Goal: Information Seeking & Learning: Learn about a topic

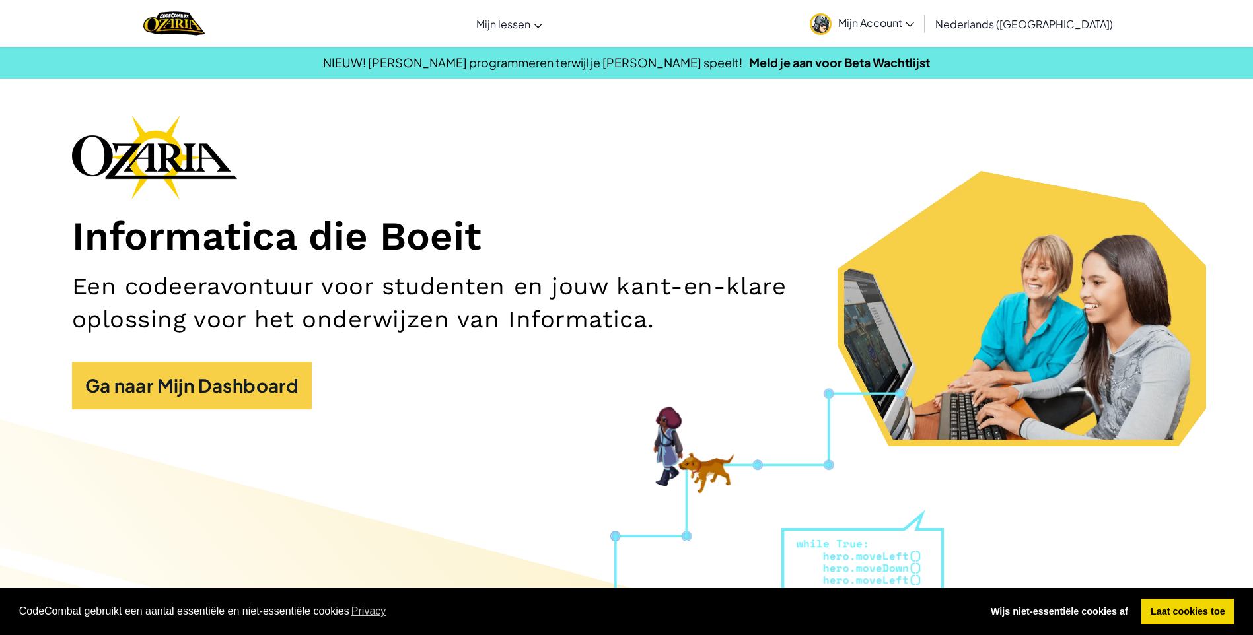
click at [901, 14] on link "Mijn Account" at bounding box center [862, 24] width 118 height 42
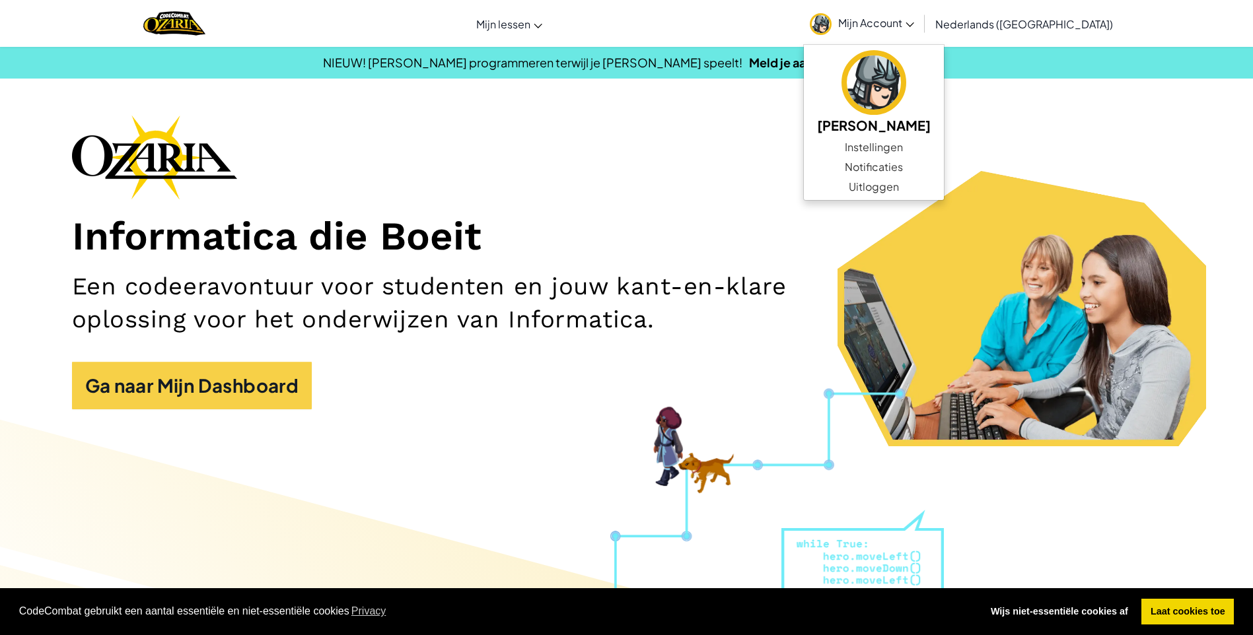
click at [898, 15] on link "Mijn Account" at bounding box center [862, 24] width 118 height 42
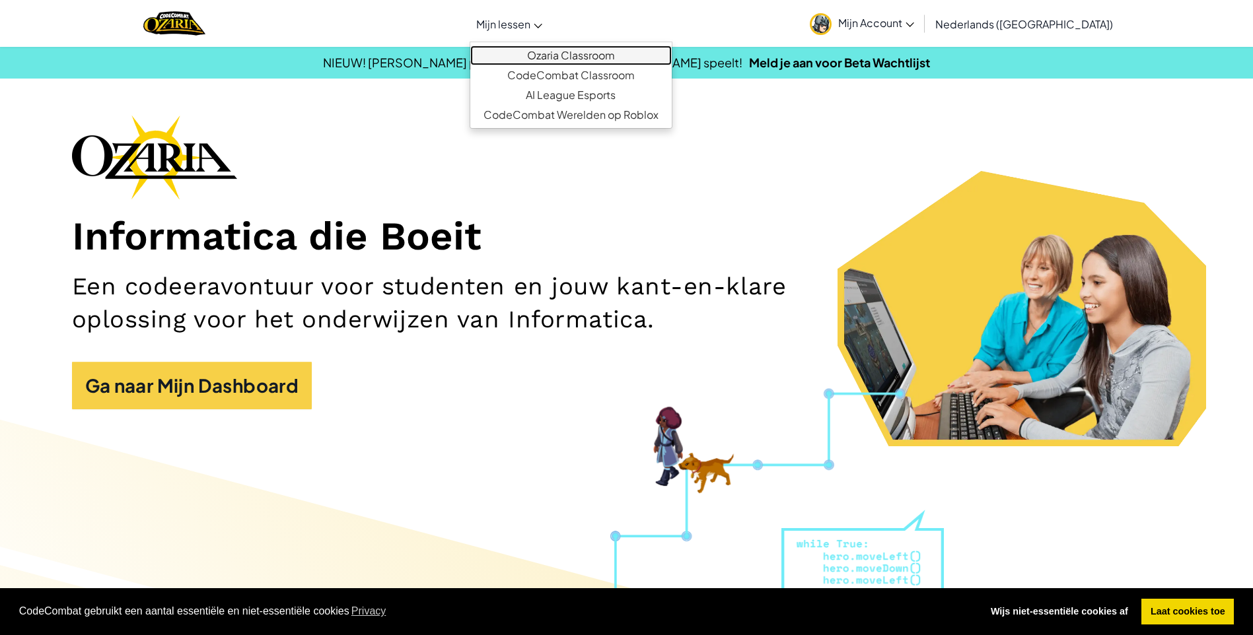
click at [549, 50] on link "Ozaria Classroom" at bounding box center [570, 56] width 201 height 20
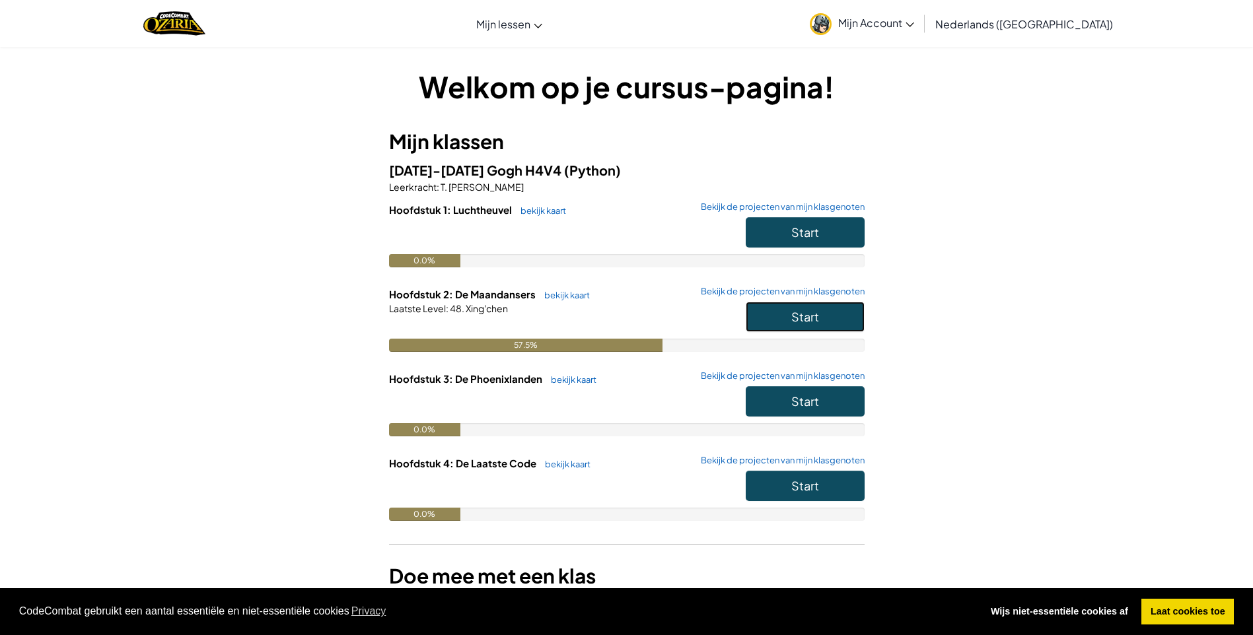
click at [796, 319] on span "Start" at bounding box center [805, 316] width 28 height 15
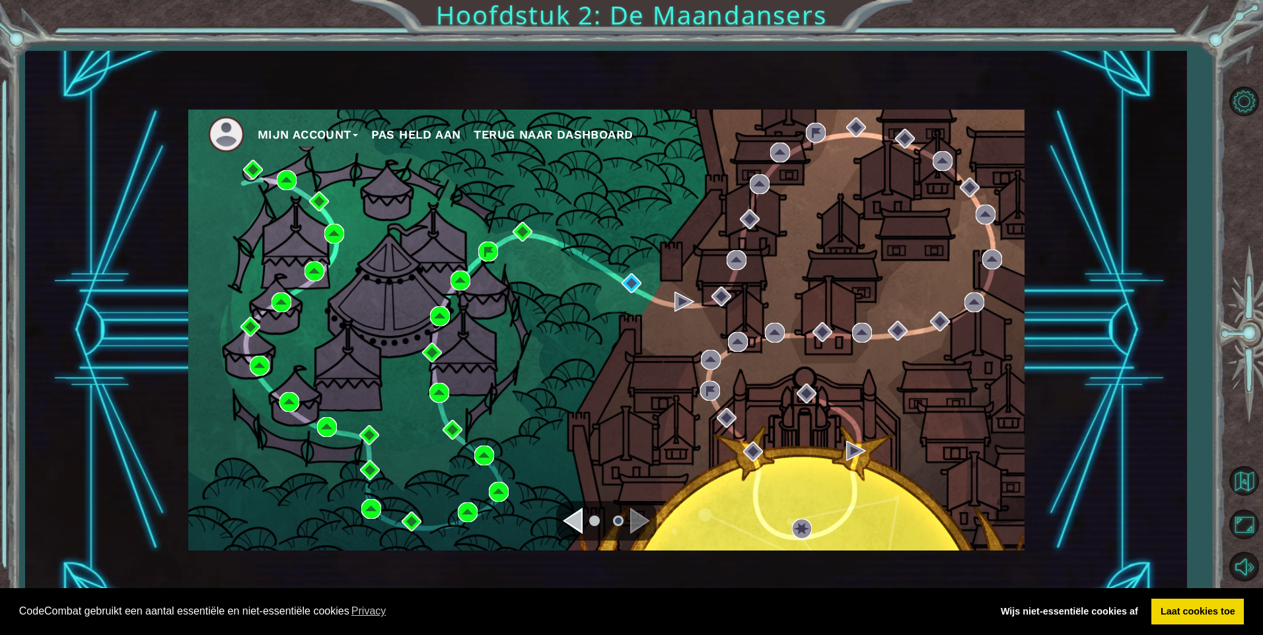
click at [572, 504] on div at bounding box center [606, 521] width 100 height 40
click at [571, 520] on div "Navigate to the previous page" at bounding box center [573, 521] width 20 height 26
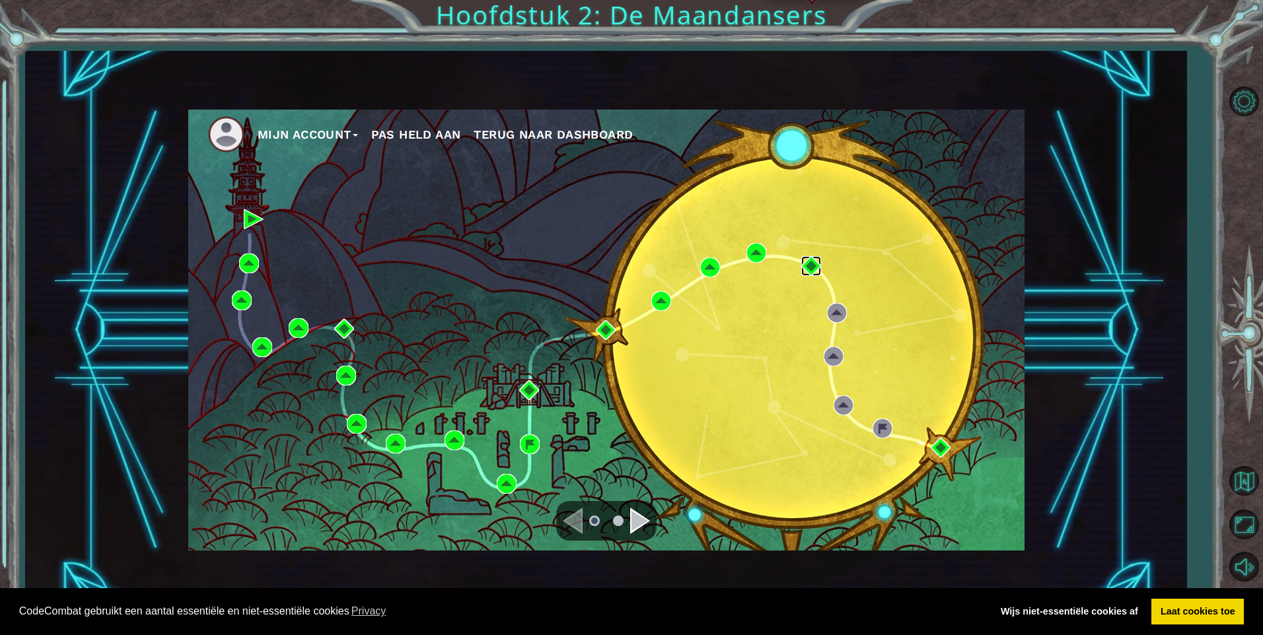
click at [806, 271] on img at bounding box center [811, 266] width 20 height 20
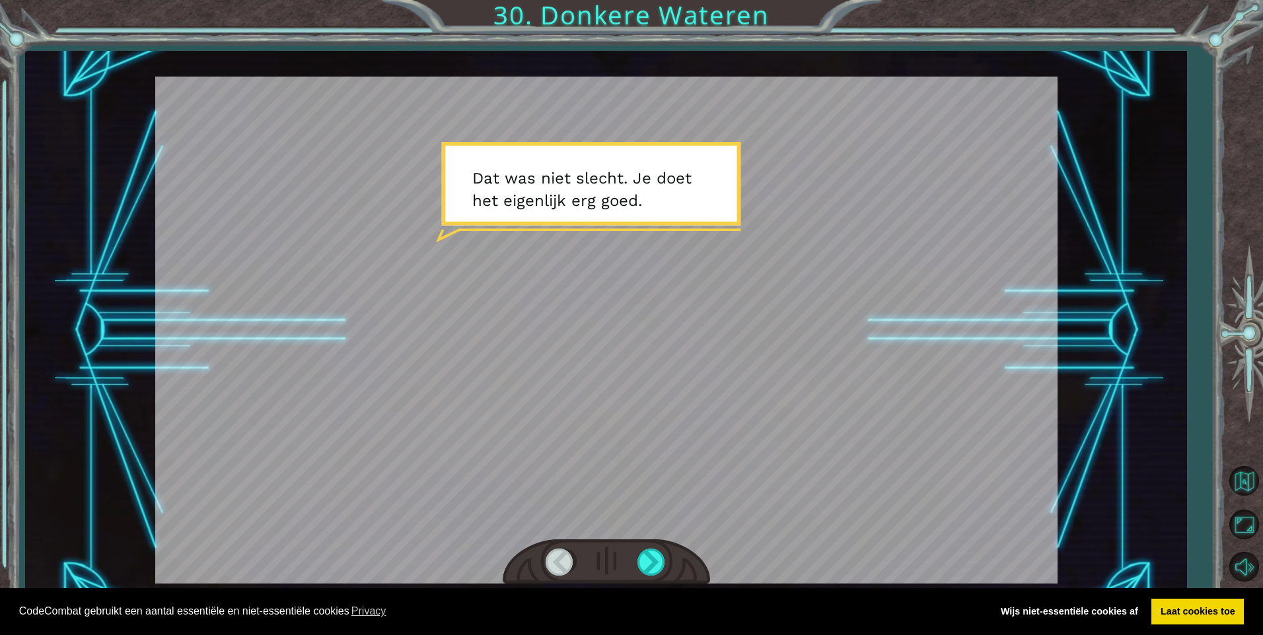
click at [714, 203] on div at bounding box center [606, 330] width 902 height 507
click at [703, 213] on div at bounding box center [606, 330] width 902 height 507
click at [648, 571] on div at bounding box center [652, 562] width 30 height 27
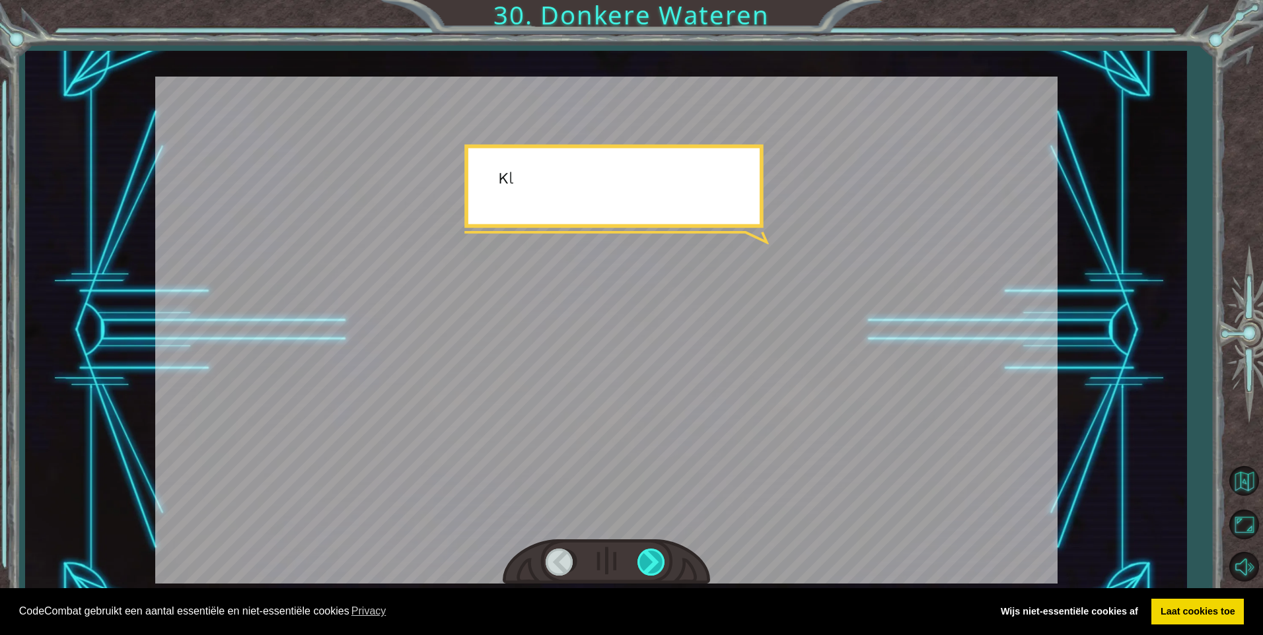
click at [648, 569] on div at bounding box center [652, 562] width 30 height 27
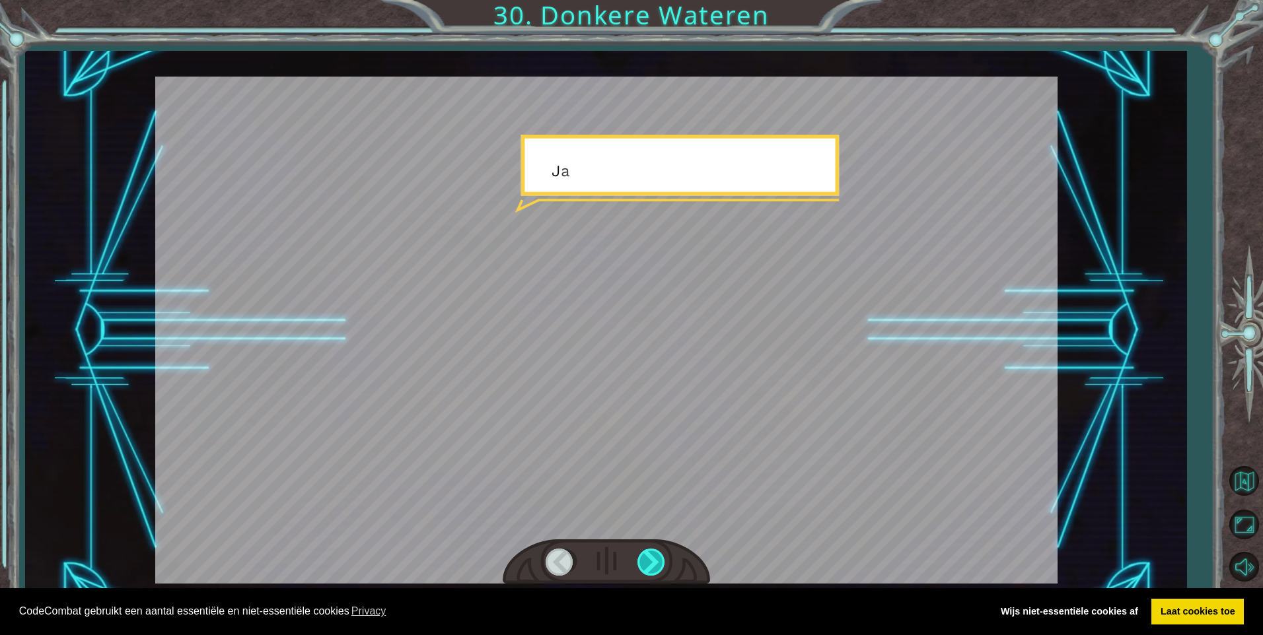
click at [648, 569] on div at bounding box center [652, 562] width 30 height 27
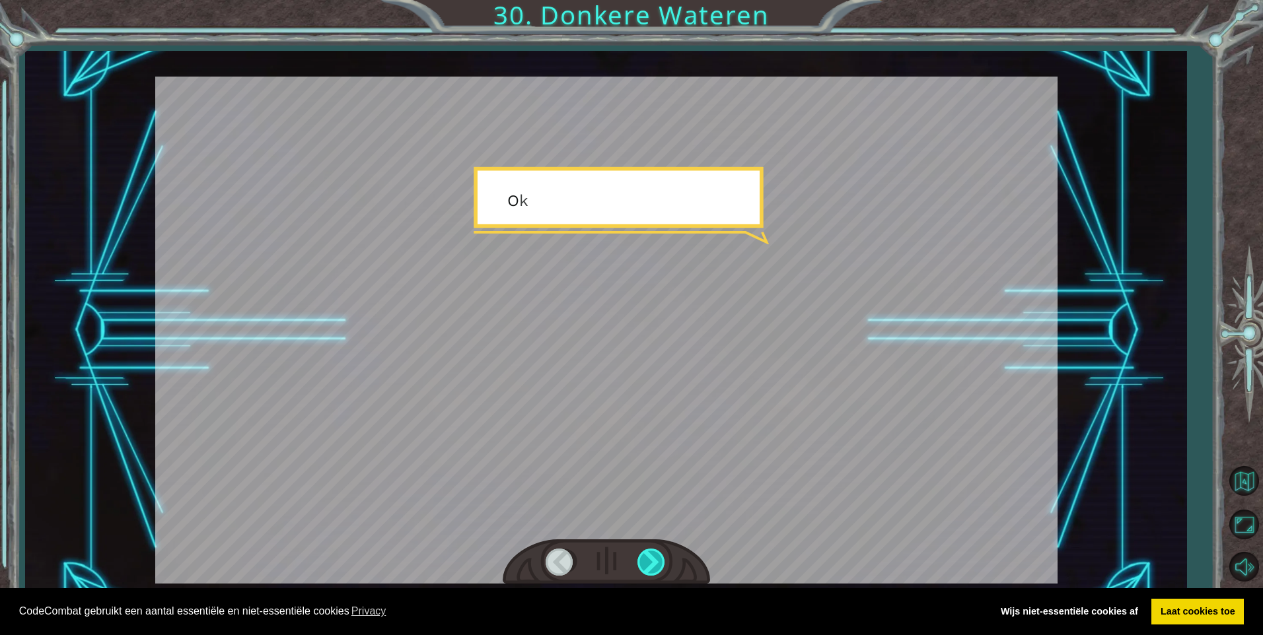
click at [648, 569] on div at bounding box center [652, 562] width 30 height 27
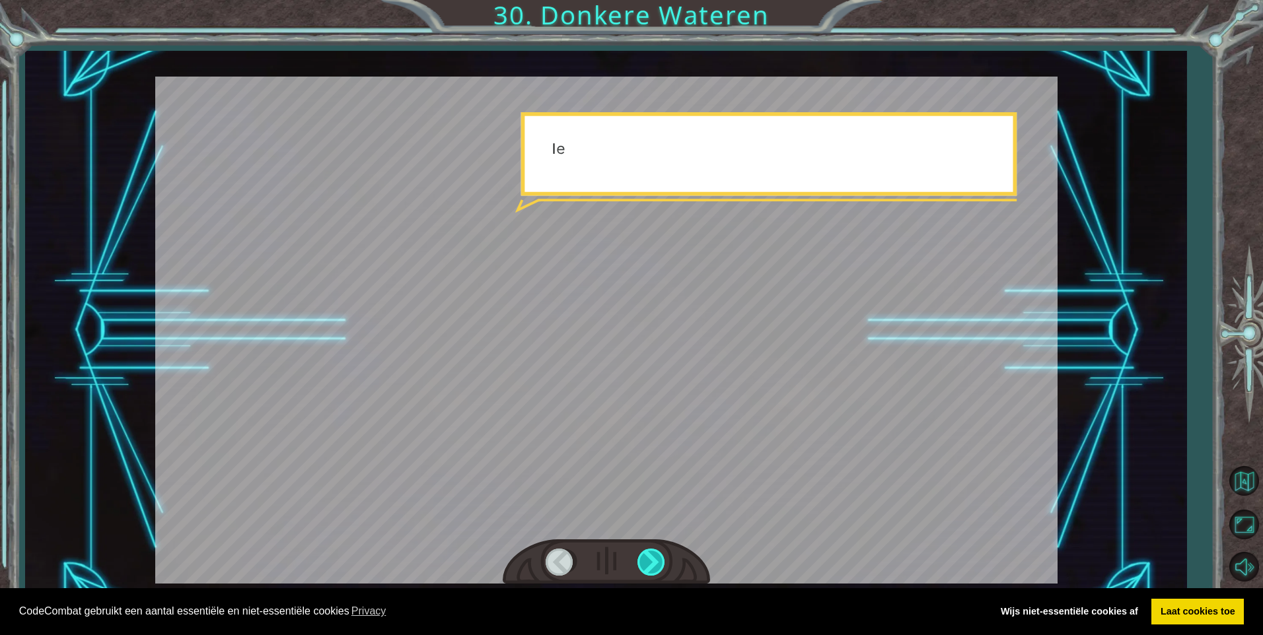
click at [648, 569] on div at bounding box center [652, 562] width 30 height 27
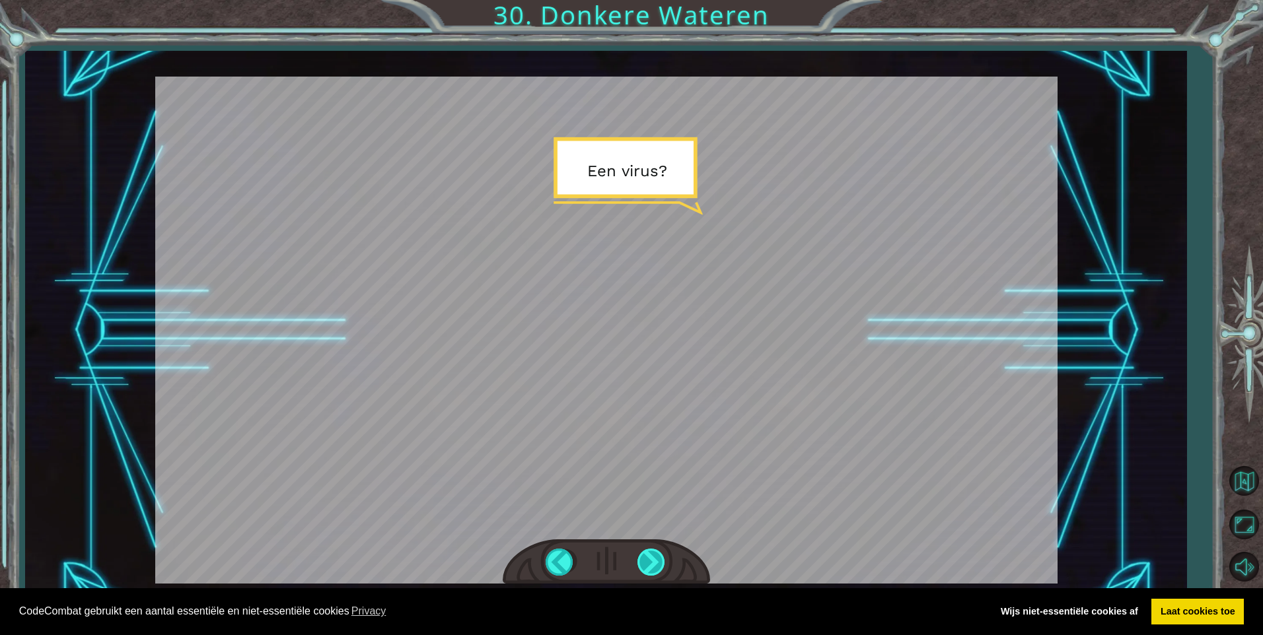
click at [648, 569] on div at bounding box center [652, 562] width 30 height 27
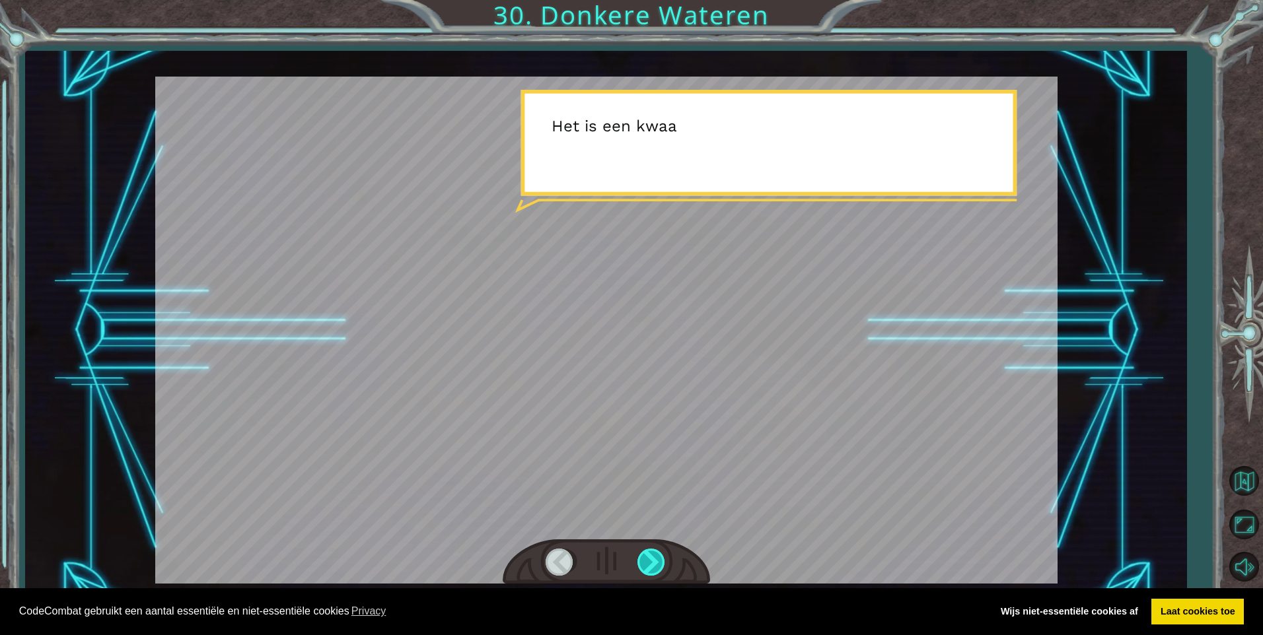
click at [648, 569] on div at bounding box center [652, 562] width 30 height 27
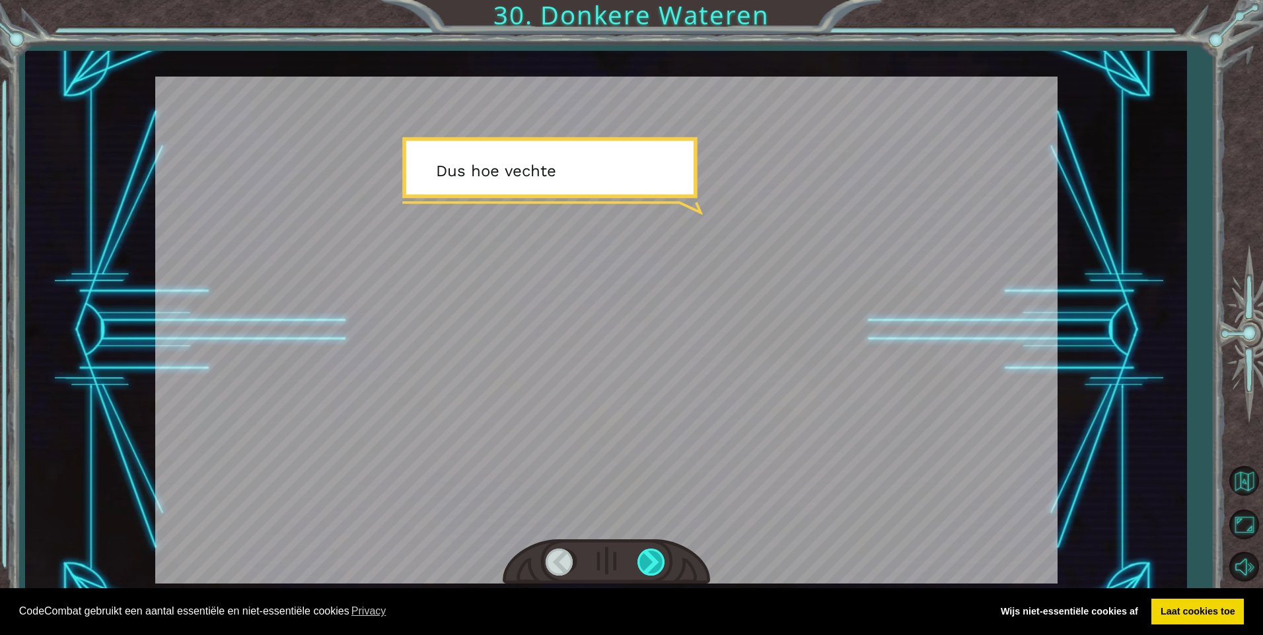
click at [648, 569] on div at bounding box center [652, 562] width 30 height 27
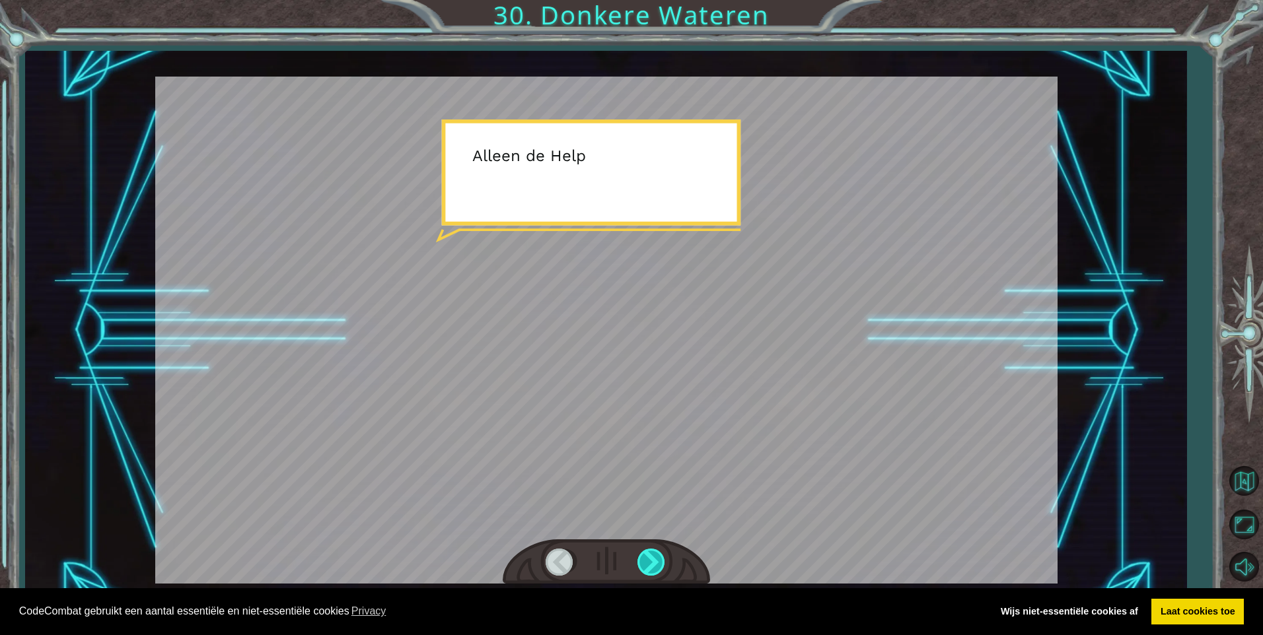
click at [648, 569] on div at bounding box center [652, 562] width 30 height 27
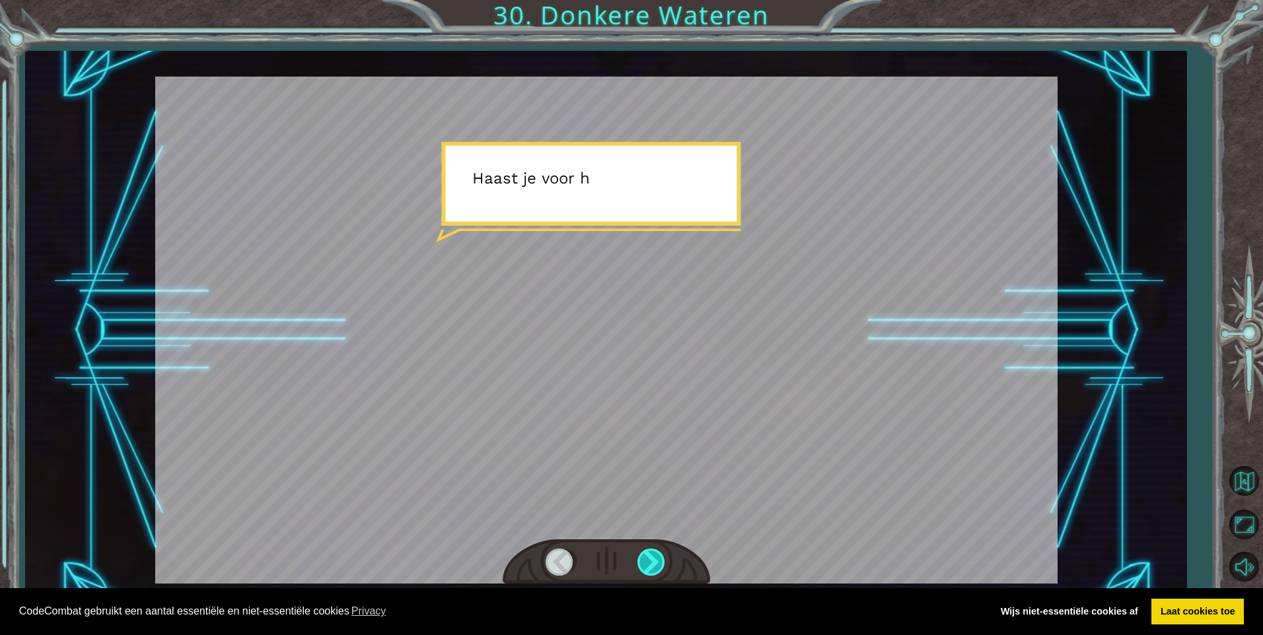
click at [648, 569] on div at bounding box center [652, 562] width 30 height 27
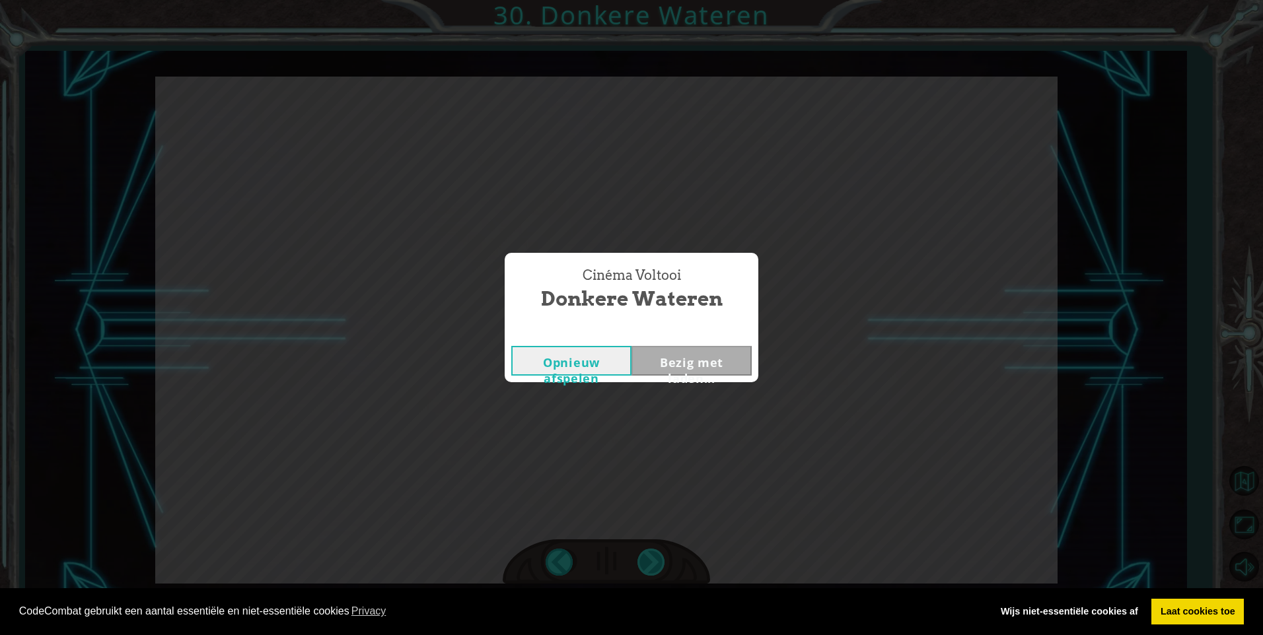
click at [648, 569] on div "Cinéma Voltooi Donkere Wateren Opnieuw afspelen Bezig met laden..." at bounding box center [631, 317] width 1263 height 635
click at [1183, 250] on div "Cinéma Voltooi Donkere Wateren Opnieuw afspelen Next" at bounding box center [631, 317] width 1263 height 635
click at [699, 355] on button "Next" at bounding box center [691, 361] width 120 height 30
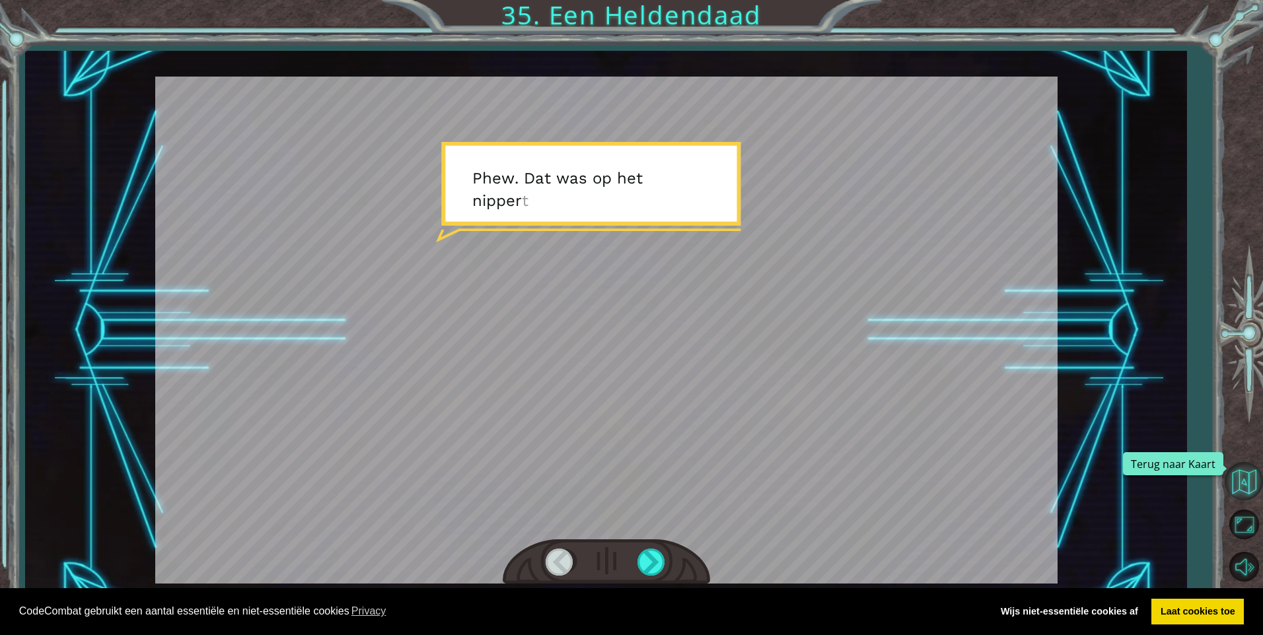
click at [1231, 495] on button "Terug naar Kaart" at bounding box center [1243, 481] width 38 height 38
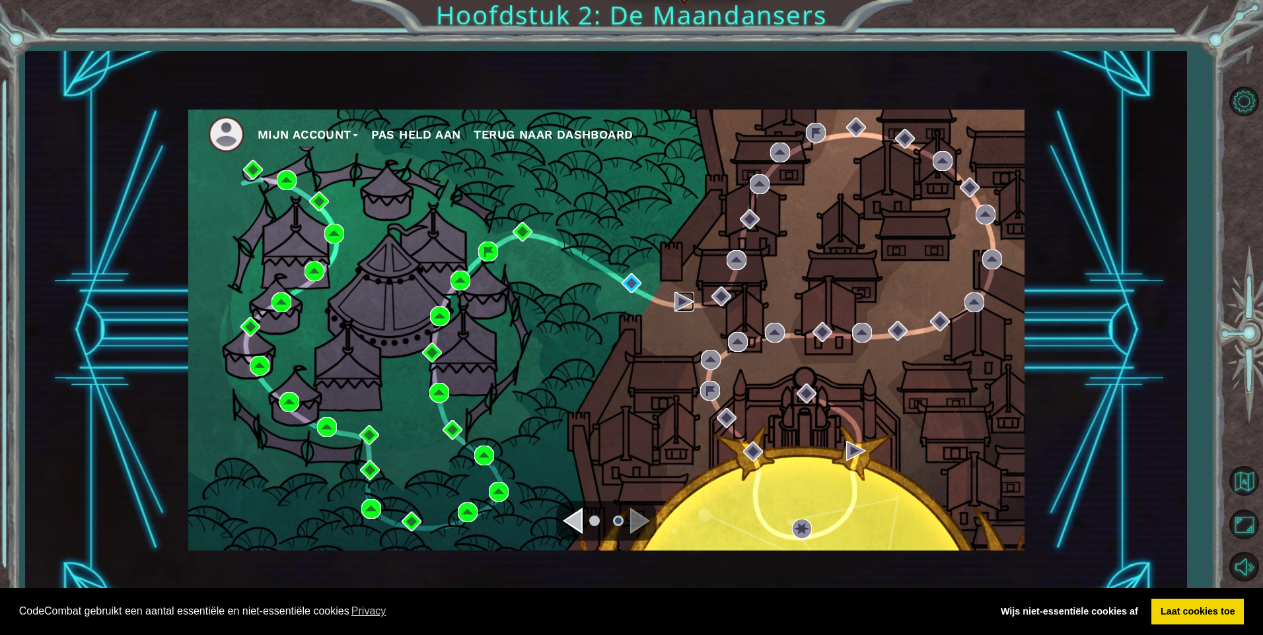
click at [681, 299] on img at bounding box center [684, 302] width 20 height 20
click at [631, 283] on img at bounding box center [631, 283] width 20 height 20
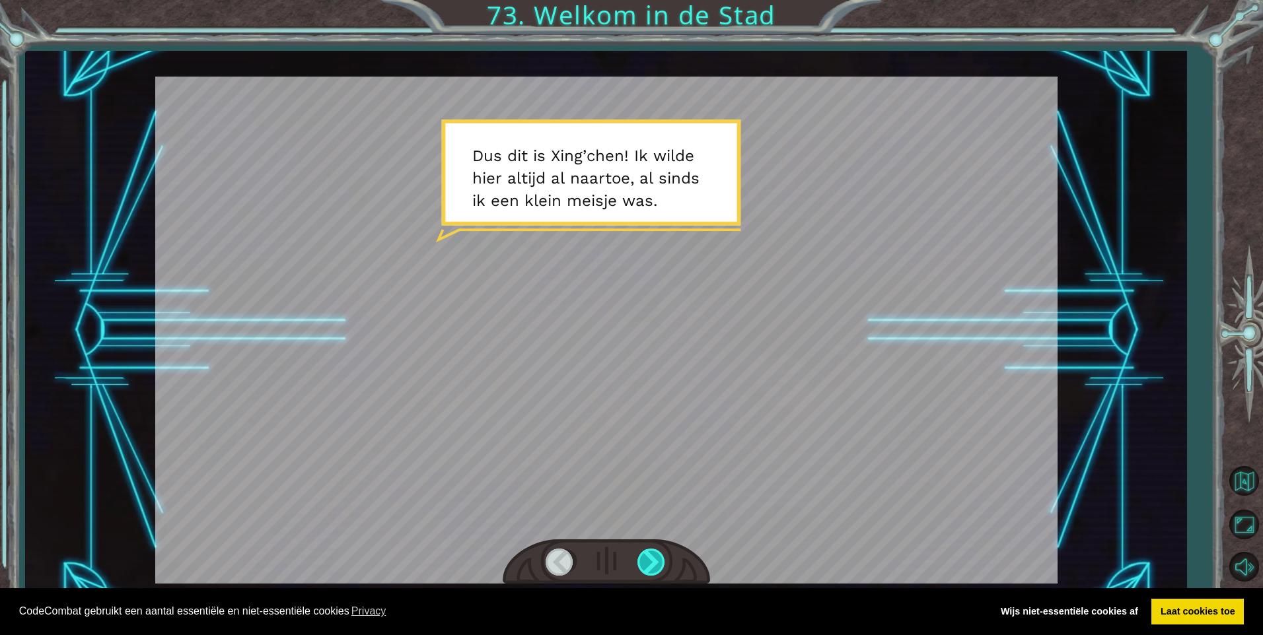
click at [652, 557] on div at bounding box center [652, 562] width 30 height 27
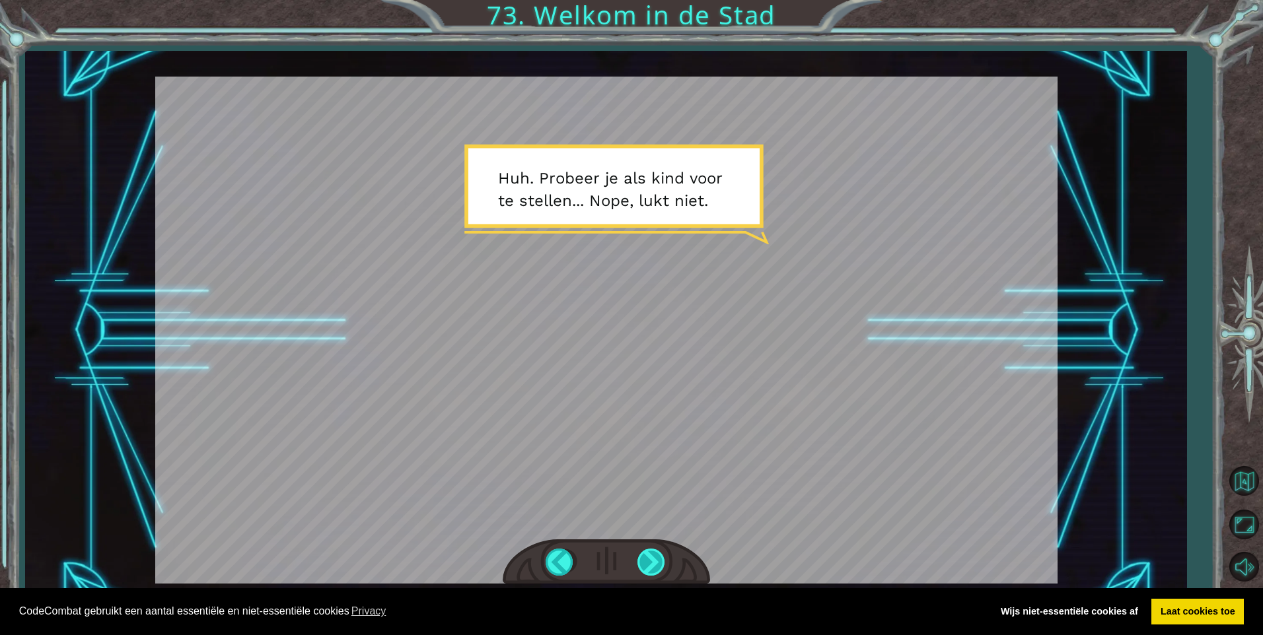
click at [650, 557] on div at bounding box center [652, 562] width 30 height 27
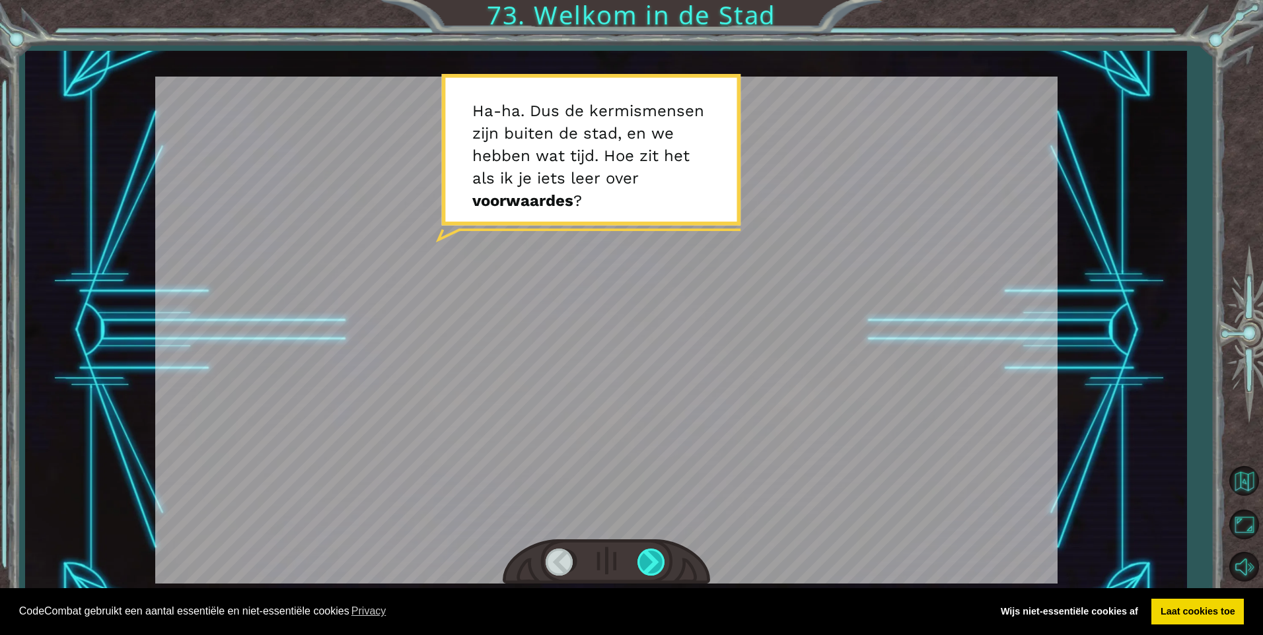
click at [650, 557] on div at bounding box center [652, 562] width 30 height 27
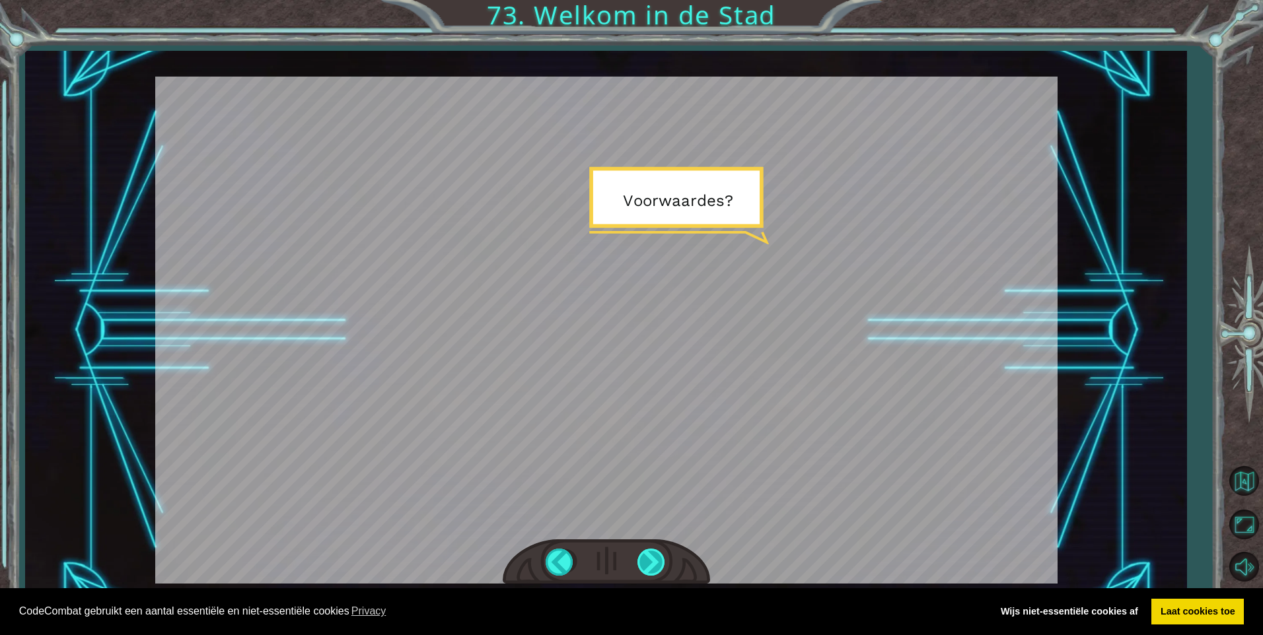
click at [650, 557] on div at bounding box center [652, 562] width 30 height 27
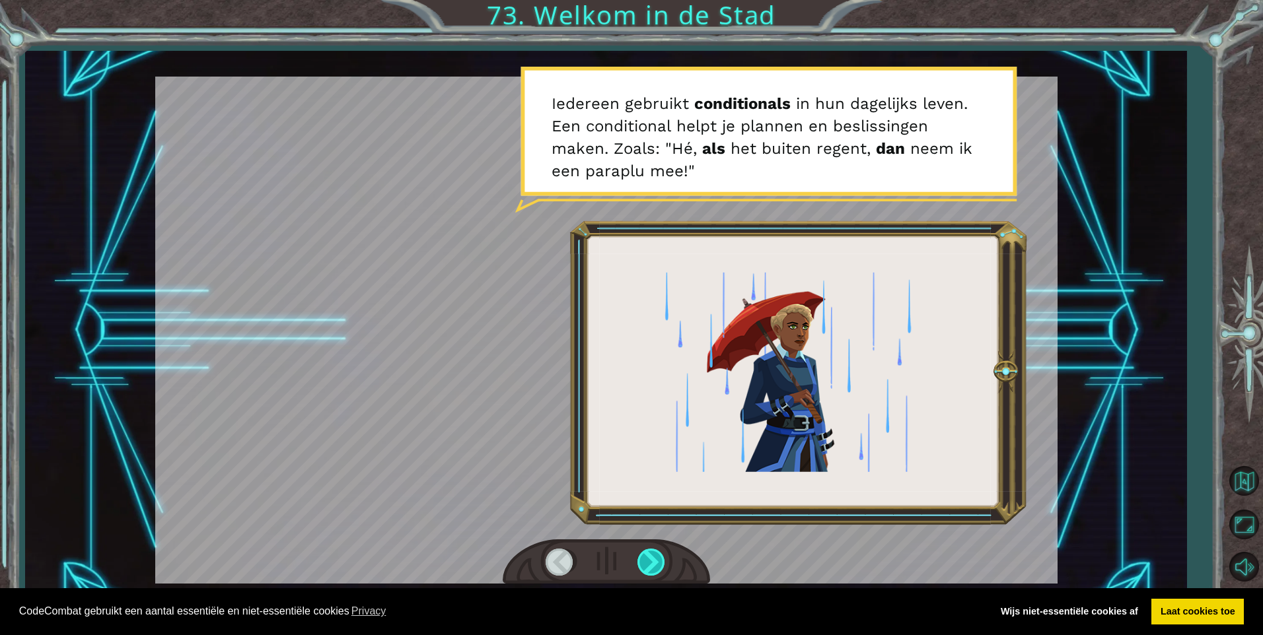
drag, startPoint x: 650, startPoint y: 557, endPoint x: 658, endPoint y: 559, distance: 7.5
click at [654, 557] on div at bounding box center [652, 562] width 30 height 27
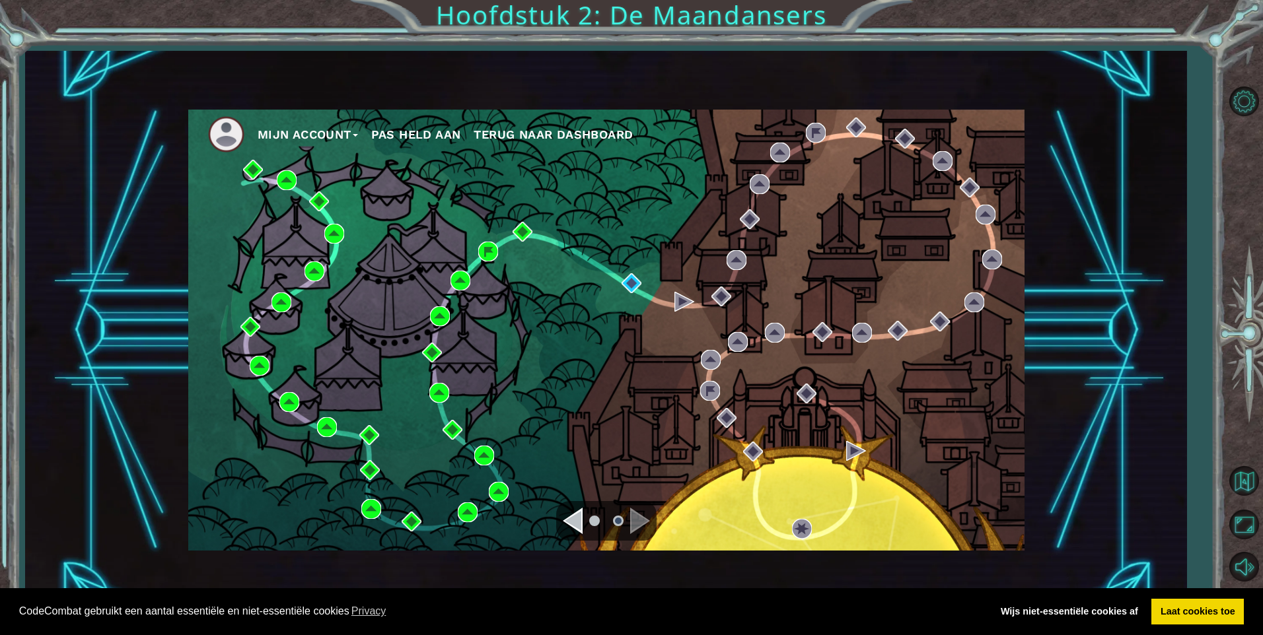
click at [574, 528] on div "Navigate to the previous page" at bounding box center [573, 521] width 20 height 26
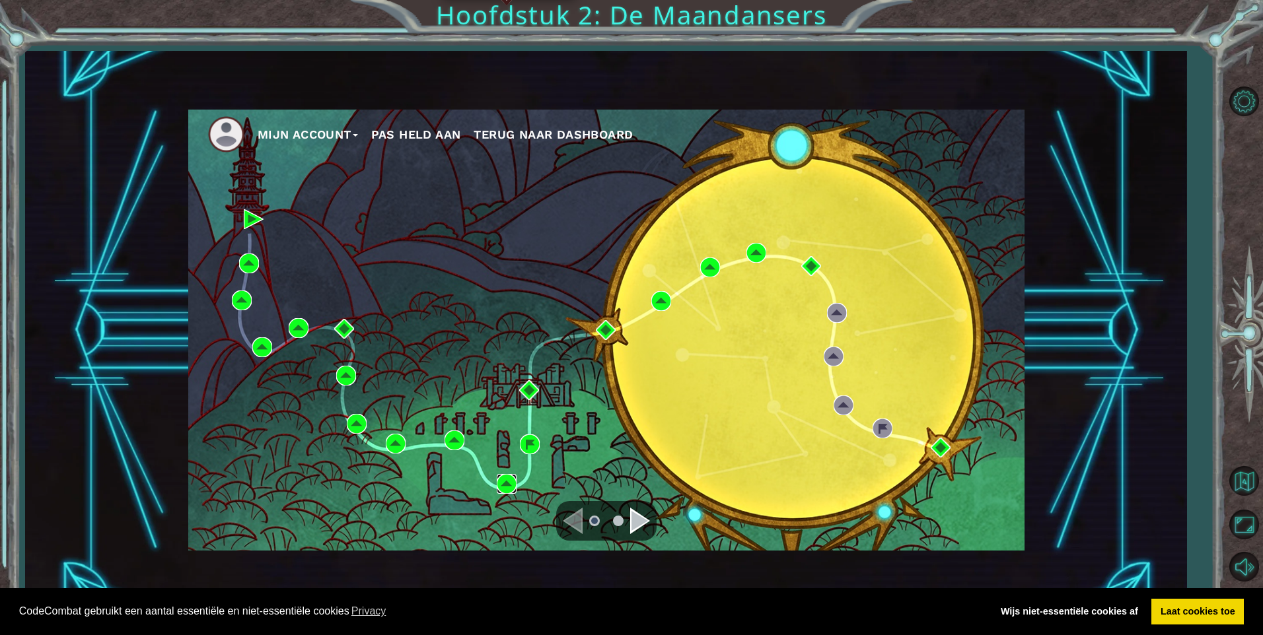
click at [506, 482] on img at bounding box center [507, 484] width 20 height 20
click at [521, 393] on img at bounding box center [529, 390] width 20 height 20
click at [603, 331] on img at bounding box center [606, 330] width 20 height 20
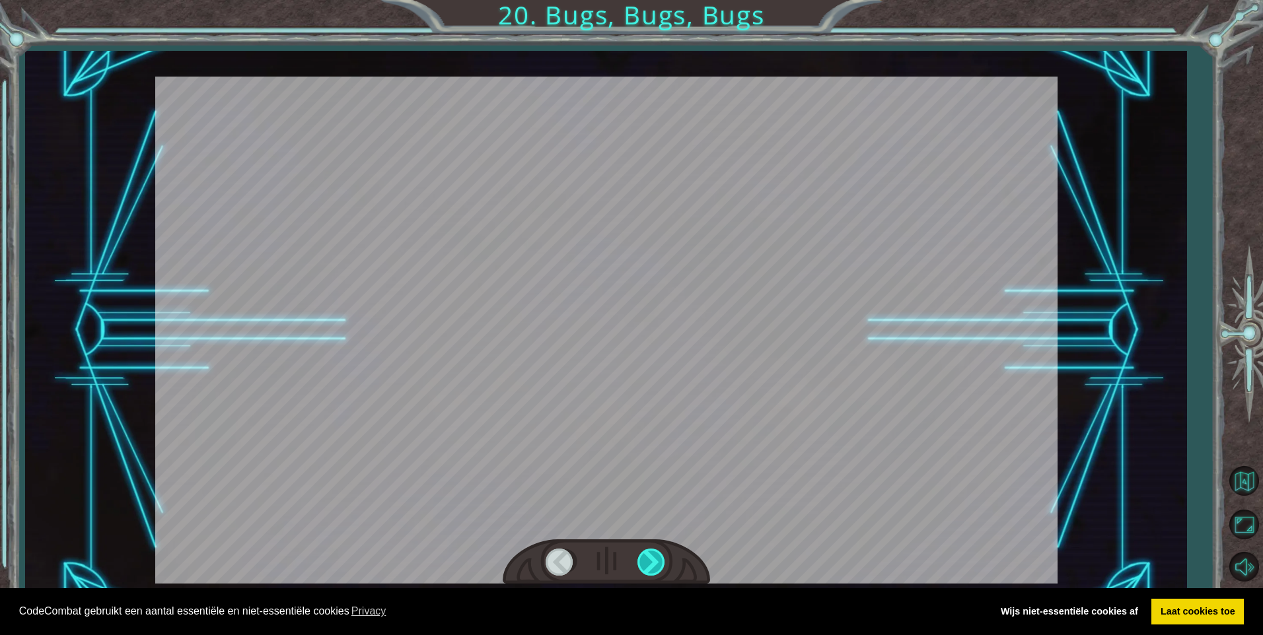
click at [659, 553] on div at bounding box center [652, 562] width 30 height 27
click at [659, 555] on div at bounding box center [652, 562] width 30 height 27
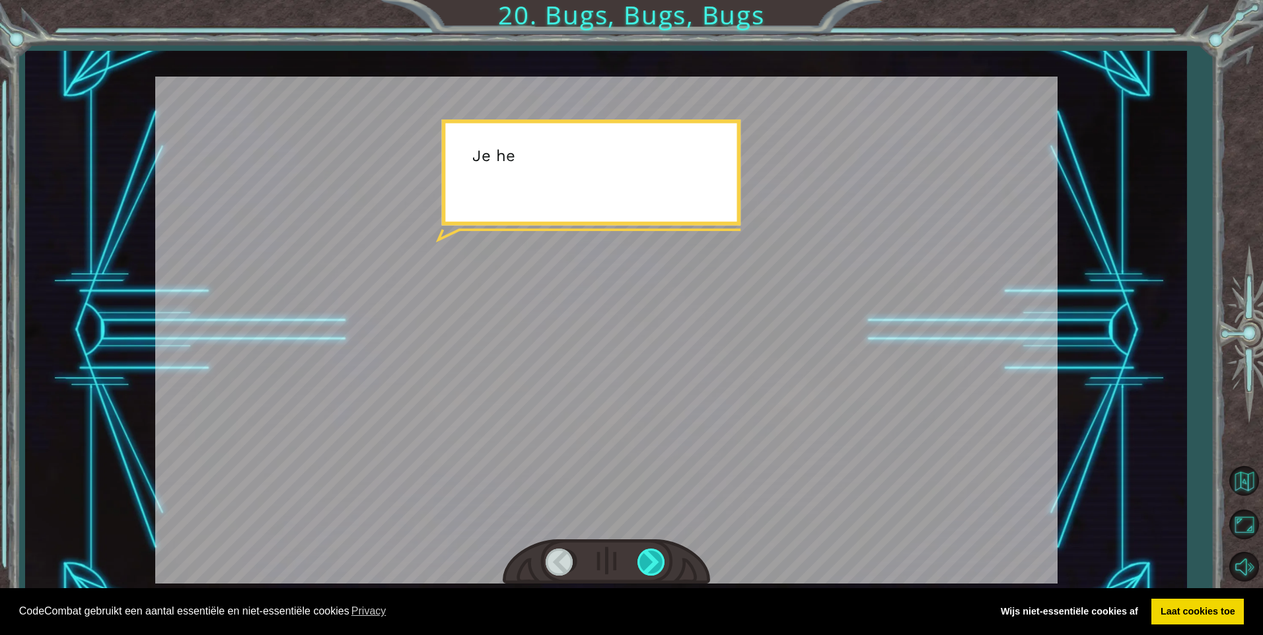
click at [659, 555] on div at bounding box center [652, 562] width 30 height 27
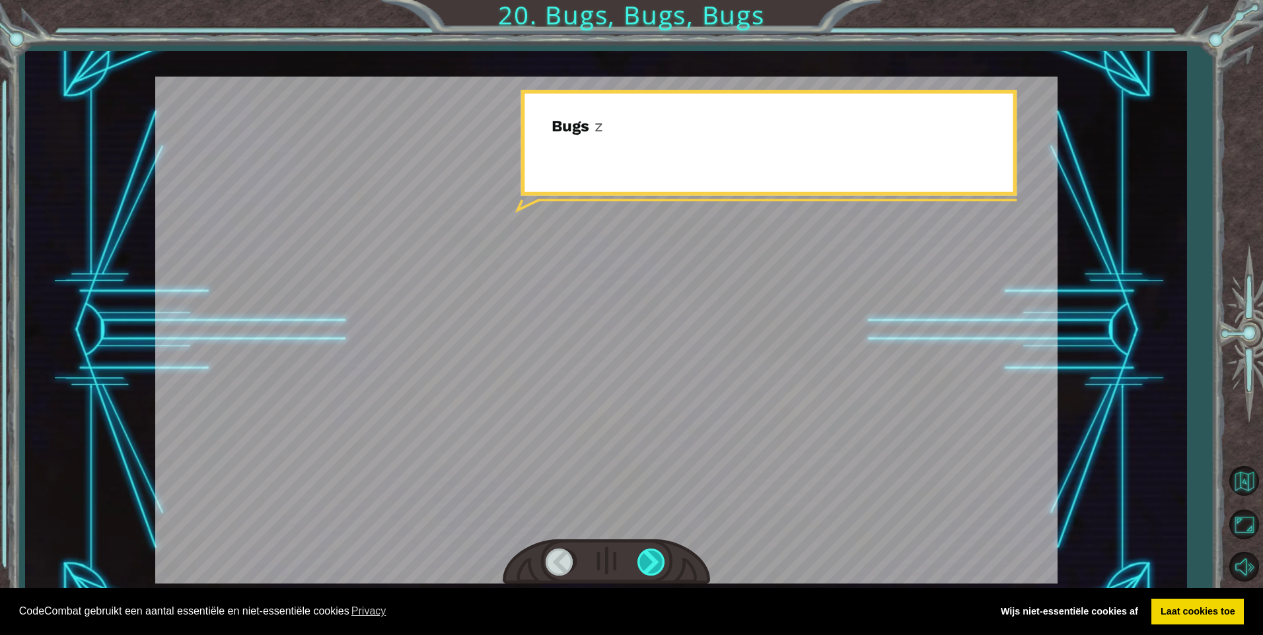
click at [659, 555] on div at bounding box center [652, 562] width 30 height 27
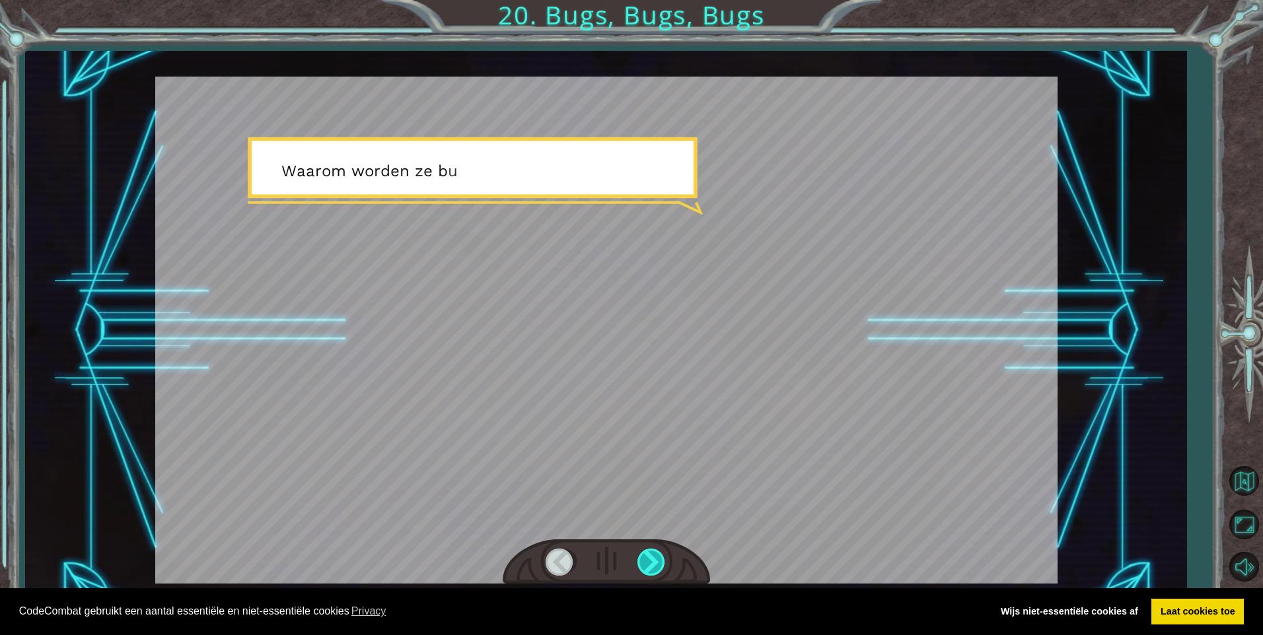
click at [659, 555] on div at bounding box center [652, 562] width 30 height 27
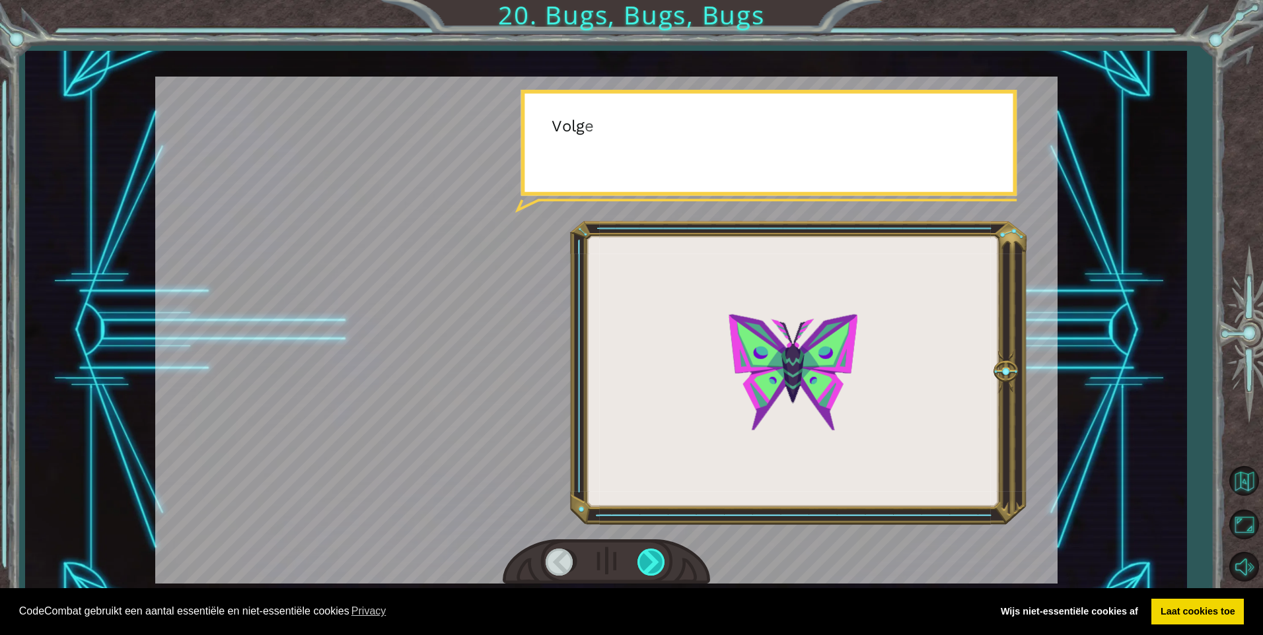
click at [659, 555] on div at bounding box center [652, 562] width 30 height 27
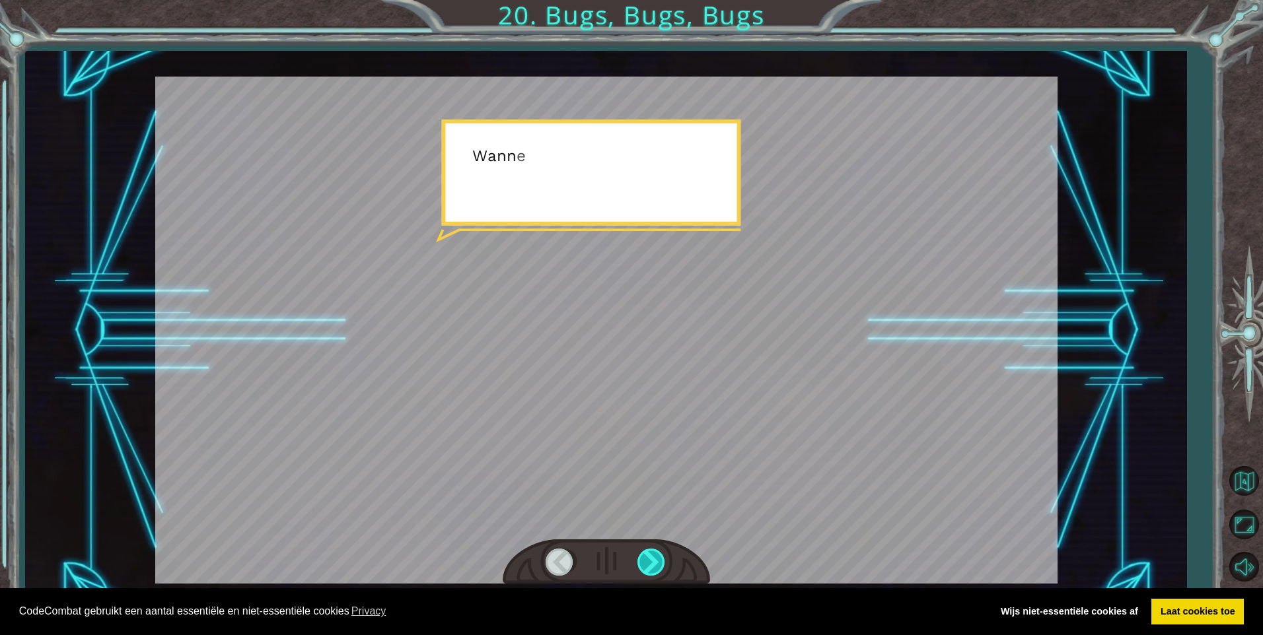
click at [659, 555] on div at bounding box center [652, 562] width 30 height 27
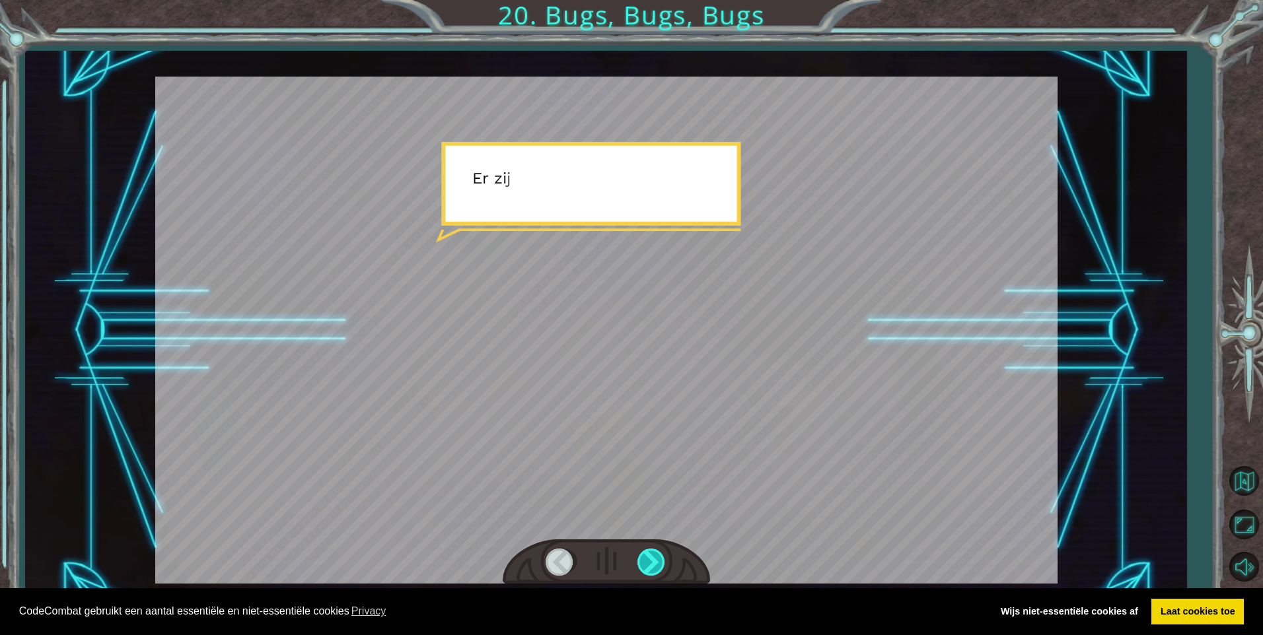
click at [659, 555] on div at bounding box center [652, 562] width 30 height 27
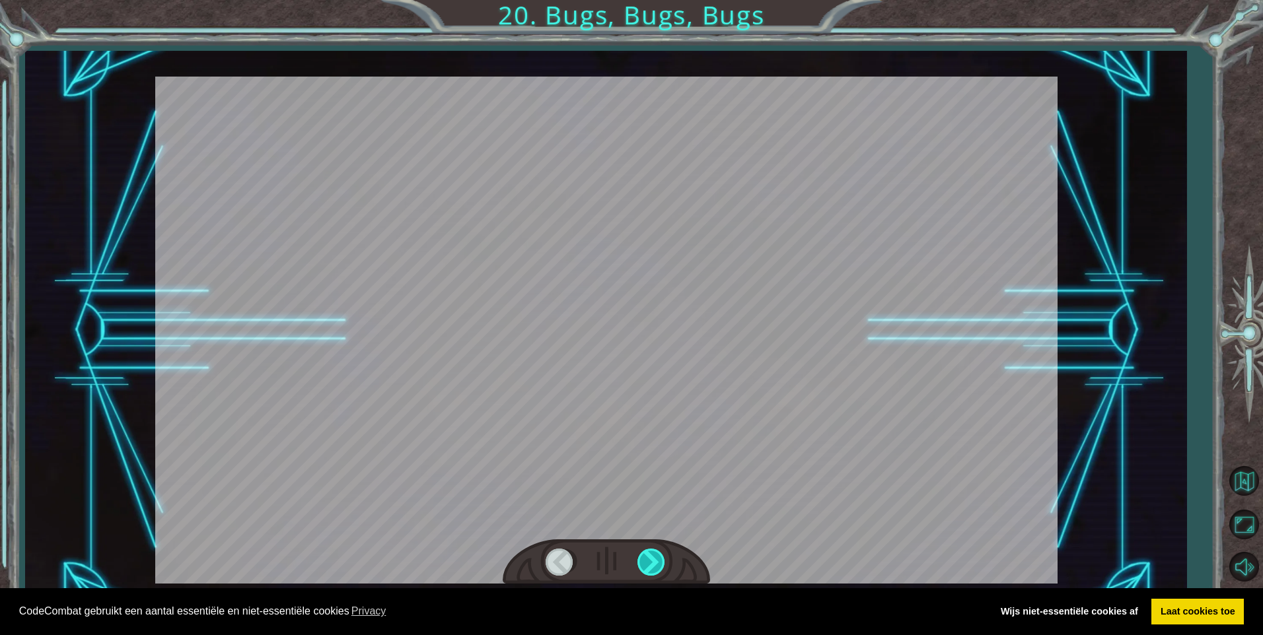
click at [659, 555] on div at bounding box center [652, 562] width 30 height 27
click at [659, 0] on div "J e h e b t d e D e b u g g e r ! N i e t s l e c h t . L a t e n w e h e t h e…" at bounding box center [631, 0] width 1263 height 0
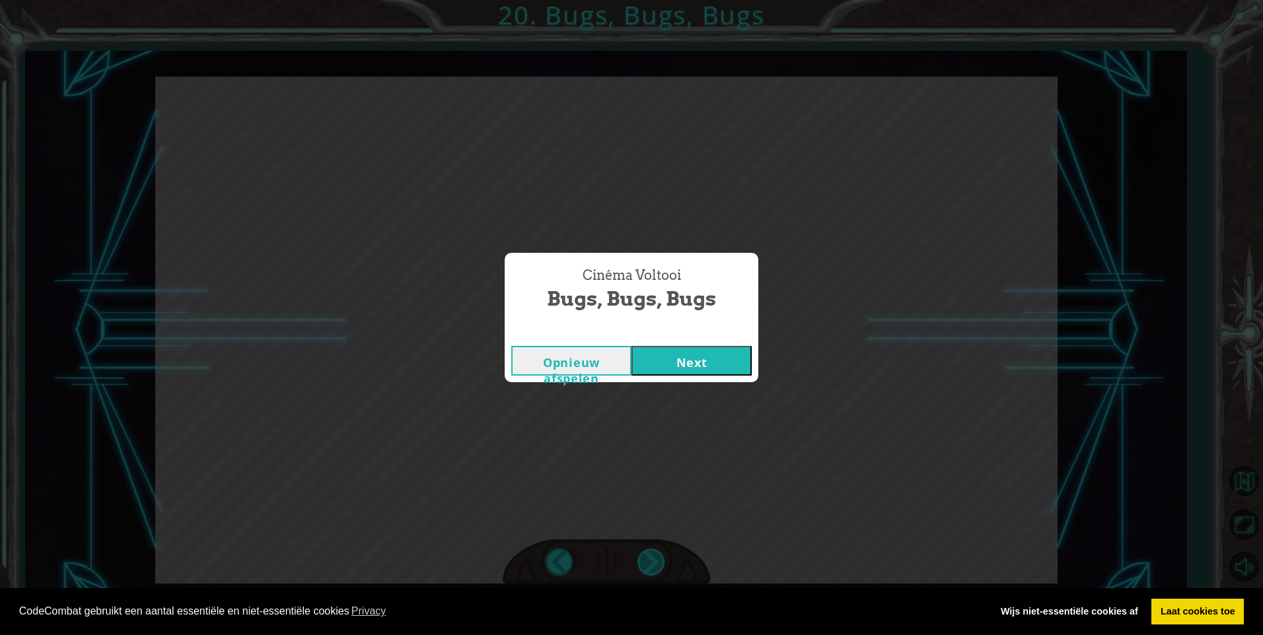
click at [659, 555] on div "Cinéma Voltooi Bugs, Bugs, Bugs Opnieuw afspelen Next" at bounding box center [631, 317] width 1263 height 635
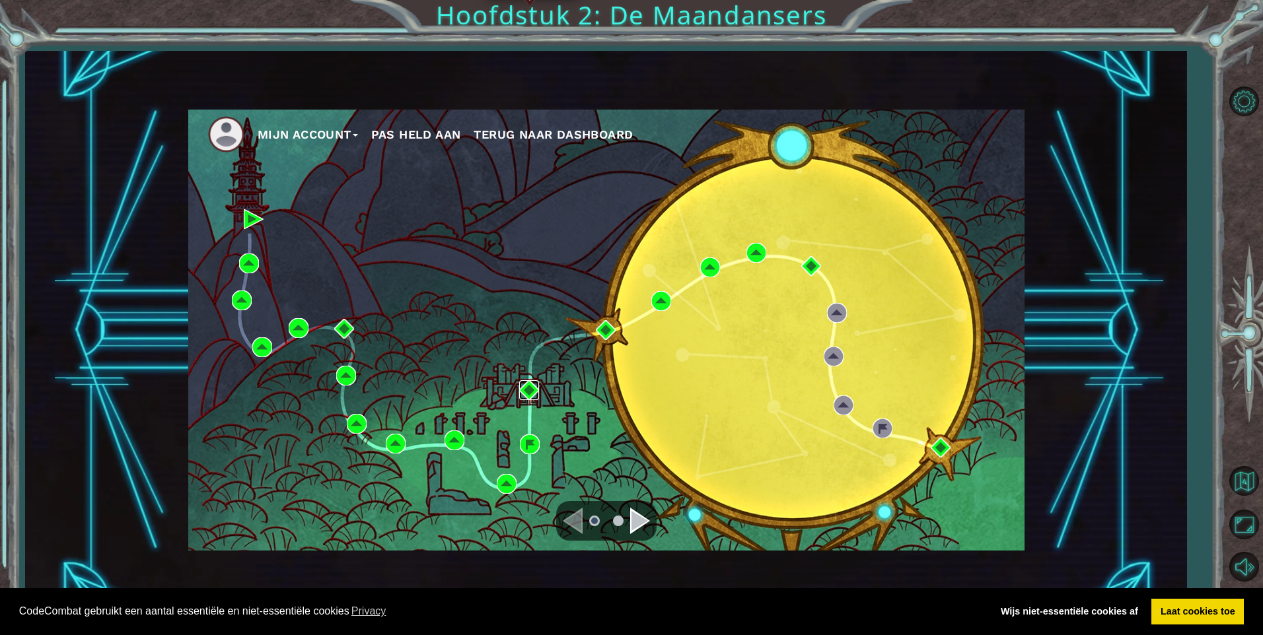
click at [536, 388] on img at bounding box center [529, 390] width 20 height 20
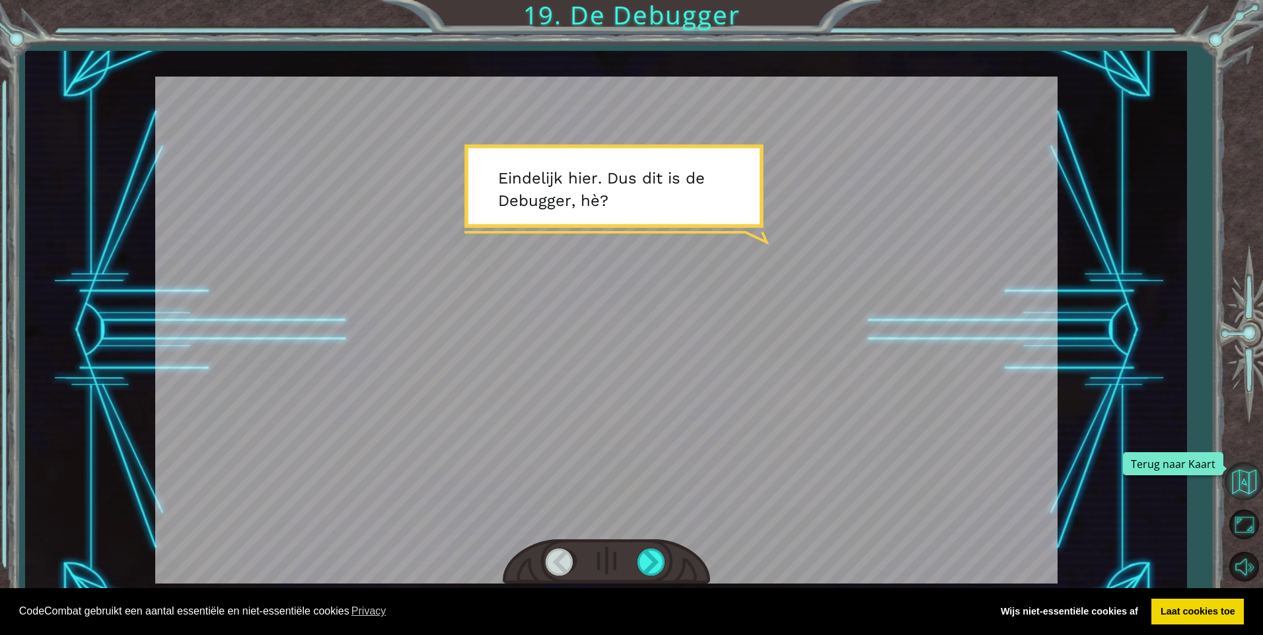
click at [1252, 489] on button "Terug naar Kaart" at bounding box center [1243, 481] width 38 height 38
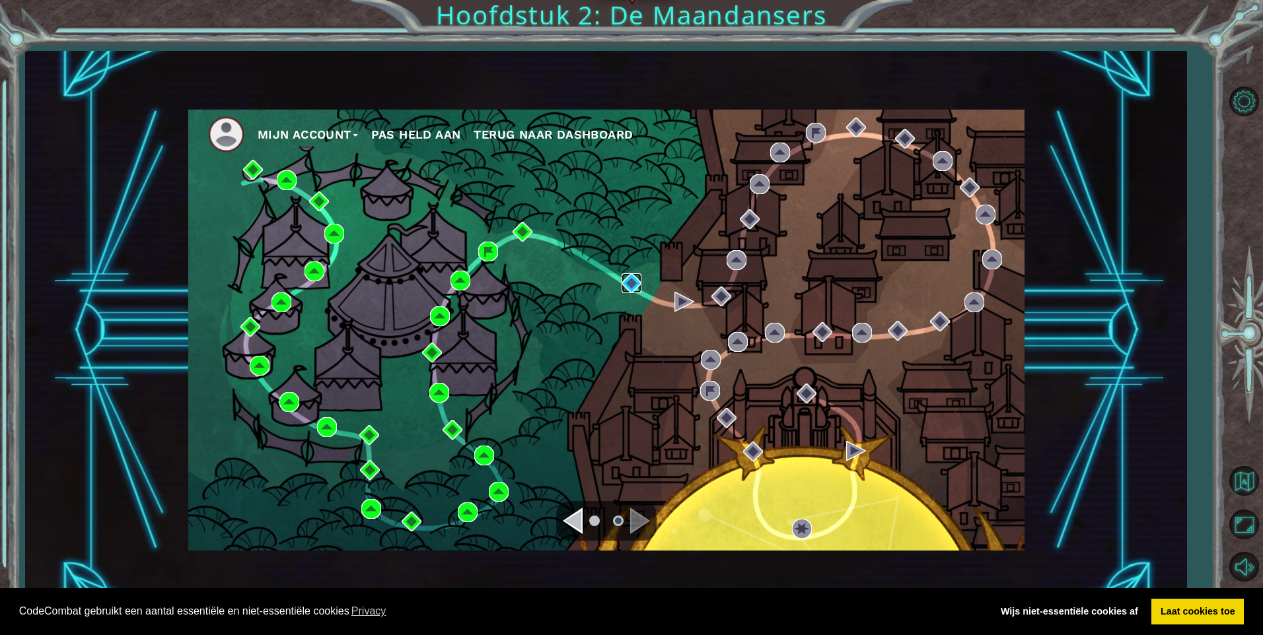
click at [633, 291] on img at bounding box center [631, 283] width 20 height 20
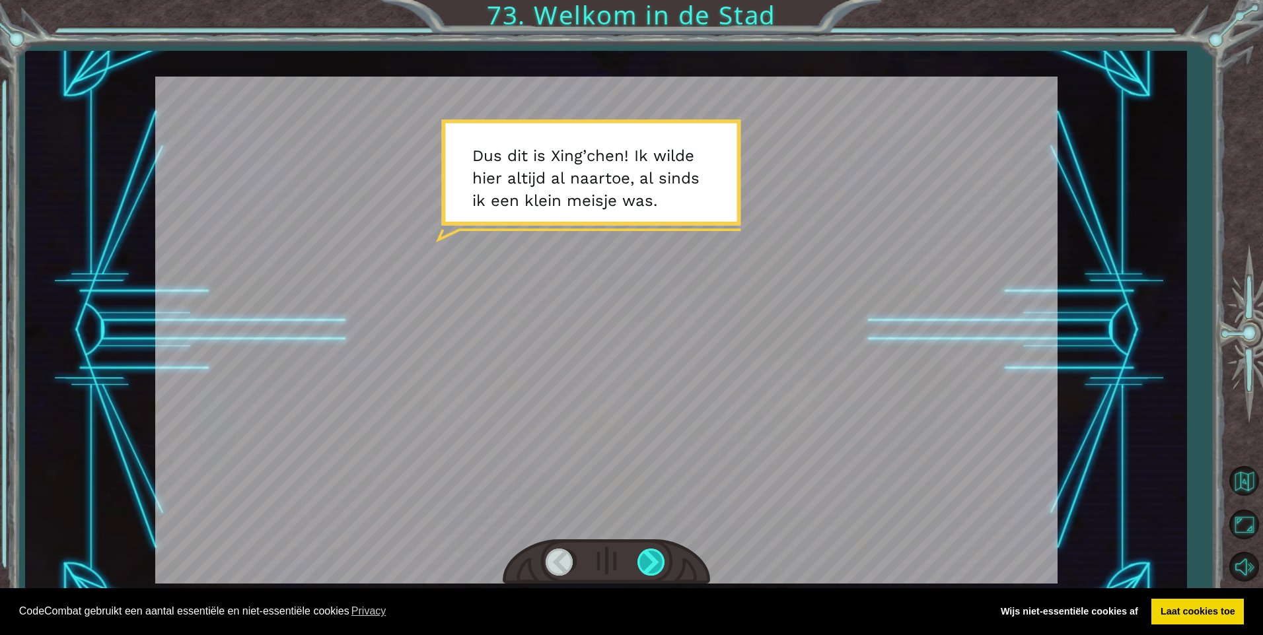
click at [644, 570] on div at bounding box center [652, 562] width 30 height 27
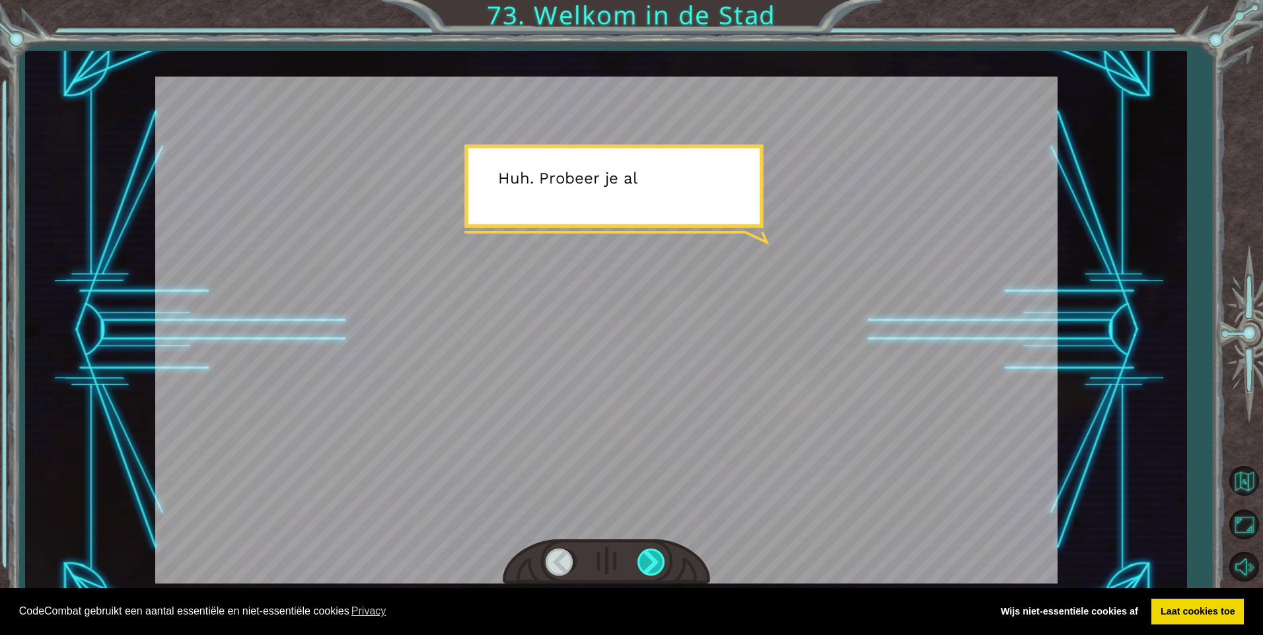
click at [644, 570] on div at bounding box center [652, 562] width 30 height 27
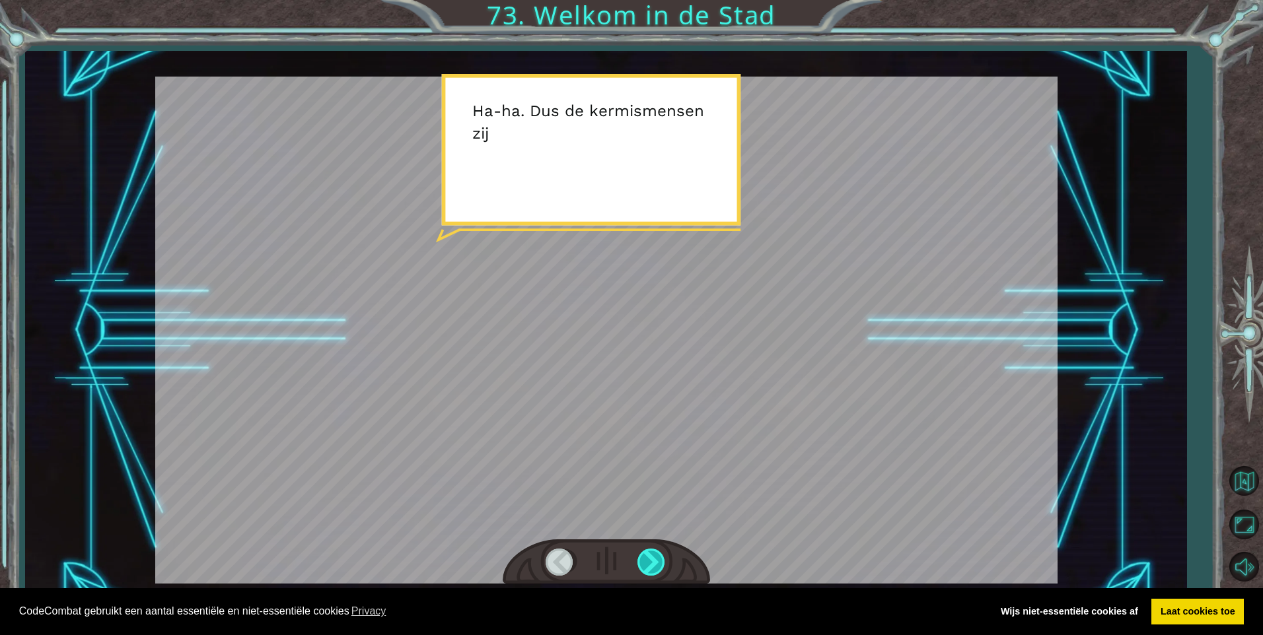
click at [644, 570] on div at bounding box center [652, 562] width 30 height 27
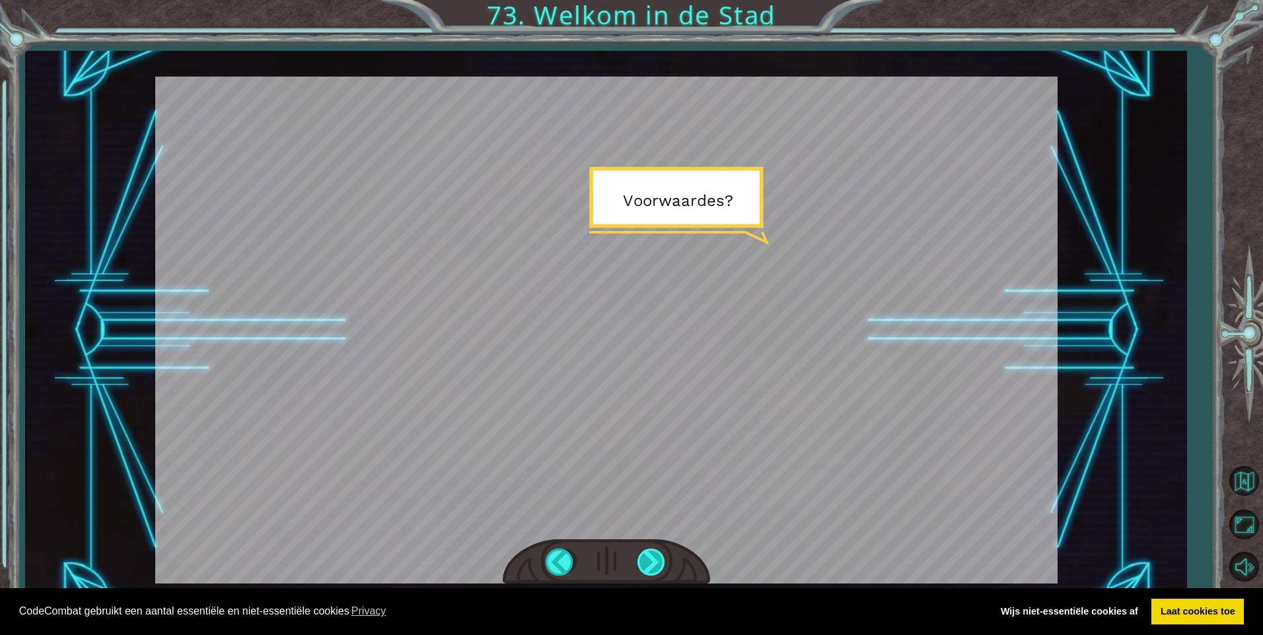
click at [644, 570] on div at bounding box center [652, 562] width 30 height 27
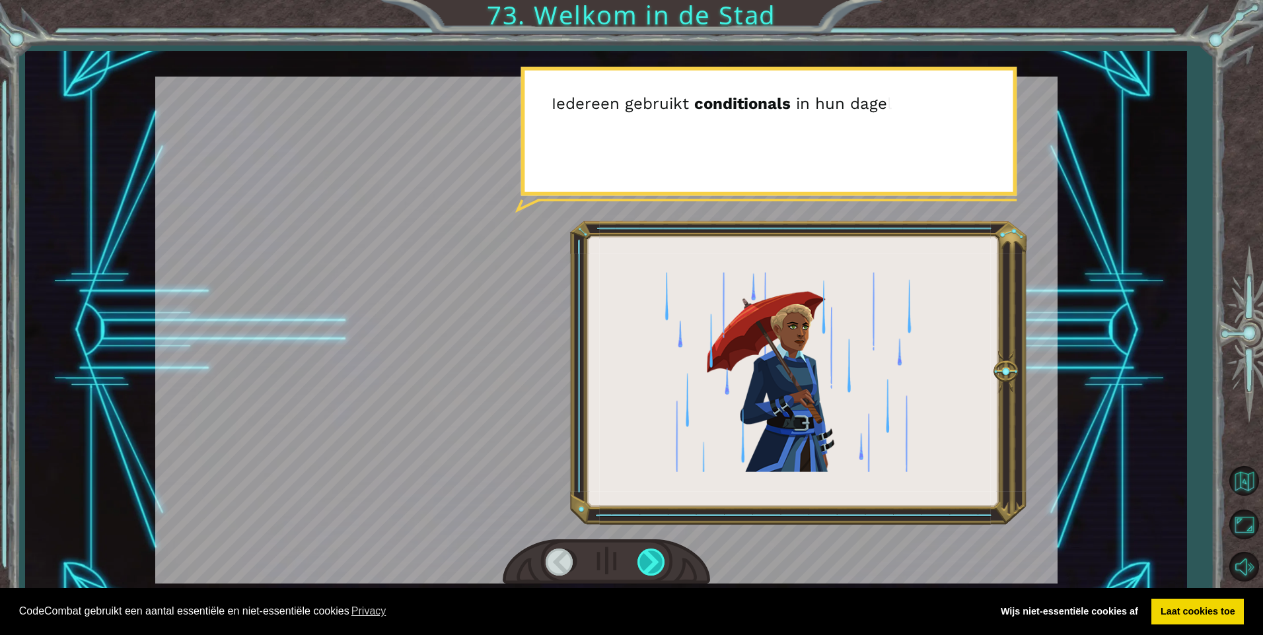
click at [644, 570] on div at bounding box center [652, 562] width 30 height 27
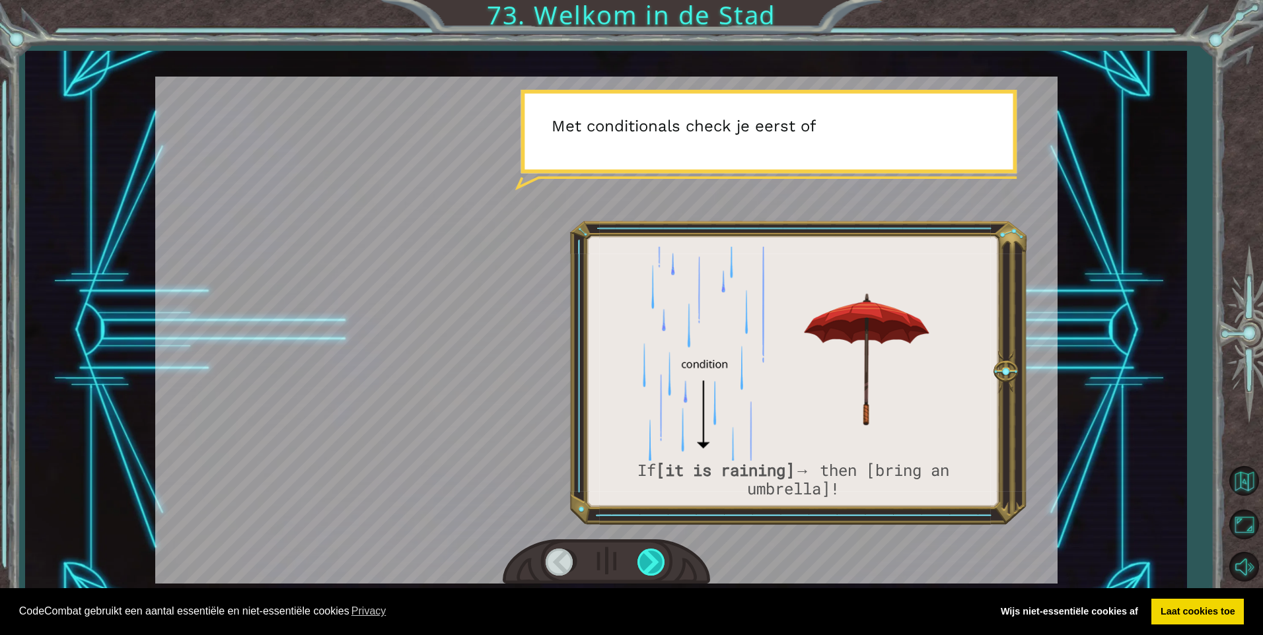
click at [644, 570] on div at bounding box center [652, 562] width 30 height 27
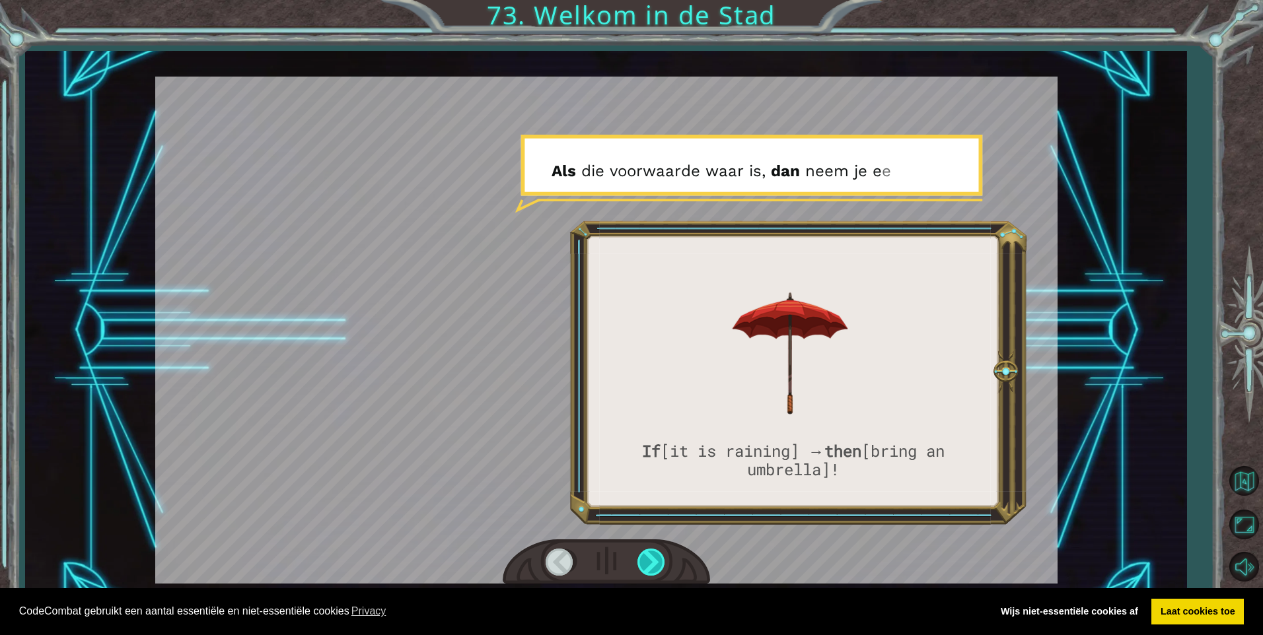
click at [644, 570] on div at bounding box center [652, 562] width 30 height 27
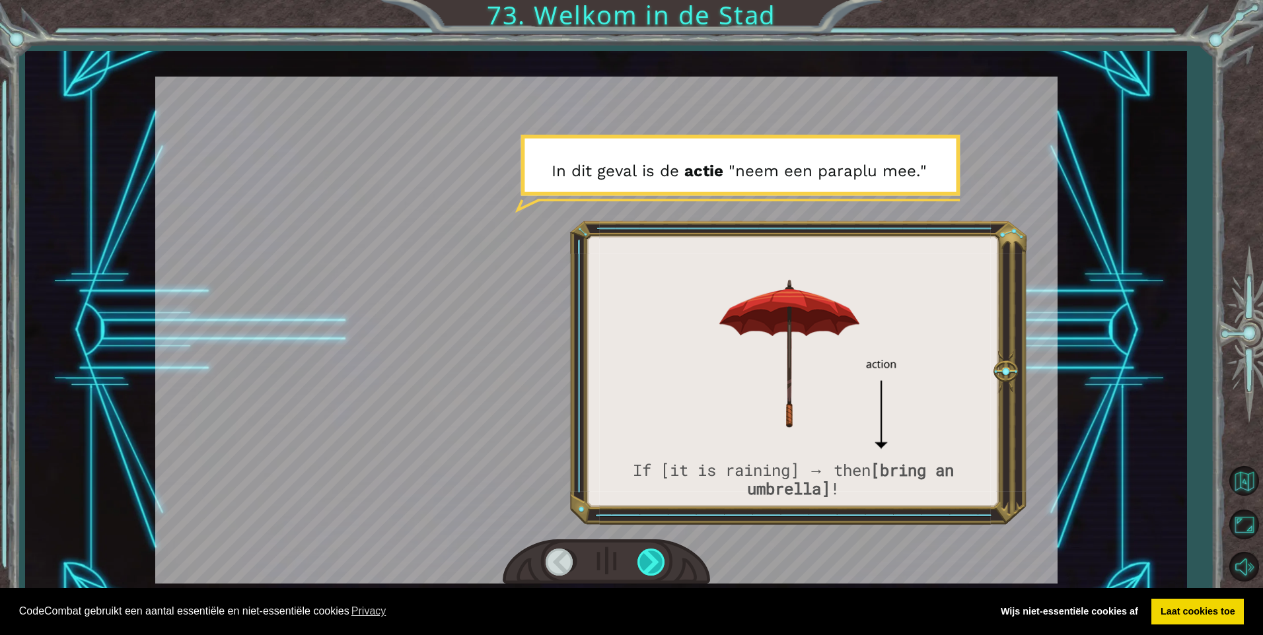
click at [644, 570] on div at bounding box center [652, 562] width 30 height 27
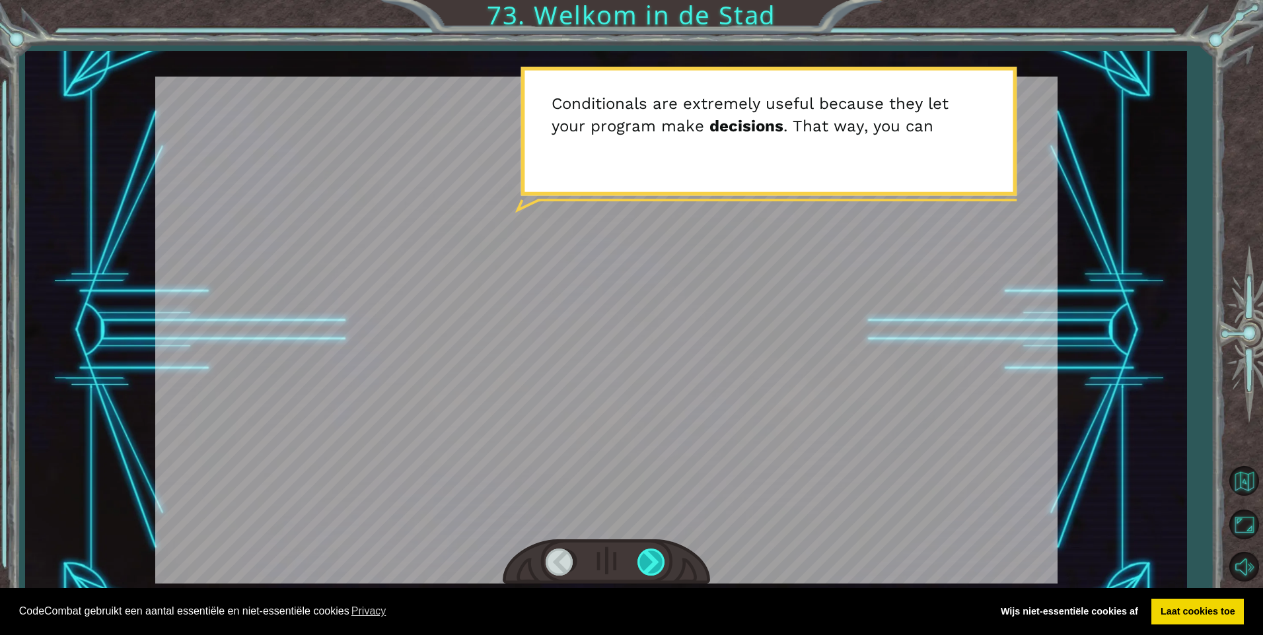
click at [644, 570] on div at bounding box center [652, 562] width 30 height 27
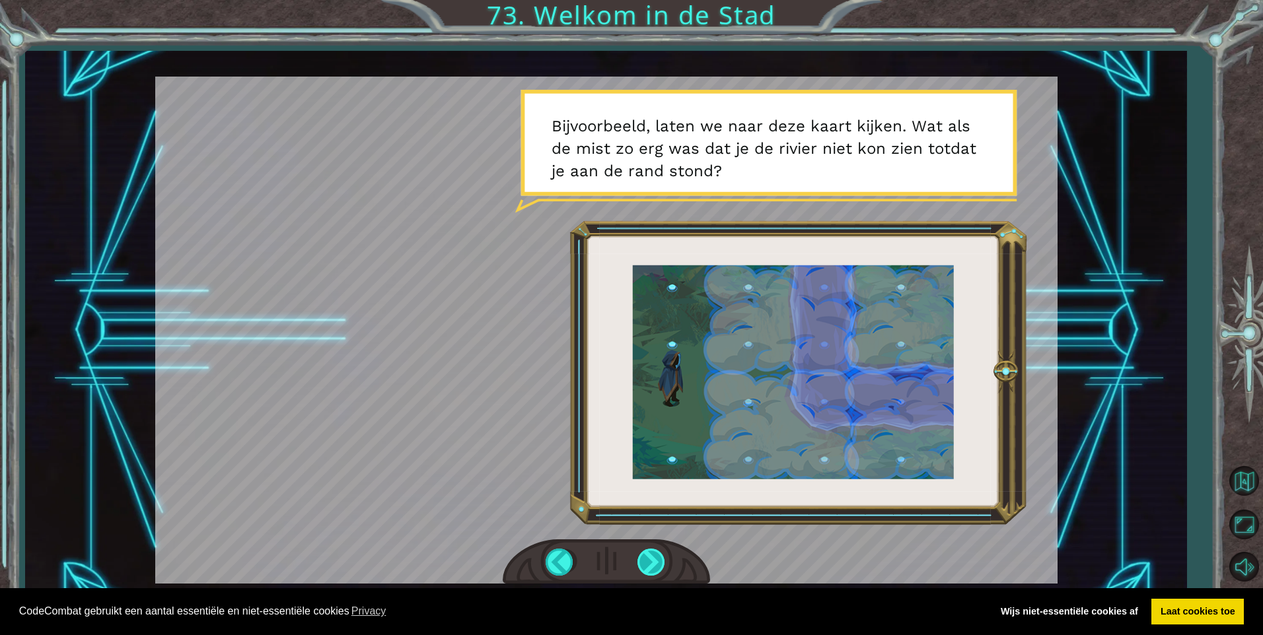
click at [644, 570] on div at bounding box center [652, 562] width 30 height 27
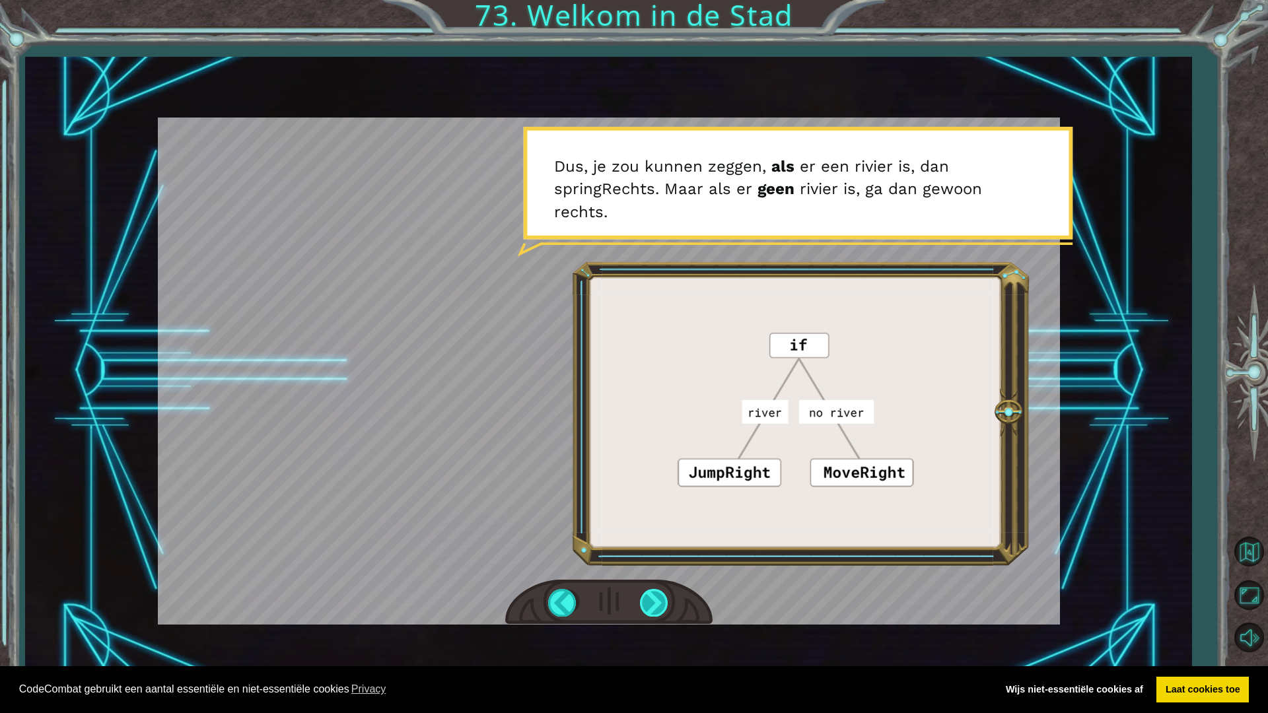
click at [652, 603] on div at bounding box center [655, 602] width 30 height 27
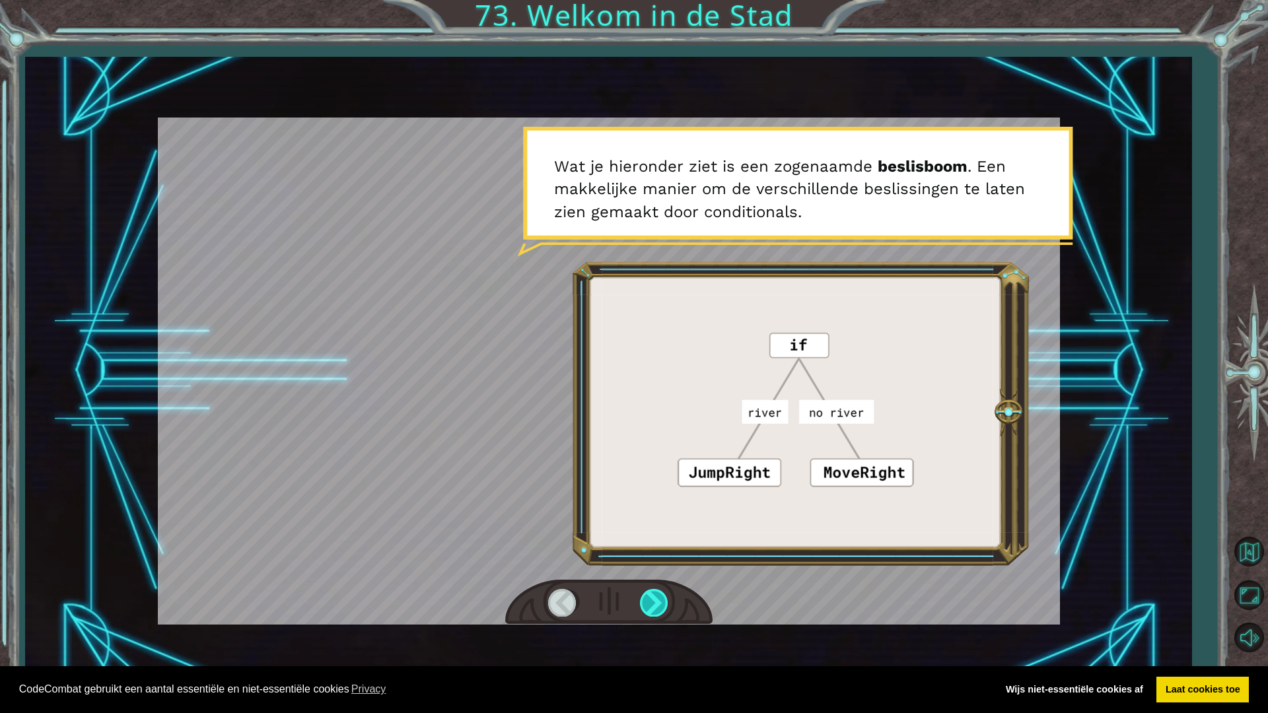
click at [648, 602] on div at bounding box center [655, 602] width 30 height 27
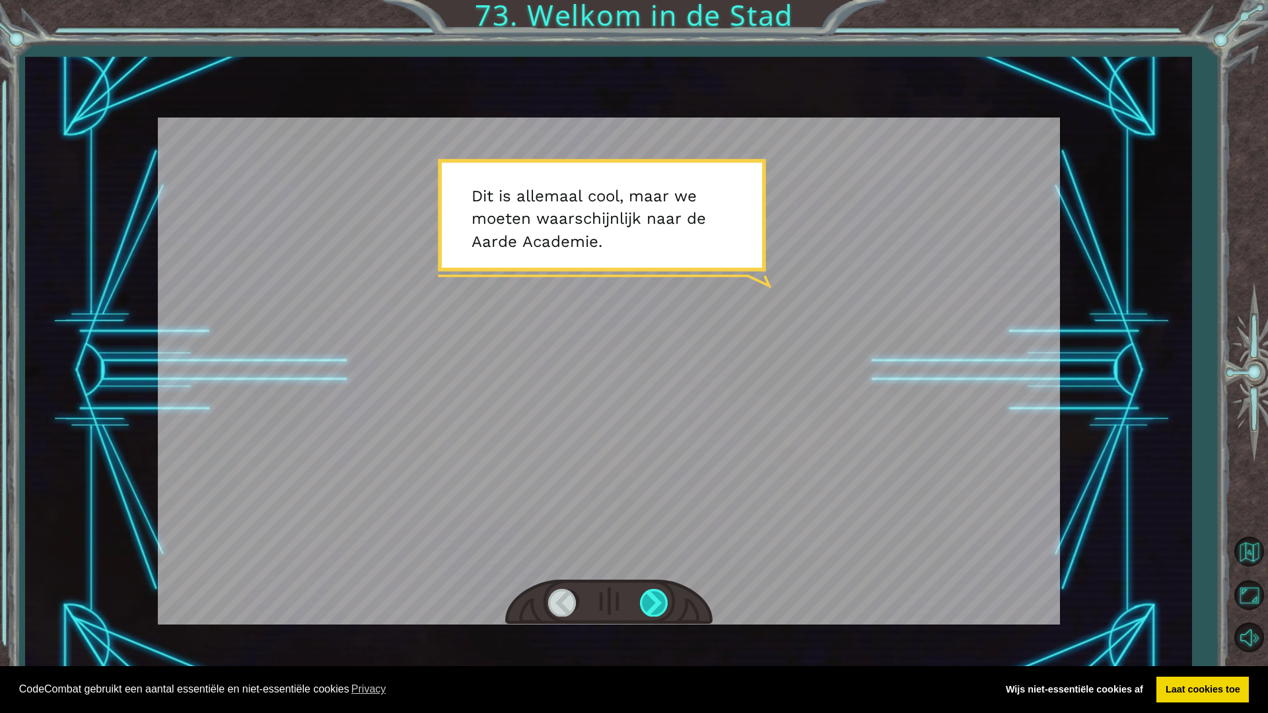
click at [648, 602] on div at bounding box center [655, 602] width 30 height 27
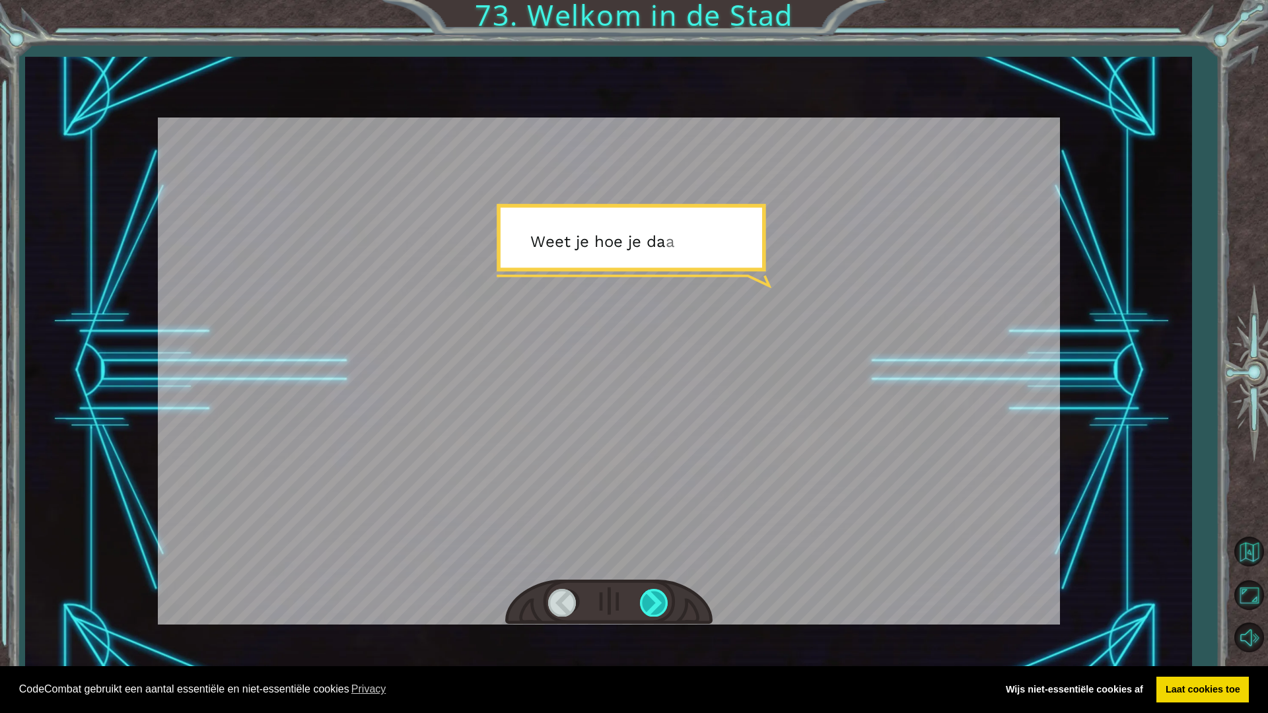
click at [648, 602] on div at bounding box center [655, 602] width 30 height 27
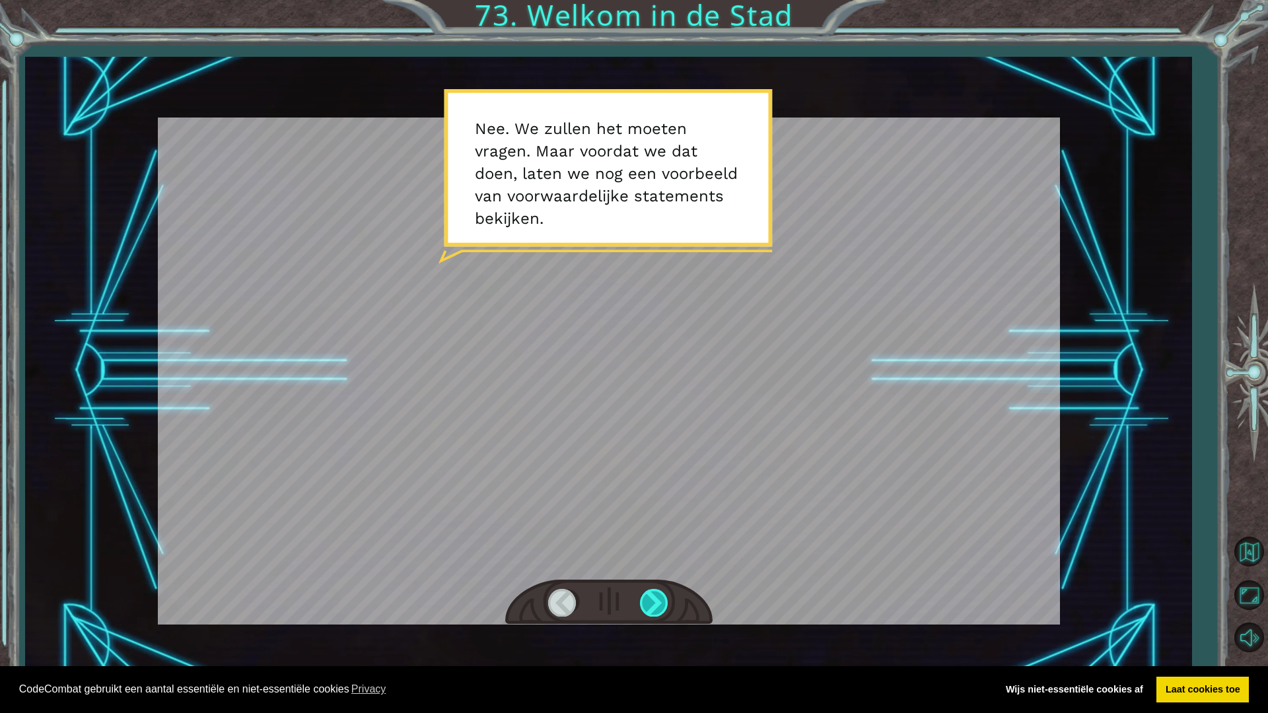
click at [648, 602] on div at bounding box center [655, 602] width 30 height 27
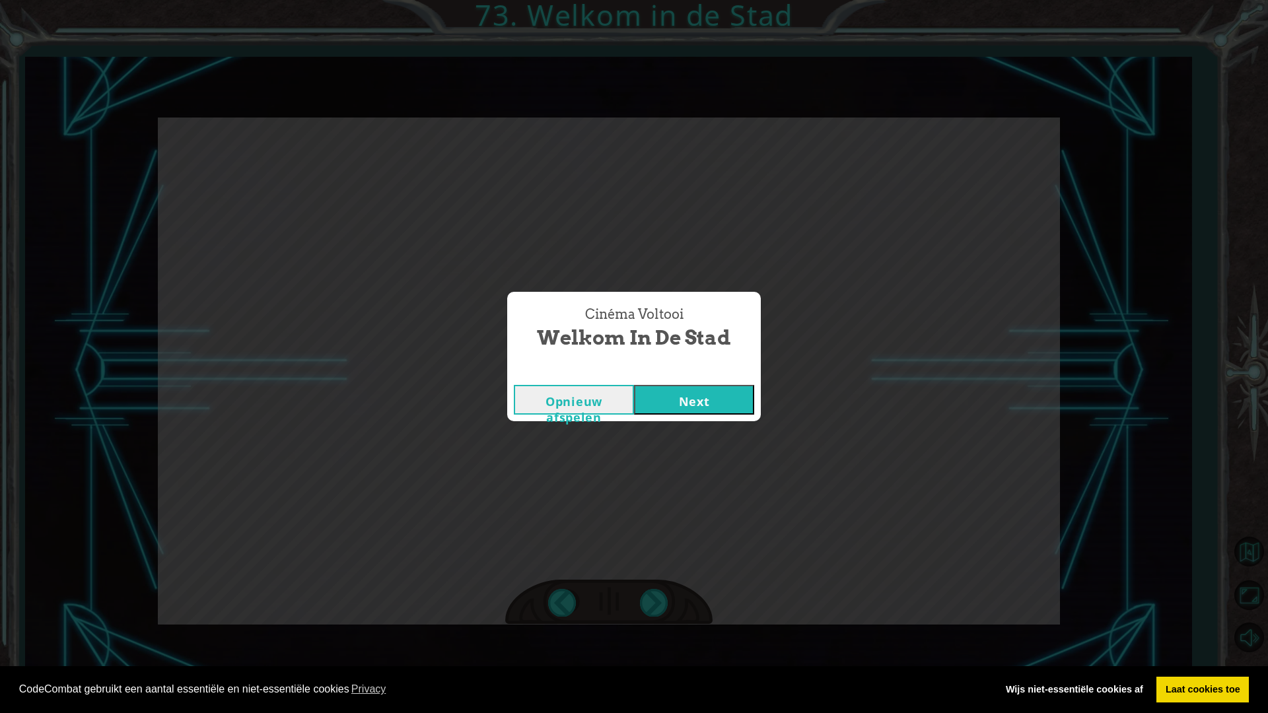
click at [682, 405] on button "Next" at bounding box center [694, 400] width 120 height 30
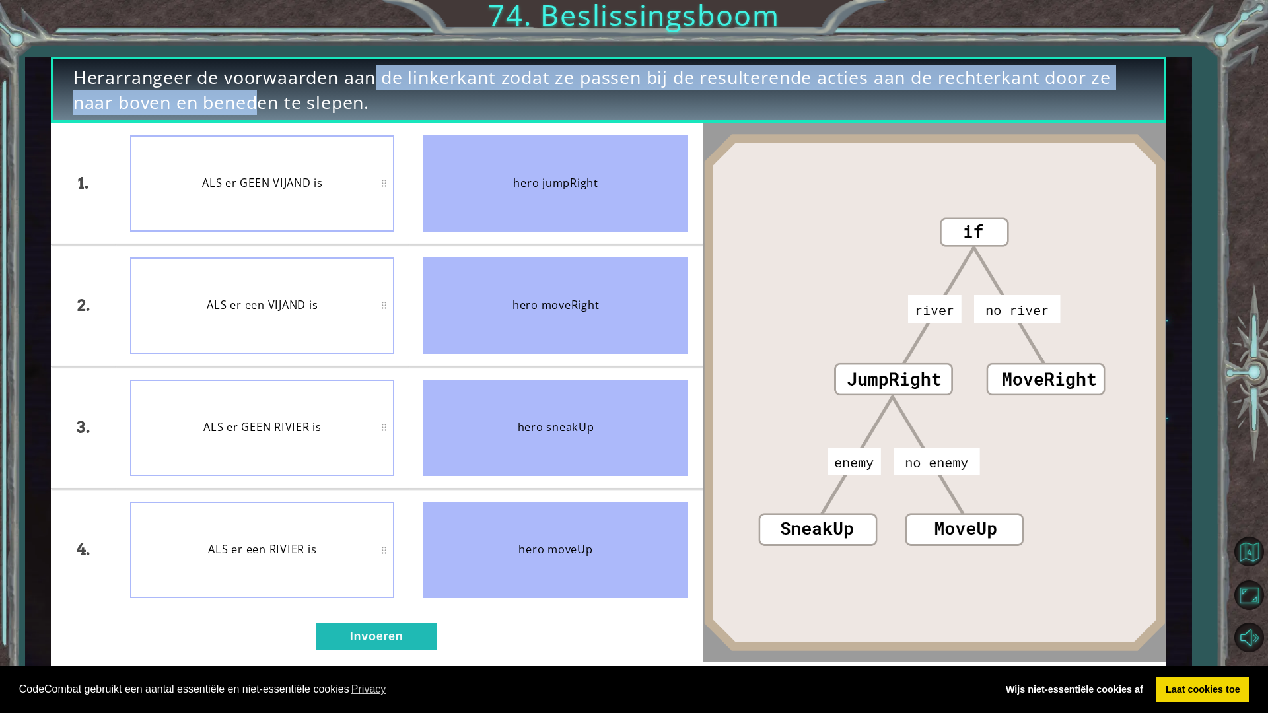
drag, startPoint x: 193, startPoint y: 92, endPoint x: 306, endPoint y: 83, distance: 112.7
click at [306, 83] on span "Herarrangeer de voorwaarden aan de linkerkant zodat ze passen bij de resulteren…" at bounding box center [608, 90] width 1071 height 51
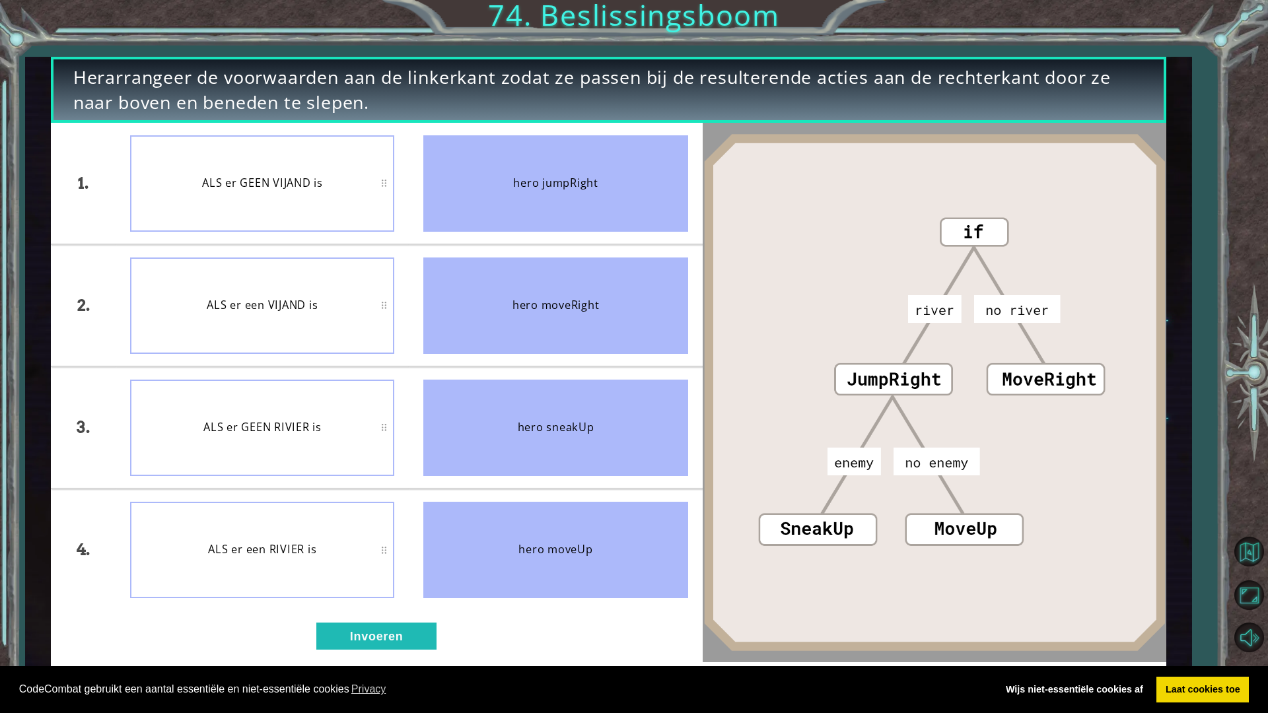
drag, startPoint x: 306, startPoint y: 83, endPoint x: 355, endPoint y: 90, distance: 50.2
click at [355, 90] on span "Herarrangeer de voorwaarden aan de linkerkant zodat ze passen bij de resulteren…" at bounding box center [608, 90] width 1071 height 51
click at [379, 635] on button "Invoeren" at bounding box center [376, 636] width 120 height 27
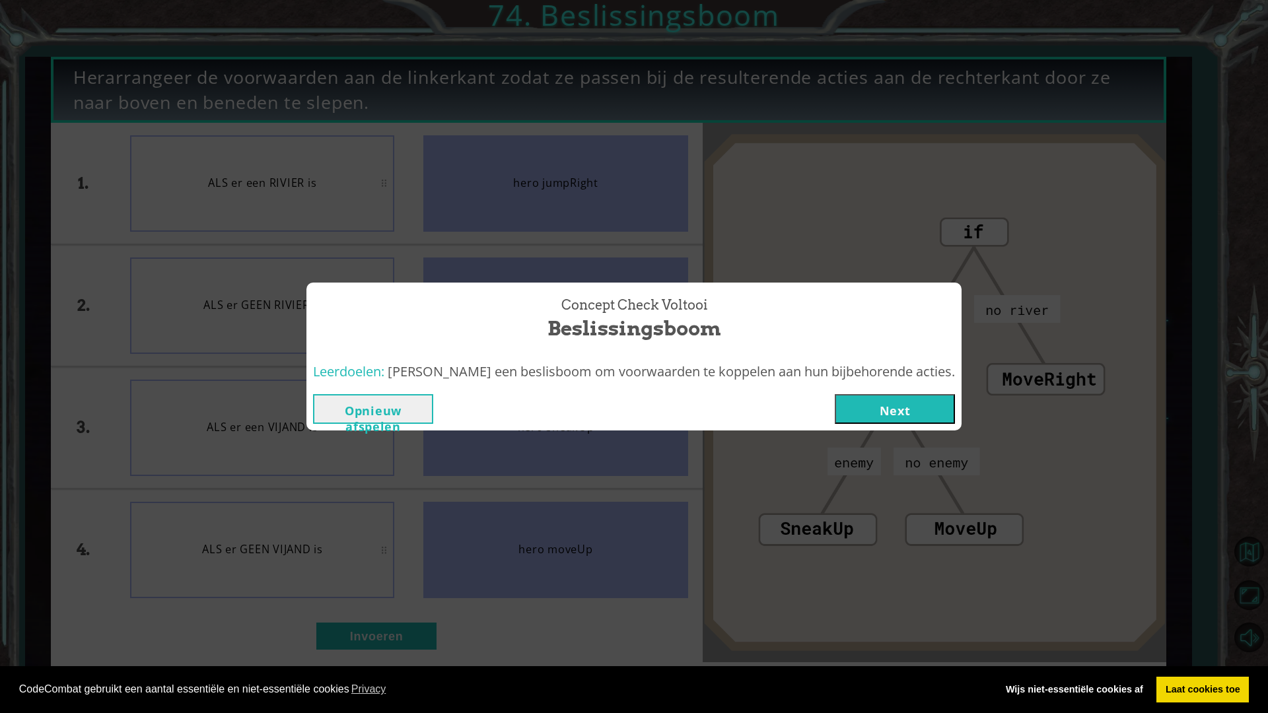
click at [846, 399] on button "Next" at bounding box center [895, 409] width 120 height 30
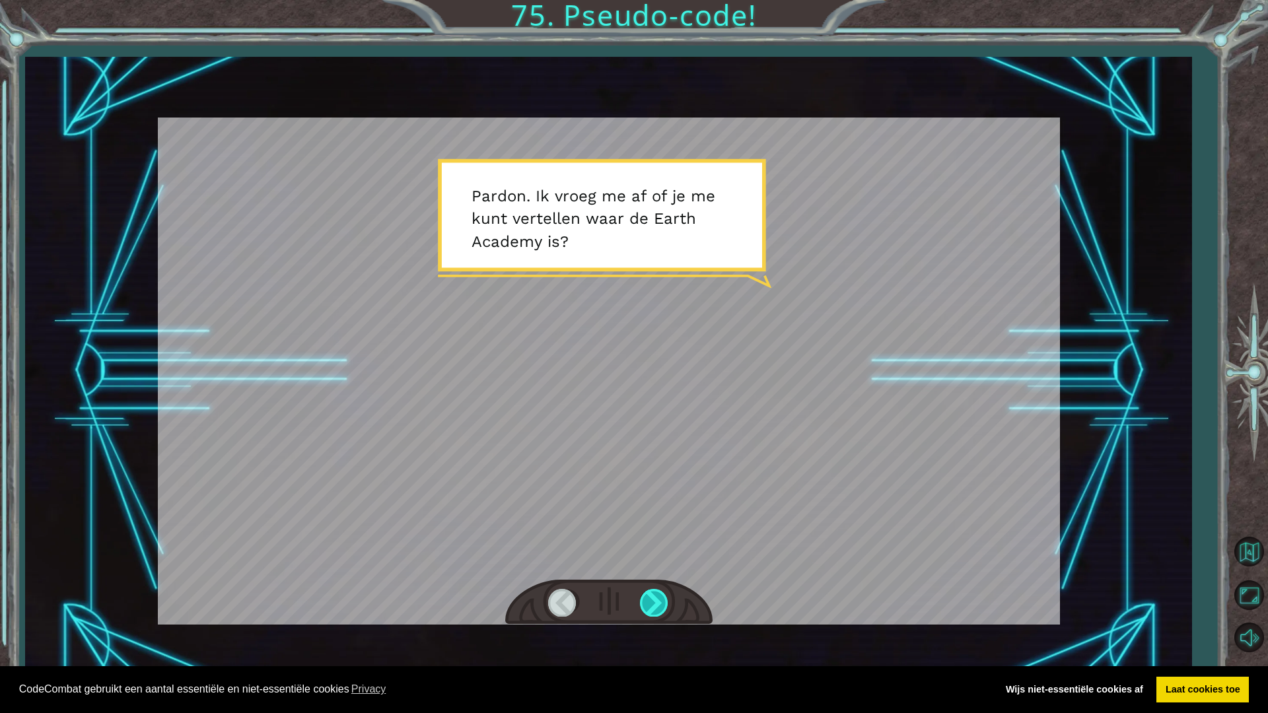
click at [661, 613] on div at bounding box center [655, 602] width 30 height 27
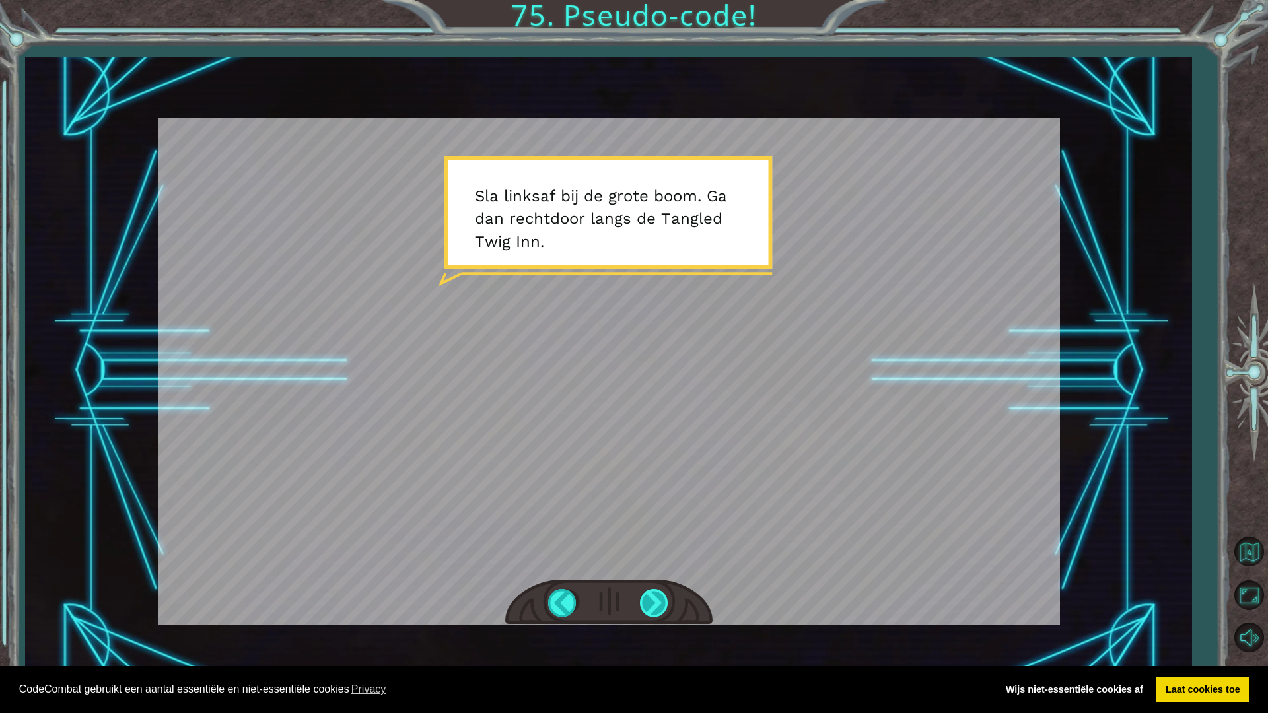
click at [640, 592] on div at bounding box center [655, 602] width 30 height 27
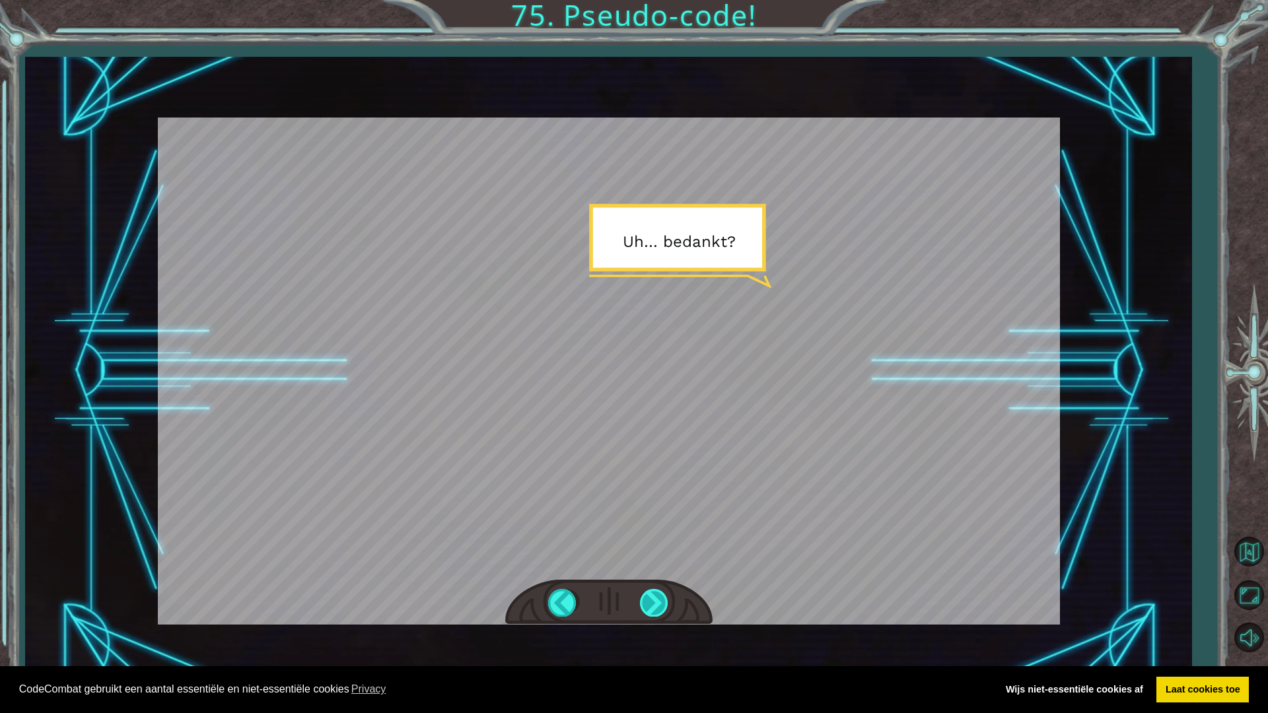
click at [640, 592] on div at bounding box center [655, 602] width 30 height 27
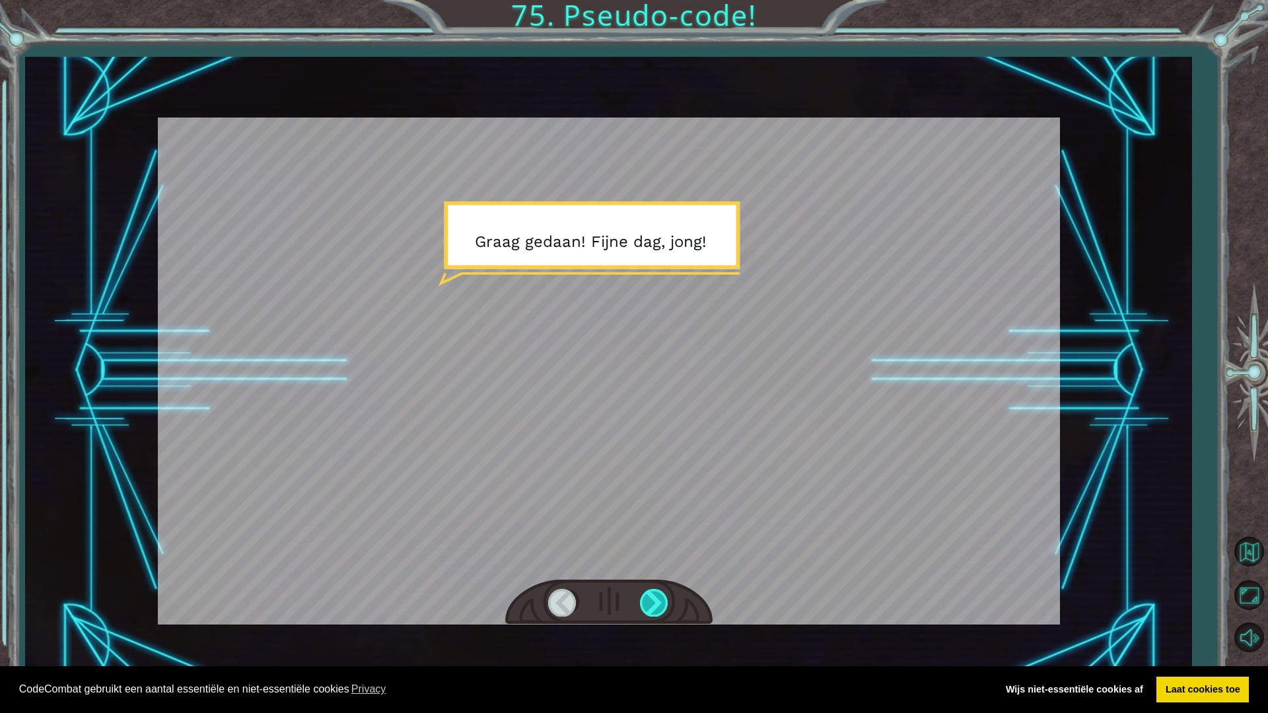
click at [641, 592] on div at bounding box center [655, 602] width 30 height 27
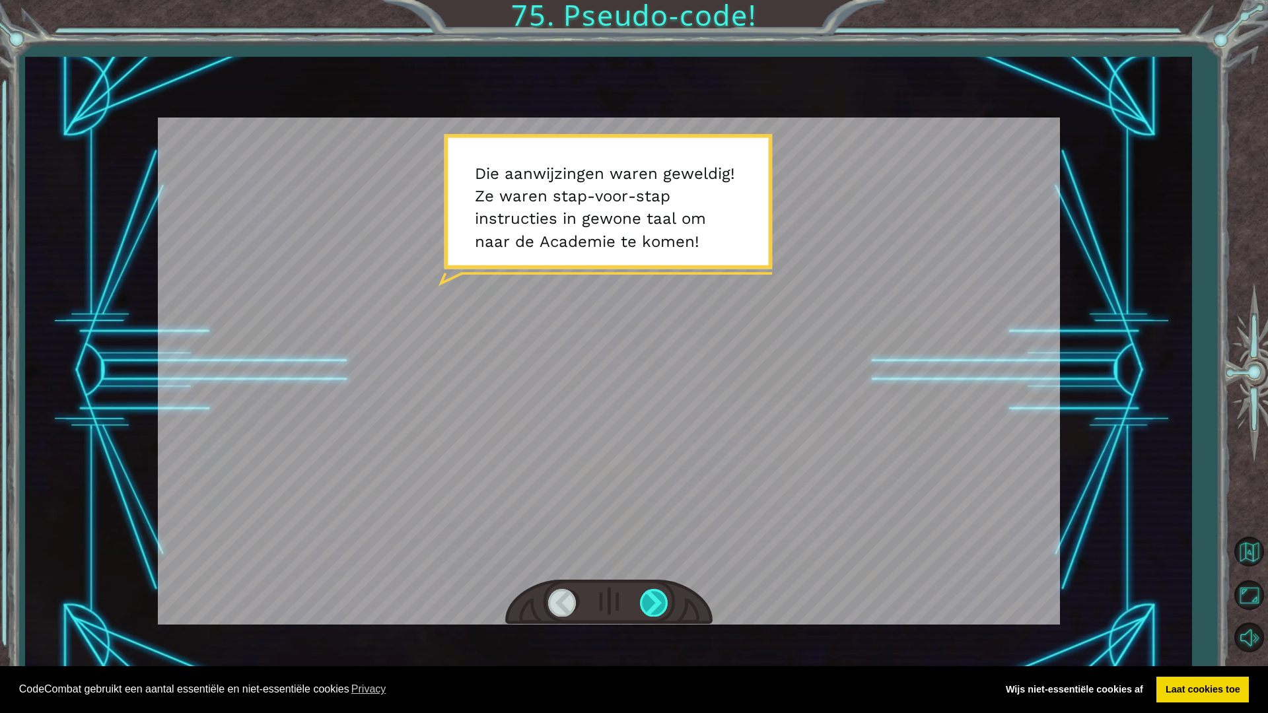
click at [654, 607] on div at bounding box center [655, 602] width 30 height 27
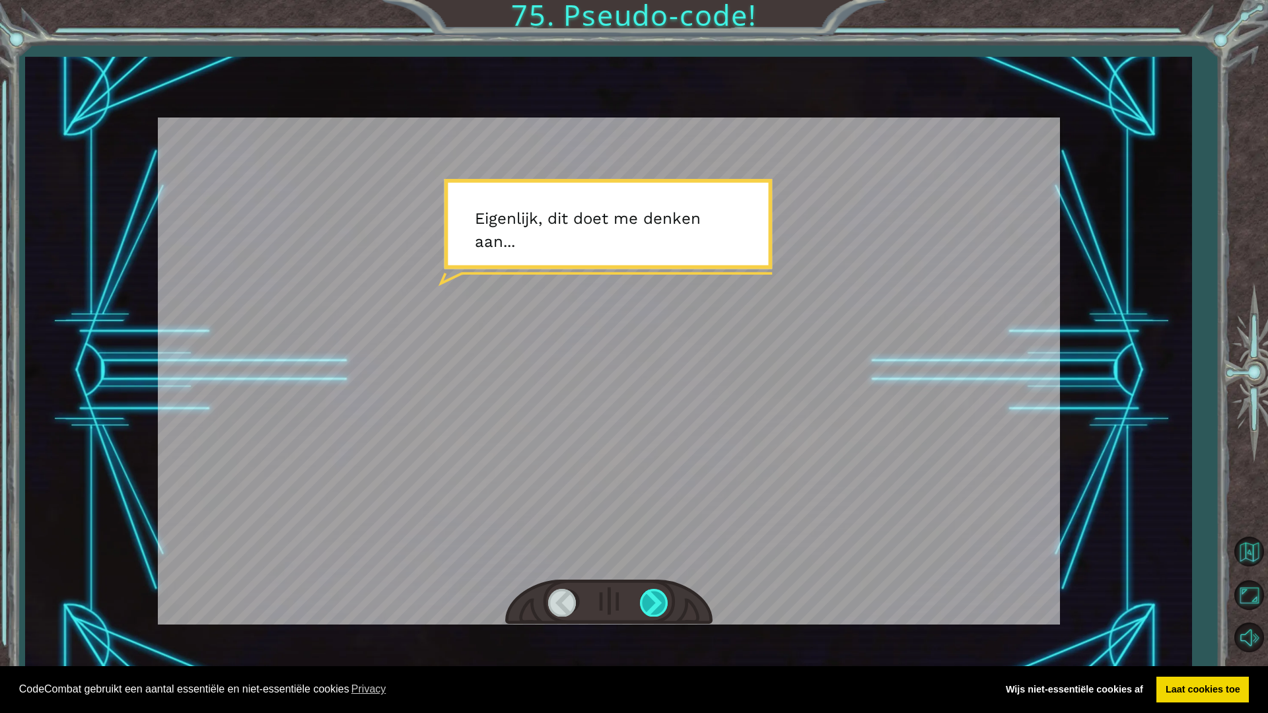
click at [654, 609] on div at bounding box center [655, 602] width 30 height 27
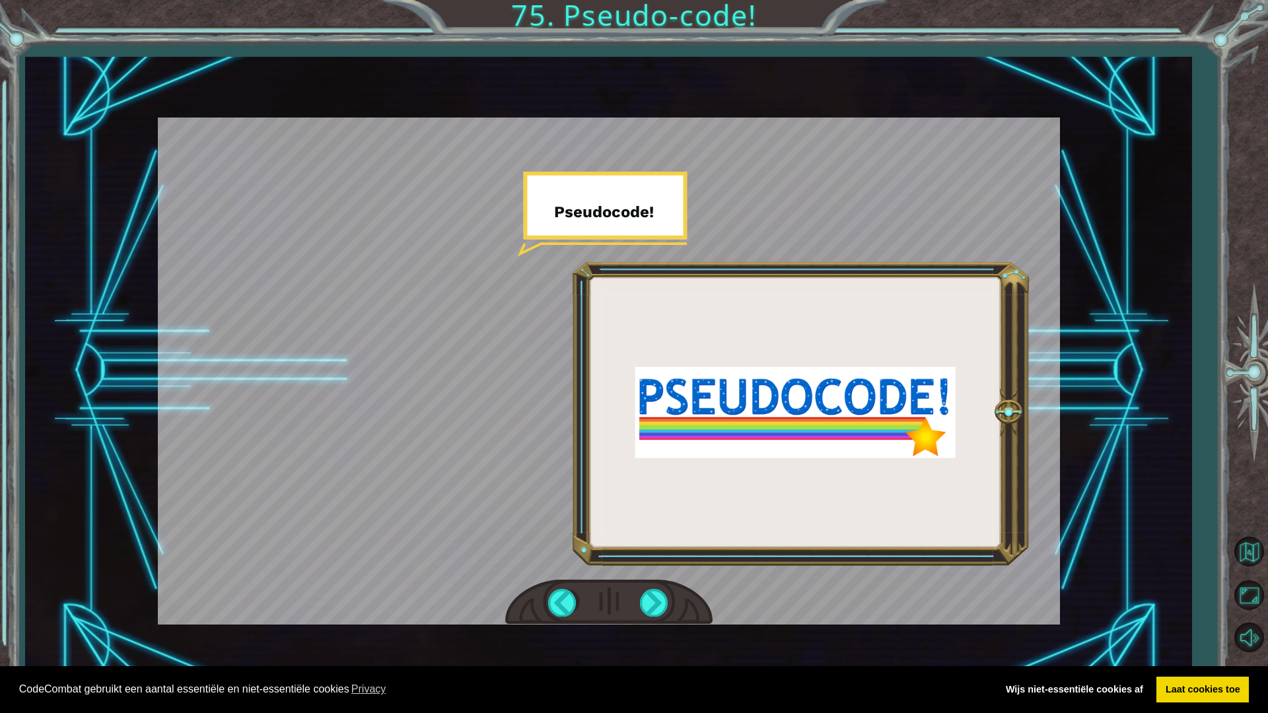
click at [644, 588] on div at bounding box center [608, 603] width 207 height 46
click at [644, 601] on div at bounding box center [655, 602] width 30 height 27
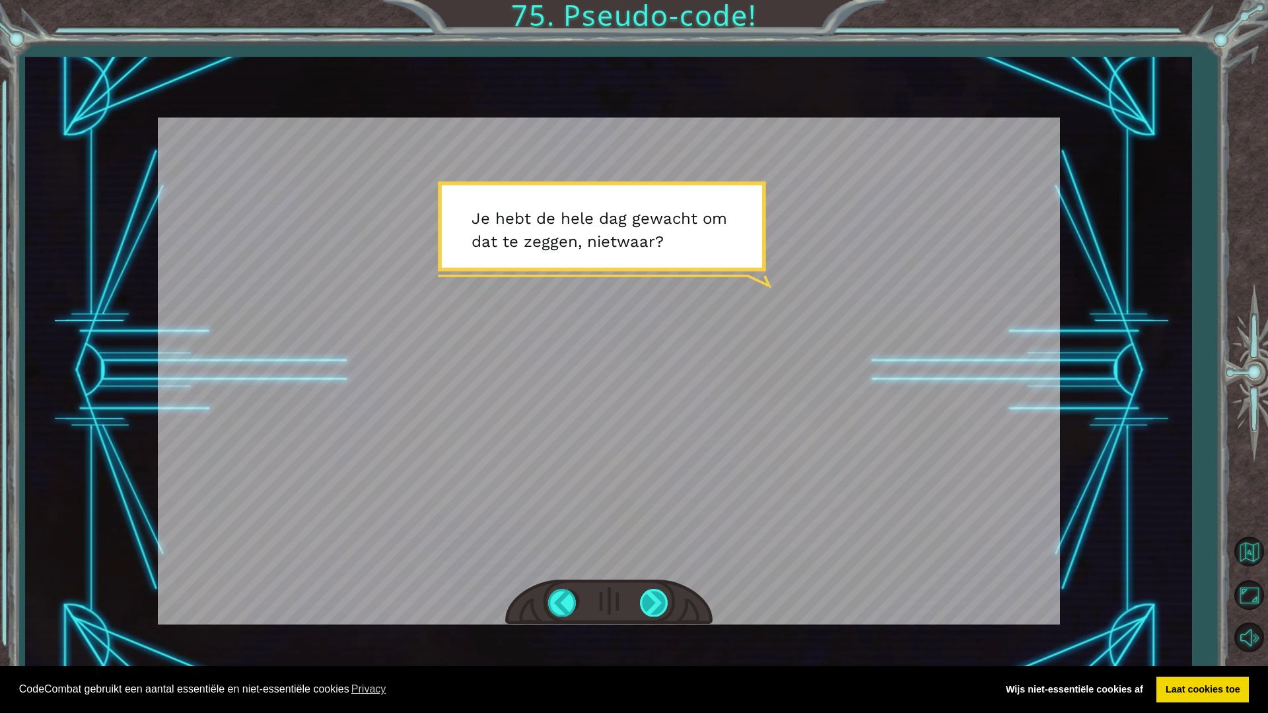
click at [661, 611] on div at bounding box center [655, 602] width 30 height 27
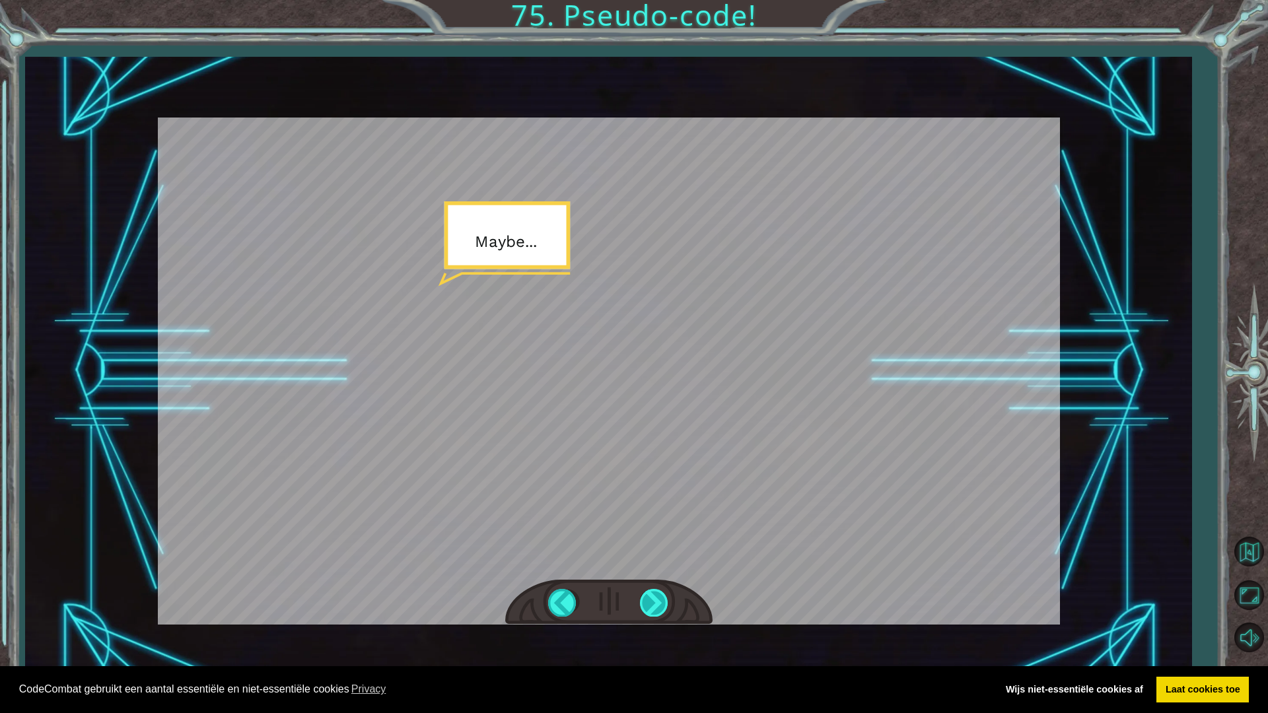
click at [661, 611] on div at bounding box center [655, 602] width 30 height 27
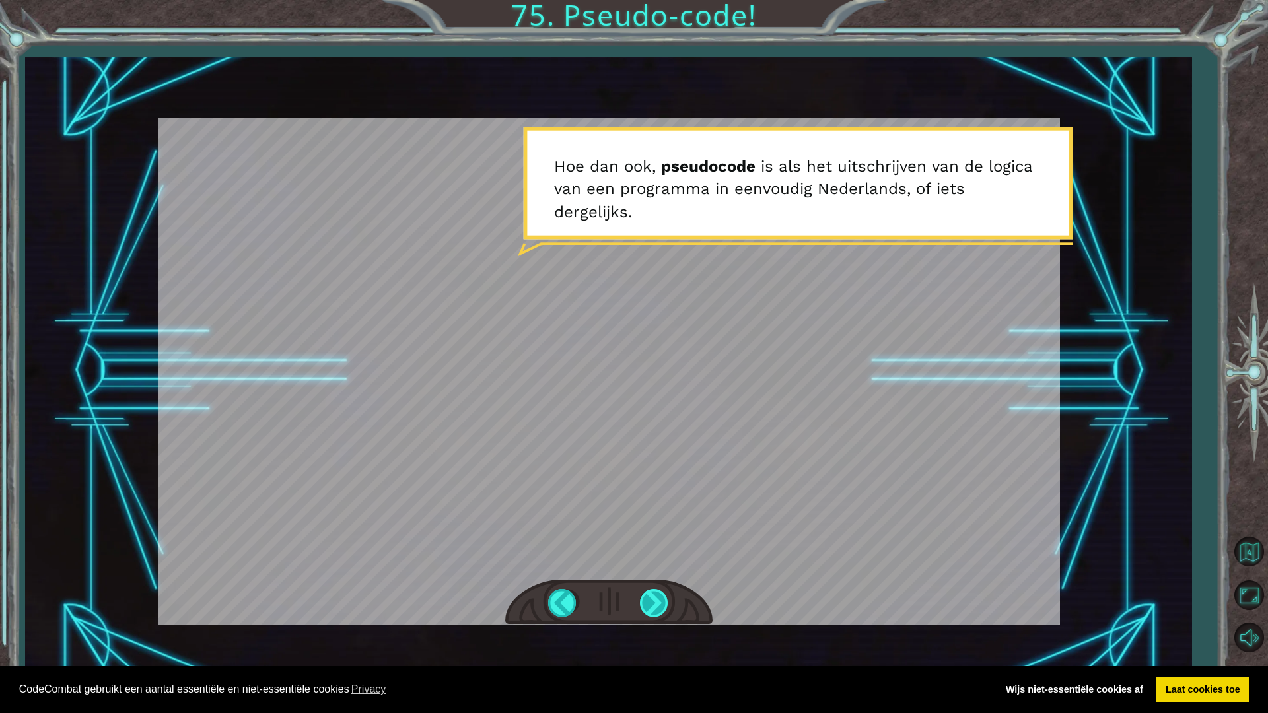
click at [655, 596] on div at bounding box center [655, 602] width 30 height 27
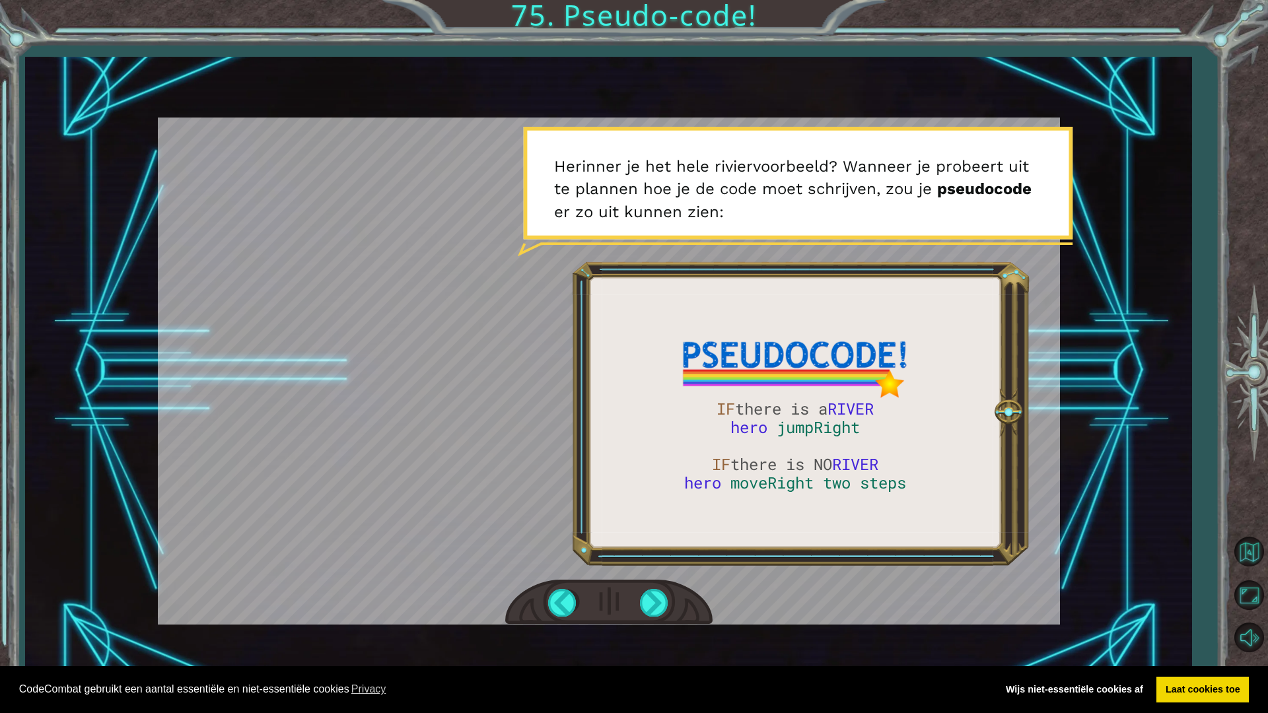
drag, startPoint x: 750, startPoint y: 415, endPoint x: 773, endPoint y: 413, distance: 23.2
click at [773, 413] on div at bounding box center [609, 371] width 902 height 507
click at [654, 600] on div at bounding box center [655, 602] width 30 height 27
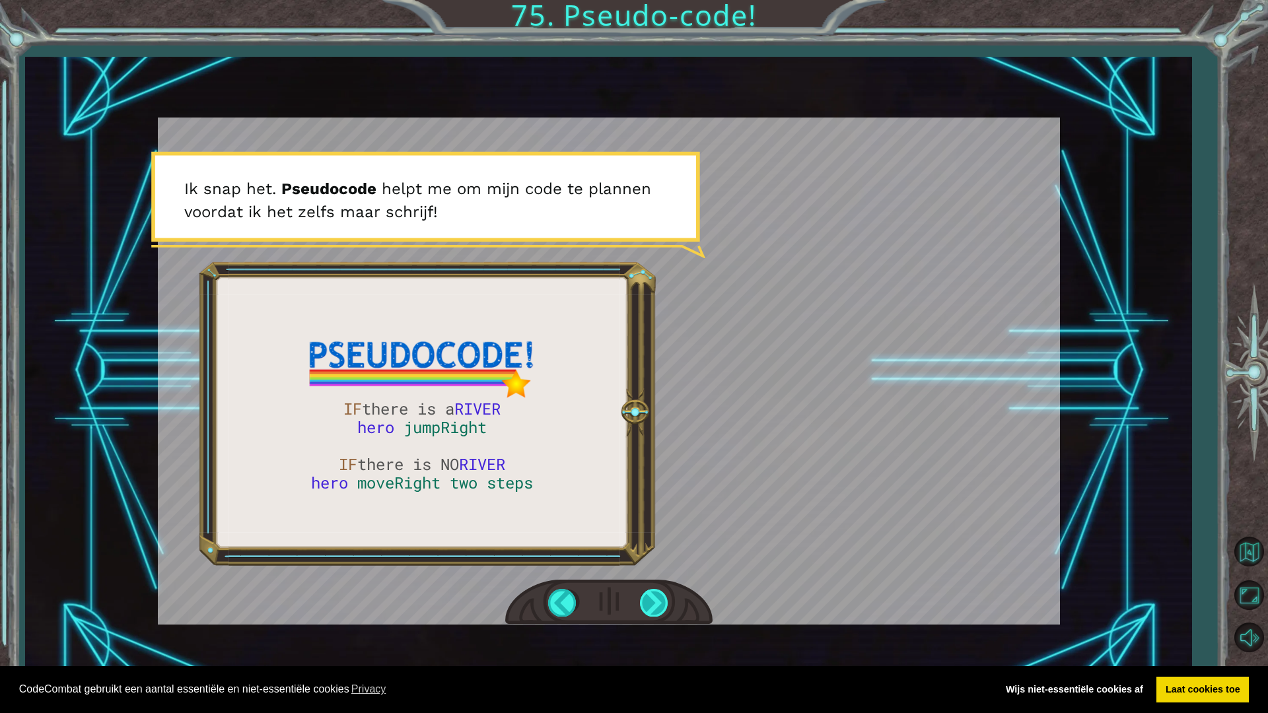
click at [658, 600] on div at bounding box center [655, 602] width 30 height 27
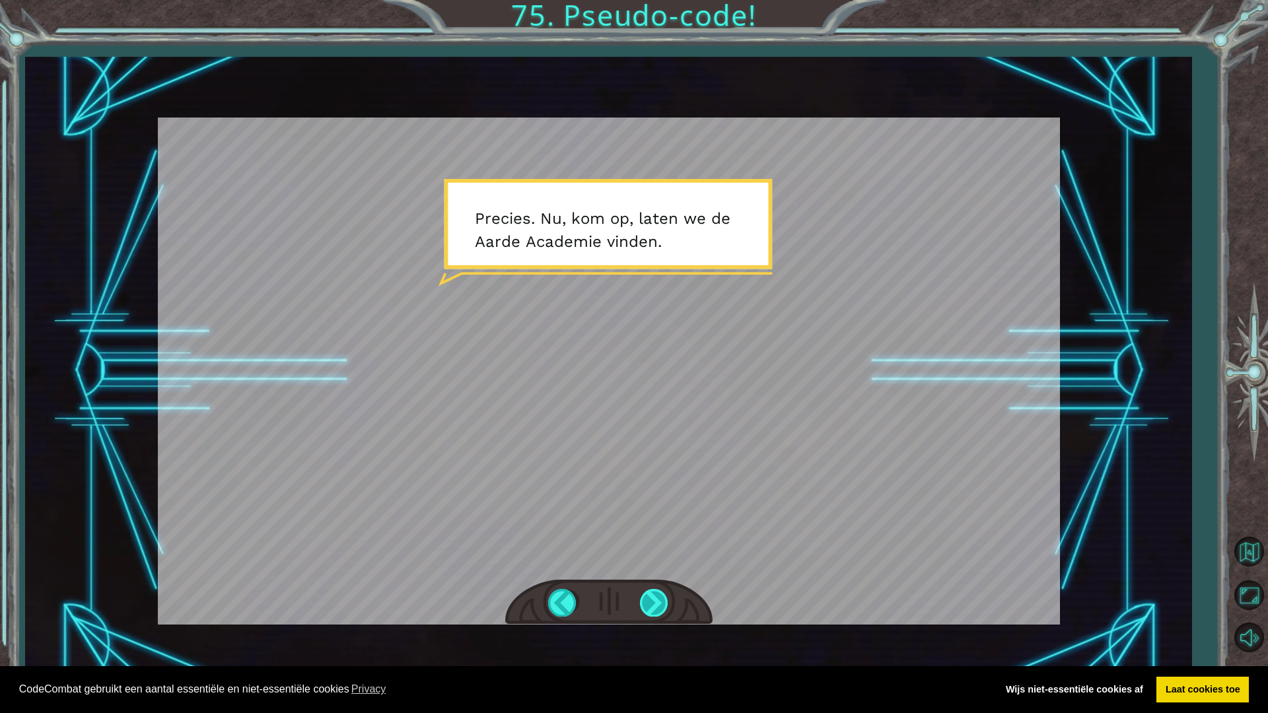
click at [659, 600] on div at bounding box center [655, 602] width 30 height 27
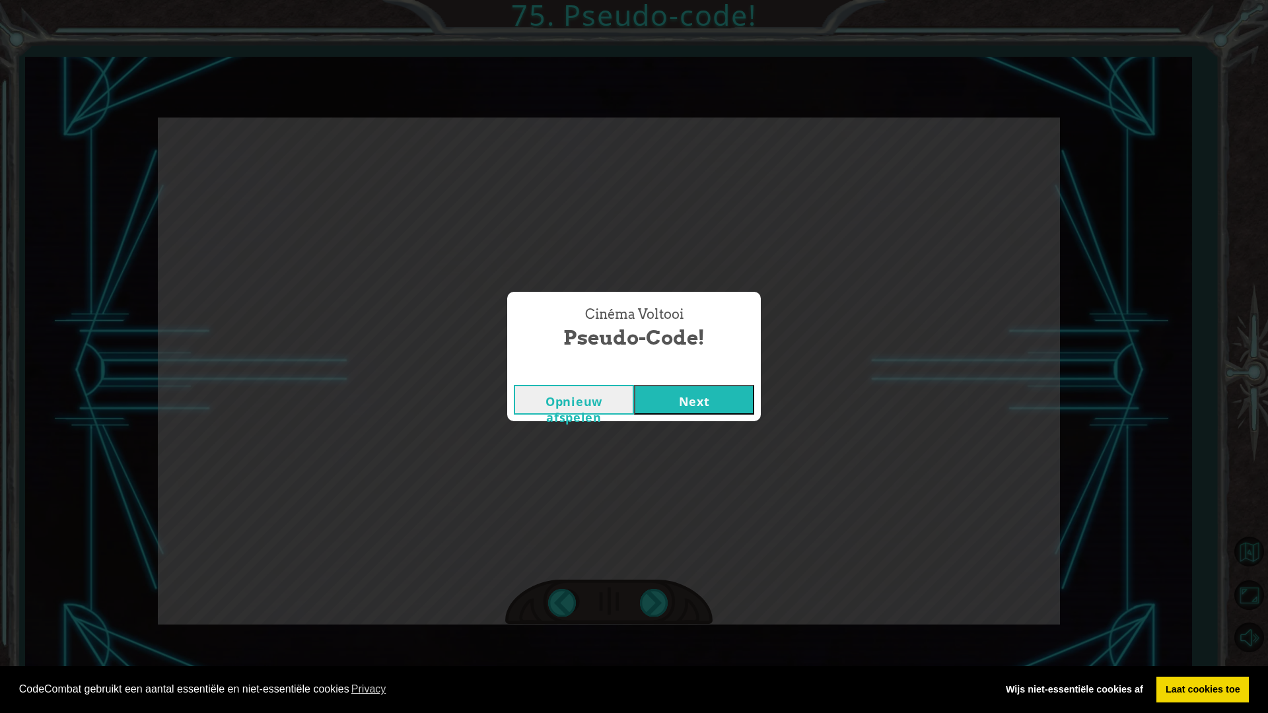
click at [680, 401] on button "Next" at bounding box center [694, 400] width 120 height 30
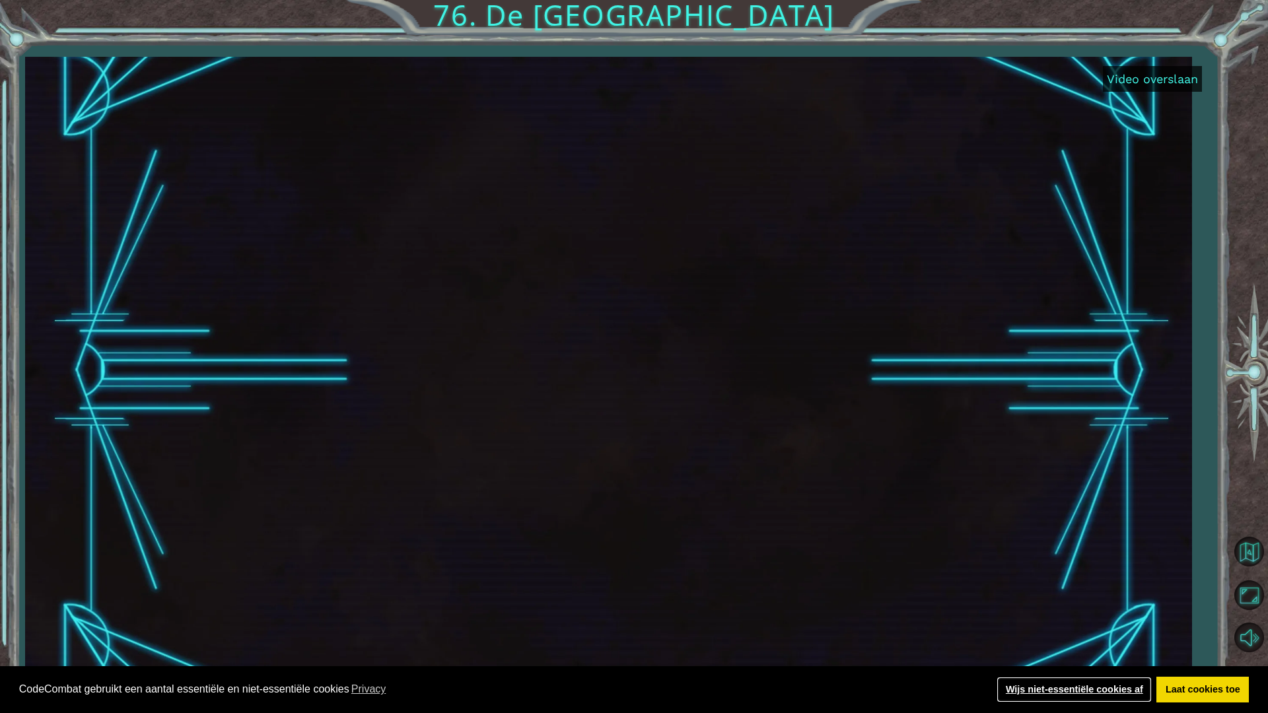
click at [1127, 635] on link "Wijs niet-essentiële cookies af" at bounding box center [1073, 690] width 155 height 26
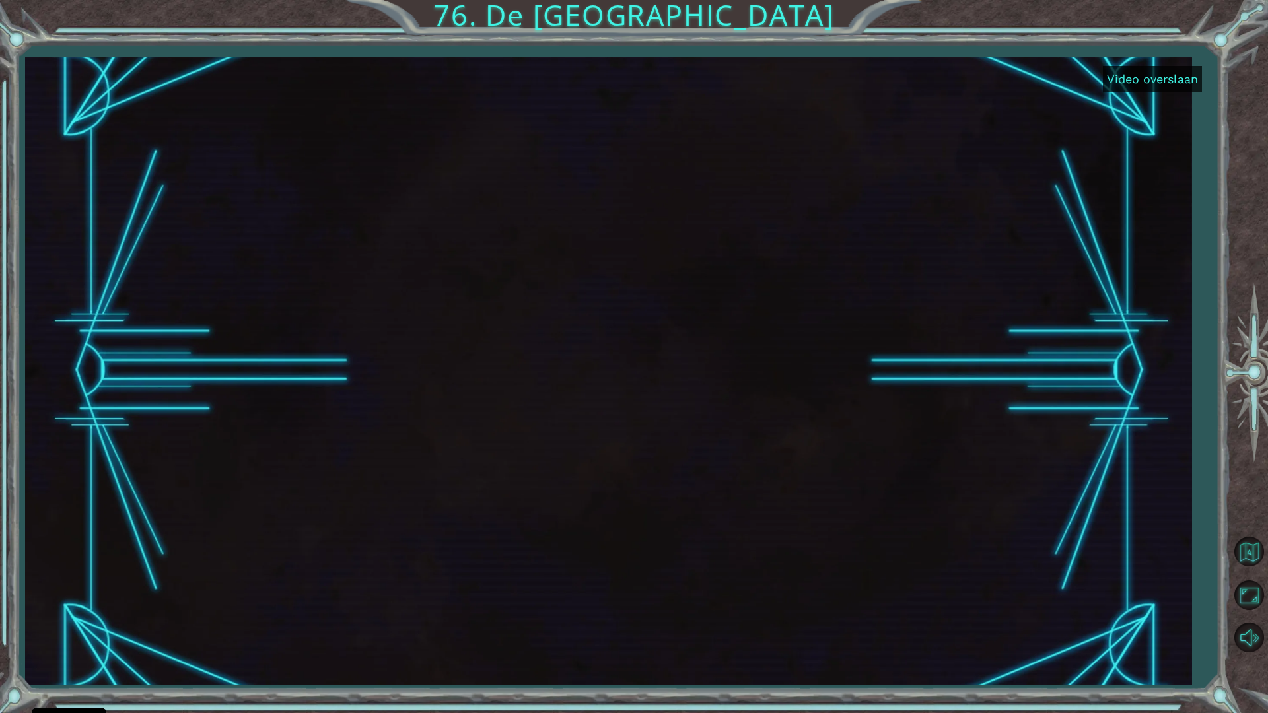
click at [1189, 74] on button "Video overslaan" at bounding box center [1152, 79] width 99 height 26
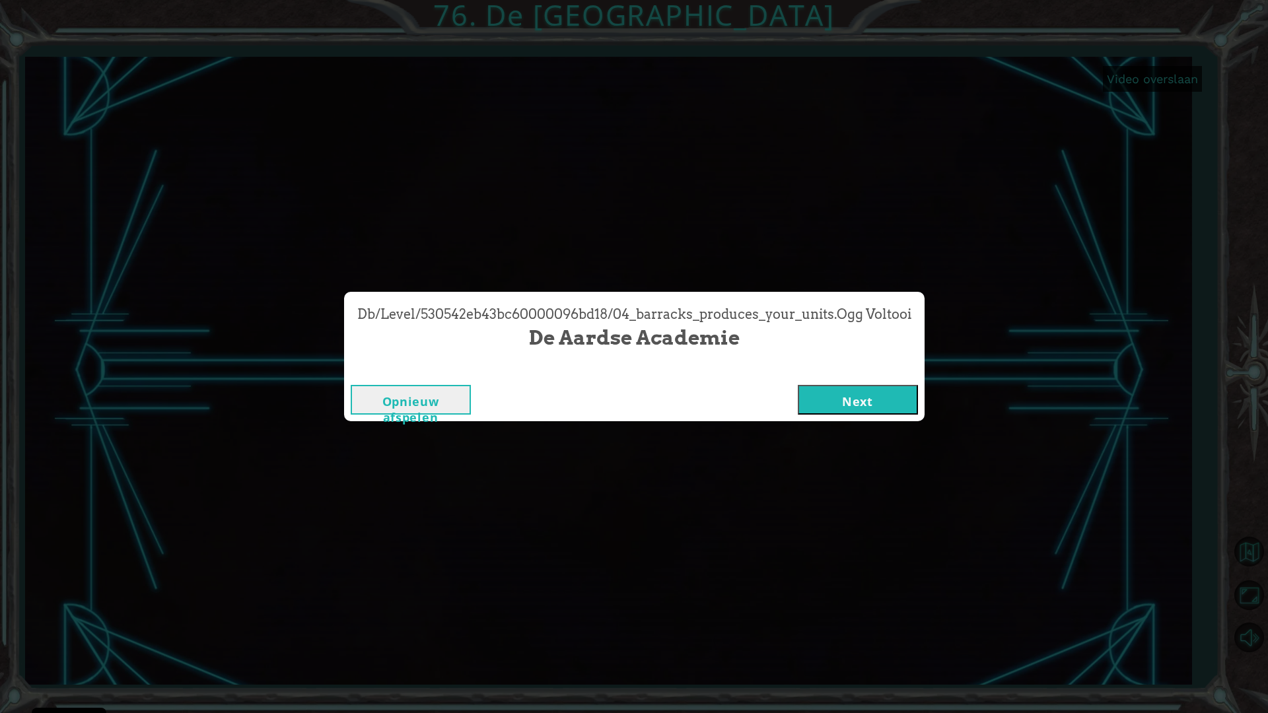
click at [890, 409] on button "Next" at bounding box center [858, 400] width 120 height 30
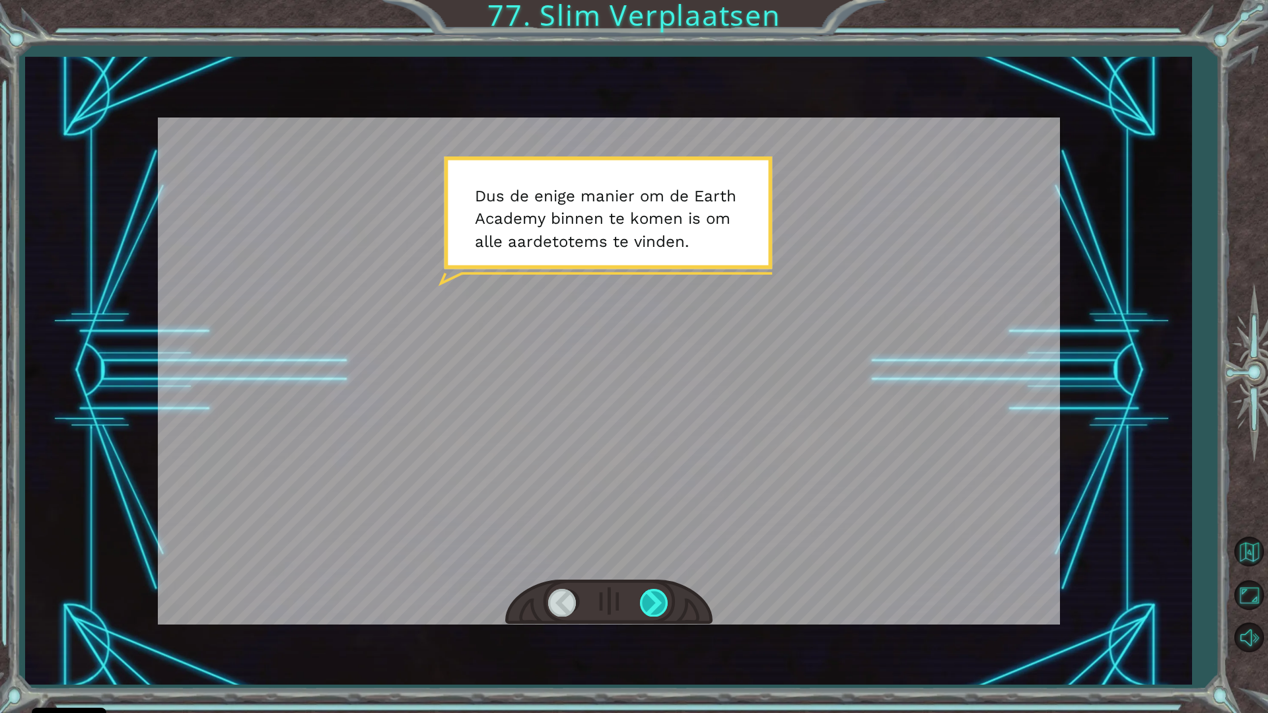
click at [645, 600] on div at bounding box center [655, 602] width 30 height 27
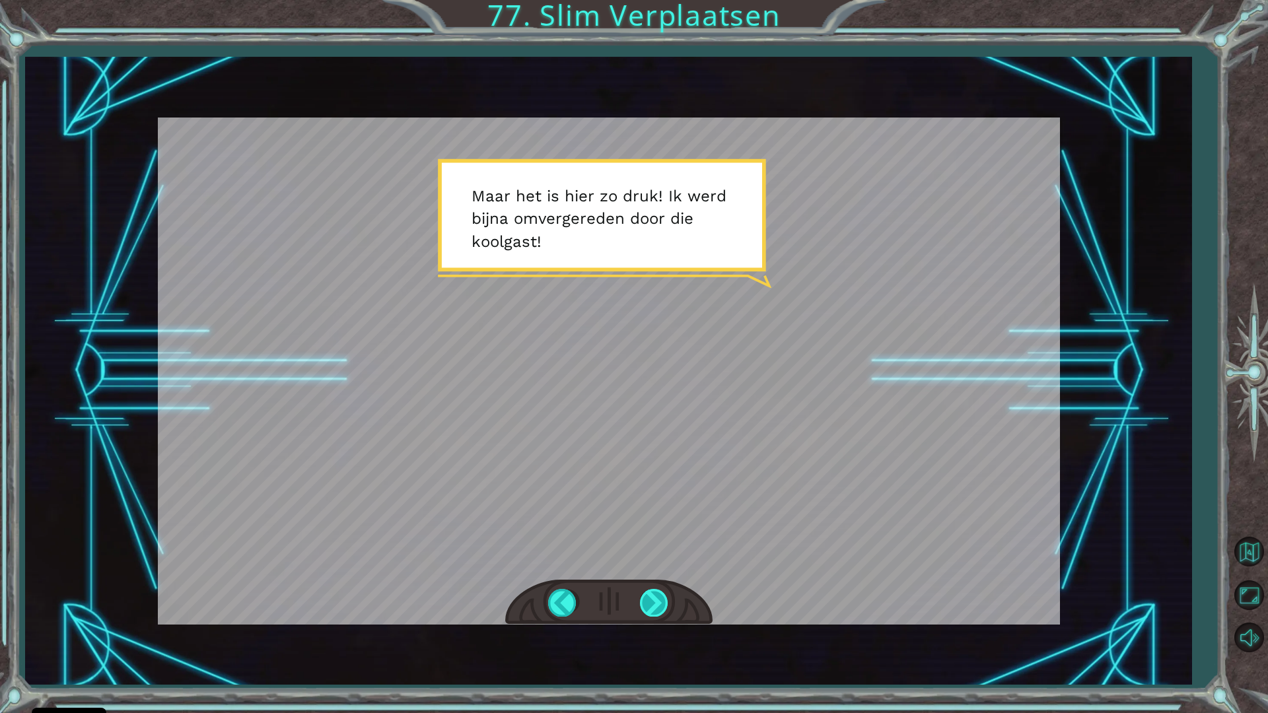
click at [656, 597] on div at bounding box center [655, 602] width 30 height 27
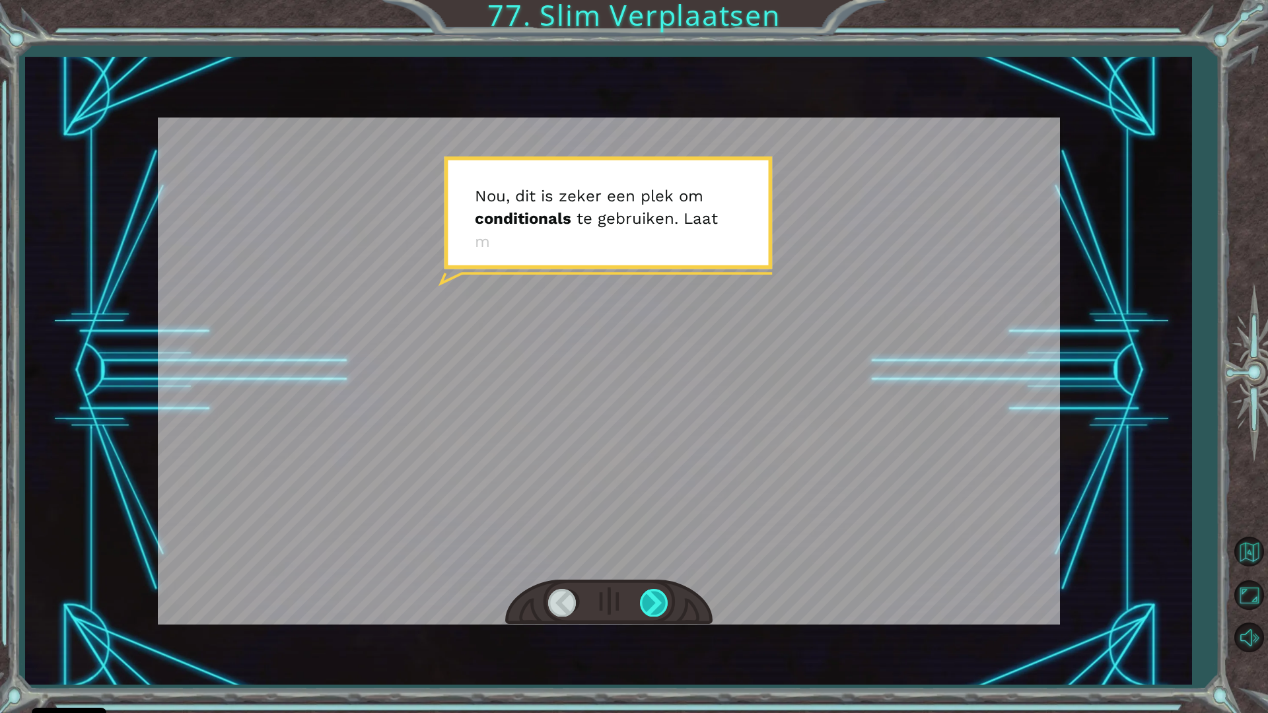
click at [655, 597] on div at bounding box center [655, 602] width 30 height 27
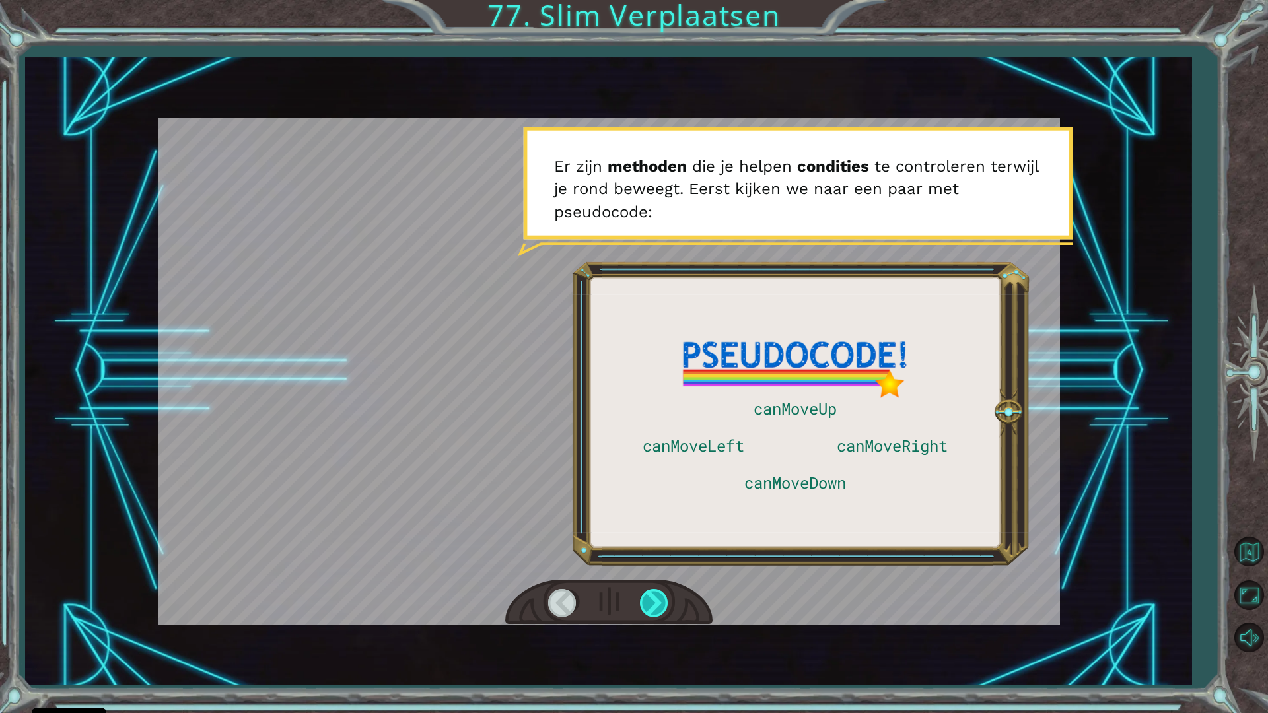
click at [653, 598] on div at bounding box center [655, 602] width 30 height 27
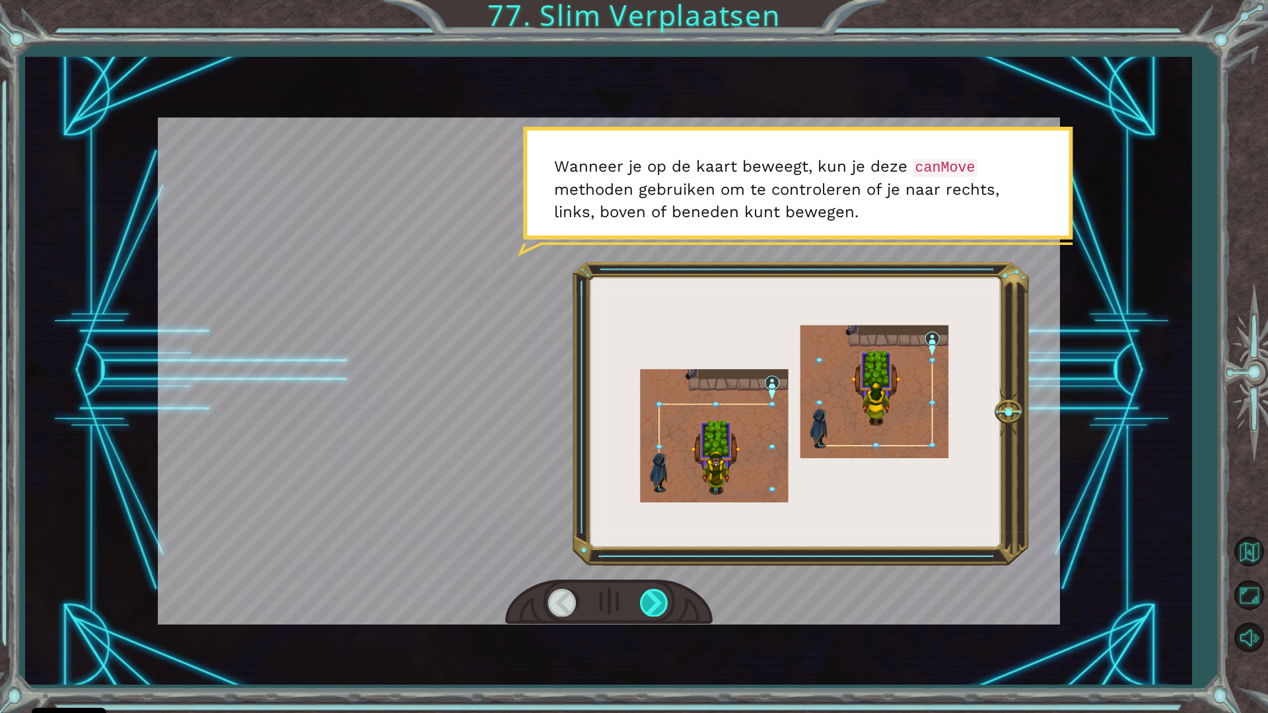
click at [653, 598] on div at bounding box center [655, 602] width 30 height 27
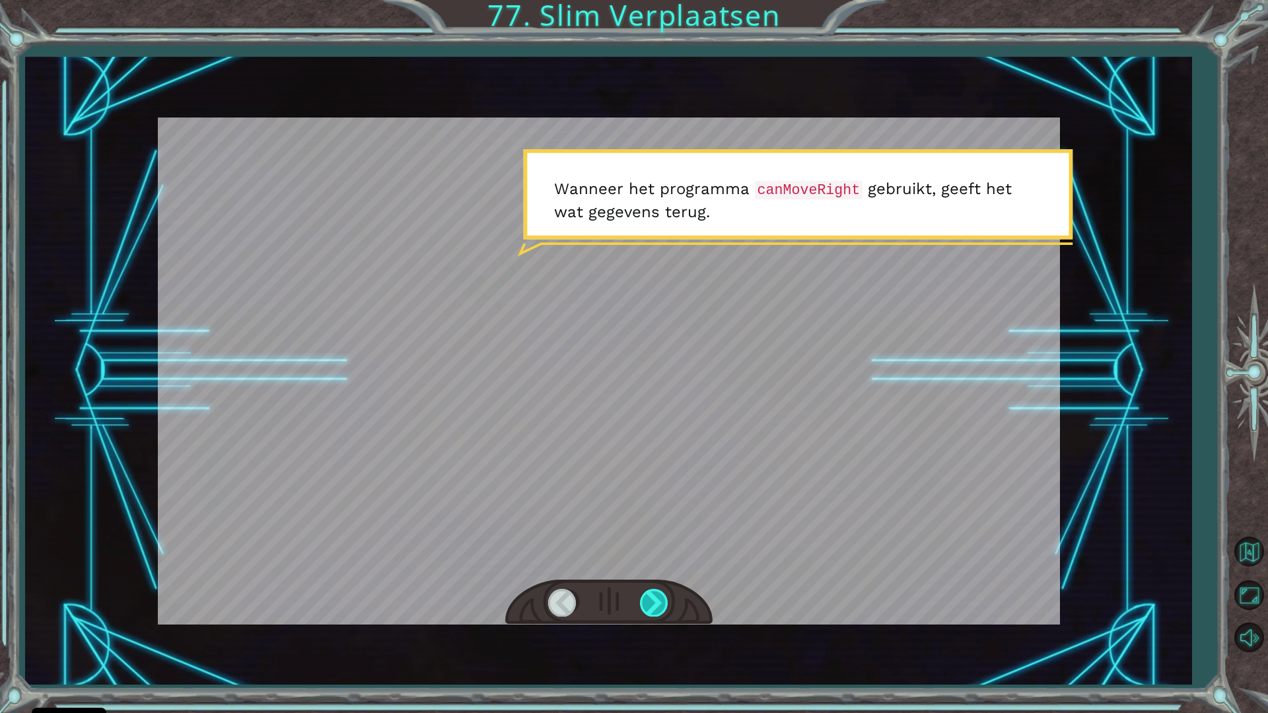
click at [653, 598] on div at bounding box center [655, 602] width 30 height 27
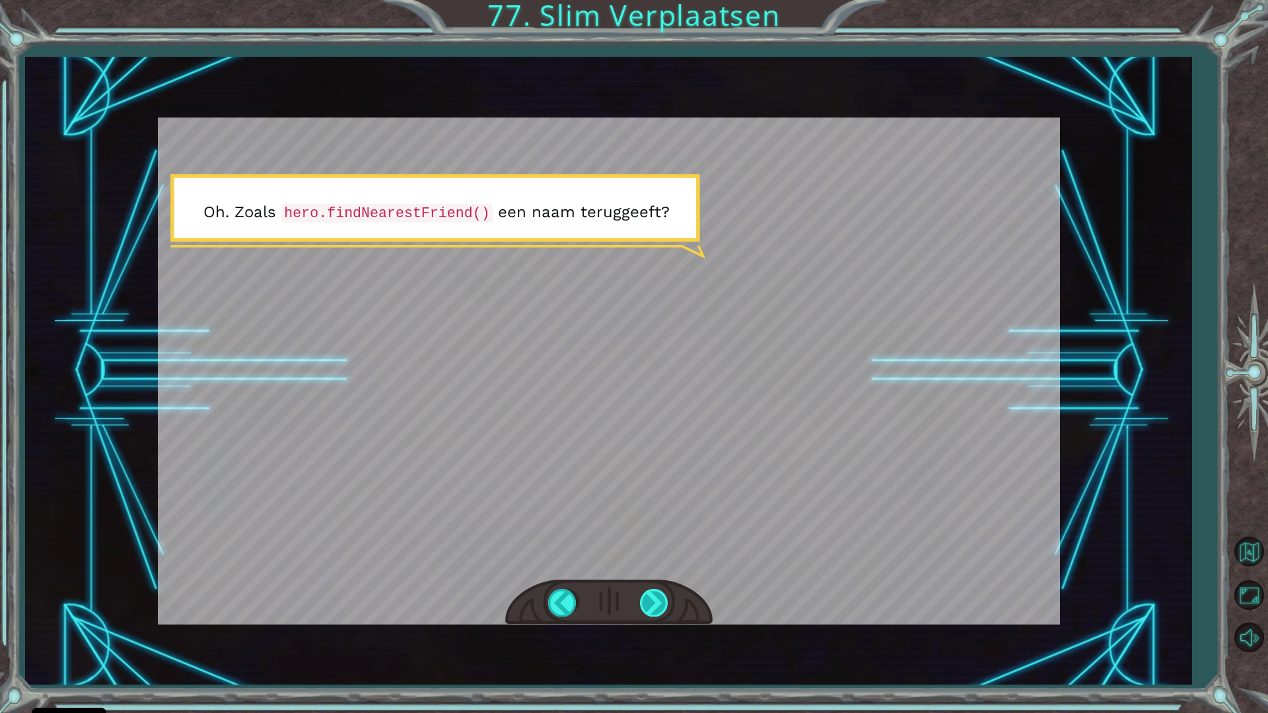
click at [653, 599] on div at bounding box center [655, 602] width 30 height 27
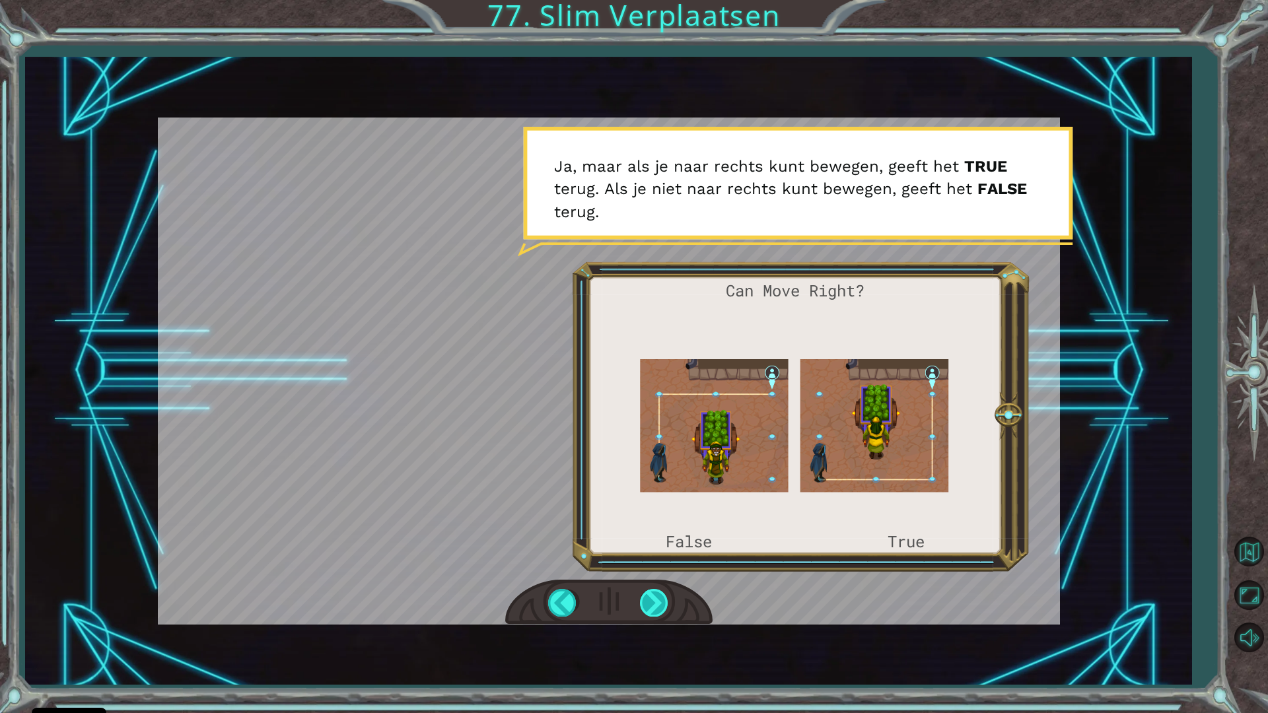
click at [653, 599] on div at bounding box center [655, 602] width 30 height 27
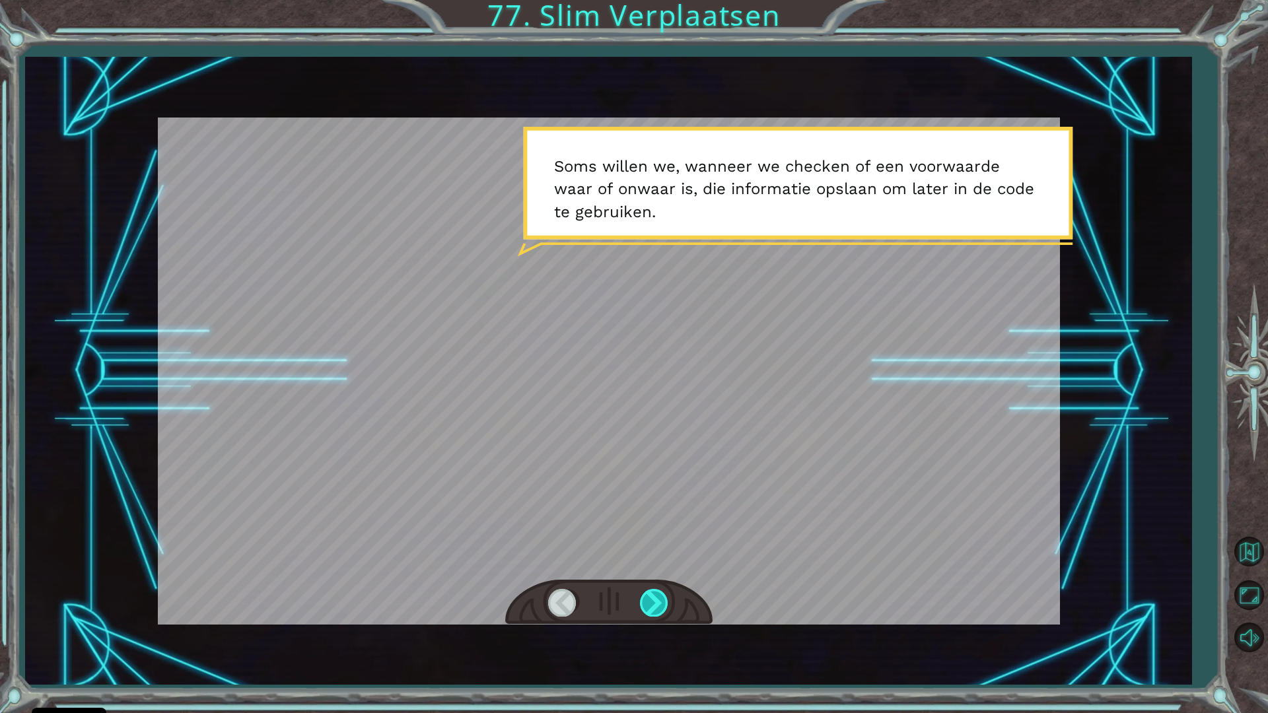
click at [653, 599] on div at bounding box center [655, 602] width 30 height 27
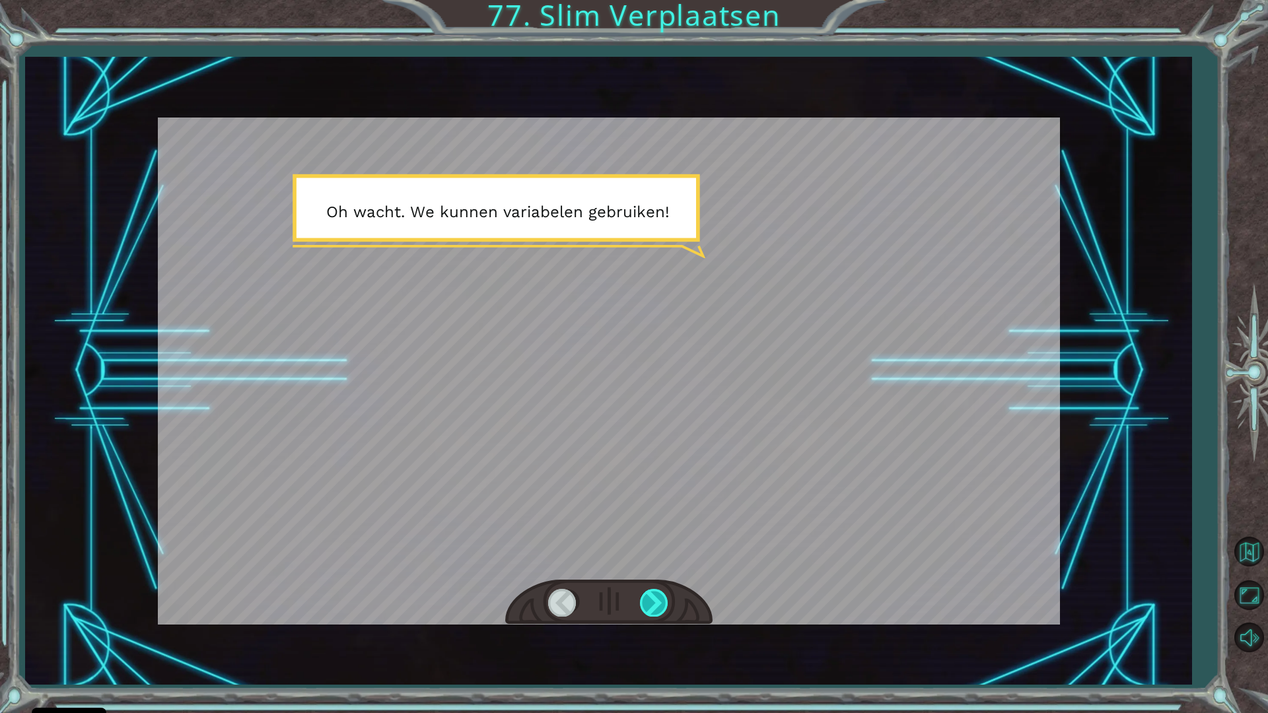
drag, startPoint x: 653, startPoint y: 599, endPoint x: 645, endPoint y: 590, distance: 11.7
click at [651, 598] on div at bounding box center [655, 602] width 30 height 27
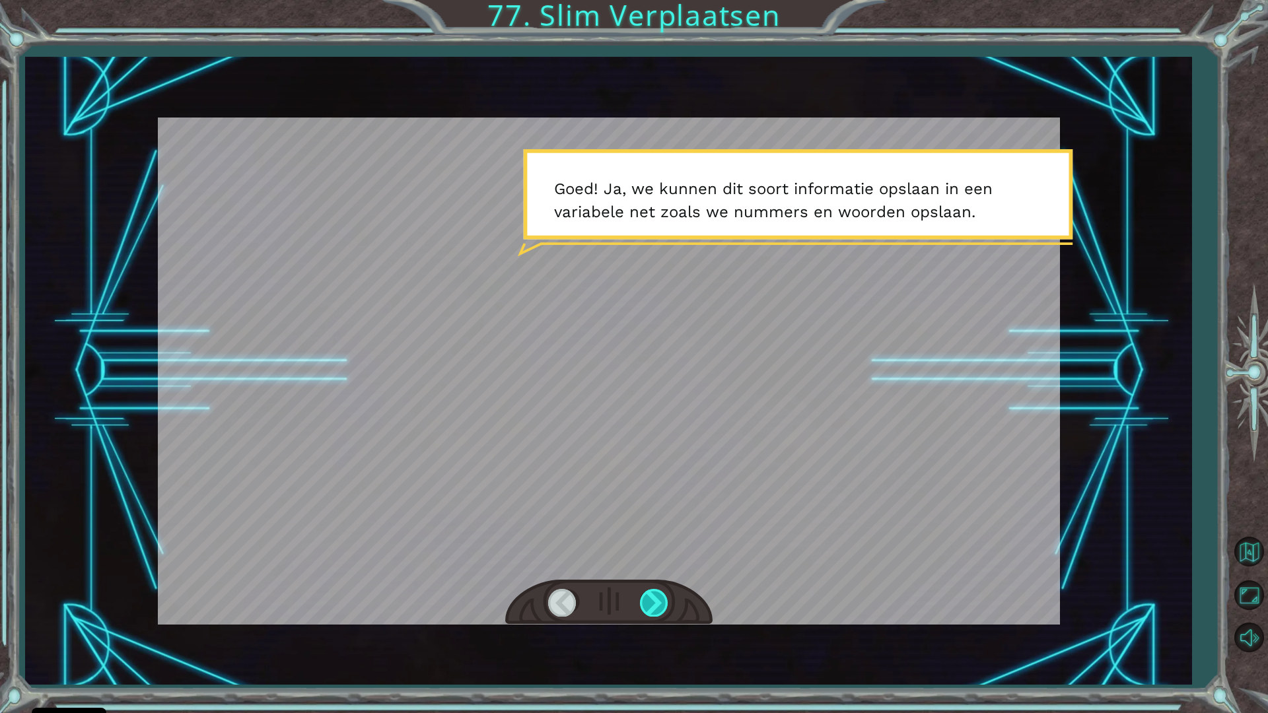
click at [645, 590] on div at bounding box center [655, 602] width 30 height 27
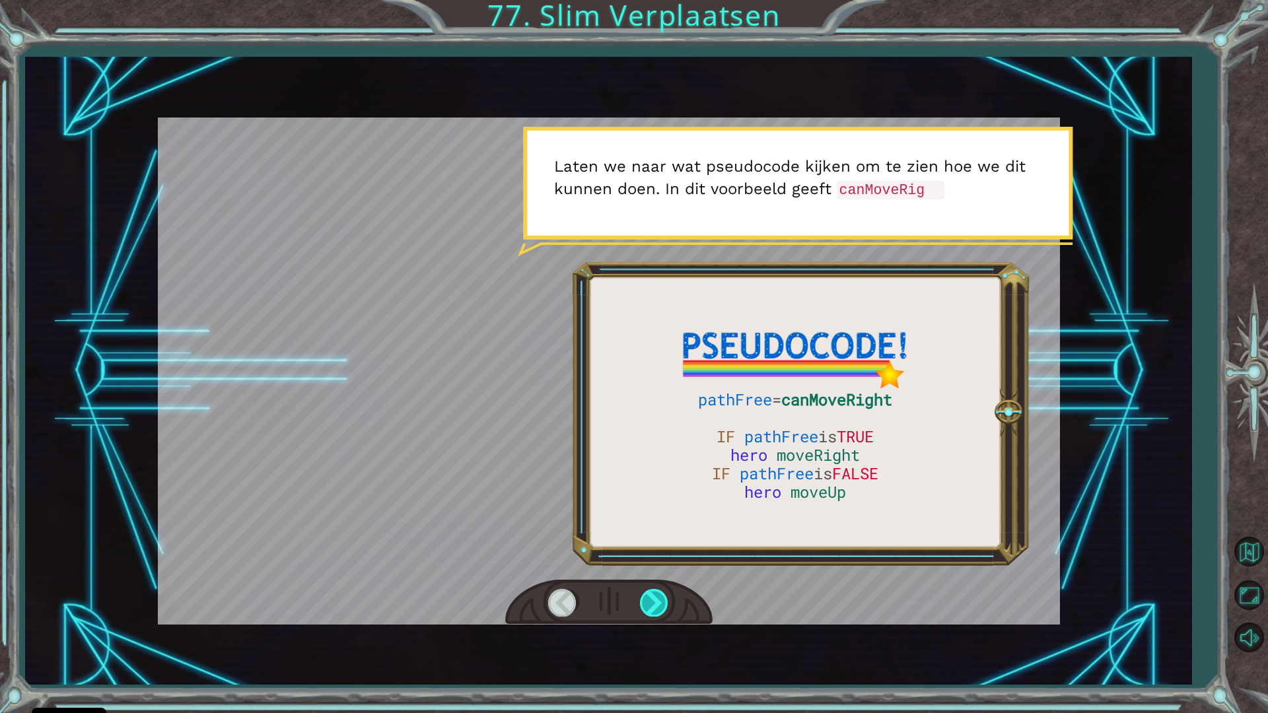
click at [645, 590] on div at bounding box center [655, 602] width 30 height 27
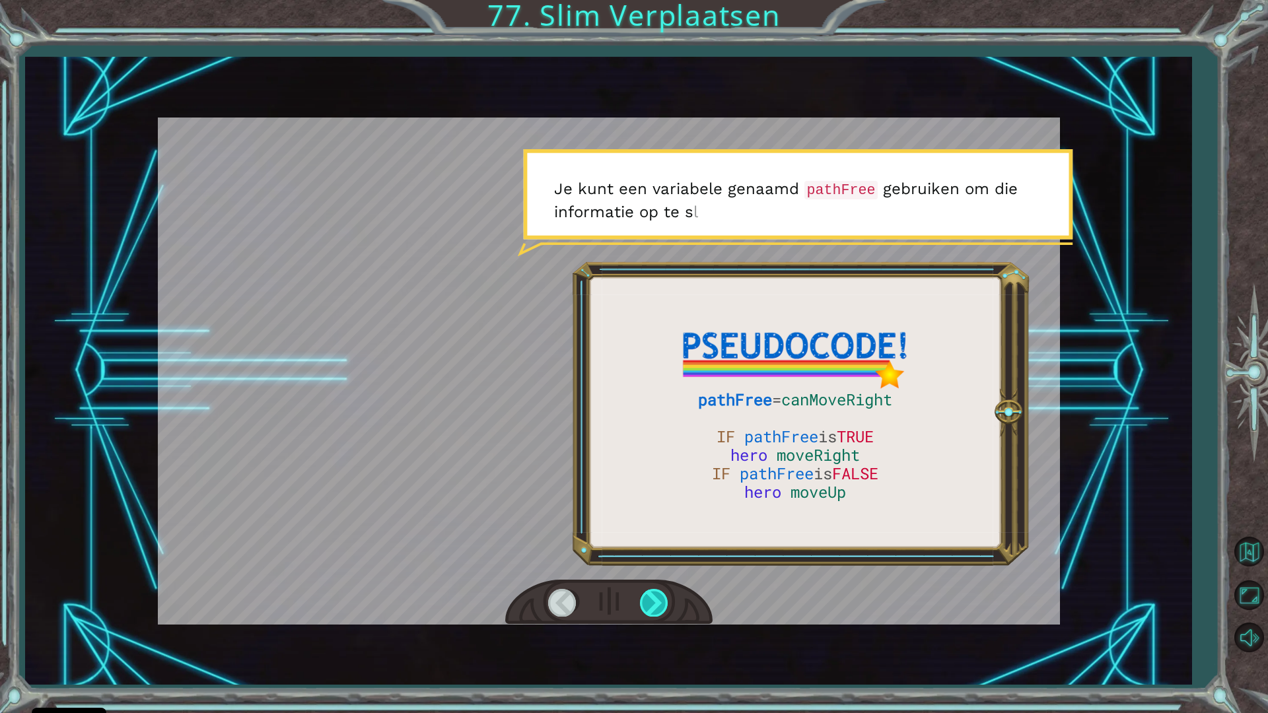
click at [645, 590] on div at bounding box center [655, 602] width 30 height 27
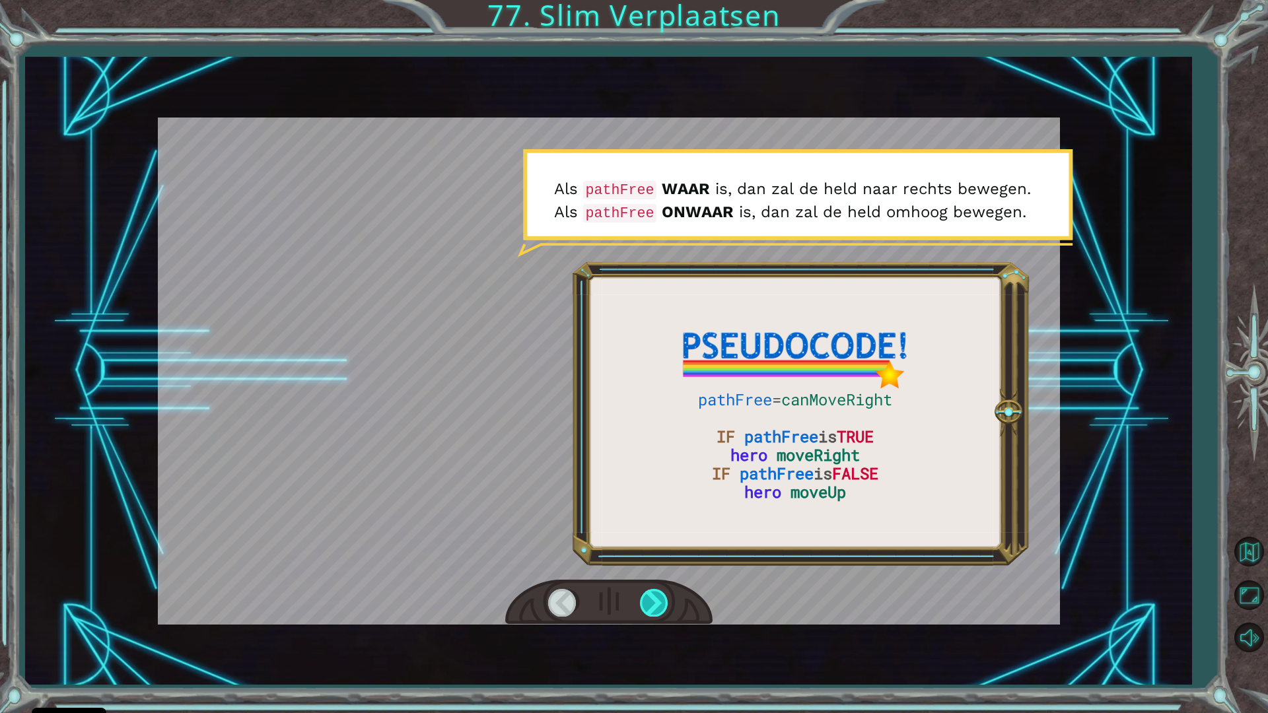
click at [645, 590] on div at bounding box center [655, 602] width 30 height 27
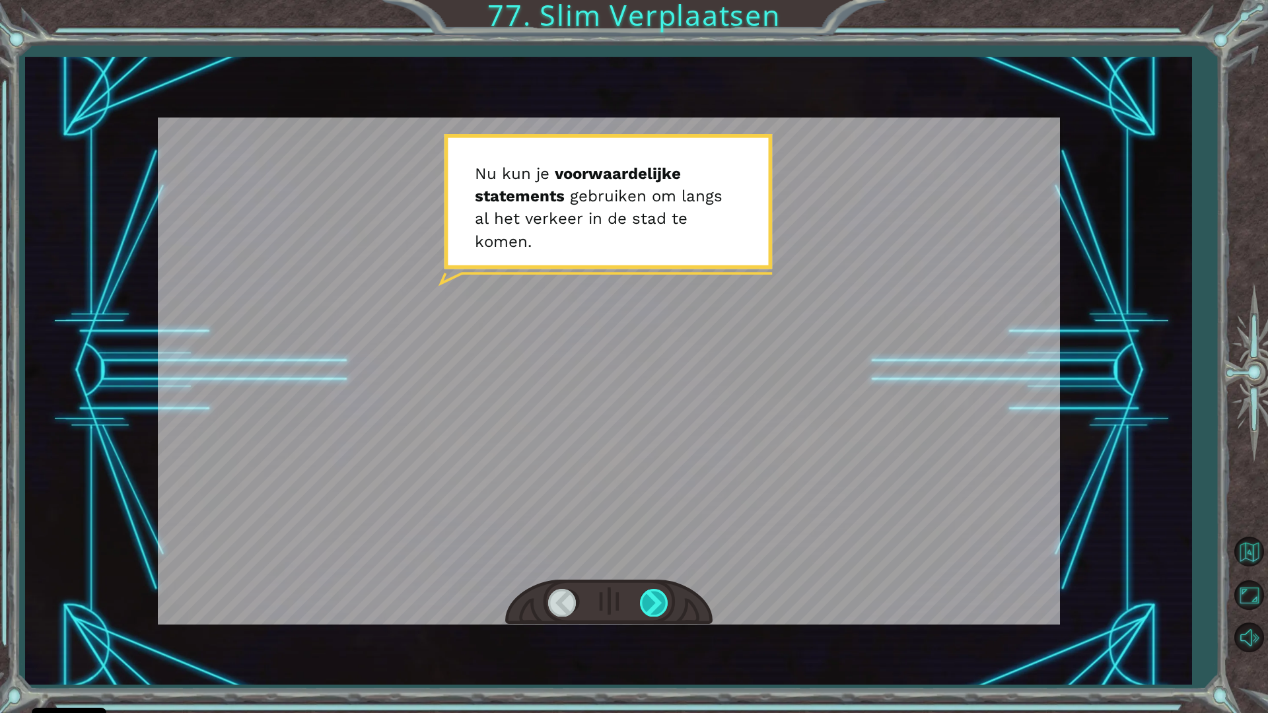
click at [647, 591] on div at bounding box center [655, 602] width 30 height 27
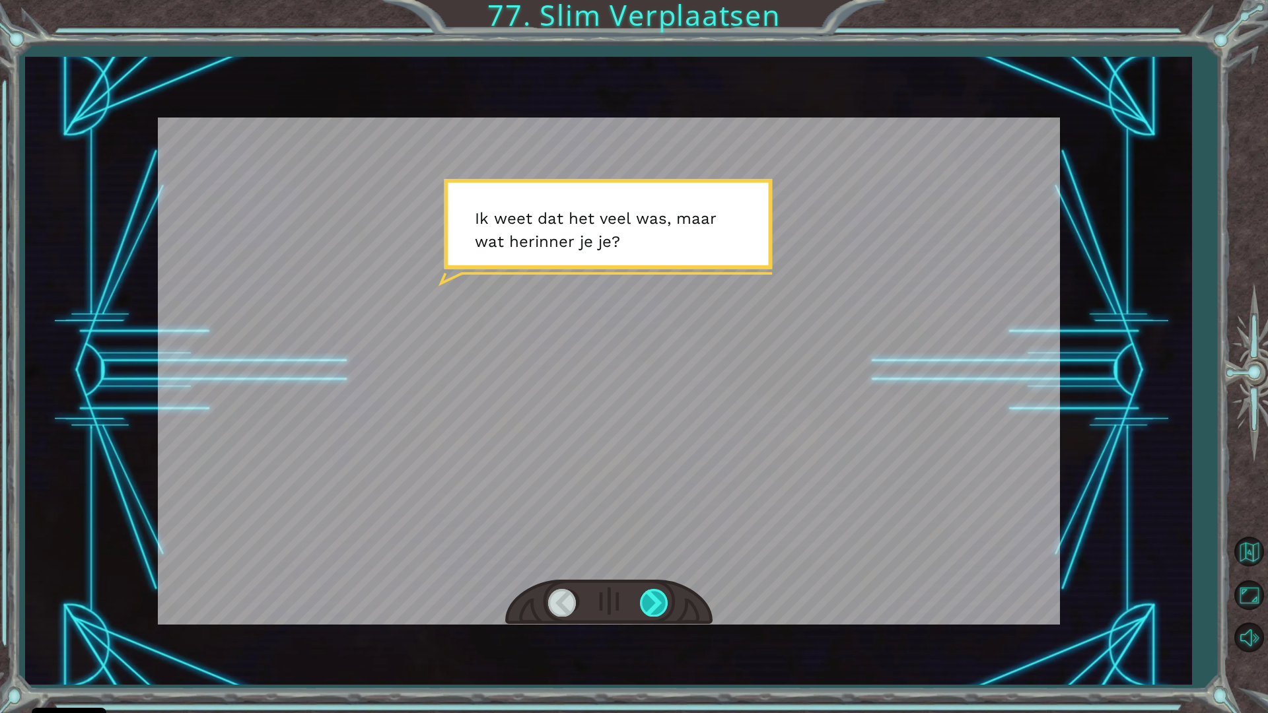
click at [648, 591] on div at bounding box center [655, 602] width 30 height 27
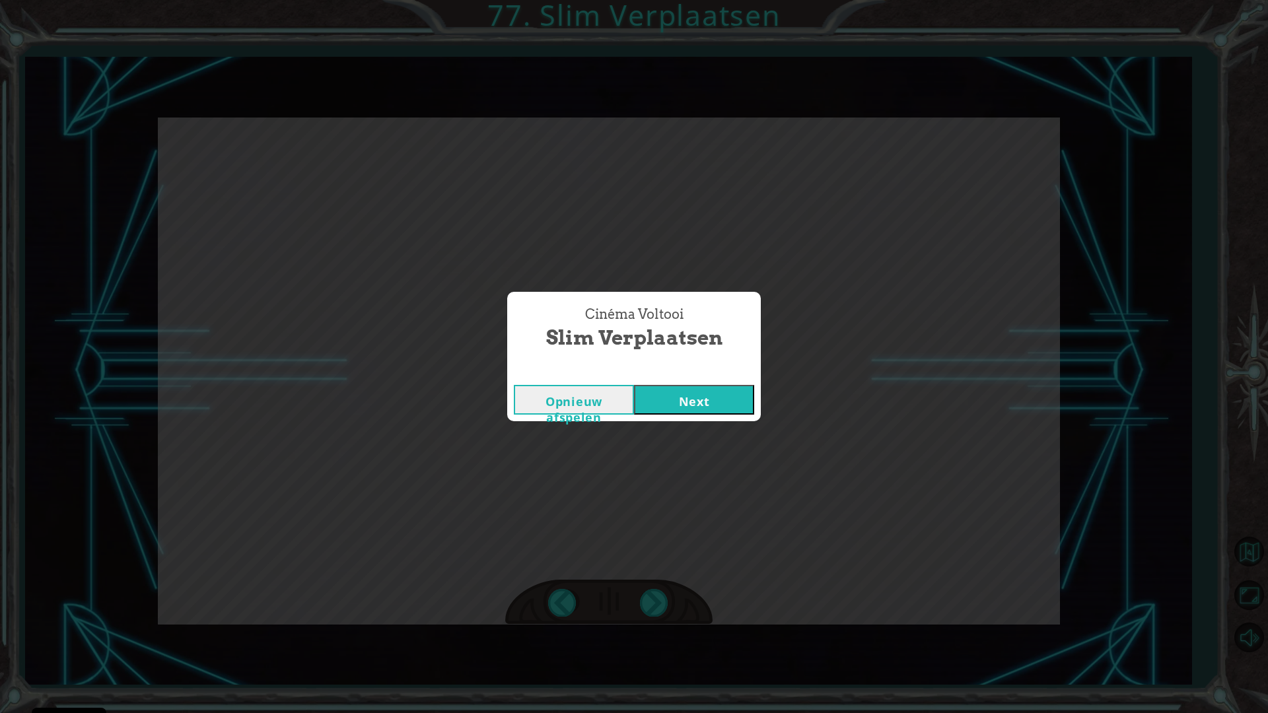
click at [744, 405] on button "Next" at bounding box center [694, 400] width 120 height 30
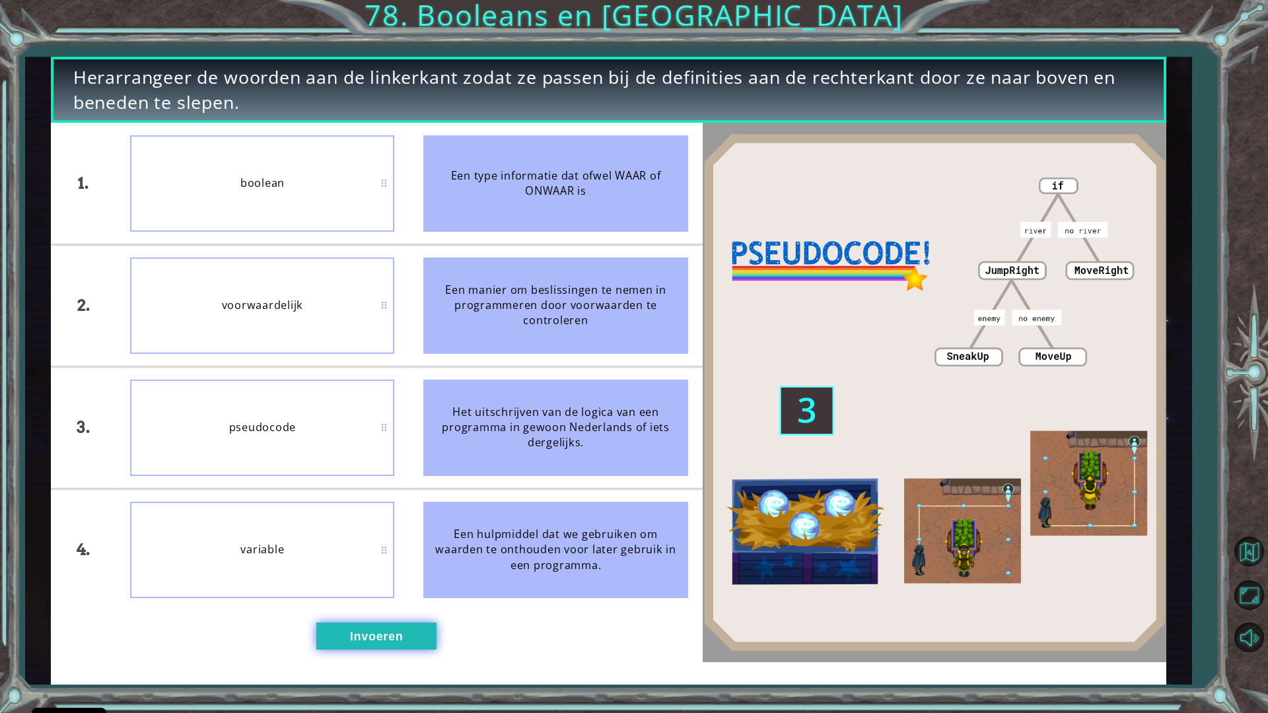
click at [359, 635] on button "Invoeren" at bounding box center [376, 636] width 120 height 27
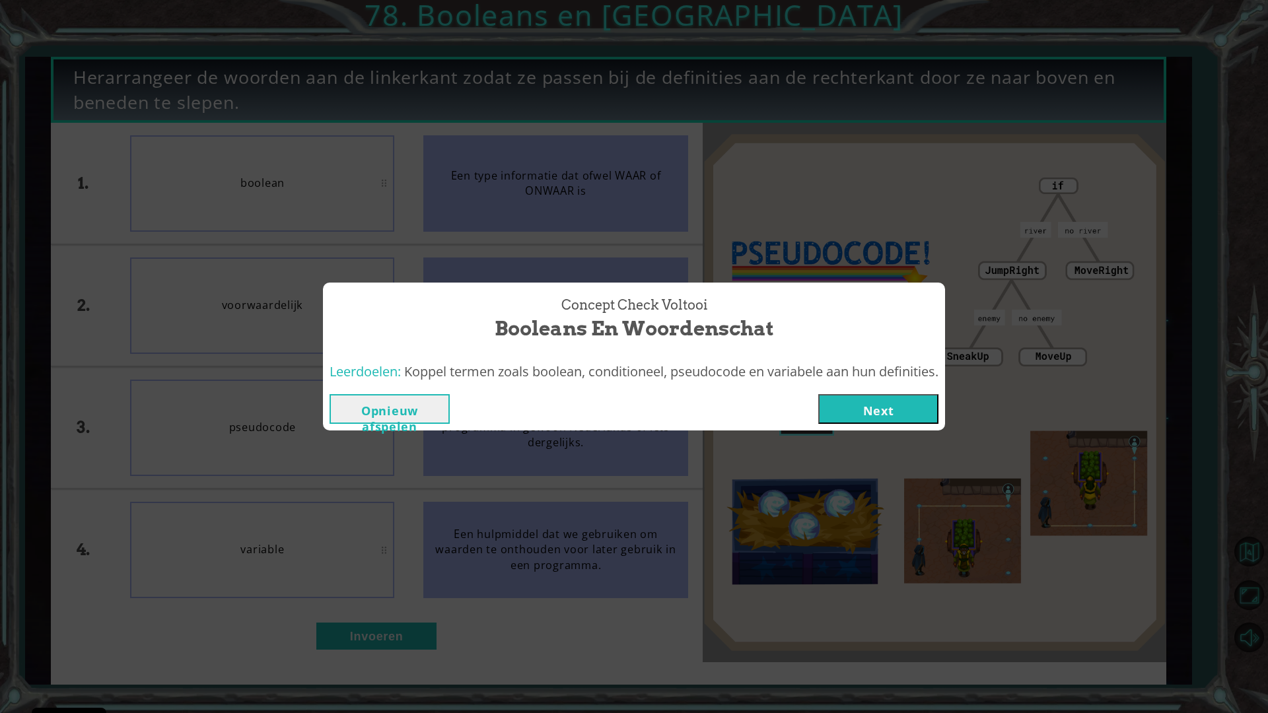
click at [849, 398] on button "Next" at bounding box center [878, 409] width 120 height 30
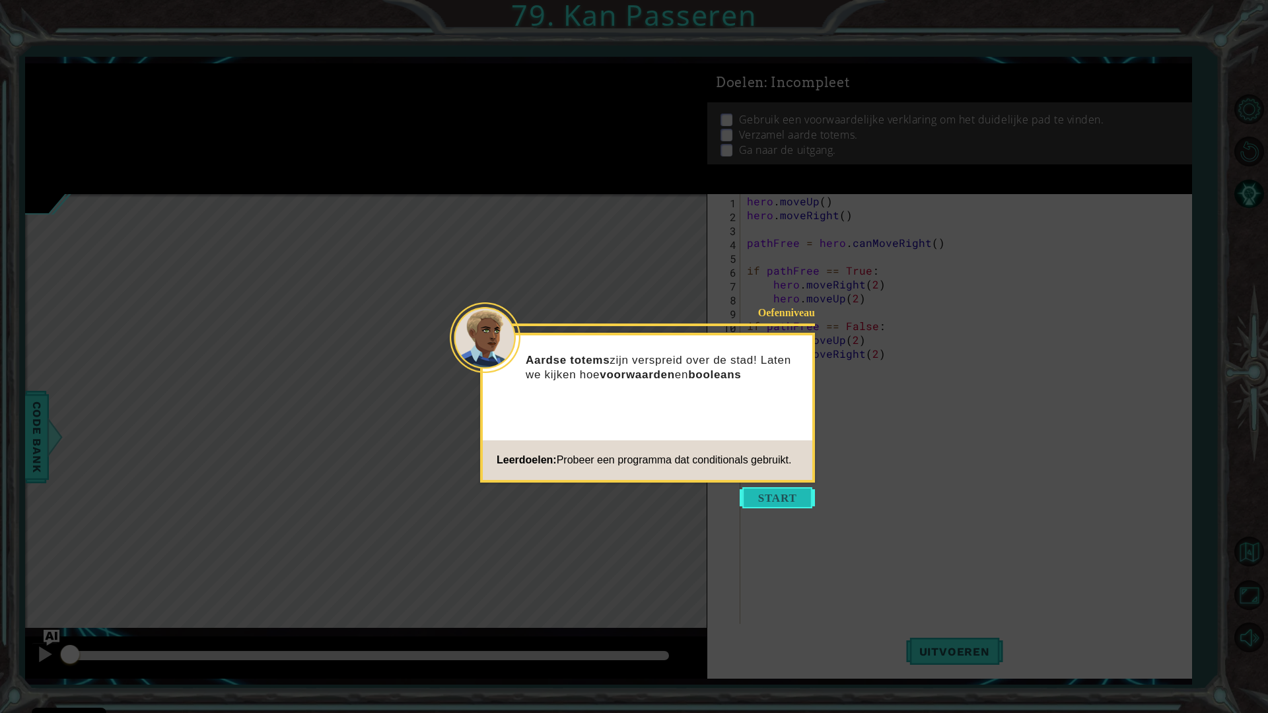
click at [796, 497] on button "Start" at bounding box center [777, 497] width 75 height 21
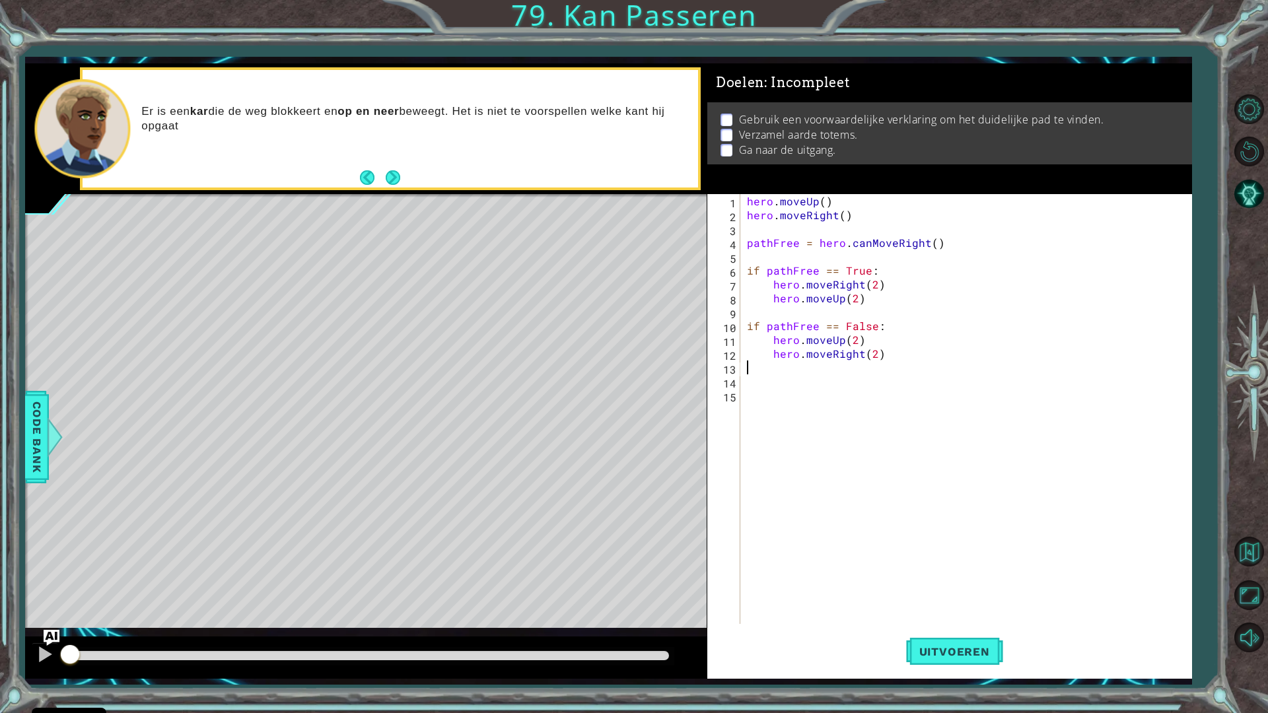
click at [782, 365] on div "hero . moveUp ( ) hero . moveRight ( ) pathFree = hero . canMoveRight ( ) if pa…" at bounding box center [969, 423] width 450 height 458
click at [978, 635] on span "Uitvoeren" at bounding box center [954, 651] width 97 height 13
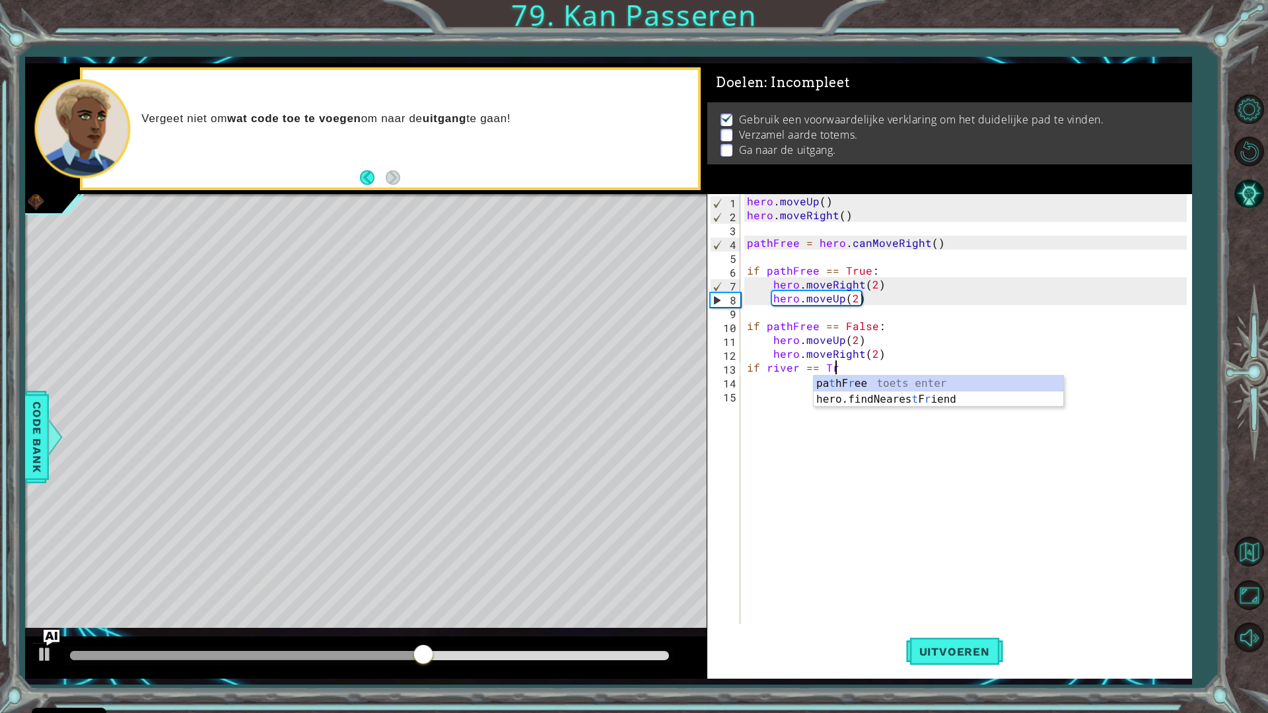
scroll to position [0, 5]
type textarea "if river == True:"
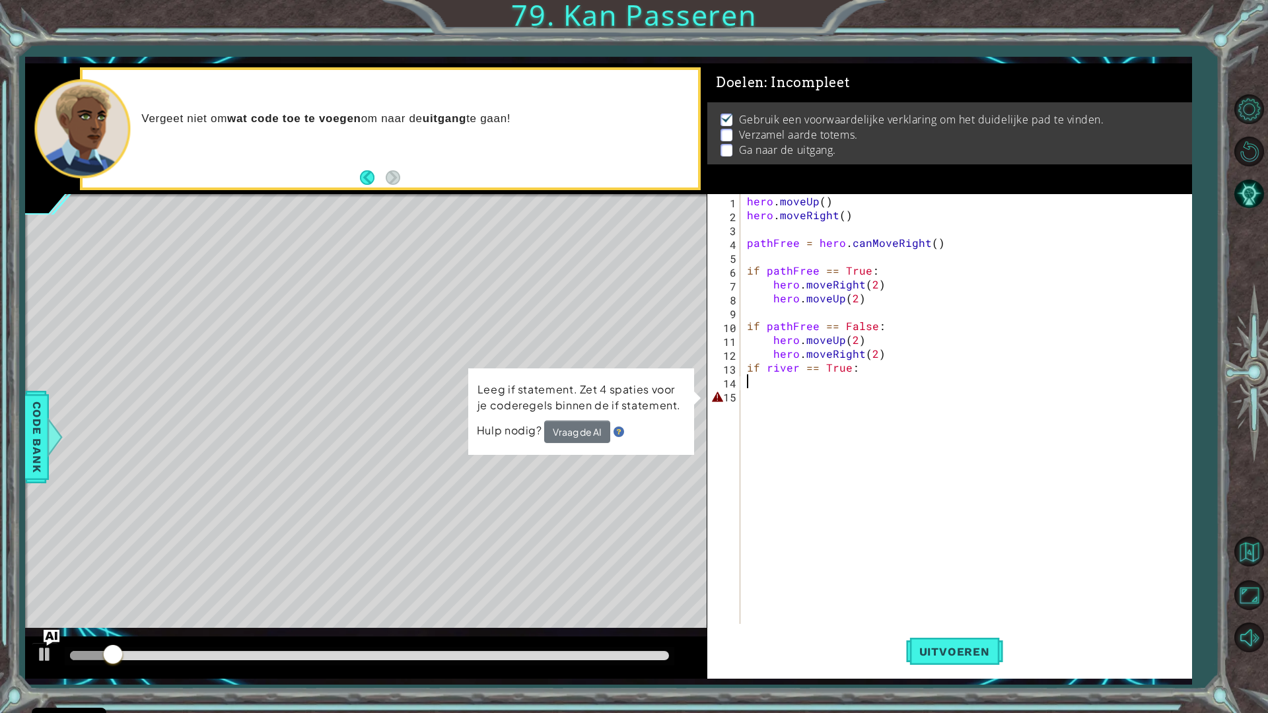
click at [822, 380] on div "hero . moveUp ( ) hero . moveRight ( ) pathFree = hero . canMoveRight ( ) if pa…" at bounding box center [969, 423] width 450 height 458
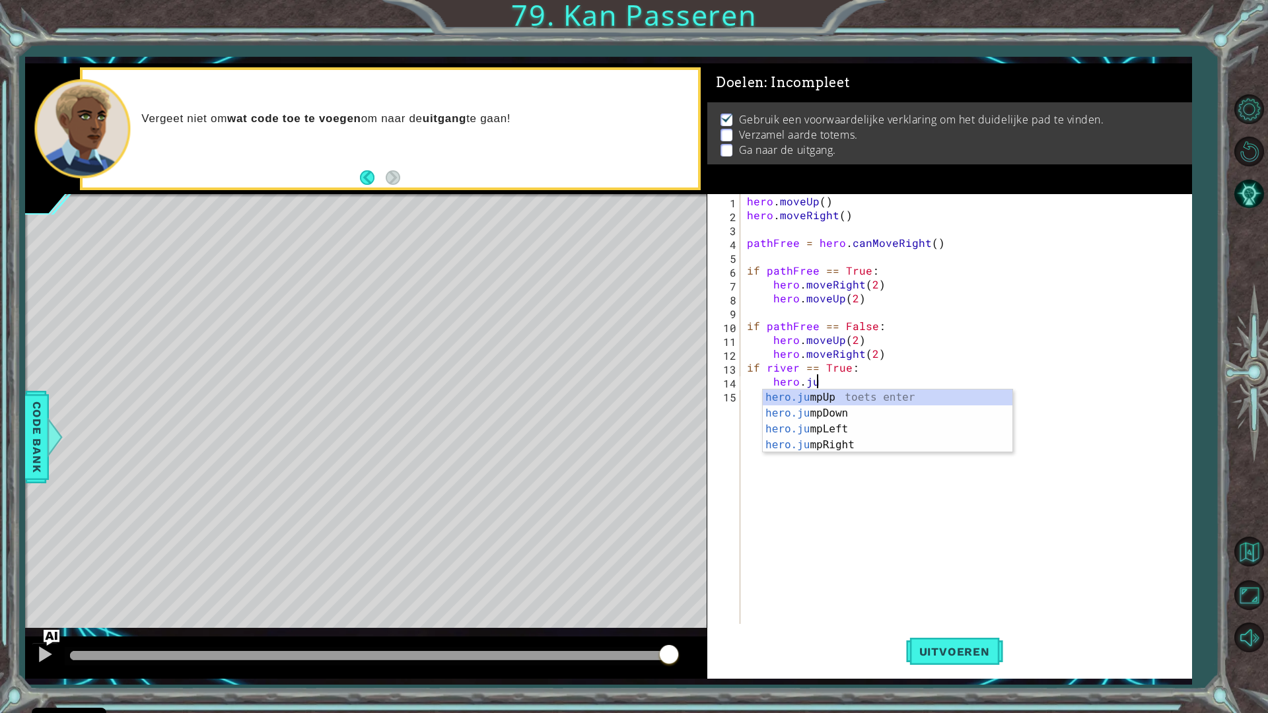
scroll to position [0, 4]
type textarea "hero.jump"
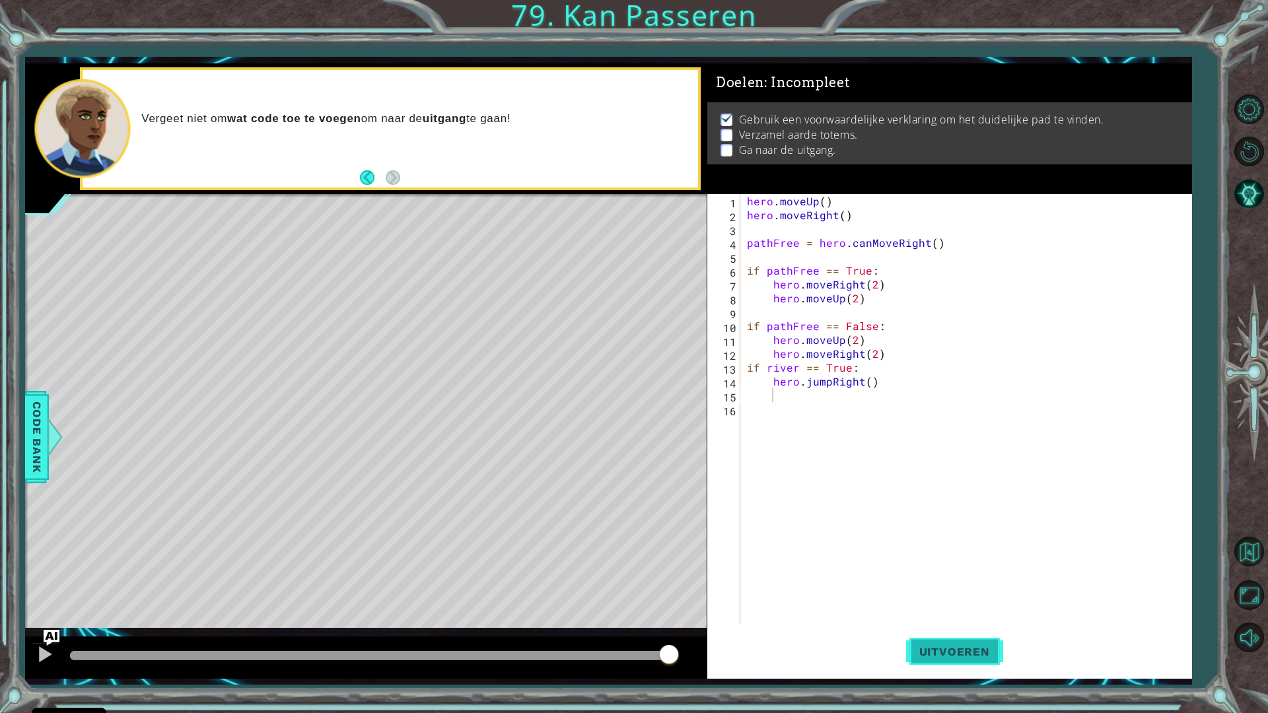
click at [955, 635] on button "Uitvoeren" at bounding box center [954, 651] width 97 height 48
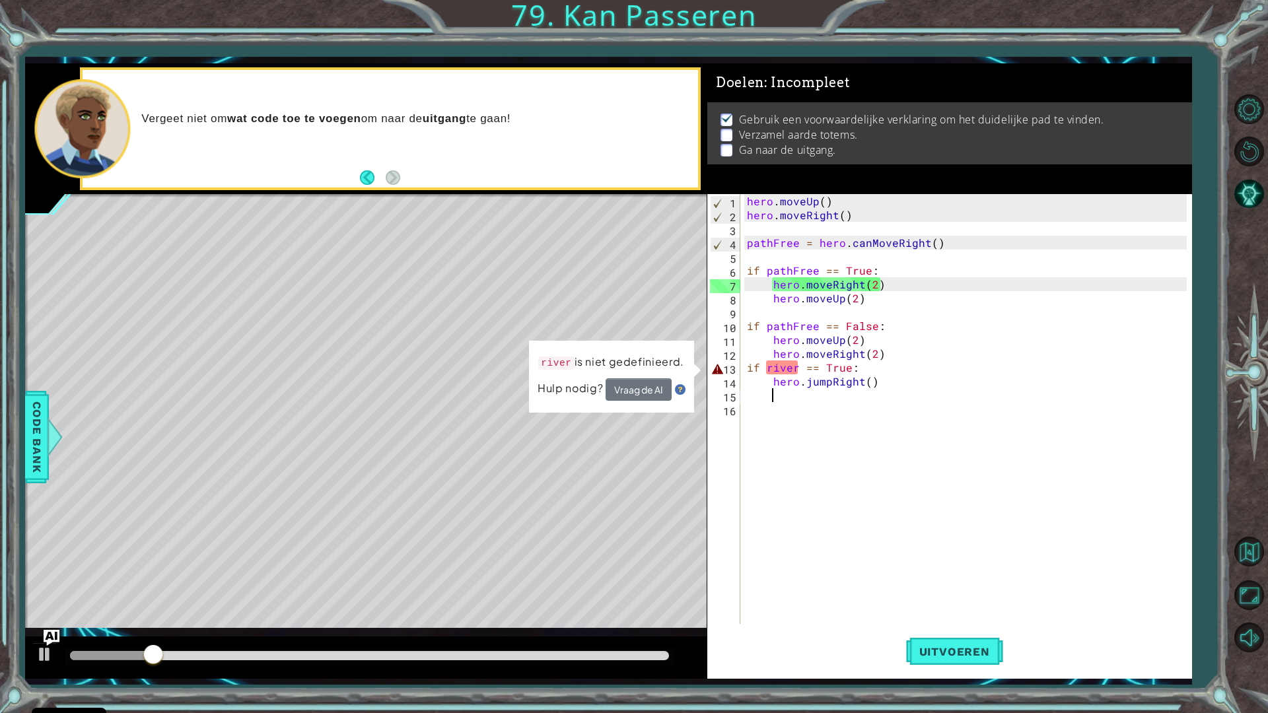
click at [794, 368] on div "hero . moveUp ( ) hero . moveRight ( ) pathFree = hero . canMoveRight ( ) if pa…" at bounding box center [969, 423] width 450 height 458
drag, startPoint x: 798, startPoint y: 369, endPoint x: 762, endPoint y: 364, distance: 36.6
click at [762, 364] on div "hero . moveUp ( ) hero . moveRight ( ) pathFree = hero . canMoveRight ( ) if pa…" at bounding box center [969, 423] width 450 height 458
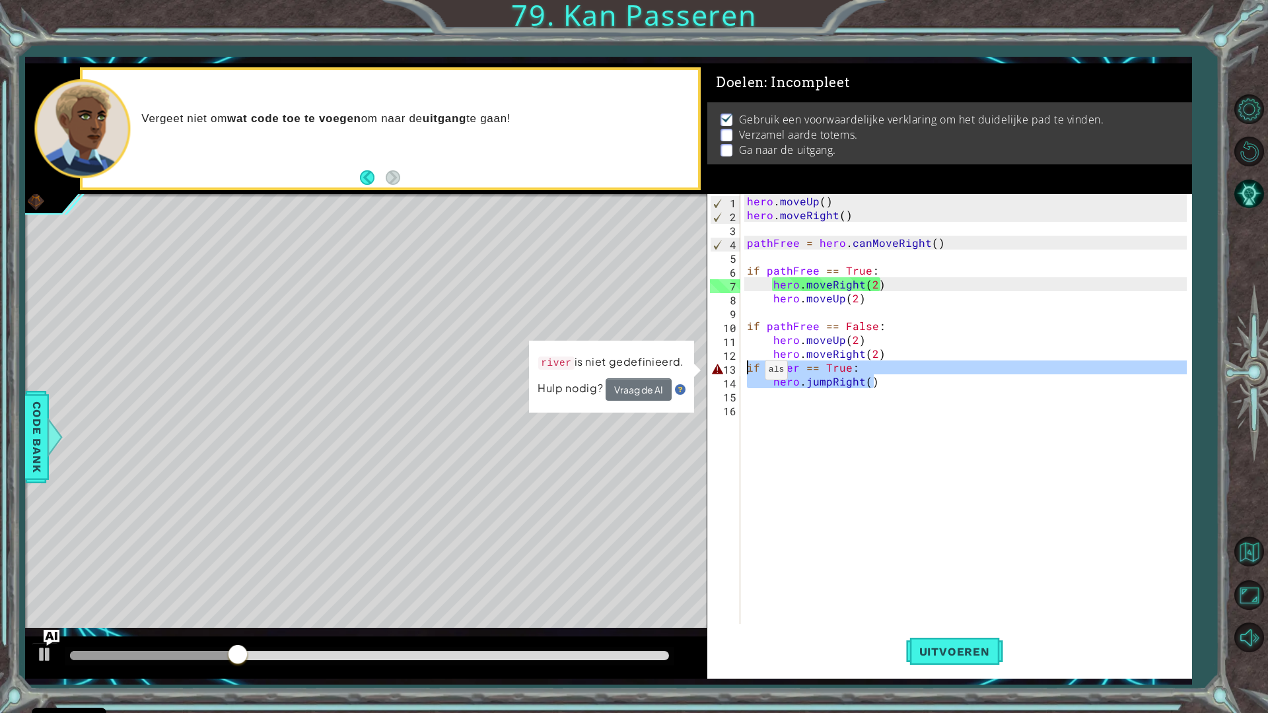
drag, startPoint x: 876, startPoint y: 383, endPoint x: 748, endPoint y: 373, distance: 127.8
click at [748, 373] on div "hero . moveUp ( ) hero . moveRight ( ) pathFree = hero . canMoveRight ( ) if pa…" at bounding box center [969, 423] width 450 height 458
type textarea "if river == True: hero.jumpRight()"
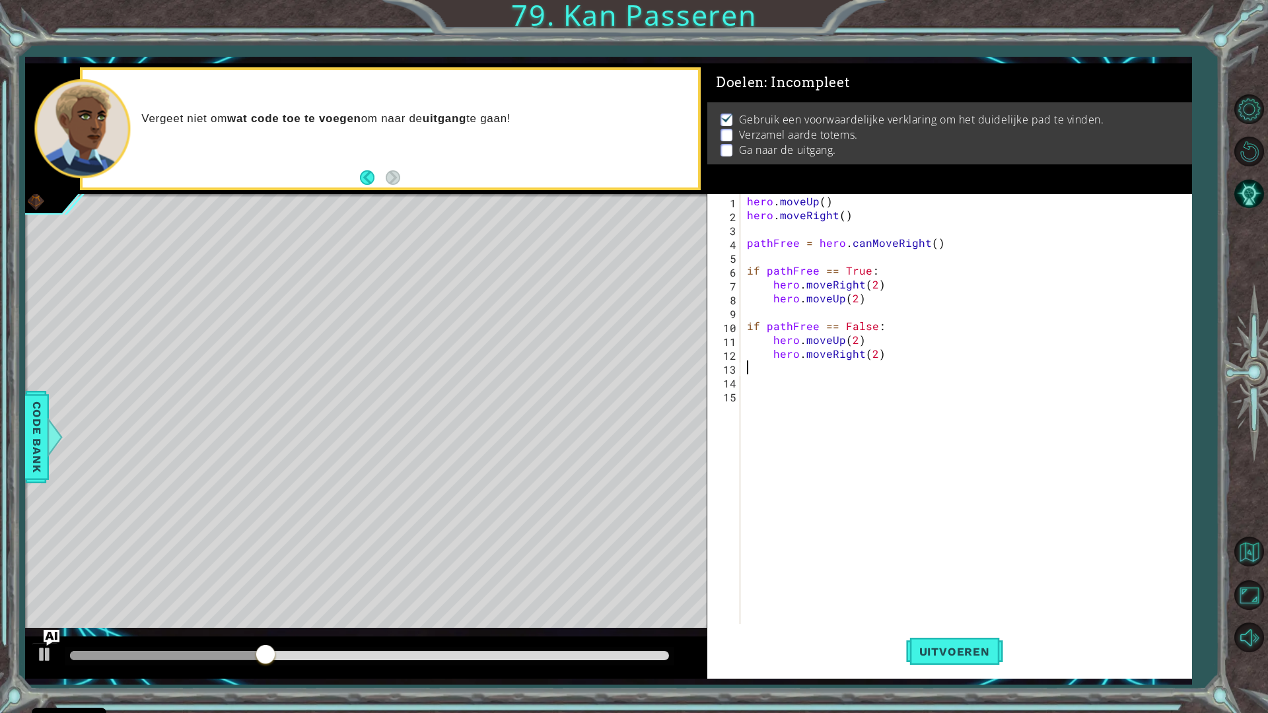
type textarea "e"
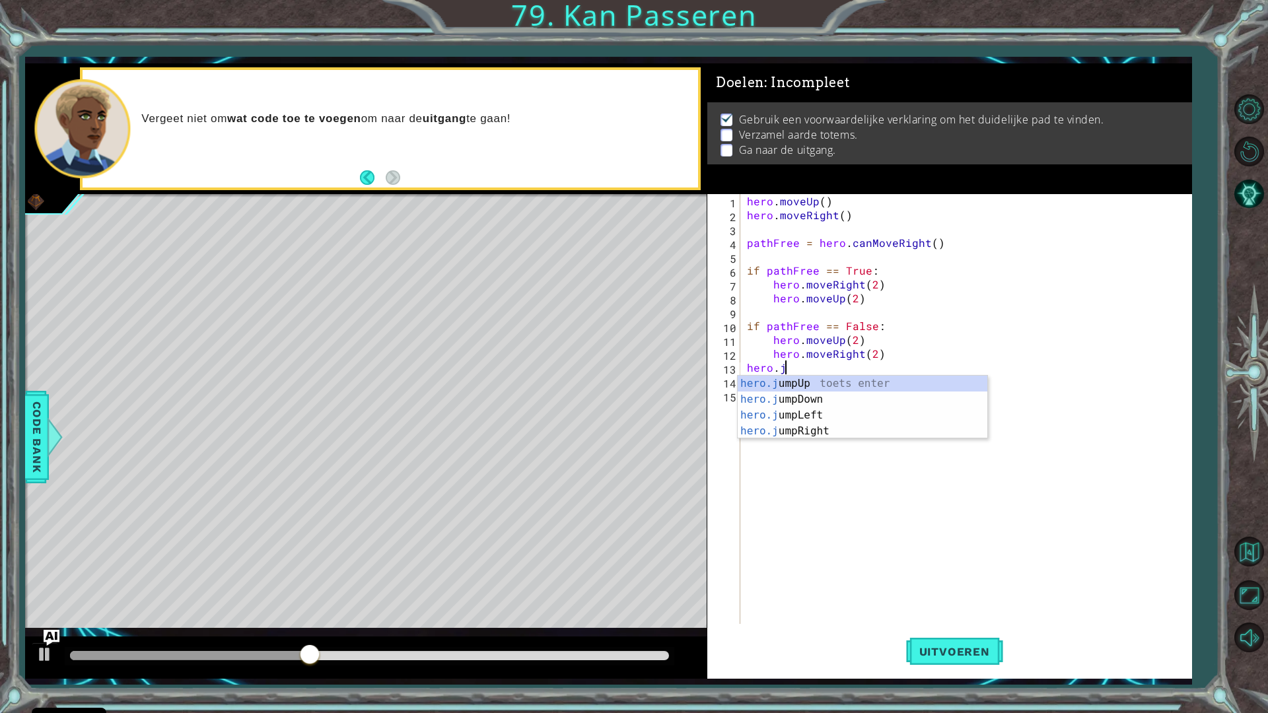
scroll to position [0, 2]
type textarea "hero.jump"
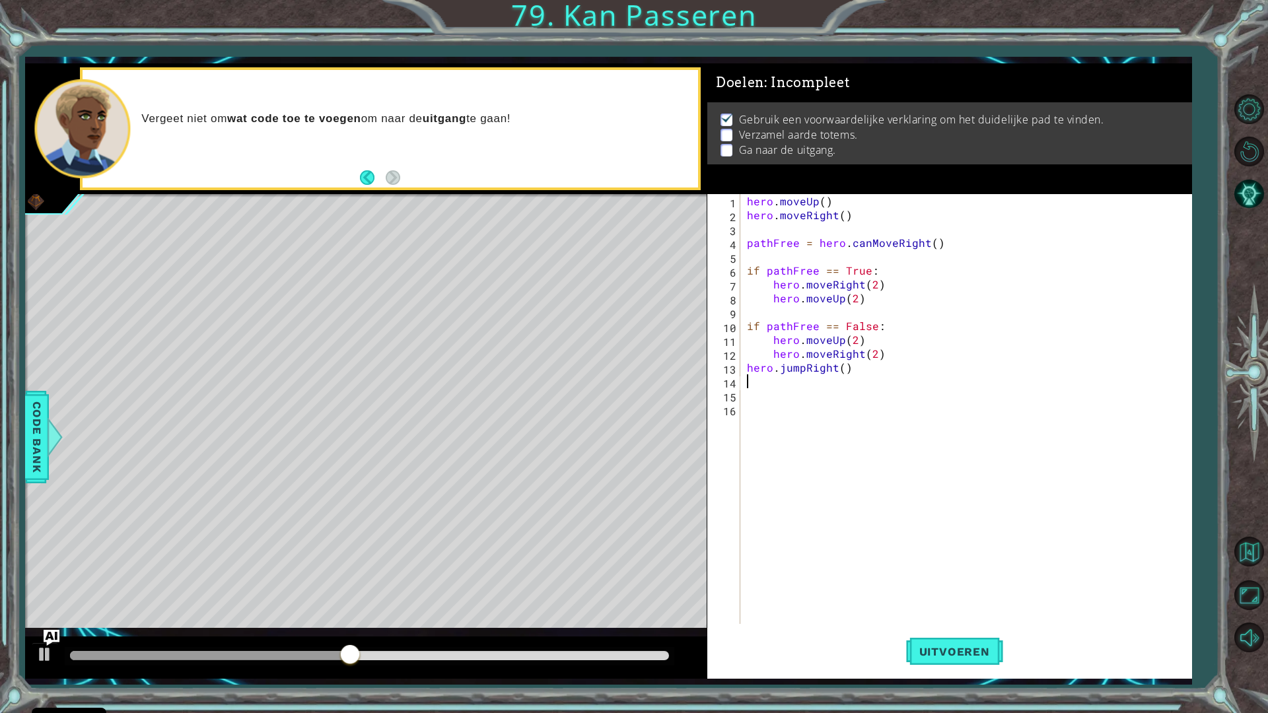
scroll to position [0, 0]
click at [839, 370] on div "hero . moveUp ( ) hero . moveRight ( ) pathFree = hero . canMoveRight ( ) if pa…" at bounding box center [969, 423] width 450 height 458
type textarea "hero.jumpRight()"
click at [819, 388] on div "hero . moveUp ( ) hero . moveRight ( ) pathFree = hero . canMoveRight ( ) if pa…" at bounding box center [969, 423] width 450 height 458
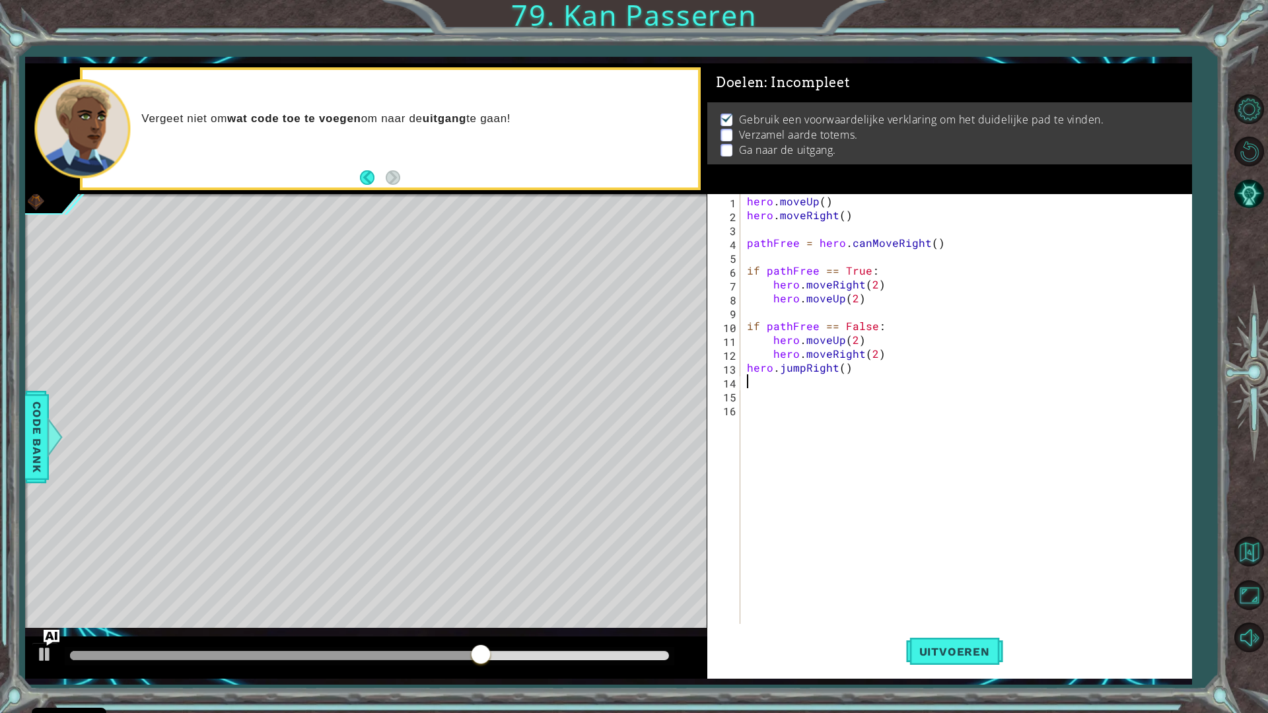
scroll to position [0, 0]
click at [1009, 635] on div "Uitvoeren" at bounding box center [954, 651] width 485 height 48
click at [996, 635] on span "Uitvoeren" at bounding box center [954, 651] width 97 height 13
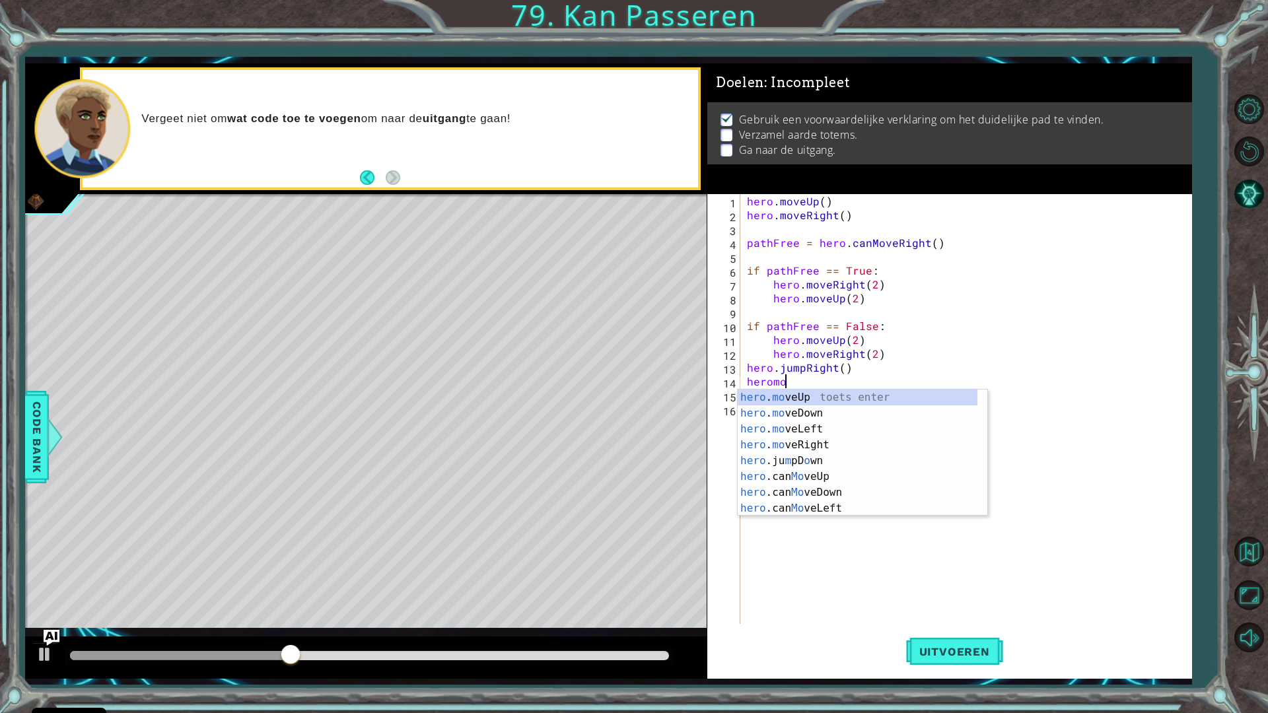
scroll to position [0, 2]
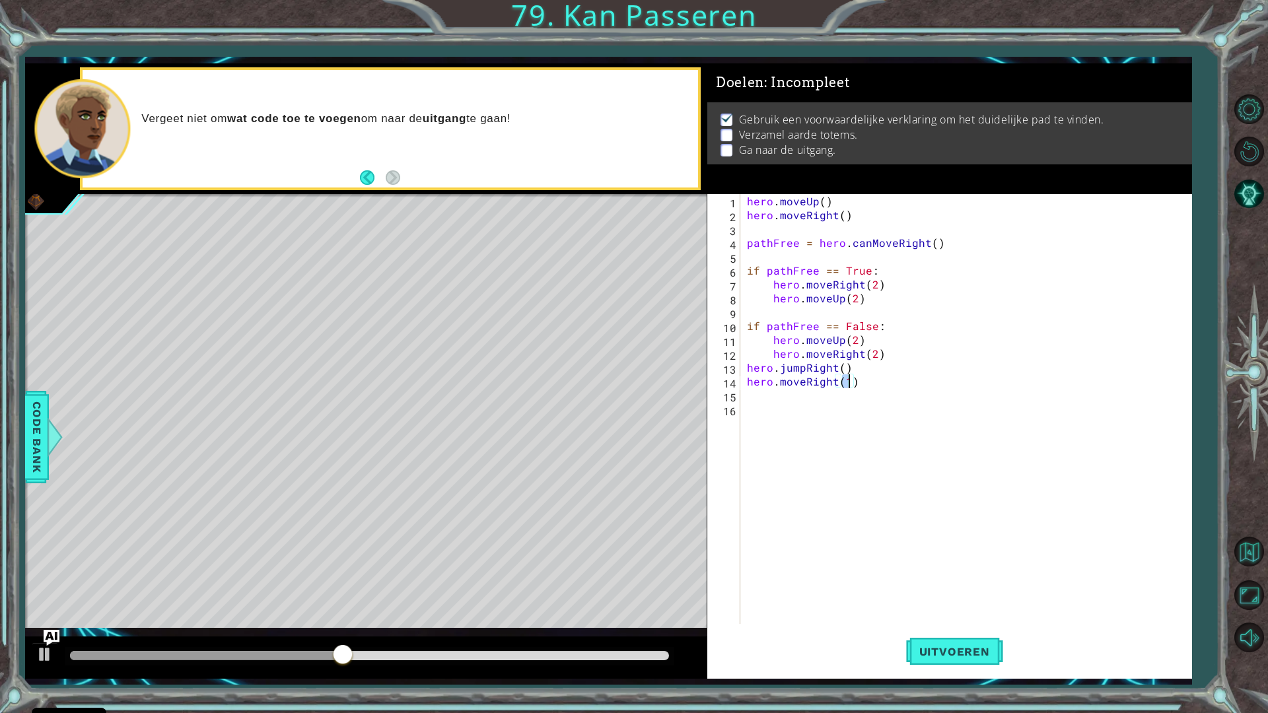
type textarea "hero.moveRight()"
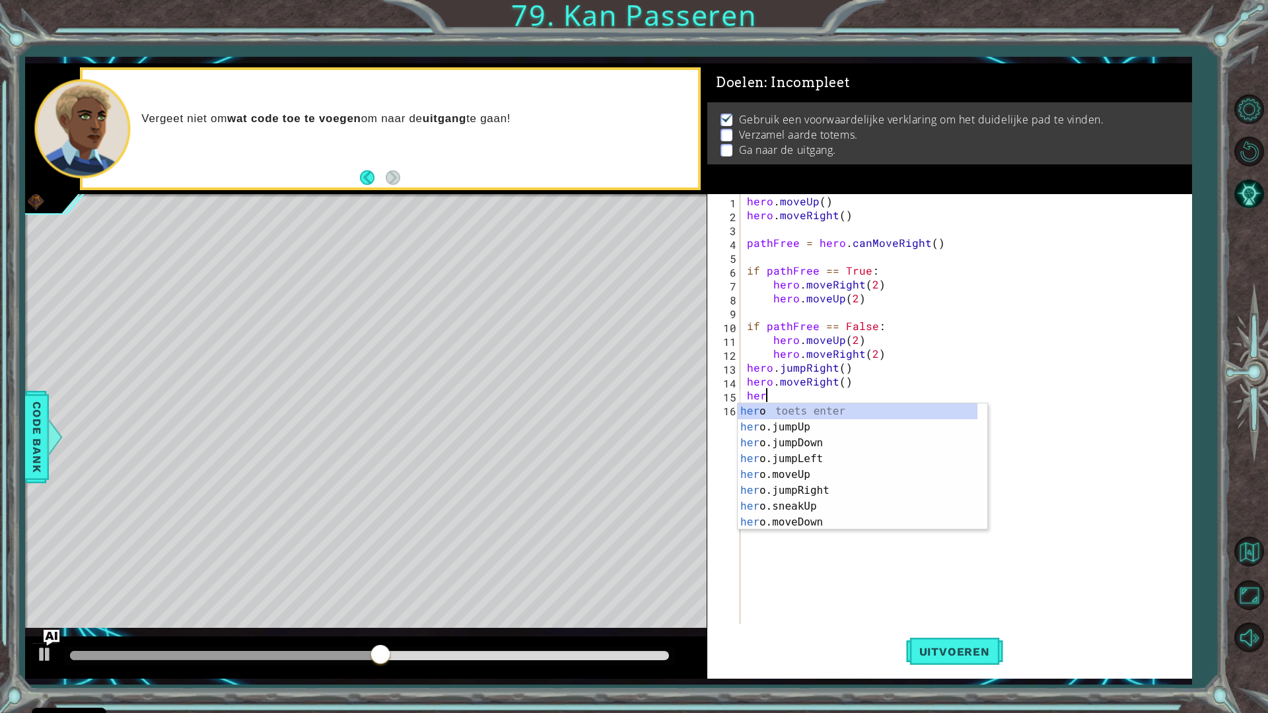
scroll to position [0, 1]
type textarea "h"
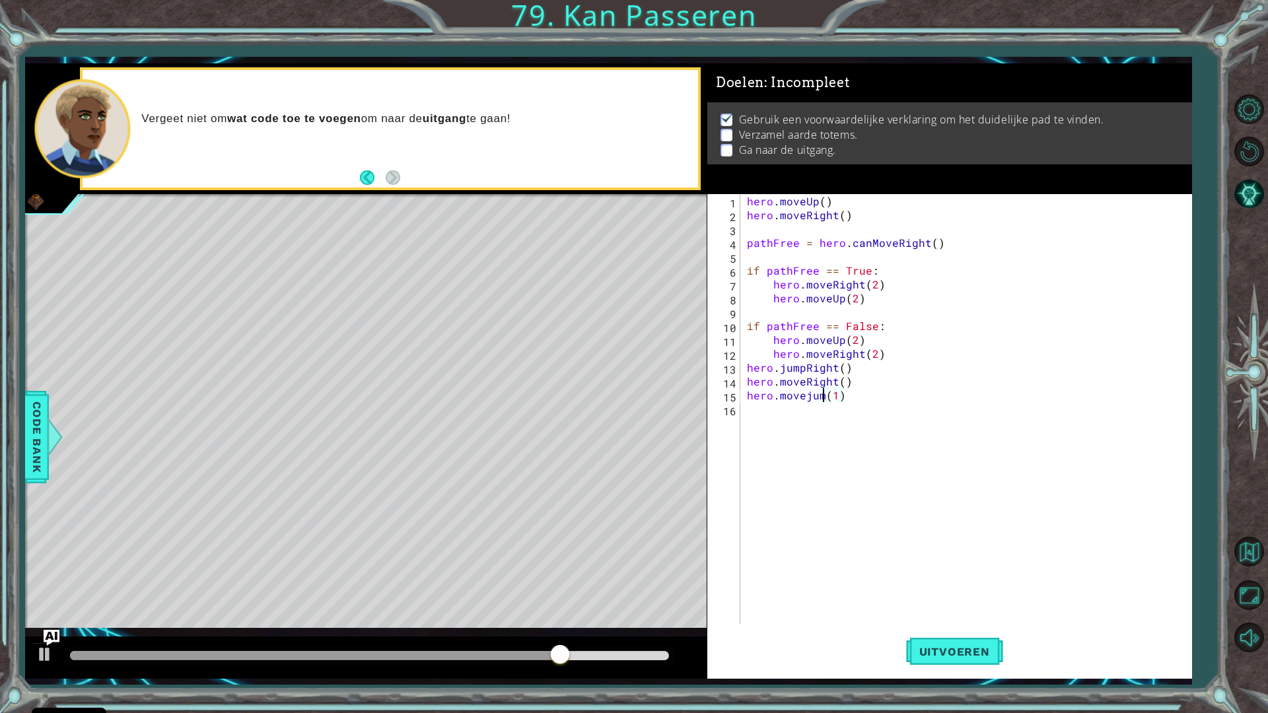
scroll to position [0, 5]
type textarea "hero.jumpDown()"
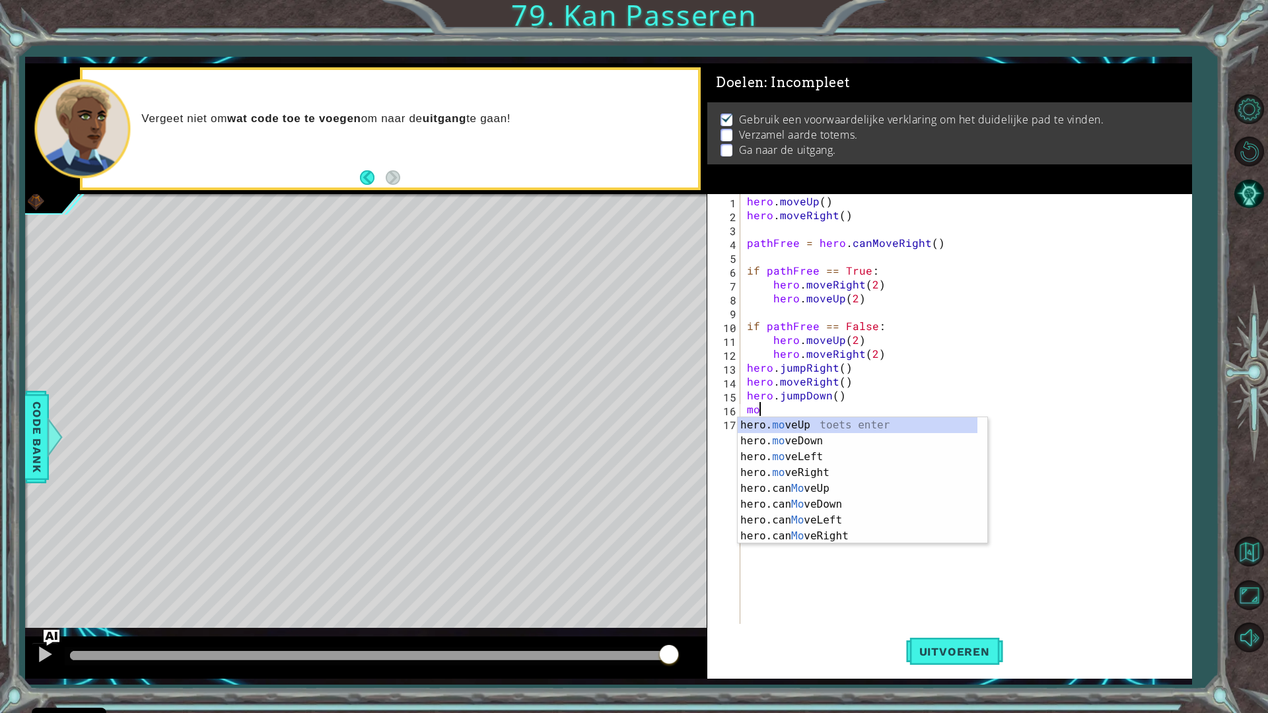
scroll to position [0, 1]
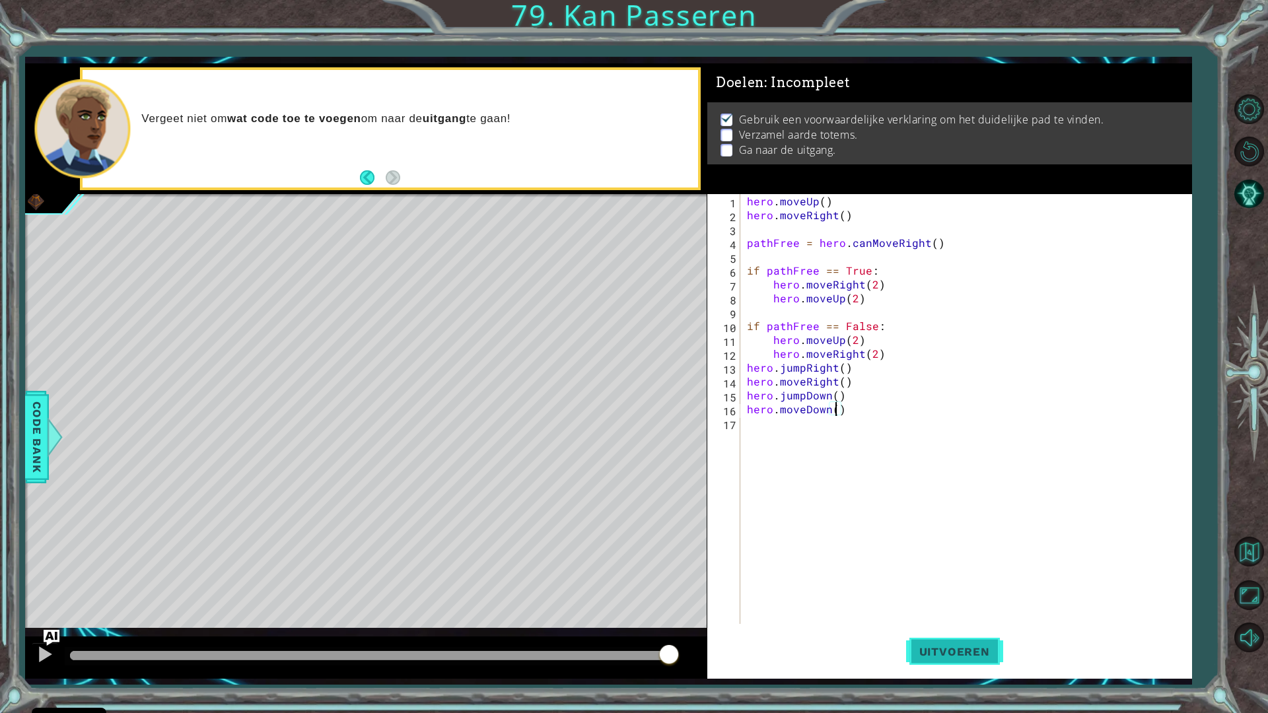
type textarea "hero.moveDown()"
click at [988, 635] on button "Uitvoeren" at bounding box center [954, 651] width 97 height 48
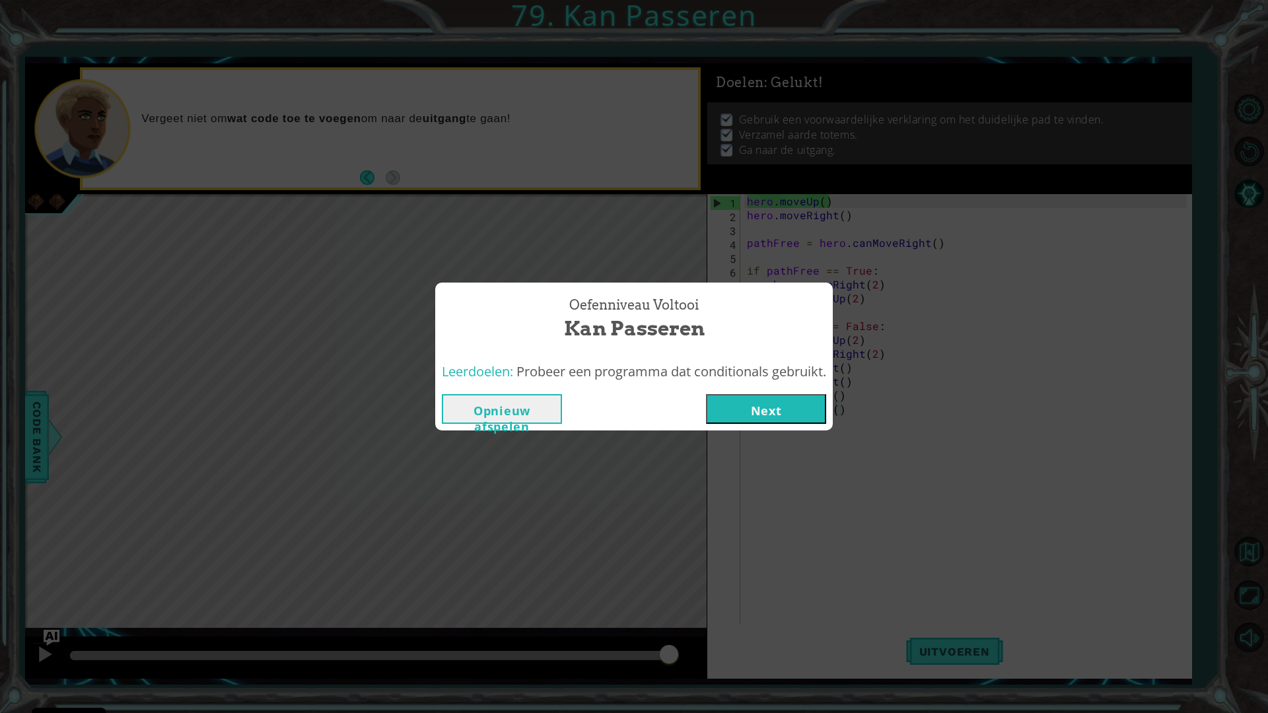
click at [751, 415] on button "Next" at bounding box center [766, 409] width 120 height 30
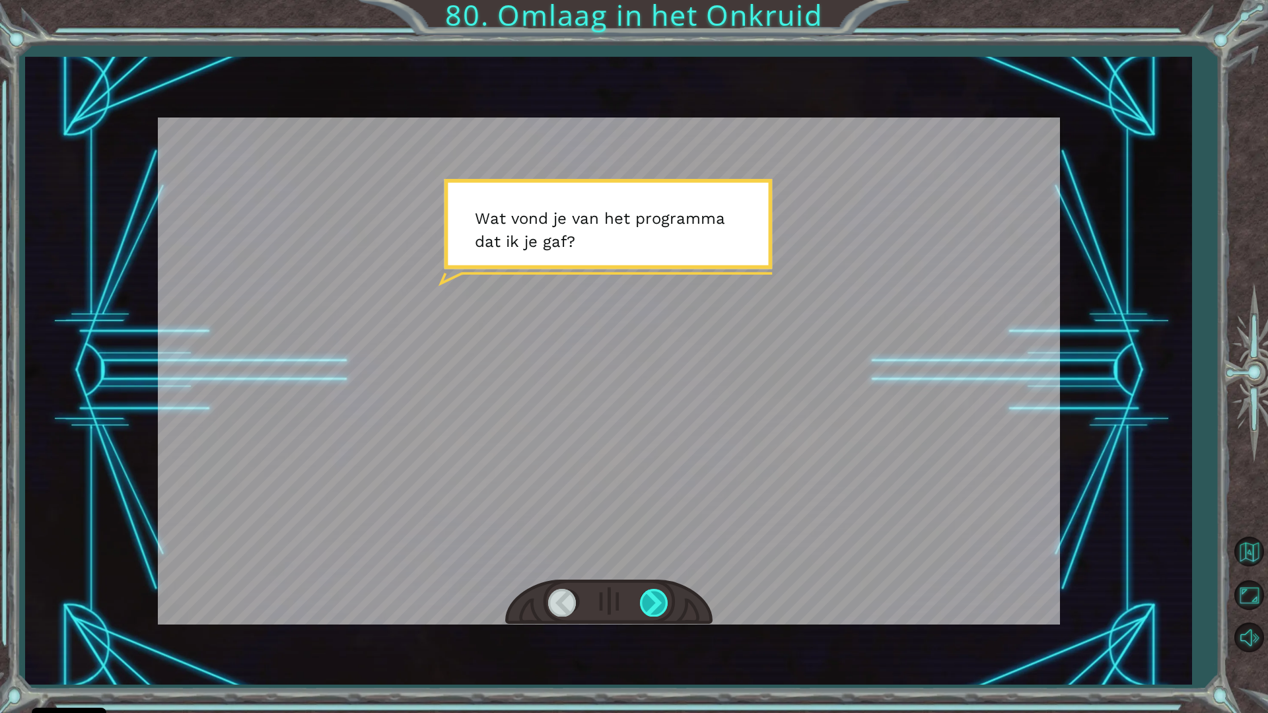
click at [658, 590] on div at bounding box center [655, 602] width 30 height 27
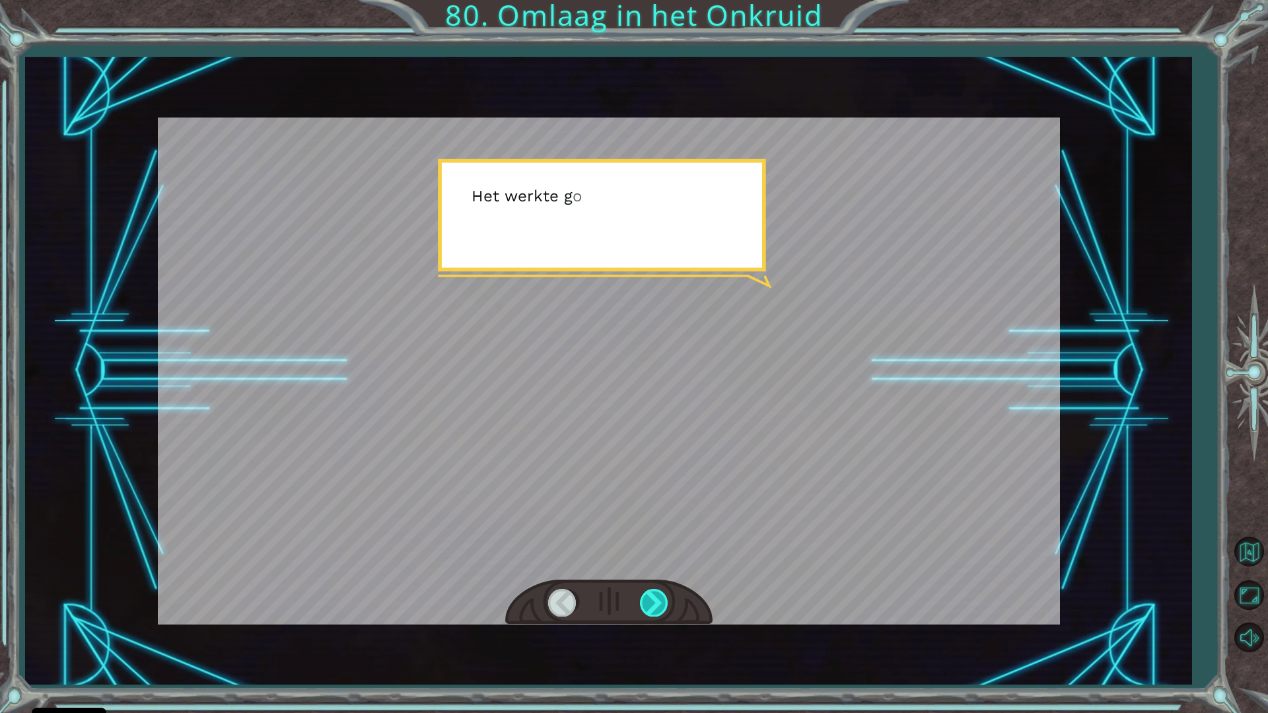
click at [658, 590] on div at bounding box center [655, 602] width 30 height 27
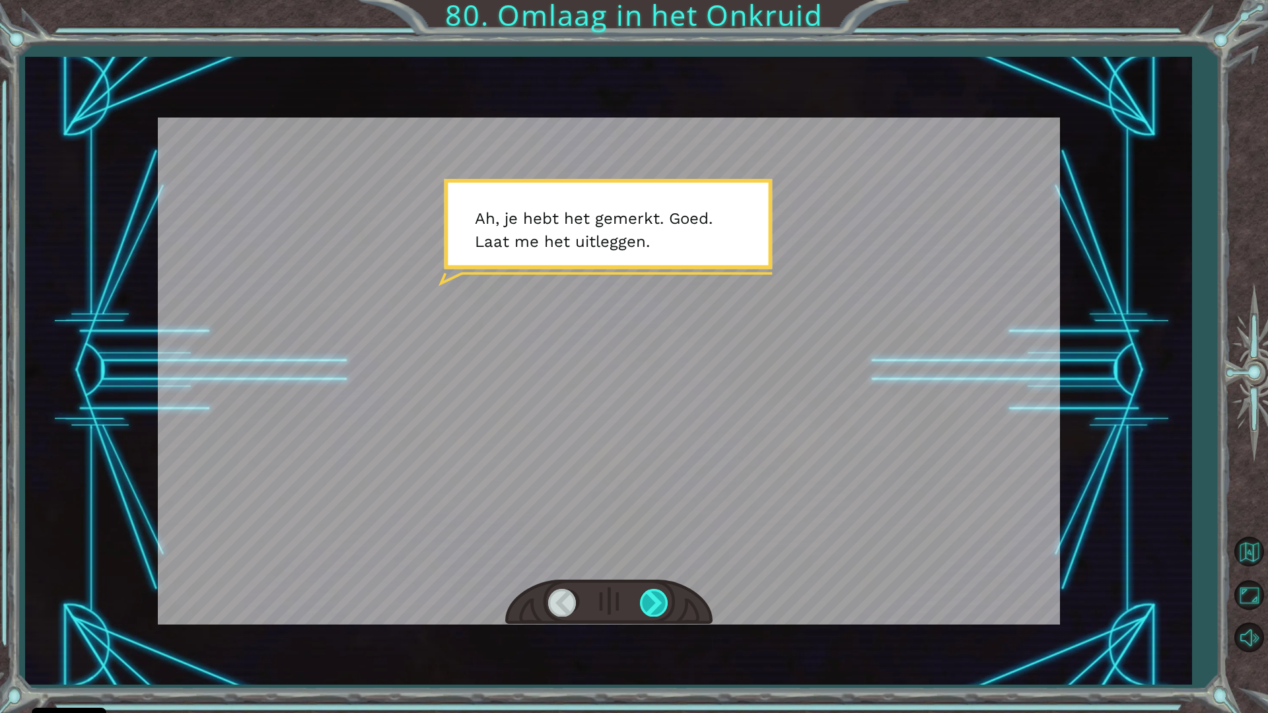
click at [658, 590] on div at bounding box center [655, 602] width 30 height 27
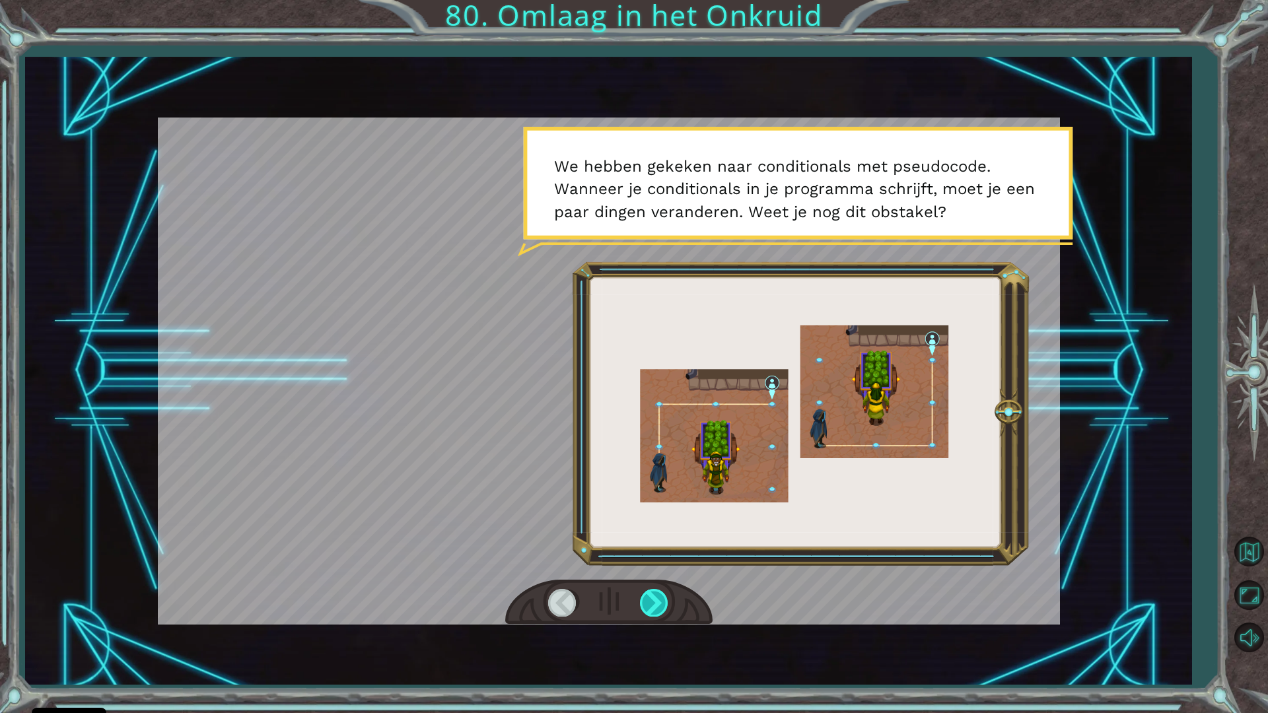
click at [658, 590] on div at bounding box center [655, 602] width 30 height 27
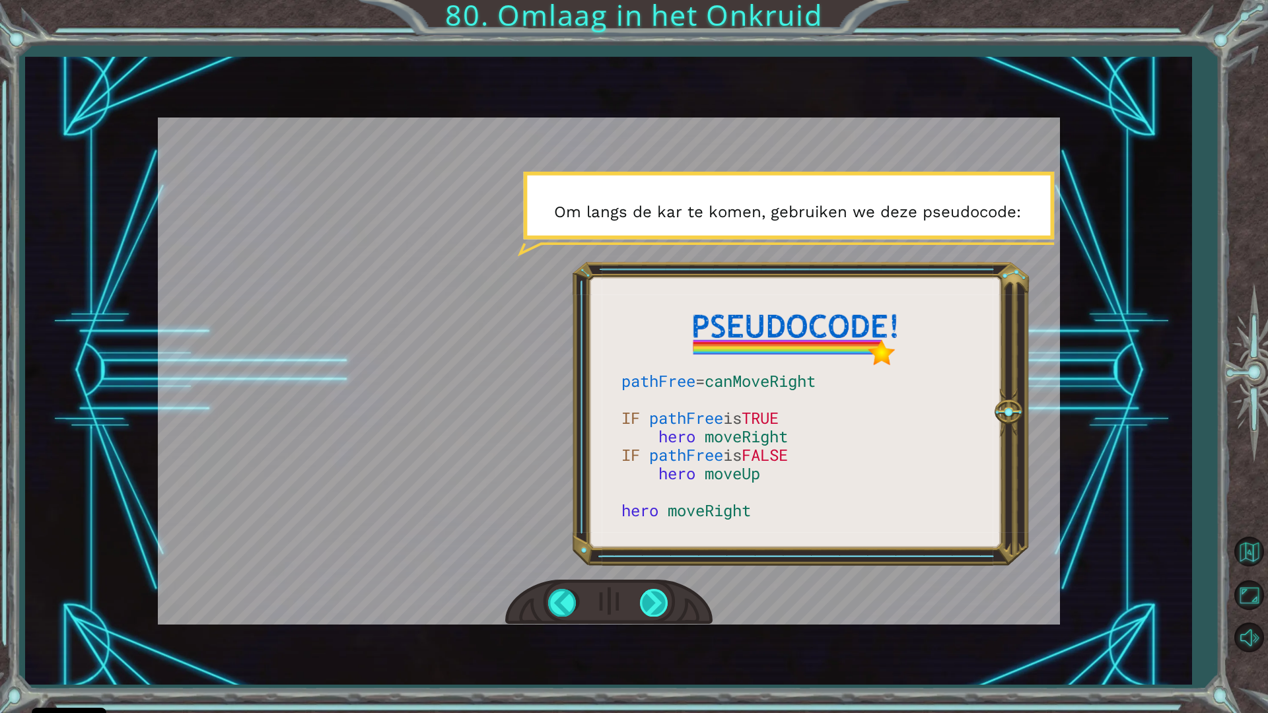
click at [658, 590] on div at bounding box center [655, 602] width 30 height 27
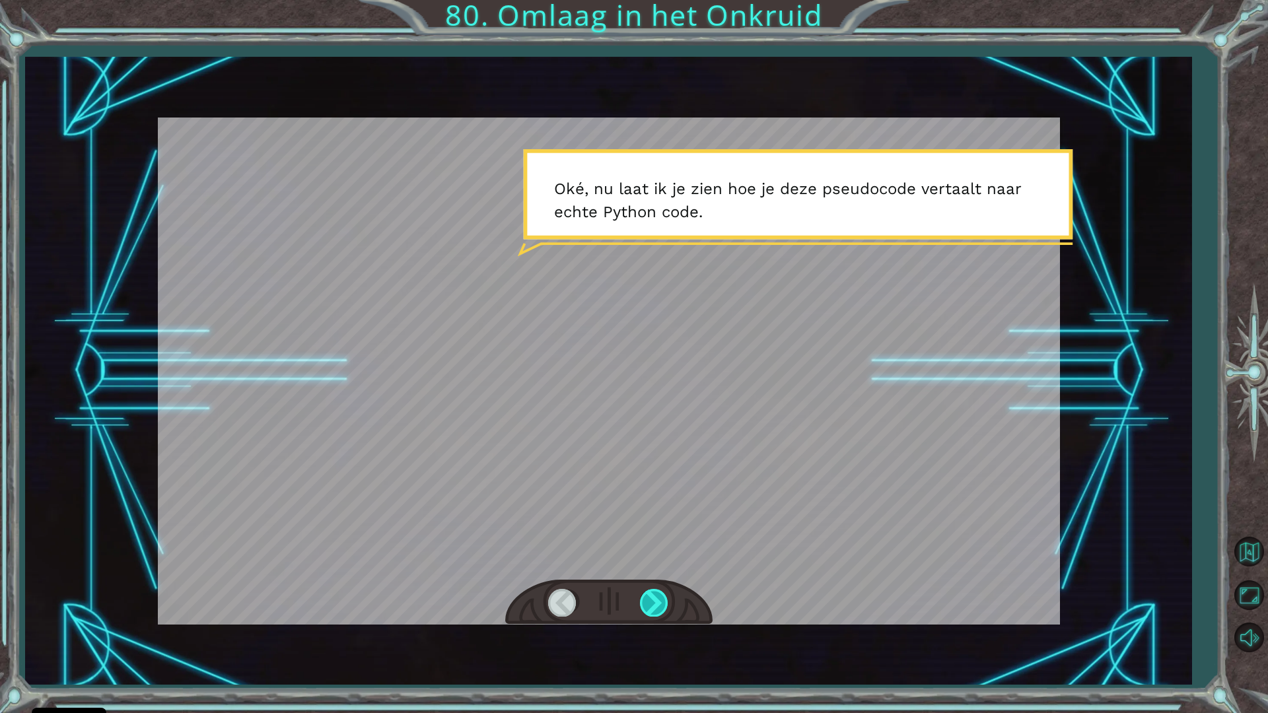
click at [664, 591] on div at bounding box center [655, 602] width 30 height 27
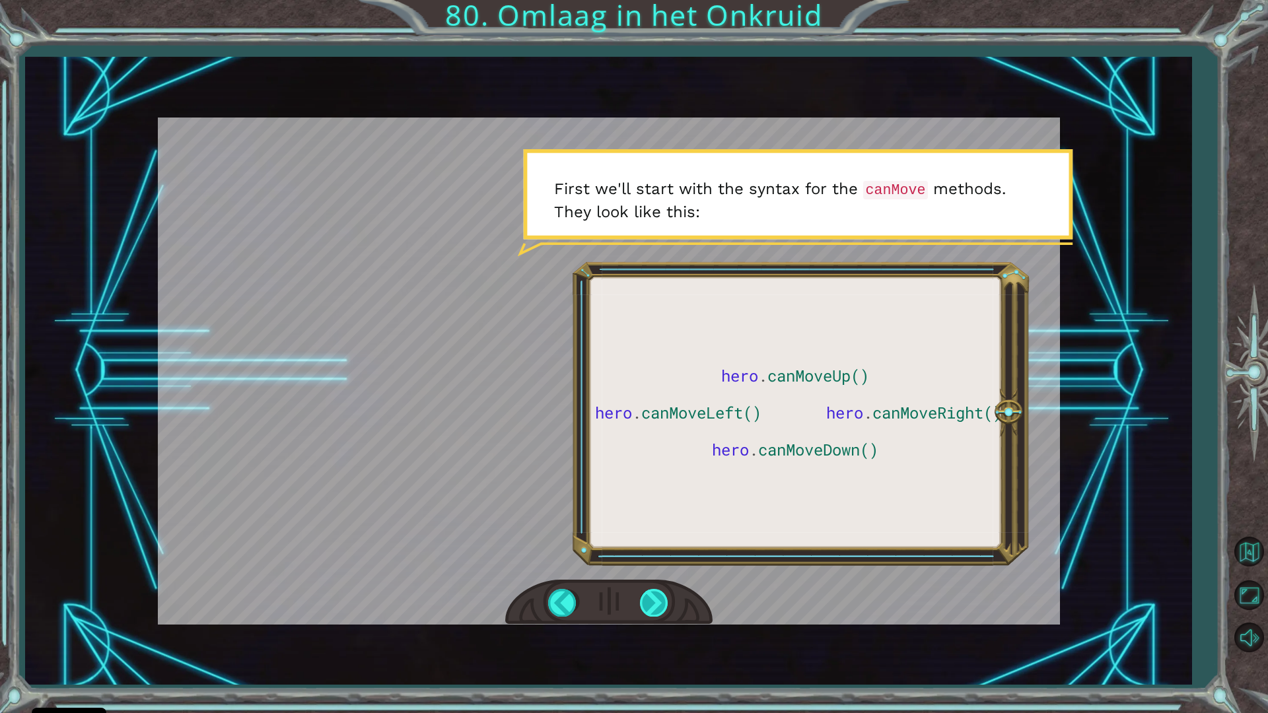
click at [648, 589] on div at bounding box center [655, 602] width 30 height 27
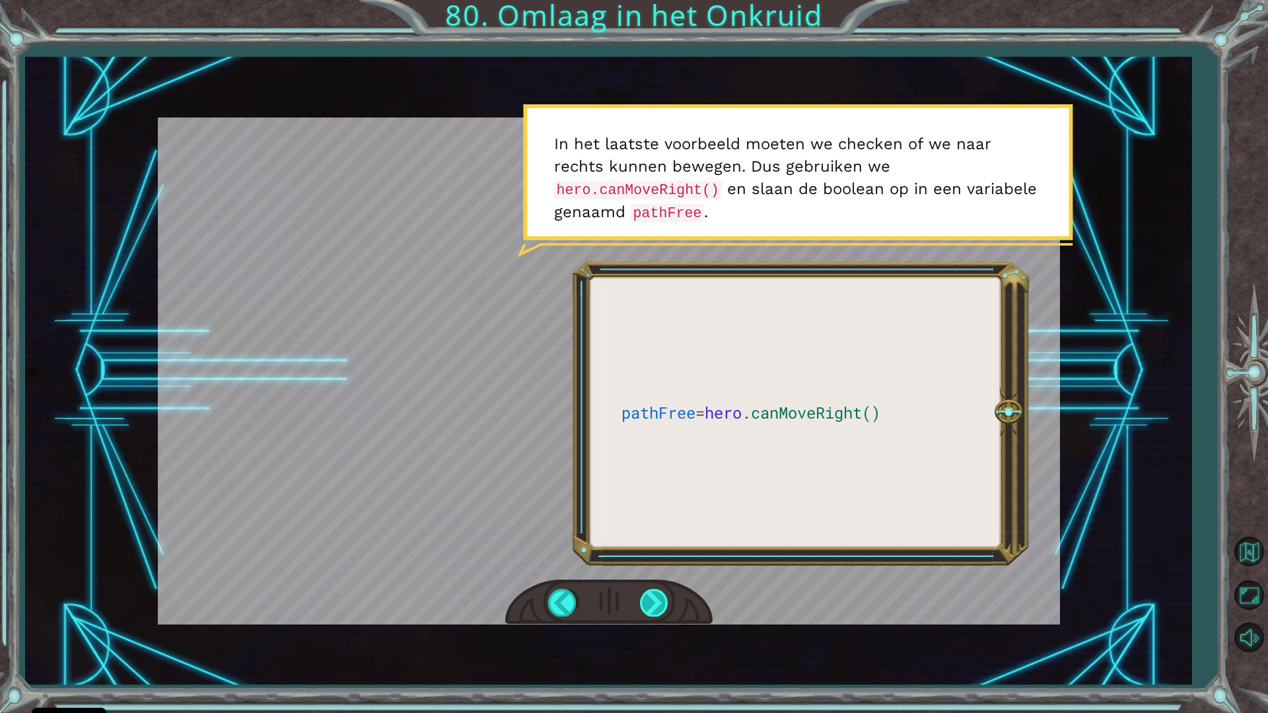
click at [648, 589] on div at bounding box center [655, 602] width 30 height 27
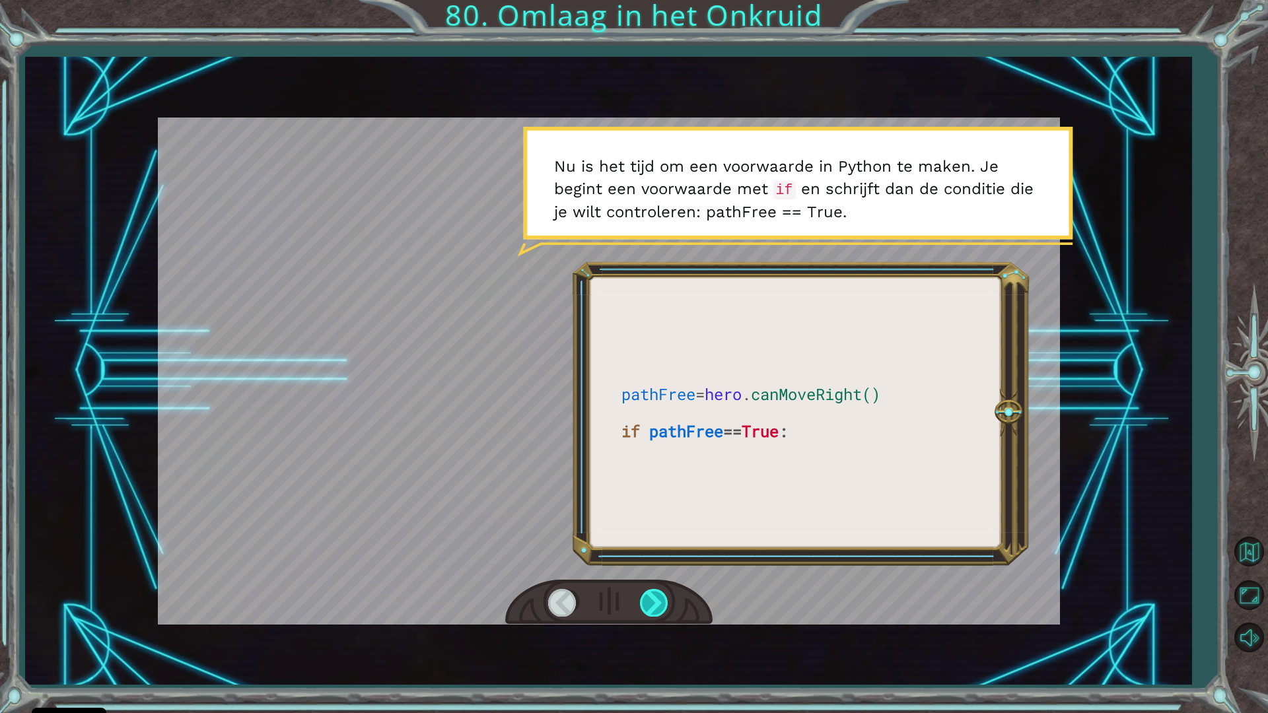
click at [648, 589] on div at bounding box center [655, 602] width 30 height 27
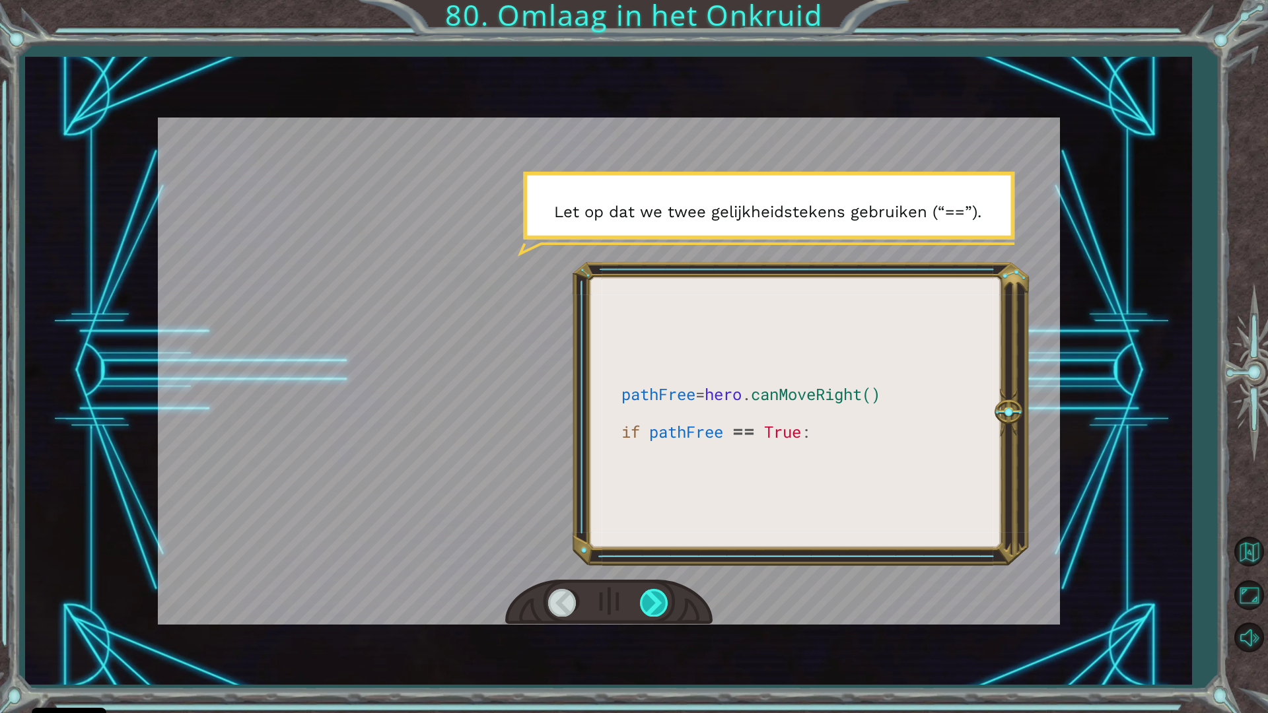
click at [648, 589] on div at bounding box center [655, 602] width 30 height 27
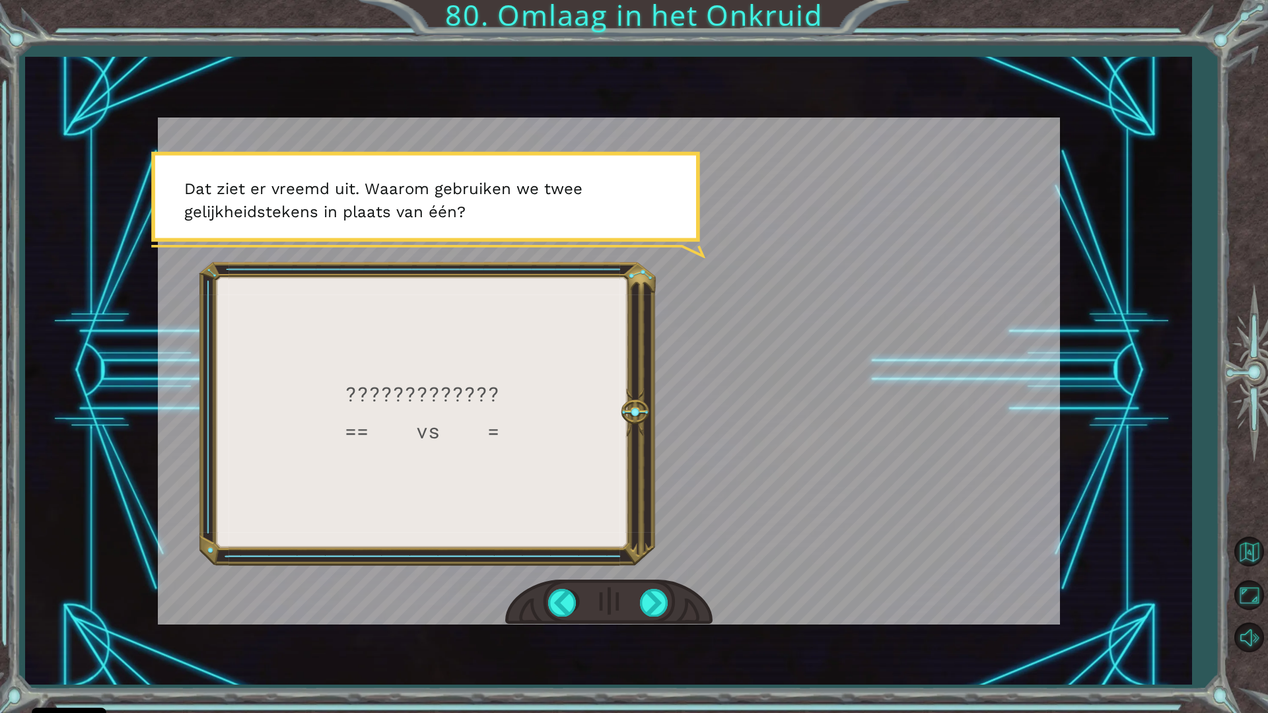
click at [677, 599] on div at bounding box center [608, 603] width 207 height 46
click at [665, 598] on div at bounding box center [655, 602] width 30 height 27
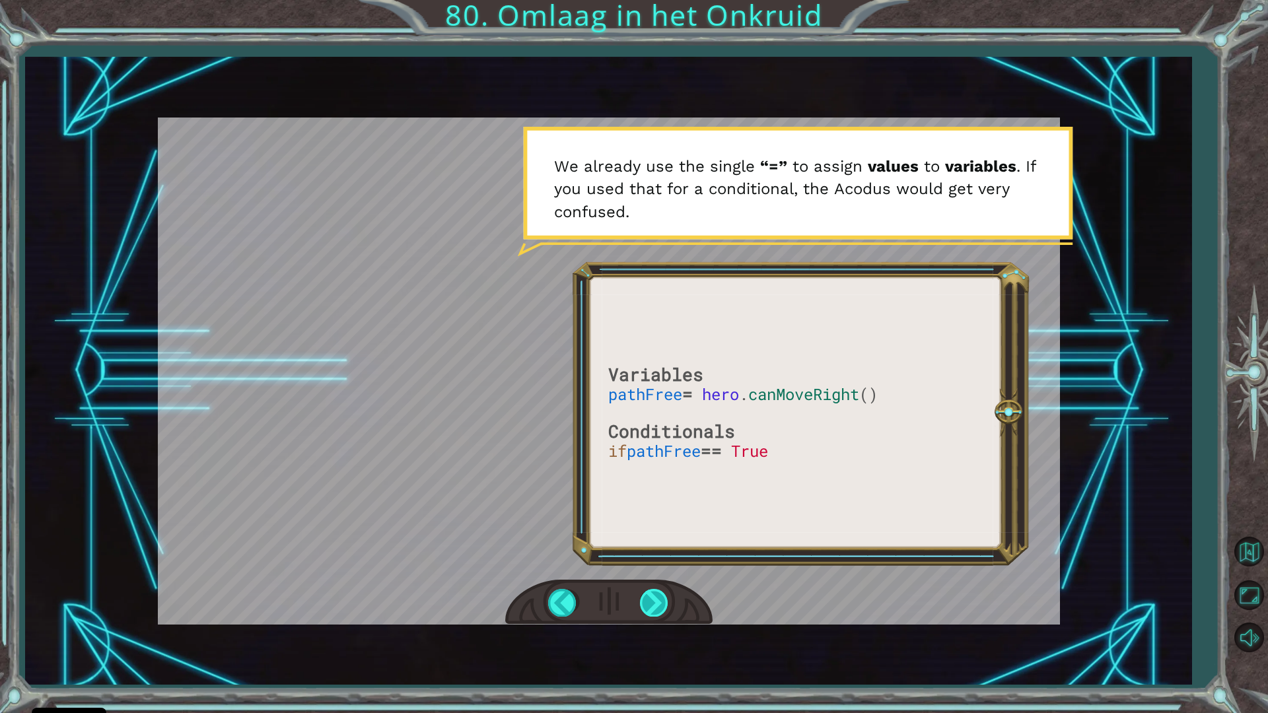
click at [669, 598] on div at bounding box center [655, 602] width 30 height 27
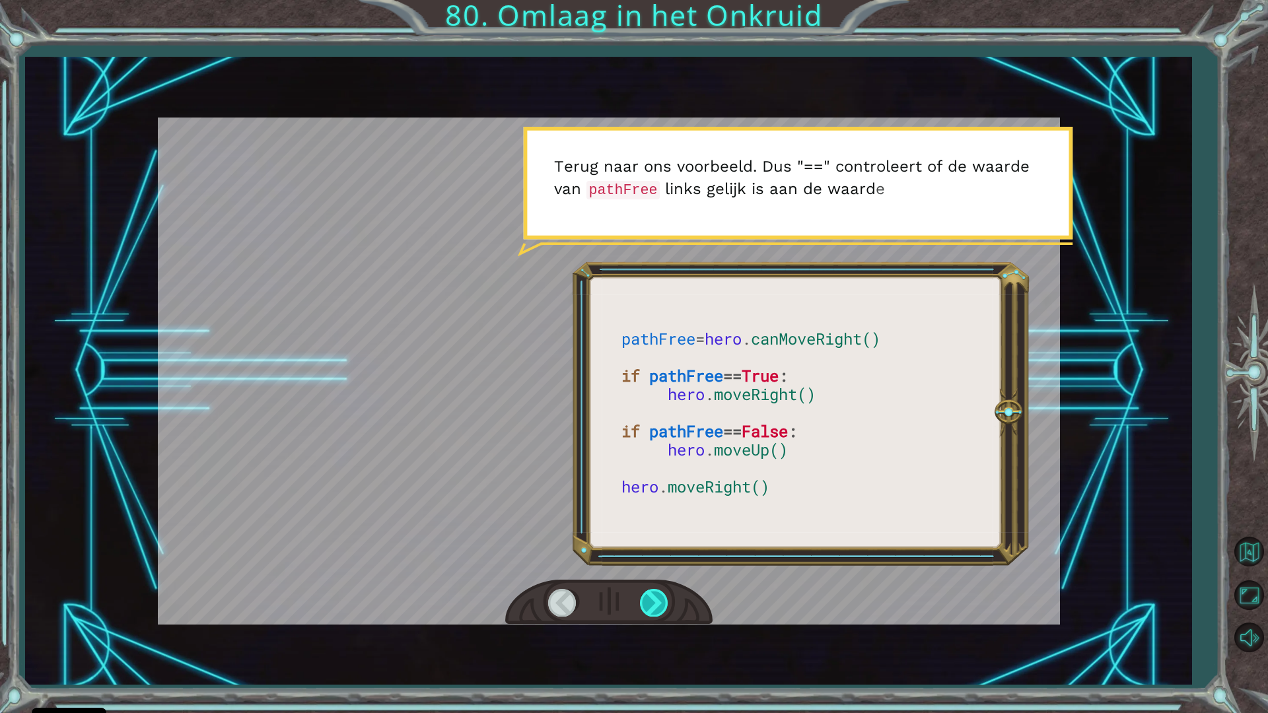
click at [669, 598] on div at bounding box center [655, 602] width 30 height 27
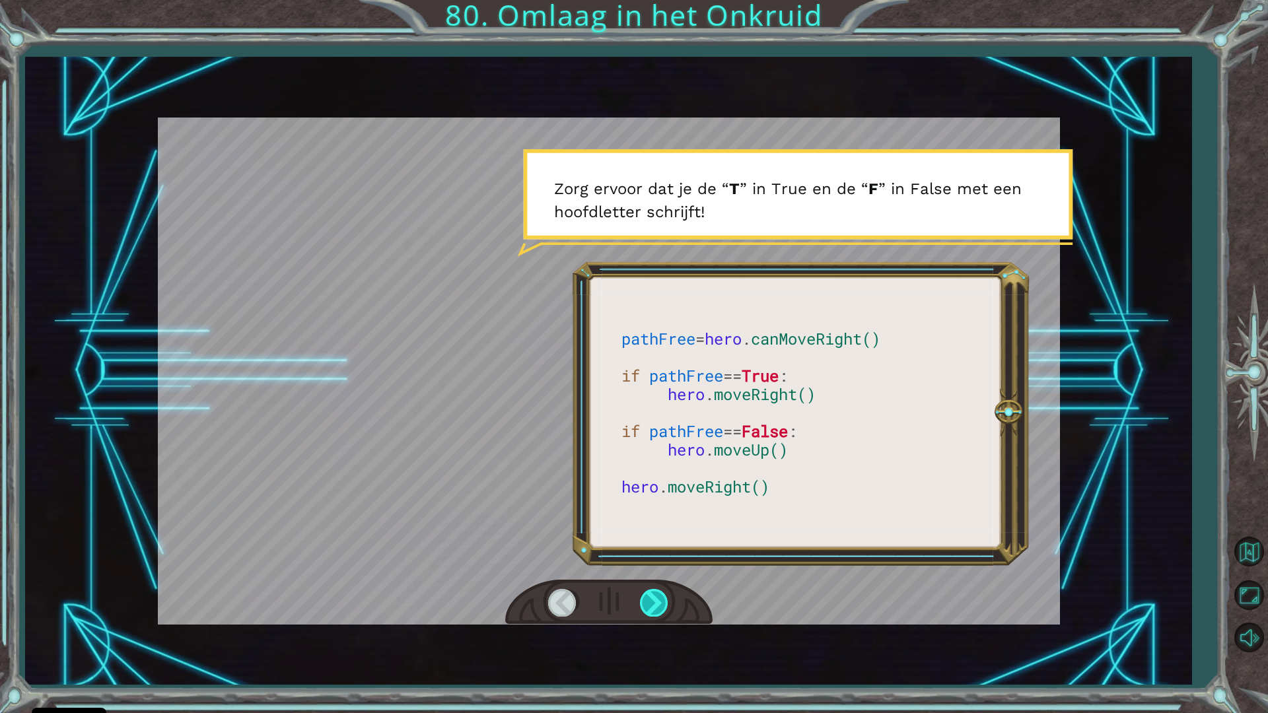
click at [665, 598] on div at bounding box center [655, 602] width 30 height 27
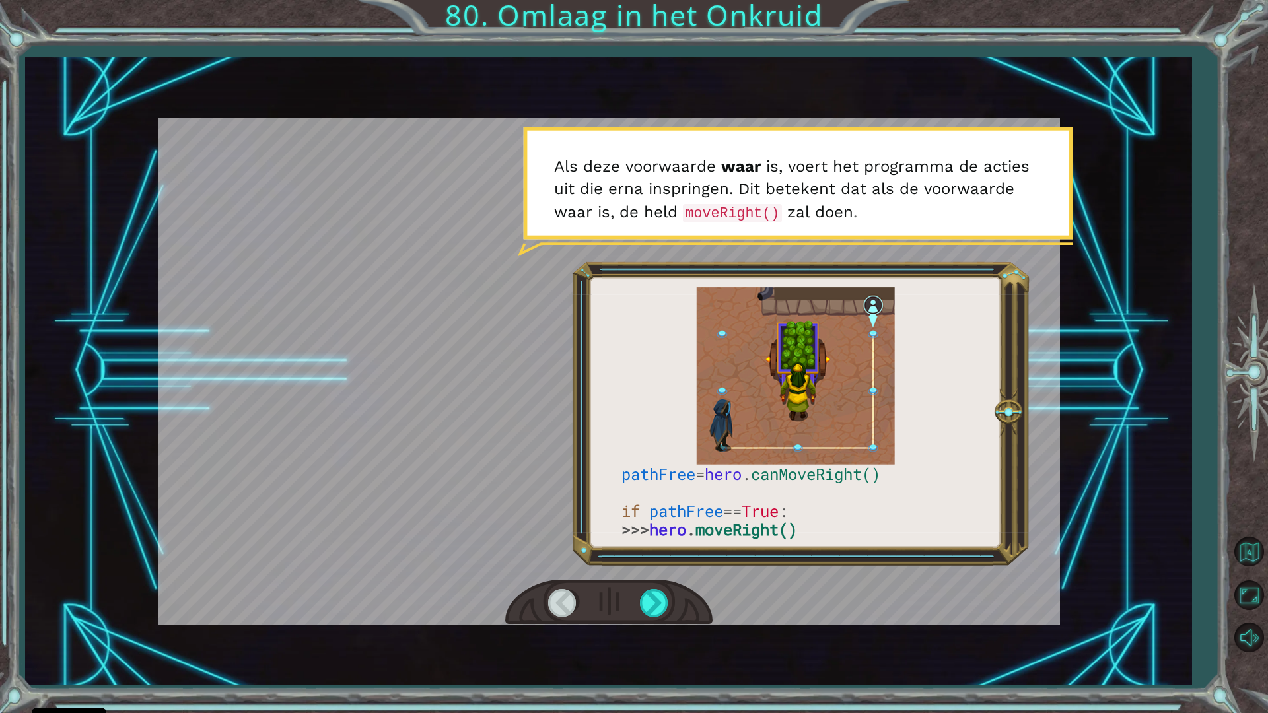
click at [671, 594] on div at bounding box center [608, 603] width 207 height 46
click at [657, 605] on div at bounding box center [655, 602] width 30 height 27
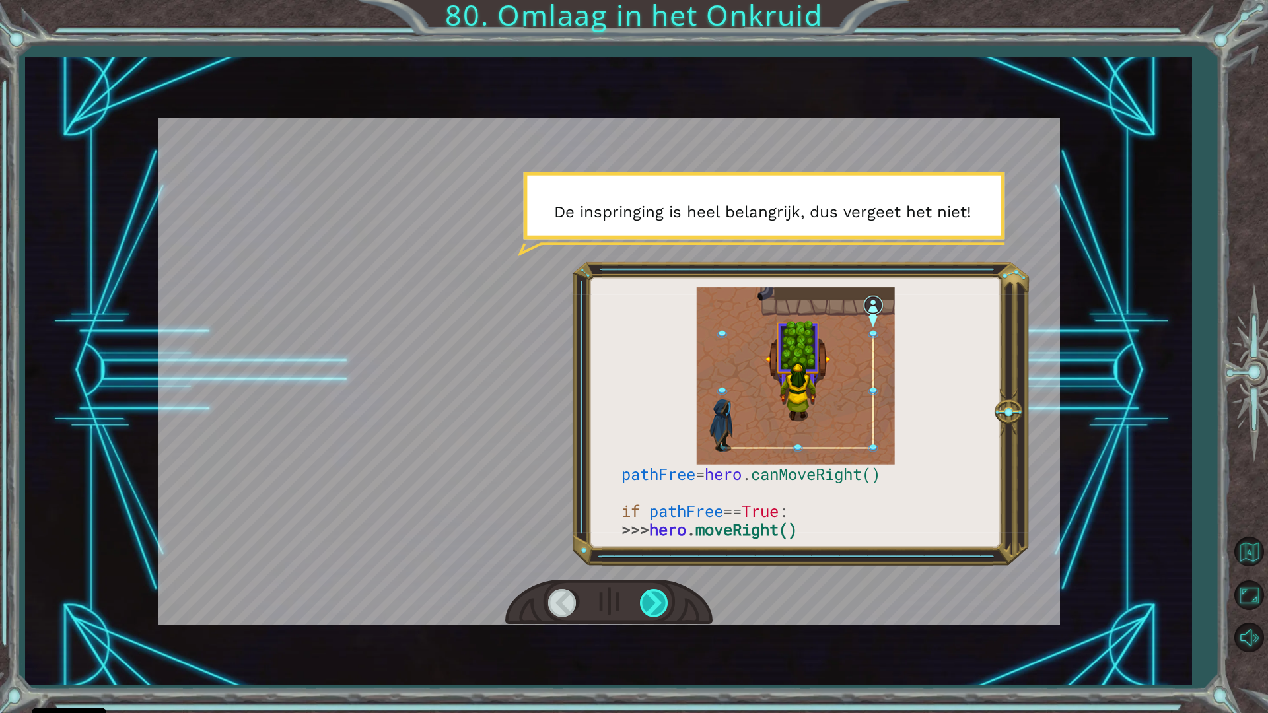
click at [657, 605] on div at bounding box center [655, 602] width 30 height 27
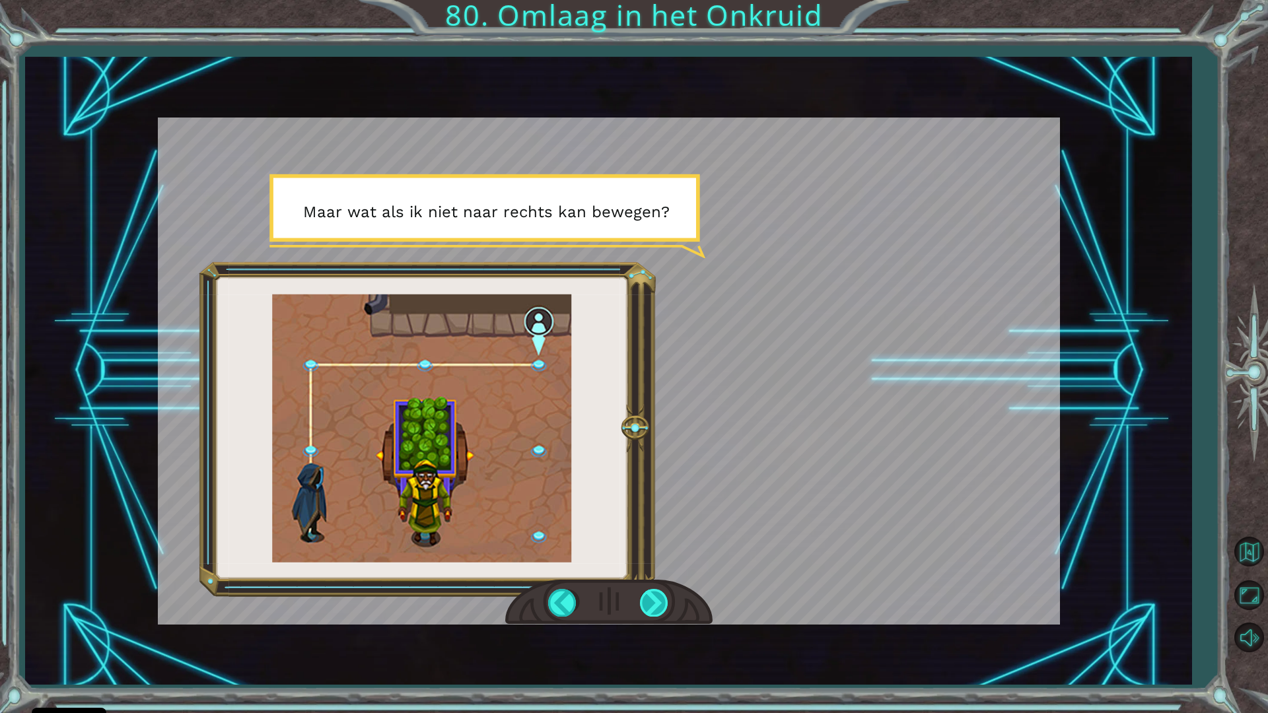
click at [657, 605] on div at bounding box center [655, 602] width 30 height 27
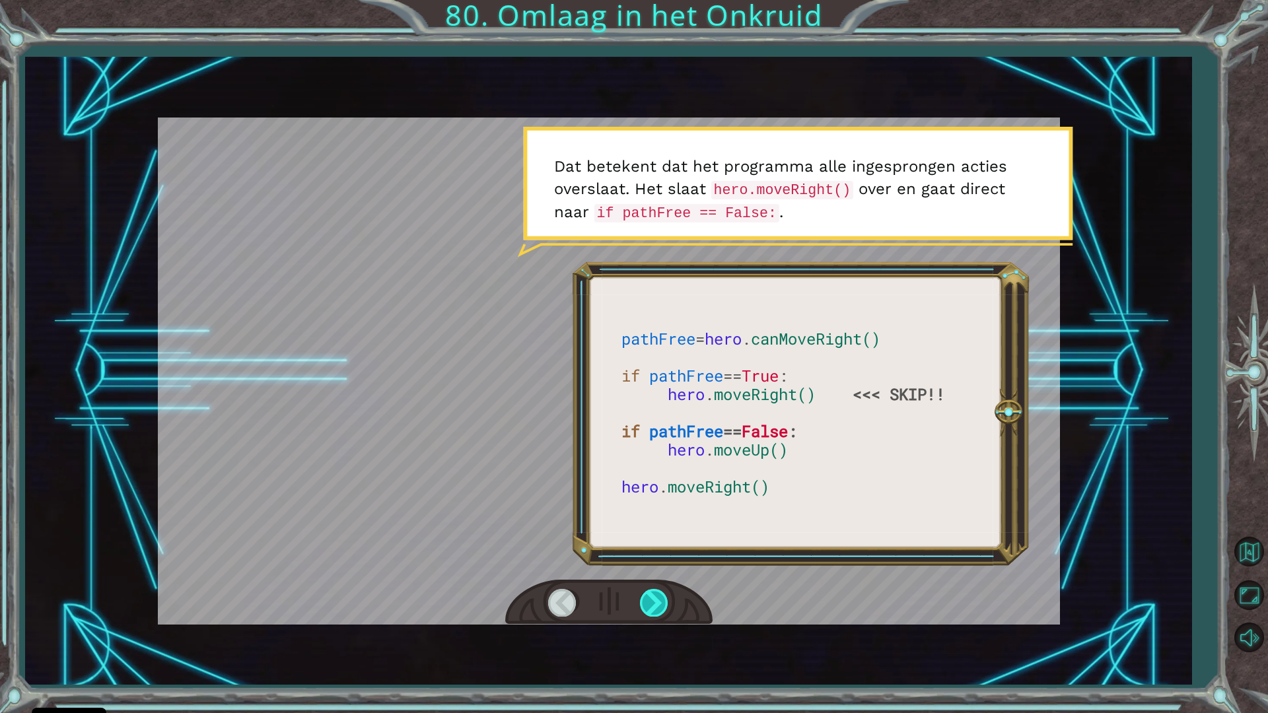
click at [657, 605] on div at bounding box center [655, 602] width 30 height 27
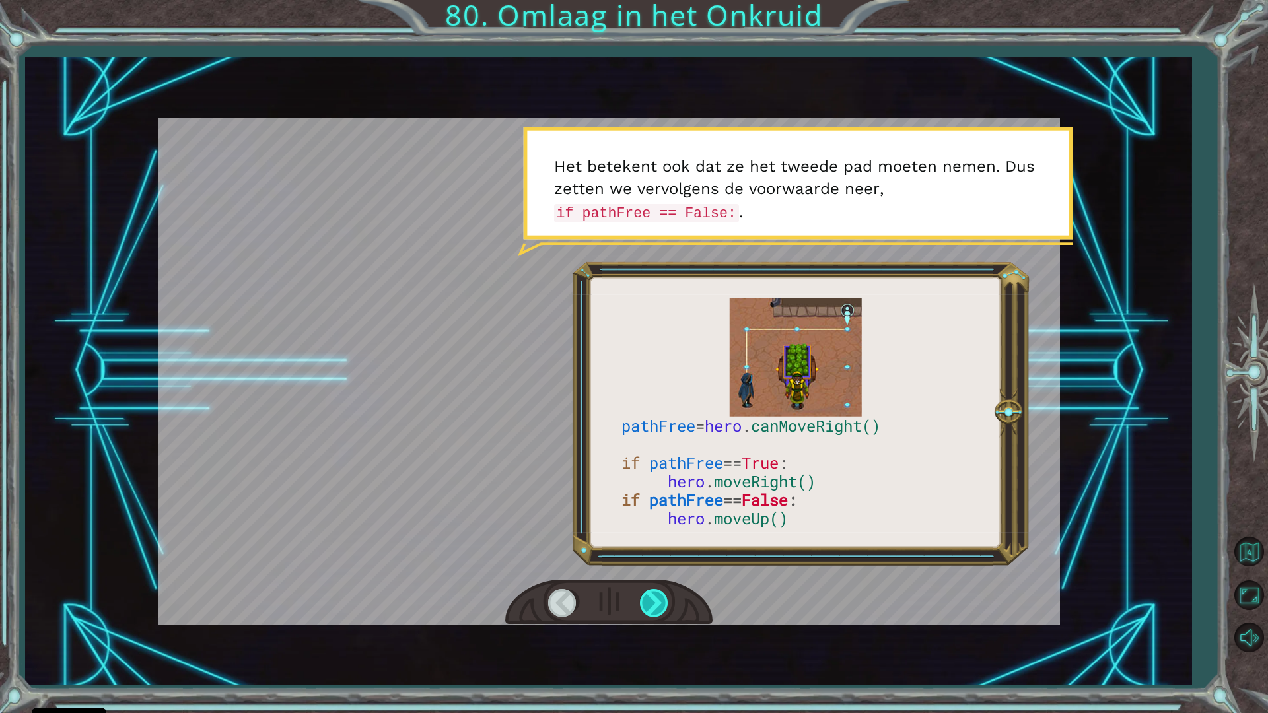
click at [657, 605] on div at bounding box center [655, 602] width 30 height 27
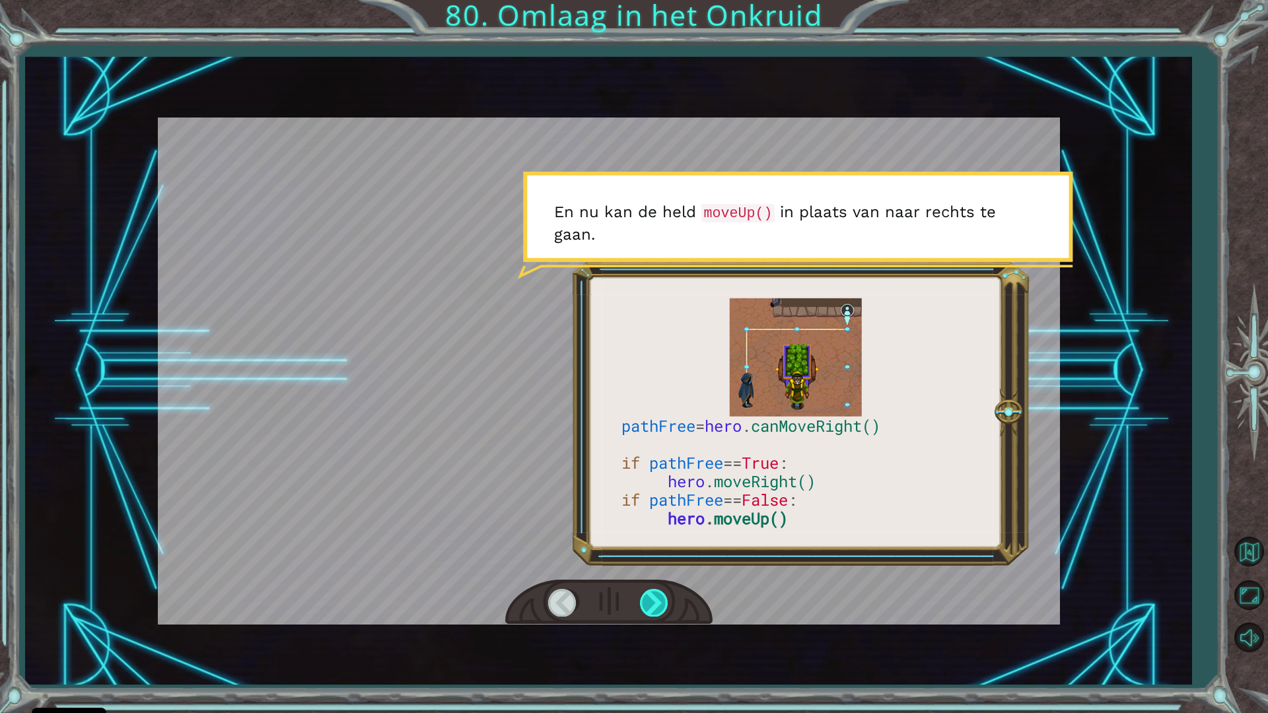
click at [657, 605] on div at bounding box center [655, 602] width 30 height 27
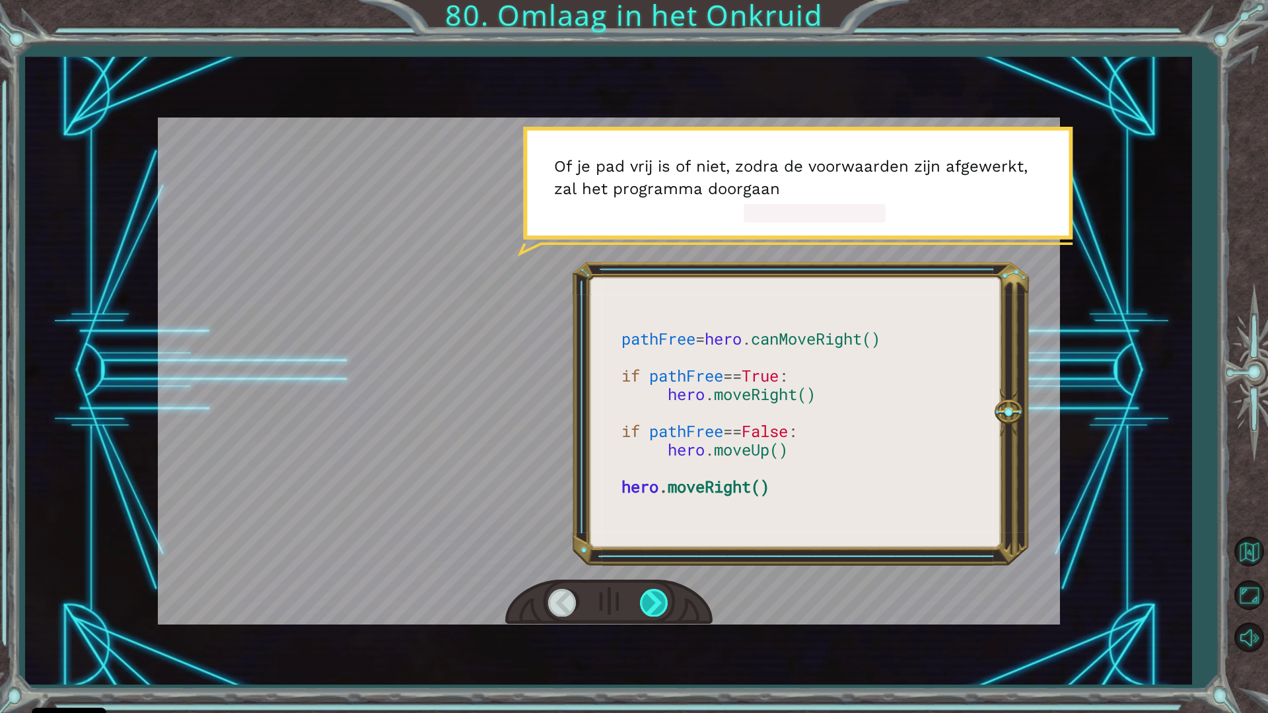
click at [657, 605] on div at bounding box center [655, 602] width 30 height 27
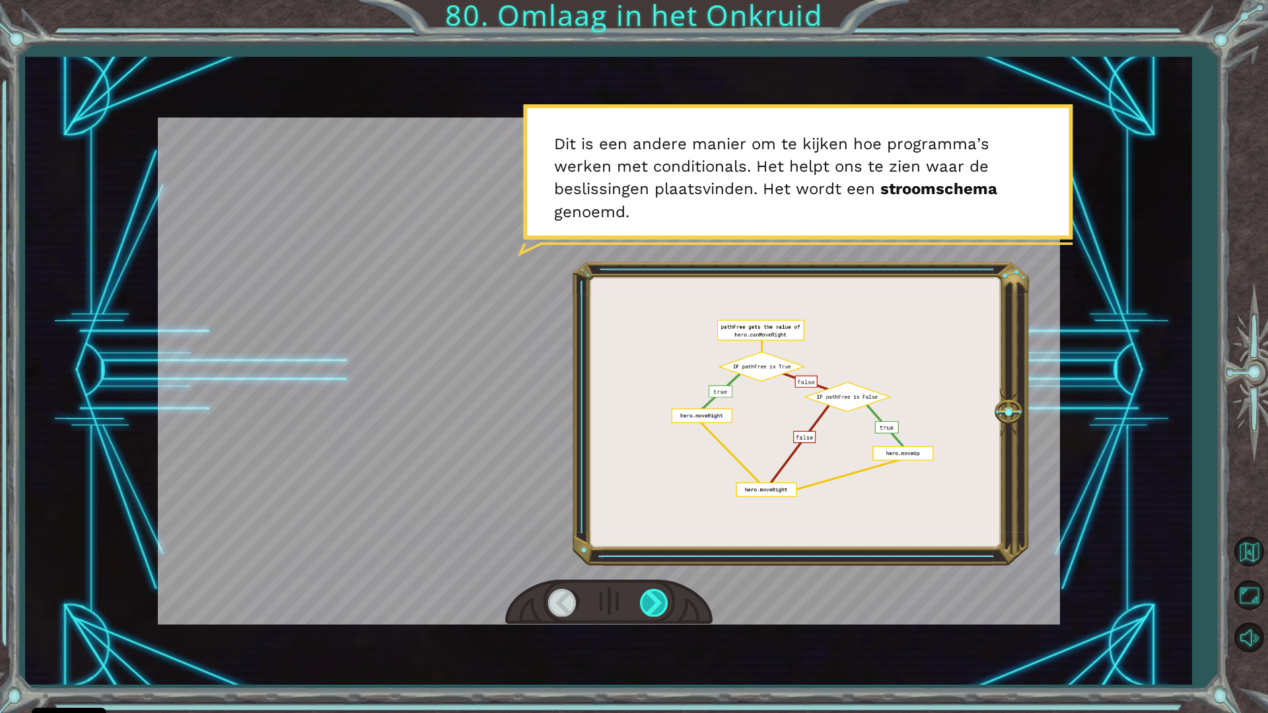
click at [661, 605] on div at bounding box center [655, 602] width 30 height 27
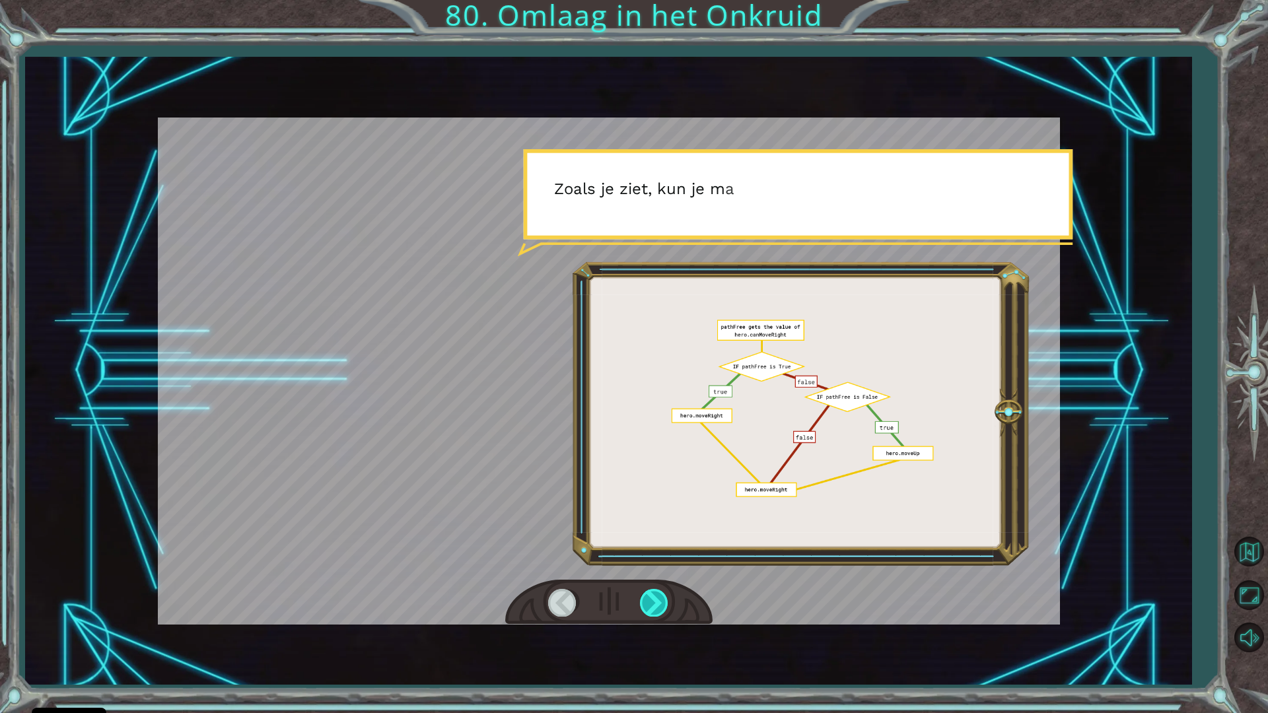
click at [656, 604] on div at bounding box center [655, 602] width 30 height 27
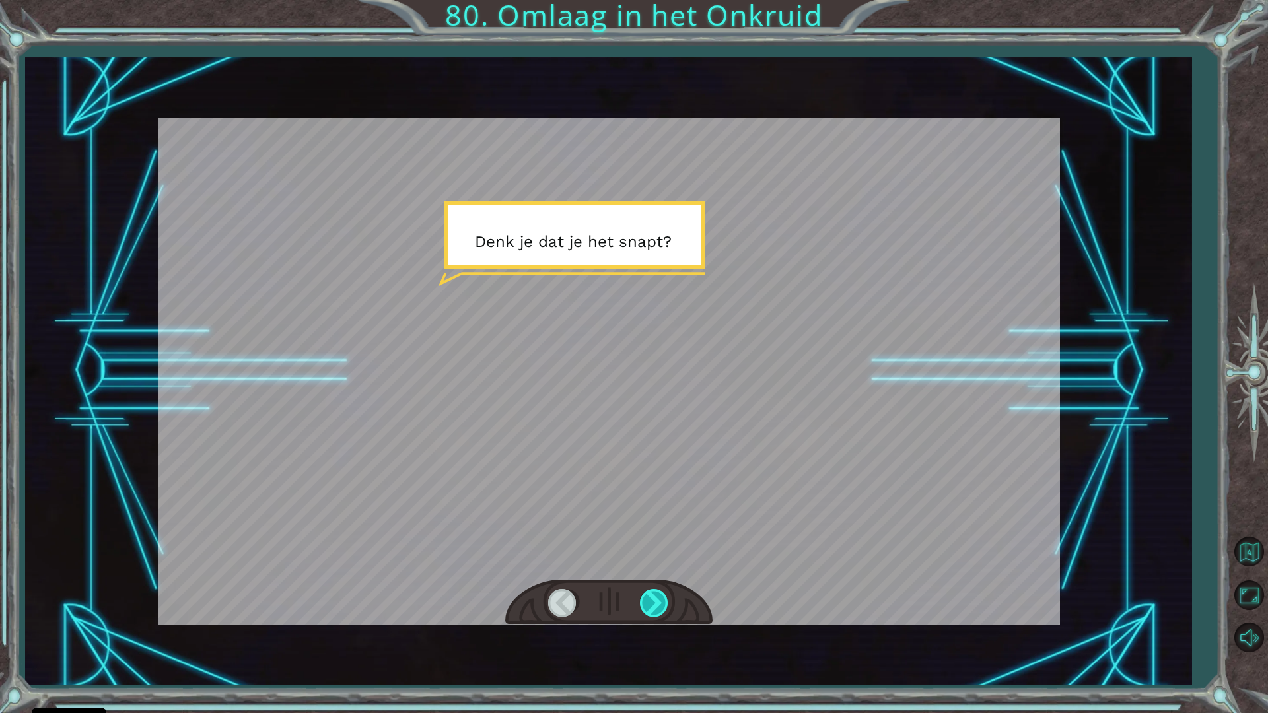
click at [669, 605] on div at bounding box center [655, 602] width 30 height 27
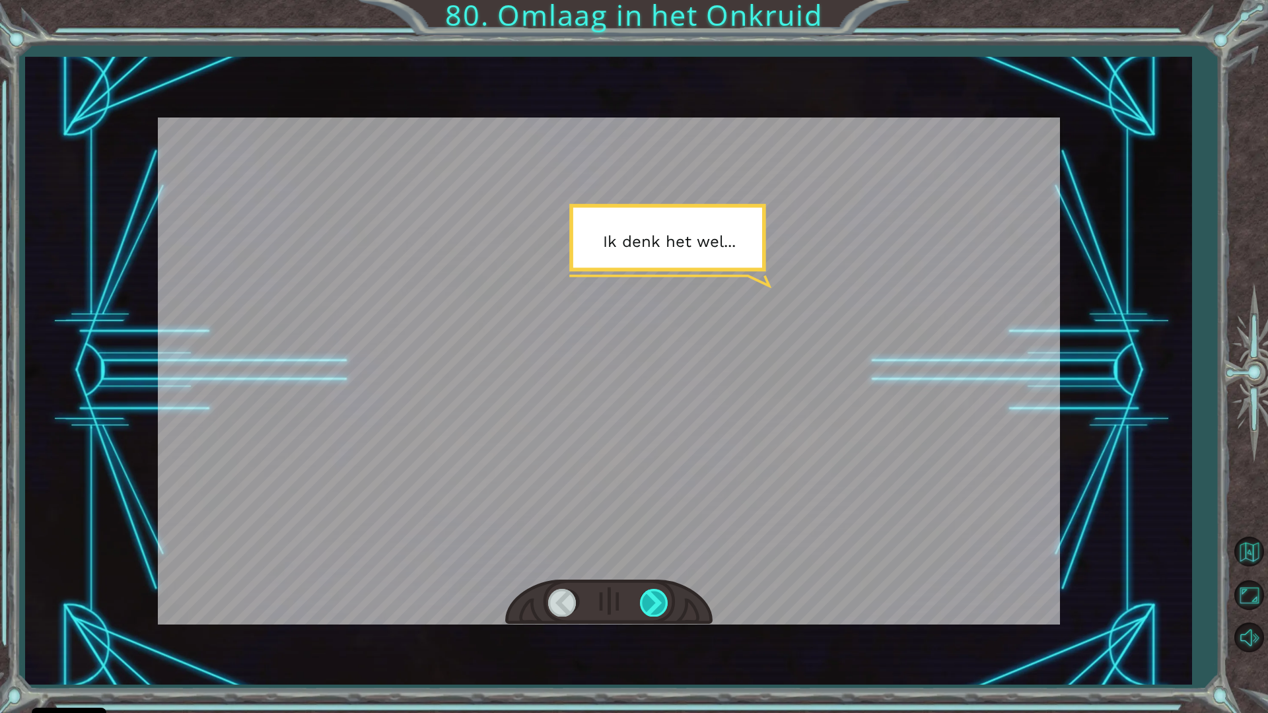
click at [669, 605] on div at bounding box center [655, 602] width 30 height 27
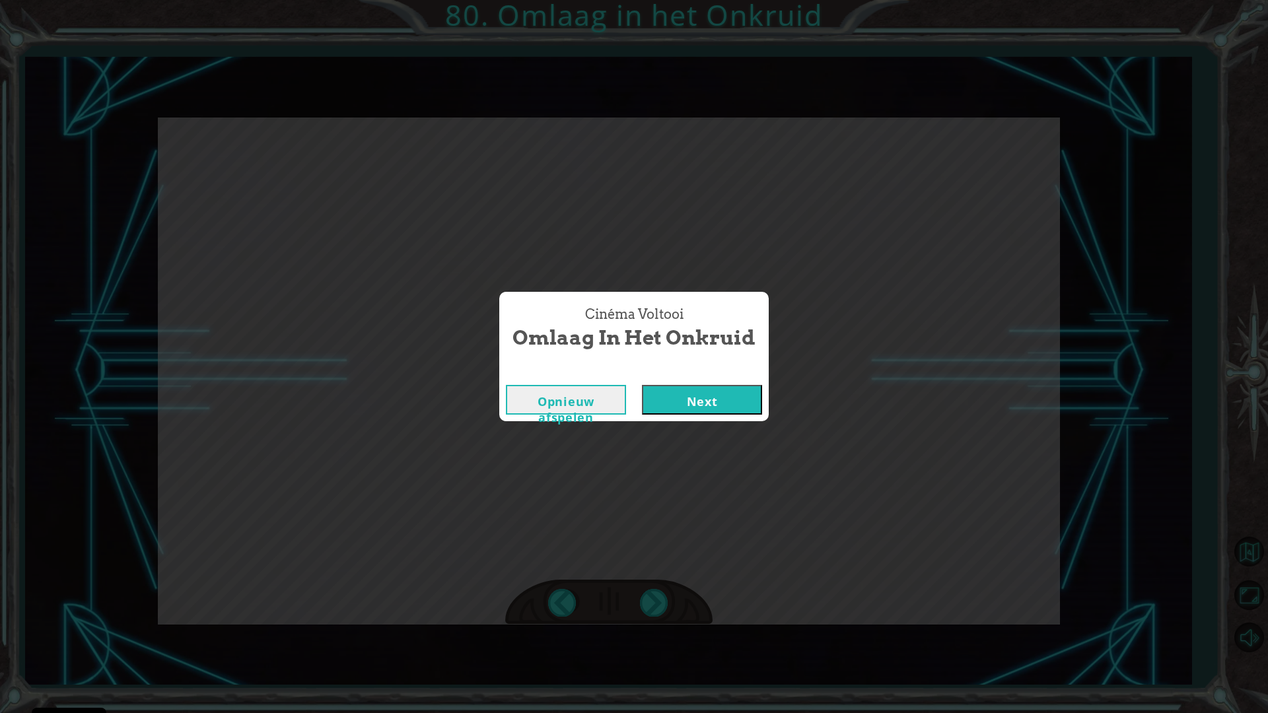
click at [674, 396] on button "Next" at bounding box center [702, 400] width 120 height 30
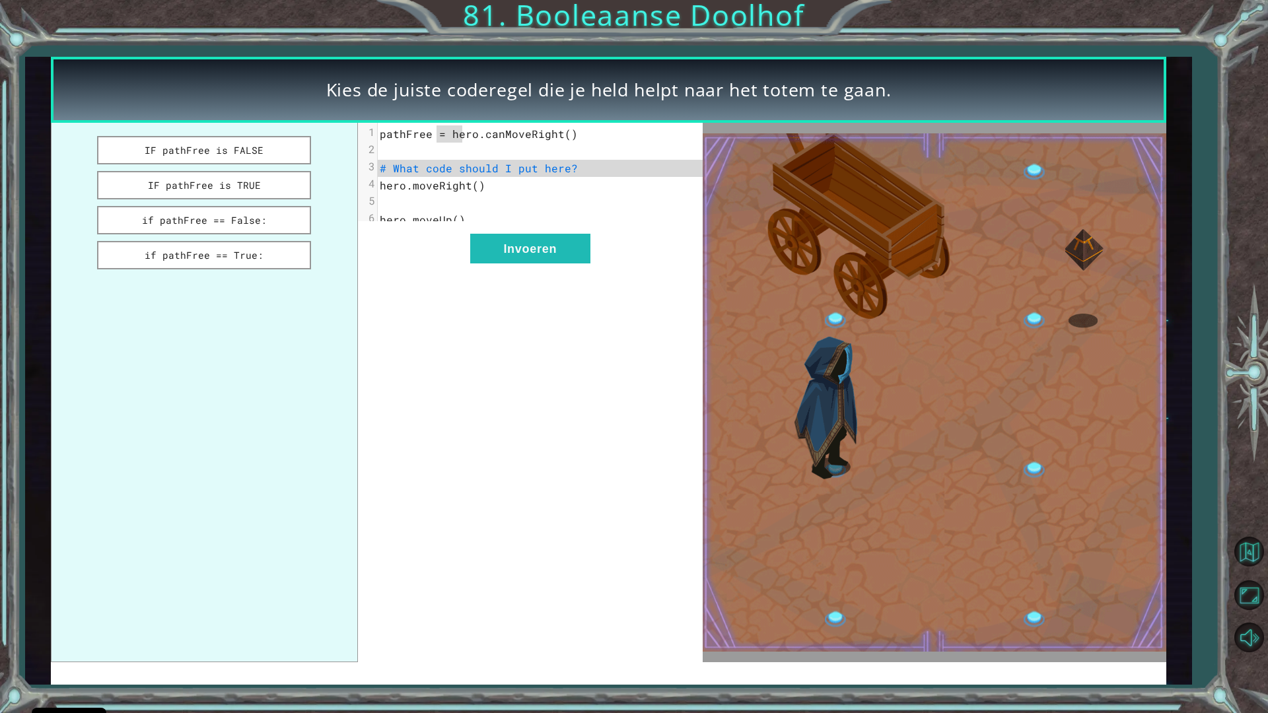
drag, startPoint x: 438, startPoint y: 134, endPoint x: 460, endPoint y: 133, distance: 21.8
click at [460, 133] on span "pathFree = hero.canMoveRight()" at bounding box center [479, 134] width 198 height 14
click at [613, 146] on pre "​" at bounding box center [545, 151] width 335 height 17
click at [242, 257] on button "if pathFree == True:" at bounding box center [204, 255] width 214 height 28
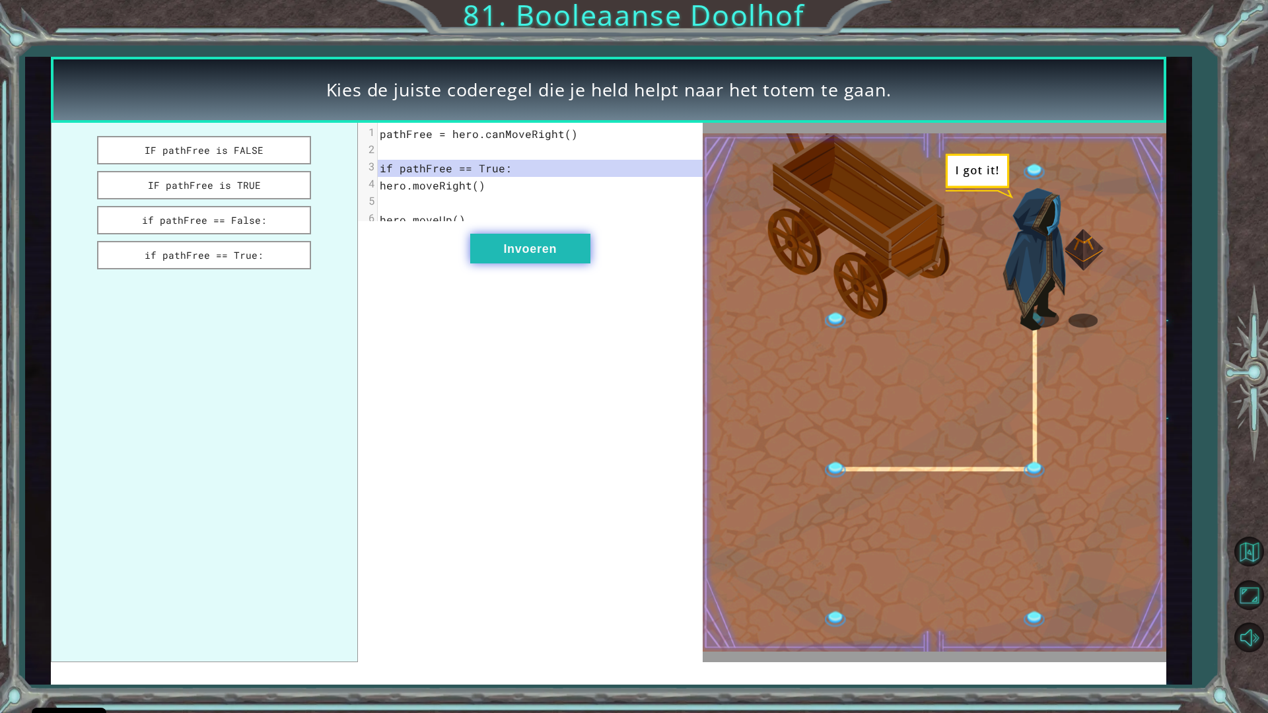
click at [518, 263] on button "Invoeren" at bounding box center [530, 249] width 120 height 30
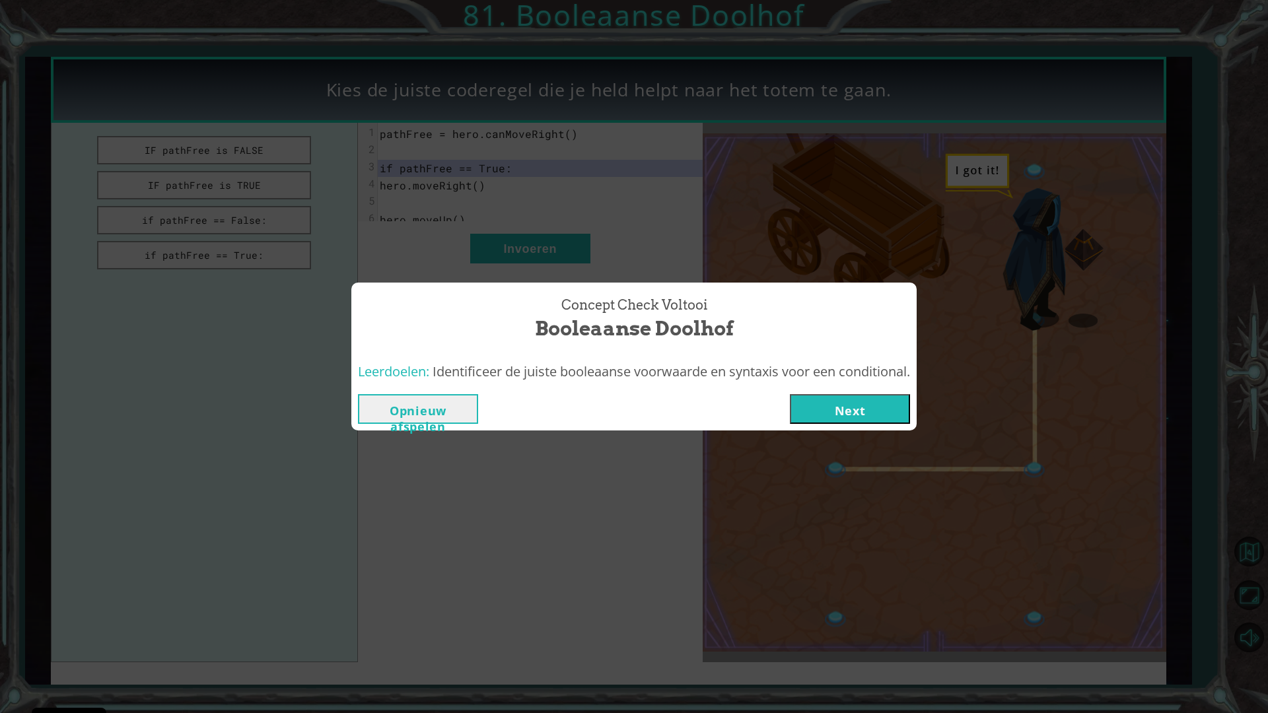
click at [903, 396] on button "Next" at bounding box center [850, 409] width 120 height 30
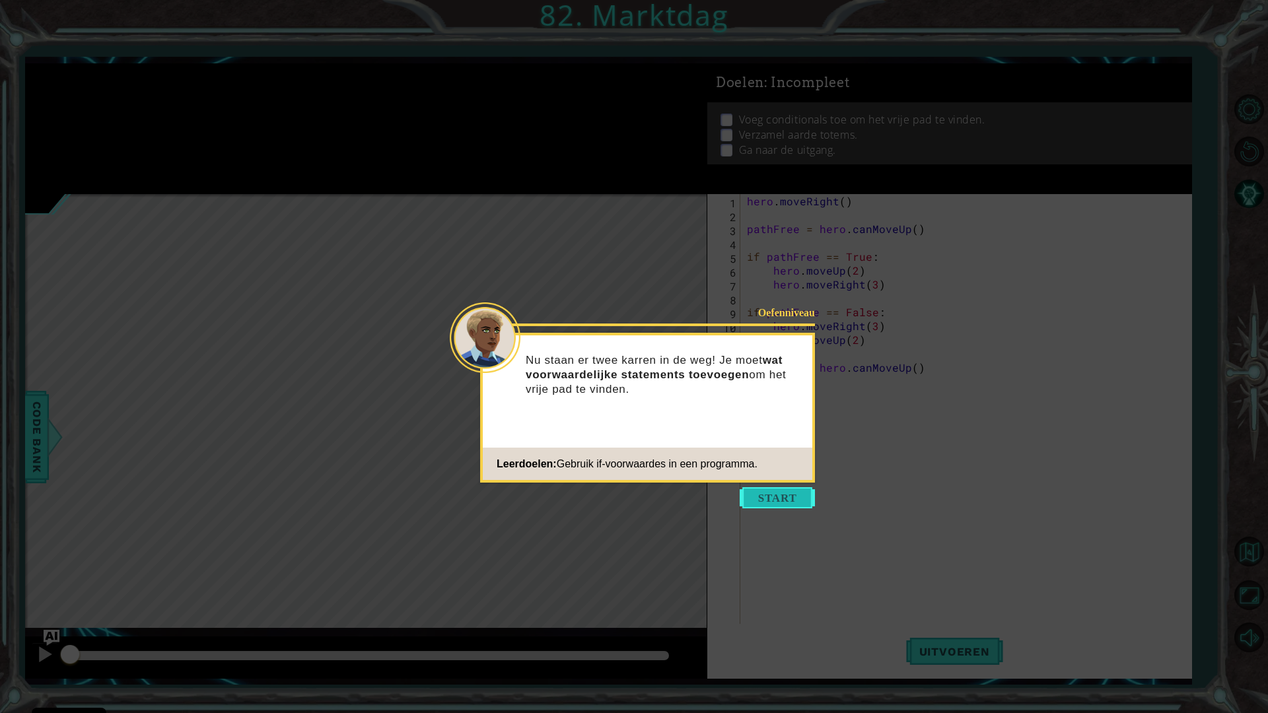
click at [762, 491] on button "Start" at bounding box center [777, 497] width 75 height 21
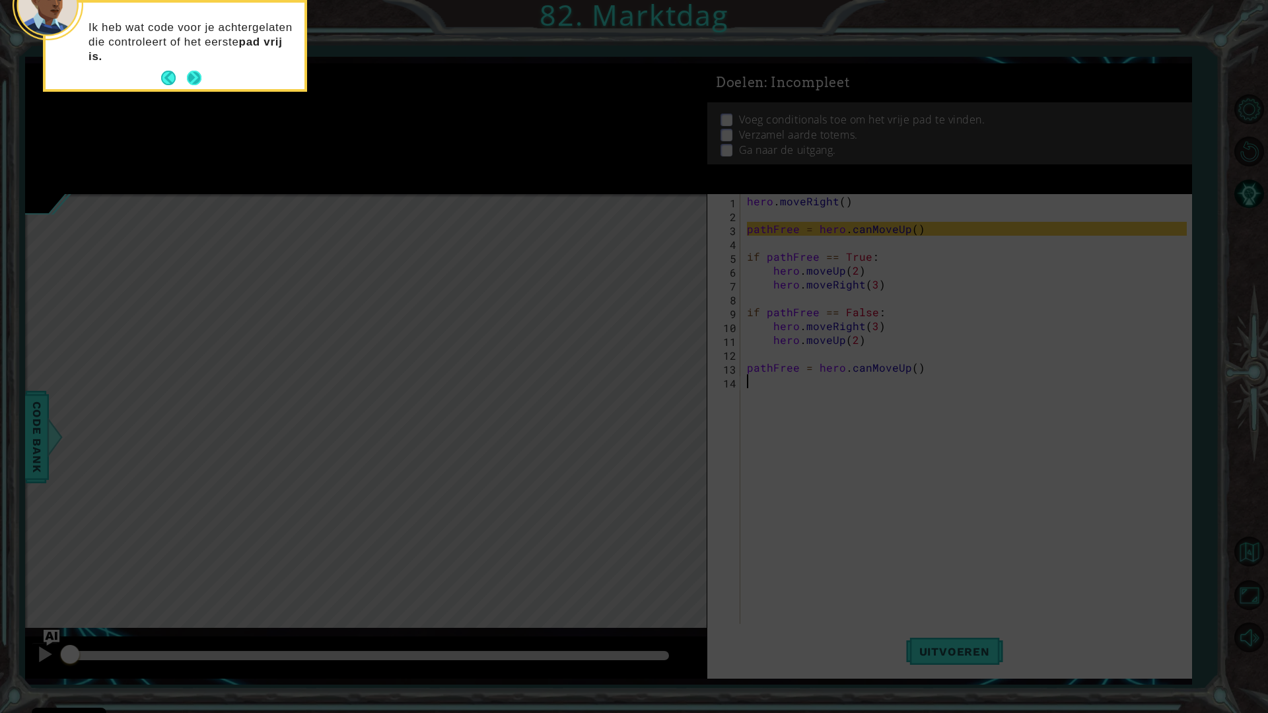
click at [189, 77] on button "Next" at bounding box center [194, 78] width 15 height 15
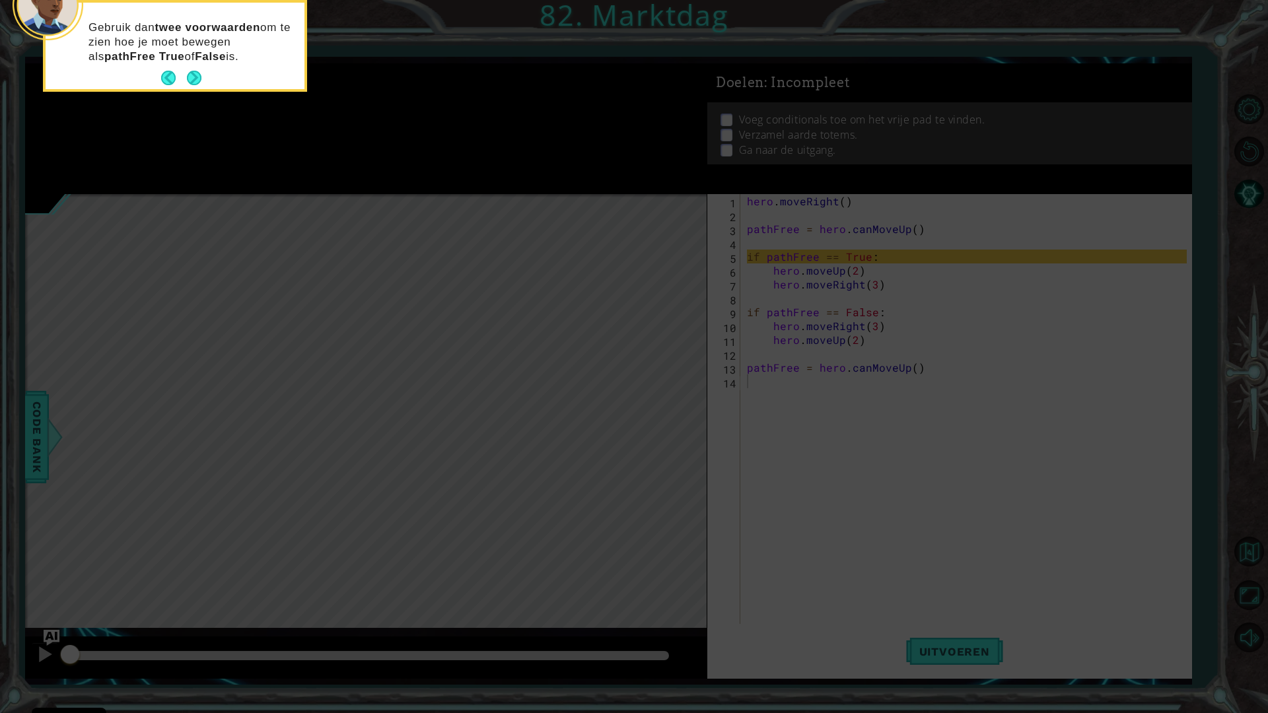
click at [189, 77] on button "Next" at bounding box center [194, 78] width 15 height 15
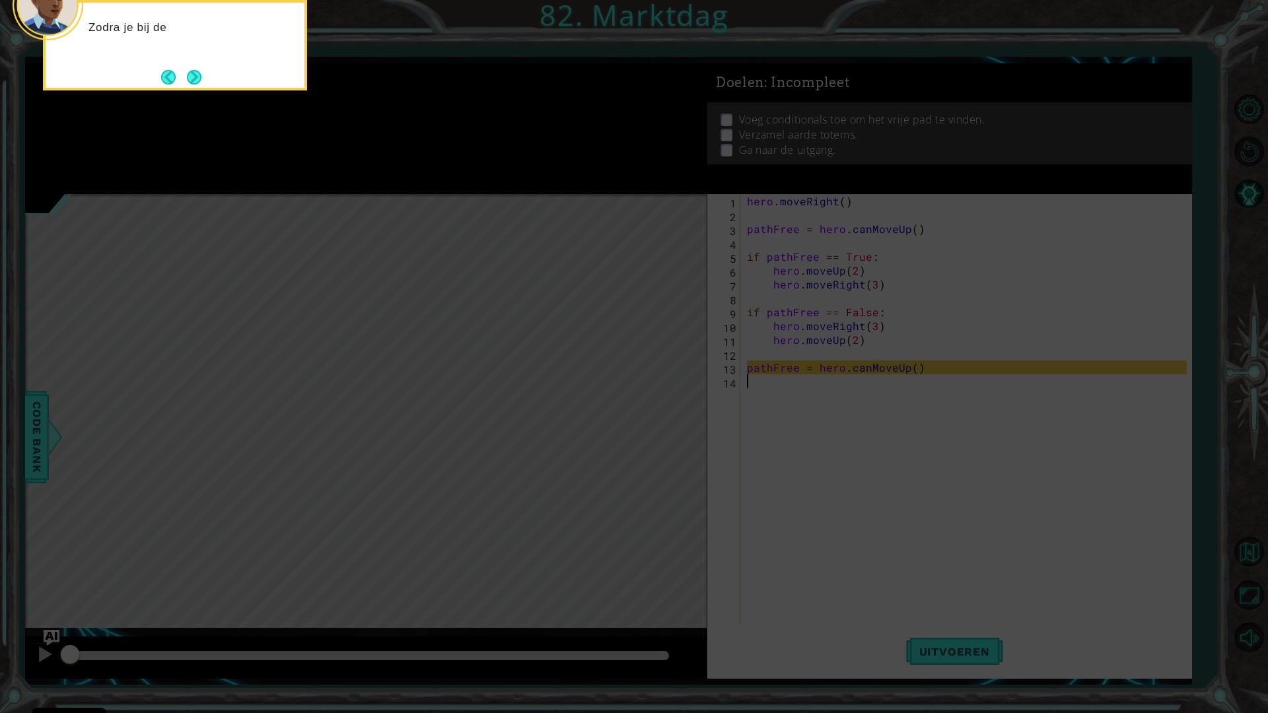
click at [189, 77] on button "Next" at bounding box center [193, 76] width 15 height 15
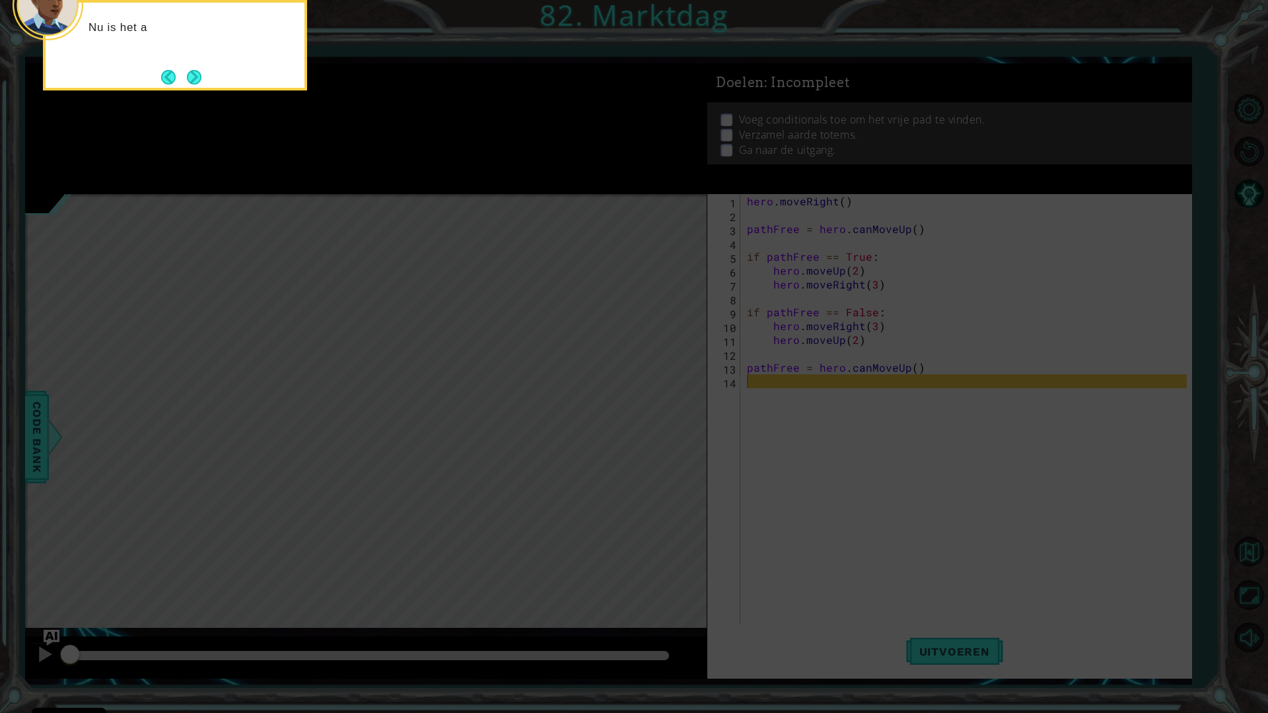
click at [189, 77] on button "Next" at bounding box center [194, 77] width 15 height 15
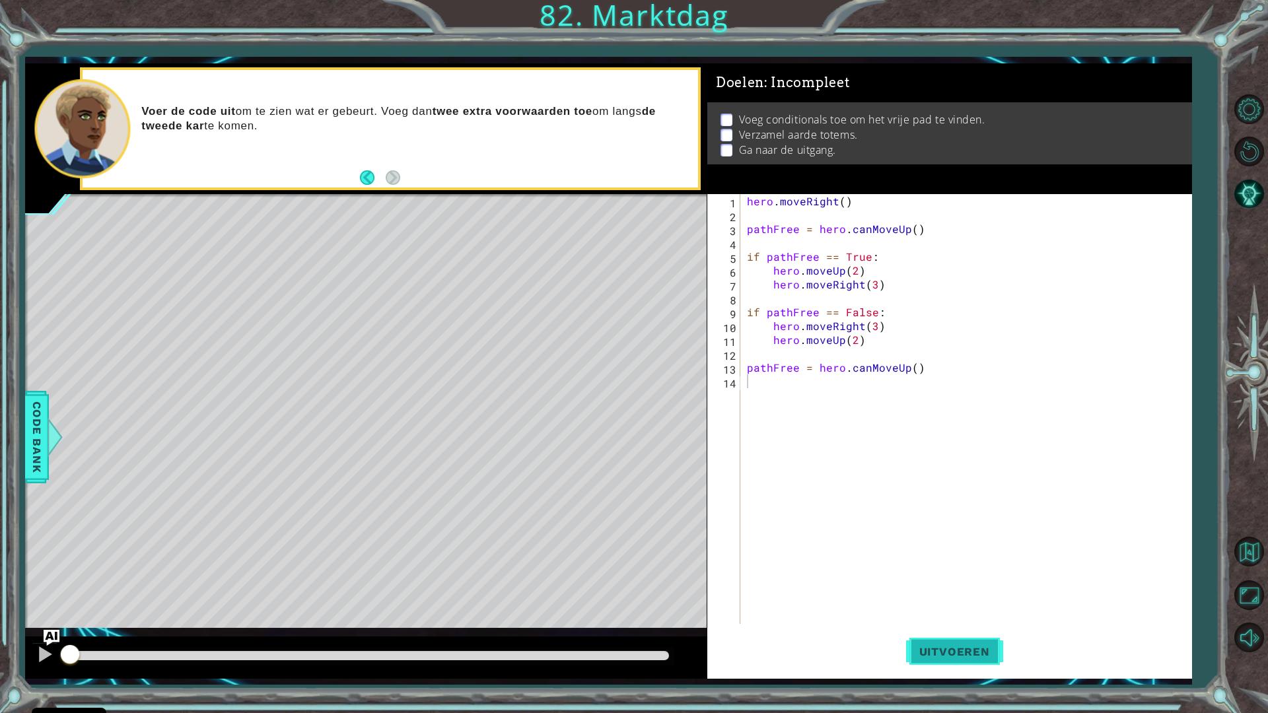
click at [960, 635] on button "Uitvoeren" at bounding box center [954, 651] width 97 height 48
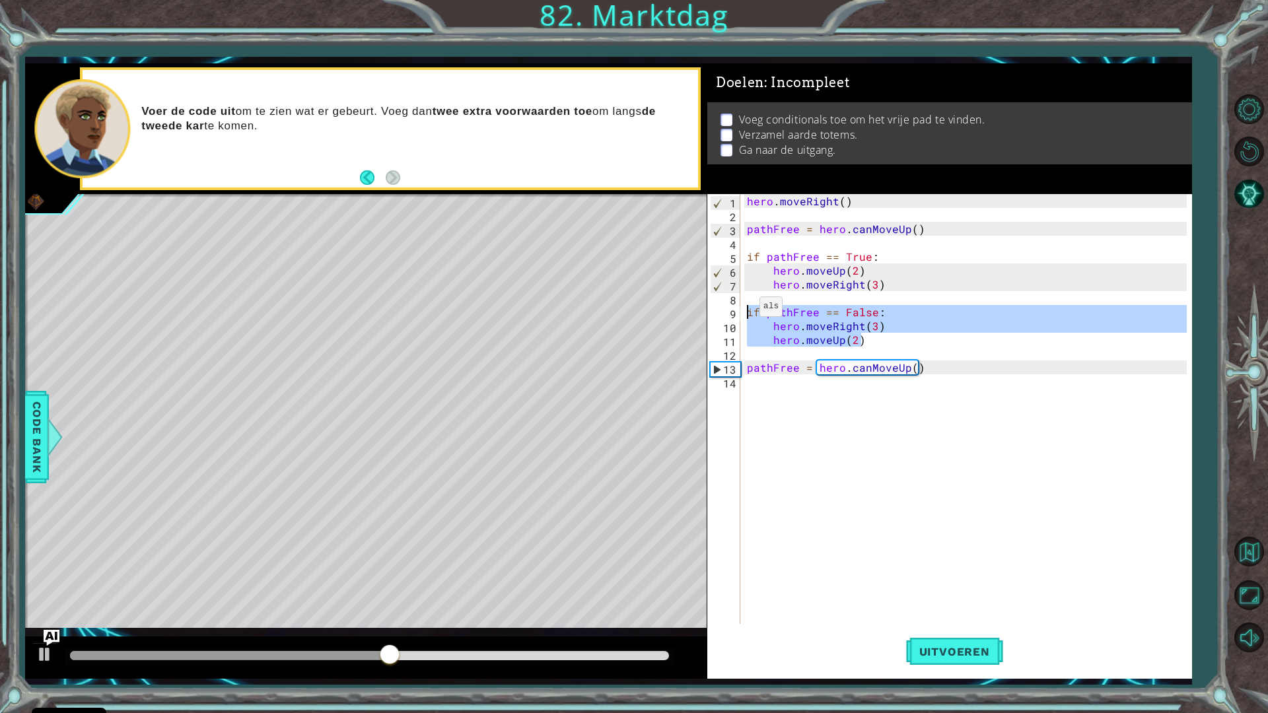
drag, startPoint x: 864, startPoint y: 336, endPoint x: 743, endPoint y: 310, distance: 123.7
click at [743, 310] on div "1 2 3 4 5 6 7 8 9 10 11 12 13 14 hero . moveRight ( ) pathFree = hero . canMove…" at bounding box center [947, 409] width 480 height 430
type textarea "if pathFree == False: hero.moveRight(3)"
click at [782, 399] on div "hero . moveRight ( ) pathFree = hero . canMoveUp ( ) if pathFree == True : hero…" at bounding box center [969, 423] width 450 height 458
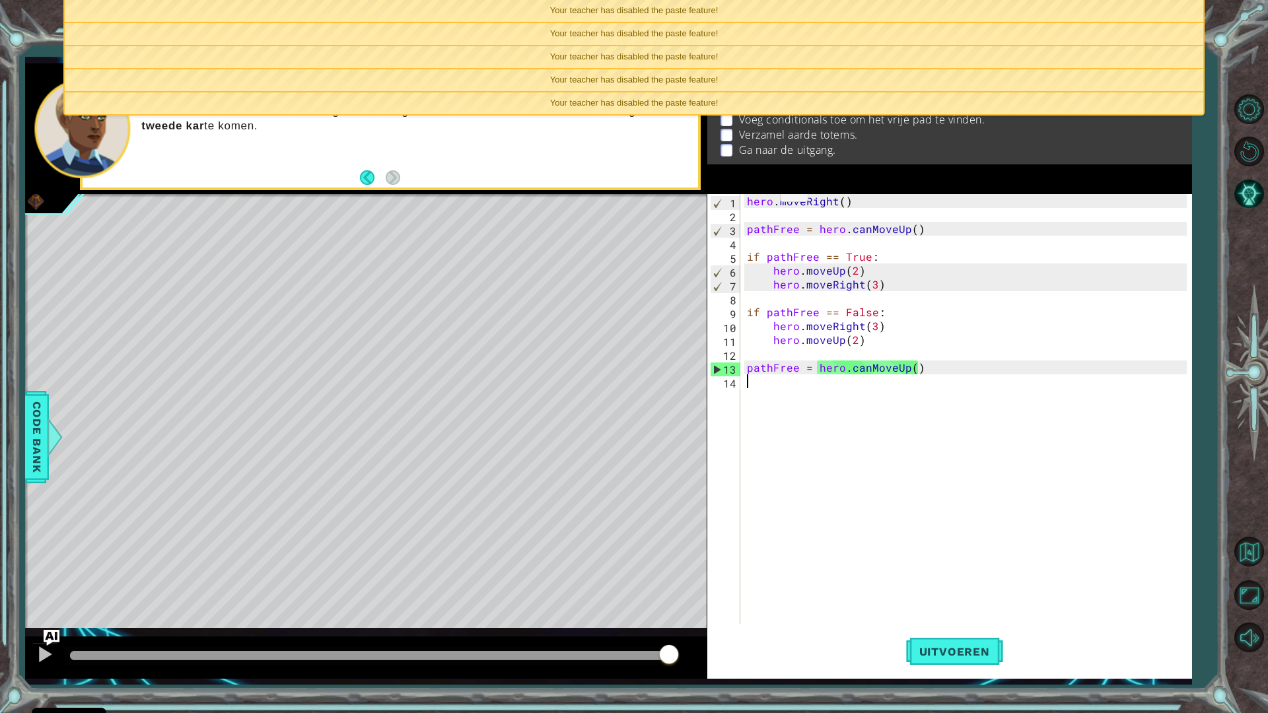
click at [745, 54] on div "Your teacher has disabled the paste feature!" at bounding box center [634, 57] width 1138 height 22
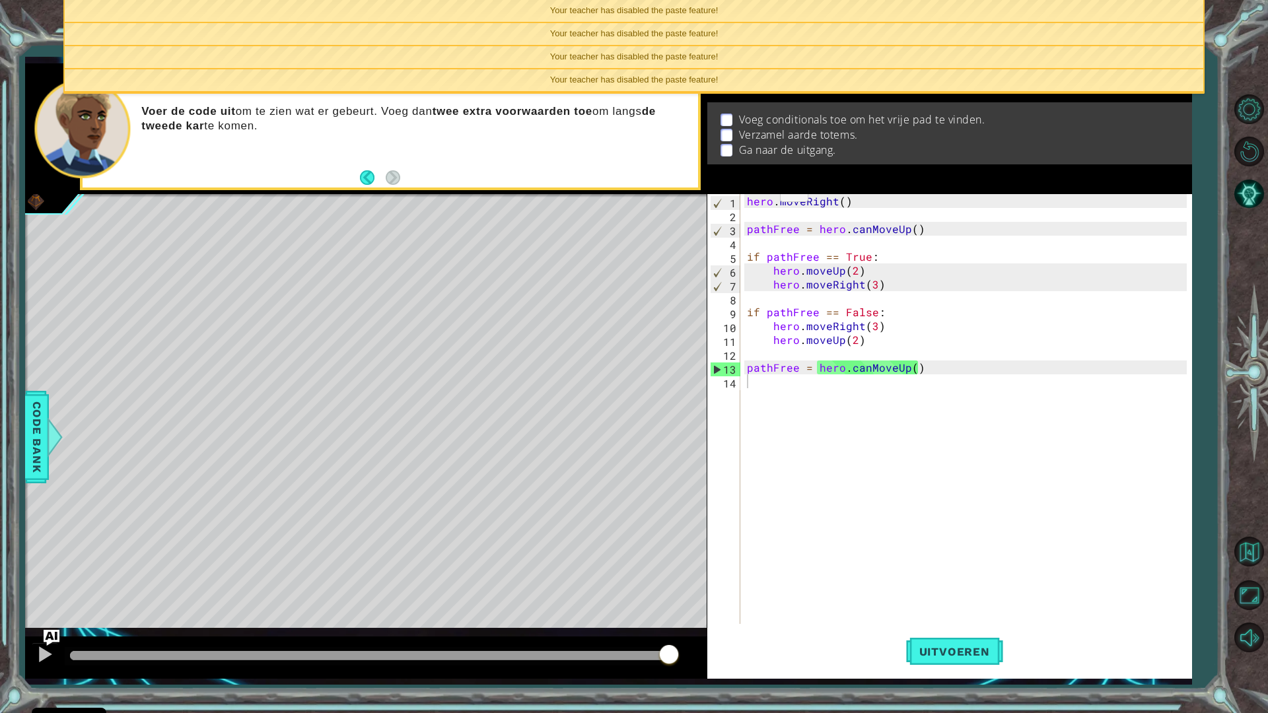
drag, startPoint x: 687, startPoint y: 61, endPoint x: 688, endPoint y: 55, distance: 6.7
click at [688, 55] on div "Your teacher has disabled the paste feature!" at bounding box center [634, 57] width 1138 height 22
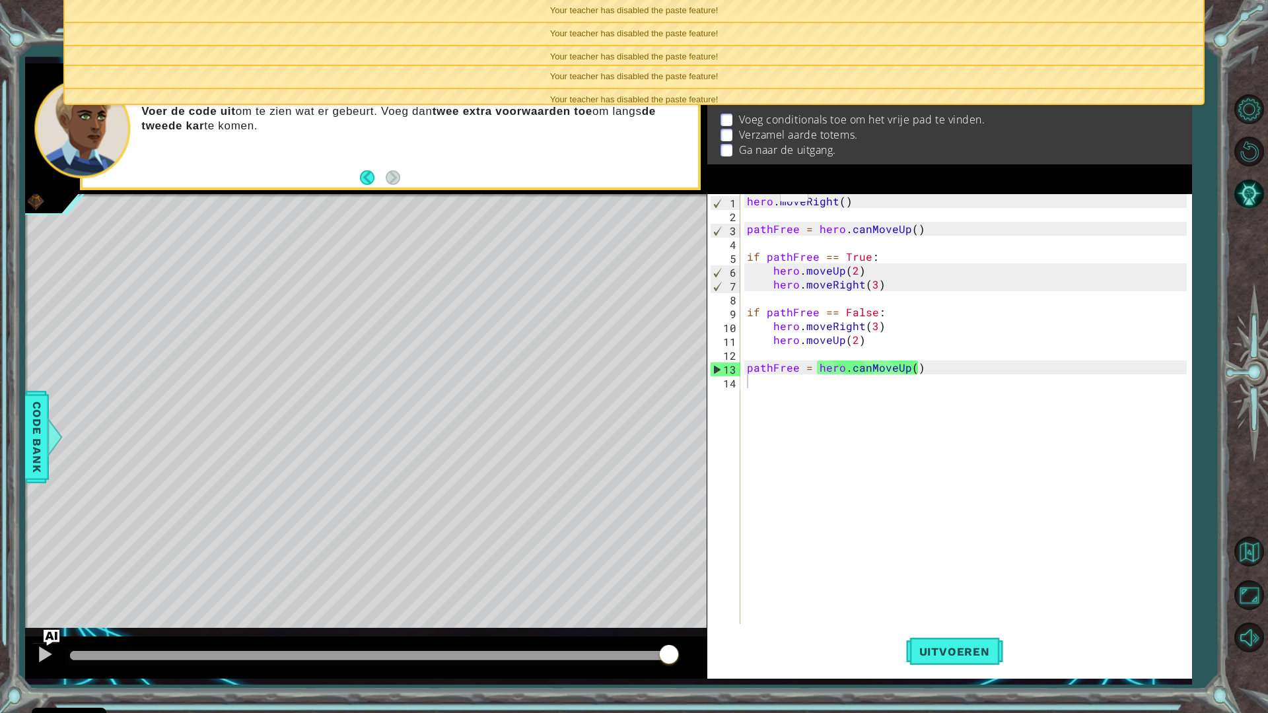
click at [689, 36] on span "Your teacher has disabled the paste feature!" at bounding box center [634, 33] width 168 height 10
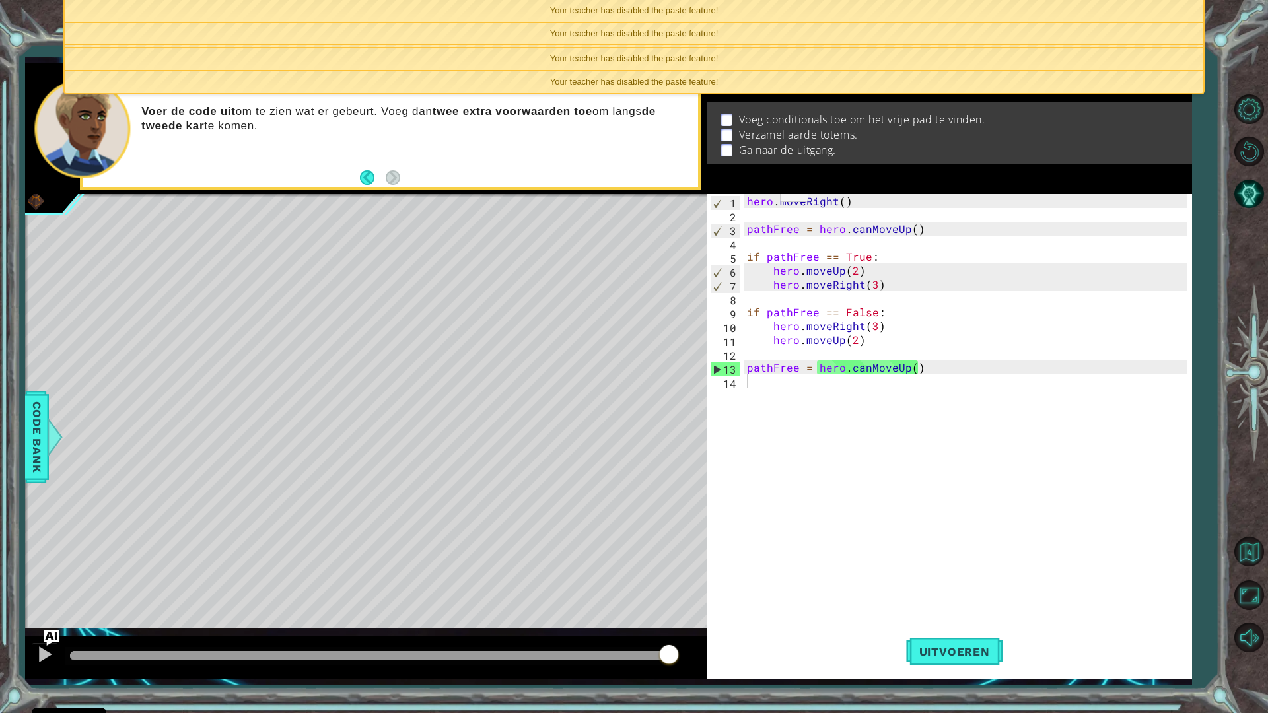
click at [689, 33] on span "Your teacher has disabled the paste feature!" at bounding box center [634, 33] width 168 height 10
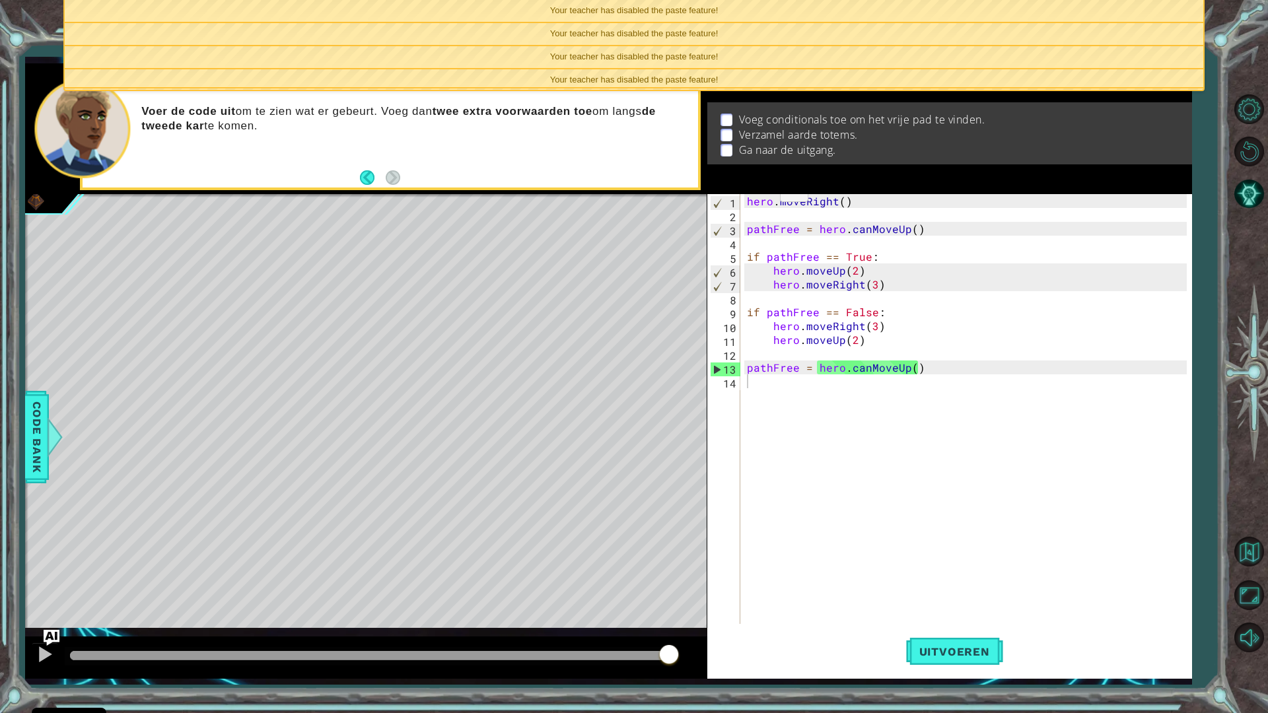
click at [691, 24] on div "Your teacher has disabled the paste feature!" at bounding box center [634, 34] width 1138 height 22
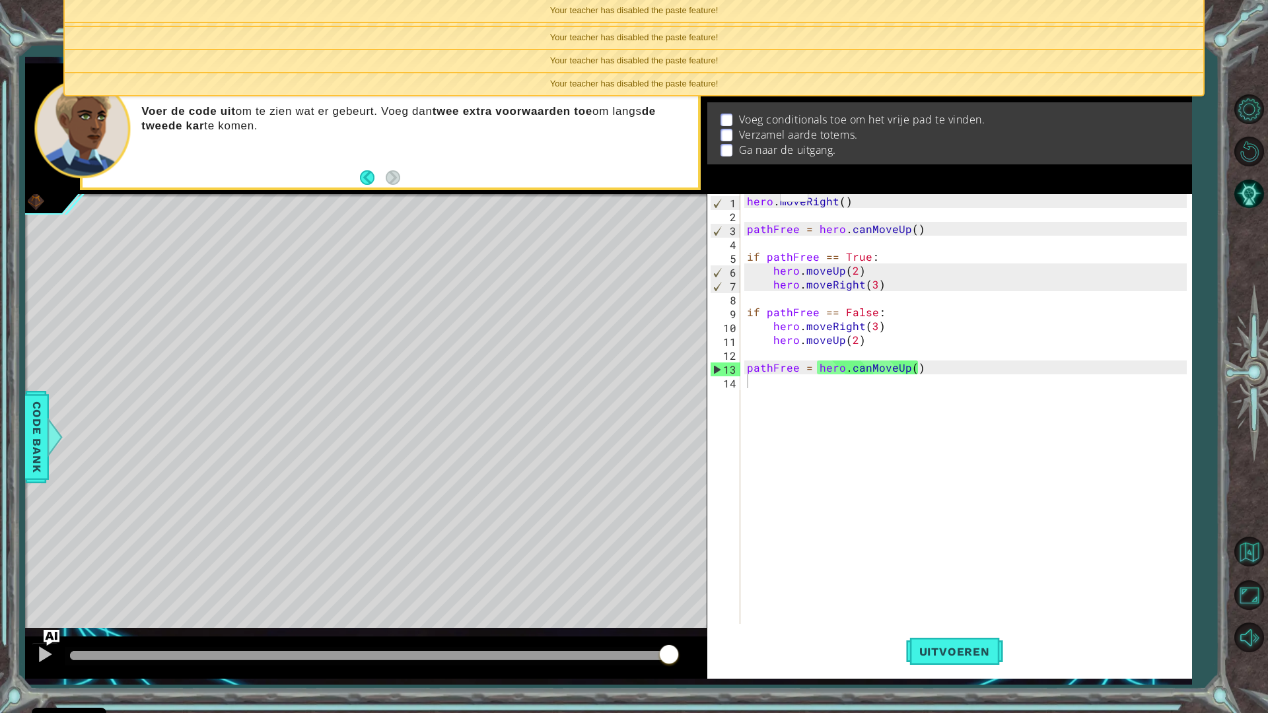
click at [705, 16] on div "Your teacher has disabled the paste feature!" at bounding box center [634, 11] width 1138 height 22
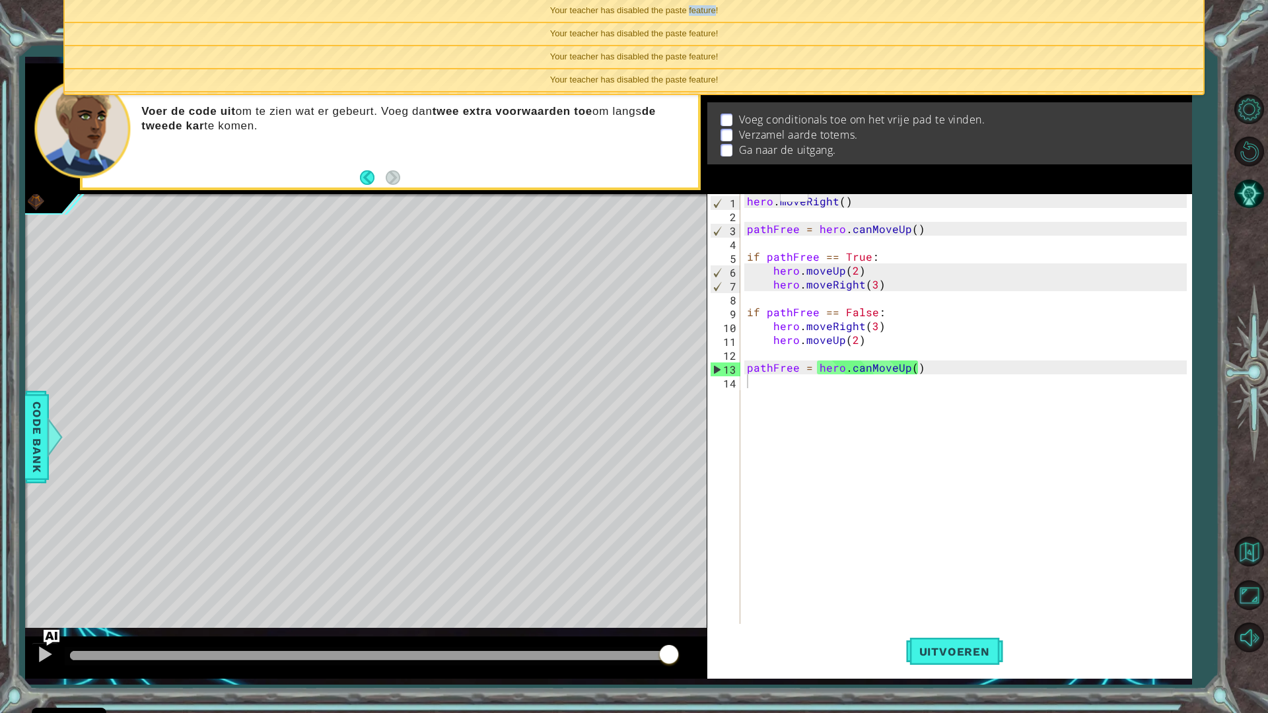
click at [705, 16] on div "Your teacher has disabled the paste feature!" at bounding box center [634, 11] width 1138 height 22
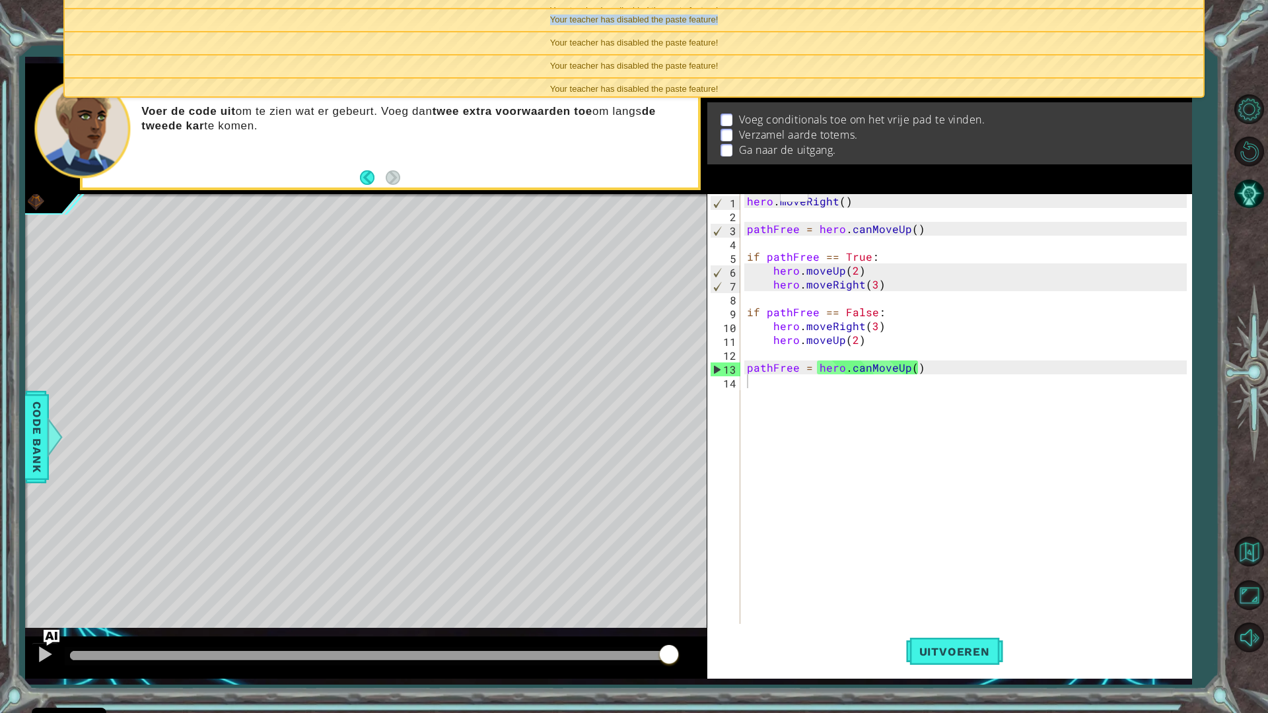
click at [705, 16] on div "Your teacher has disabled the paste feature!" at bounding box center [634, 20] width 1138 height 22
click at [705, 16] on span "Your teacher has disabled the paste feature!" at bounding box center [634, 20] width 168 height 10
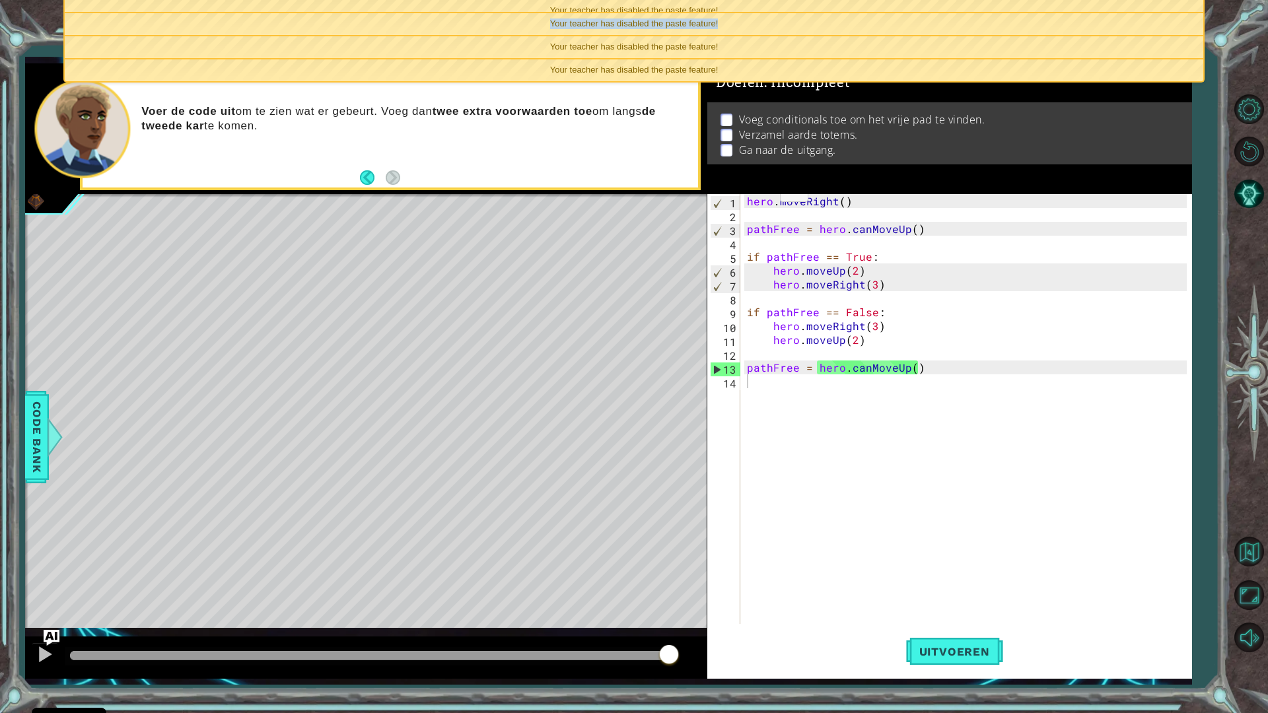
click at [705, 16] on div "Your teacher has disabled the paste feature!" at bounding box center [634, 24] width 1138 height 22
click at [705, 18] on span "Your teacher has disabled the paste feature!" at bounding box center [634, 23] width 168 height 10
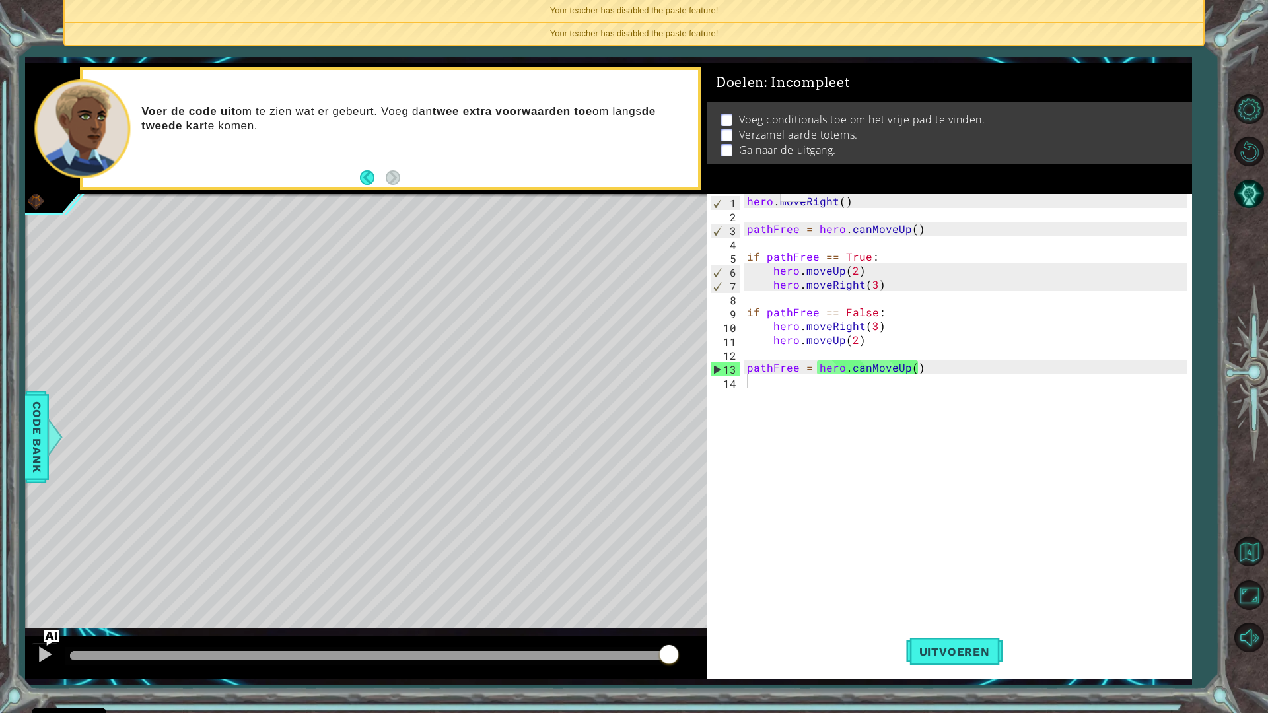
click at [705, 16] on div "Your teacher has disabled the paste feature!" at bounding box center [634, 11] width 1138 height 22
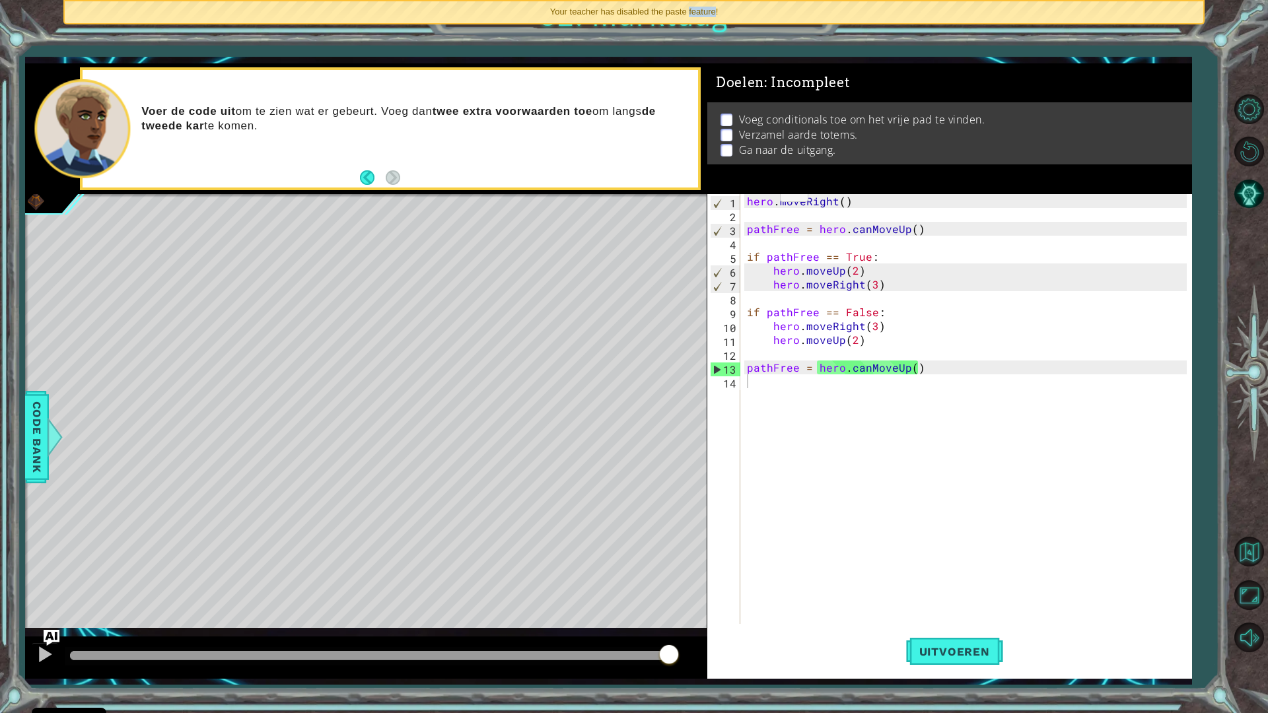
click at [705, 16] on span "Your teacher has disabled the paste feature!" at bounding box center [634, 12] width 168 height 10
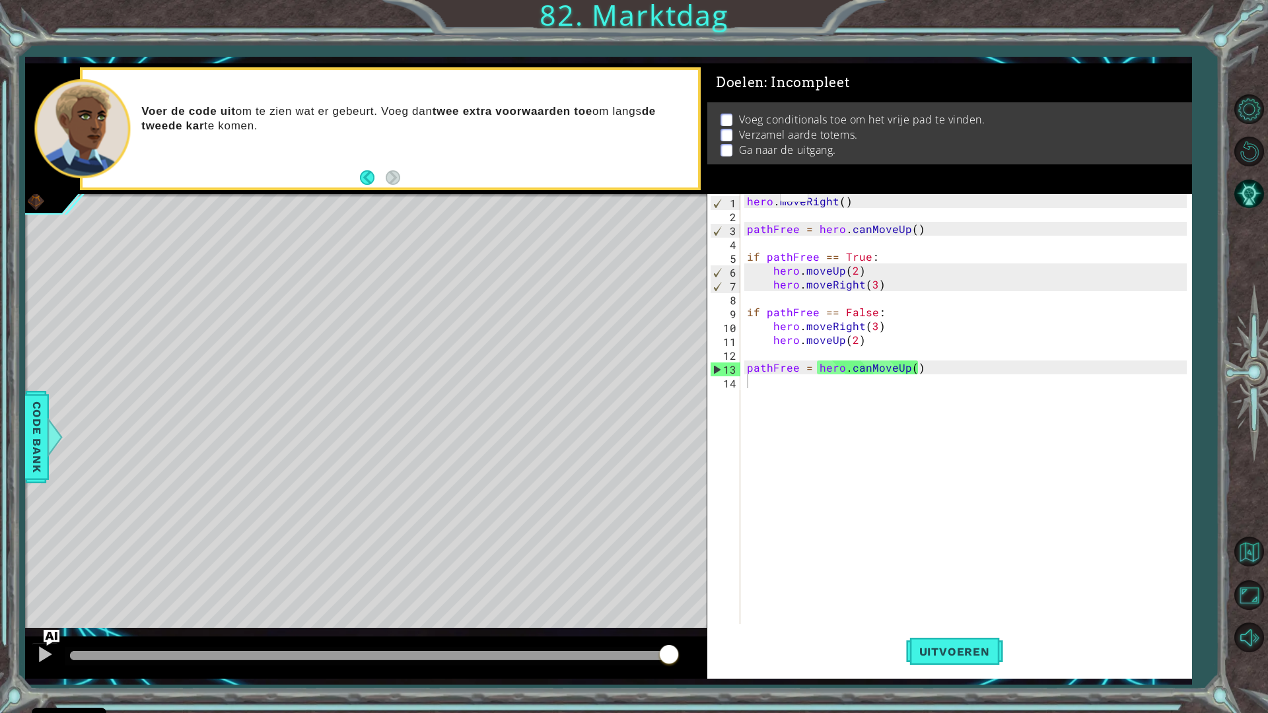
drag, startPoint x: 705, startPoint y: 16, endPoint x: 563, endPoint y: 29, distance: 143.2
click at [561, 29] on div "1 ההההההההההההההההההההההההההההההההההההההההההההההההההההההההההההההההההההההההההההה…" at bounding box center [634, 356] width 1268 height 713
click at [780, 381] on div "hero . moveRight ( ) pathFree = hero . canMoveUp ( ) if pathFree == True : hero…" at bounding box center [969, 423] width 450 height 458
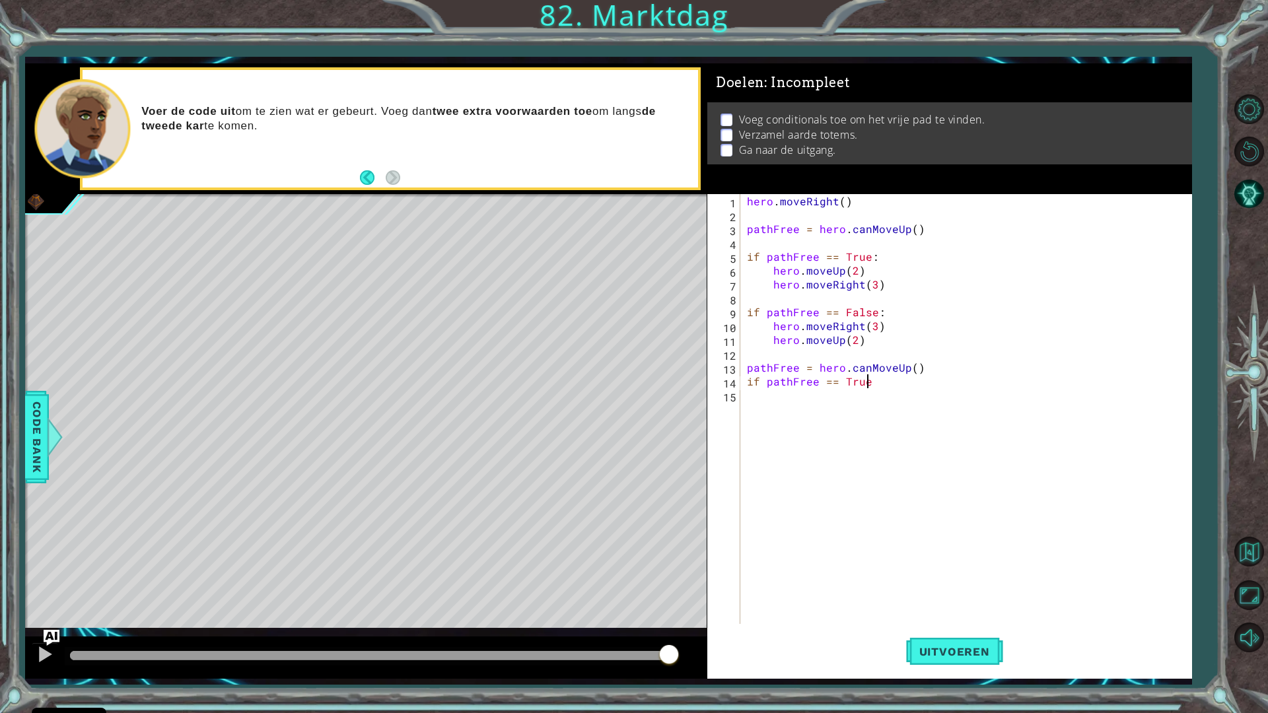
scroll to position [0, 7]
type textarea "if pathFree == True:"
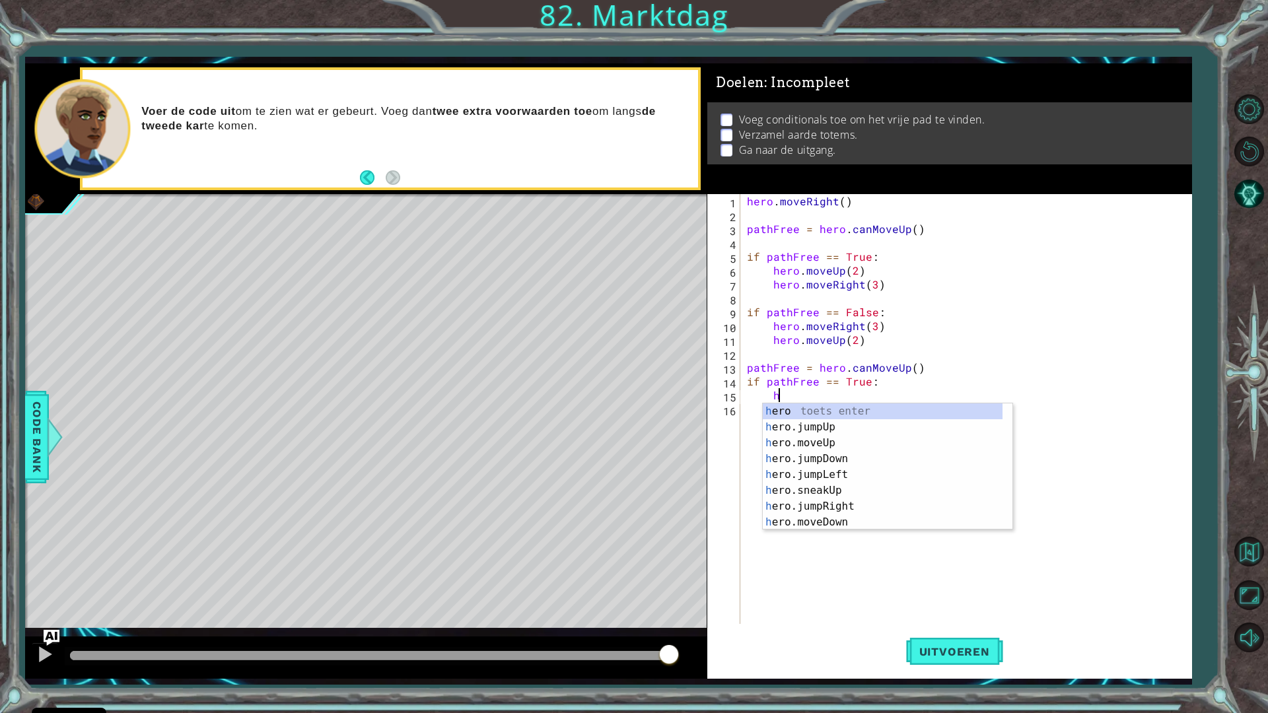
scroll to position [0, 2]
type textarea "h"
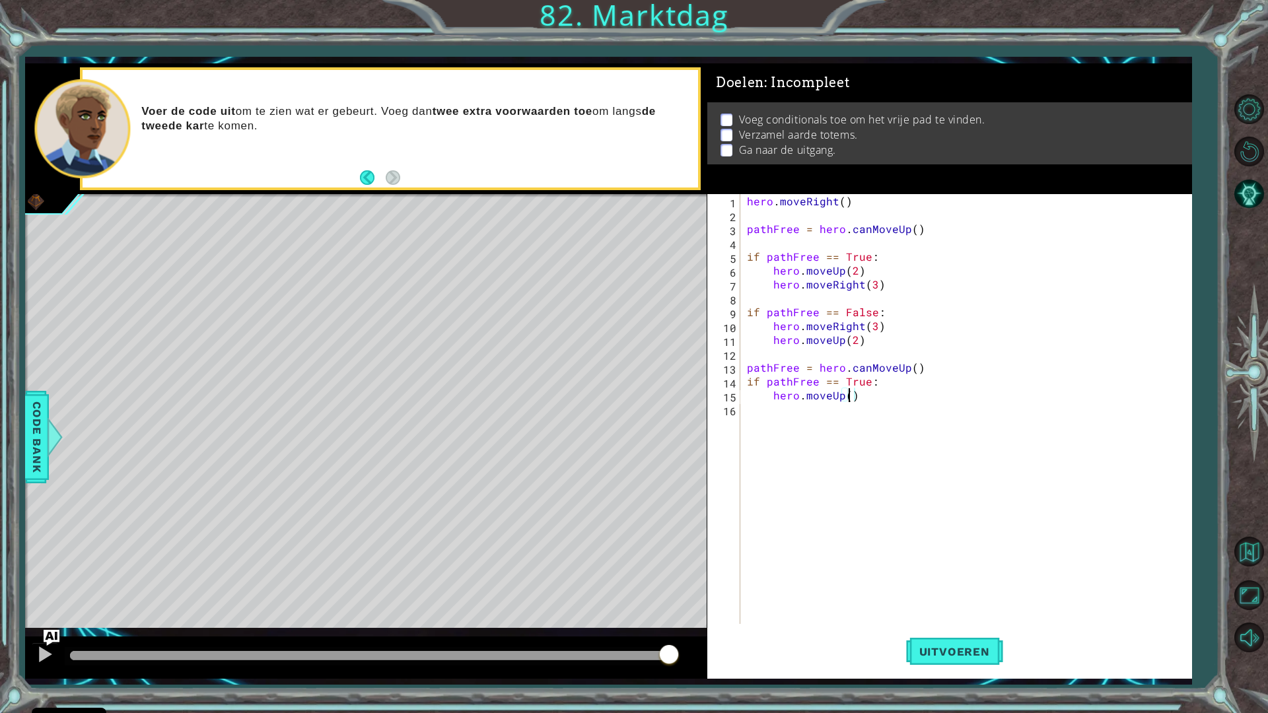
type textarea "hero.moveUp(2)"
type textarea "hero.moveRight(4)"
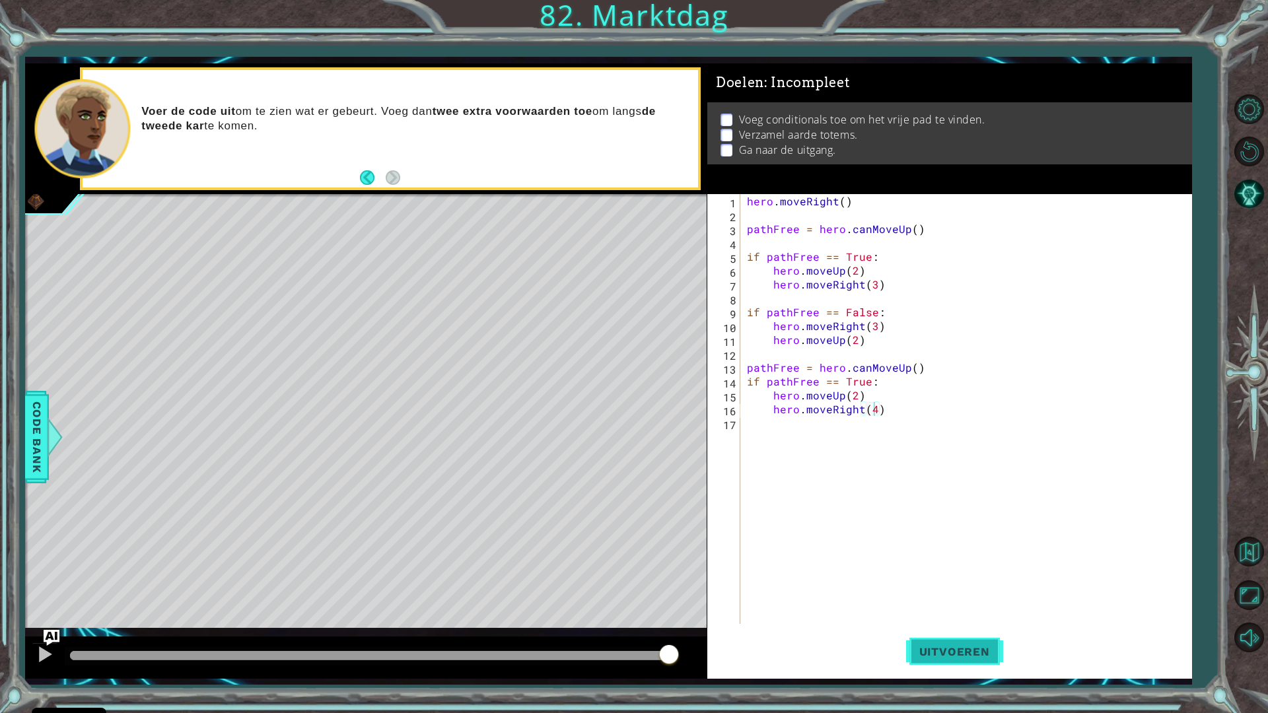
click at [970, 635] on span "Uitvoeren" at bounding box center [954, 651] width 97 height 13
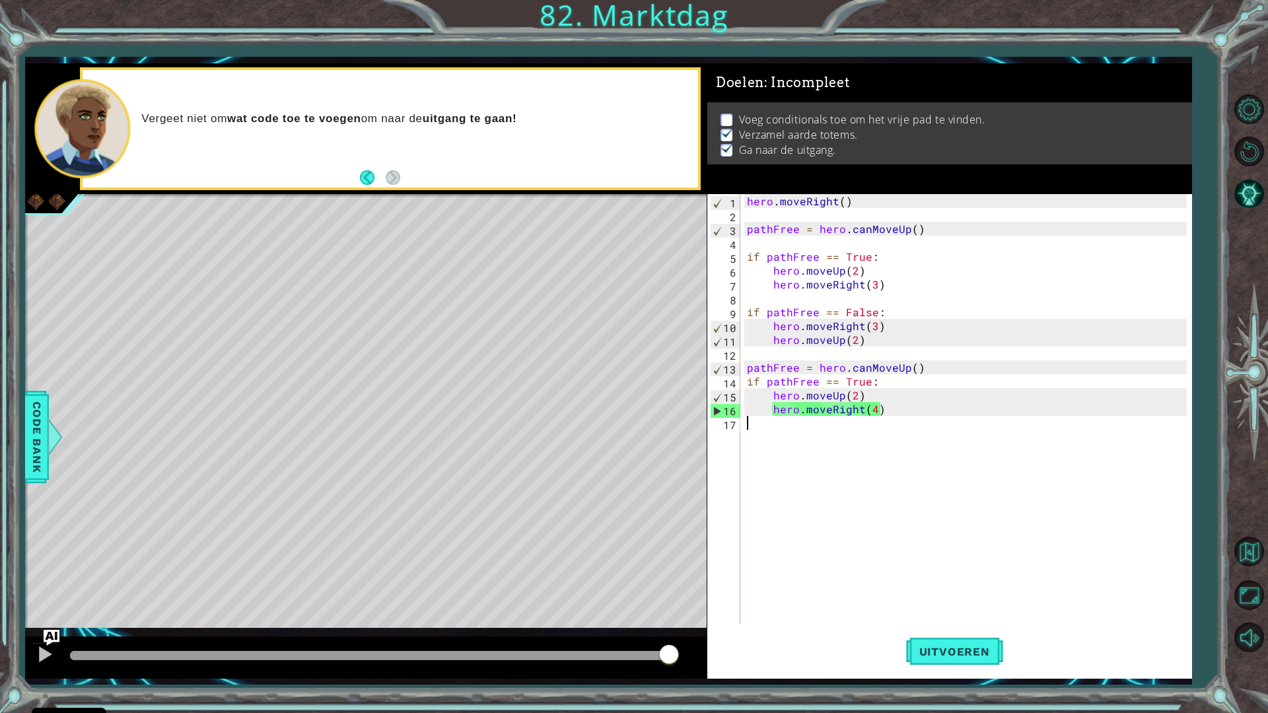
click at [779, 436] on div "hero . moveRight ( ) pathFree = hero . canMoveUp ( ) if pathFree == True : hero…" at bounding box center [969, 423] width 450 height 458
click at [875, 411] on div "hero . moveRight ( ) pathFree = hero . canMoveUp ( ) if pathFree == True : hero…" at bounding box center [969, 423] width 450 height 458
type textarea "hero.moveRight(4)"
click at [900, 454] on div "hero . moveRight ( ) pathFree = hero . canMoveUp ( ) if pathFree == True : hero…" at bounding box center [969, 423] width 450 height 458
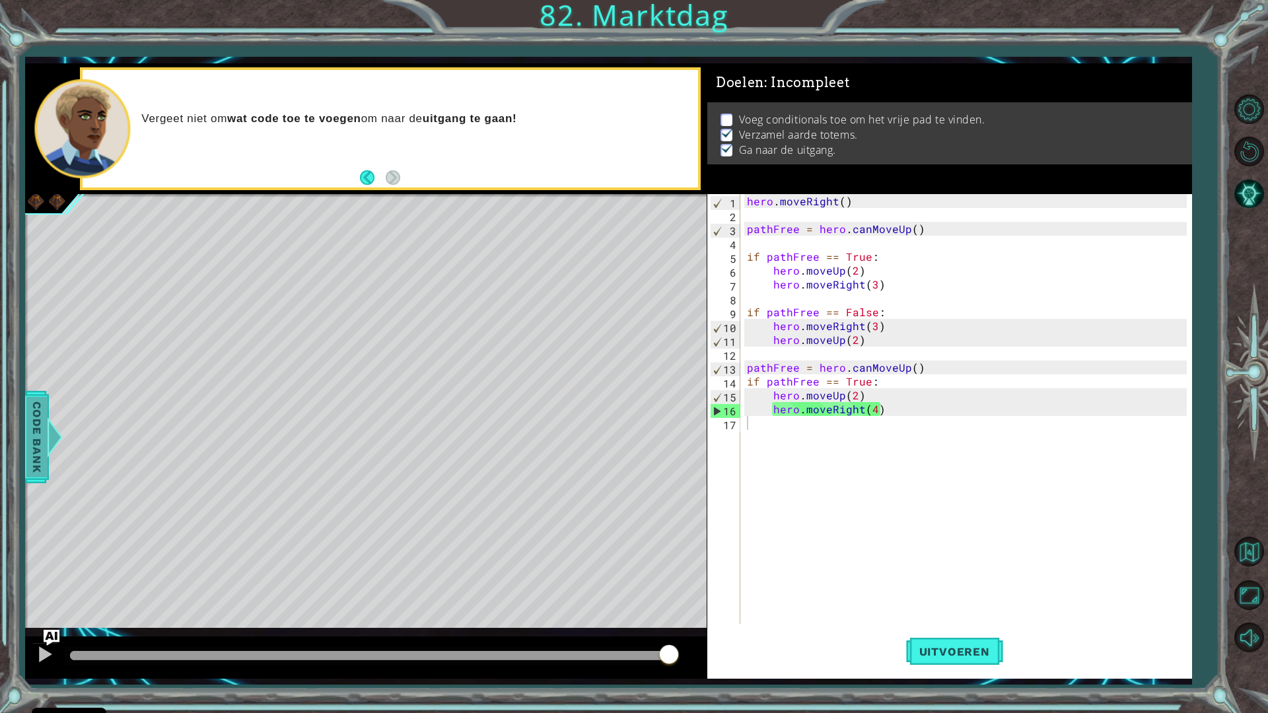
click at [33, 461] on span "Code Bank" at bounding box center [36, 437] width 21 height 81
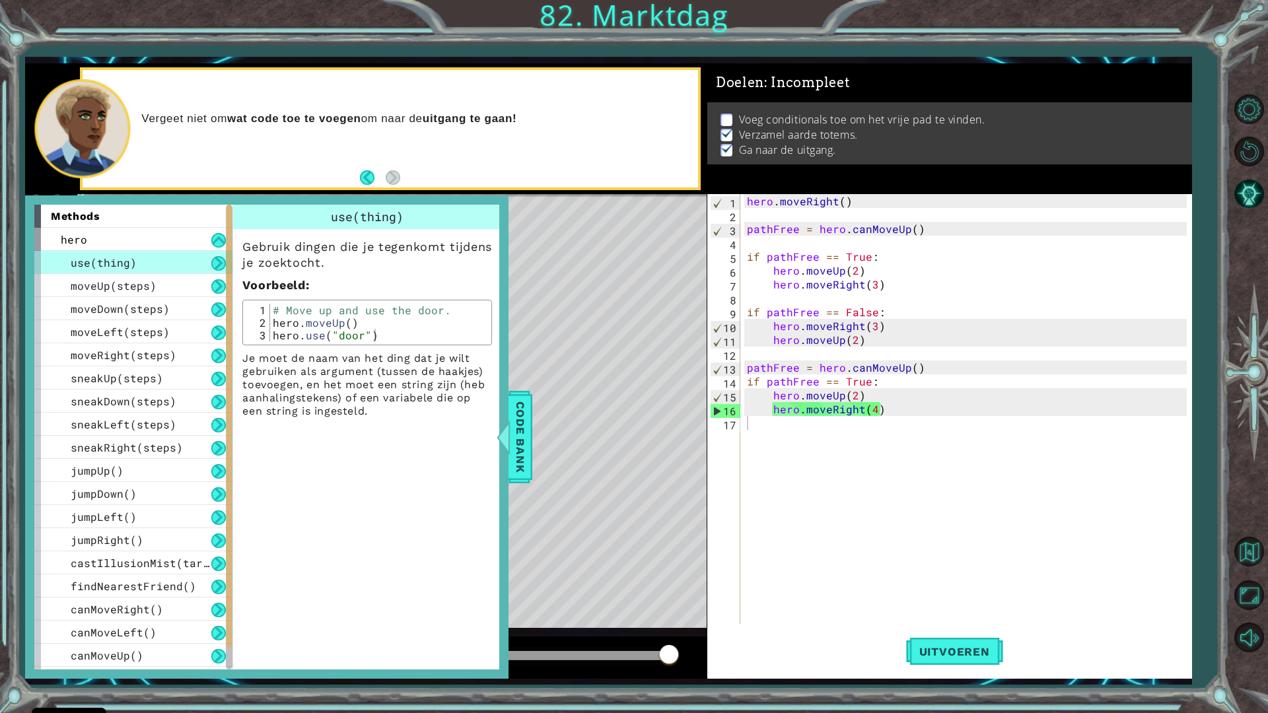
click at [968, 487] on div "hero . moveRight ( ) pathFree = hero . canMoveUp ( ) if pathFree == True : hero…" at bounding box center [969, 423] width 450 height 458
click at [514, 452] on span "Code Bank" at bounding box center [520, 437] width 21 height 81
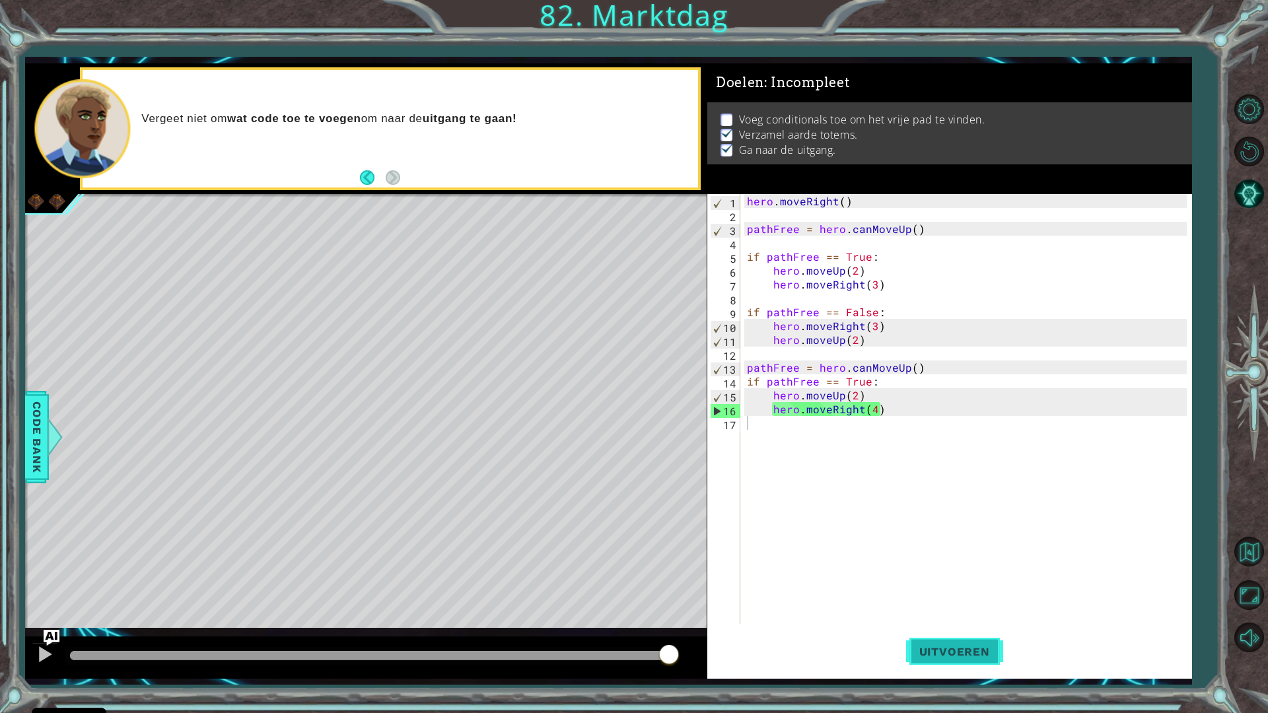
click at [966, 635] on span "Uitvoeren" at bounding box center [954, 651] width 97 height 13
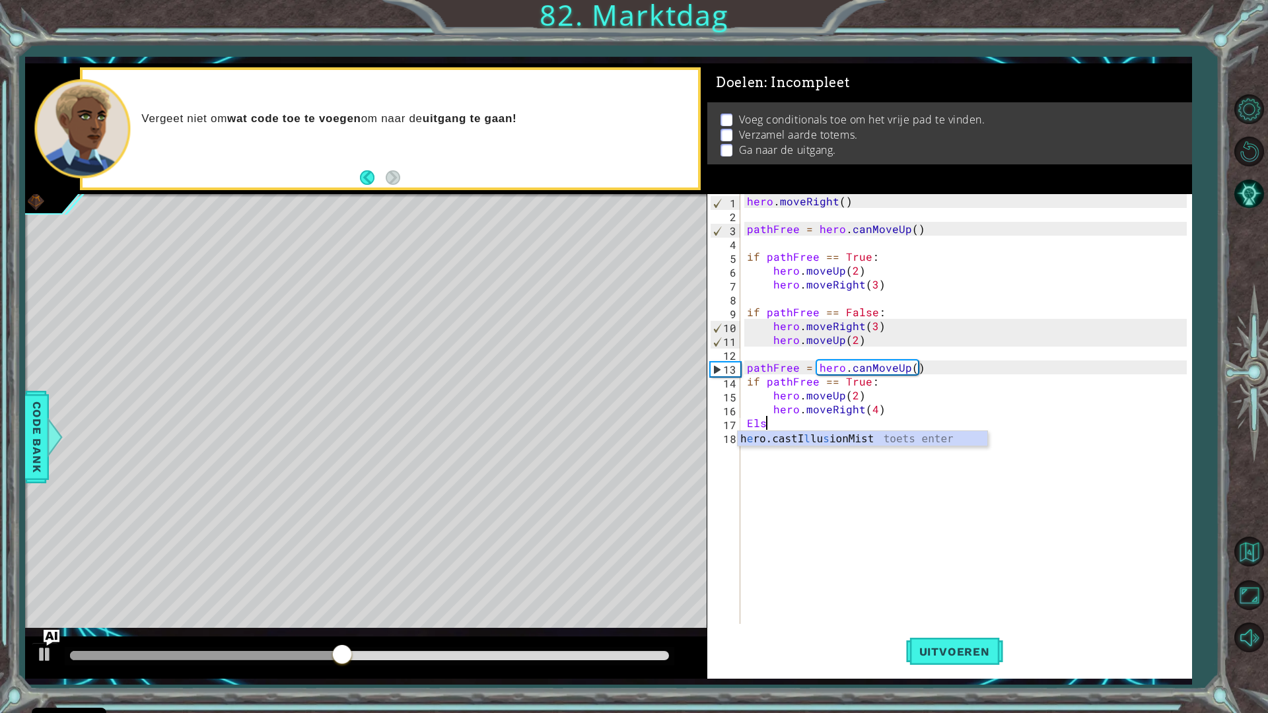
scroll to position [0, 1]
type textarea "E"
type textarea "hero.moveRight(4)"
drag, startPoint x: 761, startPoint y: 432, endPoint x: 770, endPoint y: 438, distance: 10.8
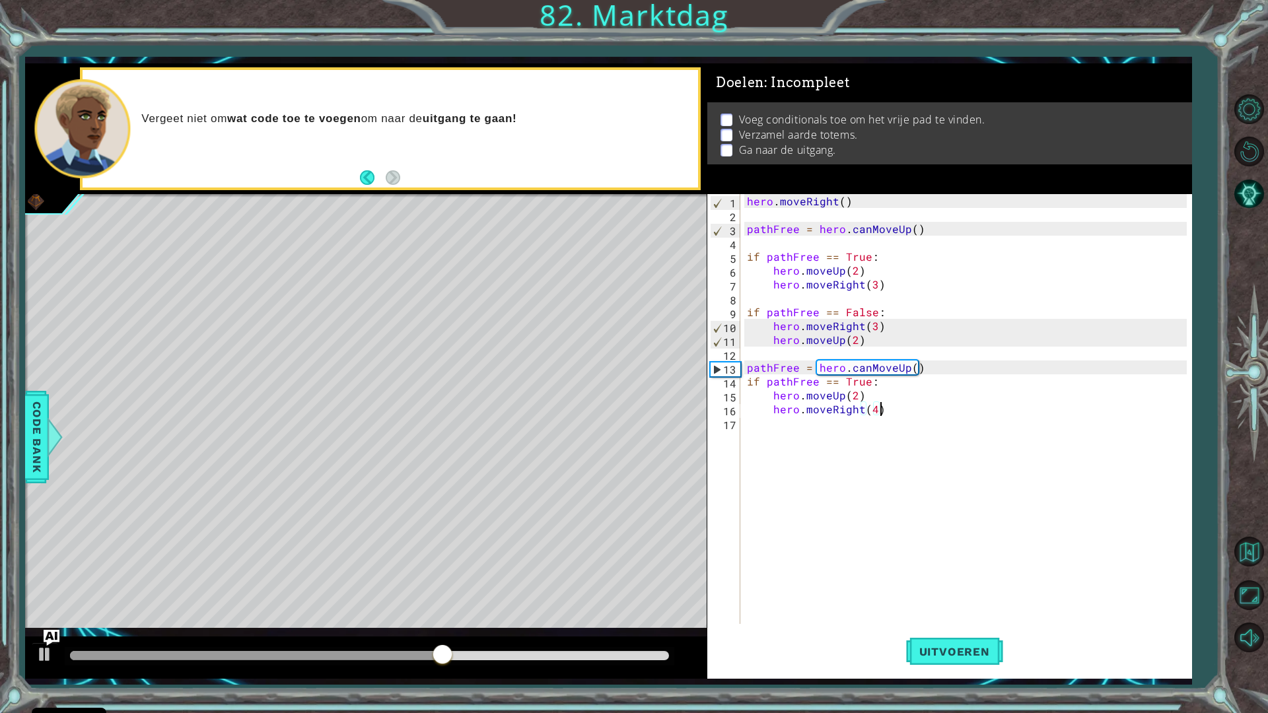
click at [767, 436] on div "hero . moveRight ( ) pathFree = hero . canMoveUp ( ) if pathFree == True : hero…" at bounding box center [969, 423] width 450 height 458
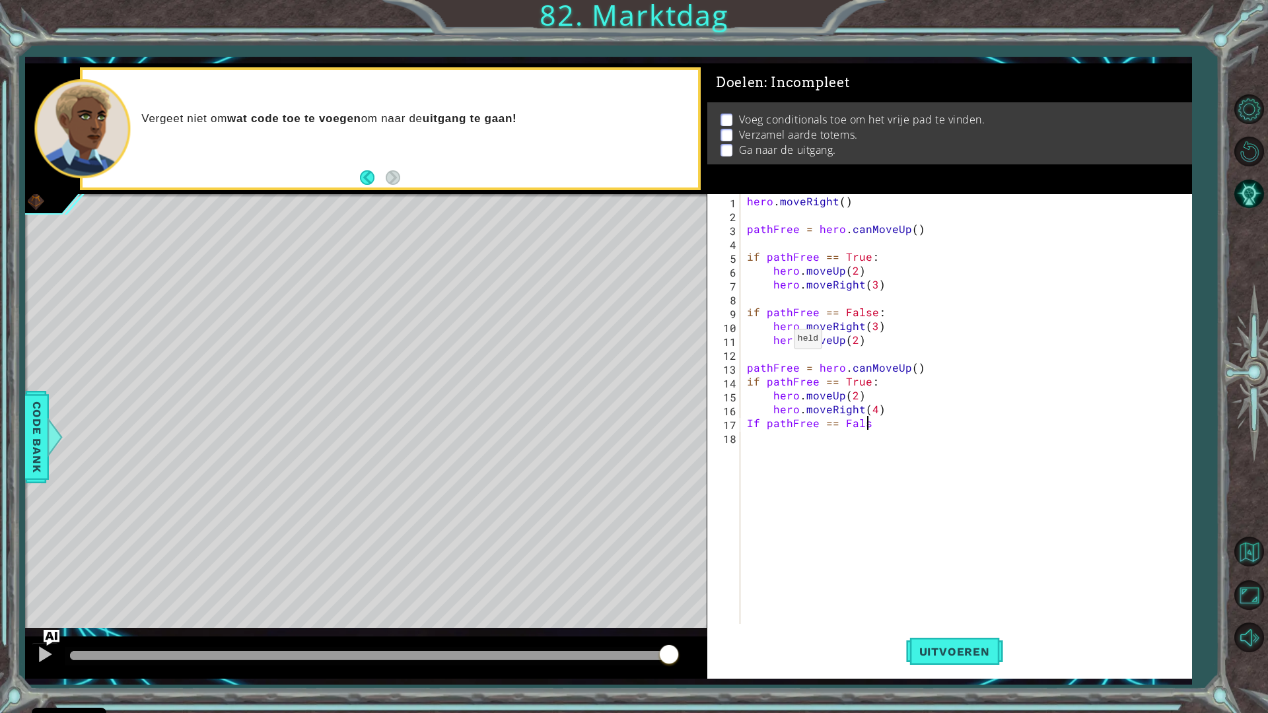
scroll to position [0, 7]
type textarea "If pathFree == False:"
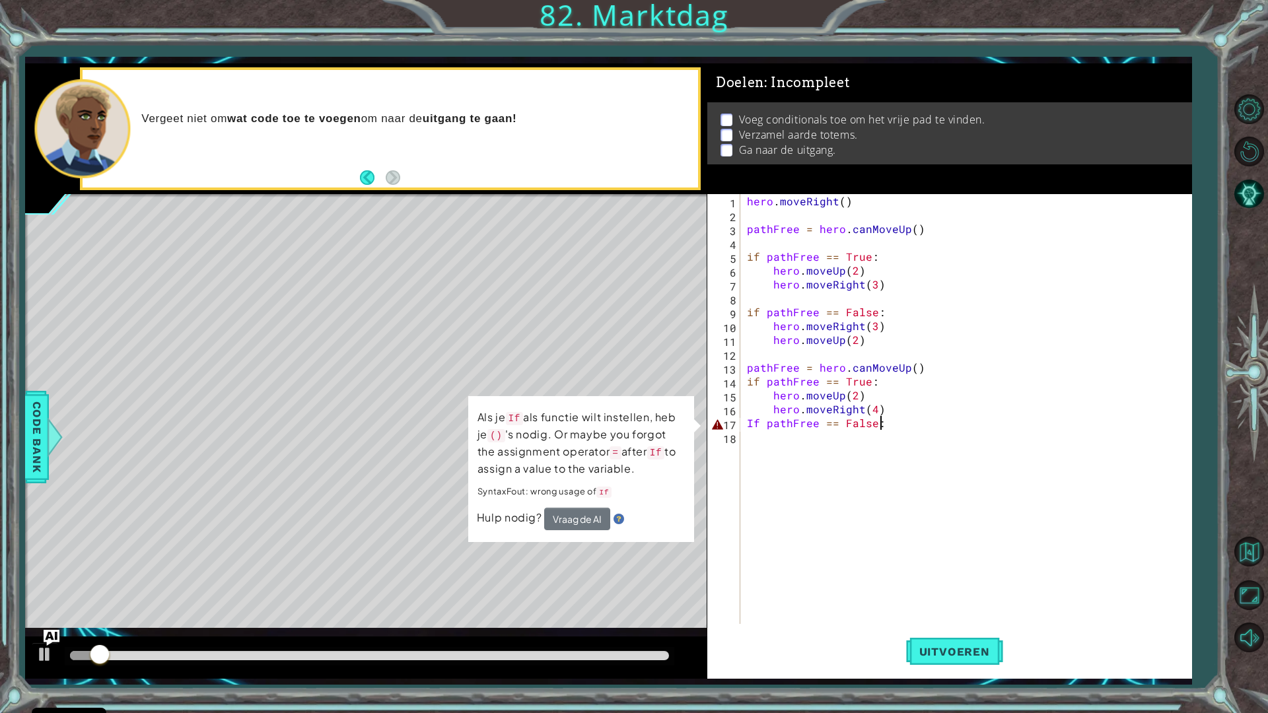
click at [880, 421] on div "hero . moveRight ( ) pathFree = hero . canMoveUp ( ) if pathFree == True : hero…" at bounding box center [969, 423] width 450 height 458
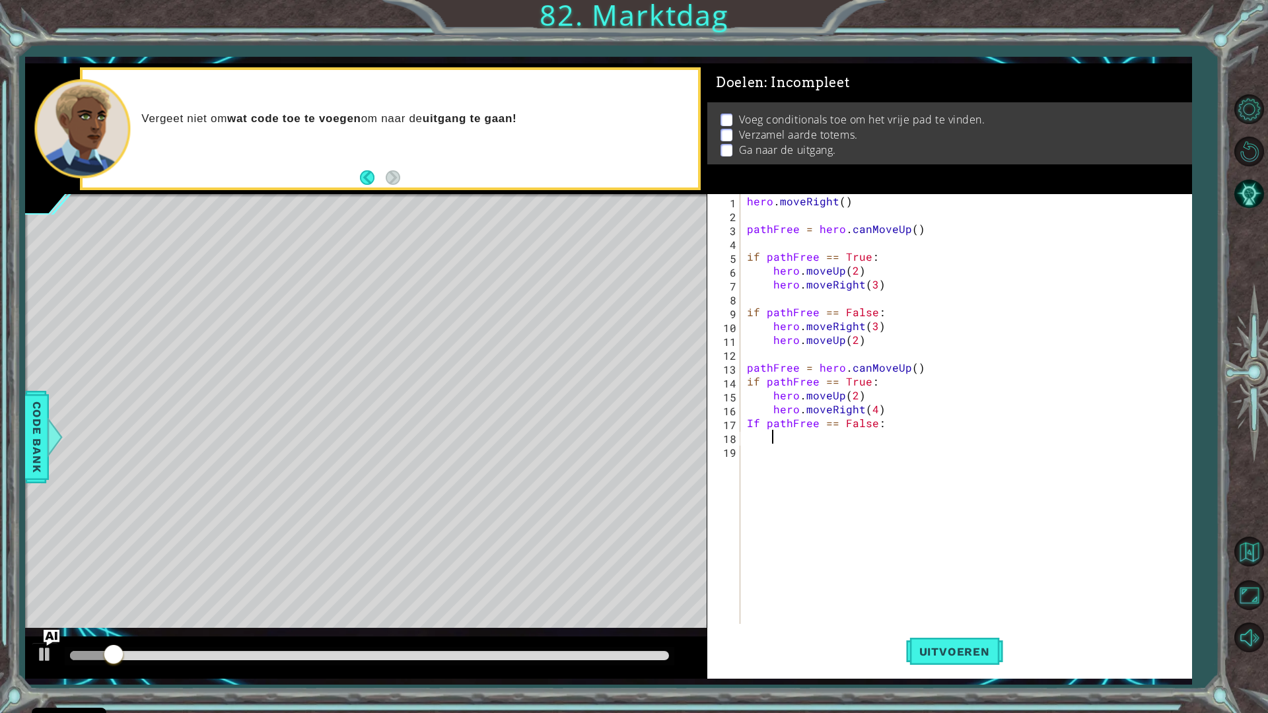
scroll to position [0, 1]
type textarea "m"
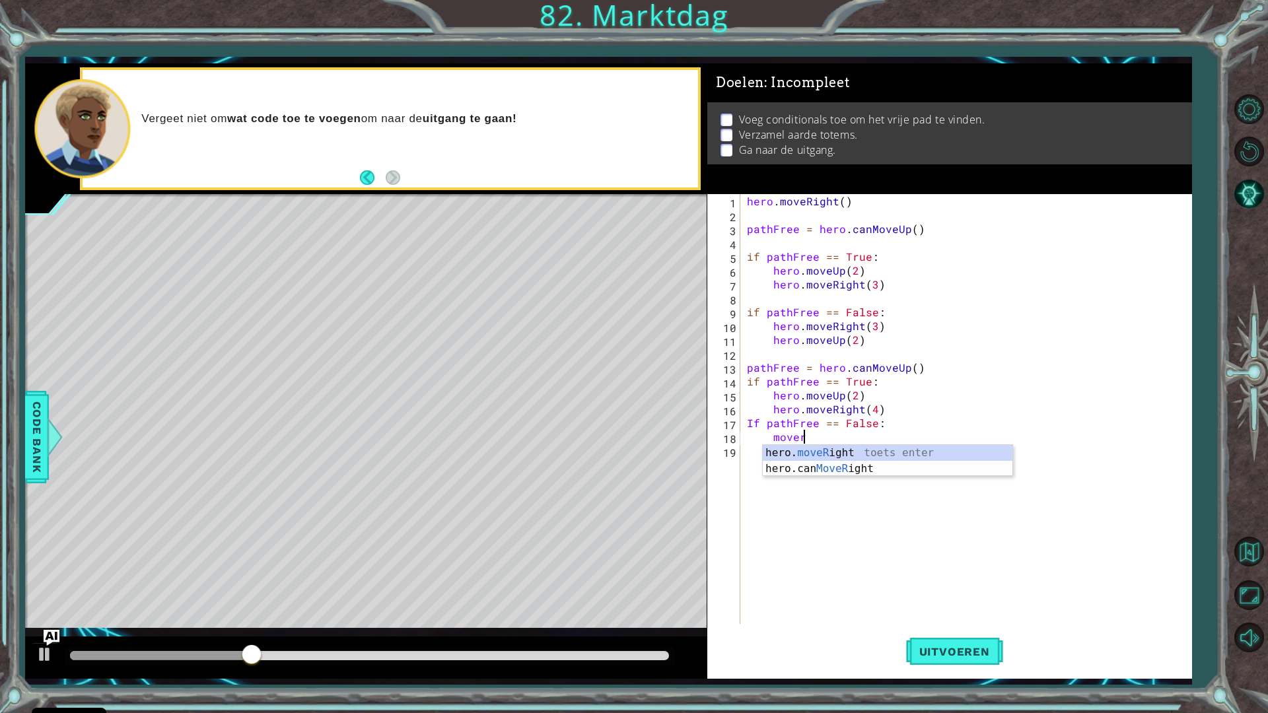
scroll to position [0, 3]
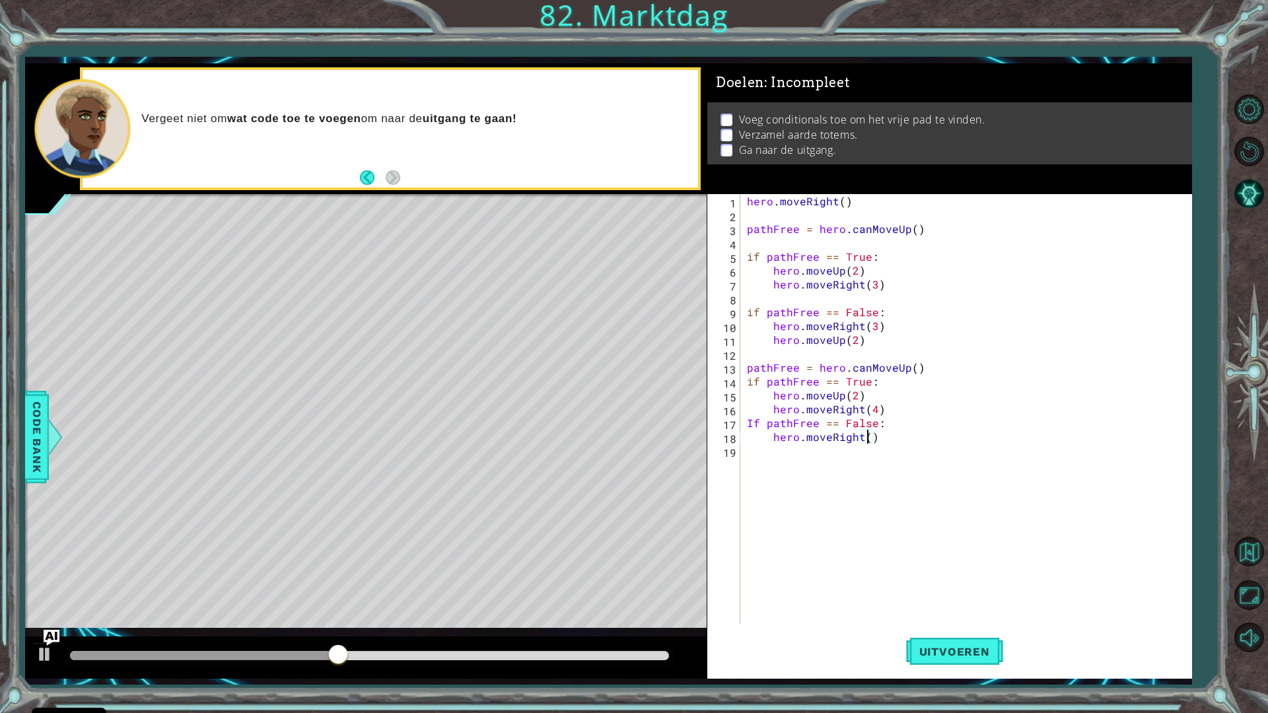
type textarea "hero.moveRight(2)"
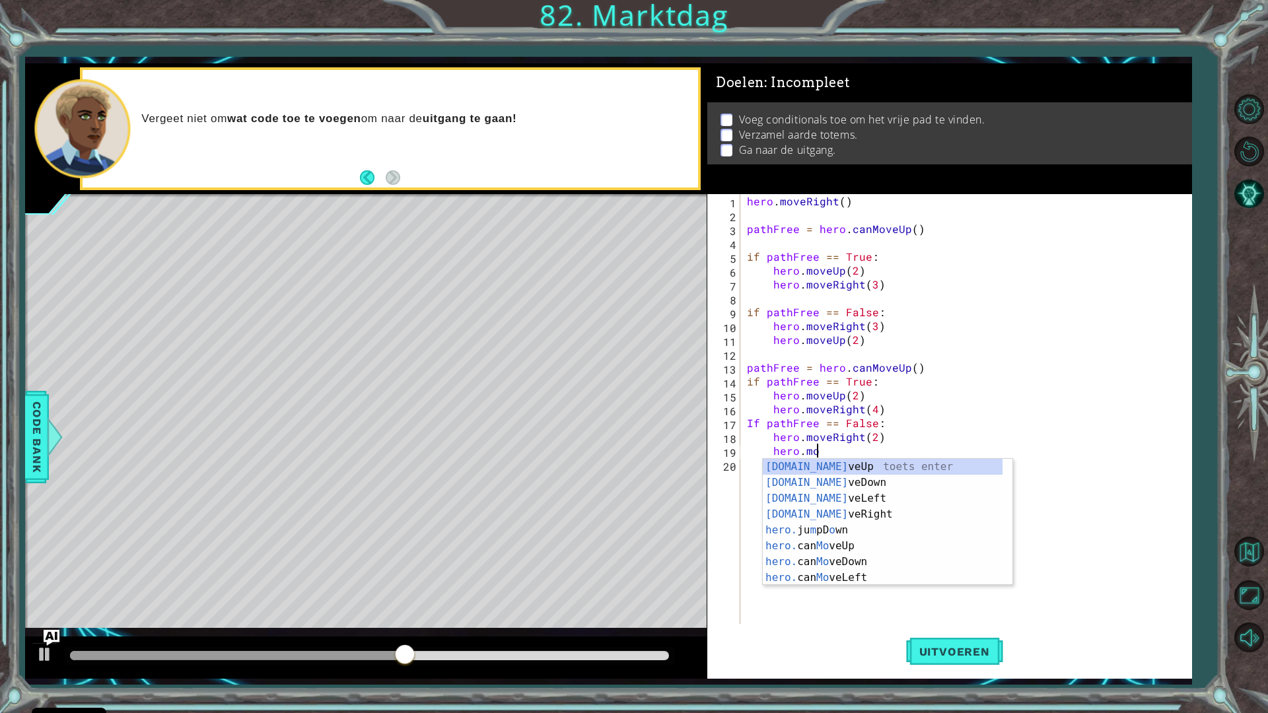
scroll to position [0, 4]
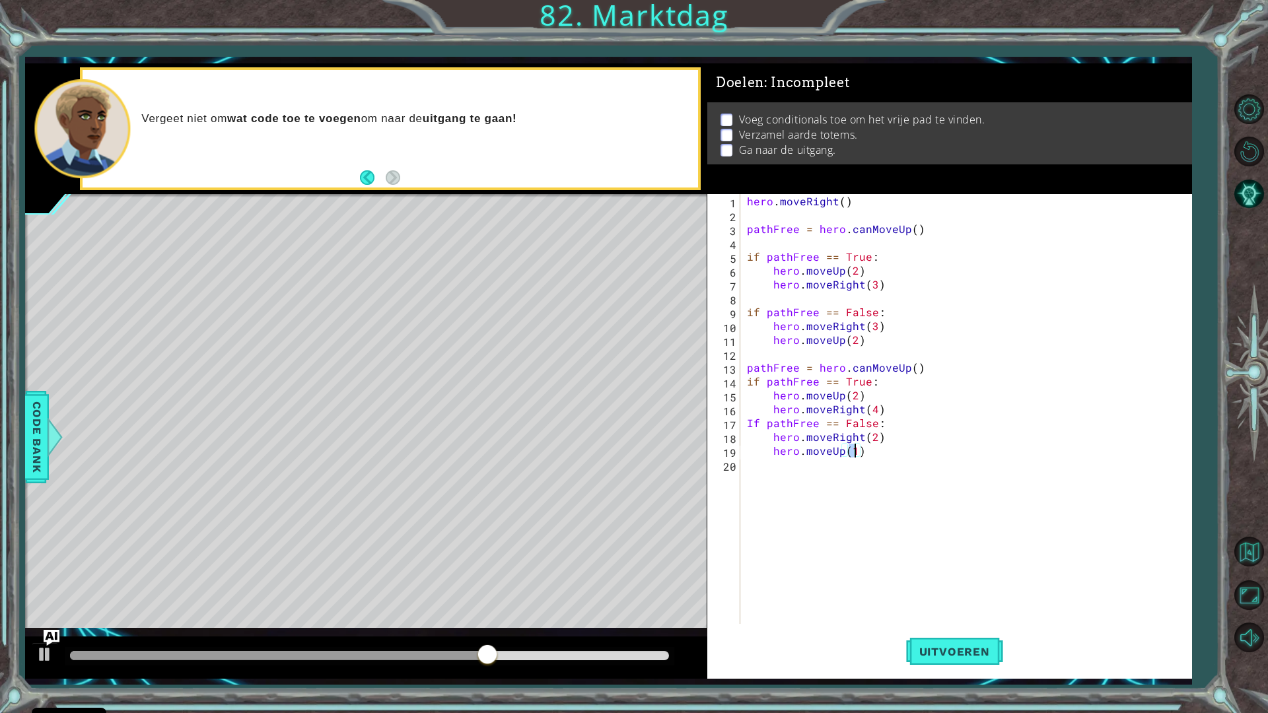
type textarea "hero.moveUp(2)"
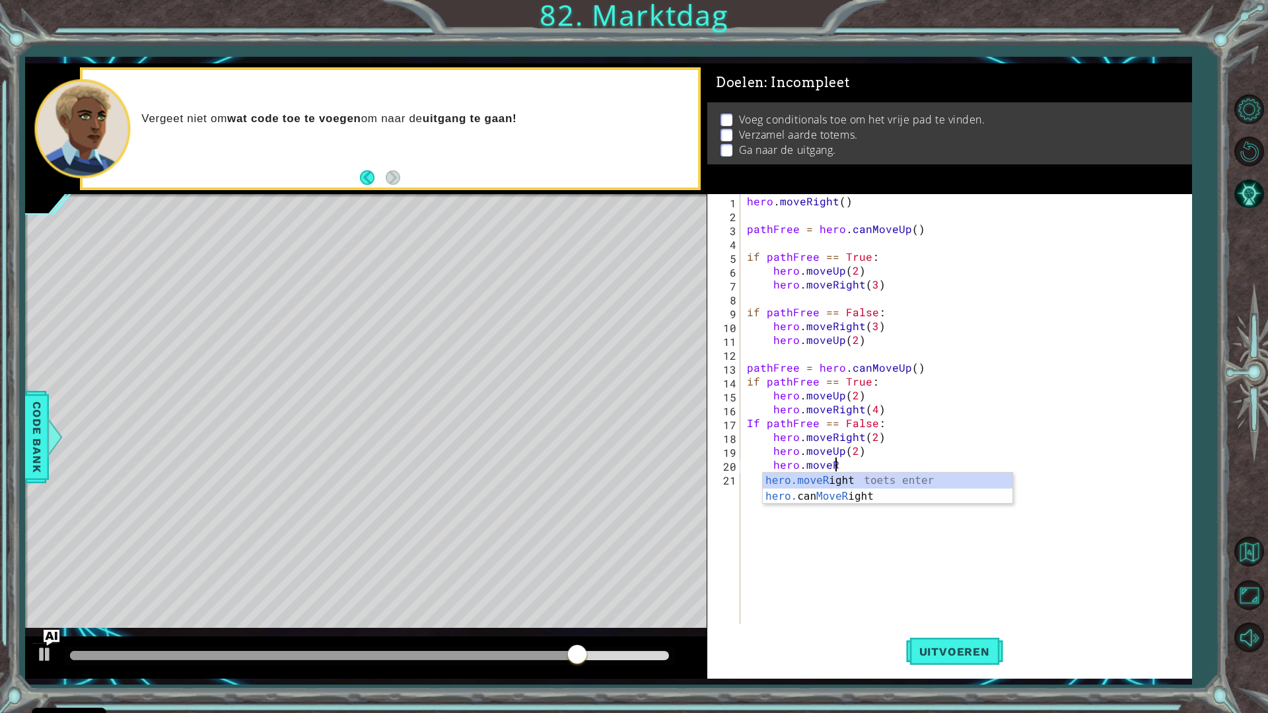
scroll to position [0, 5]
type textarea "hero.moveRight(1)"
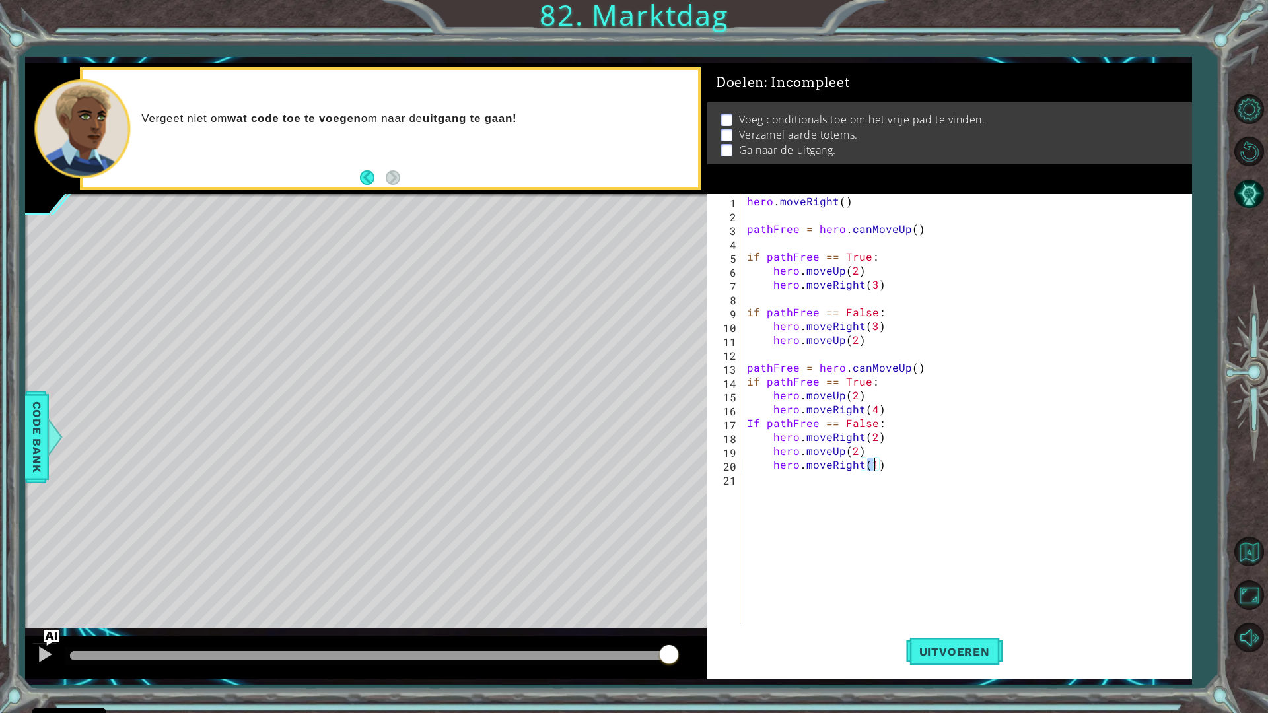
click at [757, 522] on div "hero . moveRight ( ) pathFree = hero . canMoveUp ( ) if pathFree == True : hero…" at bounding box center [969, 423] width 450 height 458
click at [979, 635] on button "Uitvoeren" at bounding box center [954, 651] width 97 height 48
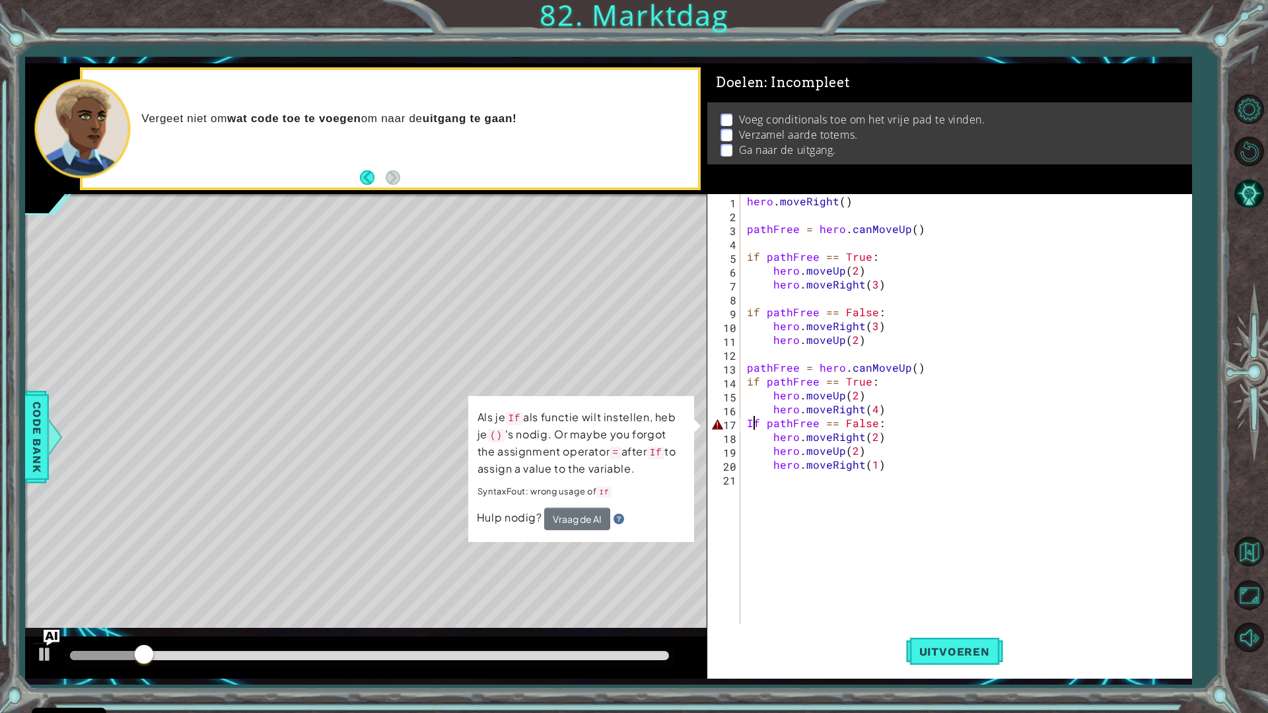
click at [751, 425] on div "hero . moveRight ( ) pathFree = hero . canMoveUp ( ) if pathFree == True : hero…" at bounding box center [969, 423] width 450 height 458
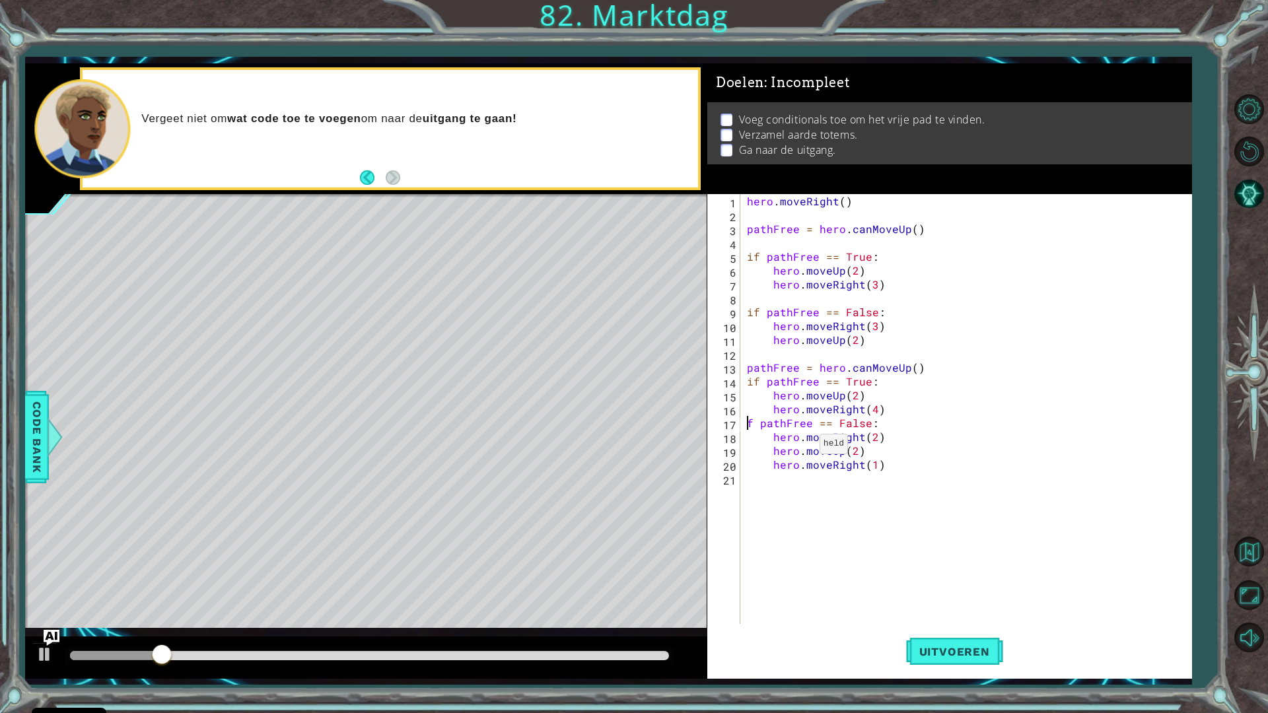
type textarea "if pathFree == False:"
click at [832, 555] on div "hero . moveRight ( ) pathFree = hero . canMoveUp ( ) if pathFree == True : hero…" at bounding box center [969, 423] width 450 height 458
click at [961, 635] on span "Uitvoeren" at bounding box center [954, 651] width 97 height 13
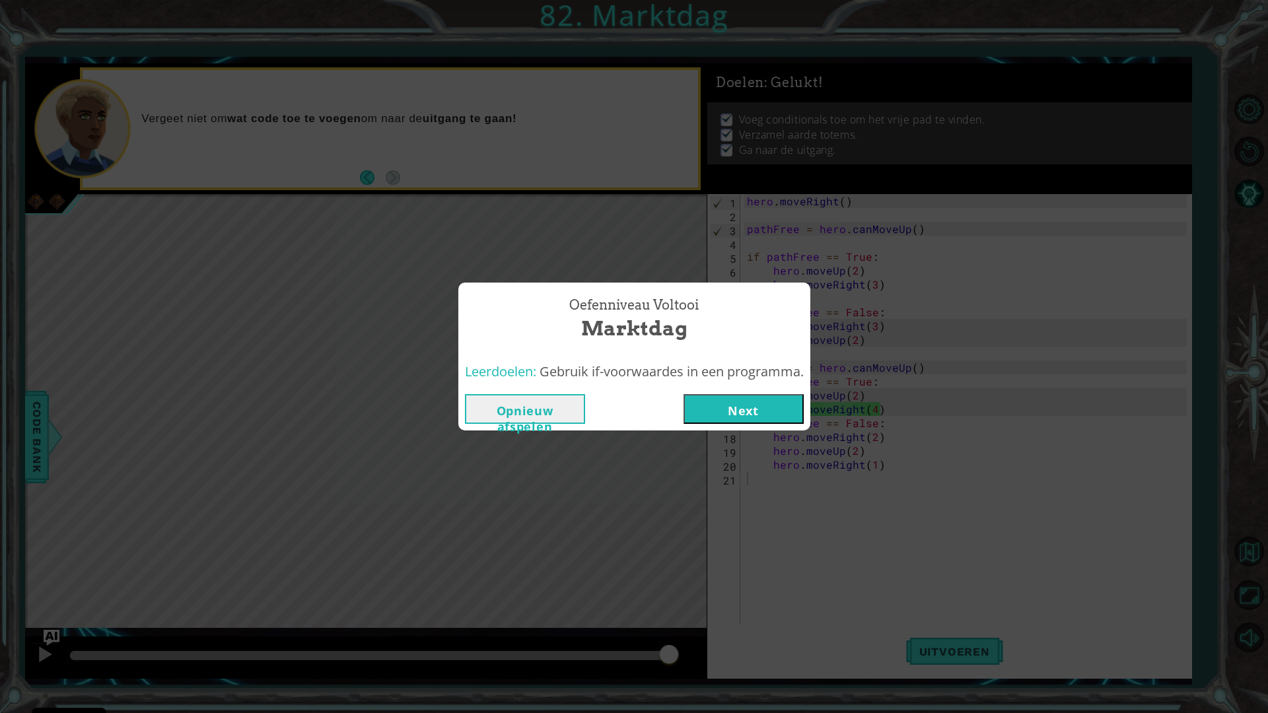
click at [720, 410] on button "Next" at bounding box center [743, 409] width 120 height 30
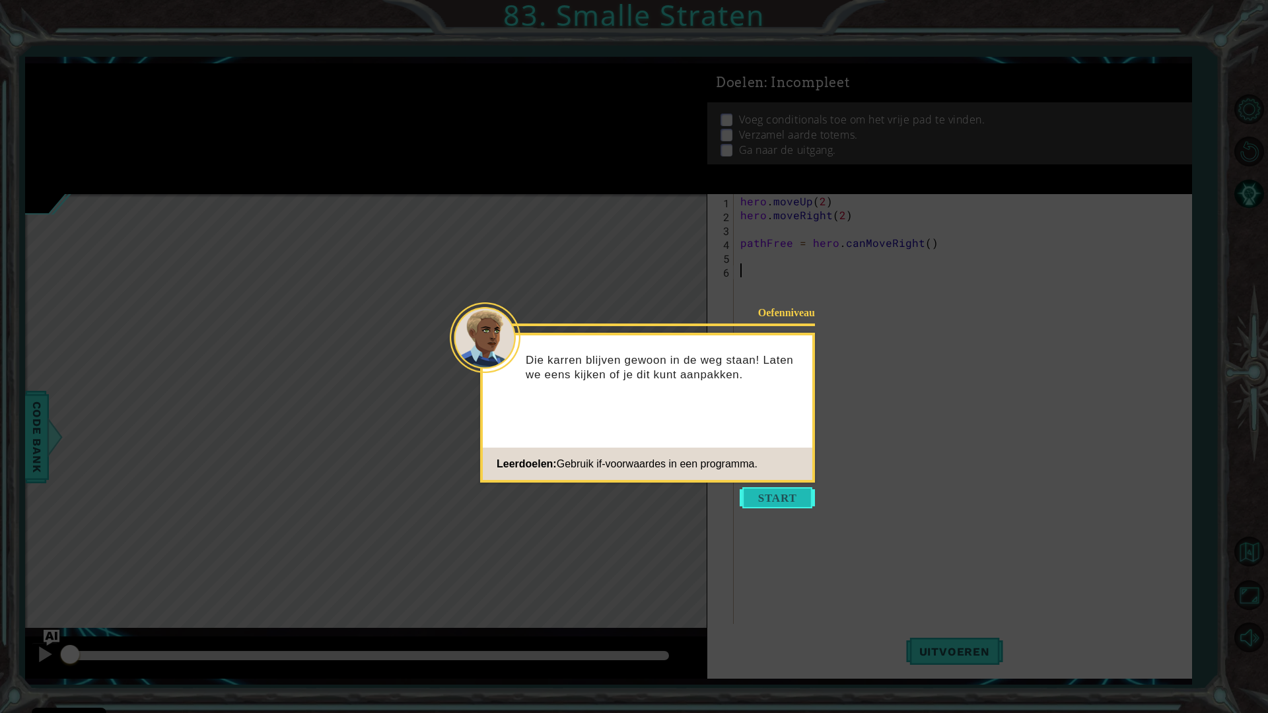
click at [790, 489] on button "Start" at bounding box center [777, 497] width 75 height 21
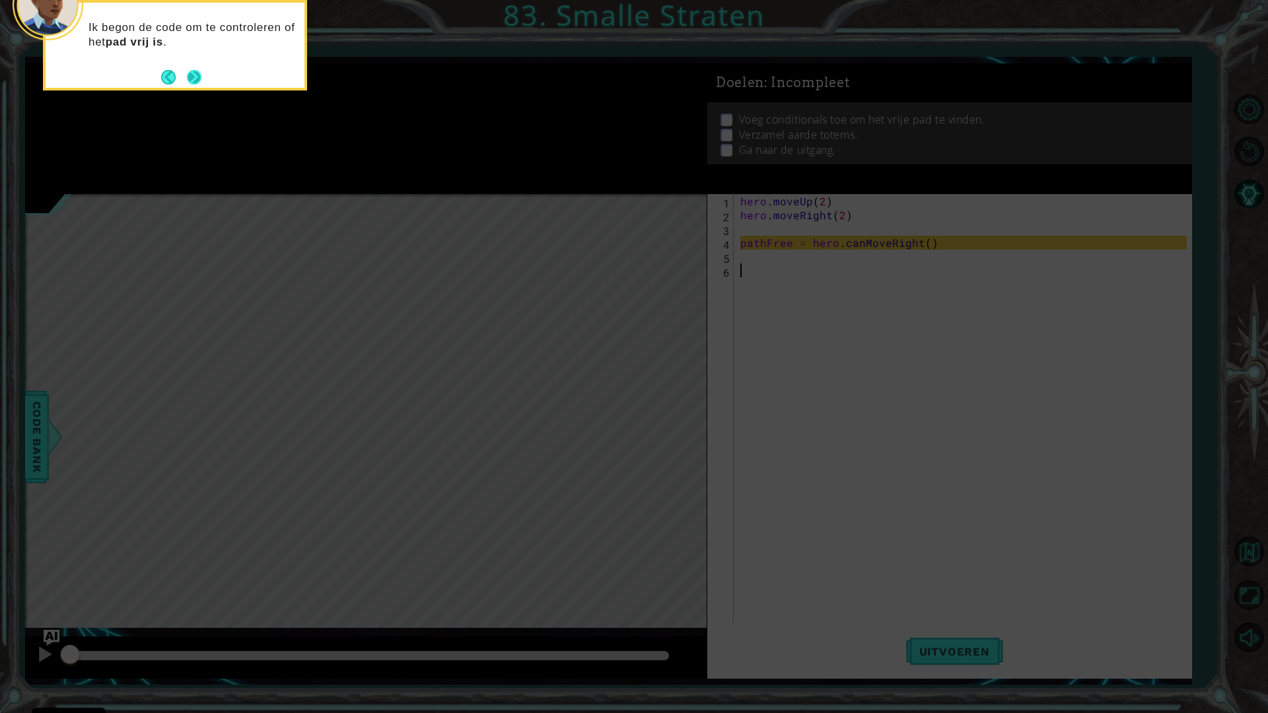
click at [187, 79] on button "Next" at bounding box center [194, 77] width 15 height 15
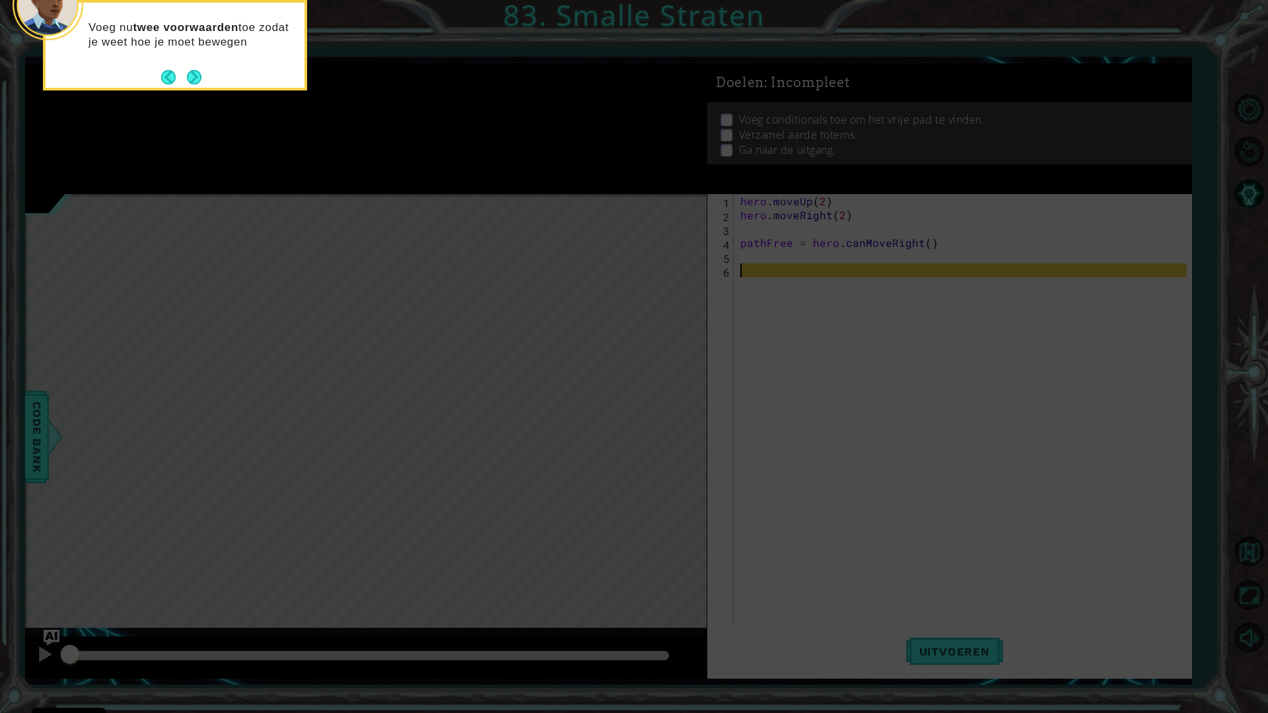
click at [187, 79] on button "Next" at bounding box center [194, 77] width 15 height 15
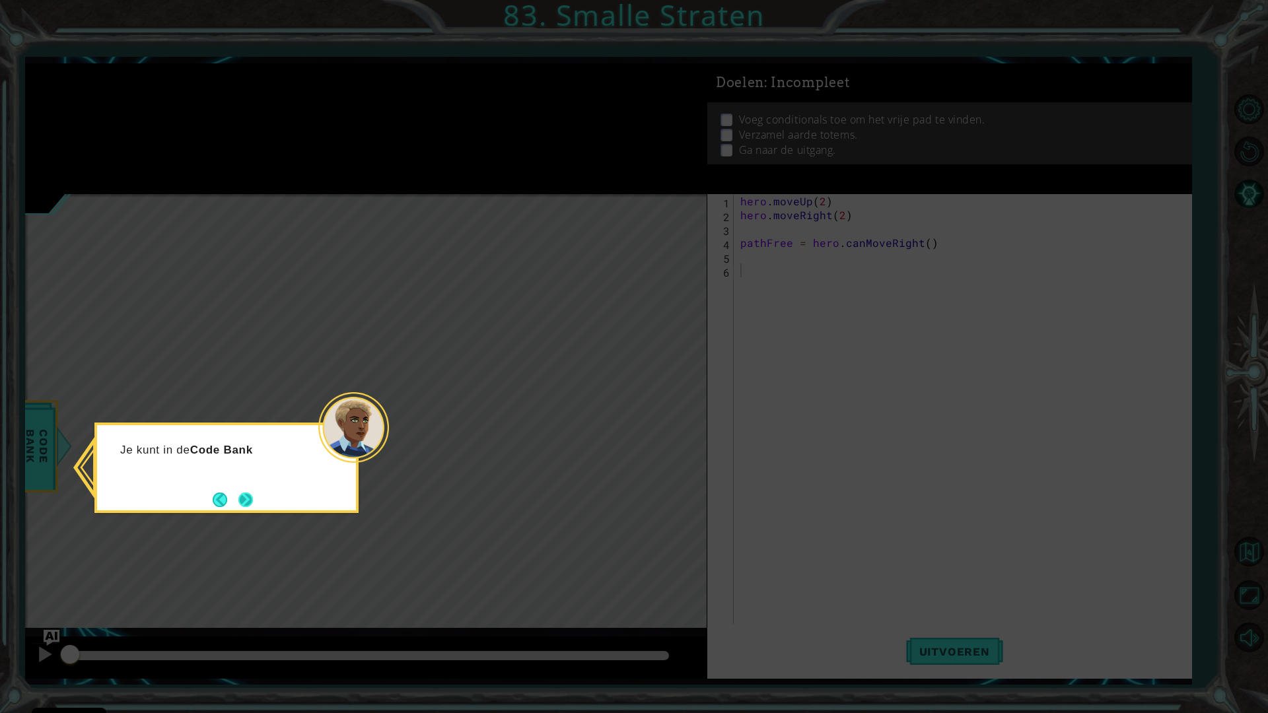
click at [248, 498] on button "Next" at bounding box center [245, 500] width 15 height 15
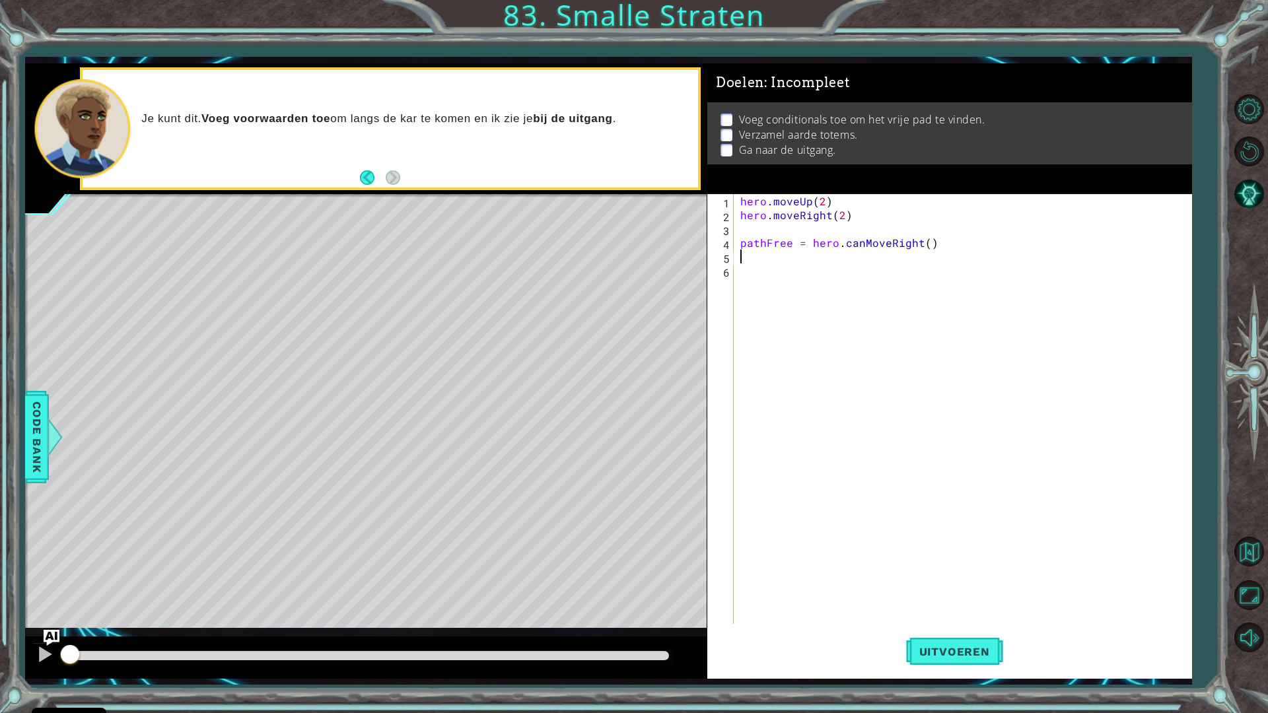
click at [772, 260] on div "hero . moveUp ( 2 ) hero . moveRight ( 2 ) pathFree = hero . canMoveRight ( )" at bounding box center [966, 423] width 456 height 458
click at [772, 267] on div "hero . moveUp ( 2 ) hero . moveRight ( 2 ) pathFree = hero . canMoveRight ( )" at bounding box center [966, 423] width 456 height 458
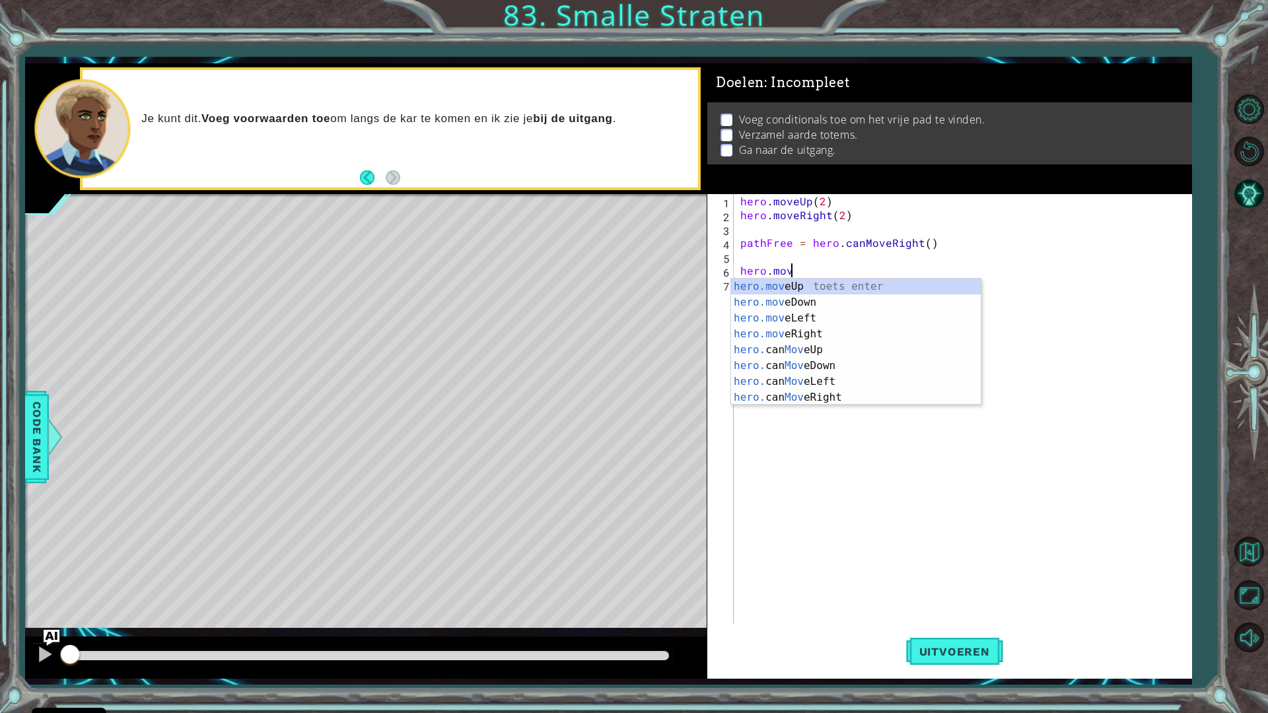
scroll to position [0, 3]
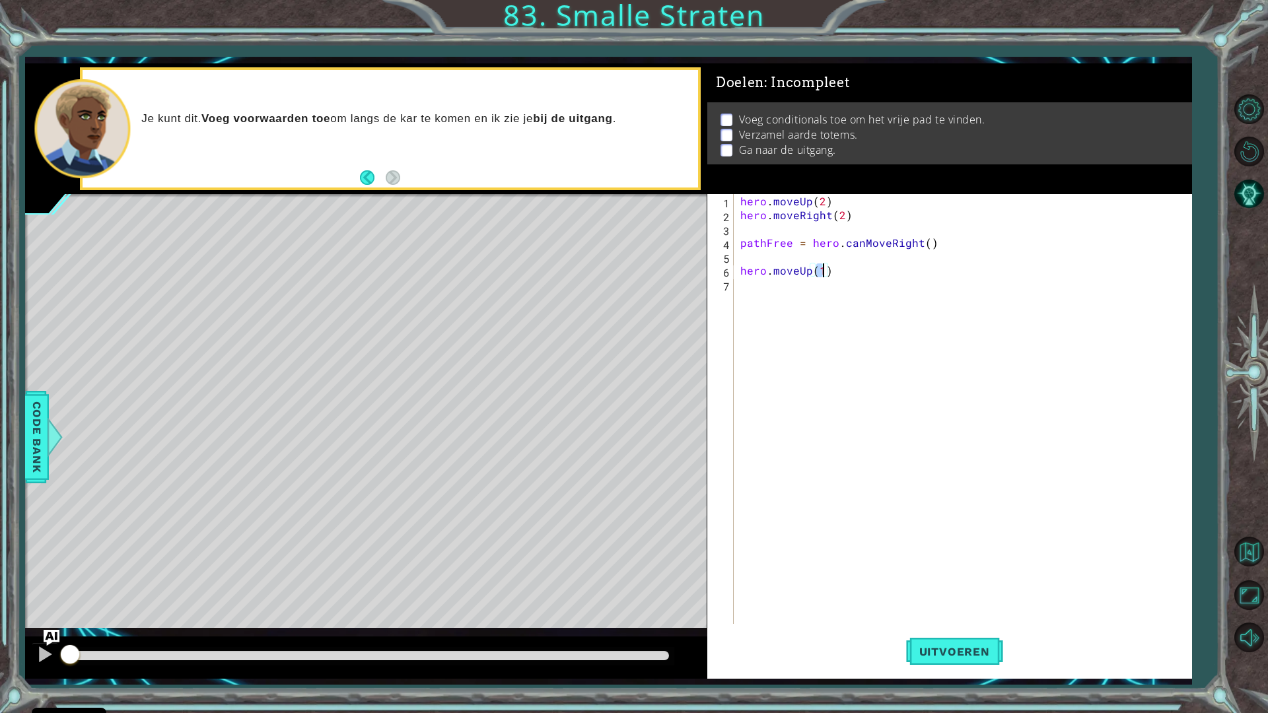
type textarea "hero.moveUp(2)"
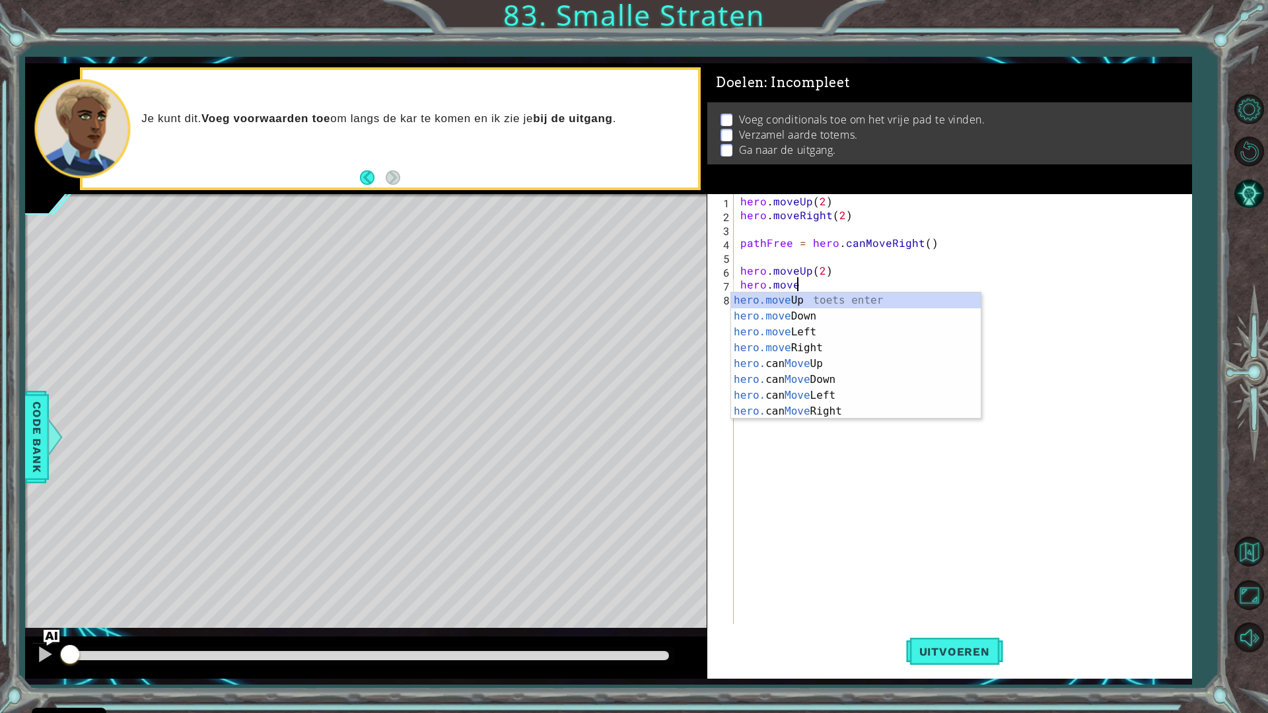
scroll to position [0, 3]
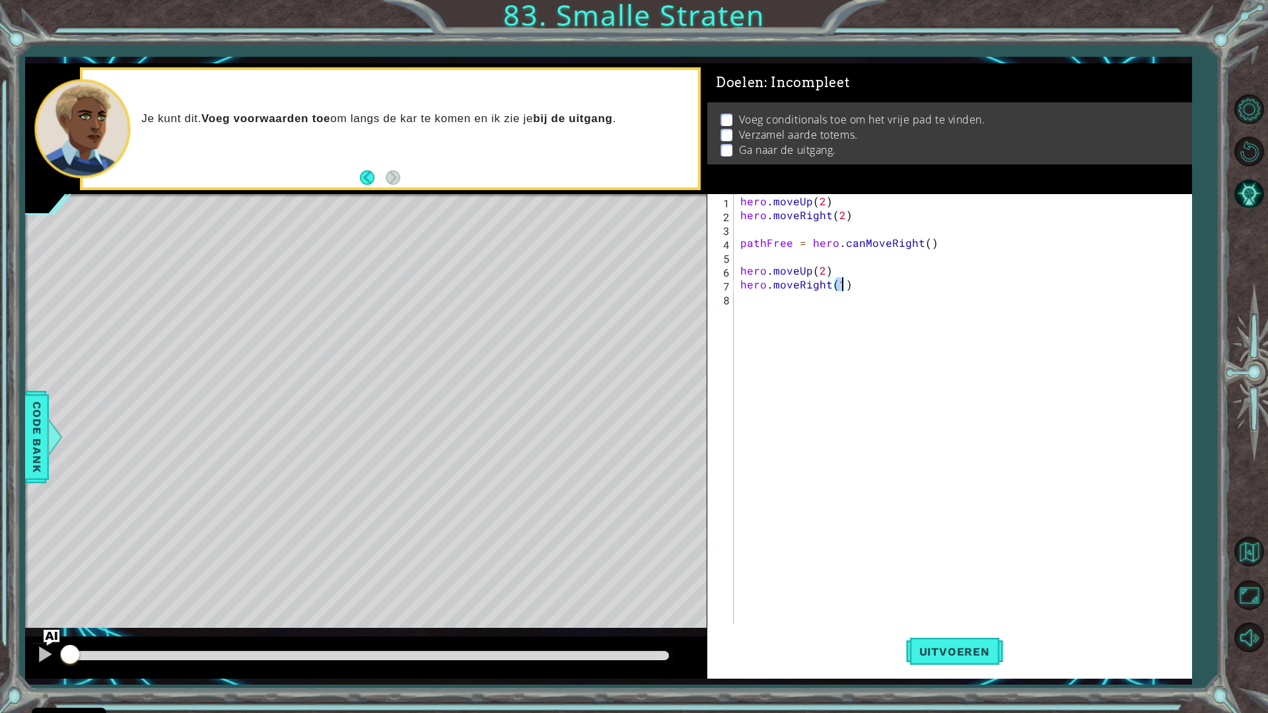
type textarea "hero.moveRight(2)"
type textarea "I"
type textarea "if pathFree == True:"
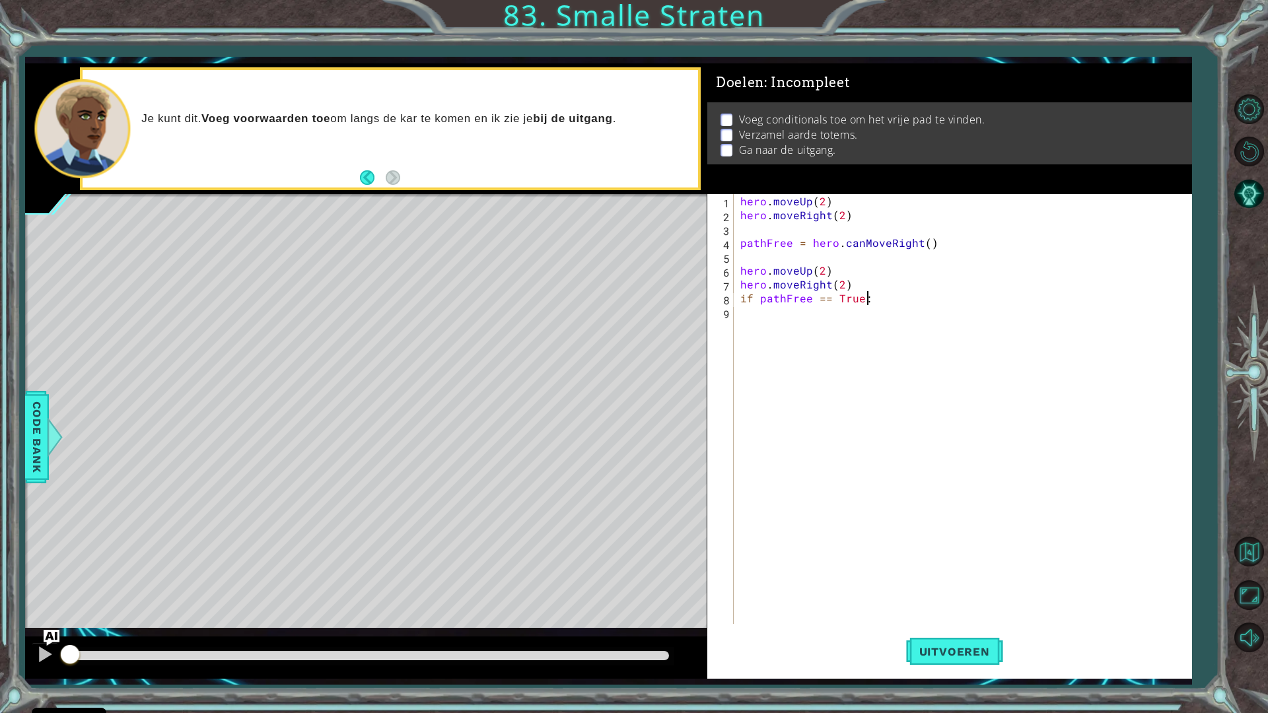
scroll to position [0, 7]
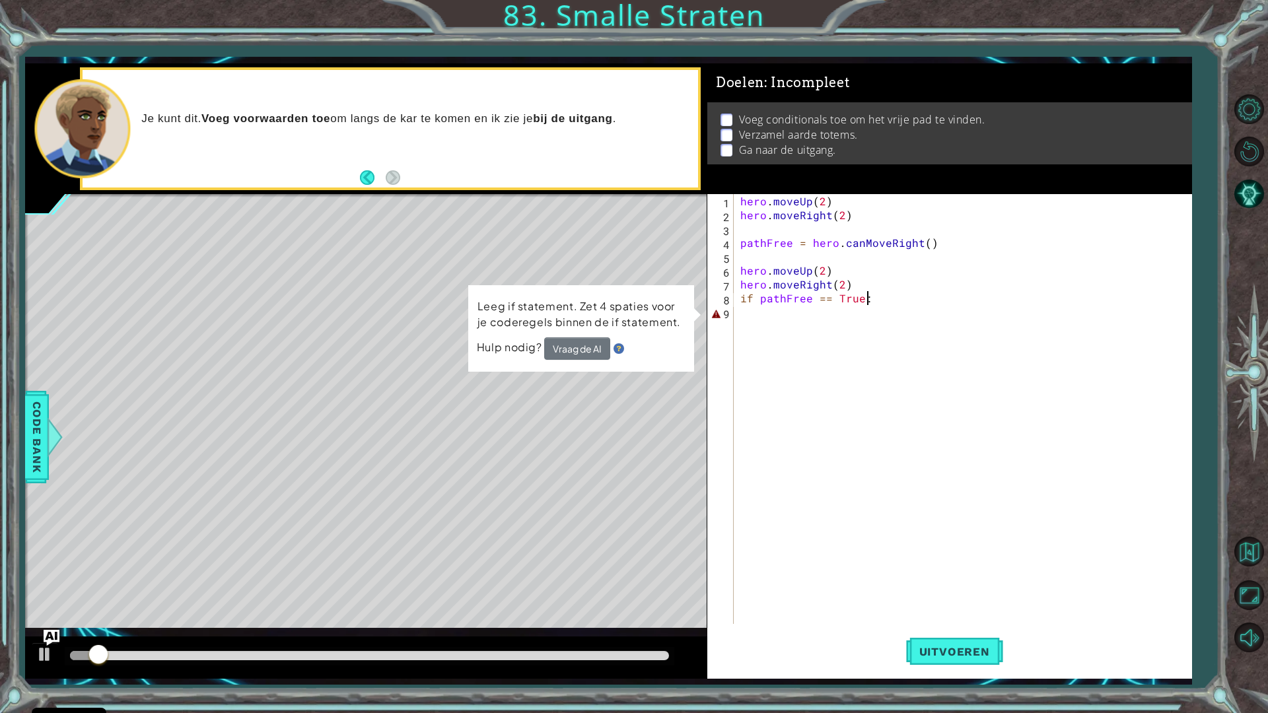
click at [899, 295] on div "hero . moveUp ( 2 ) hero . moveRight ( 2 ) pathFree = hero . canMoveRight ( ) h…" at bounding box center [966, 423] width 456 height 458
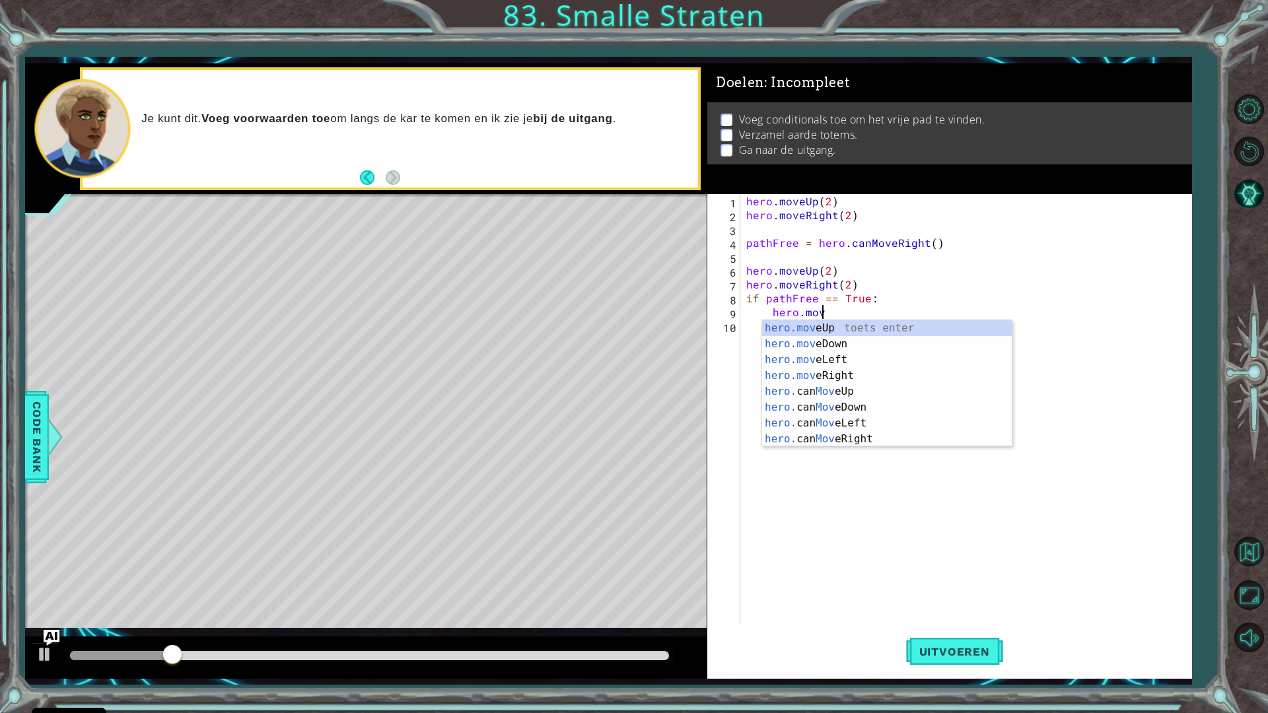
scroll to position [0, 4]
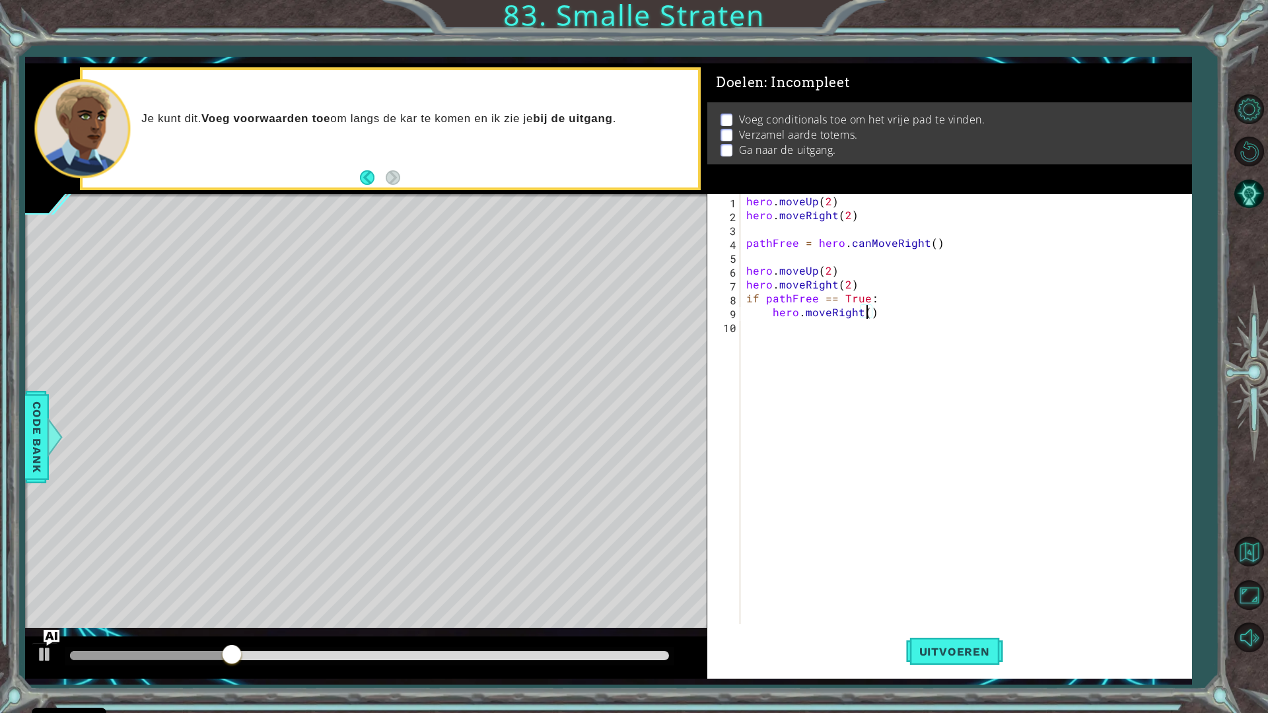
type textarea "hero.moveRight(2)"
type textarea "hero.moveUp(3)"
click at [891, 332] on div "hero . moveUp ( 2 ) hero . moveRight ( 2 ) pathFree = hero . canMoveRight ( ) h…" at bounding box center [969, 423] width 450 height 458
type textarea "hero.moveUp(3)"
click at [887, 361] on div "hero . moveUp ( 2 ) hero . moveRight ( 2 ) pathFree = hero . canMoveRight ( ) h…" at bounding box center [969, 423] width 450 height 458
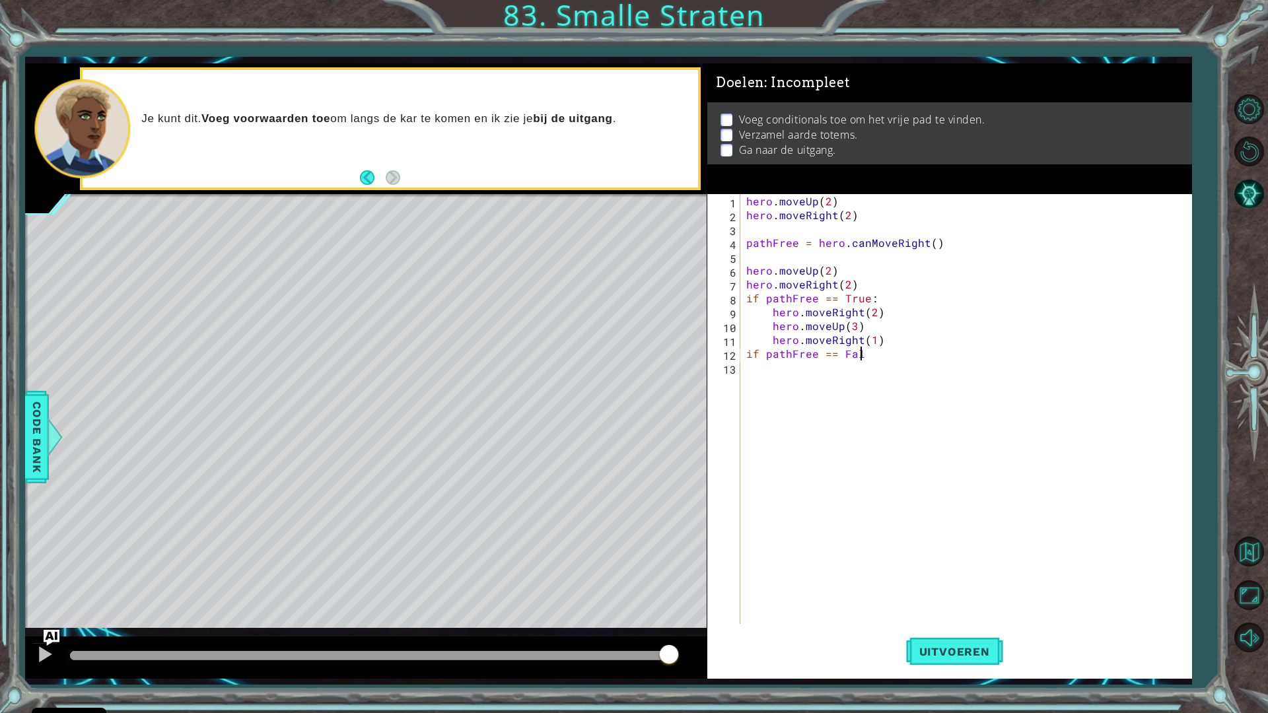
scroll to position [0, 7]
type textarea "if pathFree == False:"
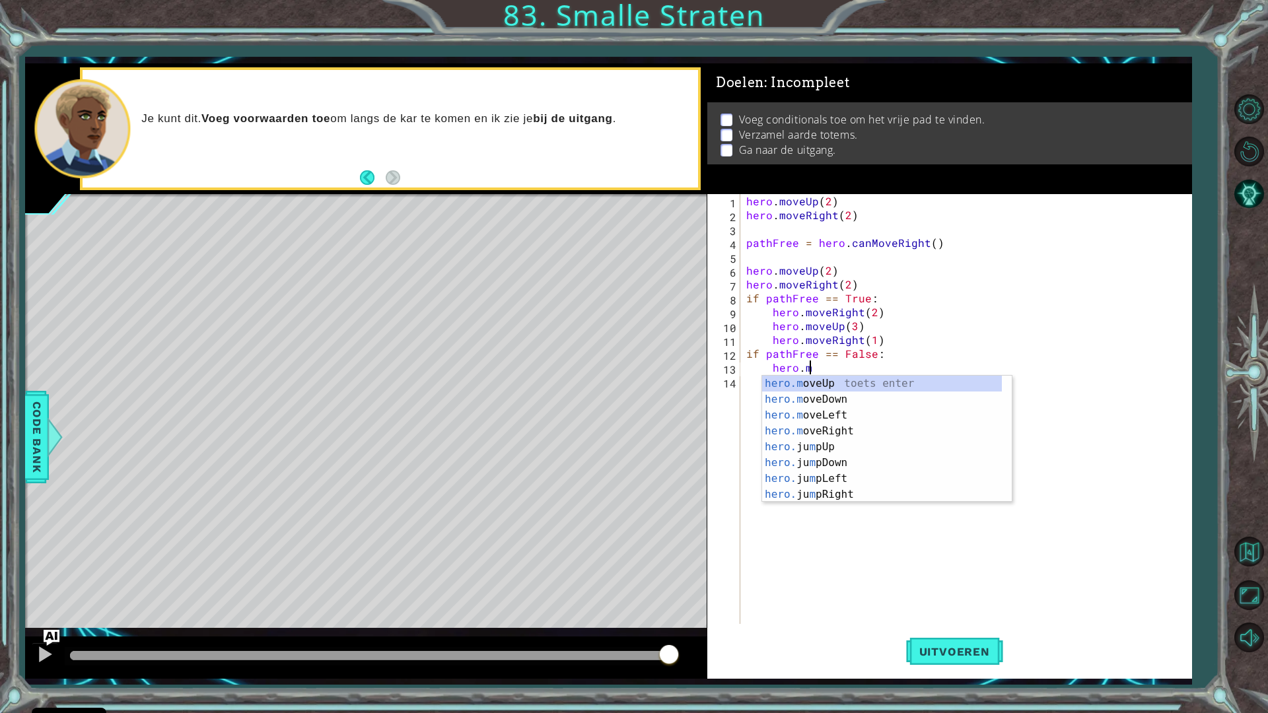
scroll to position [0, 4]
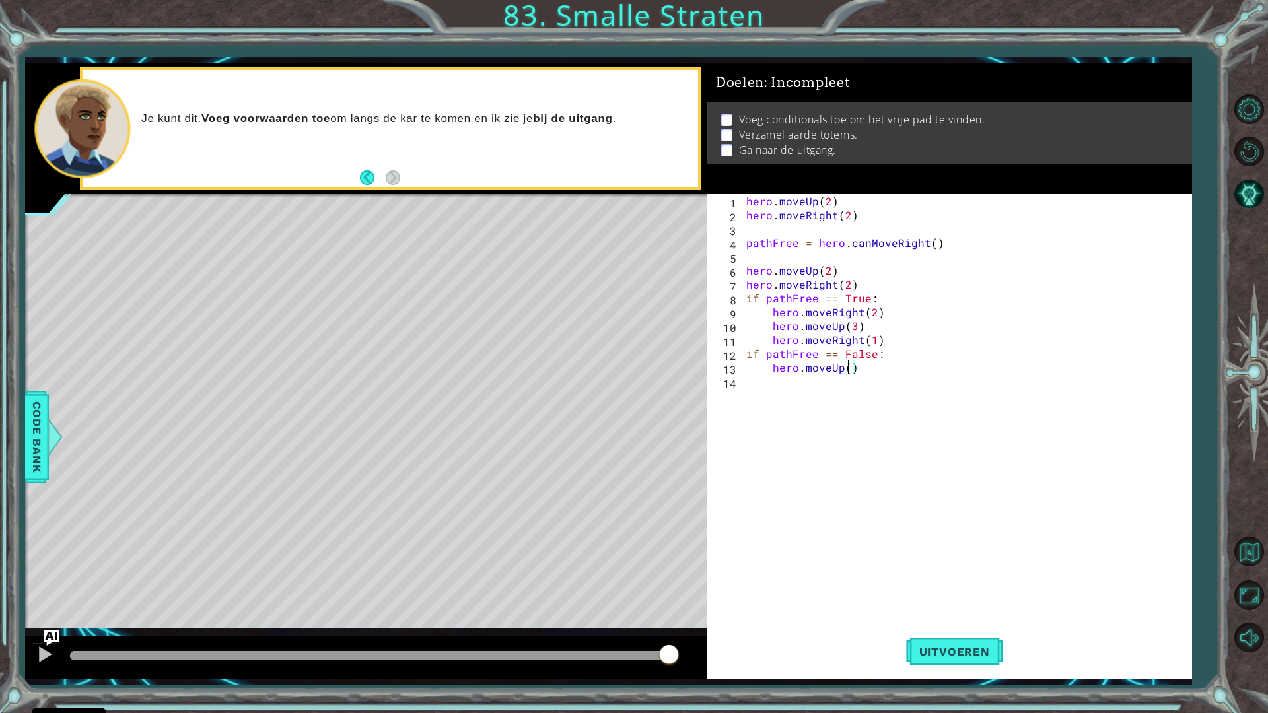
type textarea "hero.moveUp(2)"
type textarea "hero.moveRight(2)"
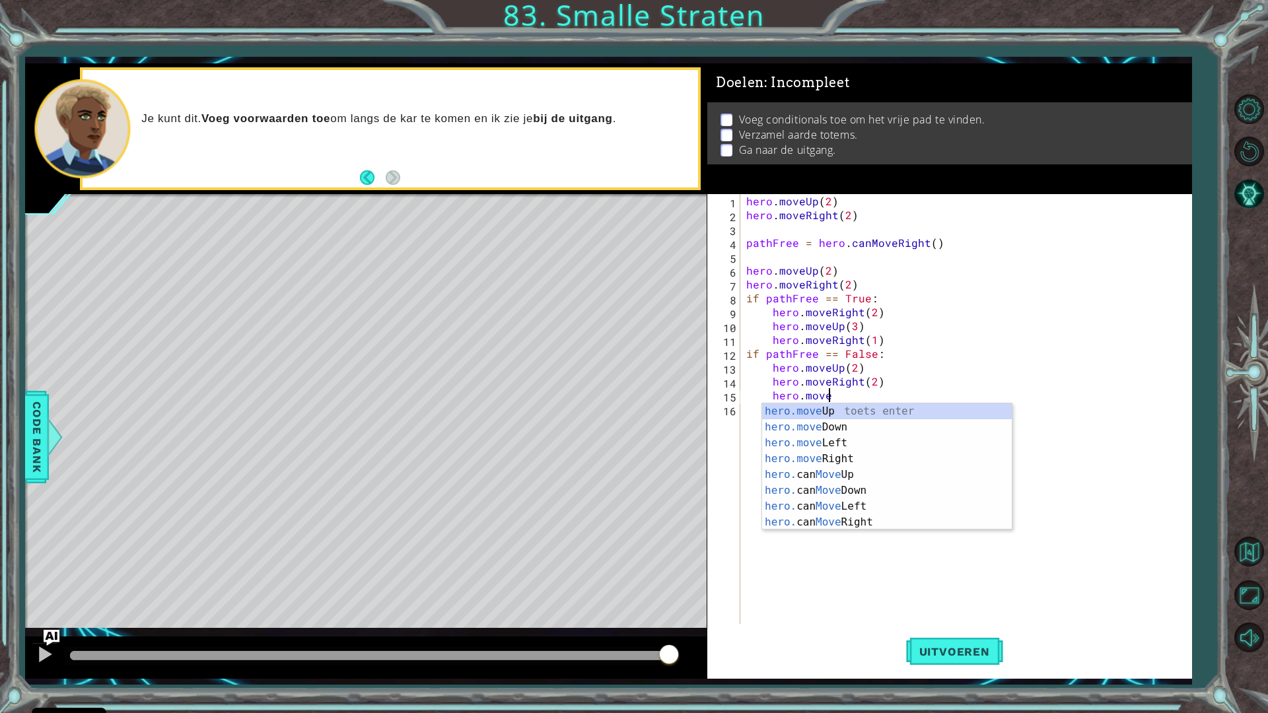
scroll to position [0, 5]
type textarea "hero.moveUp(1)"
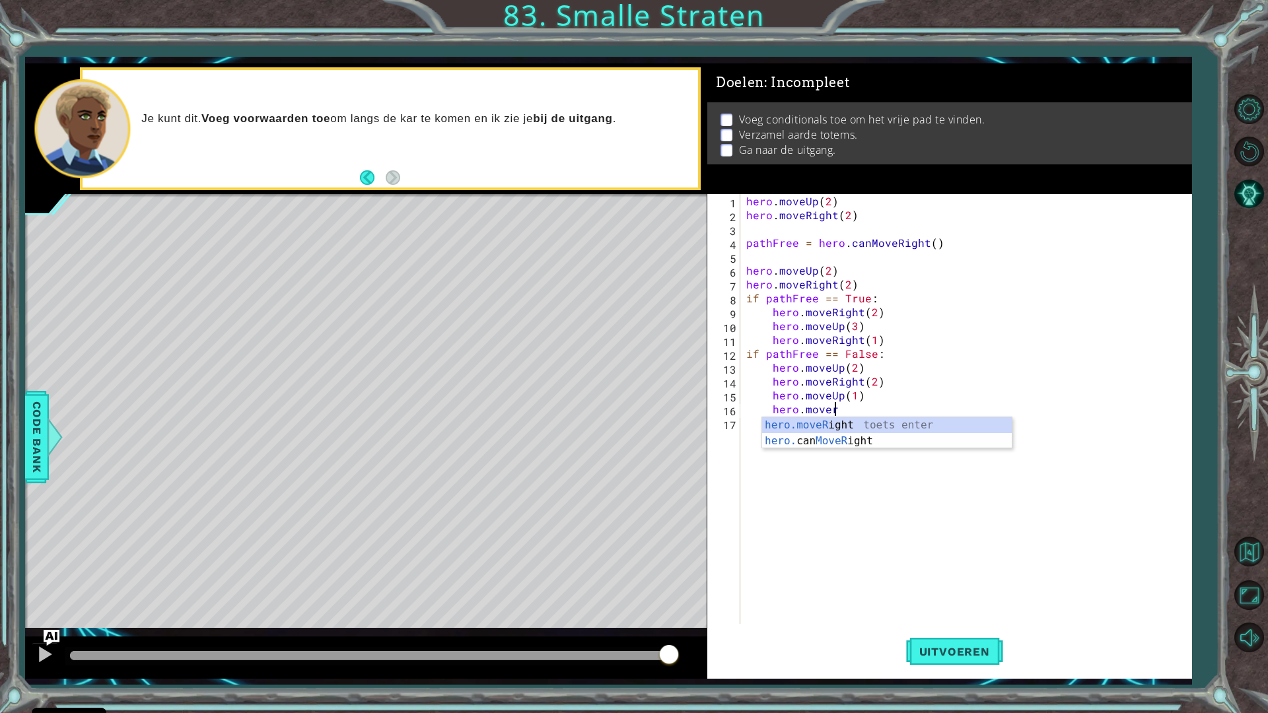
scroll to position [0, 5]
type textarea "hero.moveRight(1)"
click at [894, 482] on div "hero . moveUp ( 2 ) hero . moveRight ( 2 ) pathFree = hero . canMoveRight ( ) h…" at bounding box center [969, 423] width 450 height 458
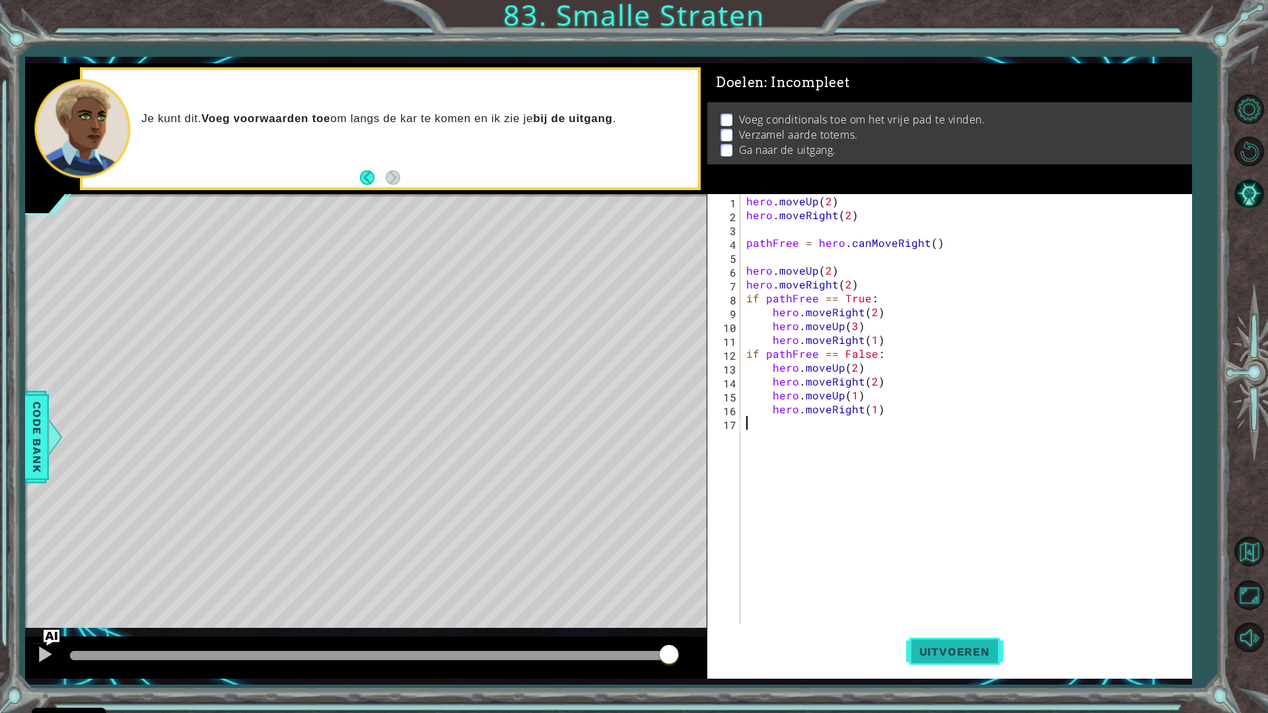
click at [929, 635] on button "Uitvoeren" at bounding box center [954, 651] width 97 height 48
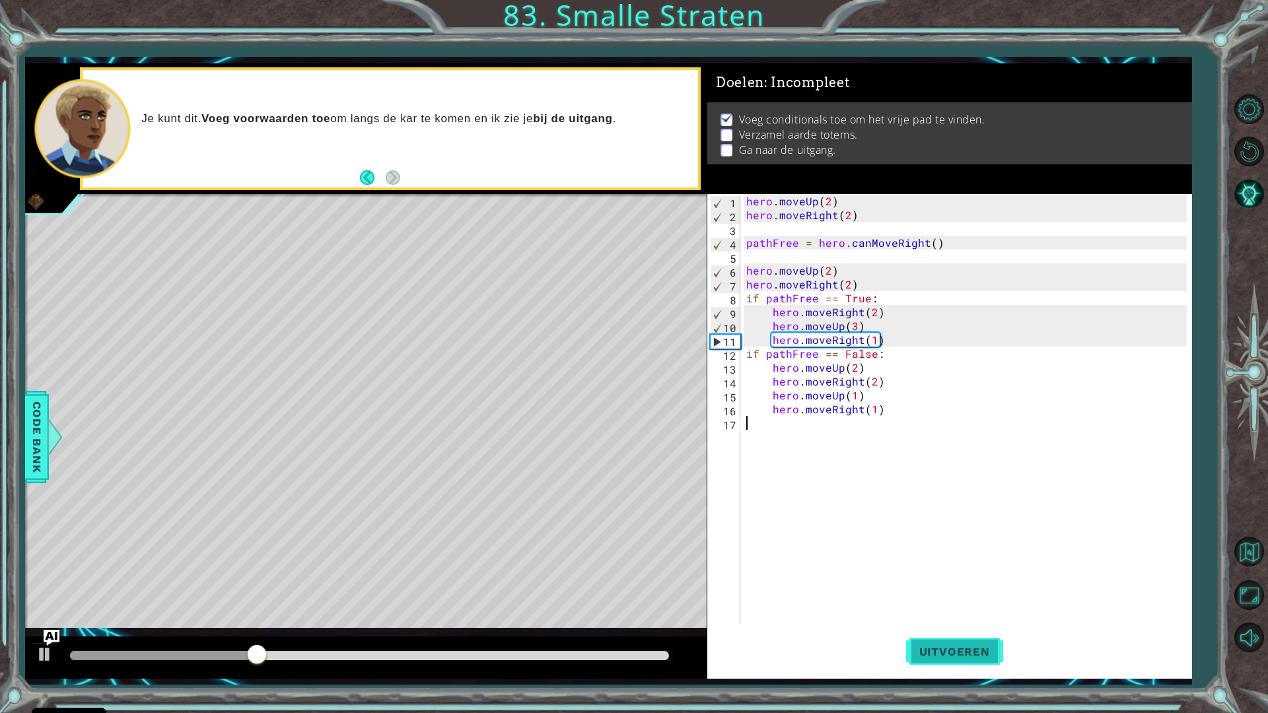
click at [924, 635] on span "Uitvoeren" at bounding box center [954, 651] width 97 height 13
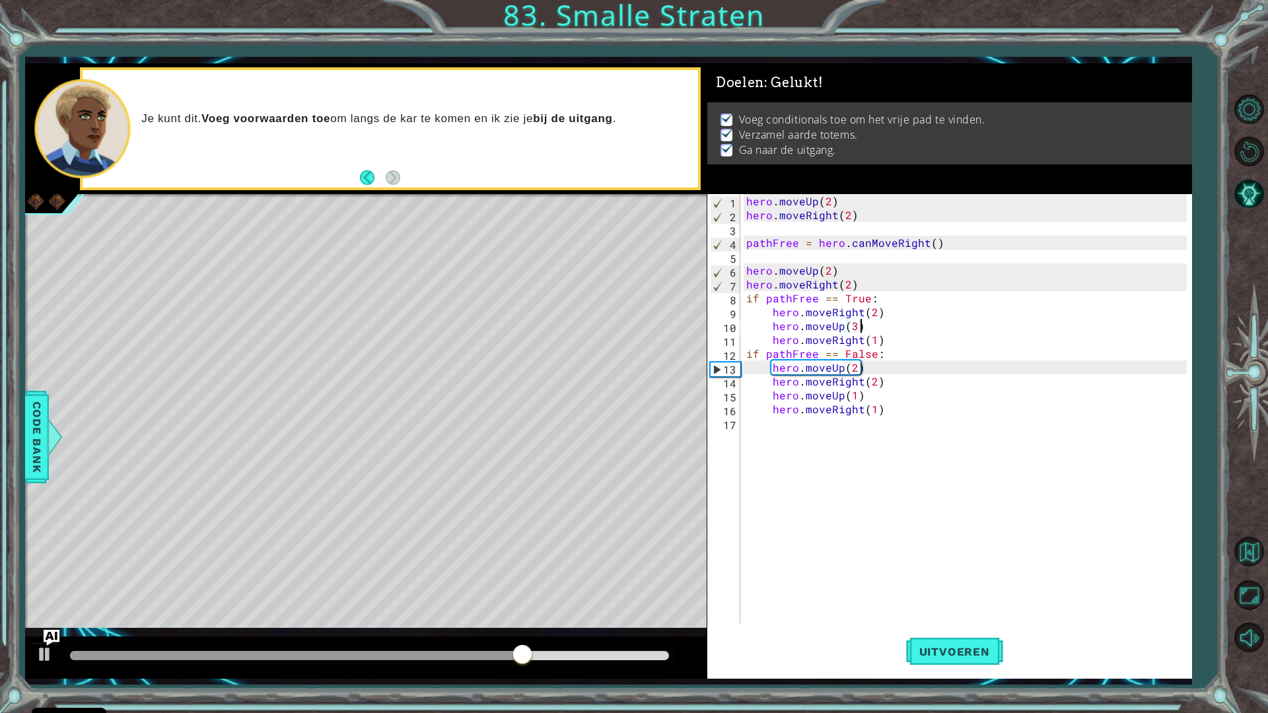
drag, startPoint x: 866, startPoint y: 324, endPoint x: 871, endPoint y: 328, distance: 7.0
click at [871, 328] on div "hero . moveUp ( 2 ) hero . moveRight ( 2 ) pathFree = hero . canMoveRight ( ) h…" at bounding box center [969, 423] width 450 height 458
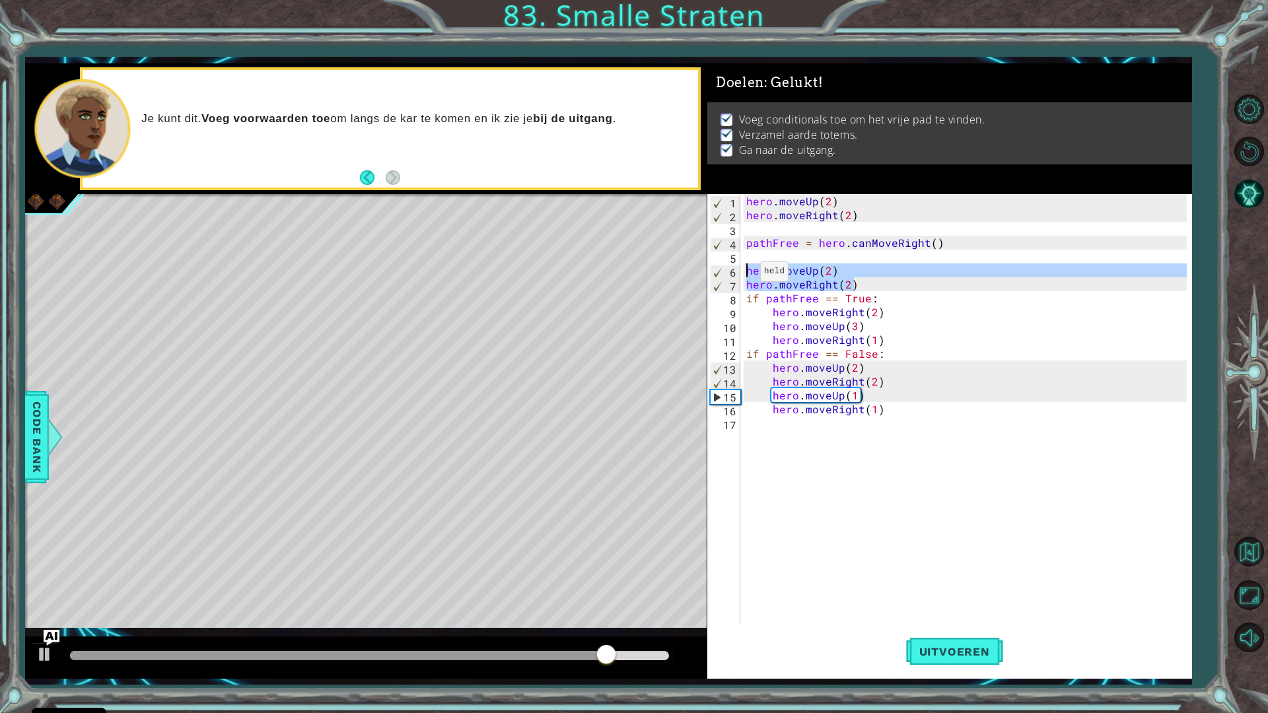
drag, startPoint x: 855, startPoint y: 286, endPoint x: 739, endPoint y: 273, distance: 117.0
click at [739, 273] on div "hero.moveUp(3) 1 2 3 4 5 6 7 8 9 10 11 12 13 14 15 16 17 hero . moveUp ( 2 ) he…" at bounding box center [947, 409] width 480 height 430
type textarea "hero.moveUp(2) hero.moveRight(2)"
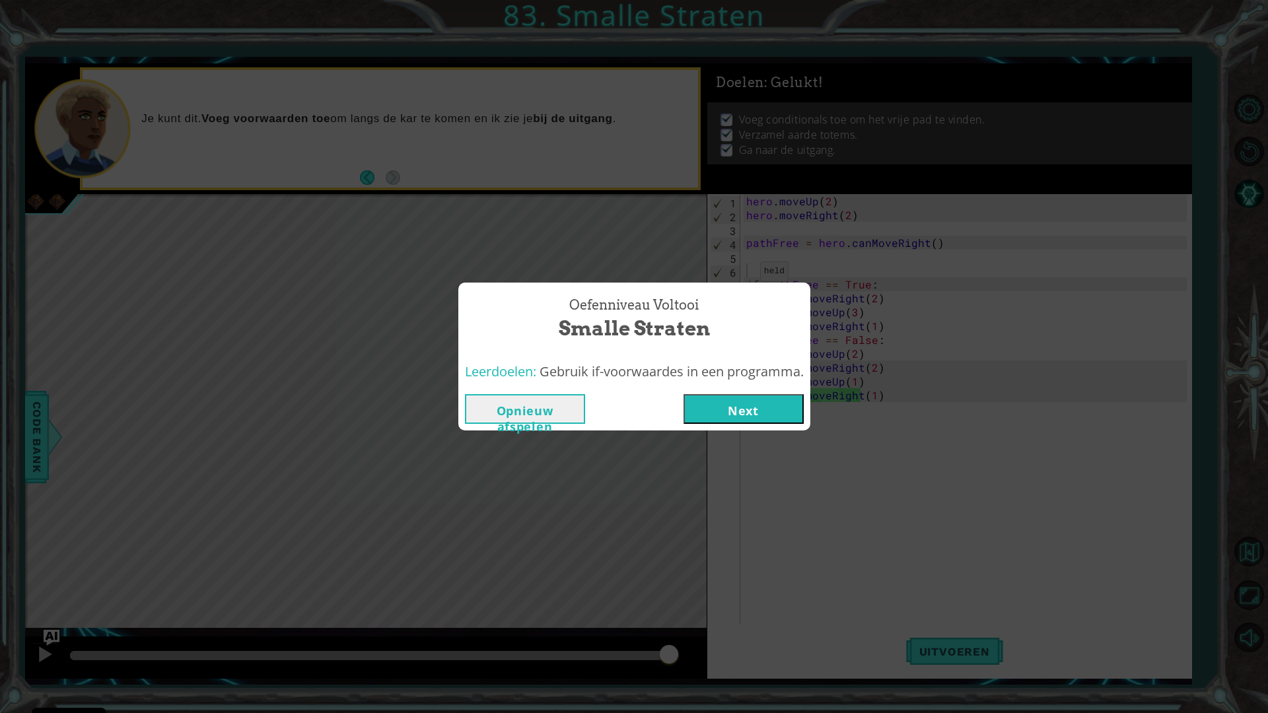
click at [745, 404] on button "Next" at bounding box center [743, 409] width 120 height 30
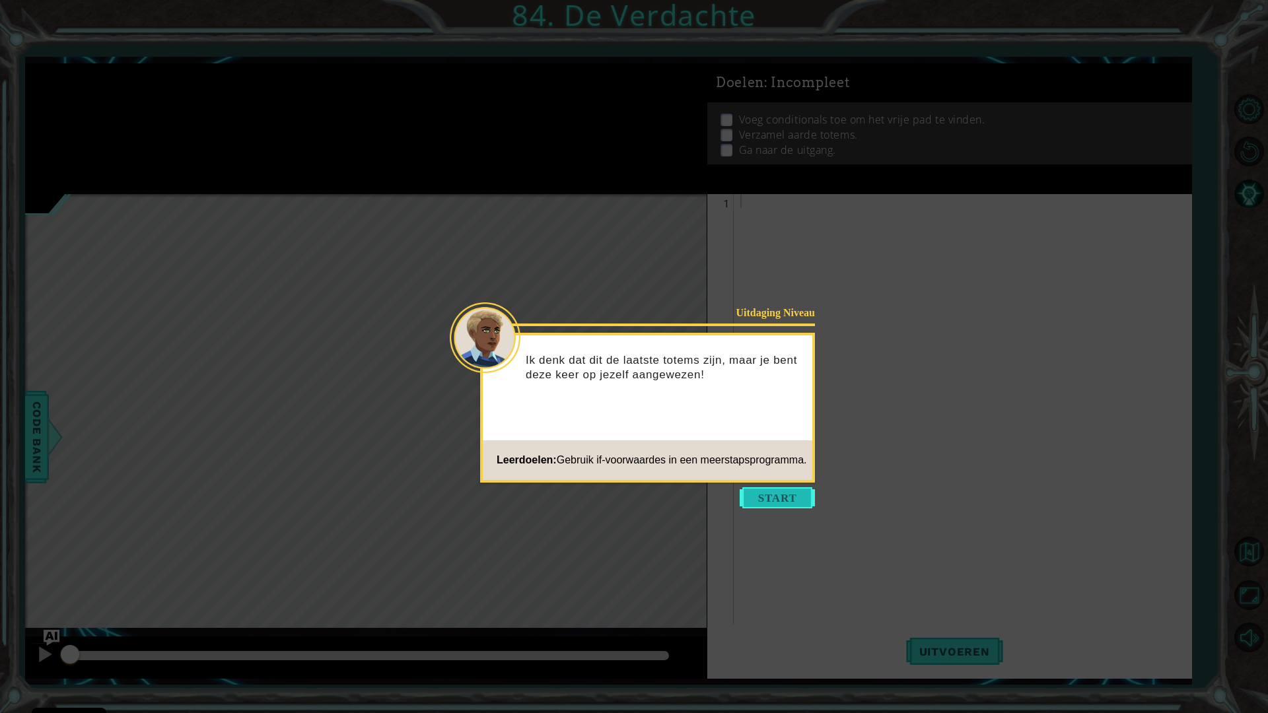
click at [786, 501] on button "Start" at bounding box center [777, 497] width 75 height 21
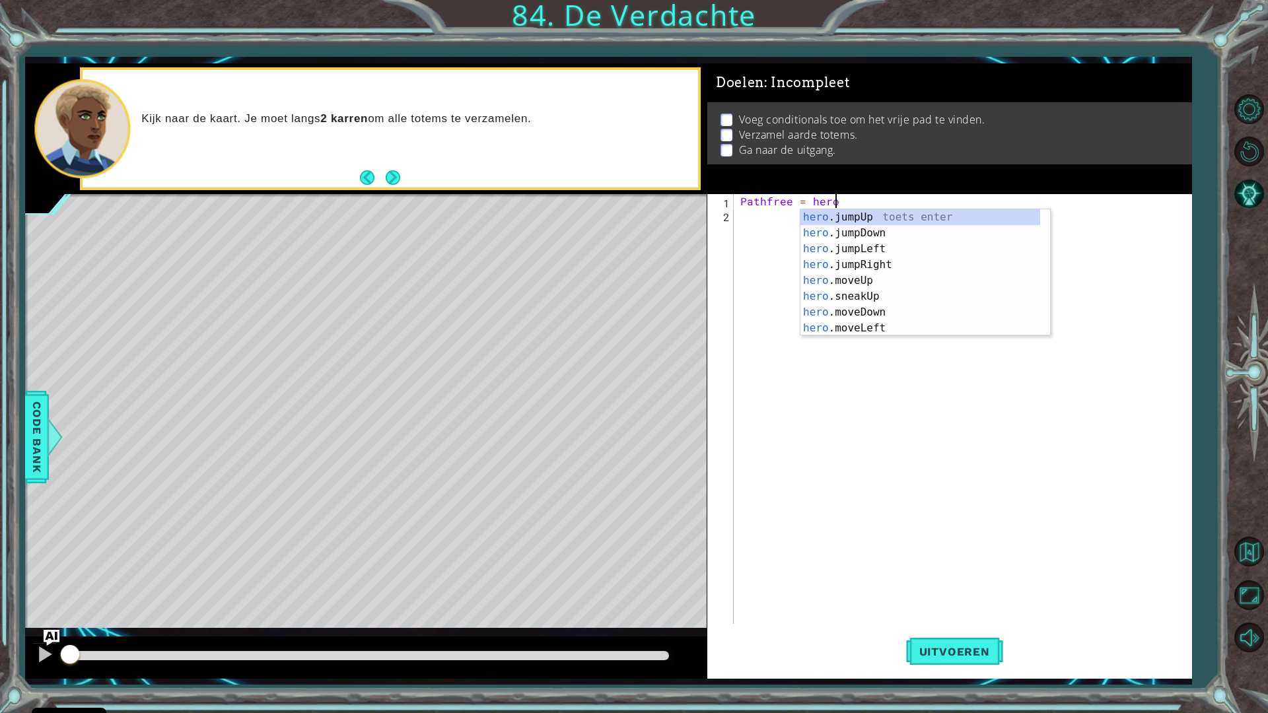
scroll to position [0, 5]
type textarea "Pathfree = hero.can"
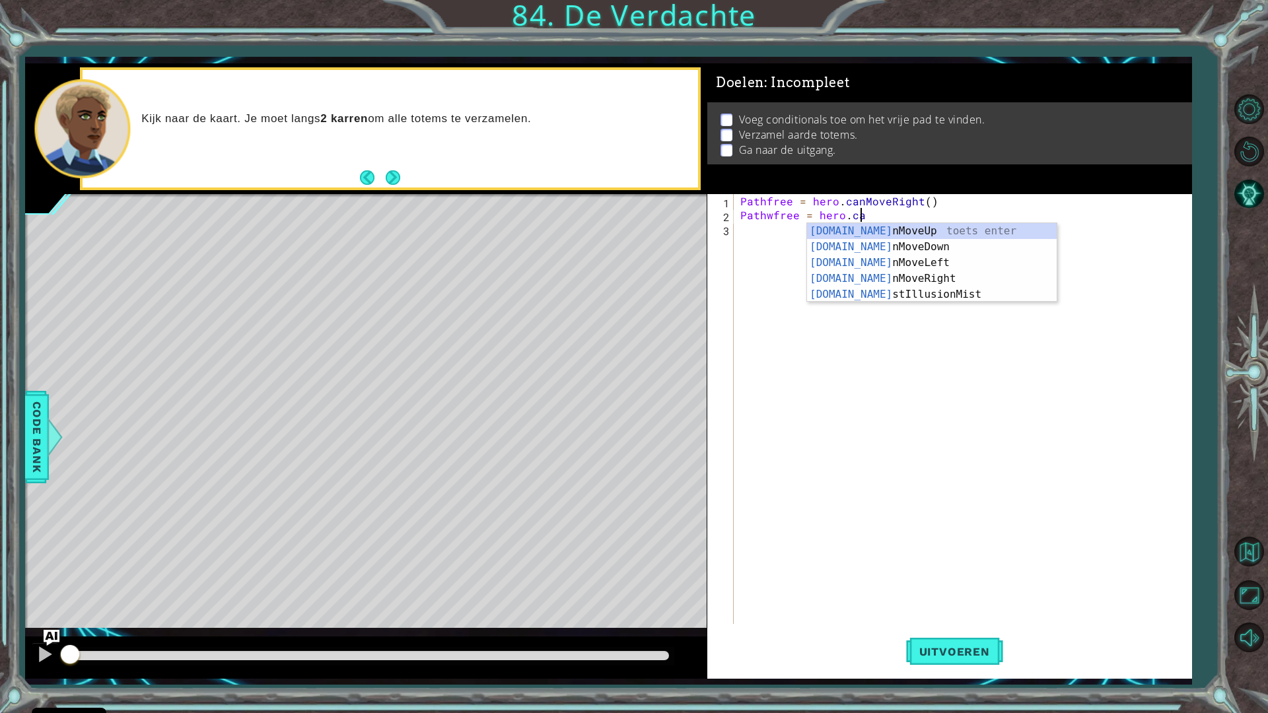
scroll to position [0, 7]
type textarea "Pathwfree = hero.canm"
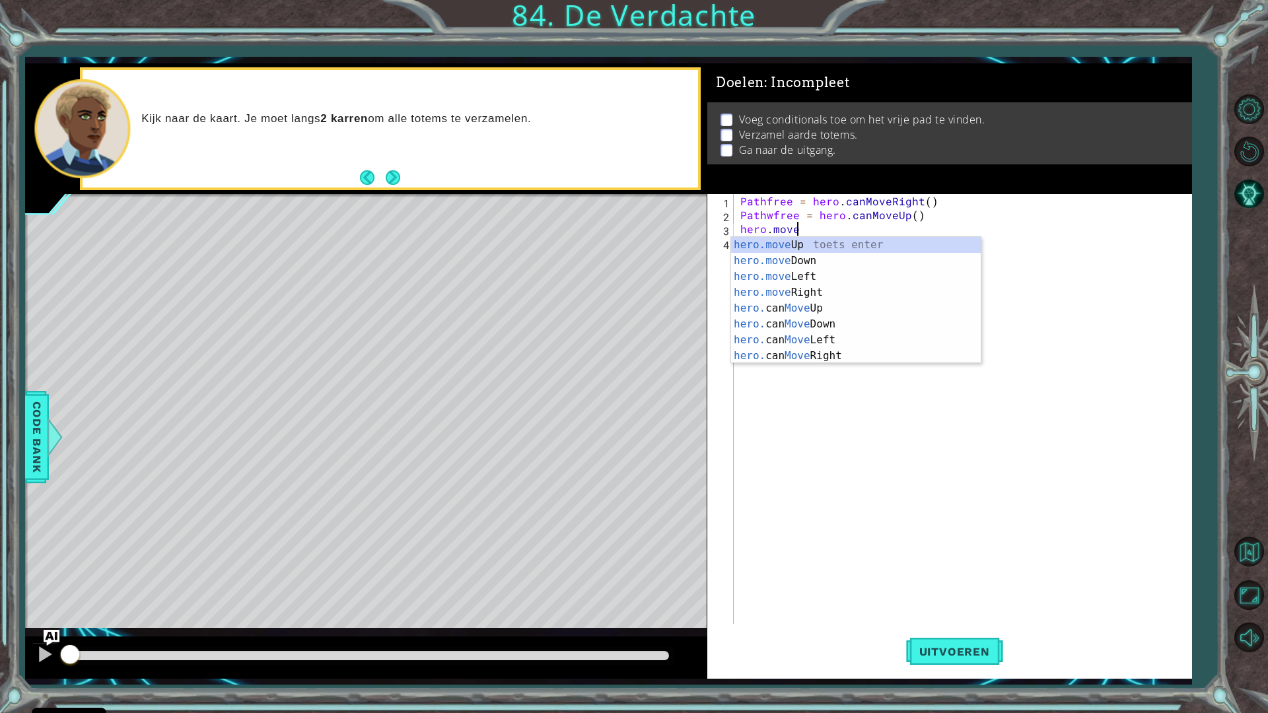
scroll to position [0, 3]
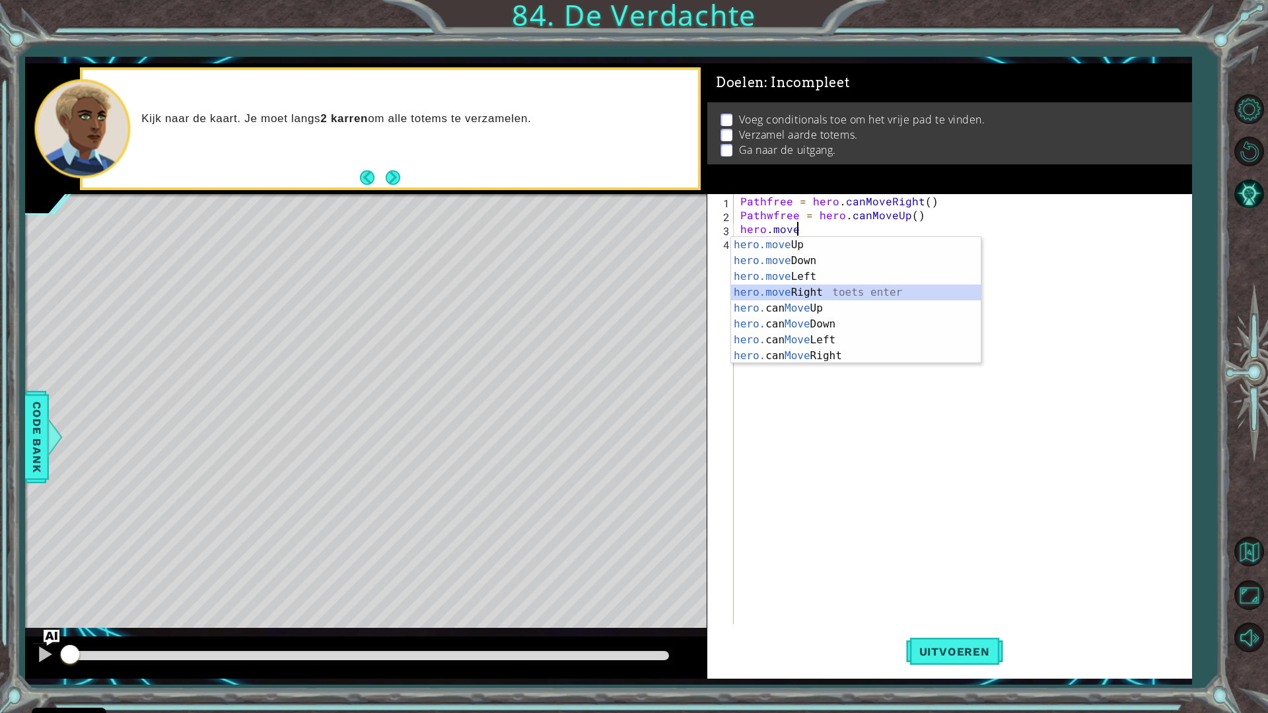
type textarea "hero.moveRight(1)"
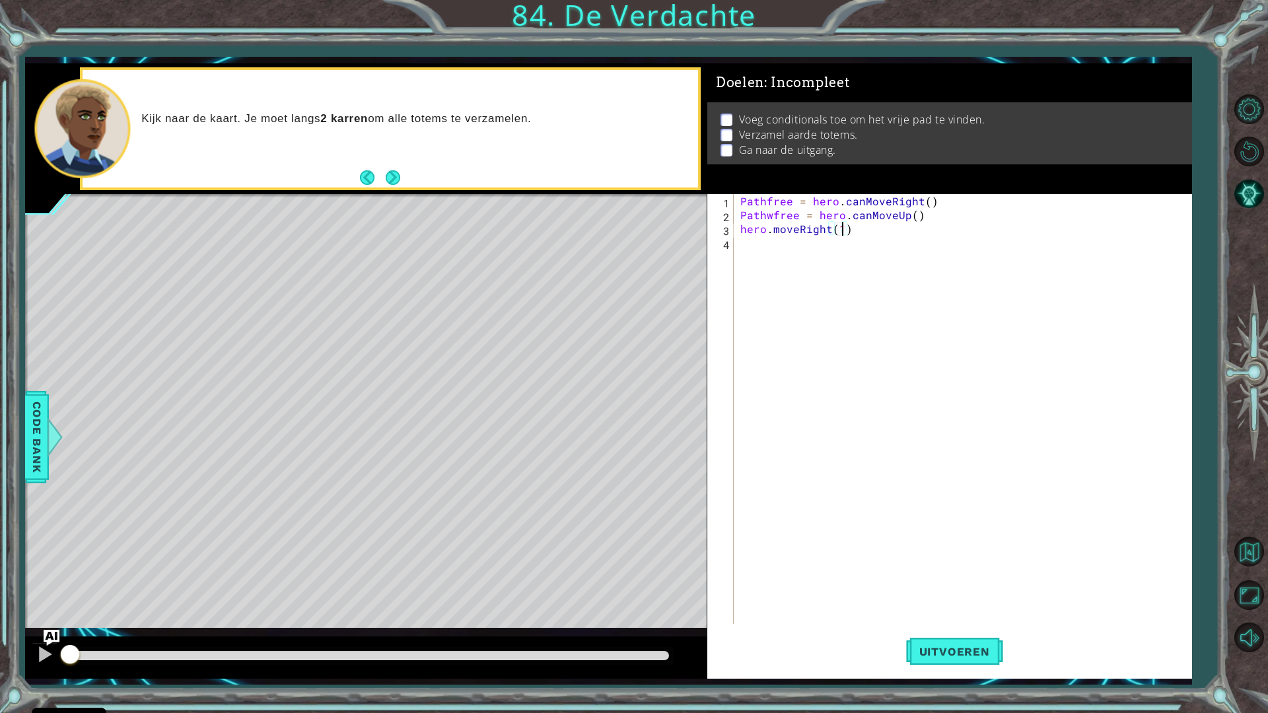
scroll to position [0, 0]
type textarea "I"
type textarea "if Pathfree == True:"
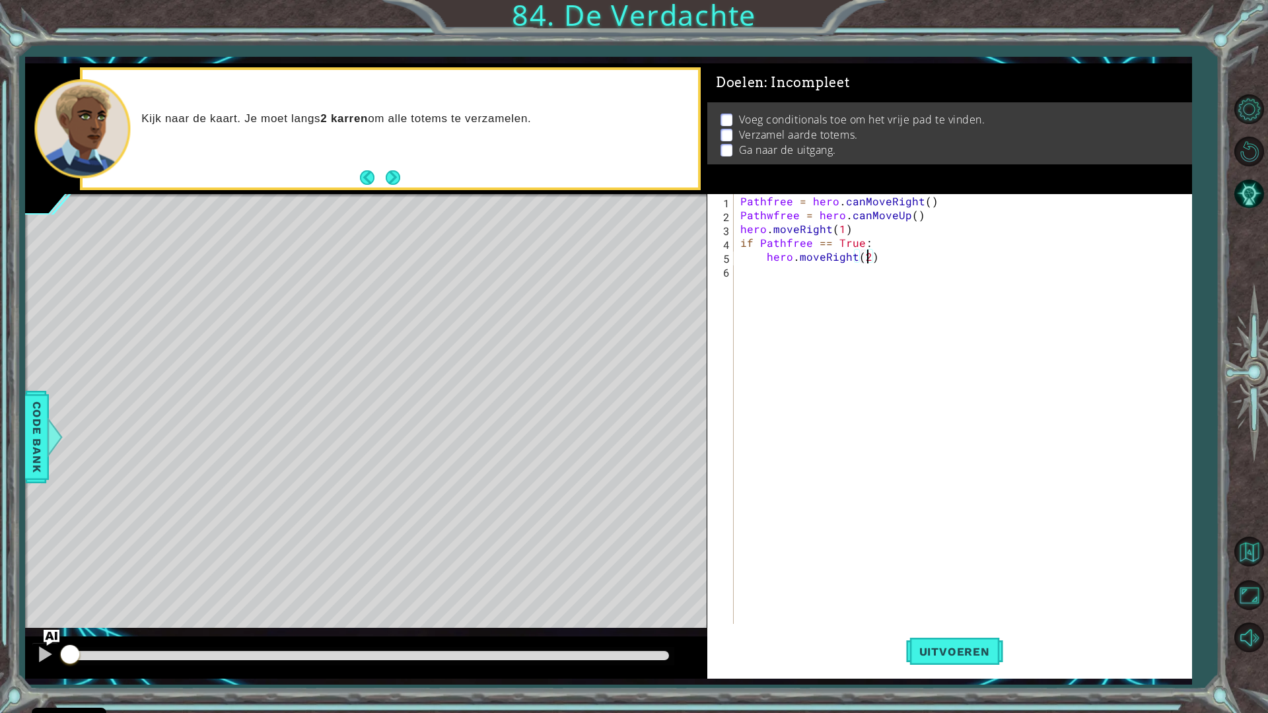
type textarea "hero.moveRight(3)"
type textarea "hero.moveUp(2)"
type textarea "if Pathfree == False:"
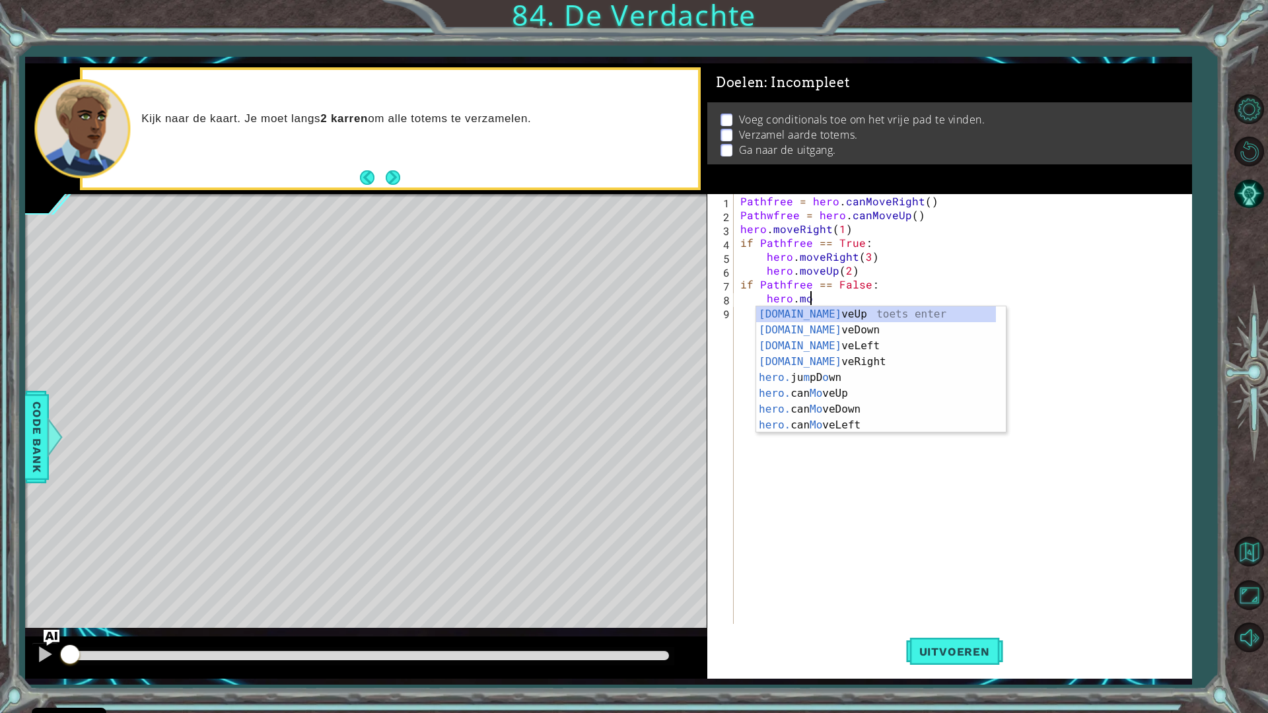
scroll to position [0, 4]
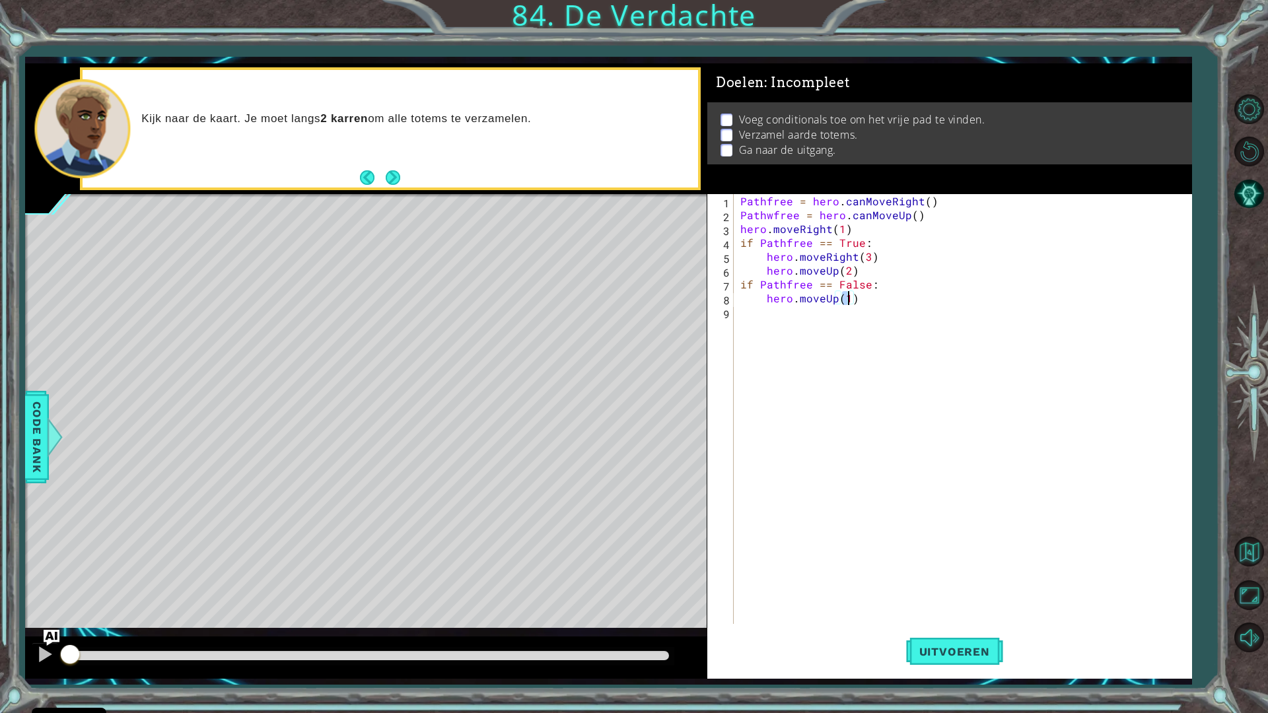
type textarea "hero.moveUp(2)"
type textarea "hero.moveRight(3)"
click at [815, 331] on div "Pathfree = hero . canMoveRight ( ) Pathwfree = hero . canMoveUp ( ) hero . move…" at bounding box center [969, 423] width 450 height 458
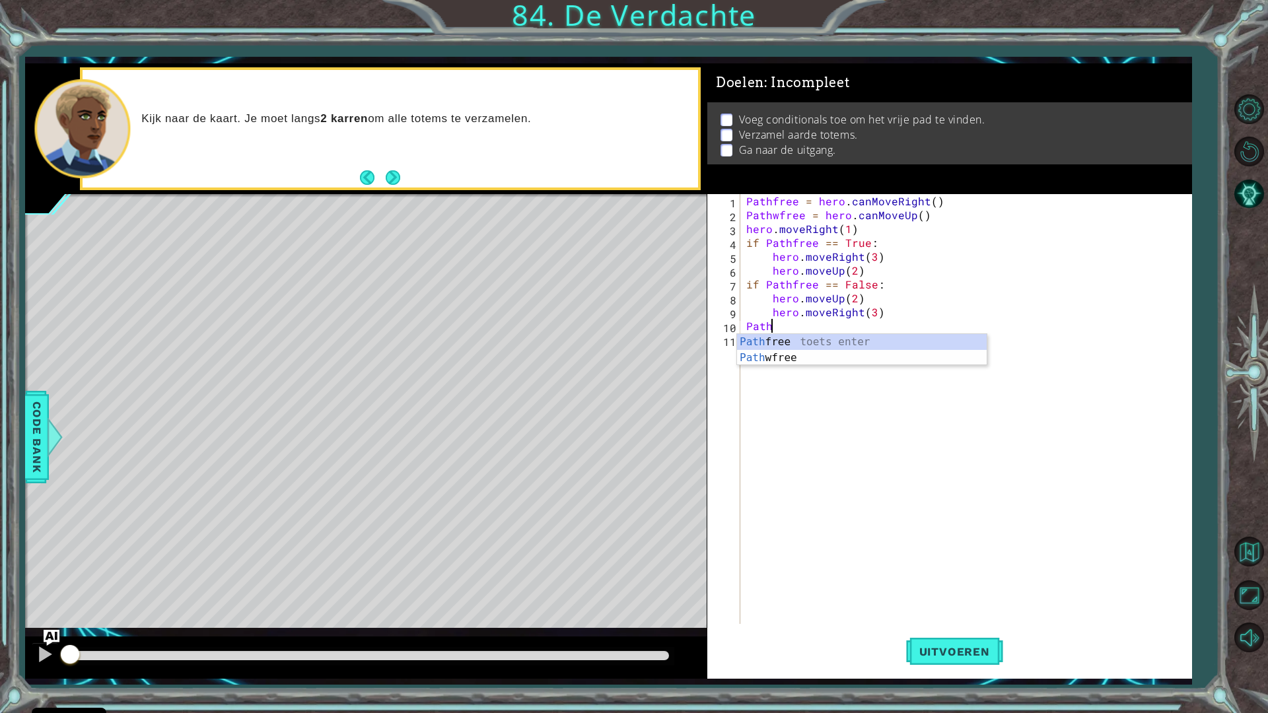
scroll to position [0, 1]
type textarea "P"
type textarea "if Pathwfree == True:"
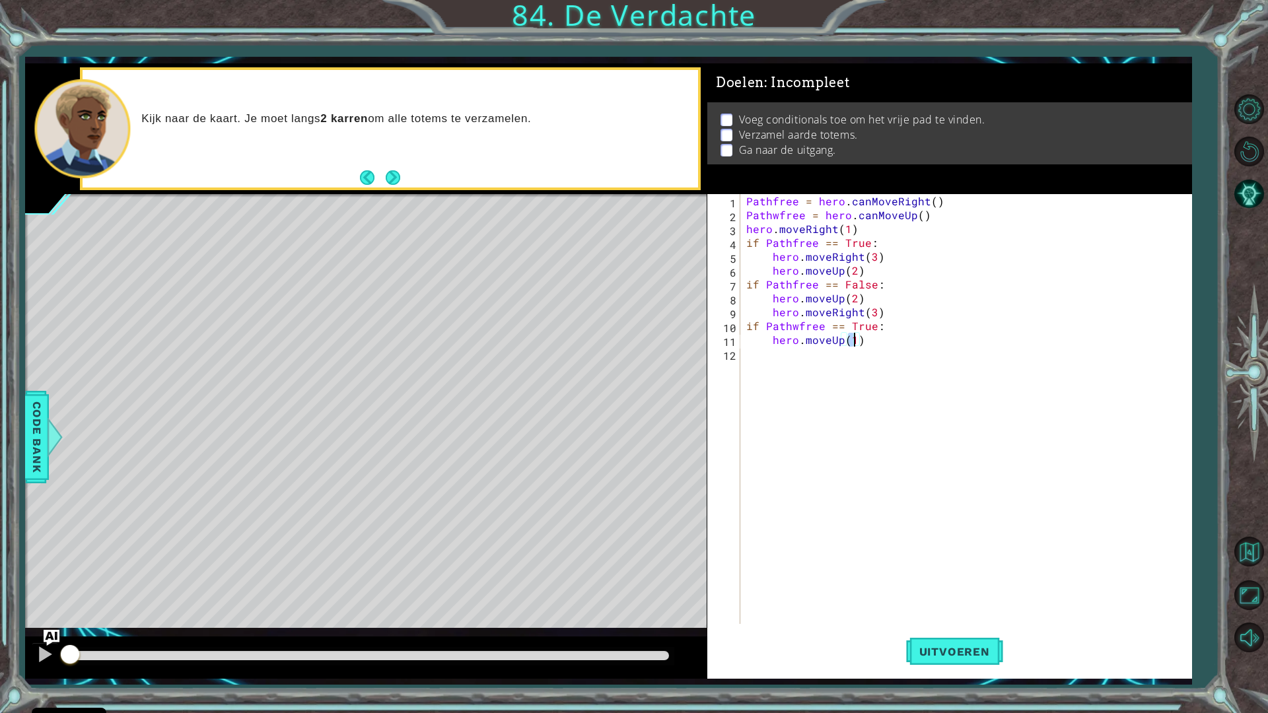
type textarea "hero.moveUp(2)"
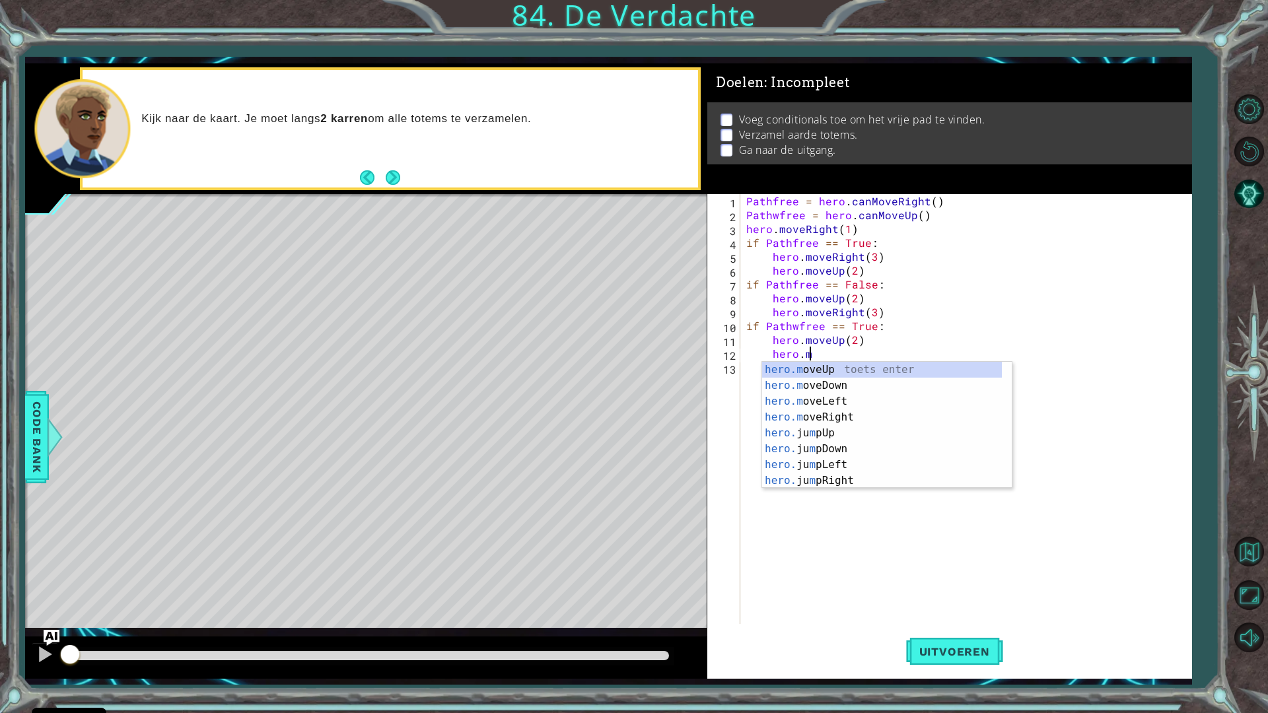
scroll to position [0, 4]
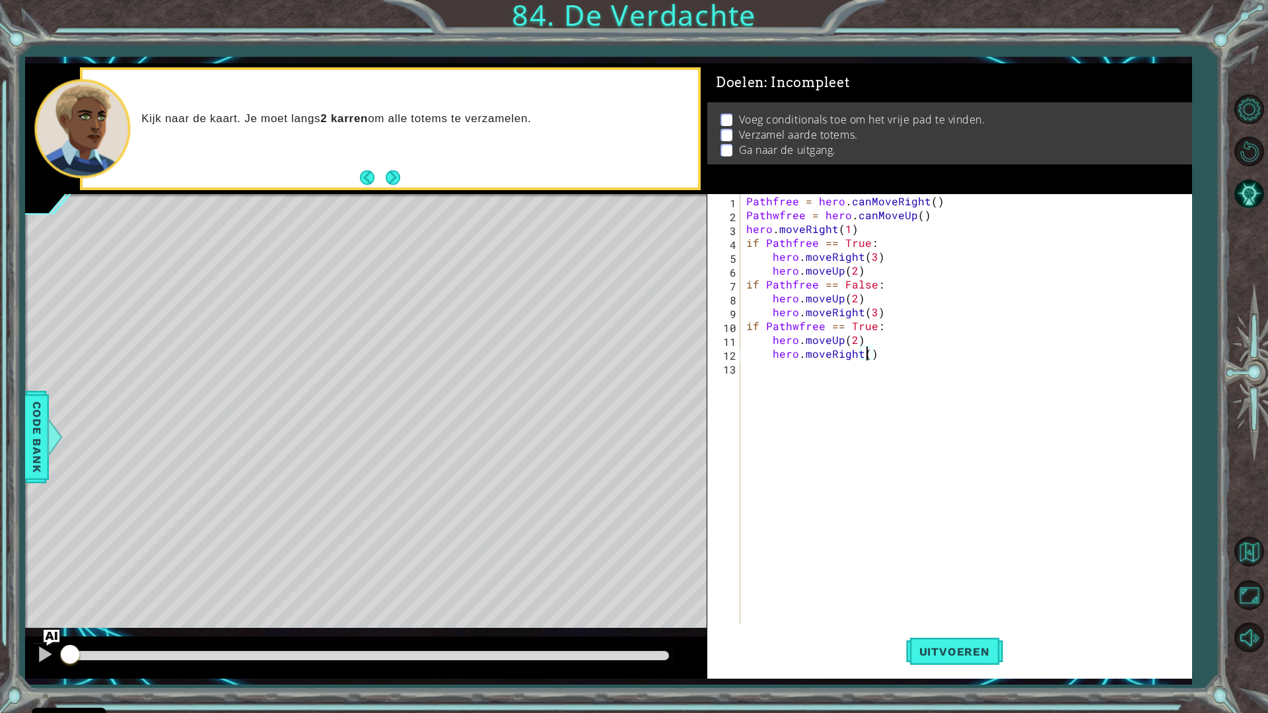
type textarea "hero.moveRight(3)"
type textarea "hero.moveUp(1)"
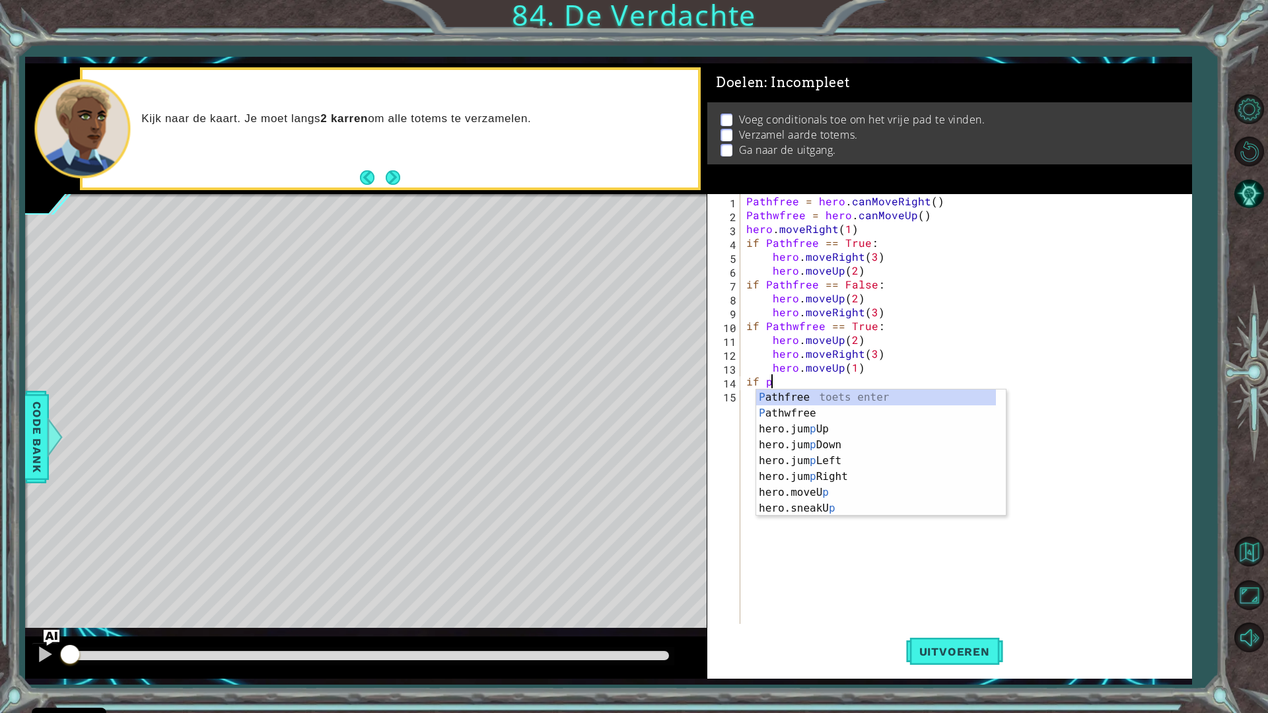
scroll to position [0, 1]
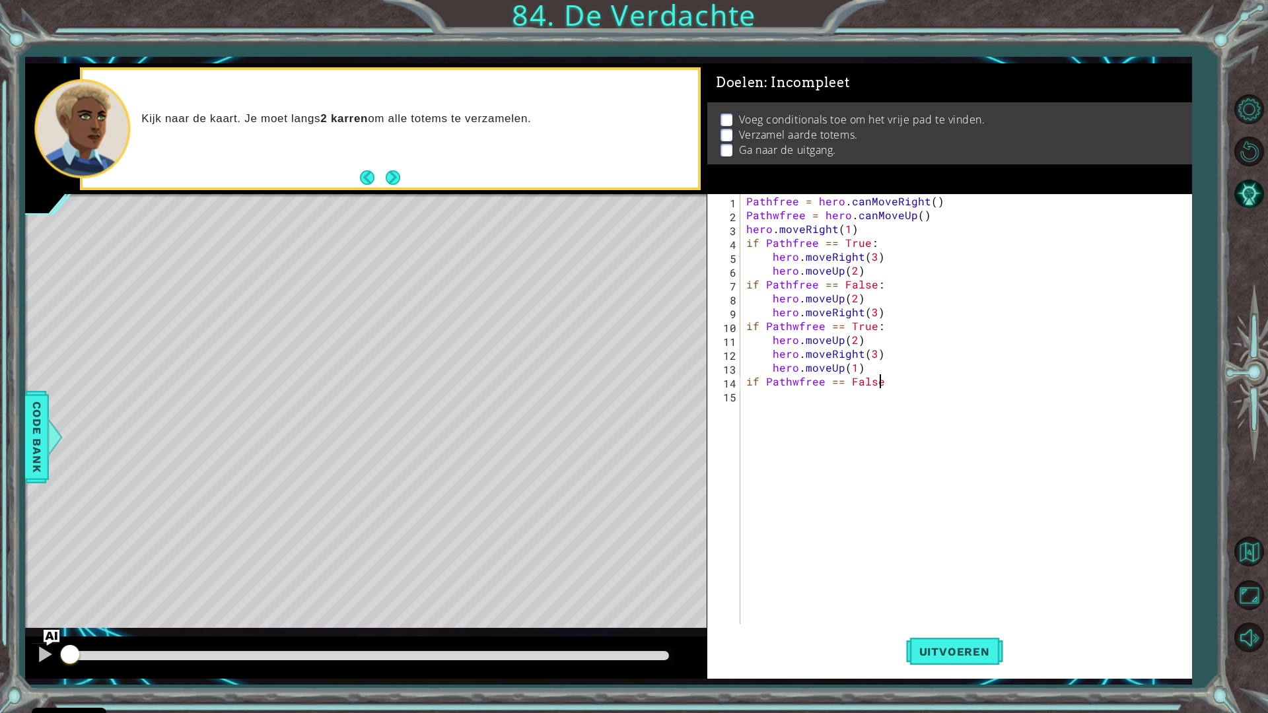
type textarea "if Pathwfree == False:"
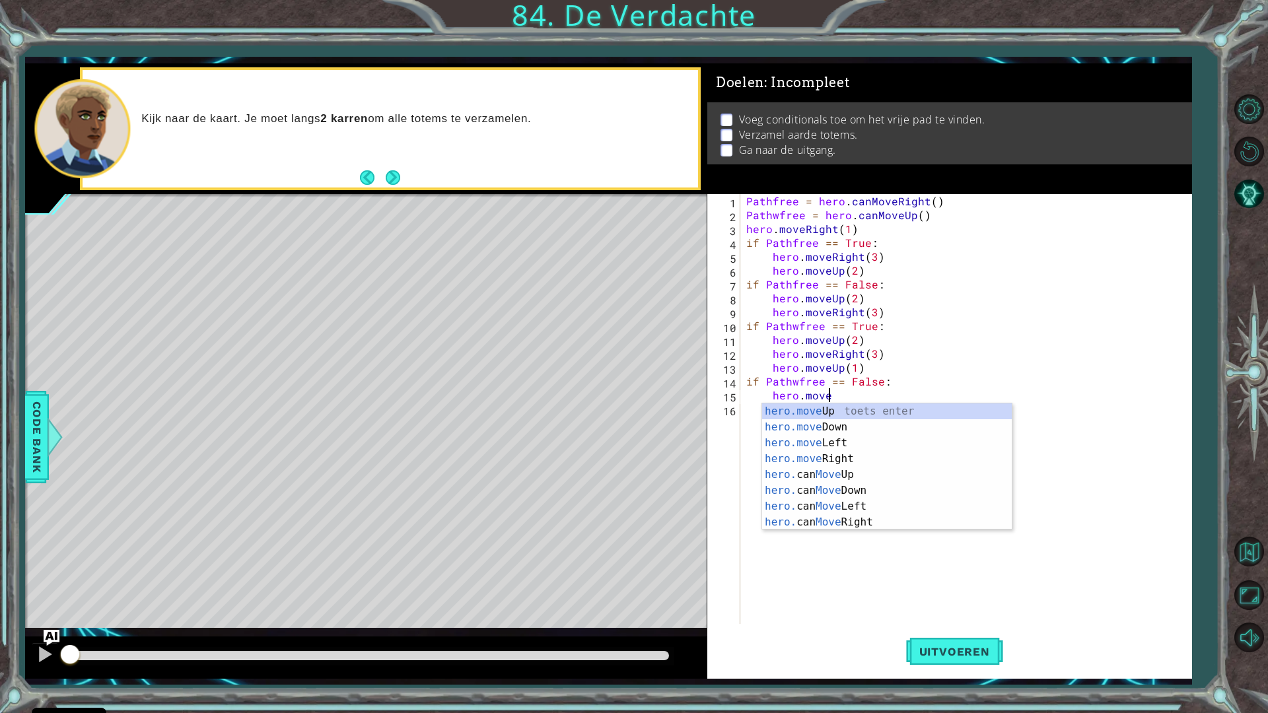
scroll to position [0, 4]
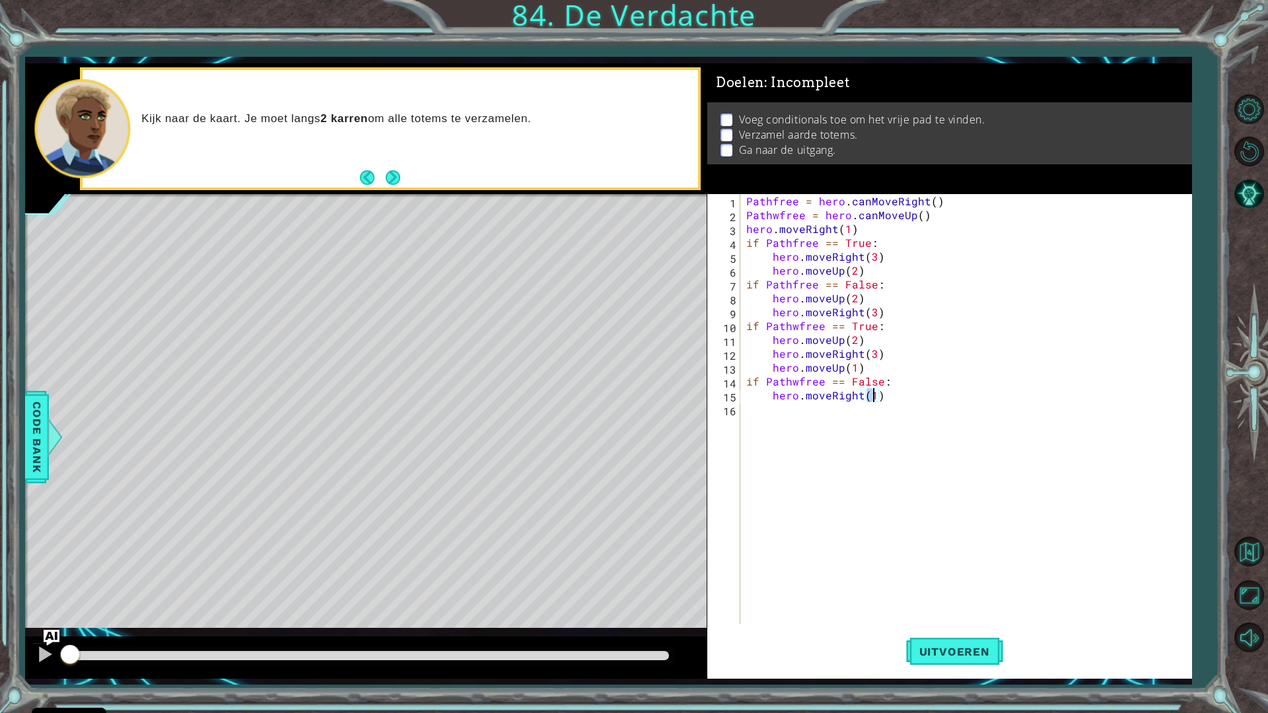
type textarea "hero.moveRight(2)"
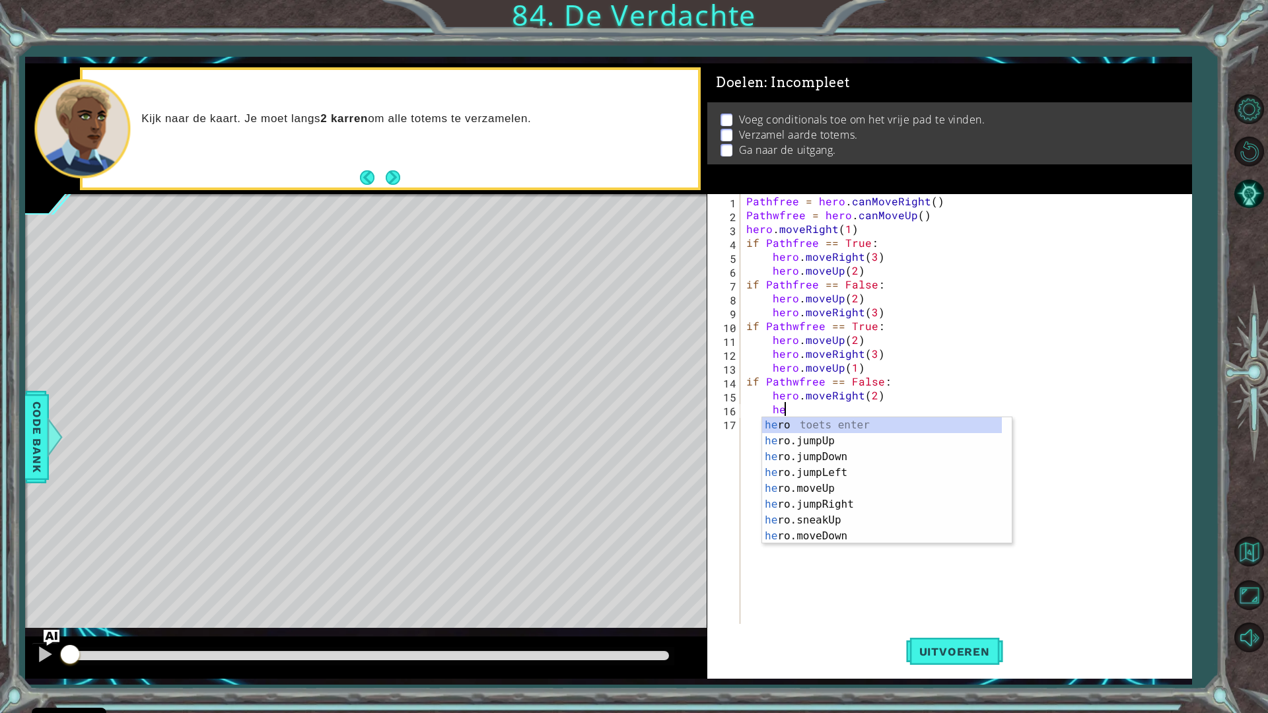
type textarea "h"
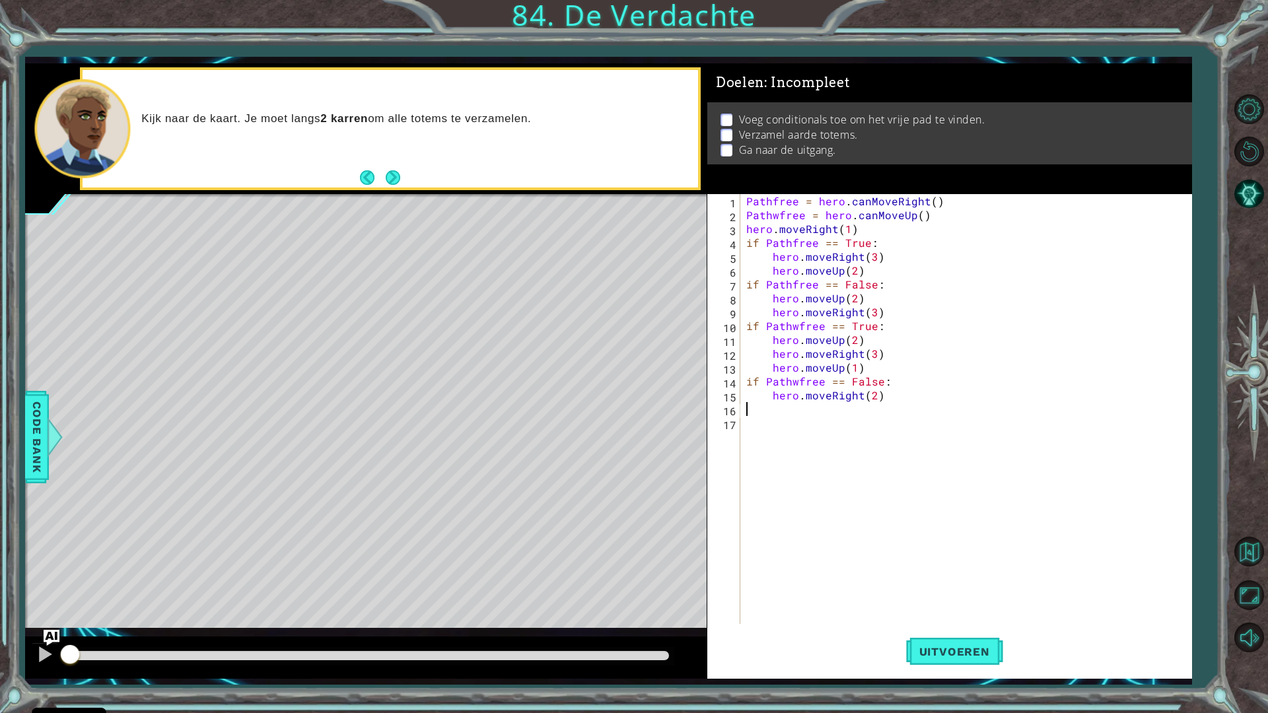
scroll to position [0, 0]
type textarea "hero.moveRight(2)"
type textarea "i"
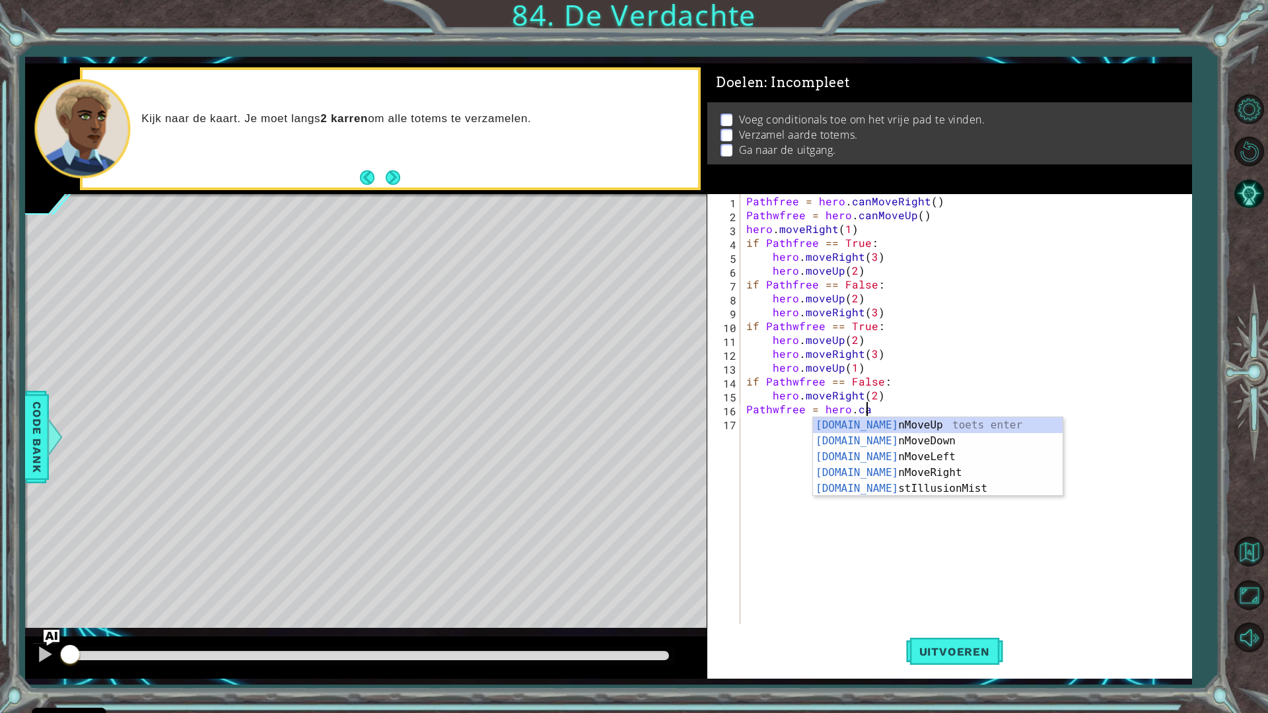
scroll to position [0, 7]
type textarea "Pathwfree = hero.can"
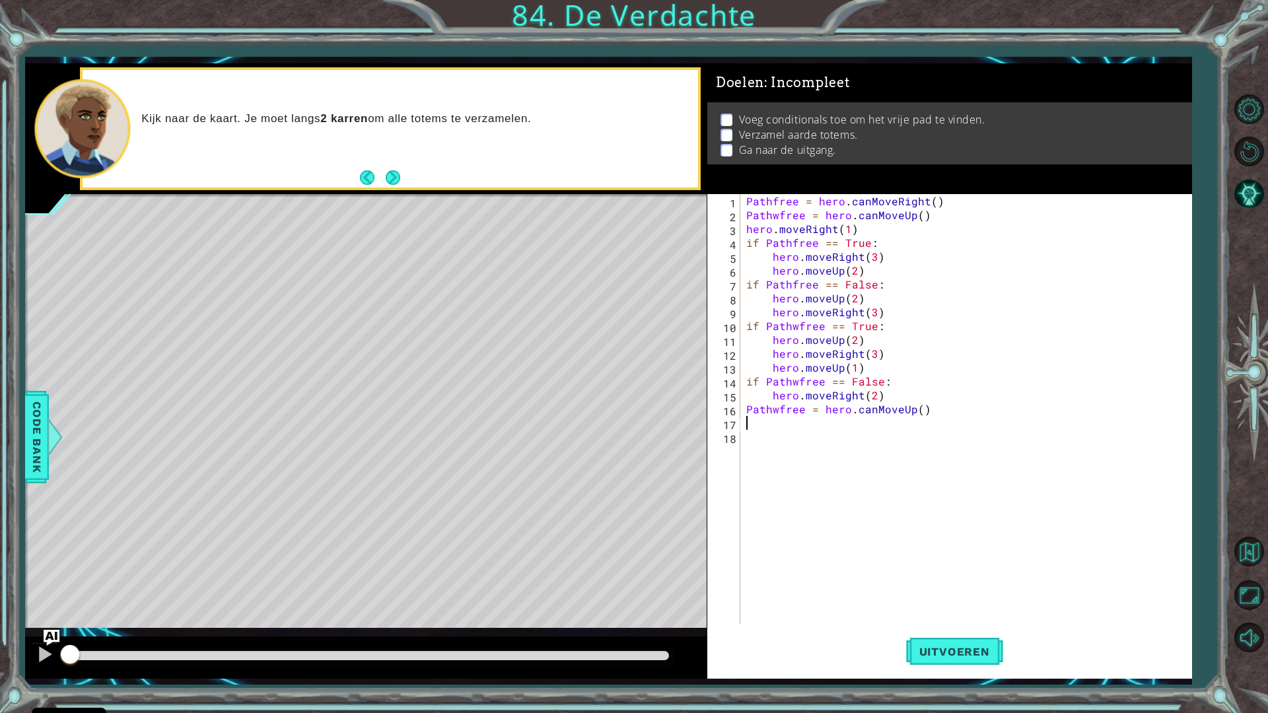
type textarea "p"
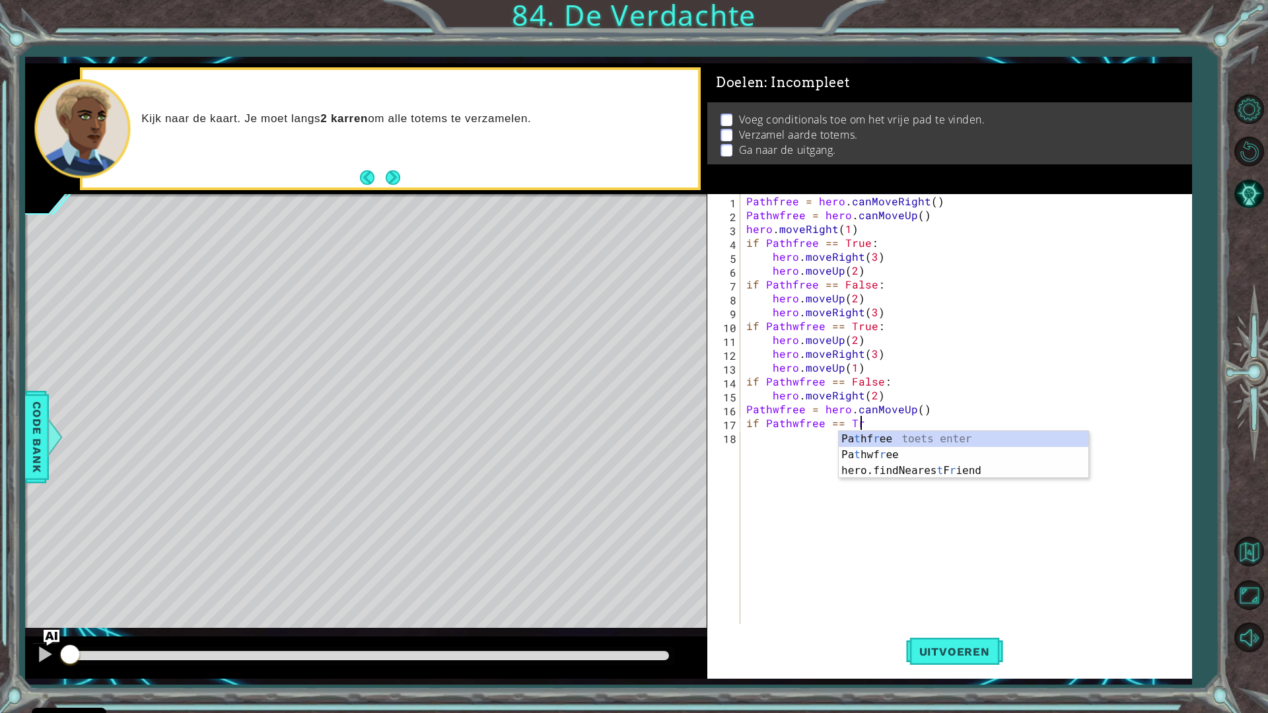
scroll to position [0, 7]
type textarea "if Pathwfree == True:"
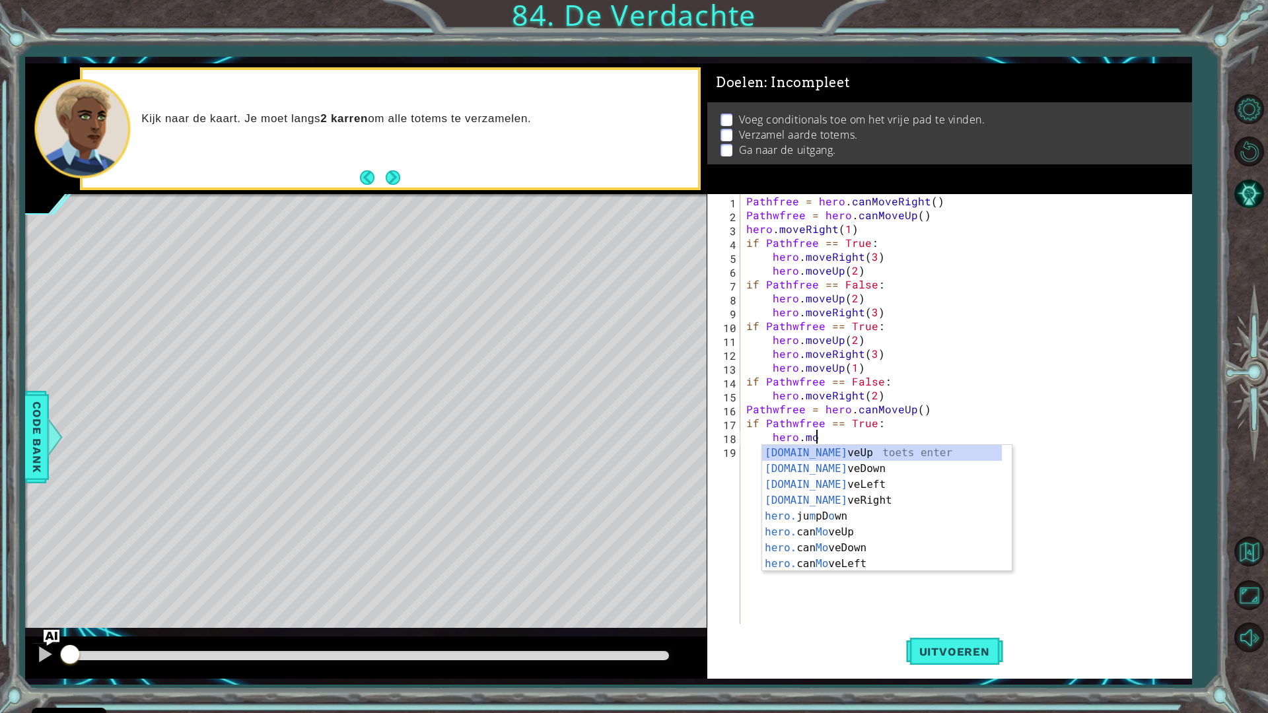
scroll to position [0, 4]
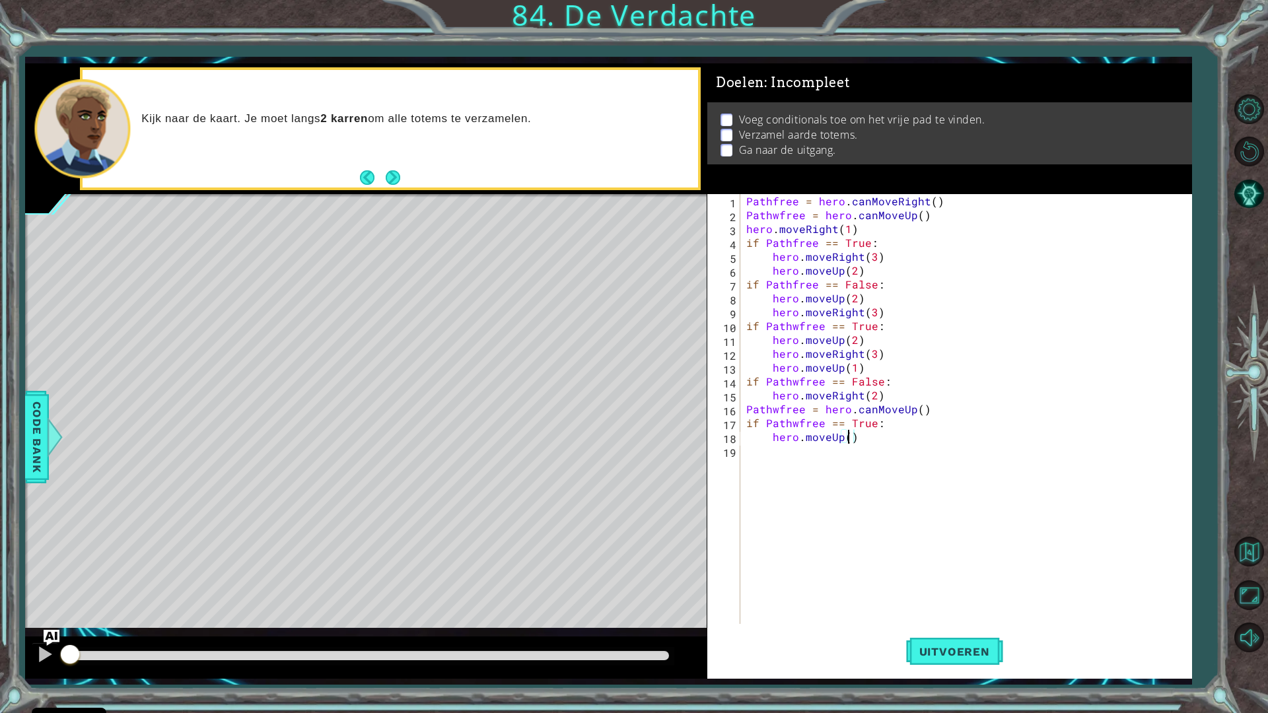
type textarea "hero.moveUp(2)"
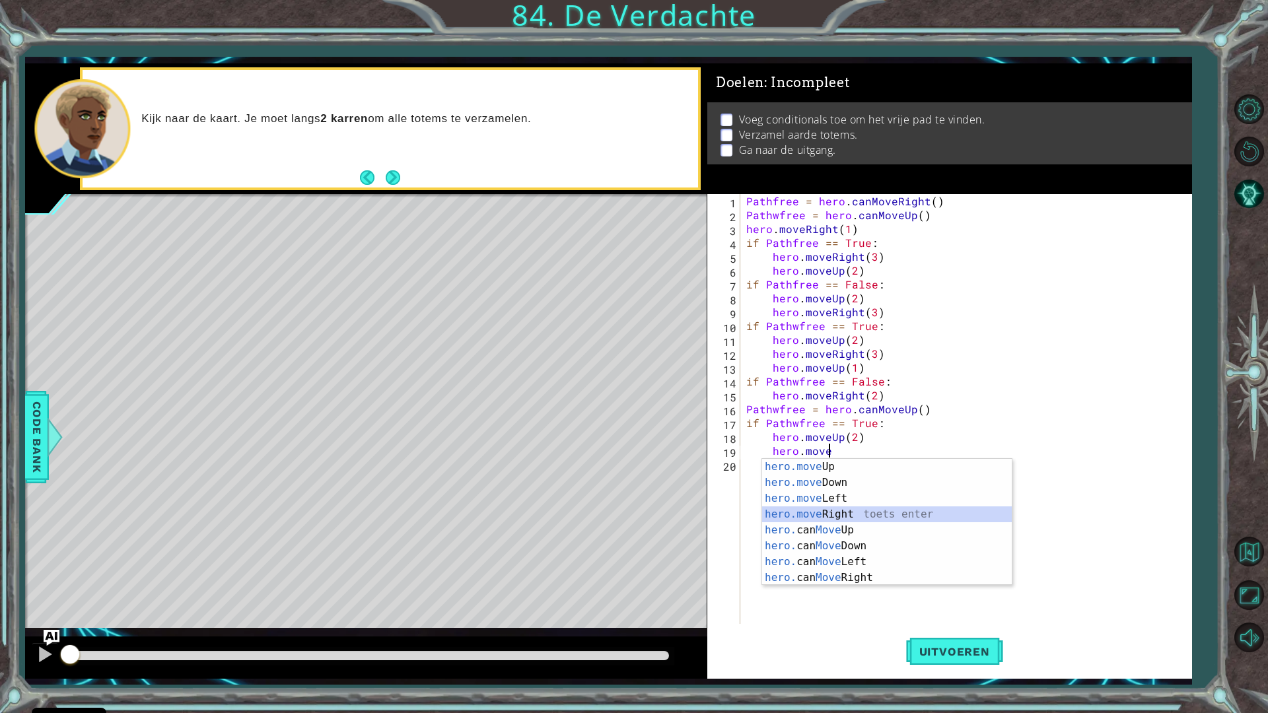
type textarea "hero.moveRight(1)"
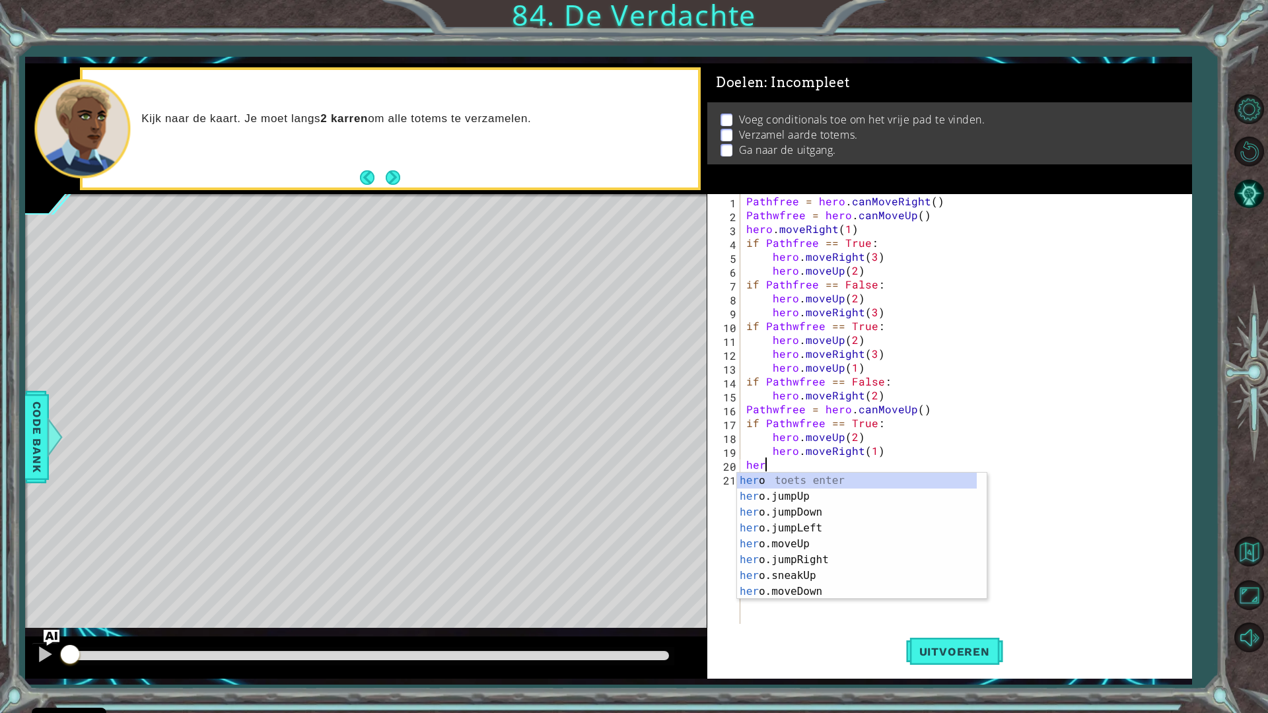
scroll to position [0, 0]
type textarea "h"
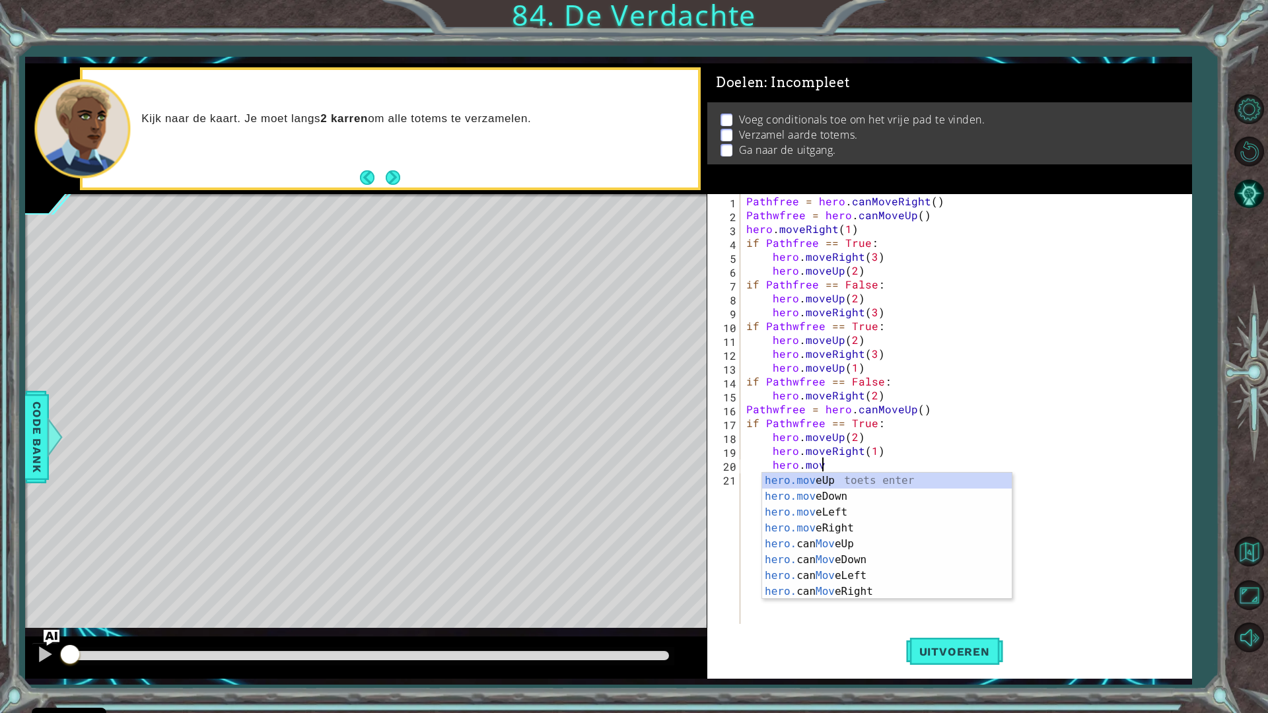
scroll to position [0, 4]
type textarea "hero.moveUp(1)"
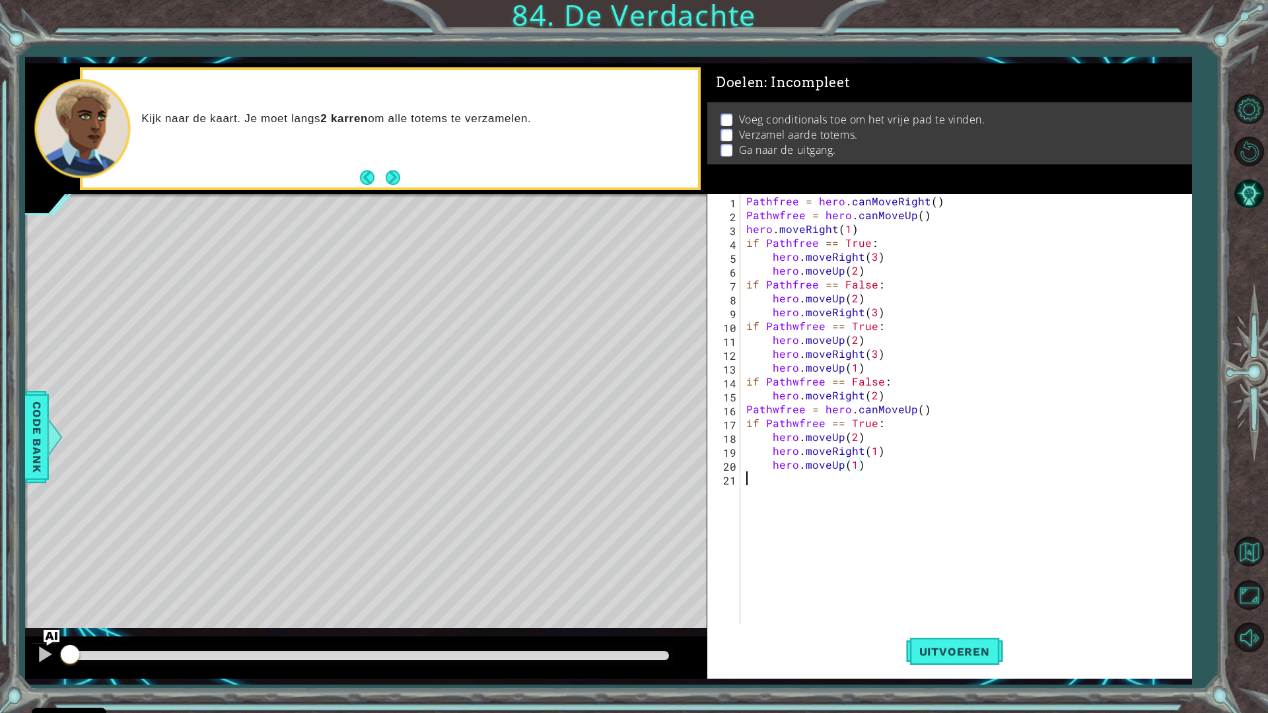
click at [811, 557] on div "Pathfree = hero . canMoveRight ( ) Pathwfree = hero . canMoveUp ( ) hero . move…" at bounding box center [969, 423] width 450 height 458
click at [980, 635] on button "Uitvoeren" at bounding box center [954, 651] width 97 height 48
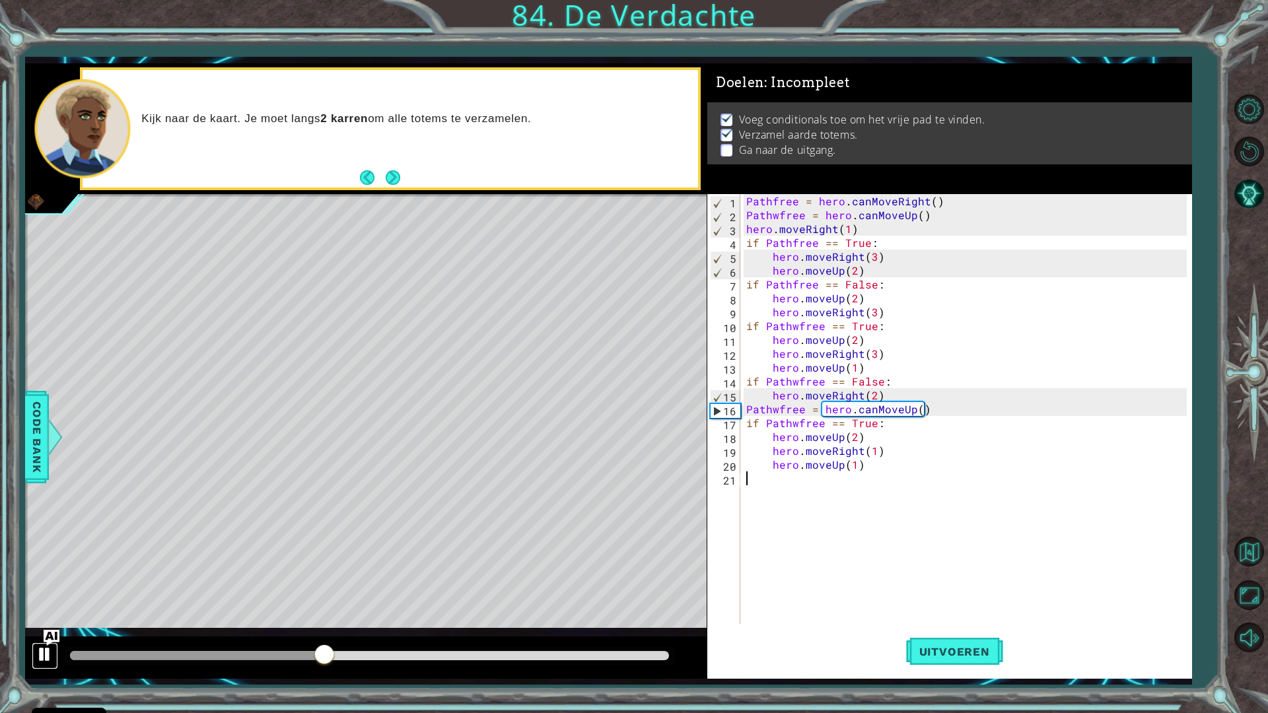
click at [50, 635] on div at bounding box center [44, 654] width 17 height 17
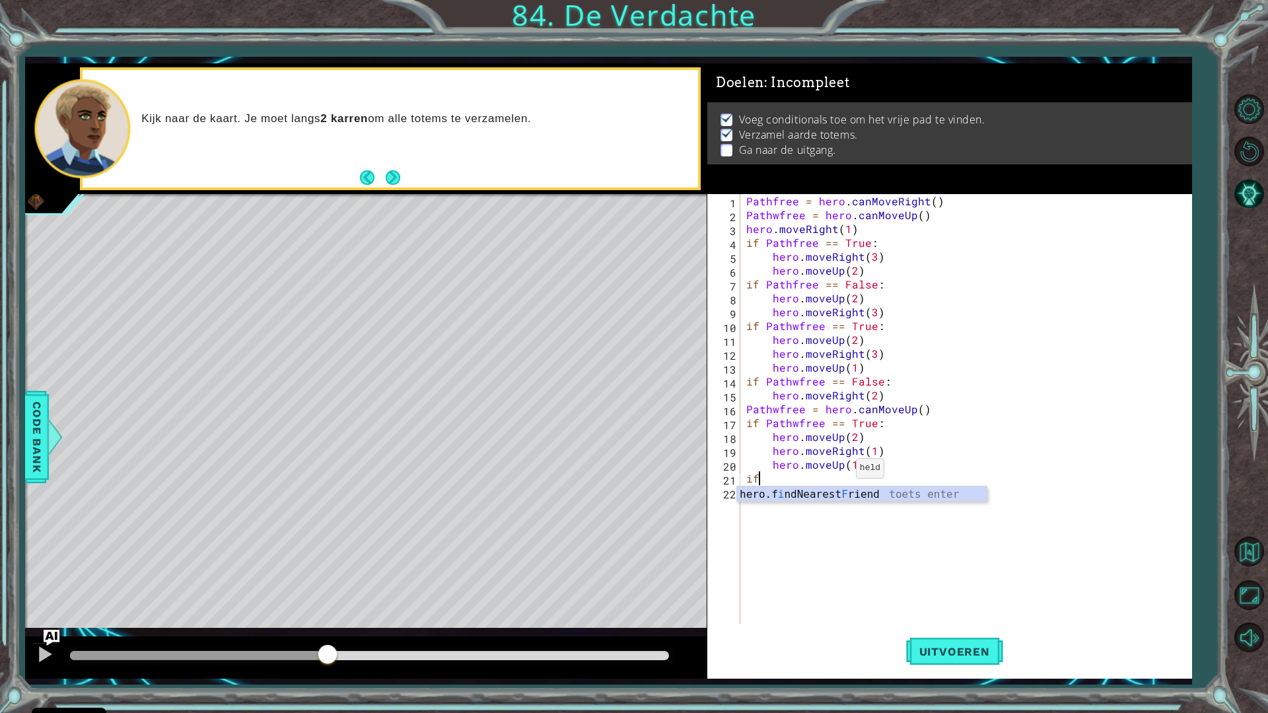
type textarea "i"
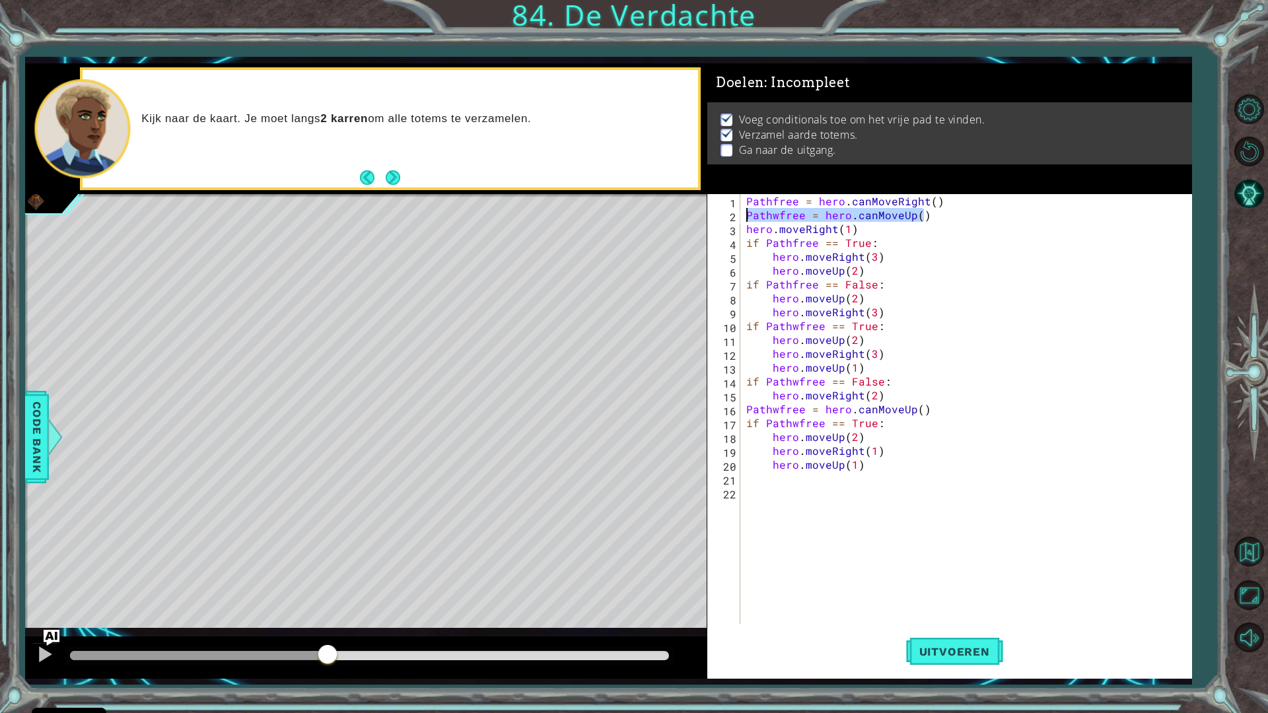
drag, startPoint x: 926, startPoint y: 219, endPoint x: 744, endPoint y: 210, distance: 181.8
click at [744, 210] on div "Pathfree = hero . canMoveRight ( ) Pathwfree = hero . canMoveUp ( ) hero . move…" at bounding box center [969, 423] width 450 height 458
type textarea "Pathwfree = hero.canMoveUp()"
click at [796, 382] on div "Pathfree = hero . canMoveRight ( ) hero . moveRight ( 1 ) if Pathfree == True :…" at bounding box center [969, 423] width 450 height 458
type textarea "if Pathfree == False:"
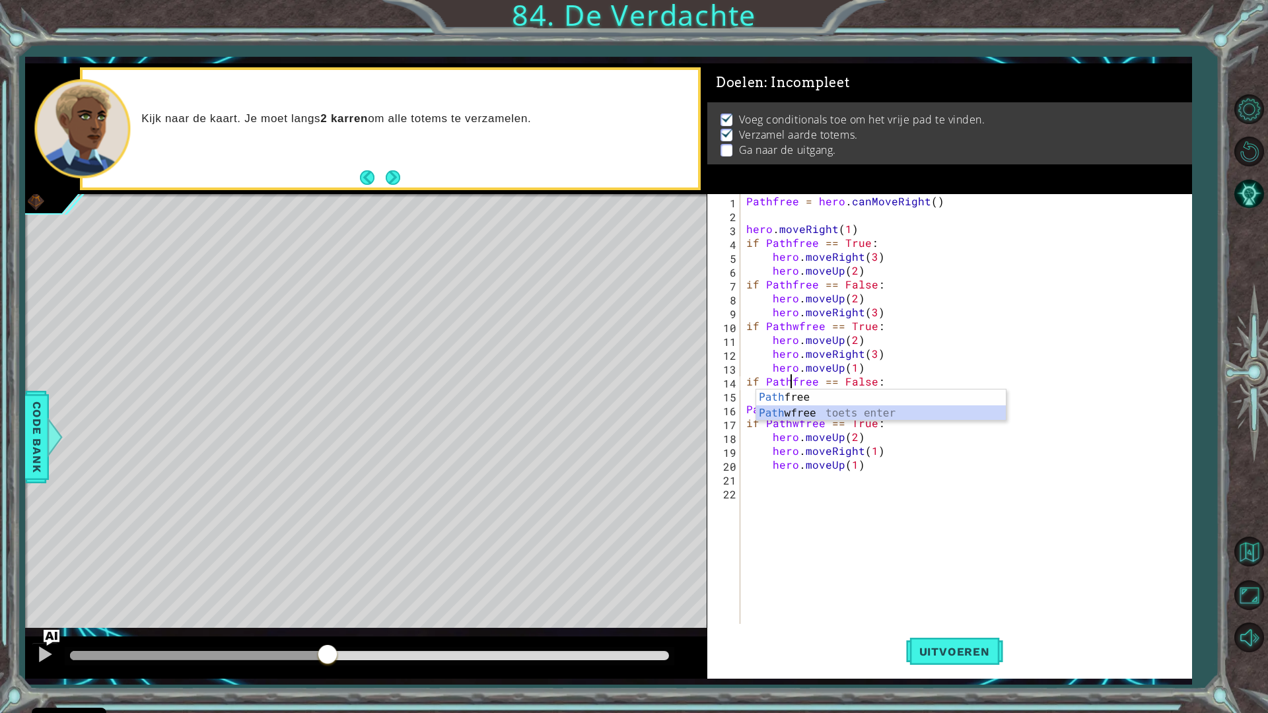
click at [822, 511] on div "Pathfree = hero . canMoveRight ( ) hero . moveRight ( 1 ) if Pathfree == True :…" at bounding box center [969, 423] width 450 height 458
click at [796, 423] on div "Pathfree = hero . canMoveRight ( ) hero . moveRight ( 1 ) if Pathfree == True :…" at bounding box center [969, 423] width 450 height 458
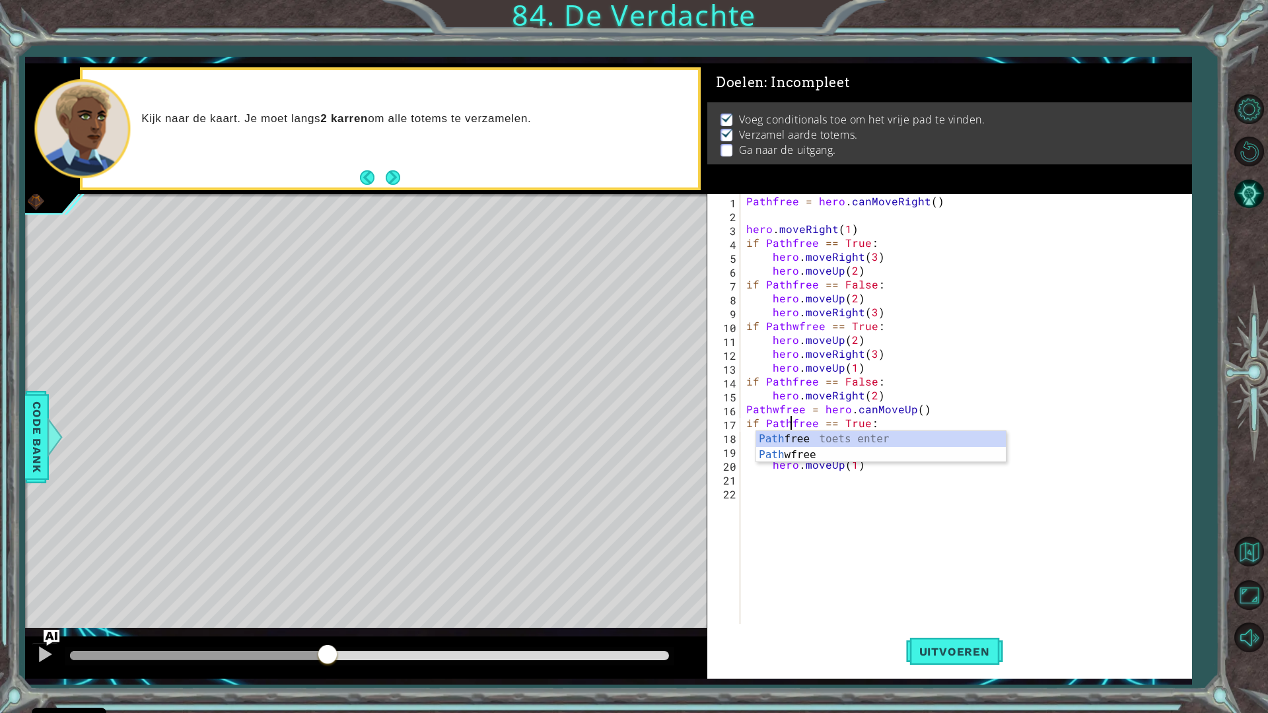
click at [862, 368] on div "Pathfree = hero . canMoveRight ( ) hero . moveRight ( 1 ) if Pathfree == True :…" at bounding box center [969, 423] width 450 height 458
type textarea "hero.moveUp(1)"
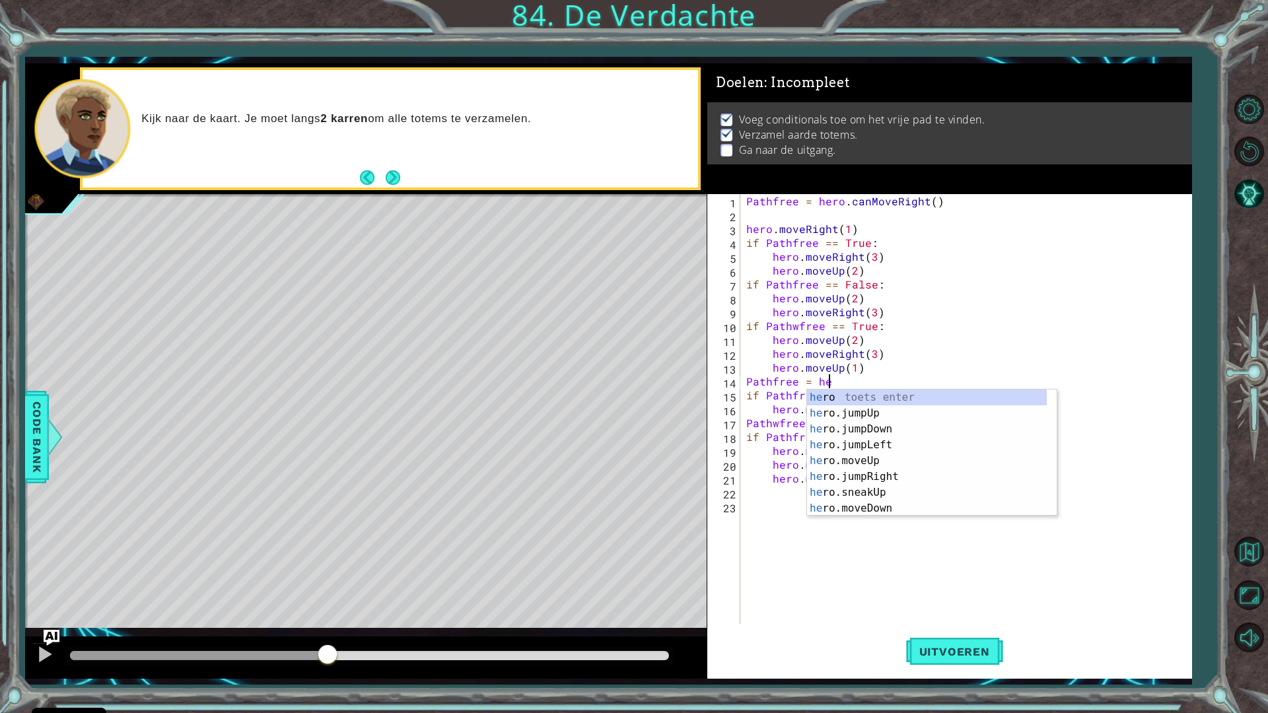
scroll to position [0, 5]
type textarea "Pathfree = hero.can"
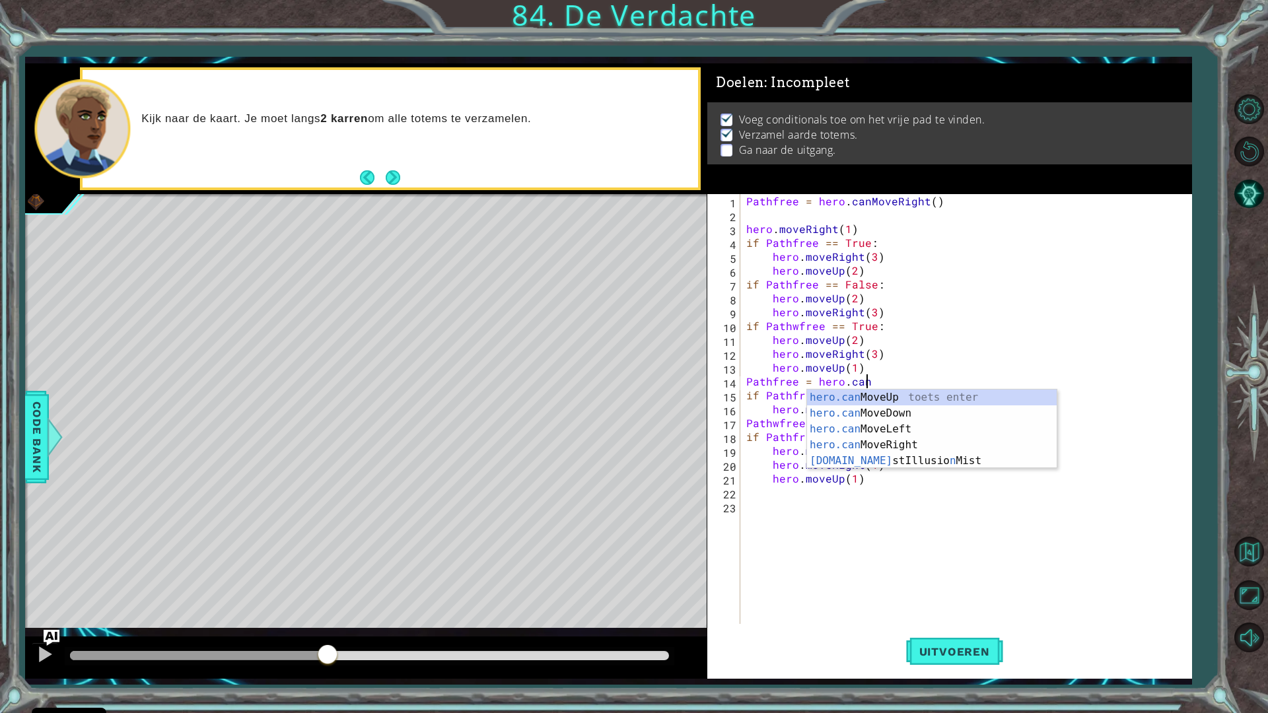
scroll to position [0, 0]
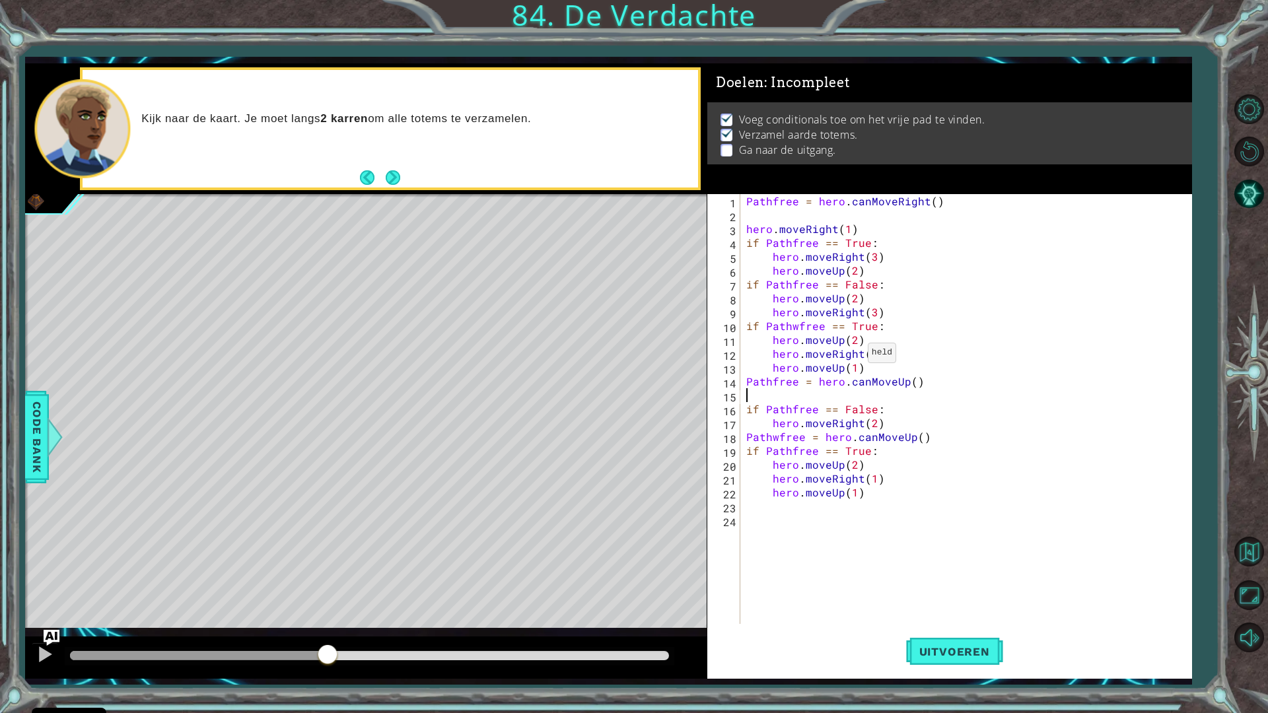
type textarea "Pathfree = hero.canMoveUp()"
click at [862, 545] on div "Pathfree = hero . canMoveRight ( ) hero . moveRight ( 1 ) if Pathfree == True :…" at bounding box center [969, 423] width 450 height 458
click at [777, 427] on div "Pathfree = hero . canMoveRight ( ) hero . moveRight ( 1 ) if Pathfree == True :…" at bounding box center [969, 423] width 450 height 458
type textarea "Pathfree = hero.canMoveUp()"
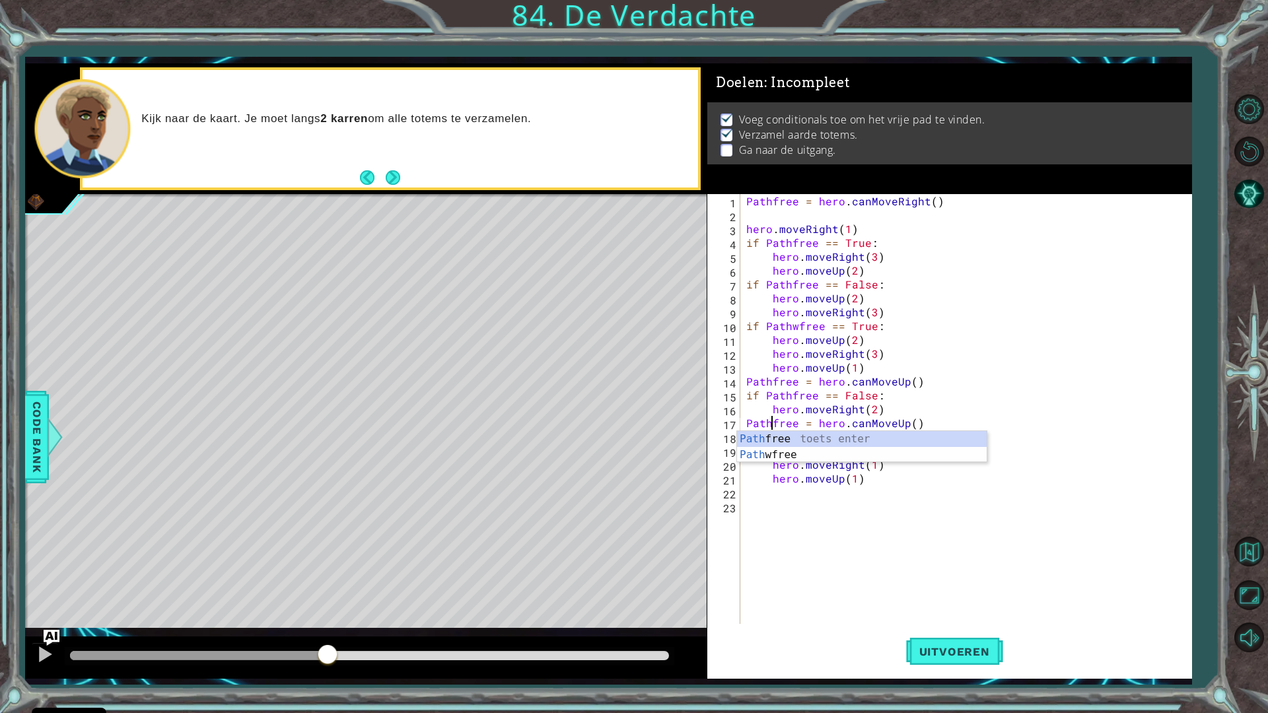
click at [810, 556] on div "Pathfree = hero . canMoveRight ( ) hero . moveRight ( 1 ) if Pathfree == True :…" at bounding box center [969, 423] width 450 height 458
click at [969, 635] on button "Uitvoeren" at bounding box center [954, 651] width 97 height 48
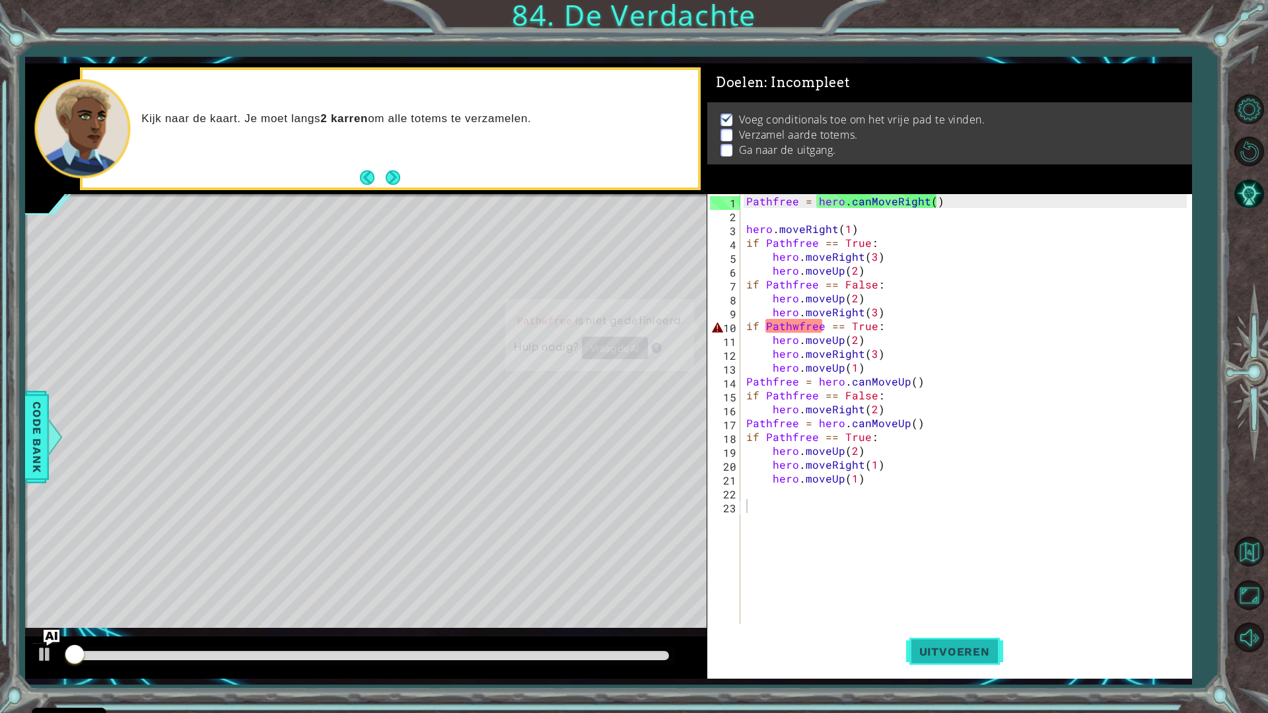
click at [969, 633] on button "Uitvoeren" at bounding box center [954, 651] width 97 height 48
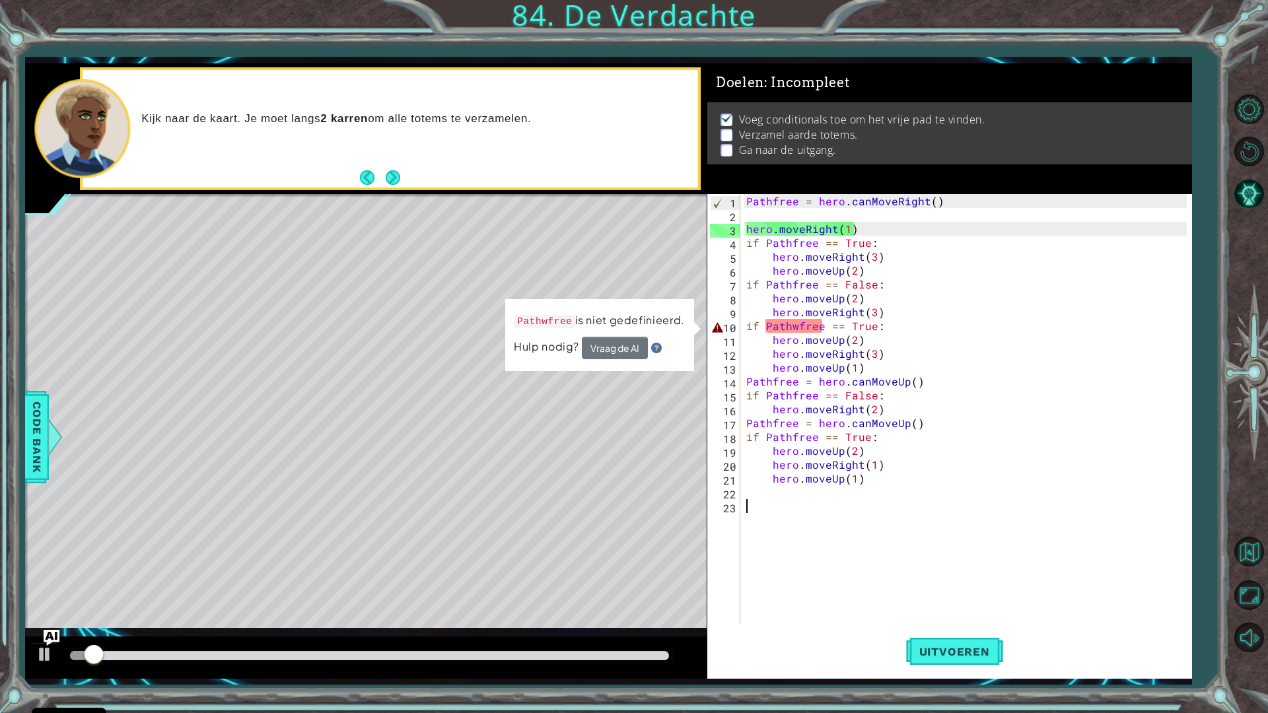
click at [799, 327] on div "Pathfree = hero . canMoveRight ( ) hero . moveRight ( 1 ) if Pathfree == True :…" at bounding box center [969, 423] width 450 height 458
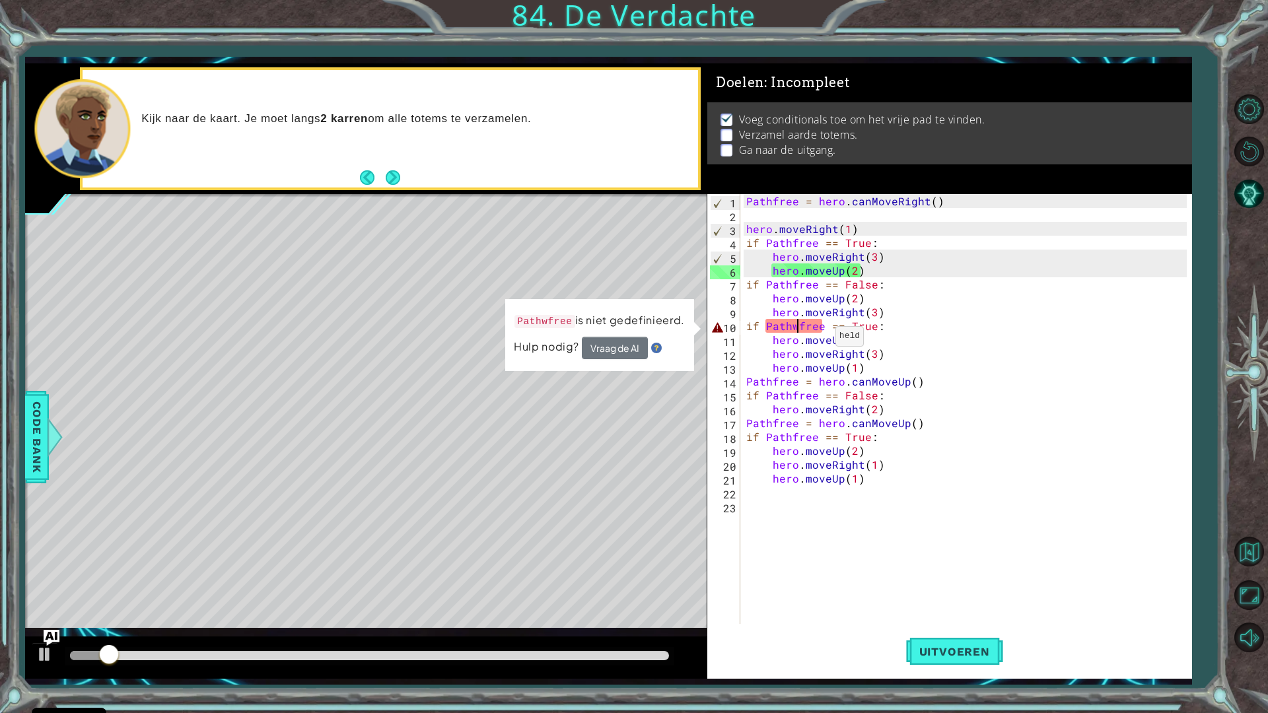
type textarea "if Pathfree == True:"
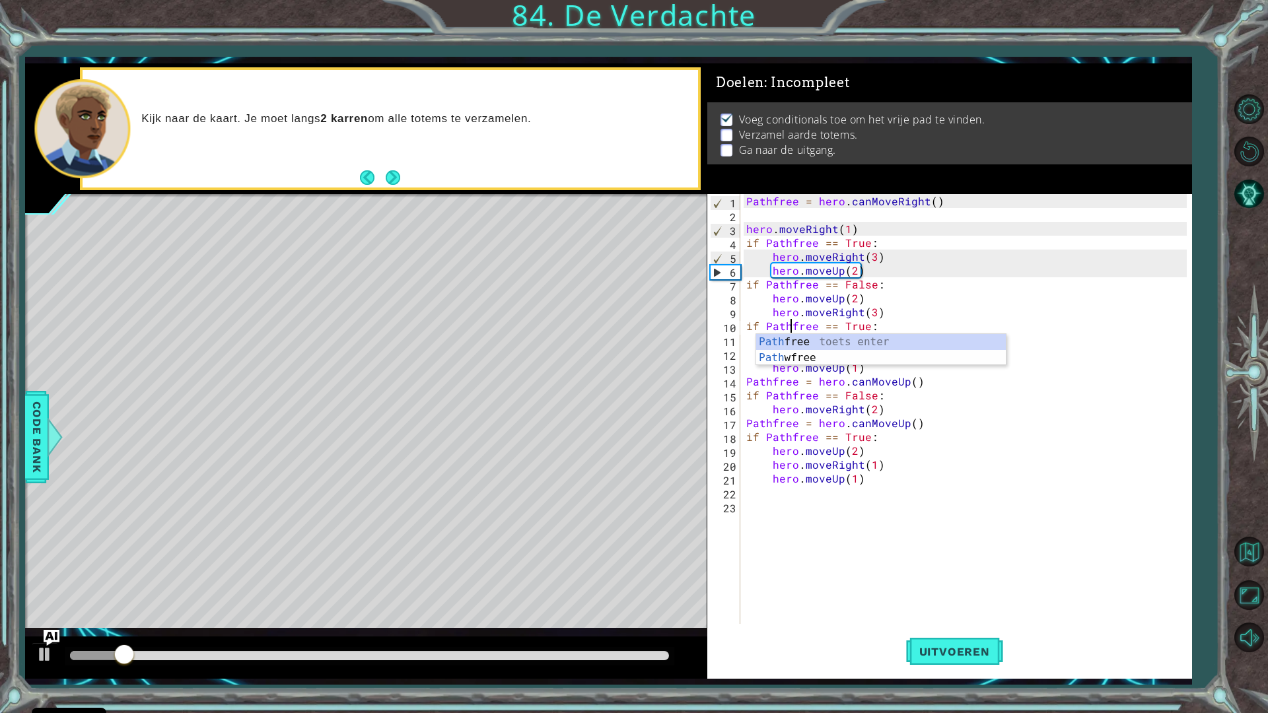
click at [893, 543] on div "Pathfree = hero . canMoveRight ( ) hero . moveRight ( 1 ) if Pathfree == True :…" at bounding box center [969, 423] width 450 height 458
click at [977, 635] on div "1 ההההההההההההההההההההההההההההההההההההההההההההההההההההההההההההההההההההההההההההה…" at bounding box center [634, 356] width 1268 height 713
click at [971, 635] on button "Uitvoeren" at bounding box center [954, 651] width 97 height 48
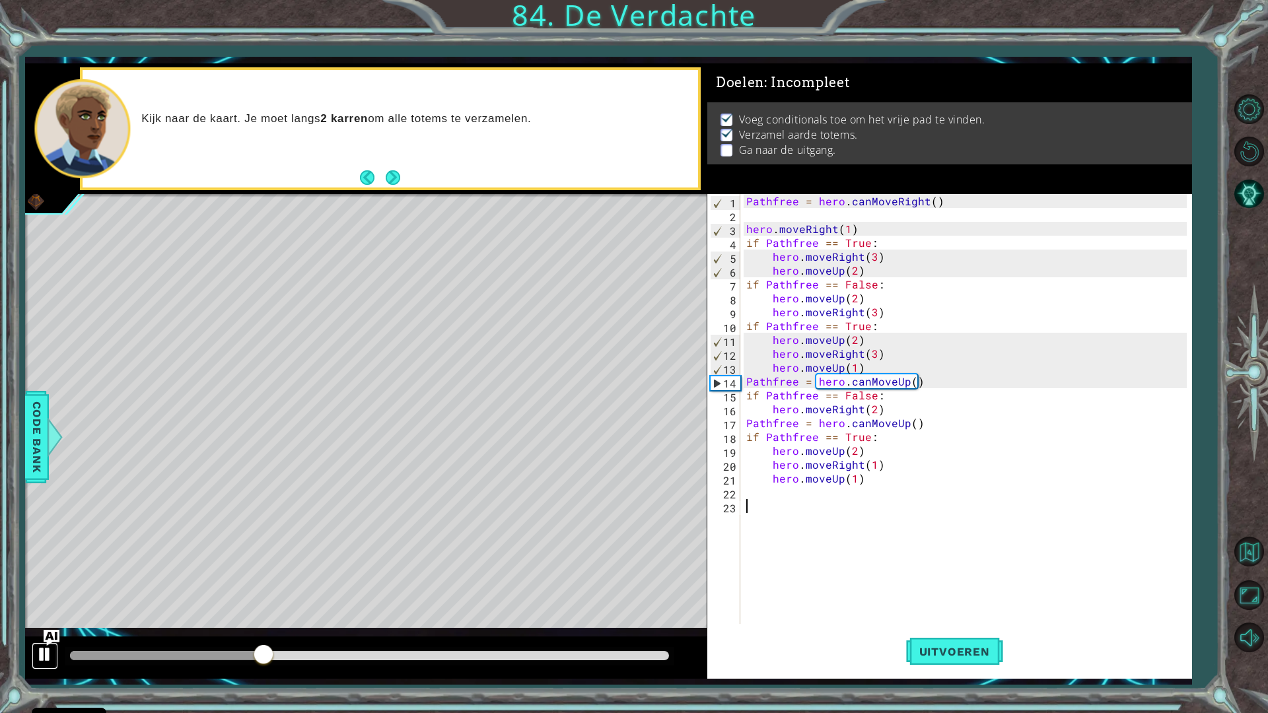
click at [42, 635] on div at bounding box center [44, 654] width 17 height 17
click at [871, 349] on div "Pathfree = hero . canMoveRight ( ) hero . moveRight ( 1 ) if Pathfree == True :…" at bounding box center [969, 423] width 450 height 458
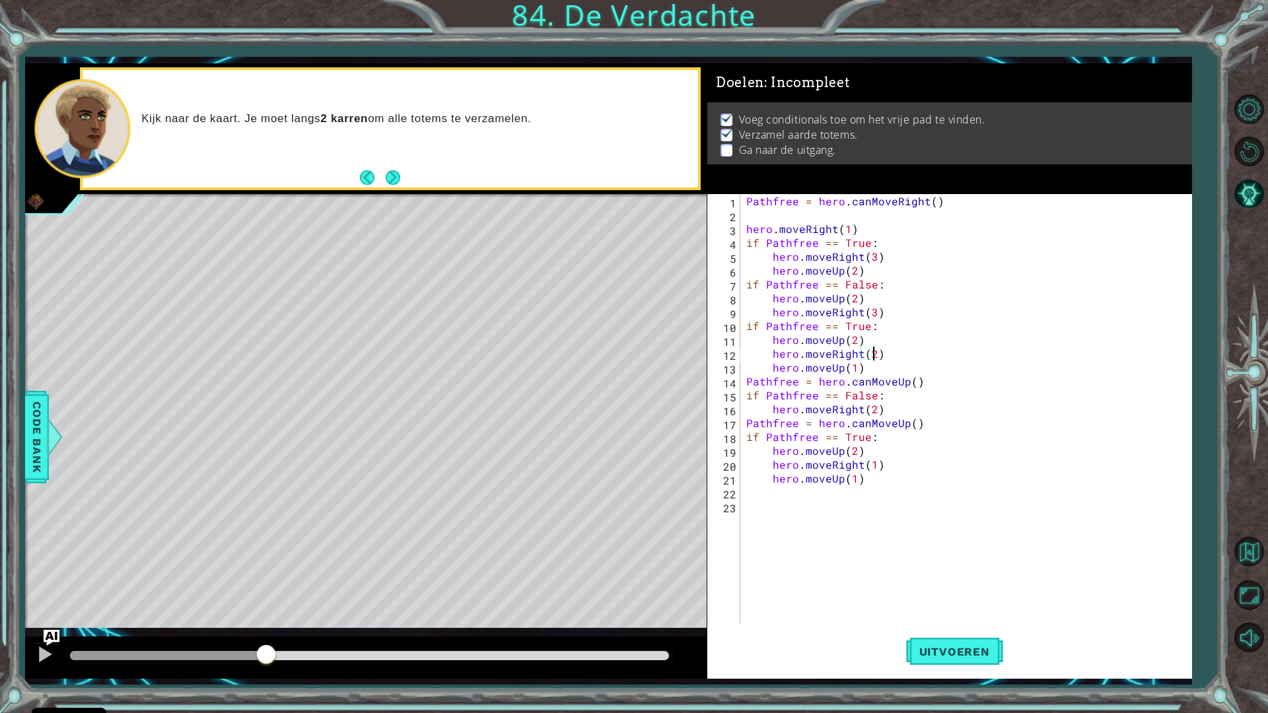
scroll to position [0, 7]
click at [841, 341] on div "Pathfree = hero . canMoveRight ( ) hero . moveRight ( 1 ) if Pathfree == True :…" at bounding box center [969, 423] width 450 height 458
click at [882, 343] on div "Pathfree = hero . canMoveRight ( ) hero . moveRight ( 1 ) if Pathfree == True :…" at bounding box center [969, 423] width 450 height 458
click at [957, 469] on div "Pathfree = hero . canMoveRight ( ) hero . moveRight ( 1 ) if Pathfree == True :…" at bounding box center [969, 423] width 450 height 458
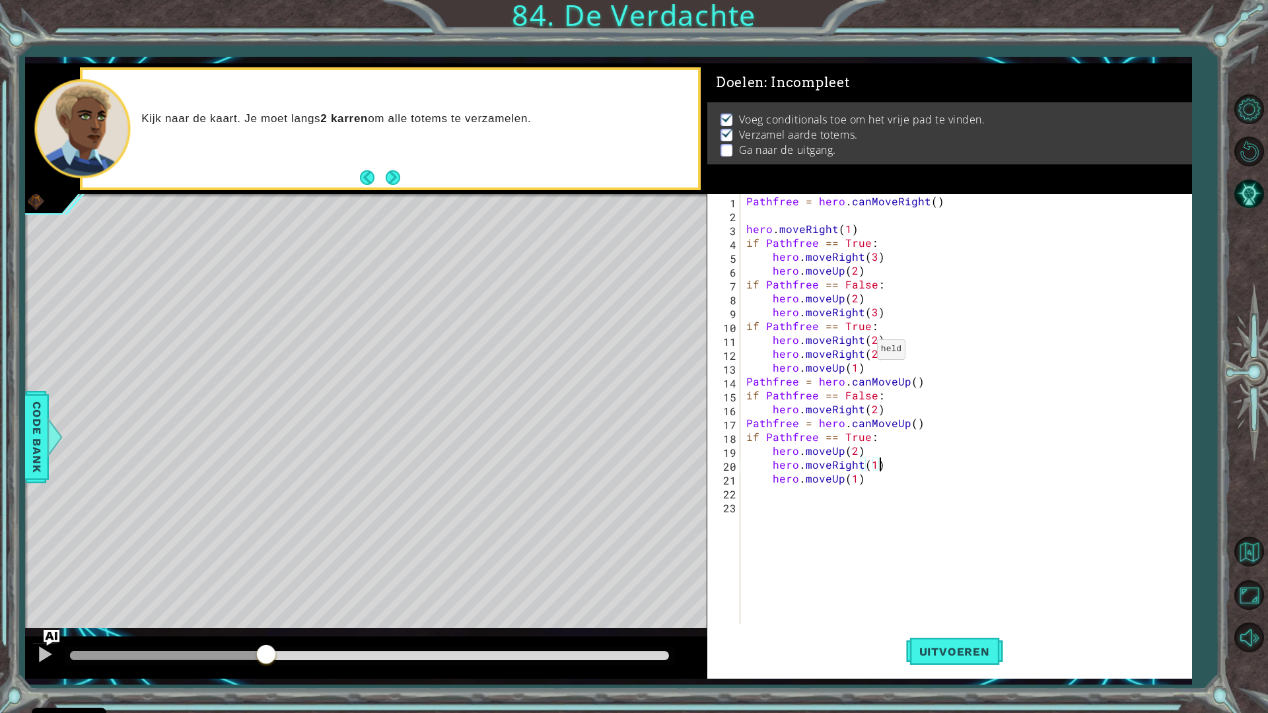
click at [860, 352] on div "Pathfree = hero . canMoveRight ( ) hero . moveRight ( 1 ) if Pathfree == True :…" at bounding box center [969, 423] width 450 height 458
type textarea "hero.moveUp(2)"
click at [897, 562] on div "Pathfree = hero . canMoveRight ( ) hero . moveRight ( 1 ) if Pathfree == True :…" at bounding box center [969, 423] width 450 height 458
click at [946, 635] on span "Uitvoeren" at bounding box center [954, 651] width 97 height 13
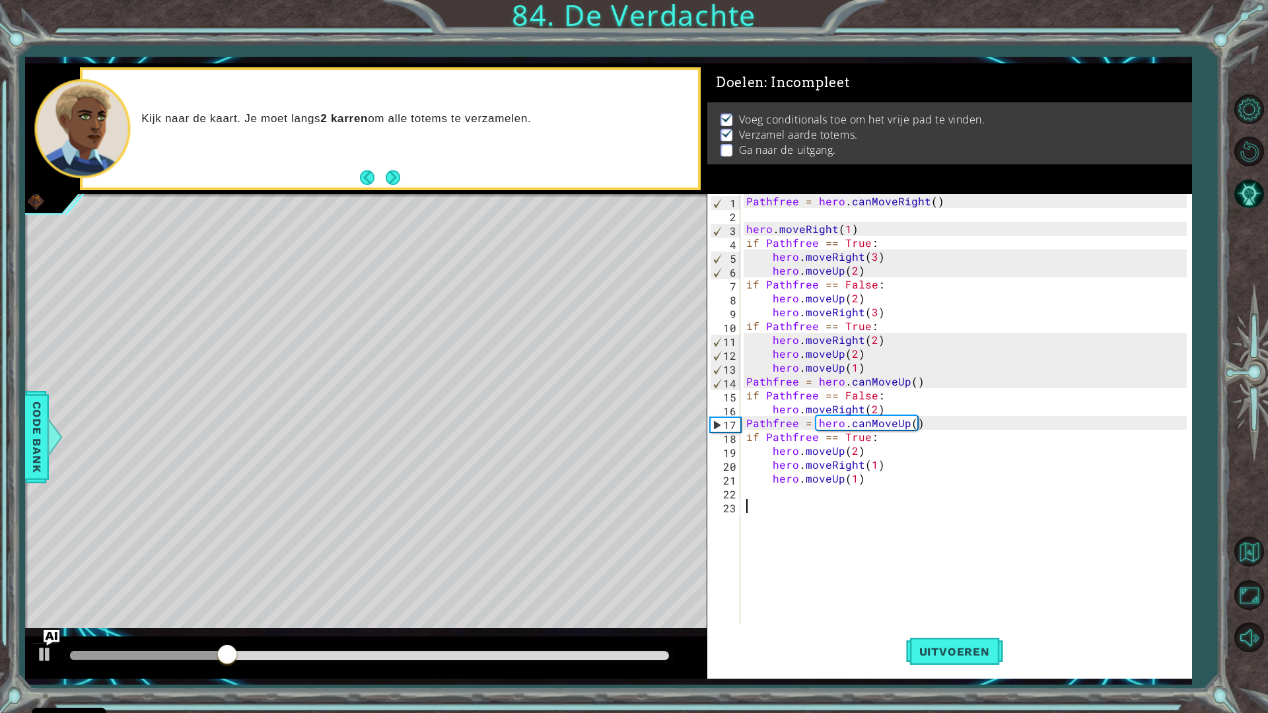
click at [887, 316] on div "Pathfree = hero . canMoveRight ( ) hero . moveRight ( 1 ) if Pathfree == True :…" at bounding box center [969, 423] width 450 height 458
click at [860, 340] on div "Pathfree = hero . canMoveRight ( ) hero . moveRight ( 1 ) if Pathfree == True :…" at bounding box center [969, 423] width 450 height 458
drag, startPoint x: 1007, startPoint y: 237, endPoint x: 924, endPoint y: 334, distance: 127.4
click at [1006, 237] on div "Pathfree = hero . canMoveRight ( ) hero . moveRight ( 1 ) if Pathfree == True :…" at bounding box center [969, 423] width 450 height 458
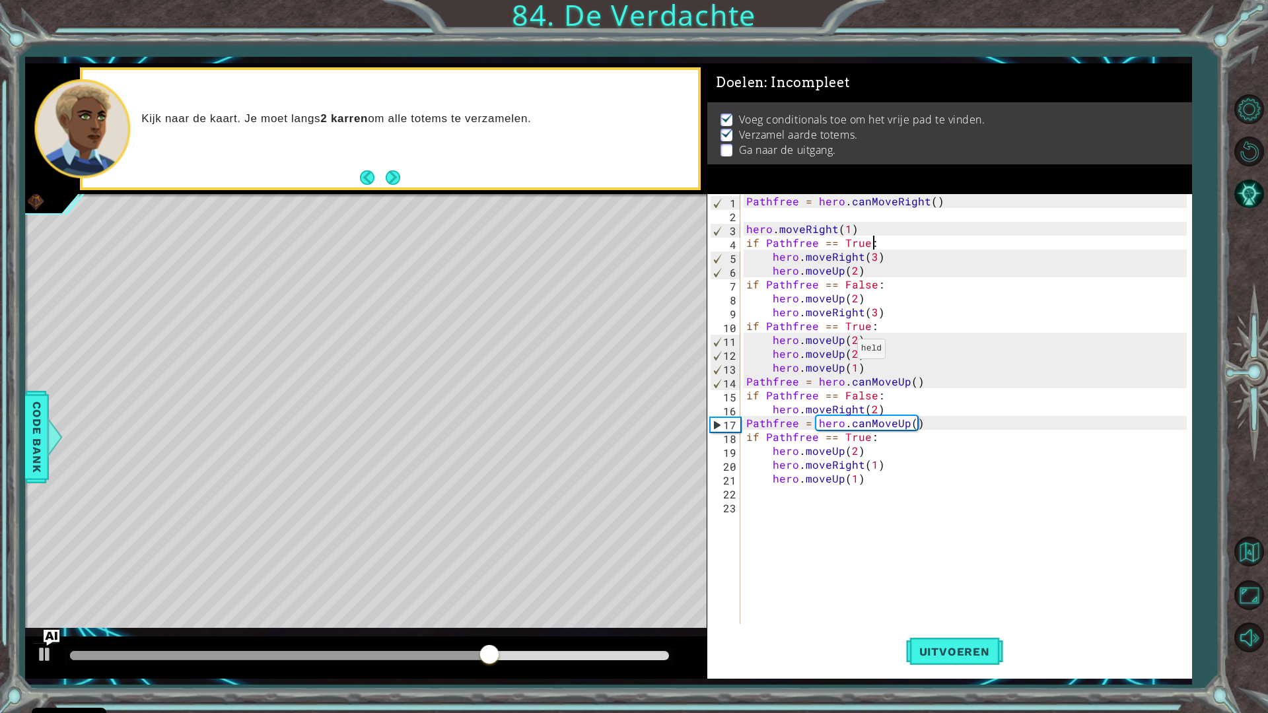
click at [841, 352] on div "Pathfree = hero . canMoveRight ( ) hero . moveRight ( 1 ) if Pathfree == True :…" at bounding box center [969, 423] width 450 height 458
click at [874, 353] on div "Pathfree = hero . canMoveRight ( ) hero . moveRight ( 1 ) if Pathfree == True :…" at bounding box center [969, 423] width 450 height 458
click at [860, 366] on div "Pathfree = hero . canMoveRight ( ) hero . moveRight ( 1 ) if Pathfree == True :…" at bounding box center [969, 423] width 450 height 458
type textarea "hero.moveUp(1)"
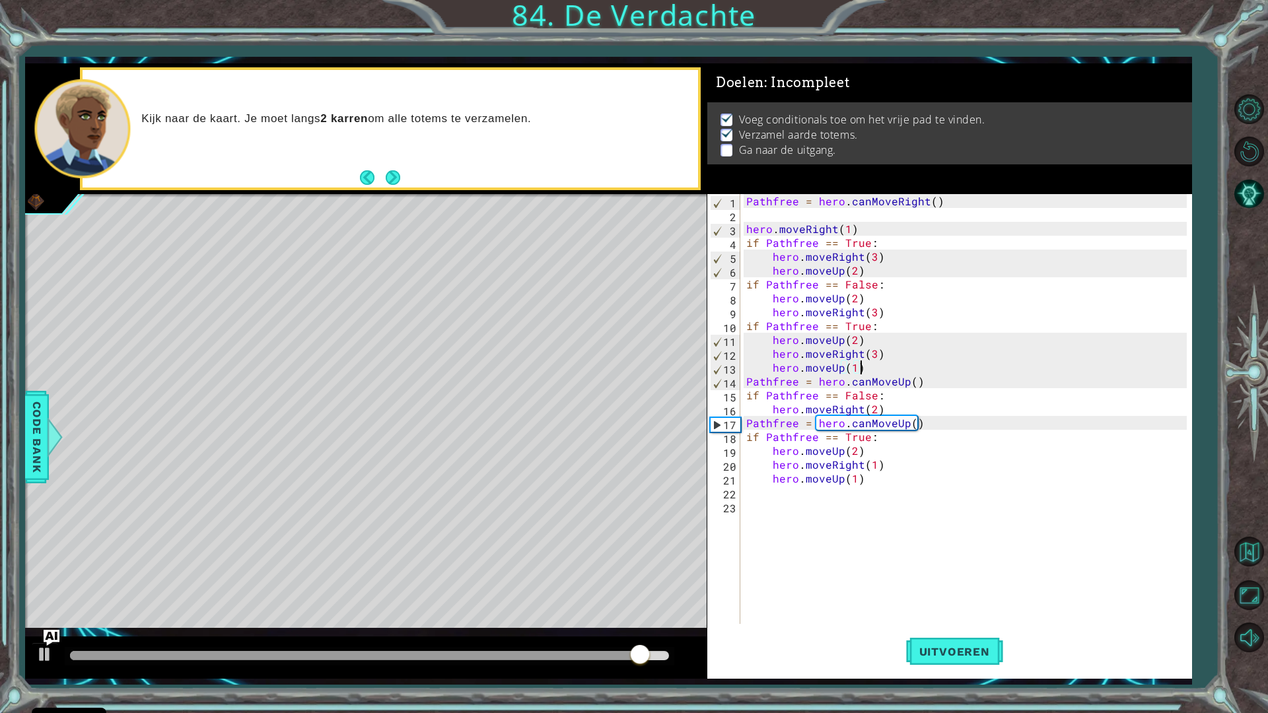
scroll to position [0, 7]
click at [852, 368] on div "Pathfree = hero . canMoveRight ( ) hero . moveRight ( 1 ) if Pathfree == True :…" at bounding box center [969, 423] width 450 height 458
click at [906, 573] on div "Pathfree = hero . canMoveRight ( ) hero . moveRight ( 1 ) if Pathfree == True :…" at bounding box center [969, 423] width 450 height 458
click at [965, 635] on button "Uitvoeren" at bounding box center [954, 651] width 97 height 48
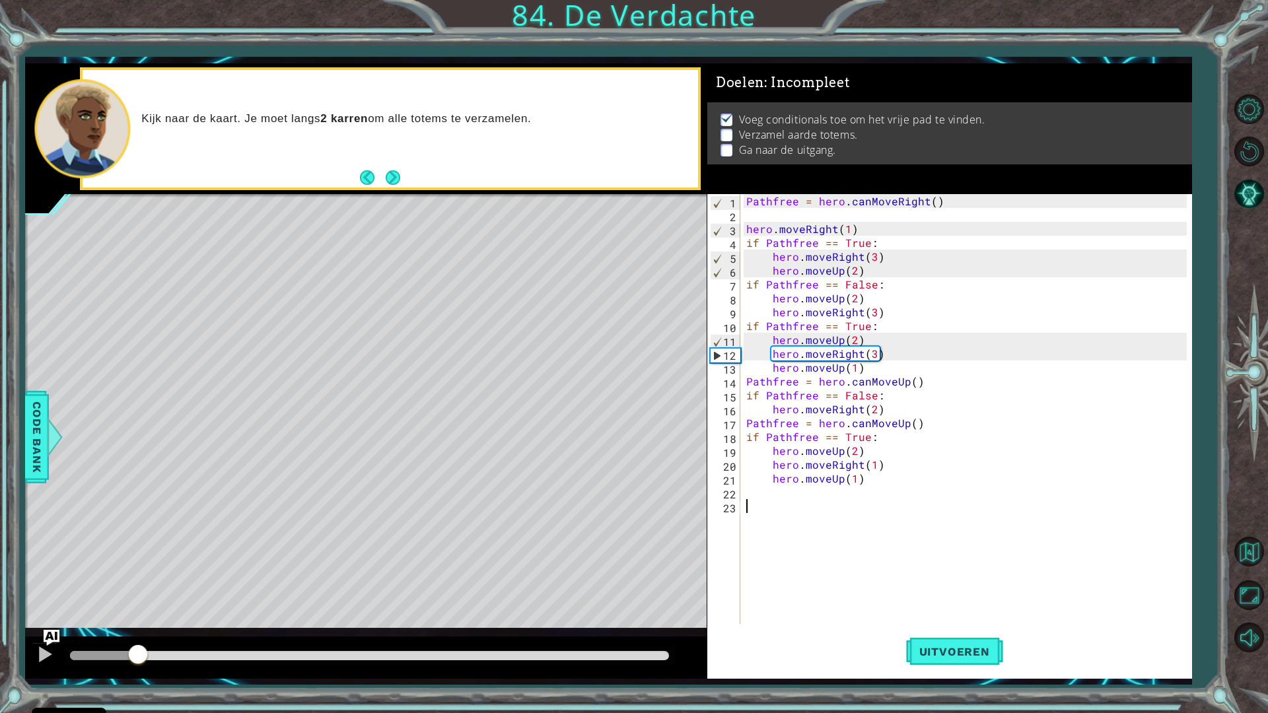
drag, startPoint x: 137, startPoint y: 648, endPoint x: 67, endPoint y: 643, distance: 70.9
click at [126, 635] on div at bounding box center [138, 656] width 24 height 24
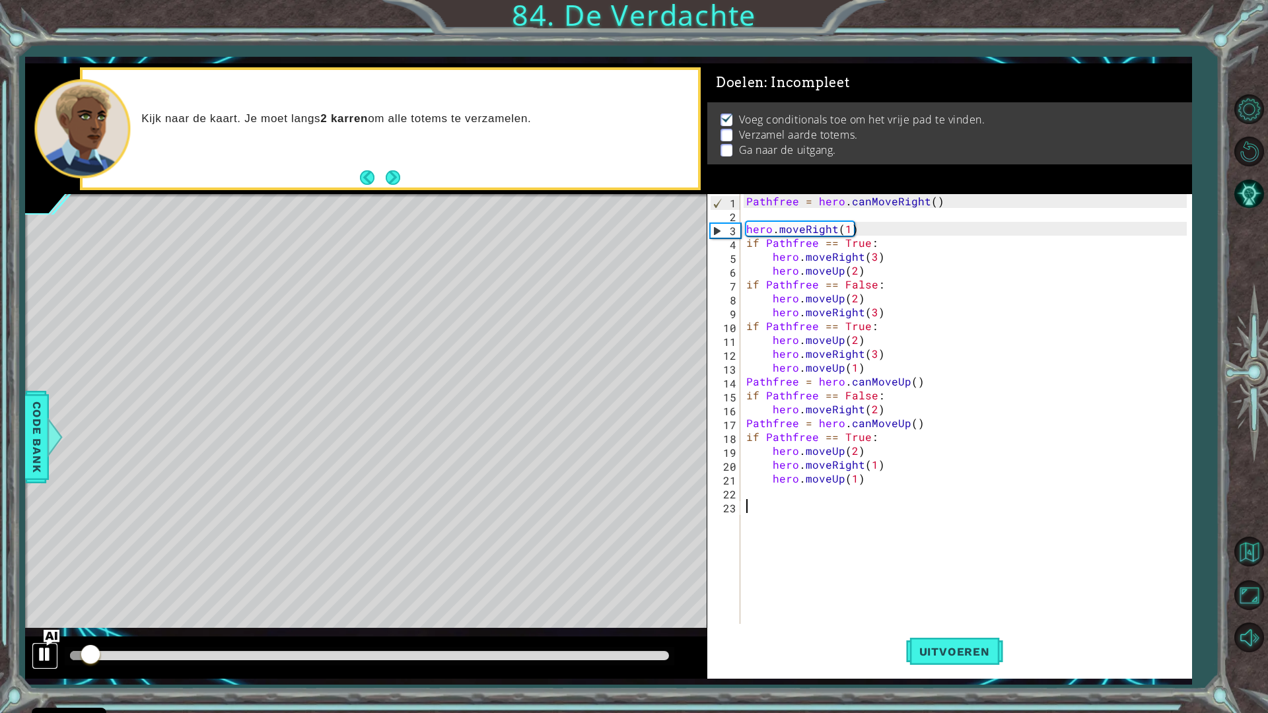
click at [45, 635] on div at bounding box center [44, 654] width 17 height 17
click at [47, 635] on div at bounding box center [44, 654] width 17 height 17
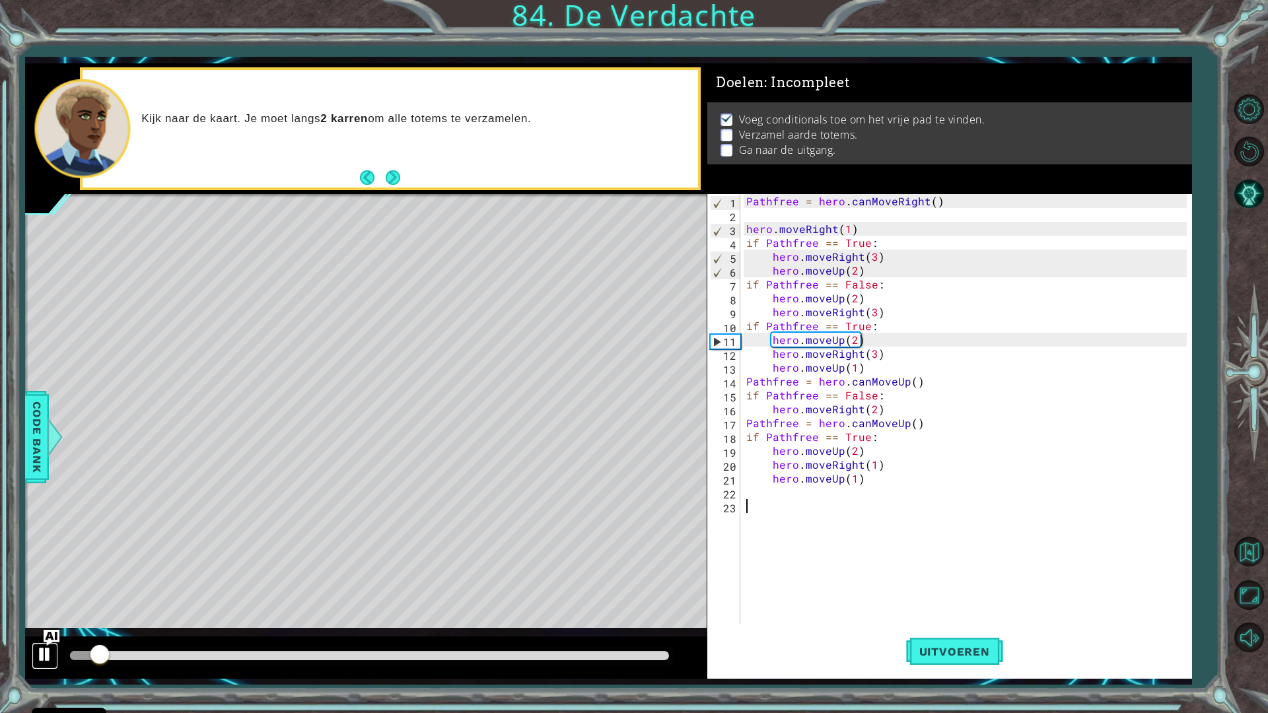
click at [46, 635] on div at bounding box center [44, 654] width 17 height 17
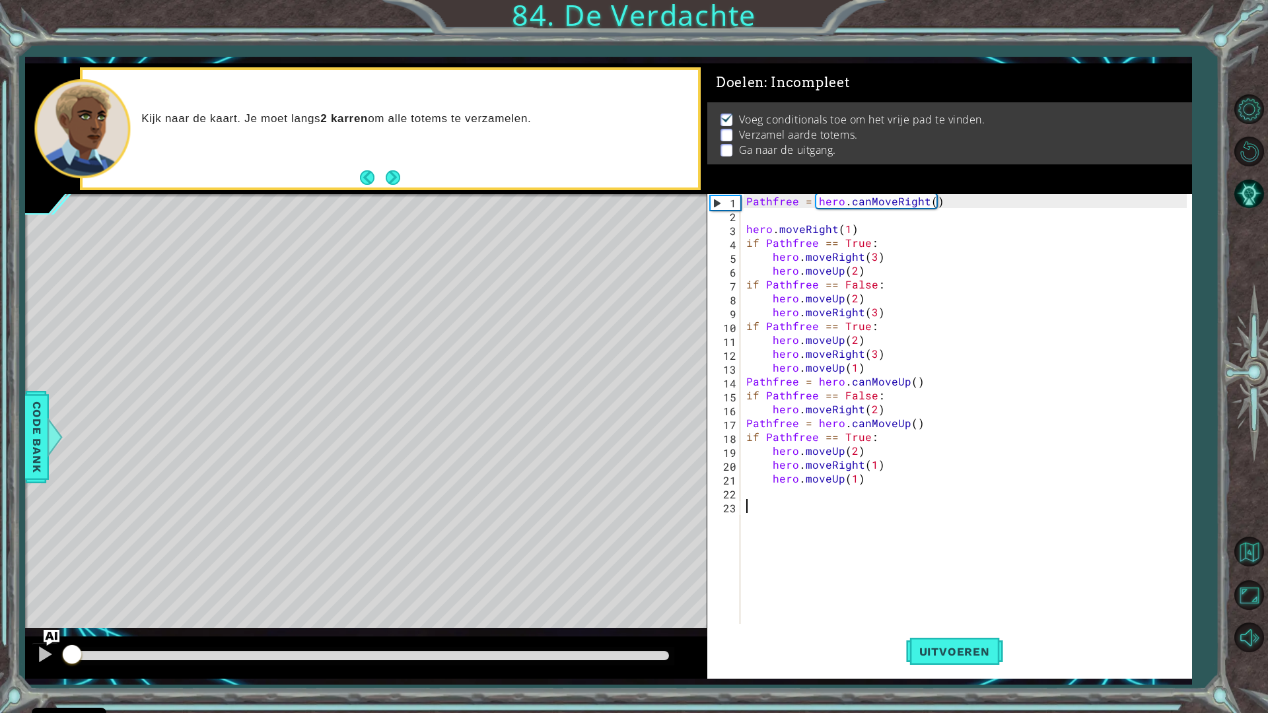
drag, startPoint x: 88, startPoint y: 650, endPoint x: 16, endPoint y: 657, distance: 72.9
click at [16, 635] on div "1 ההההההההההההההההההההההההההההההההההההההההההההההההההההההההההההההההההההההההההההה…" at bounding box center [634, 356] width 1268 height 713
click at [30, 635] on div at bounding box center [365, 658] width 681 height 42
click at [37, 635] on div at bounding box center [44, 654] width 17 height 17
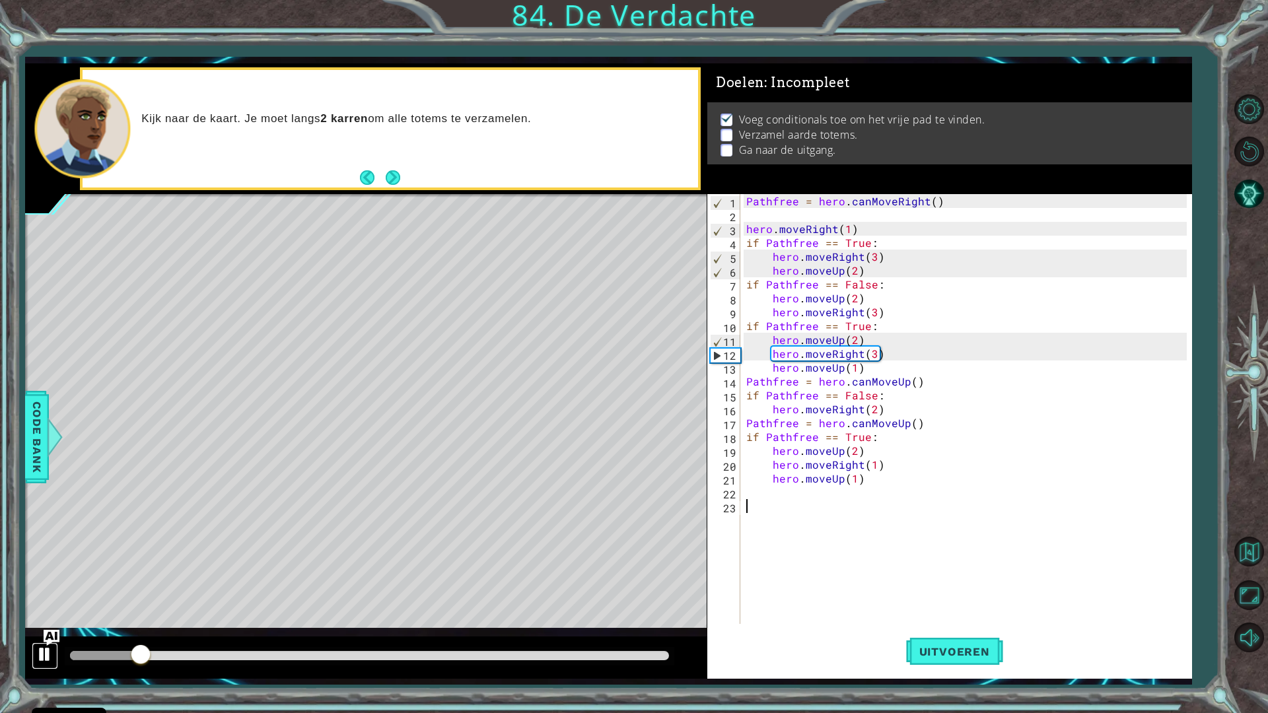
click at [40, 635] on div at bounding box center [44, 654] width 17 height 17
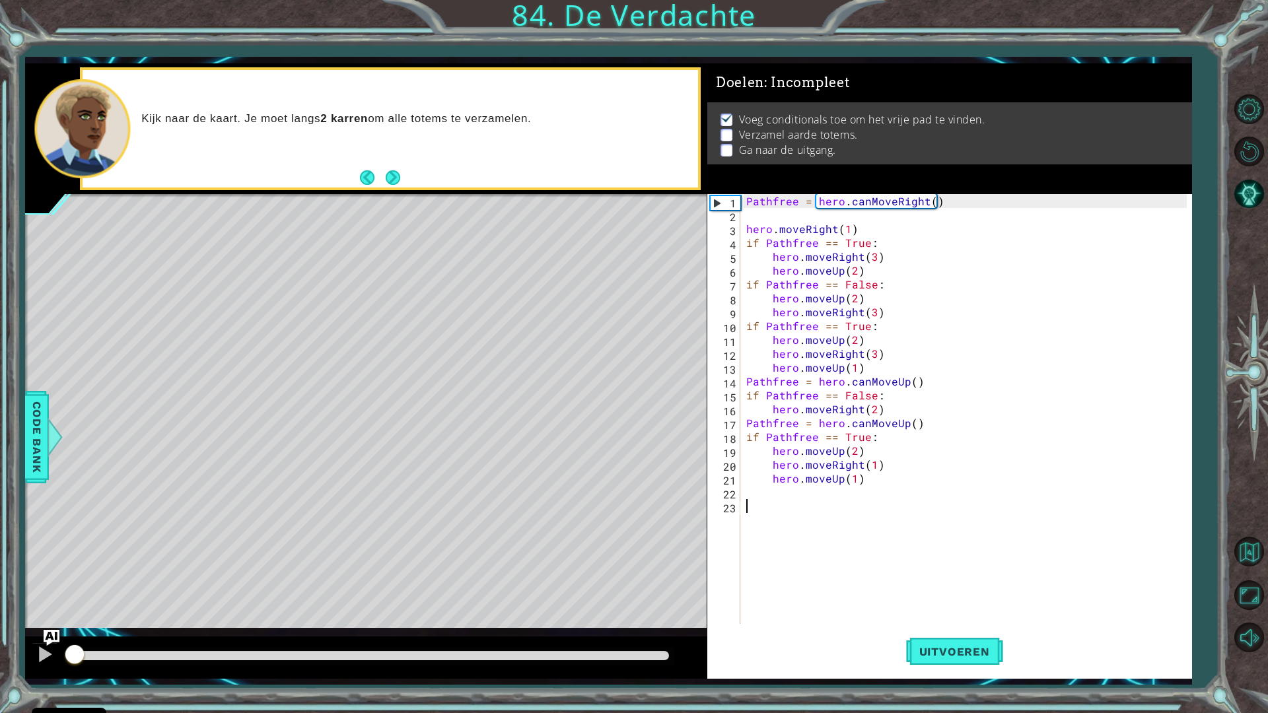
drag, startPoint x: 141, startPoint y: 652, endPoint x: 74, endPoint y: 649, distance: 66.8
click at [74, 635] on div at bounding box center [75, 656] width 24 height 24
click at [49, 633] on img "Ask AI" at bounding box center [51, 637] width 17 height 17
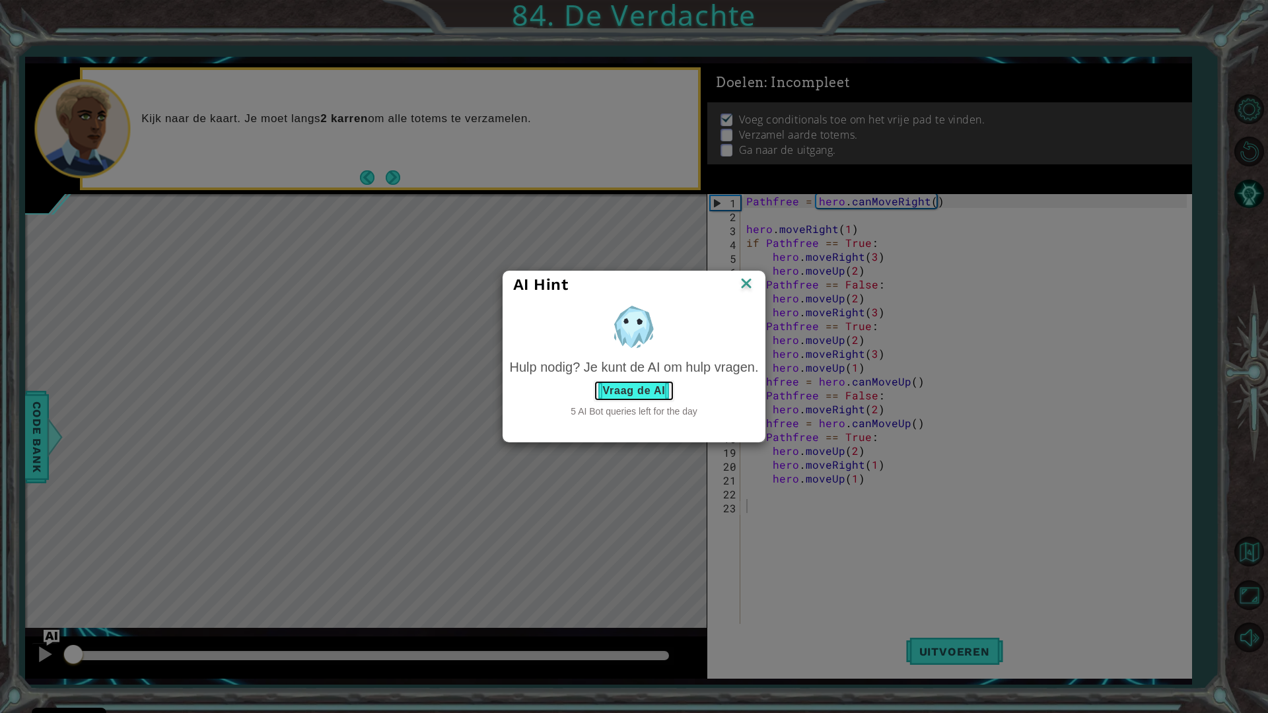
click at [623, 396] on button "Vraag de AI" at bounding box center [634, 390] width 80 height 21
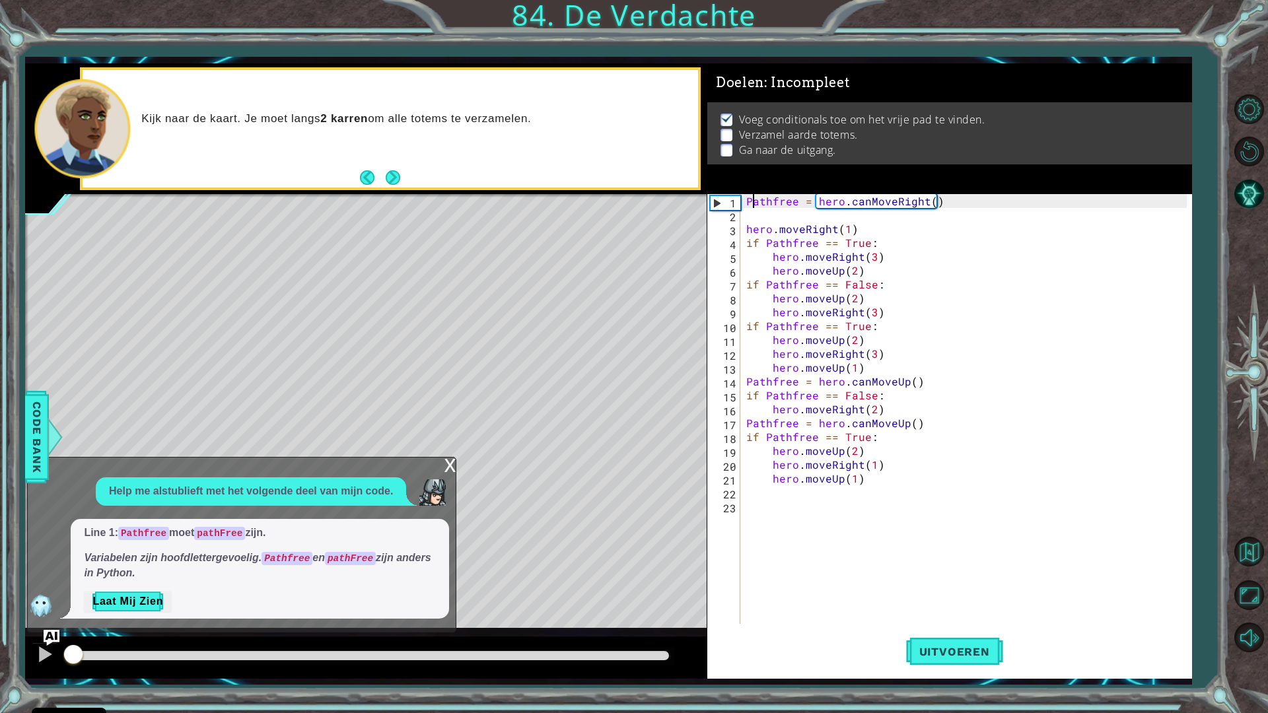
click at [749, 203] on div "Pathfree = hero . canMoveRight ( ) hero . moveRight ( 1 ) if Pathfree == True :…" at bounding box center [969, 423] width 450 height 458
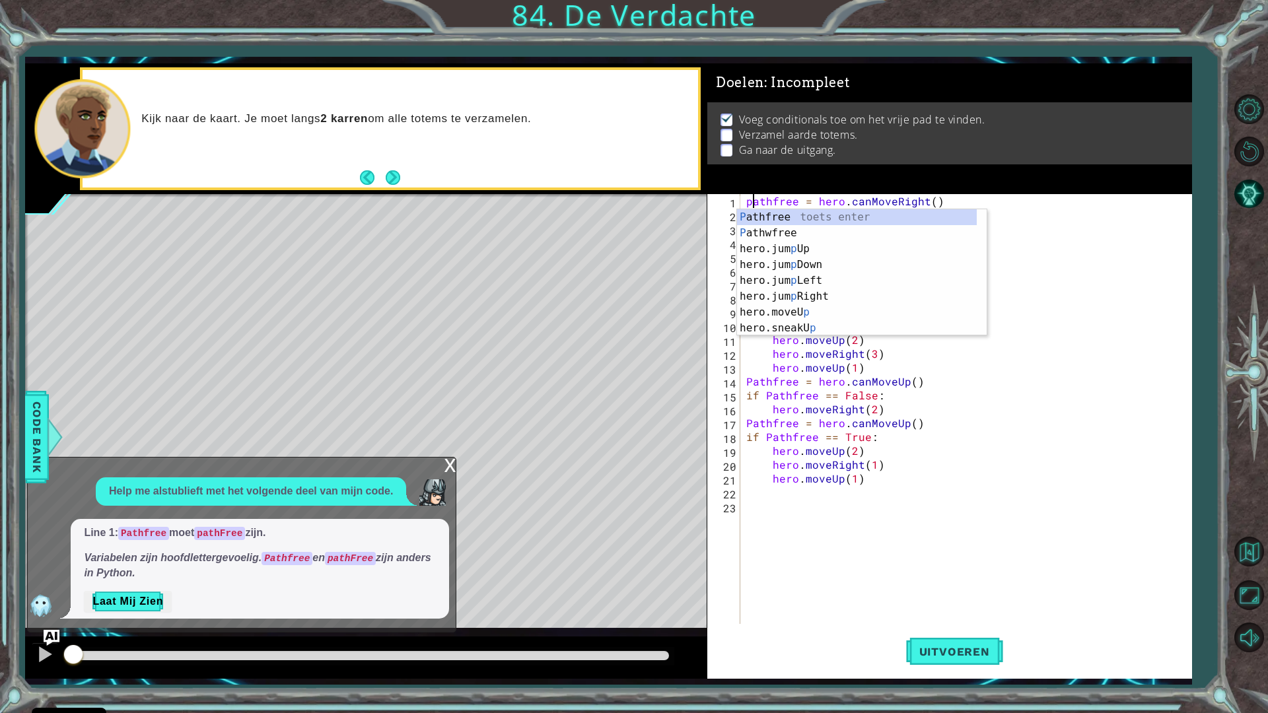
drag, startPoint x: 1167, startPoint y: 640, endPoint x: 1160, endPoint y: 621, distance: 19.9
click at [1167, 633] on div "Uitvoeren" at bounding box center [954, 651] width 485 height 48
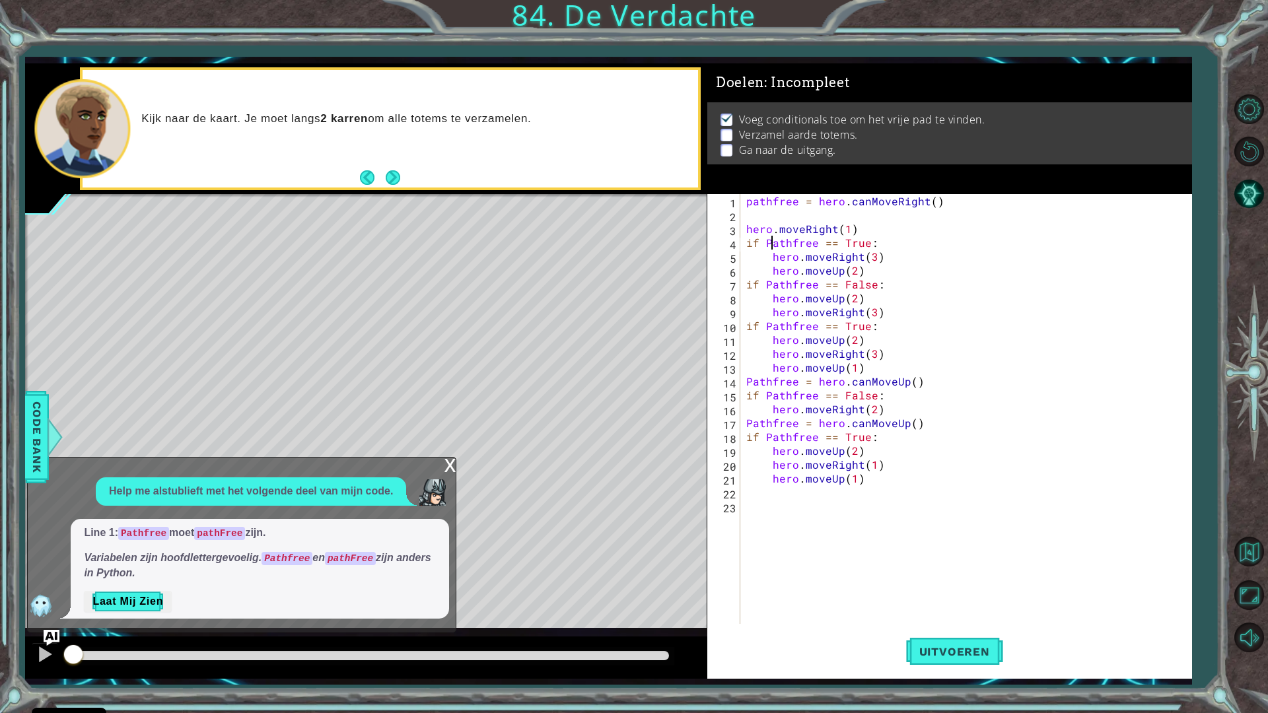
click at [770, 245] on div "pathfree = hero . canMoveRight ( ) hero . moveRight ( 1 ) if Pathfree == True :…" at bounding box center [969, 423] width 450 height 458
type textarea "if pathfree == True:"
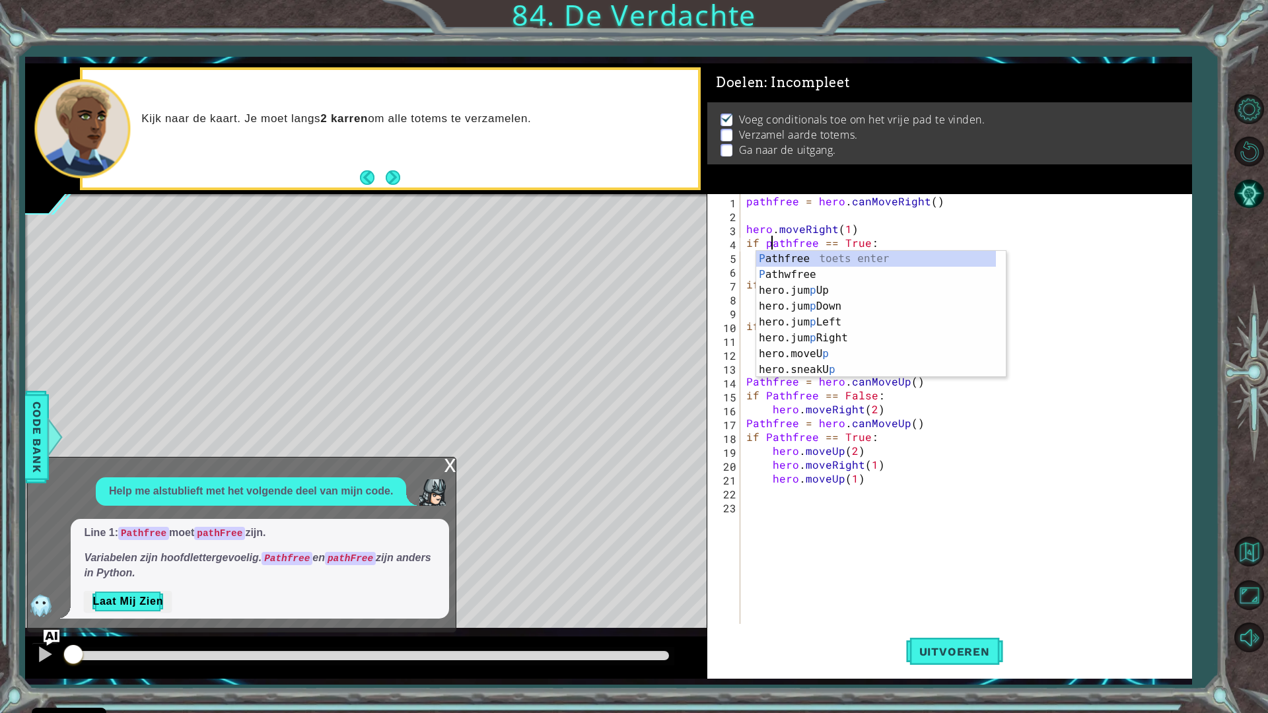
scroll to position [0, 1]
click at [839, 608] on div "pathfree = hero . canMoveRight ( ) hero . moveRight ( 1 ) if pathfree == True :…" at bounding box center [969, 423] width 450 height 458
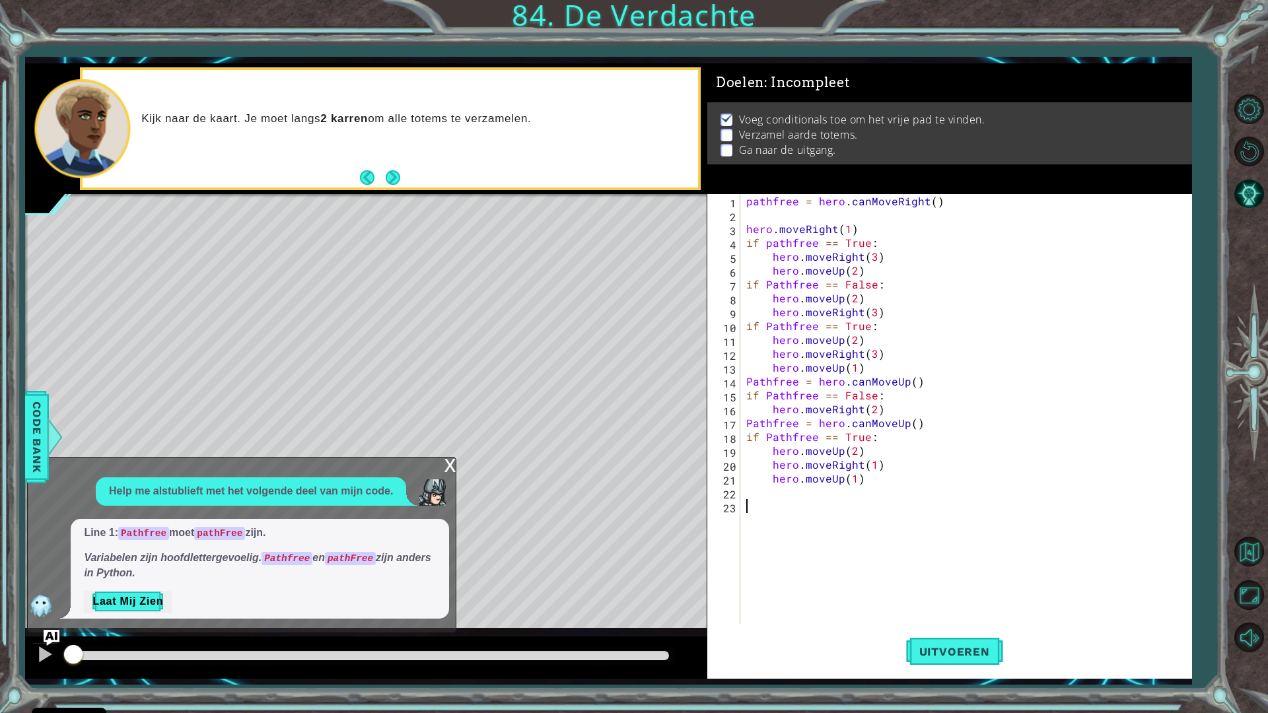
scroll to position [0, 0]
click at [769, 285] on div "pathfree = hero . canMoveRight ( ) hero . moveRight ( 1 ) if pathfree == True :…" at bounding box center [969, 423] width 450 height 458
type textarea "if pathfree == False:"
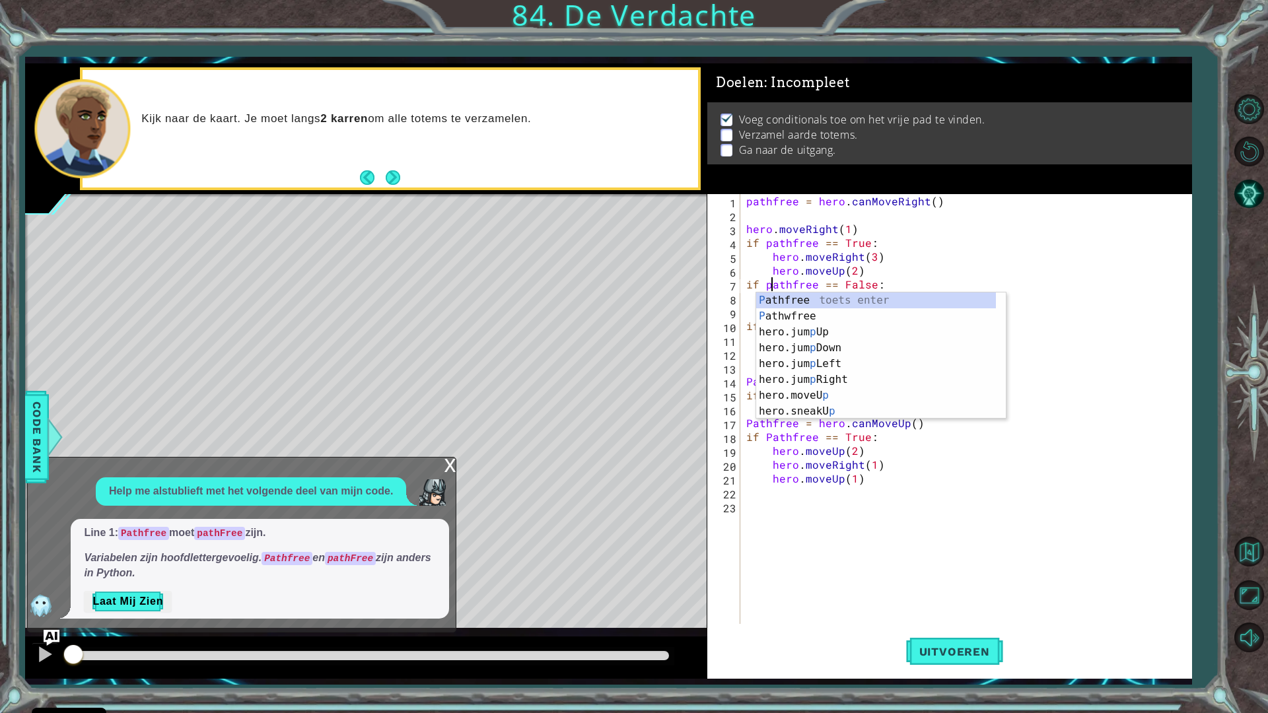
click at [838, 569] on div "pathfree = hero . canMoveRight ( ) hero . moveRight ( 1 ) if pathfree == True :…" at bounding box center [969, 423] width 450 height 458
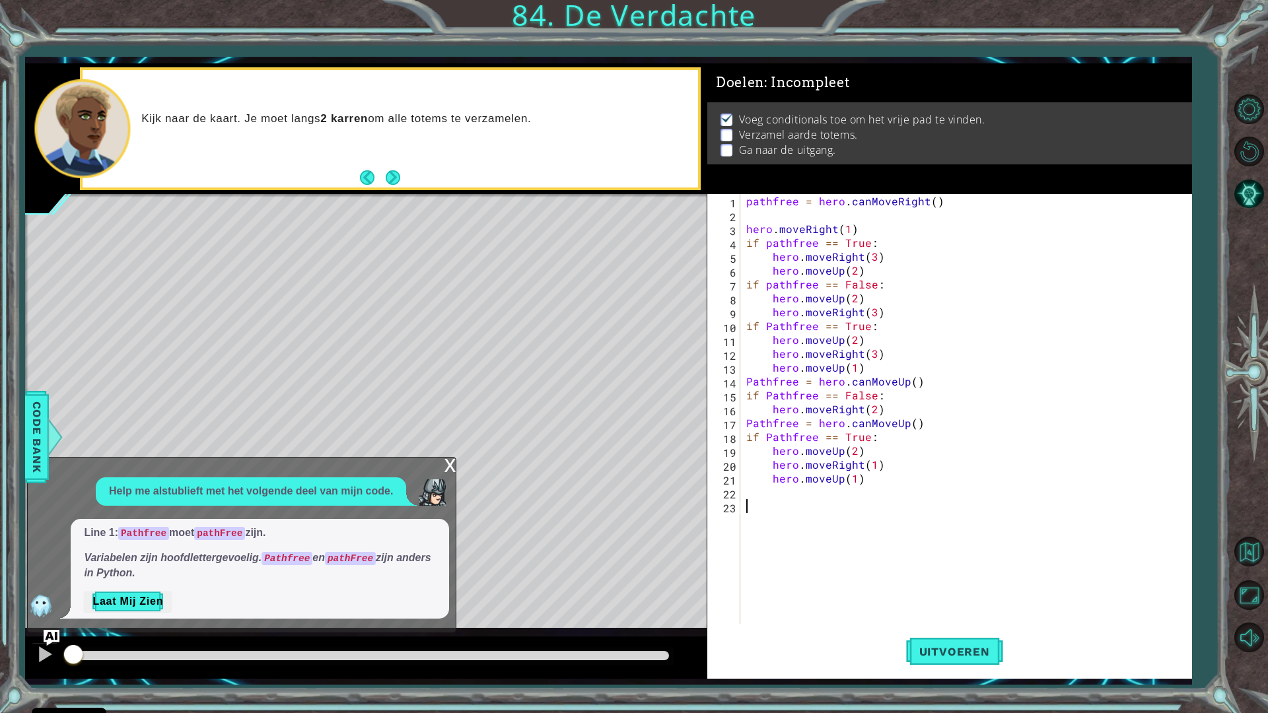
scroll to position [0, 0]
click at [767, 329] on div "pathfree = hero . canMoveRight ( ) hero . moveRight ( 1 ) if pathfree == True :…" at bounding box center [969, 423] width 450 height 458
type textarea "if pathfree == True:"
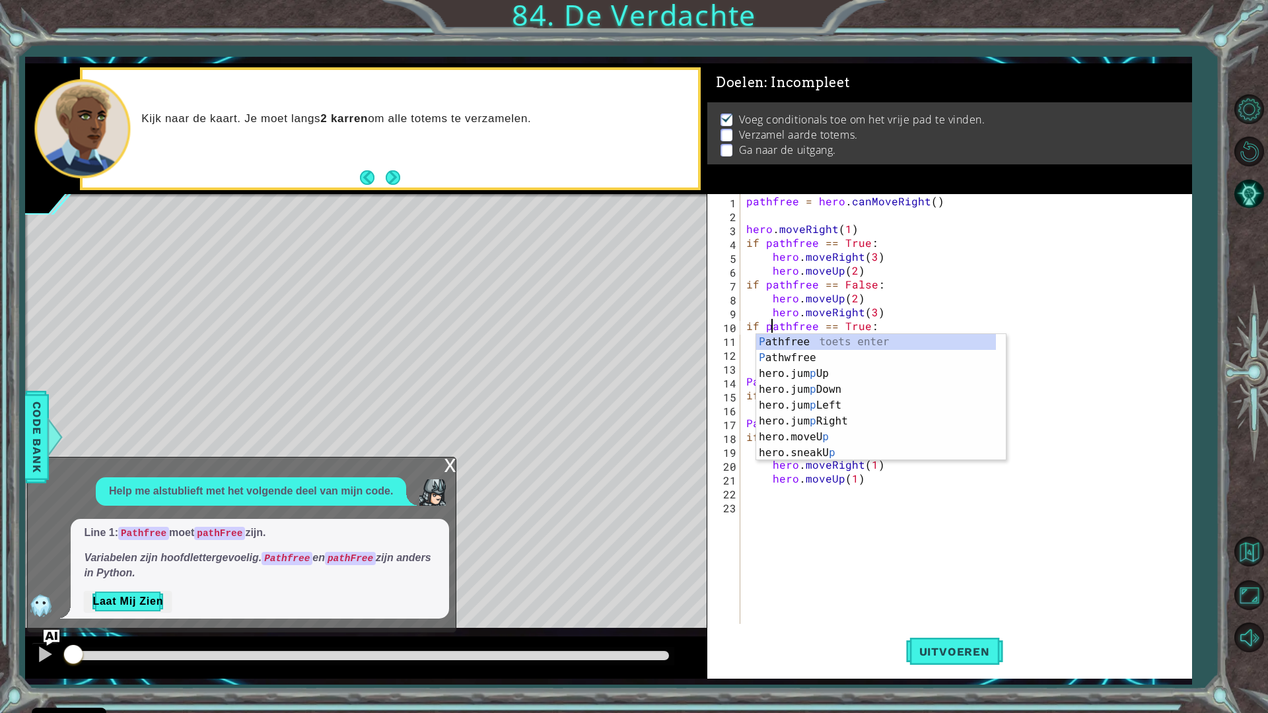
click at [866, 590] on div "pathfree = hero . canMoveRight ( ) hero . moveRight ( 1 ) if pathfree == True :…" at bounding box center [969, 423] width 450 height 458
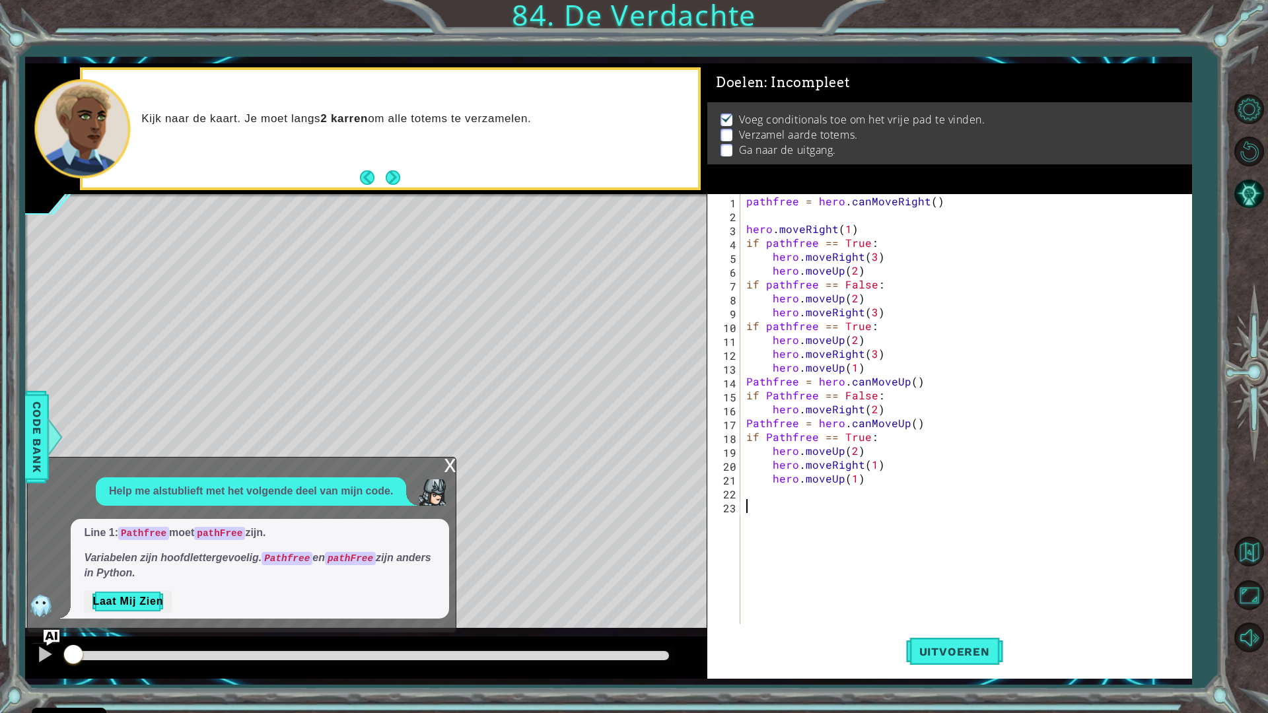
click at [754, 378] on div "pathfree = hero . canMoveRight ( ) hero . moveRight ( 1 ) if pathfree == True :…" at bounding box center [969, 423] width 450 height 458
type textarea "pathfree = hero.canMoveUp()"
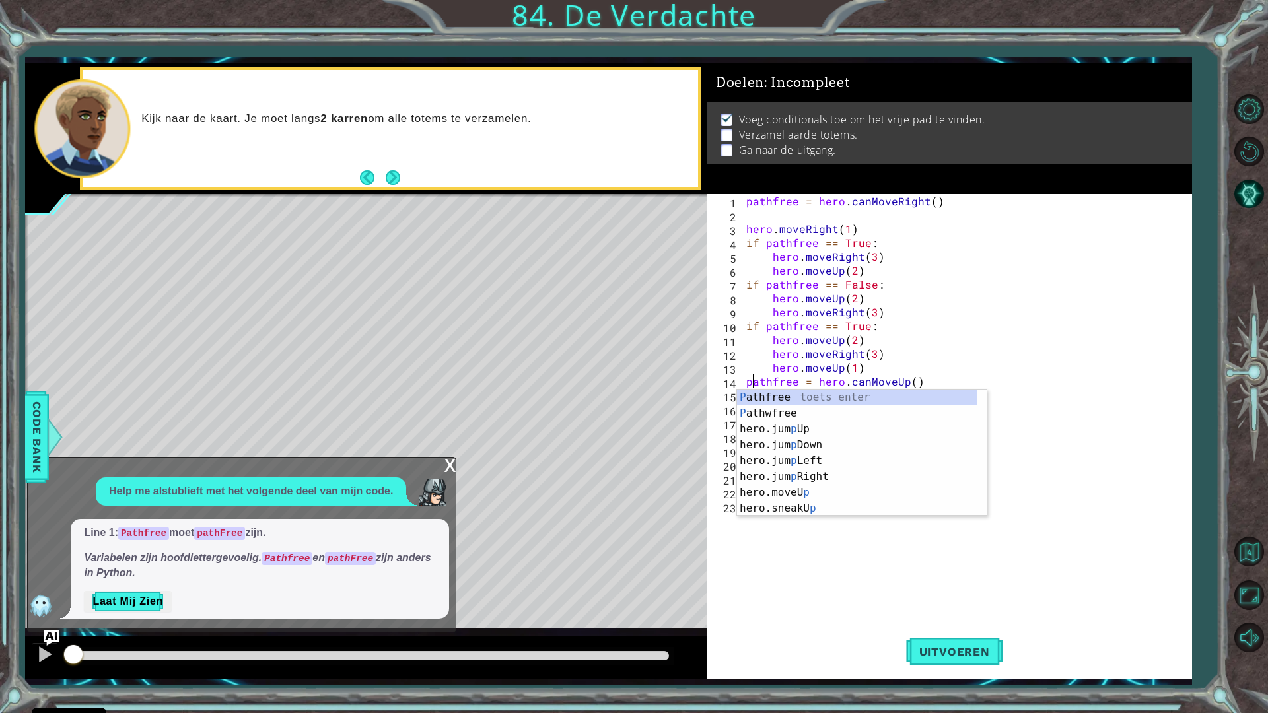
click at [887, 586] on div "pathfree = hero . canMoveRight ( ) hero . moveRight ( 1 ) if pathfree == True :…" at bounding box center [969, 423] width 450 height 458
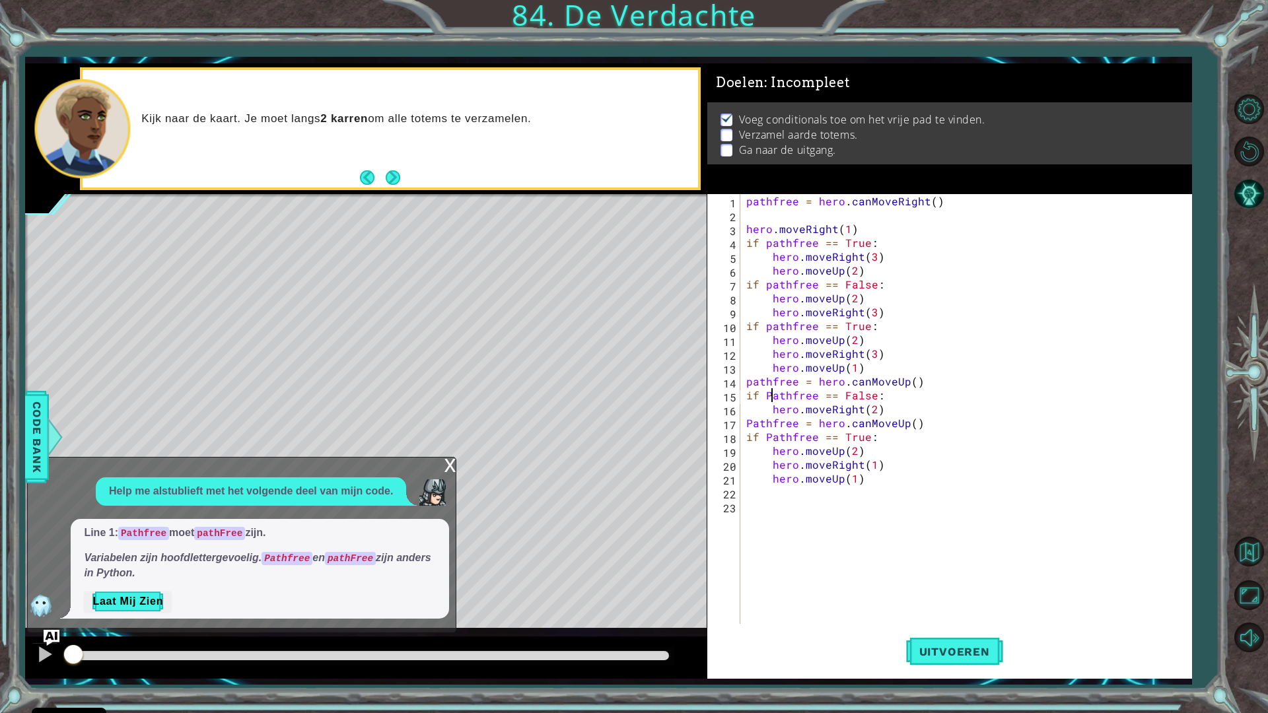
click at [771, 398] on div "pathfree = hero . canMoveRight ( ) hero . moveRight ( 1 ) if pathfree == True :…" at bounding box center [969, 423] width 450 height 458
type textarea "if pathfree == False:"
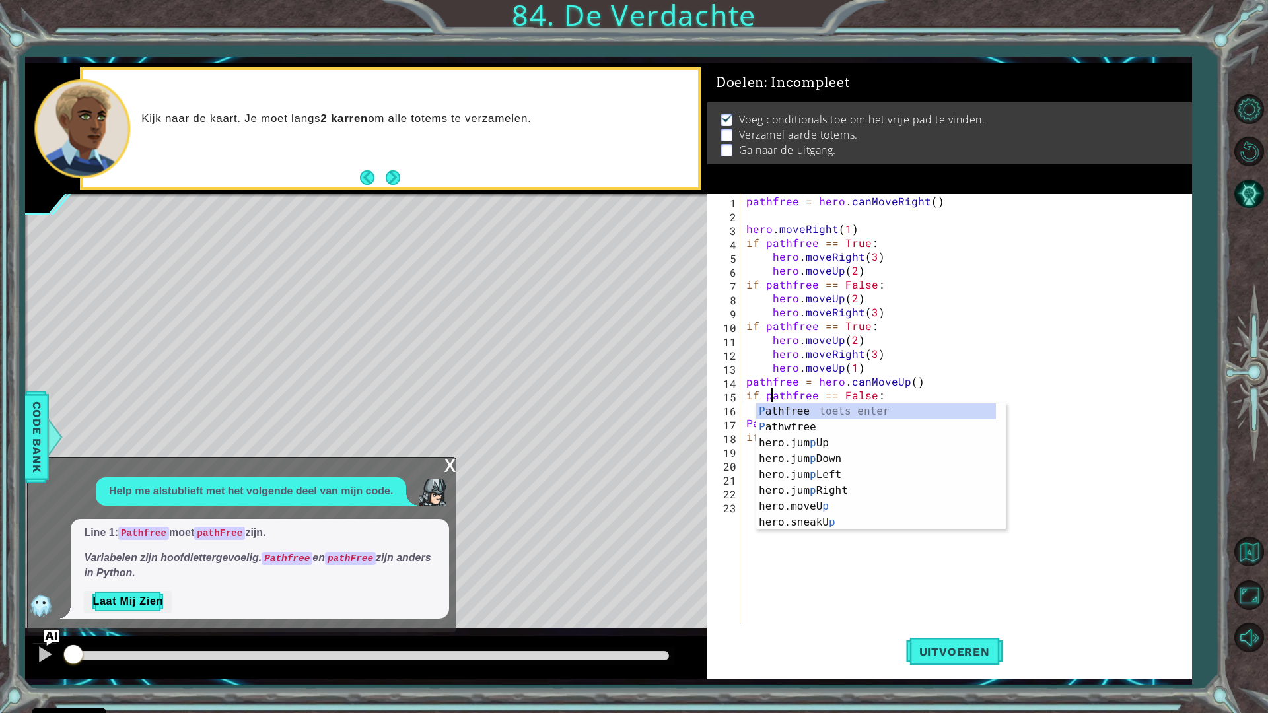
scroll to position [0, 1]
click at [804, 561] on div "pathfree = hero . canMoveRight ( ) hero . moveRight ( 1 ) if pathfree == True :…" at bounding box center [969, 423] width 450 height 458
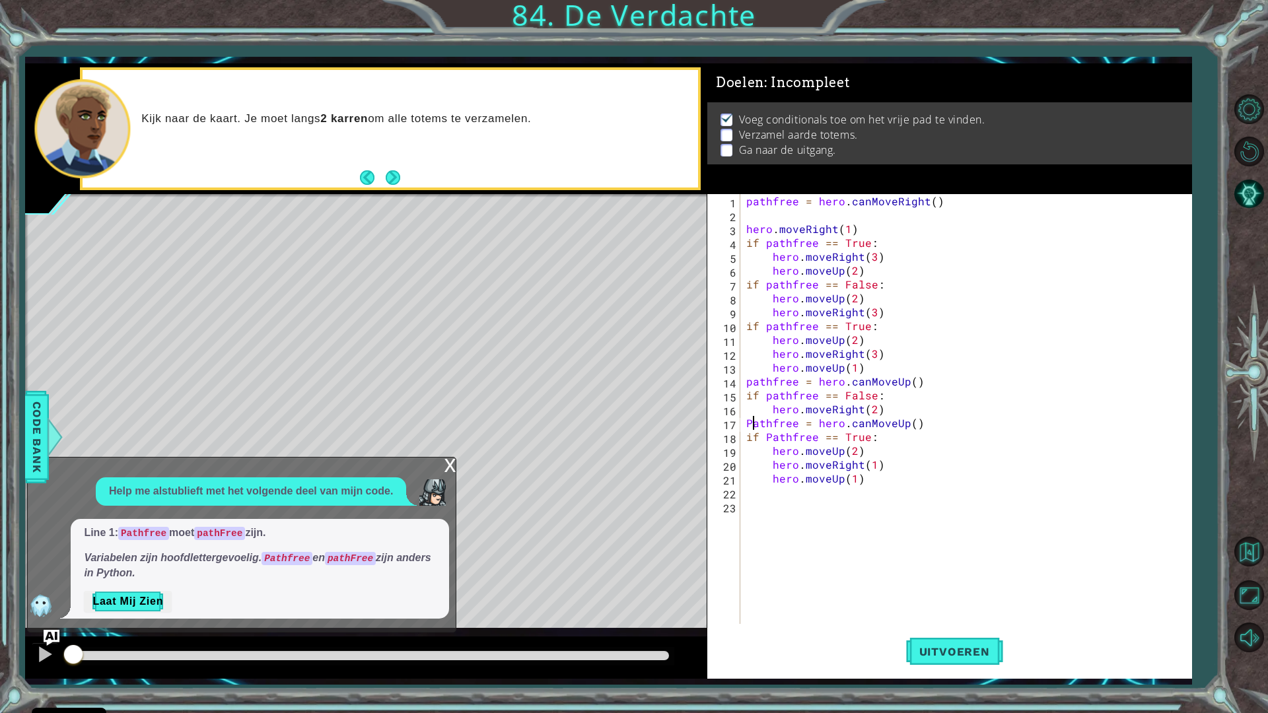
click at [750, 419] on div "pathfree = hero . canMoveRight ( ) hero . moveRight ( 1 ) if pathfree == True :…" at bounding box center [969, 423] width 450 height 458
type textarea "pathfree = hero.canMoveUp()"
drag, startPoint x: 800, startPoint y: 598, endPoint x: 791, endPoint y: 501, distance: 96.8
click at [800, 594] on div "pathfree = hero . canMoveRight ( ) hero . moveRight ( 1 ) if pathfree == True :…" at bounding box center [969, 423] width 450 height 458
click at [771, 438] on div "pathfree = hero . canMoveRight ( ) hero . moveRight ( 1 ) if pathfree == True :…" at bounding box center [969, 423] width 450 height 458
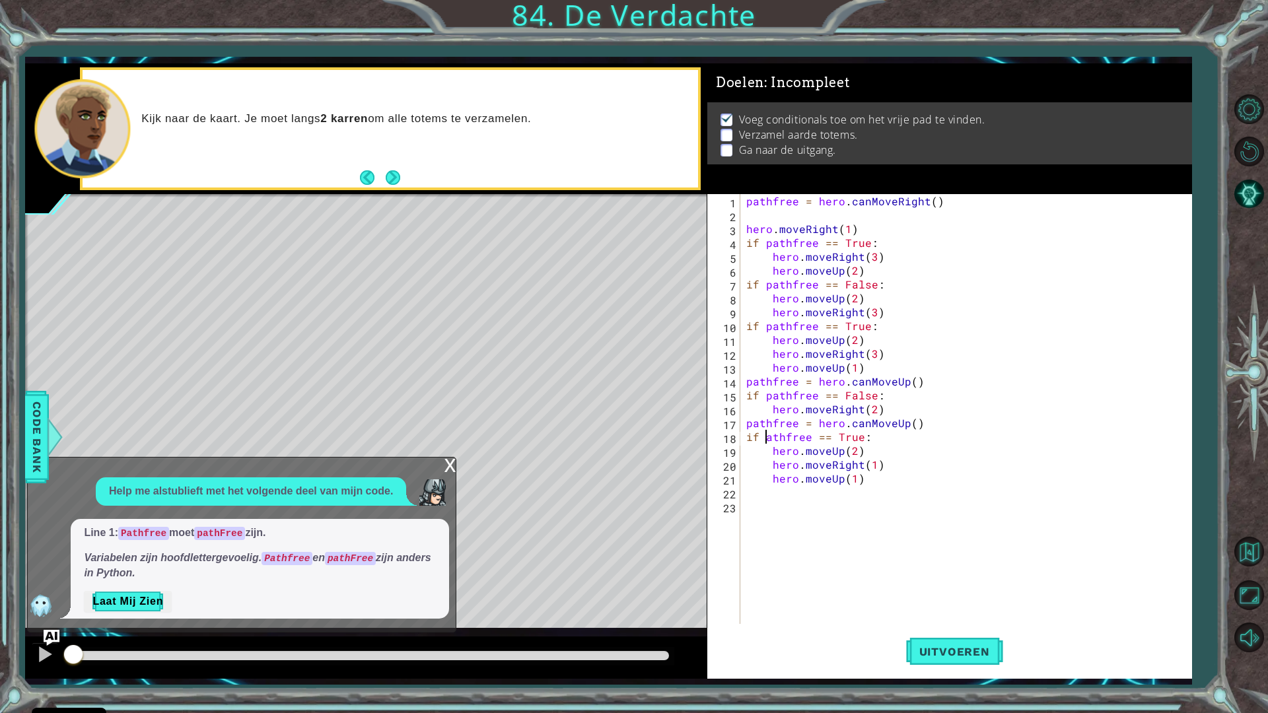
type textarea "if pathfree == True:"
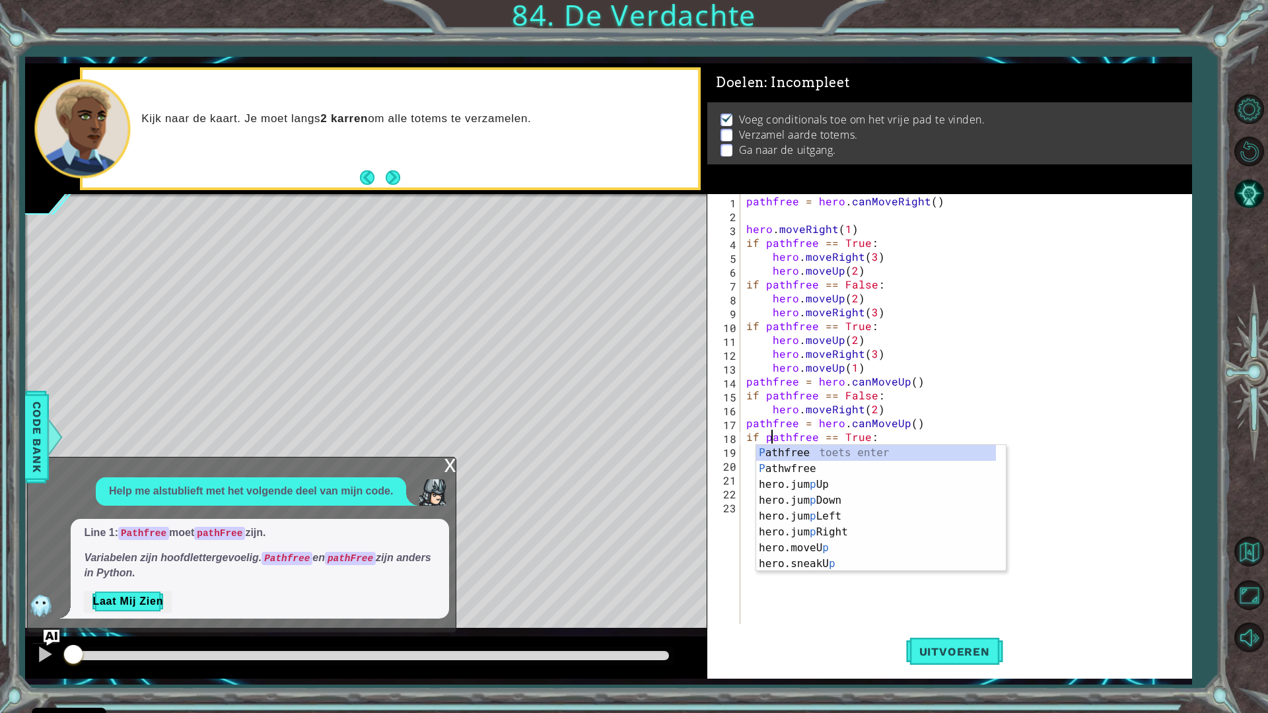
click at [853, 613] on div "pathfree = hero . canMoveRight ( ) hero . moveRight ( 1 ) if pathfree == True :…" at bounding box center [969, 423] width 450 height 458
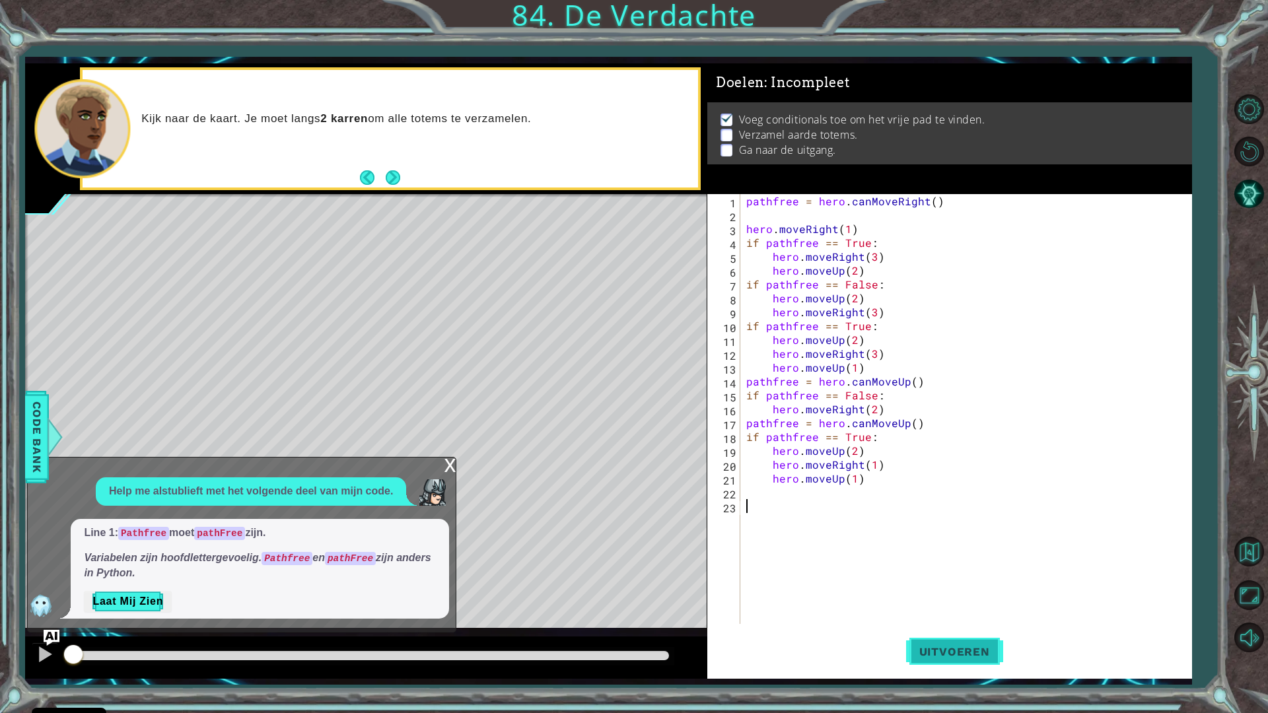
click at [959, 635] on span "Uitvoeren" at bounding box center [954, 651] width 97 height 13
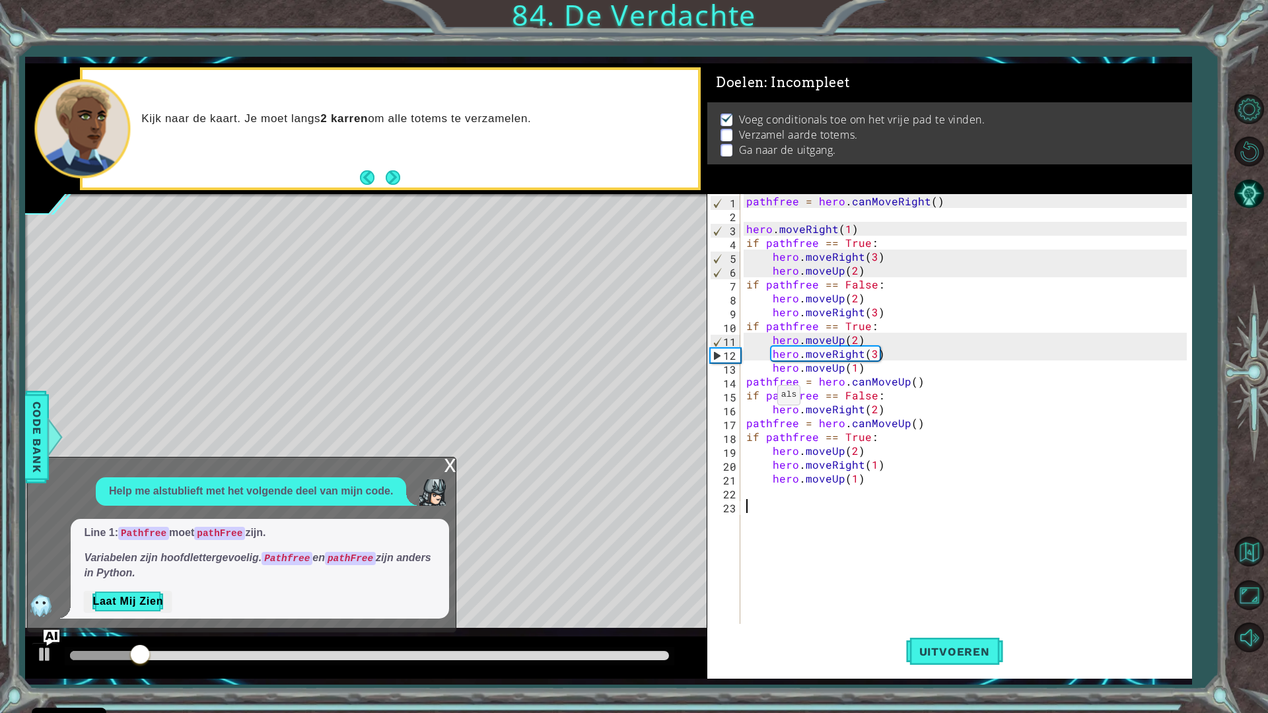
click at [454, 464] on div "x" at bounding box center [450, 464] width 12 height 13
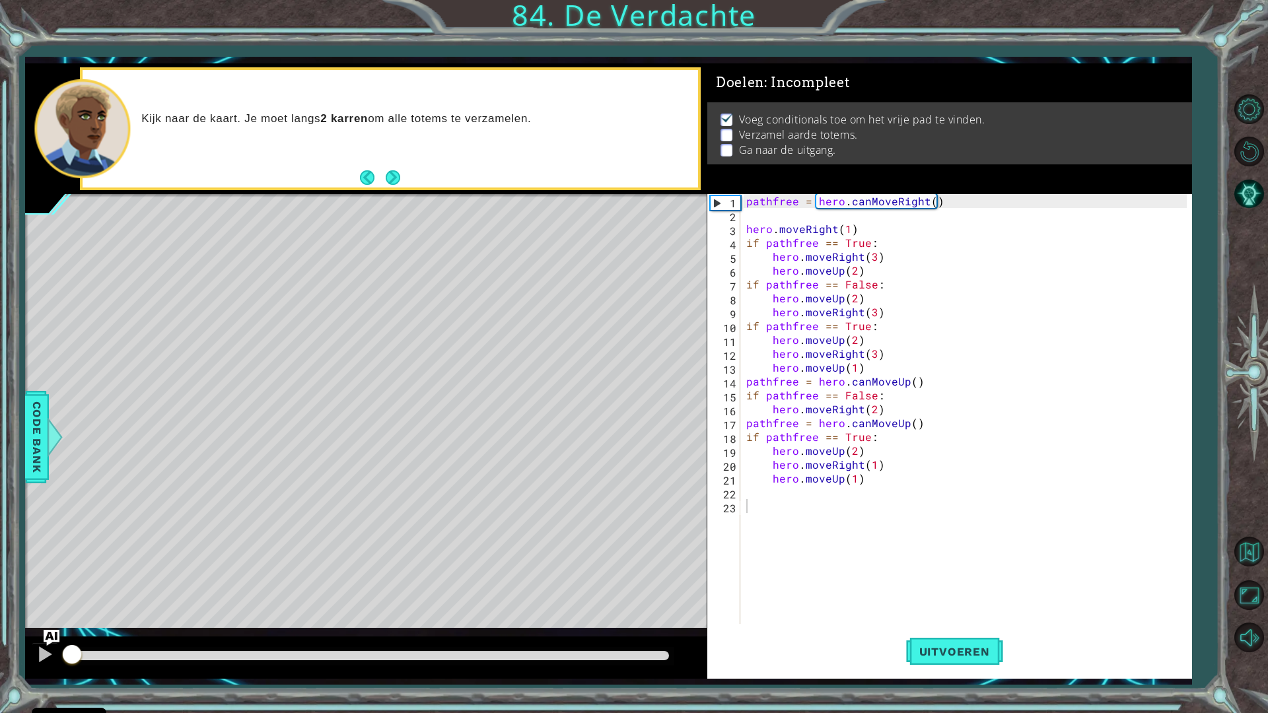
drag, startPoint x: 221, startPoint y: 655, endPoint x: 70, endPoint y: 660, distance: 151.3
click at [70, 635] on div at bounding box center [70, 655] width 1 height 9
click at [36, 635] on button at bounding box center [45, 655] width 26 height 27
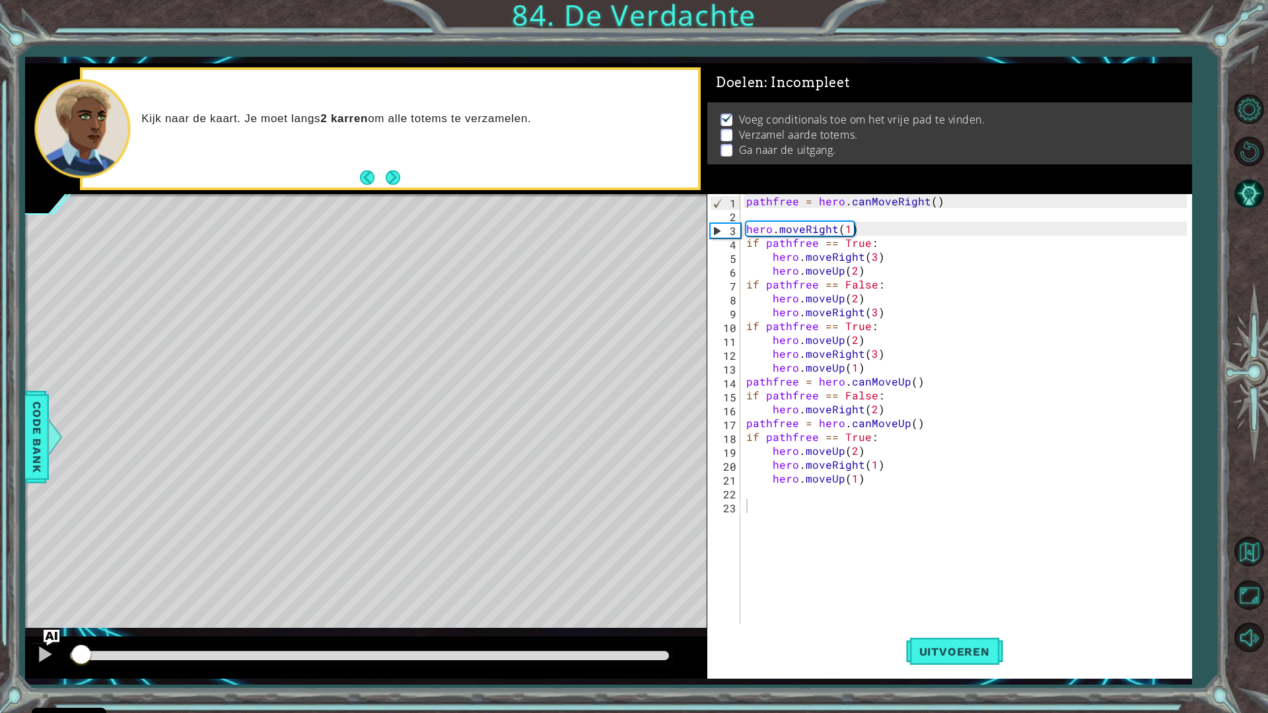
click at [64, 635] on div at bounding box center [365, 658] width 681 height 42
click at [942, 635] on span "Uitvoeren" at bounding box center [954, 651] width 97 height 13
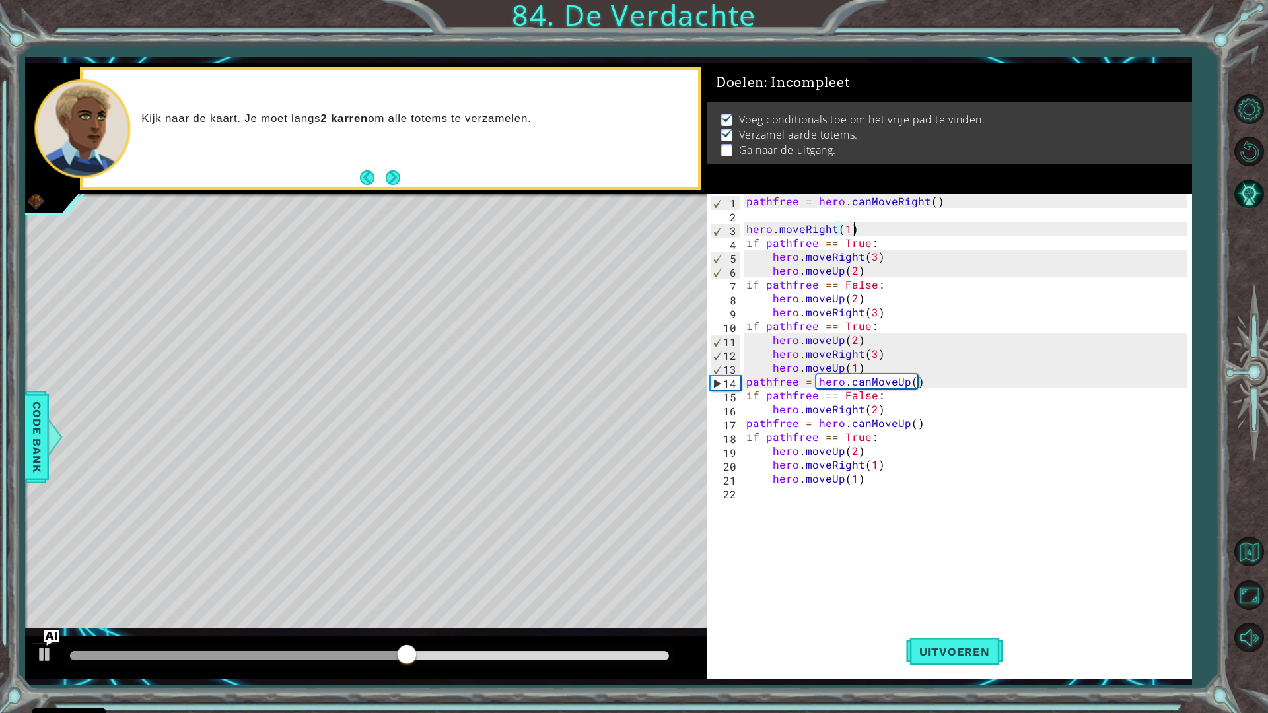
click at [876, 231] on div "pathfree = hero . canMoveRight ( ) hero . moveRight ( 1 ) if pathfree == True :…" at bounding box center [969, 423] width 450 height 458
type textarea "hero.moveRight(1)"
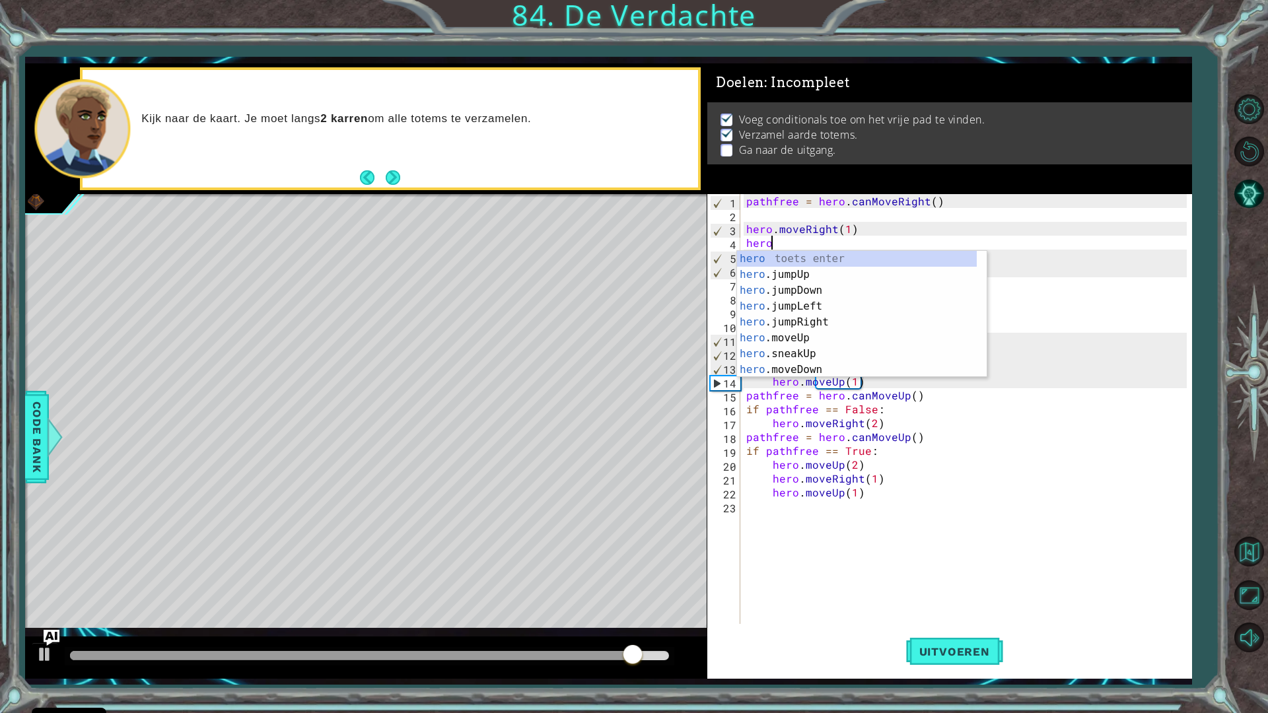
scroll to position [0, 1]
type textarea "h"
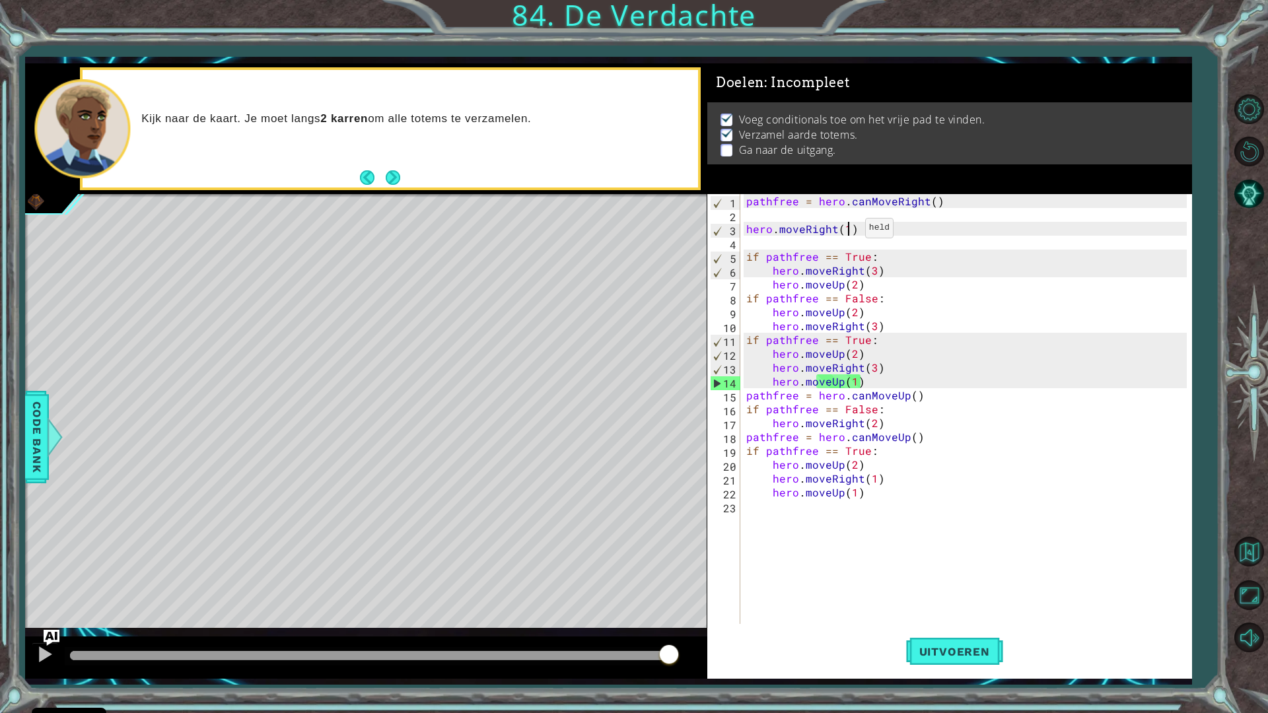
click at [849, 231] on div "pathfree = hero . canMoveRight ( ) hero . moveRight ( 1 ) if pathfree == True :…" at bounding box center [969, 423] width 450 height 458
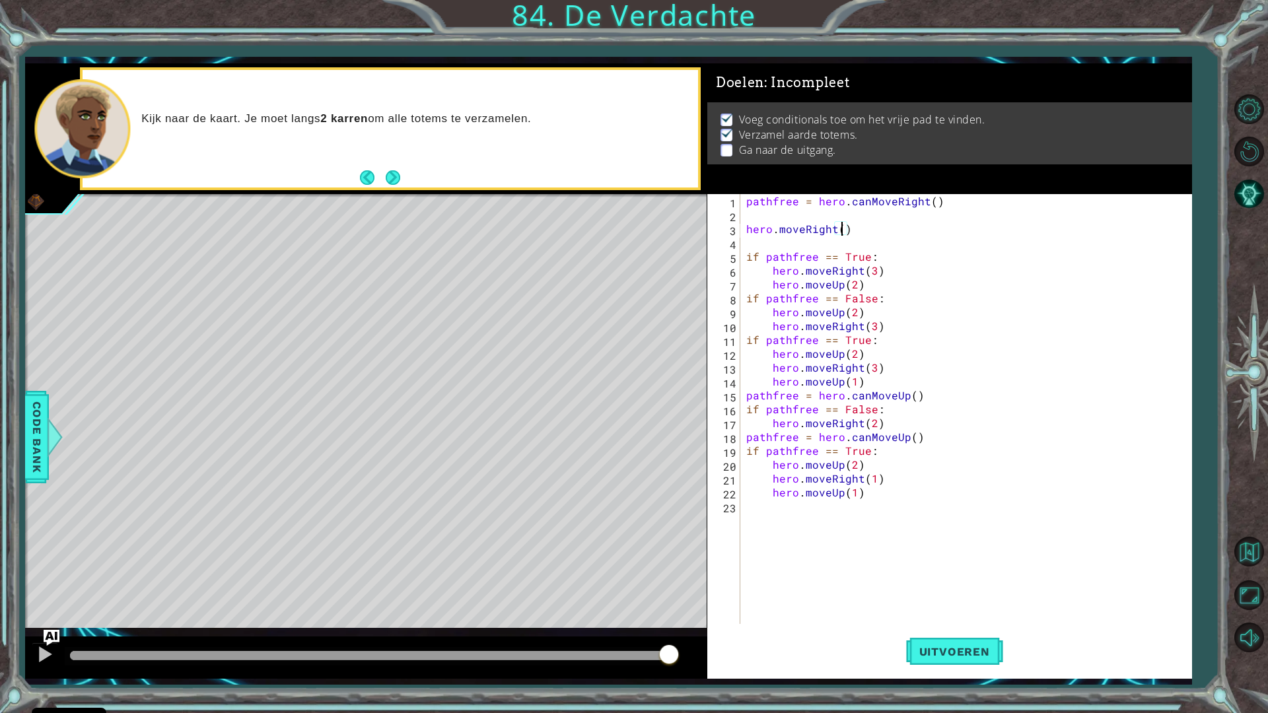
type textarea "hero.moveRight(4)"
type textarea "hero.moveUp(2)"
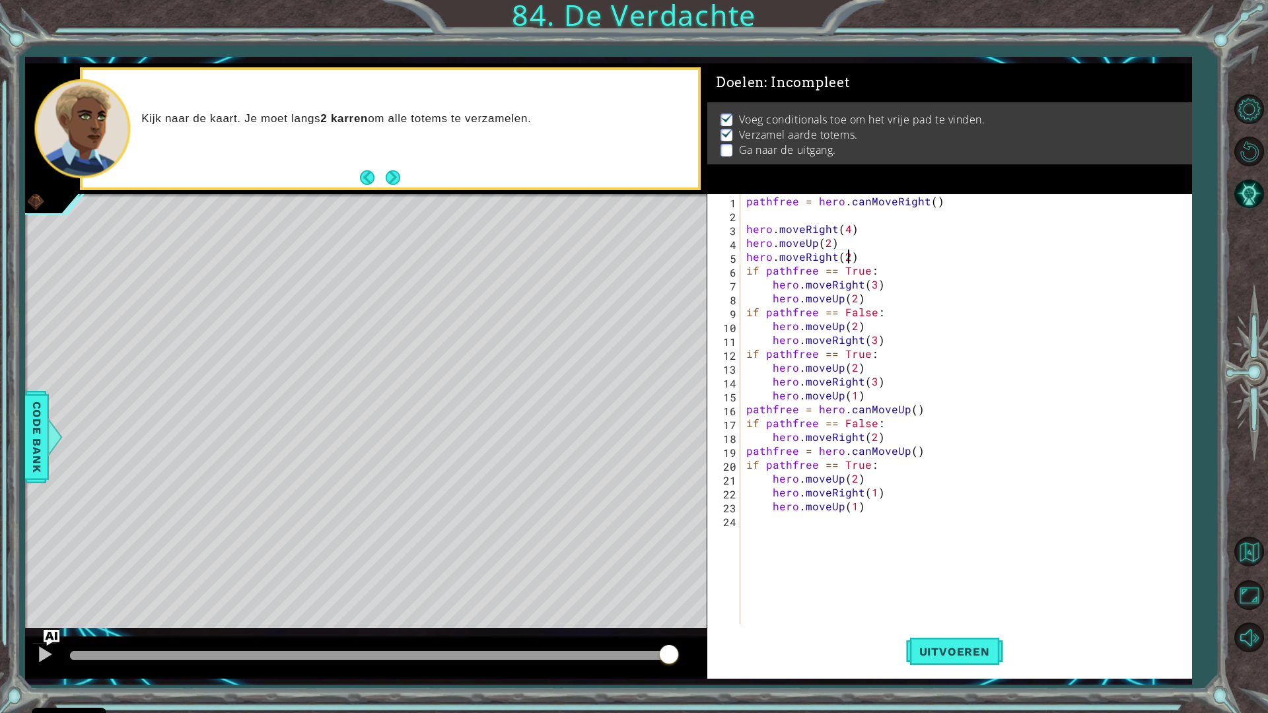
scroll to position [0, 6]
type textarea "hero.moveRight(2)"
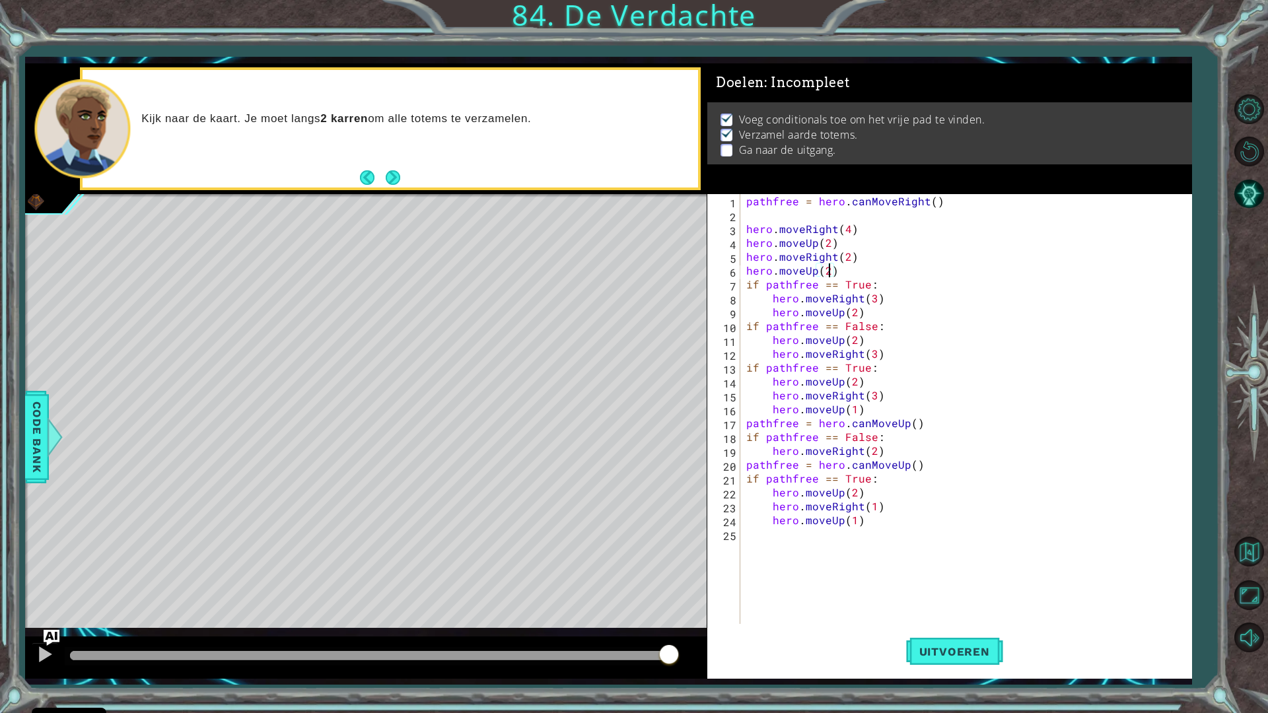
scroll to position [0, 5]
type textarea "hero.moveUp(2)"
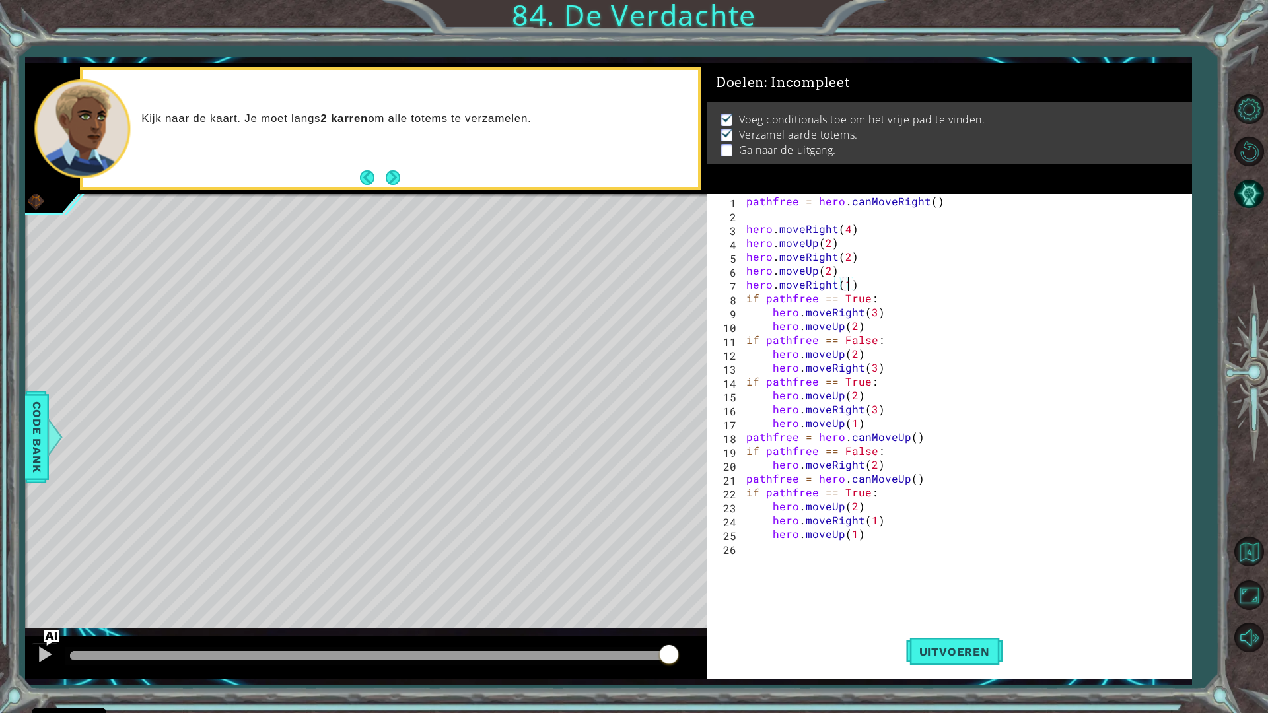
scroll to position [0, 6]
type textarea "hero.moveRight(1)"
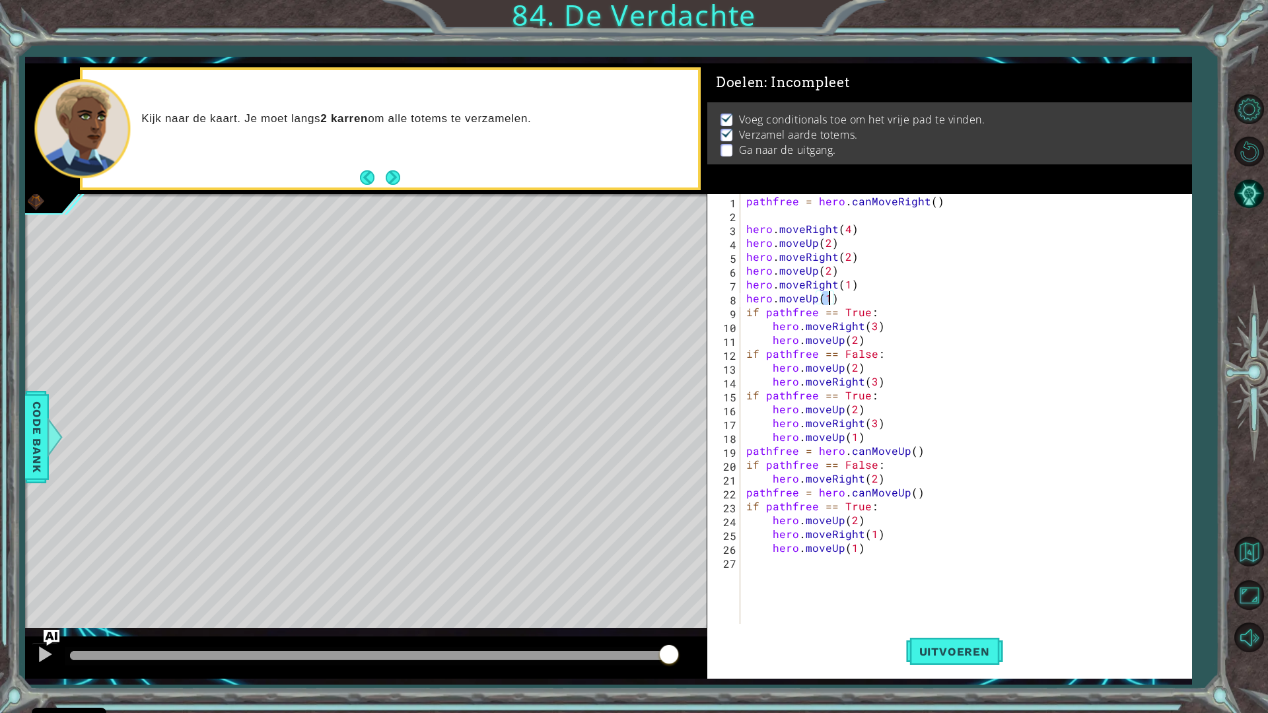
type textarea "hero.moveUp(1)"
click at [885, 629] on div "Uitvoeren" at bounding box center [954, 651] width 485 height 48
click at [942, 632] on button "Uitvoeren" at bounding box center [954, 651] width 97 height 48
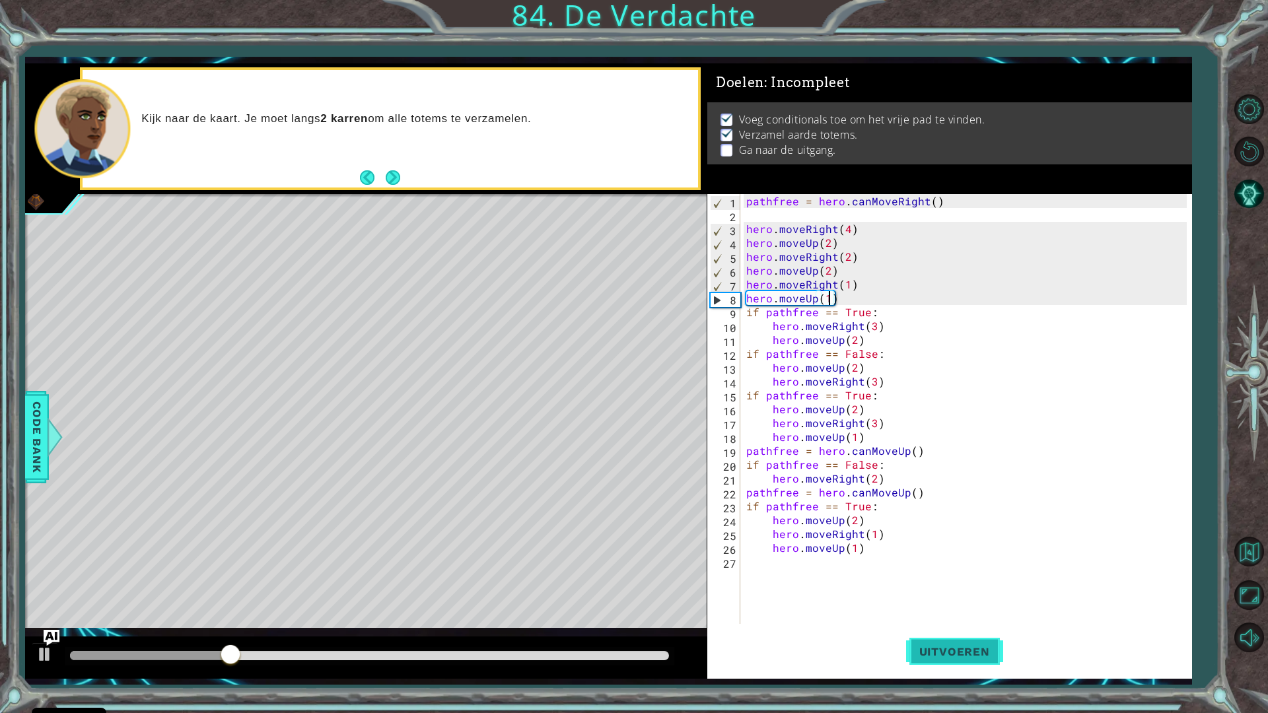
click at [945, 635] on span "Uitvoeren" at bounding box center [954, 651] width 97 height 13
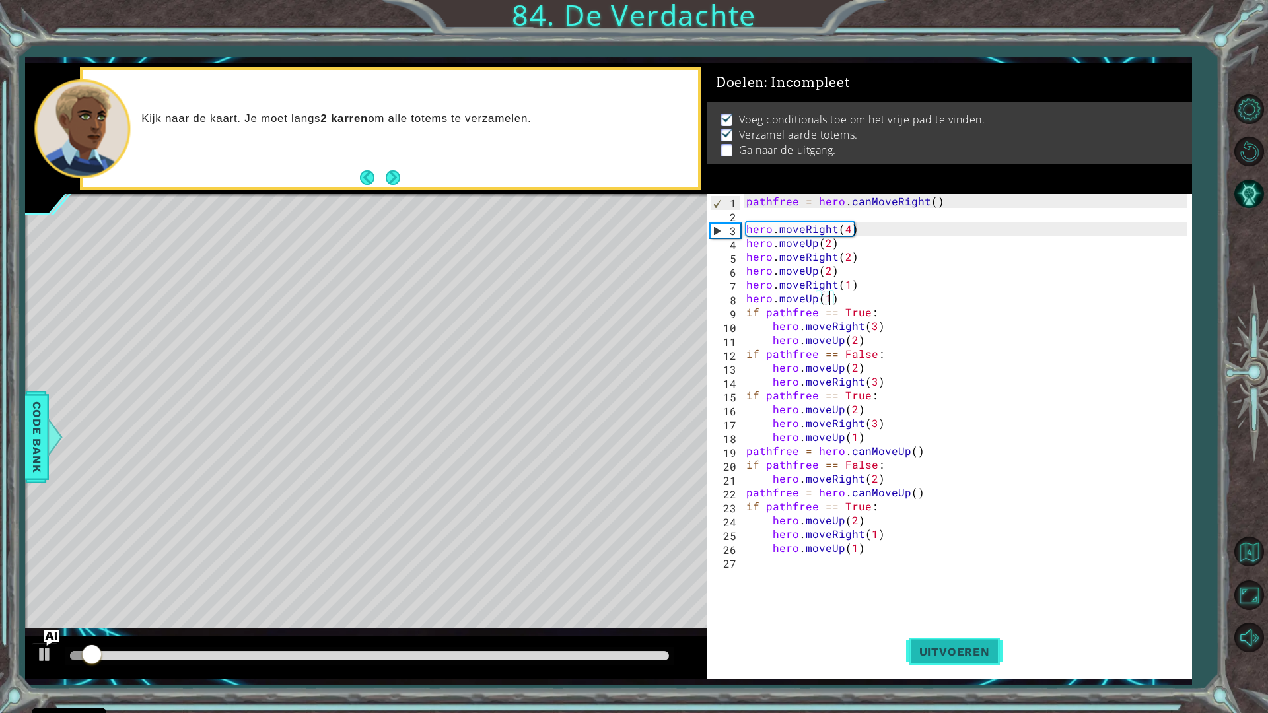
click at [945, 635] on span "Uitvoeren" at bounding box center [954, 651] width 97 height 13
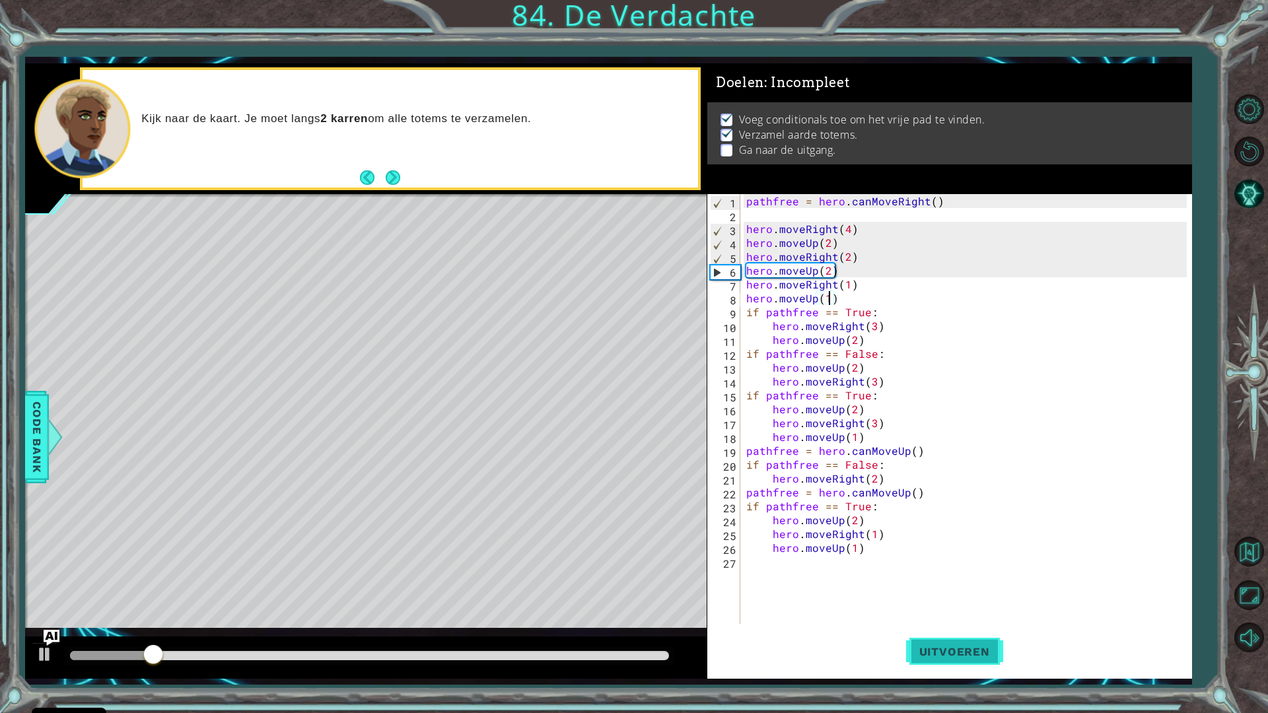
click at [945, 635] on span "Uitvoeren" at bounding box center [954, 651] width 97 height 13
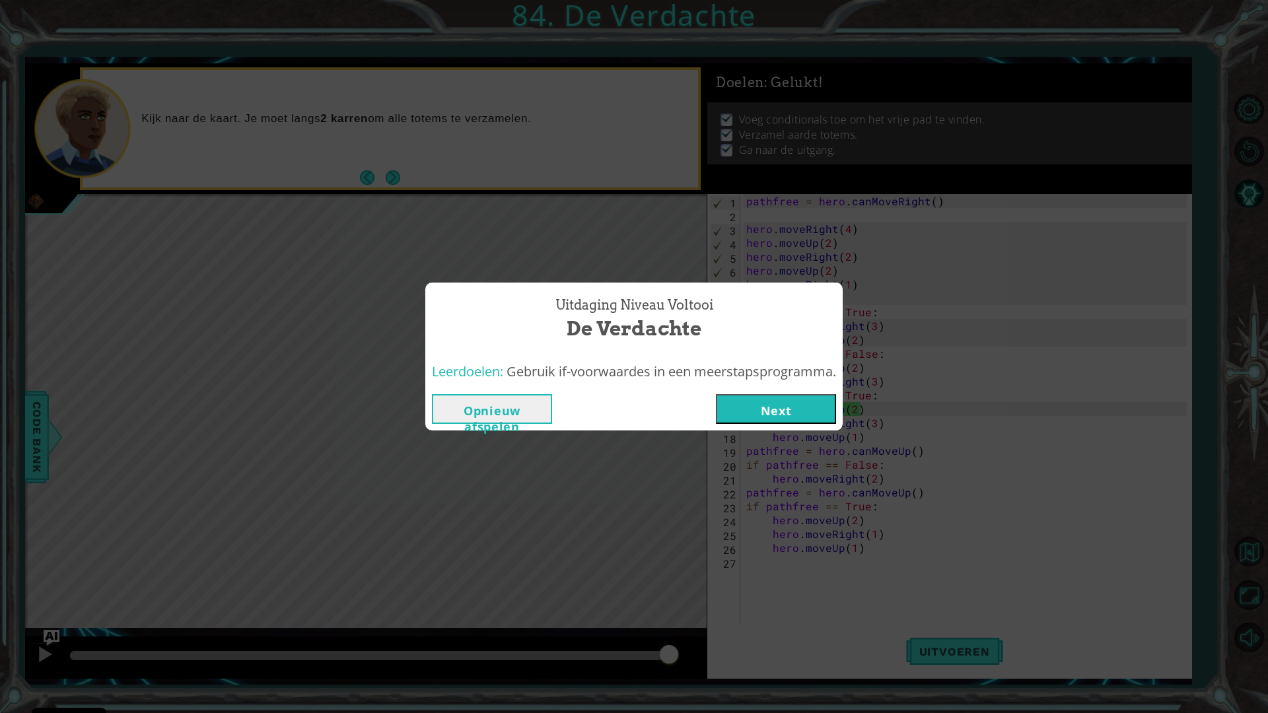
click at [810, 408] on button "Next" at bounding box center [776, 409] width 120 height 30
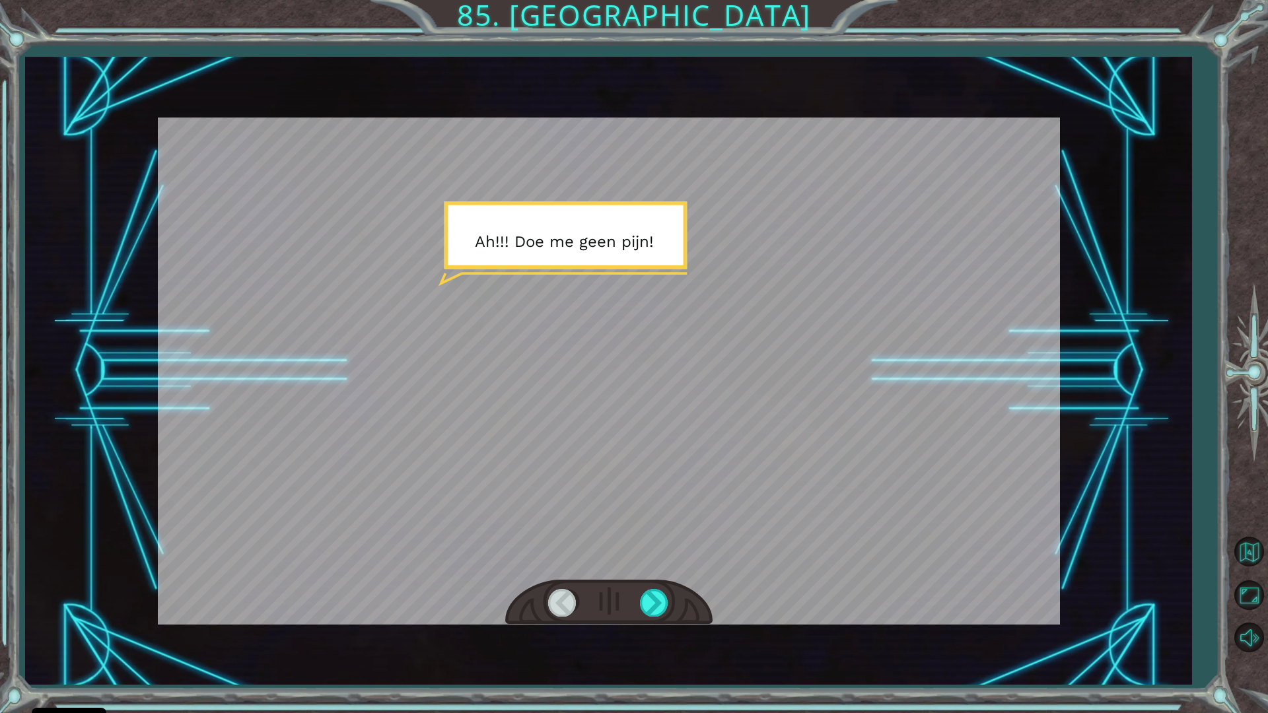
drag, startPoint x: 477, startPoint y: 246, endPoint x: 489, endPoint y: 248, distance: 11.4
click at [489, 248] on div at bounding box center [609, 371] width 902 height 507
click at [650, 603] on div at bounding box center [655, 602] width 30 height 27
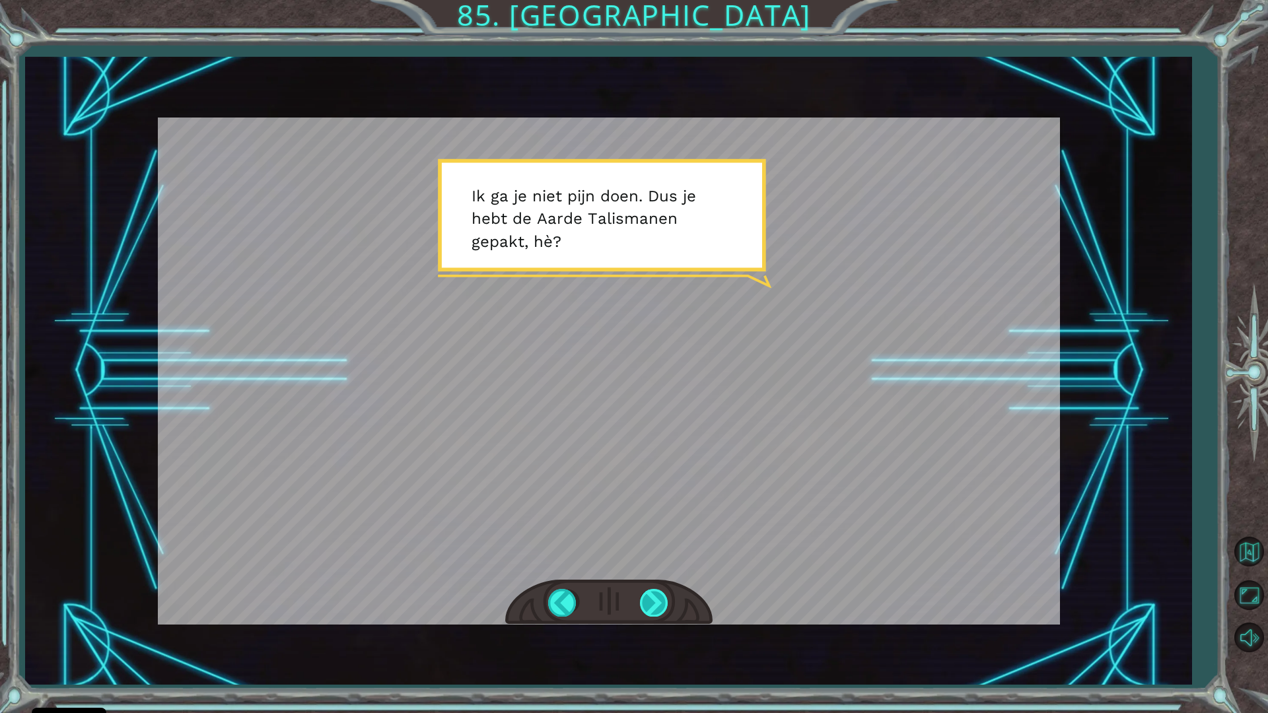
click at [646, 606] on div at bounding box center [655, 602] width 30 height 27
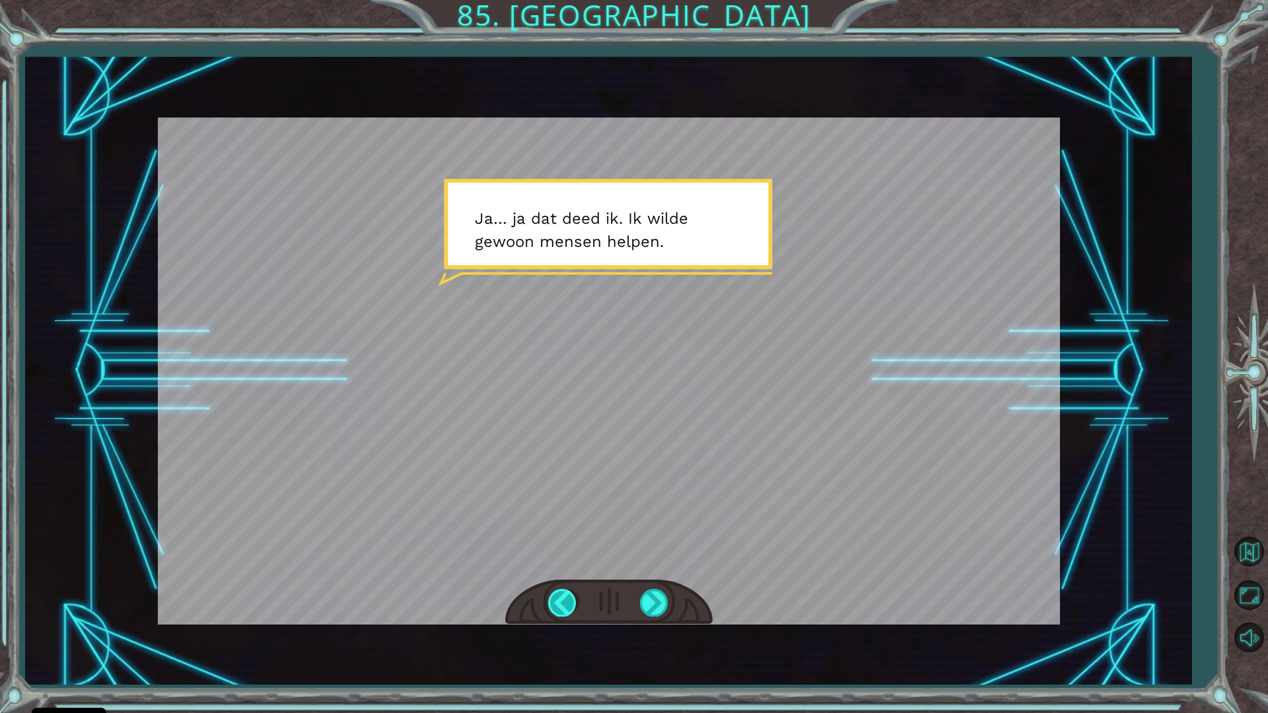
click at [571, 607] on div at bounding box center [563, 602] width 30 height 27
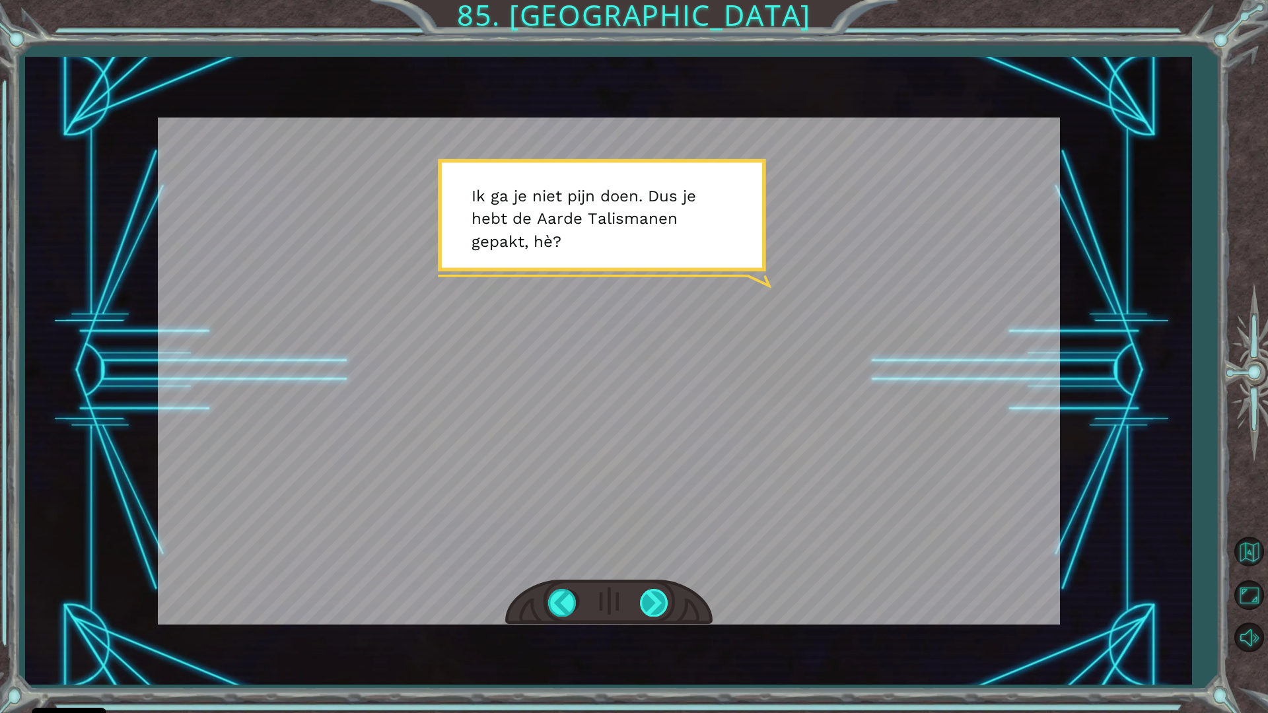
click at [641, 593] on div at bounding box center [655, 602] width 30 height 27
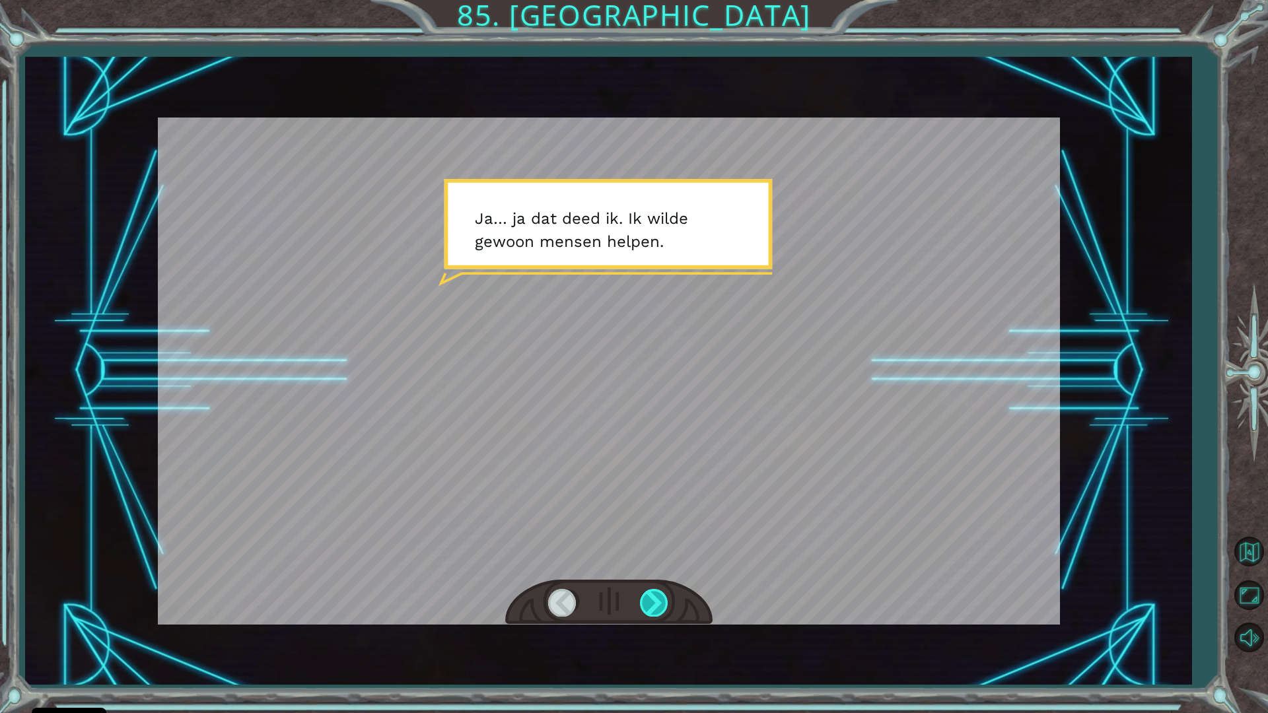
click at [641, 593] on div at bounding box center [655, 602] width 30 height 27
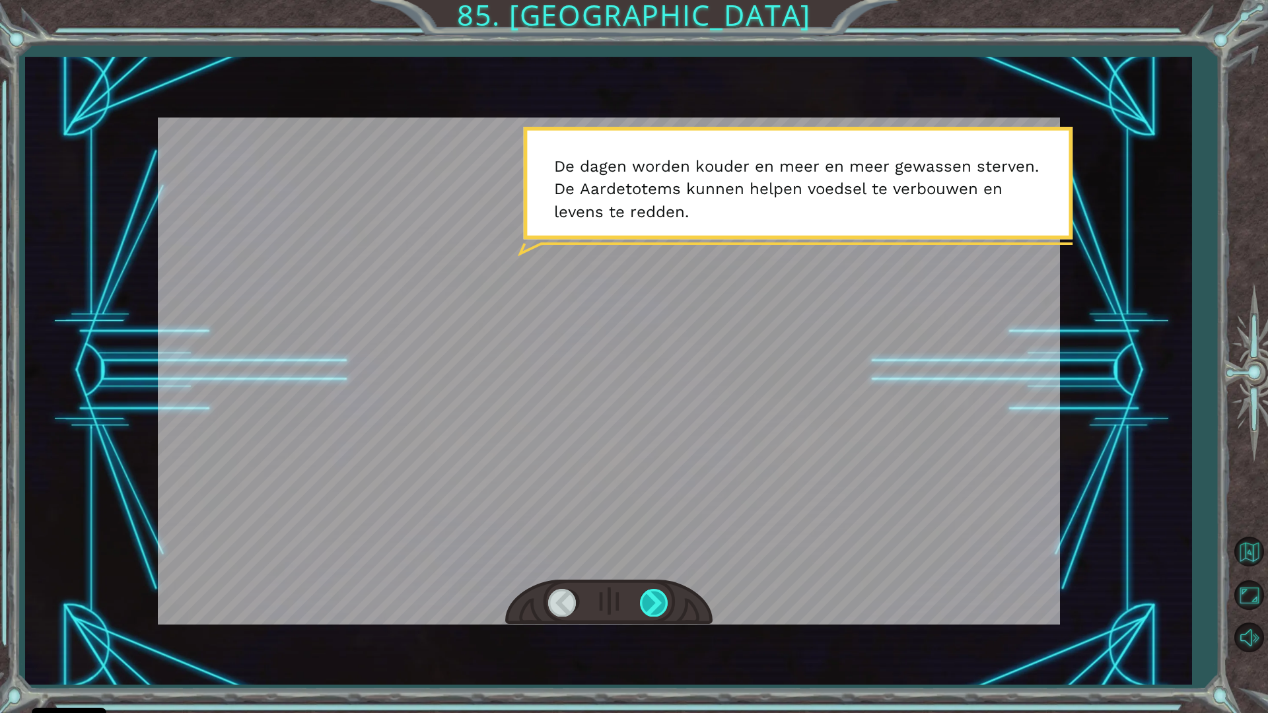
click at [641, 593] on div at bounding box center [655, 602] width 30 height 27
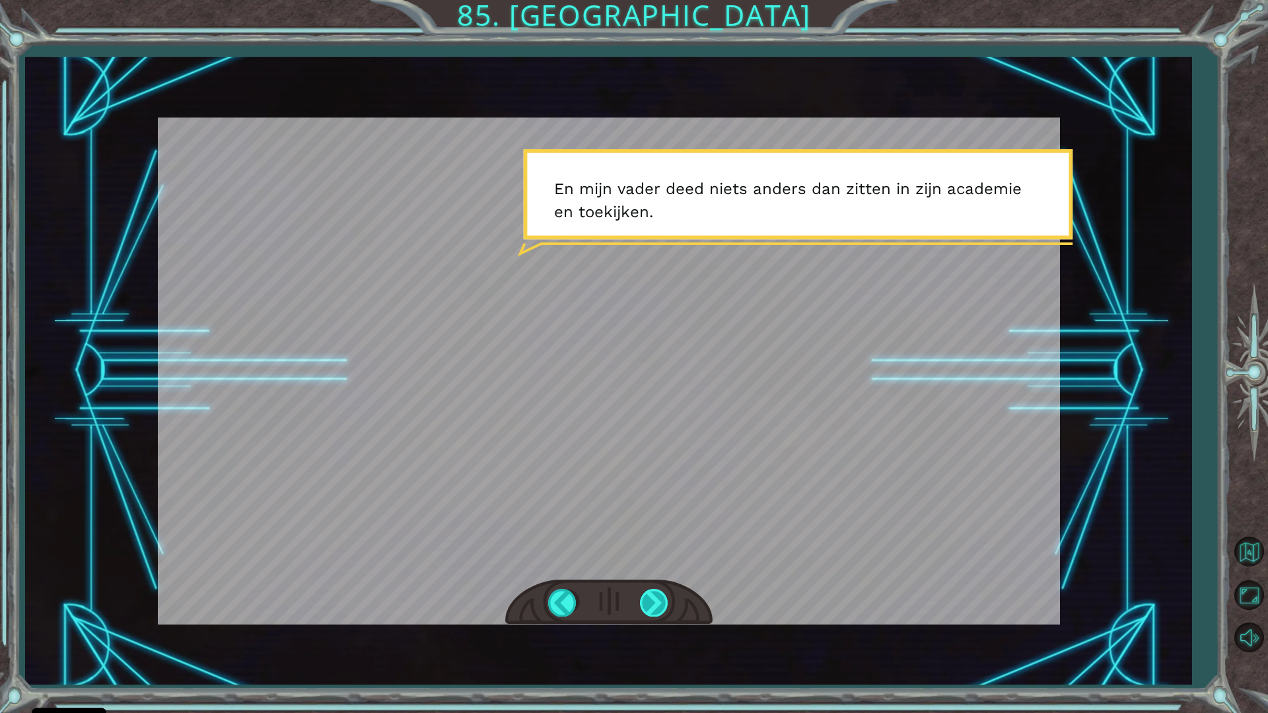
click at [640, 593] on div at bounding box center [655, 602] width 30 height 27
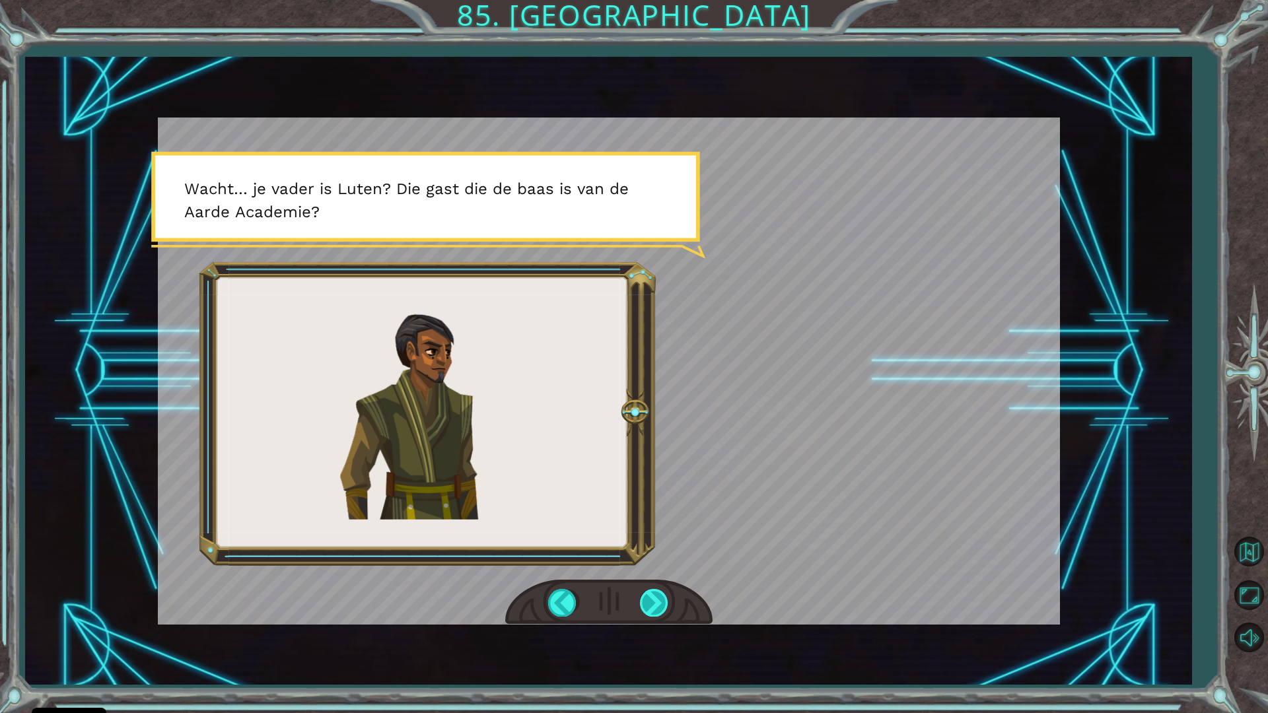
click at [640, 593] on div at bounding box center [655, 602] width 30 height 27
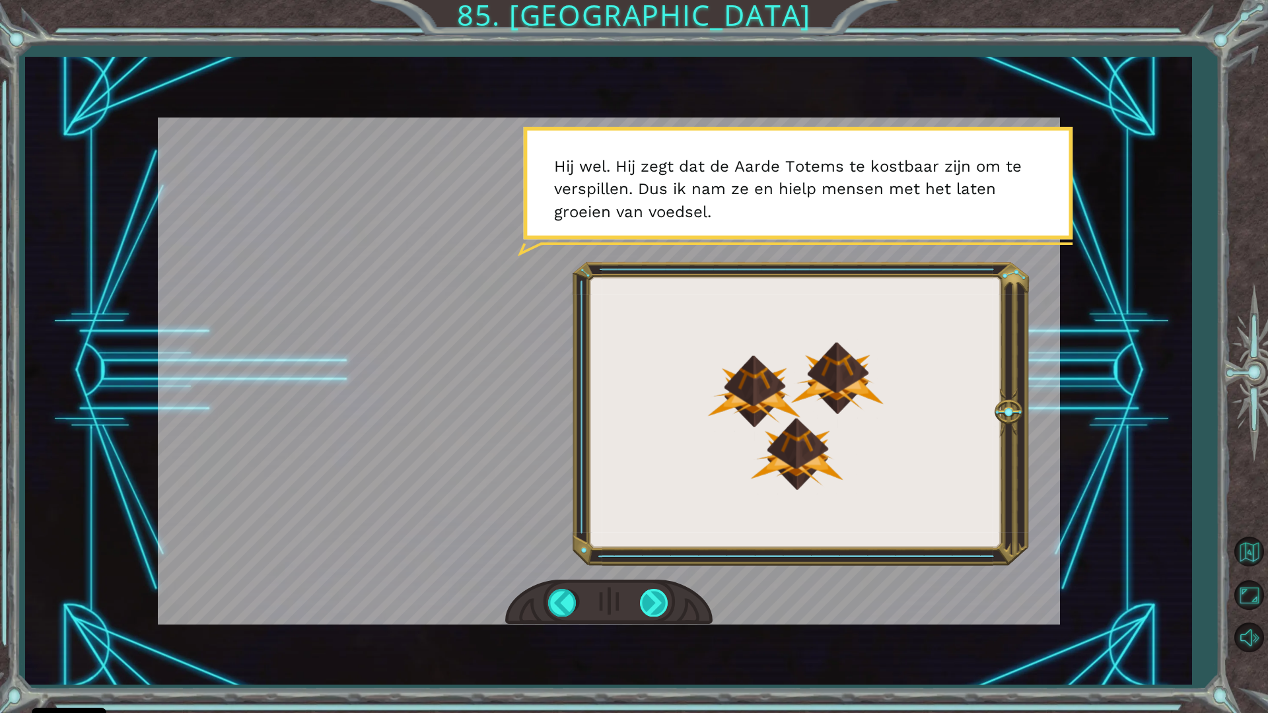
click at [640, 593] on div at bounding box center [655, 602] width 30 height 27
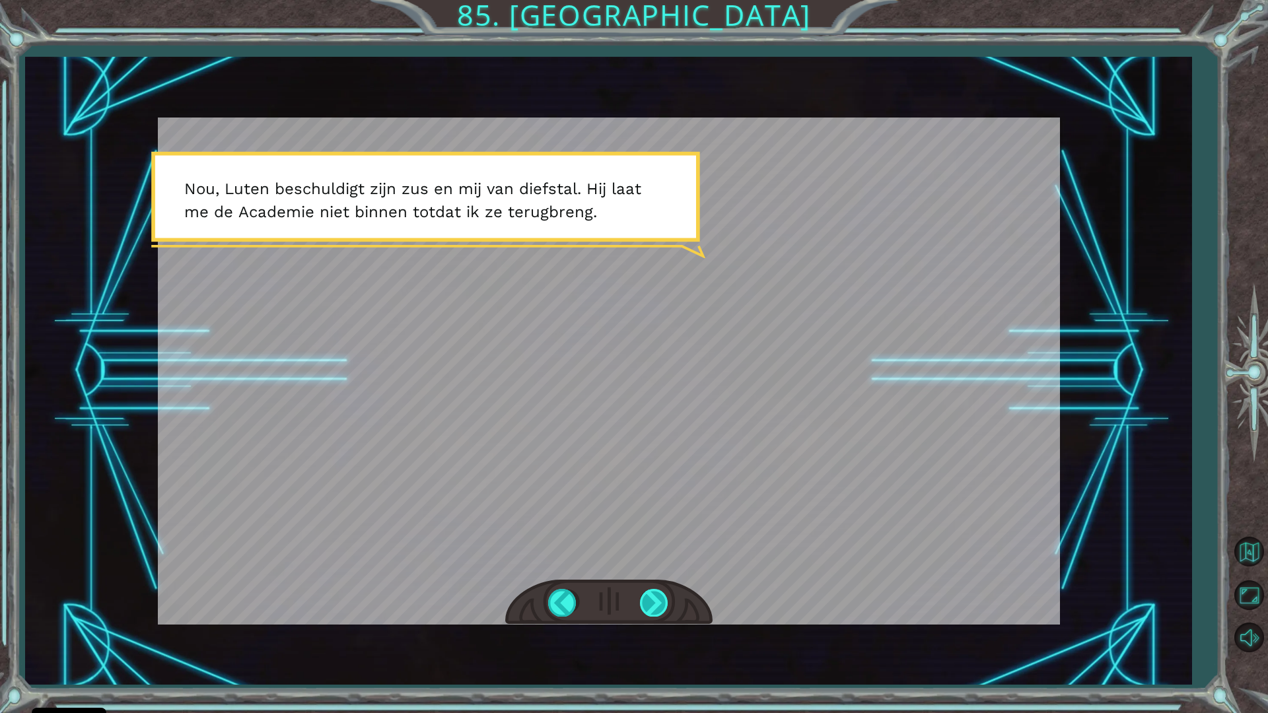
click at [640, 593] on div at bounding box center [655, 602] width 30 height 27
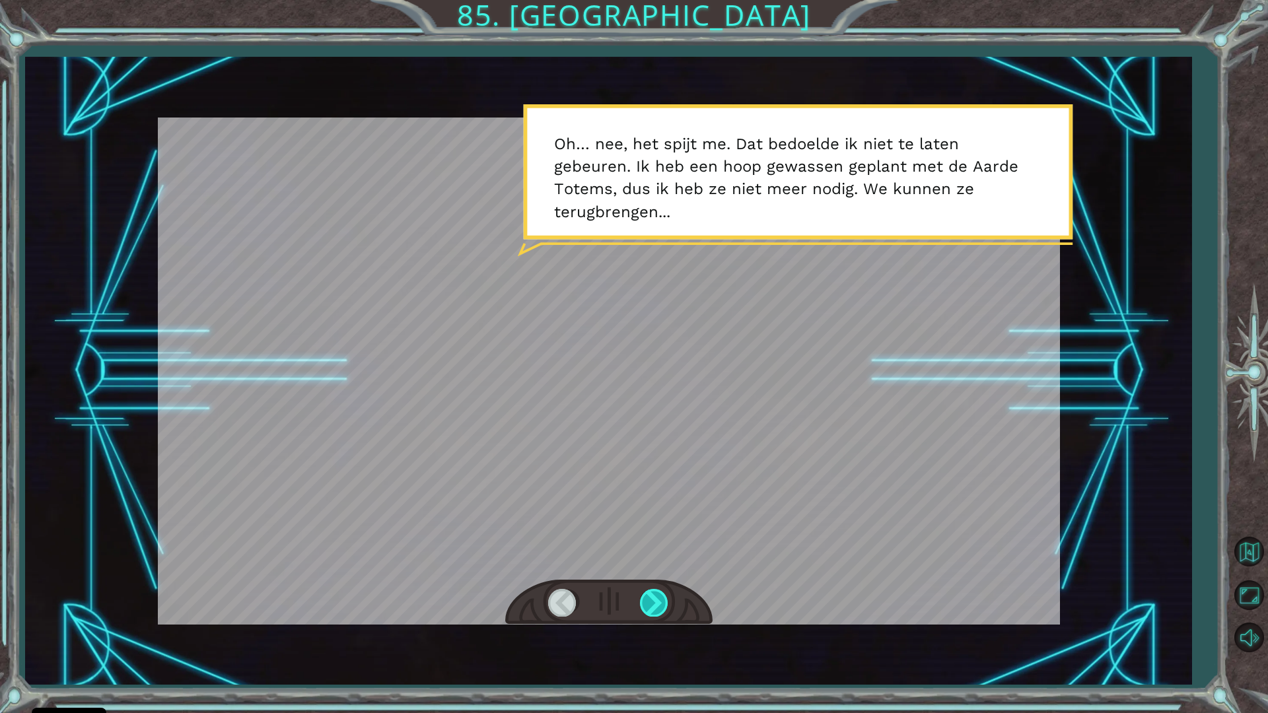
click at [640, 593] on div at bounding box center [655, 602] width 30 height 27
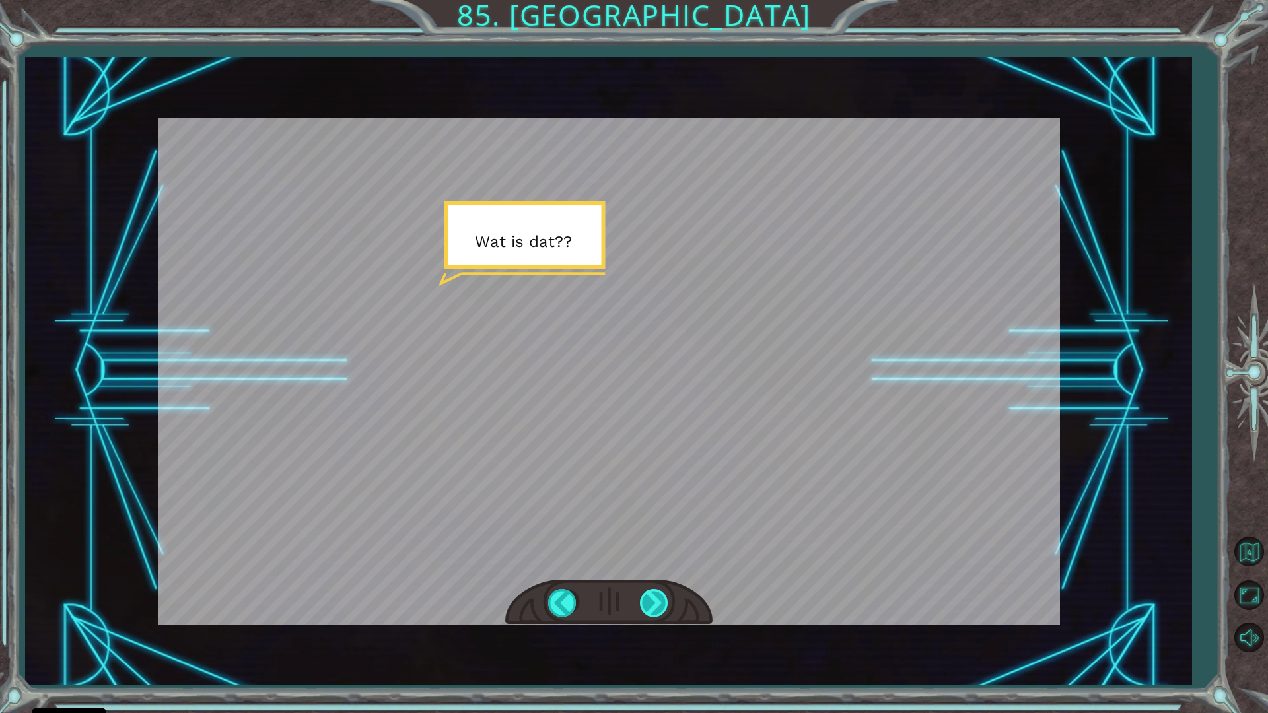
click at [640, 593] on div at bounding box center [655, 602] width 30 height 27
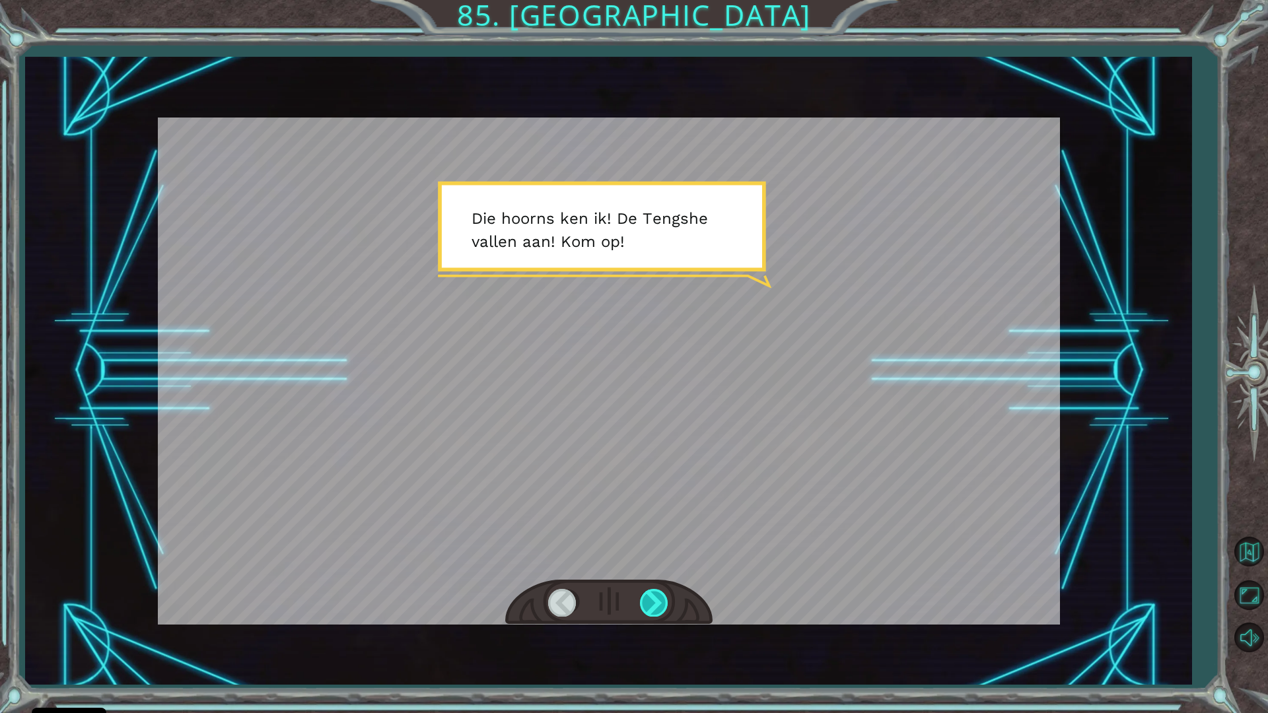
click at [640, 593] on div at bounding box center [655, 602] width 30 height 27
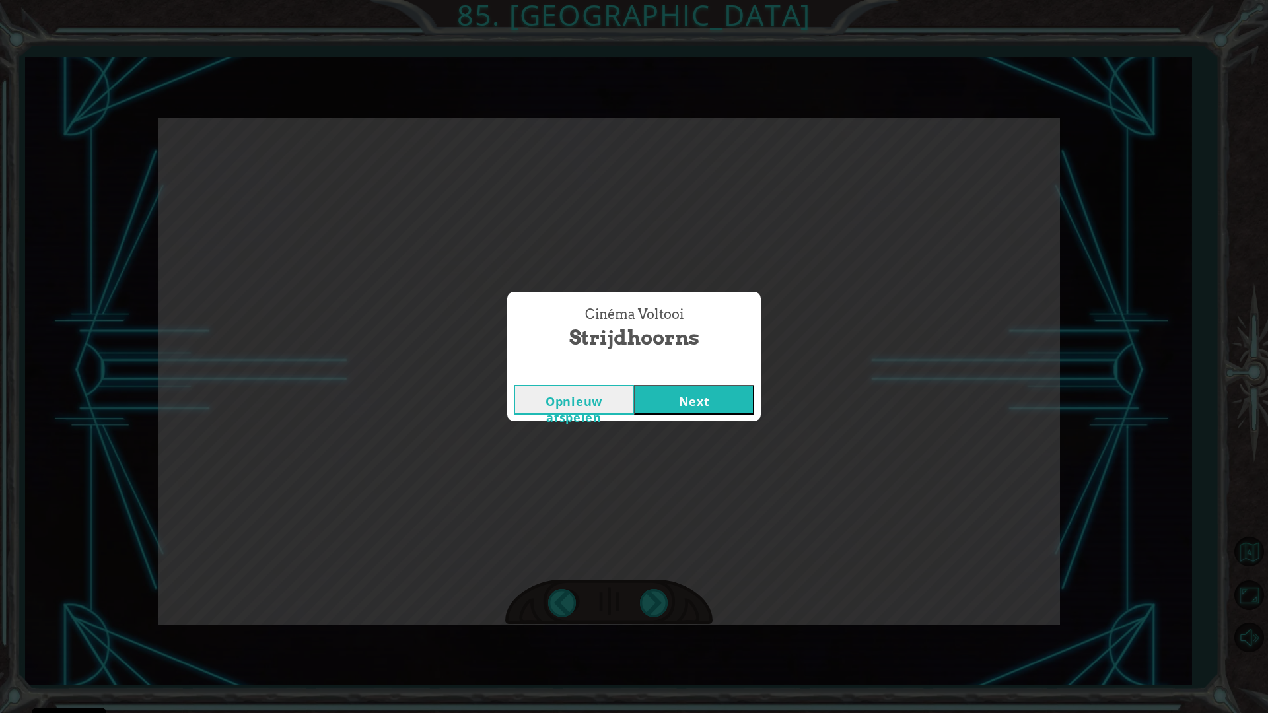
click at [692, 384] on div "Opnieuw afspelen Next" at bounding box center [634, 399] width 254 height 43
click at [692, 394] on button "Next" at bounding box center [694, 400] width 120 height 30
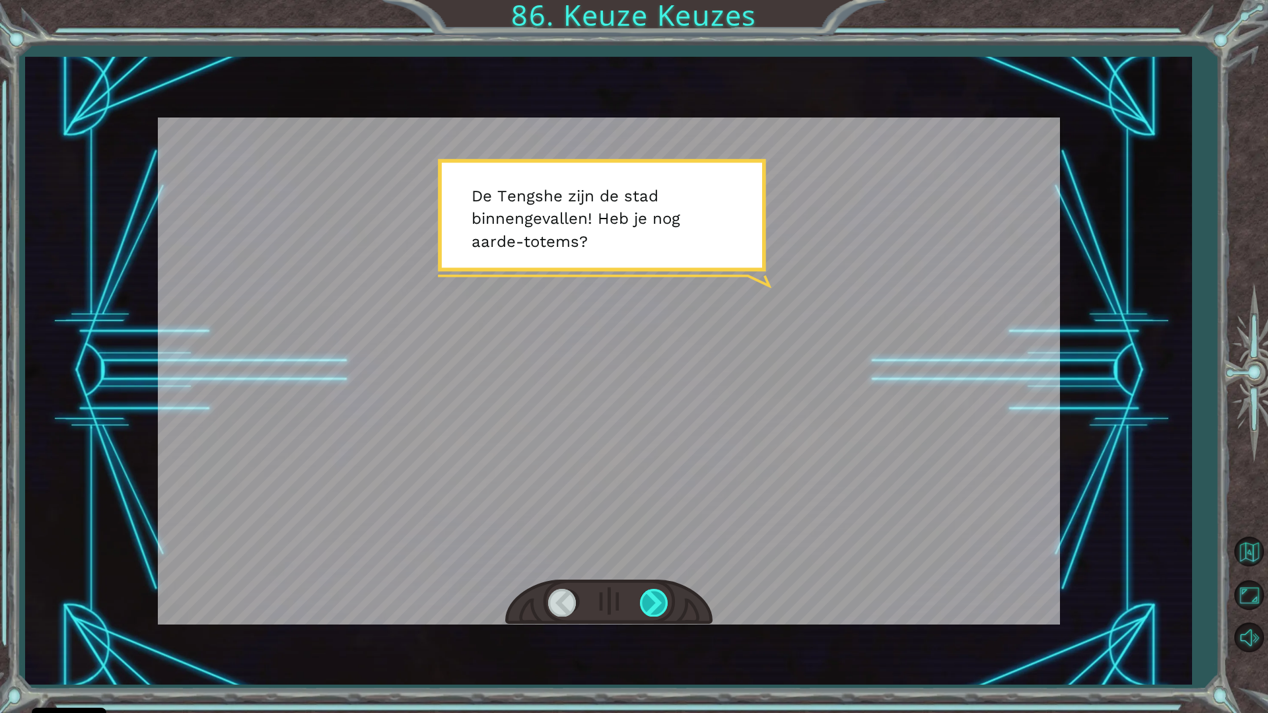
click at [646, 614] on div at bounding box center [655, 602] width 30 height 27
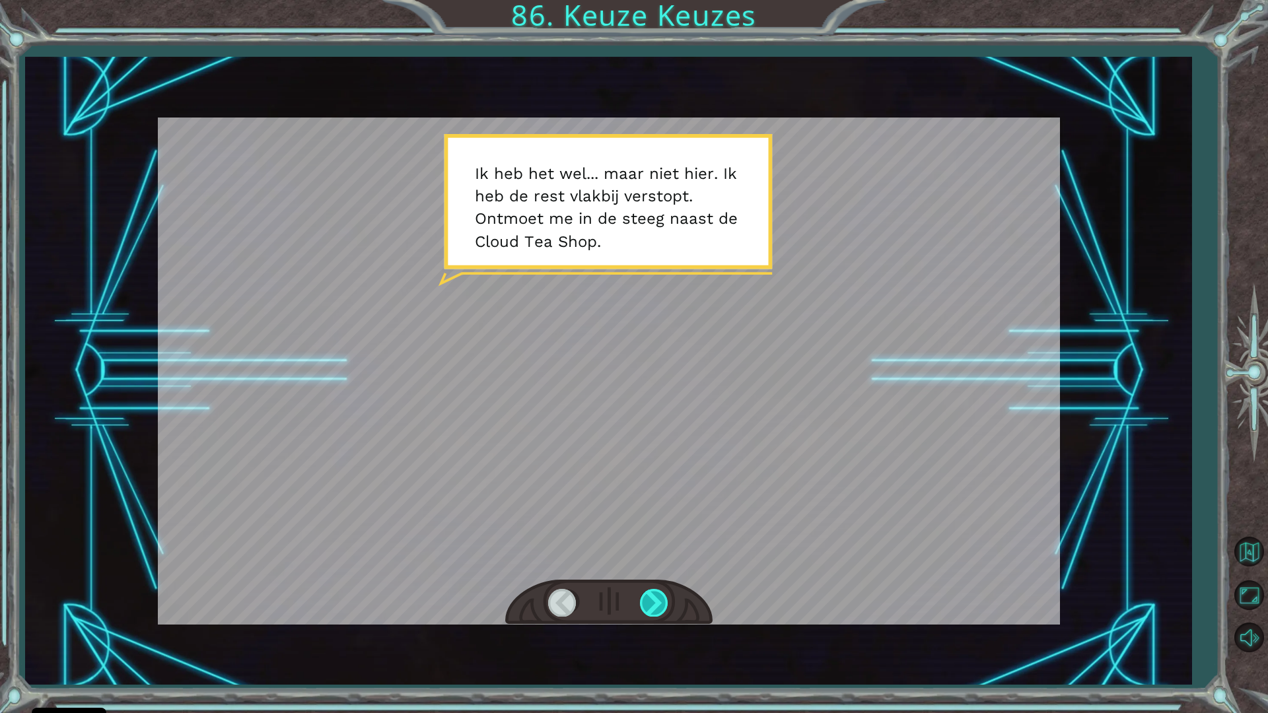
click at [648, 606] on div at bounding box center [655, 602] width 30 height 27
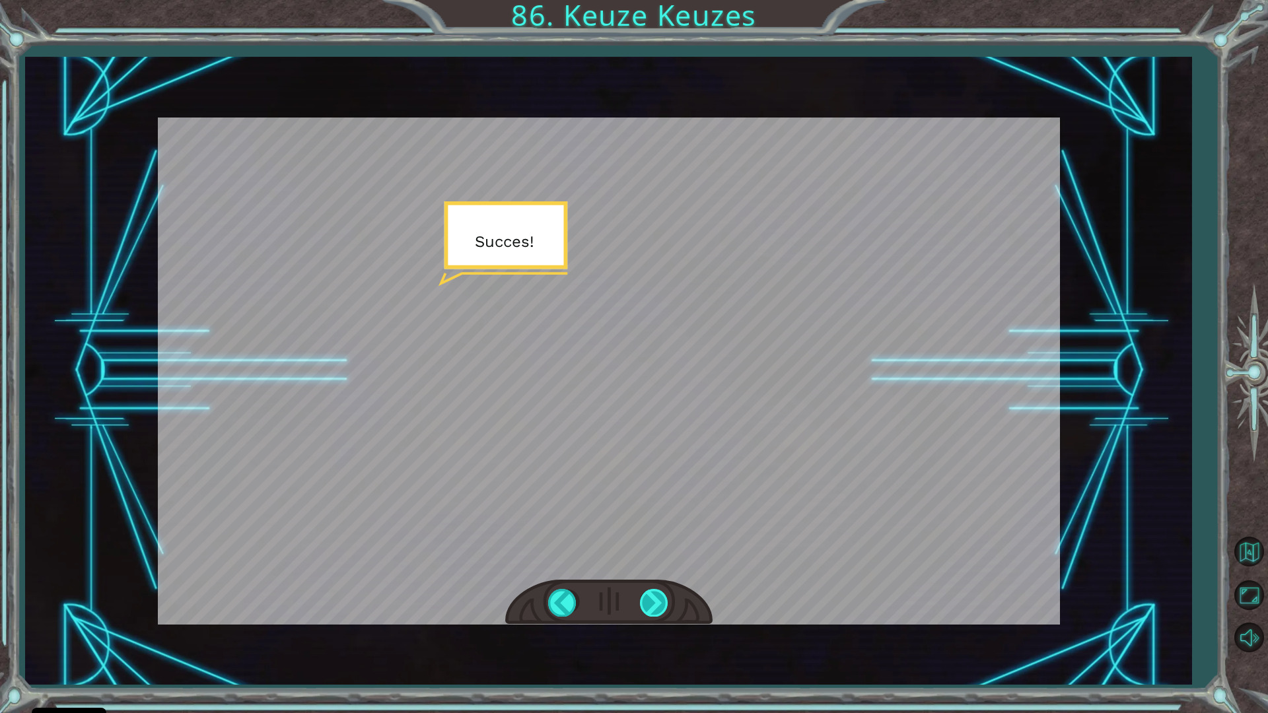
click at [648, 606] on div at bounding box center [655, 602] width 30 height 27
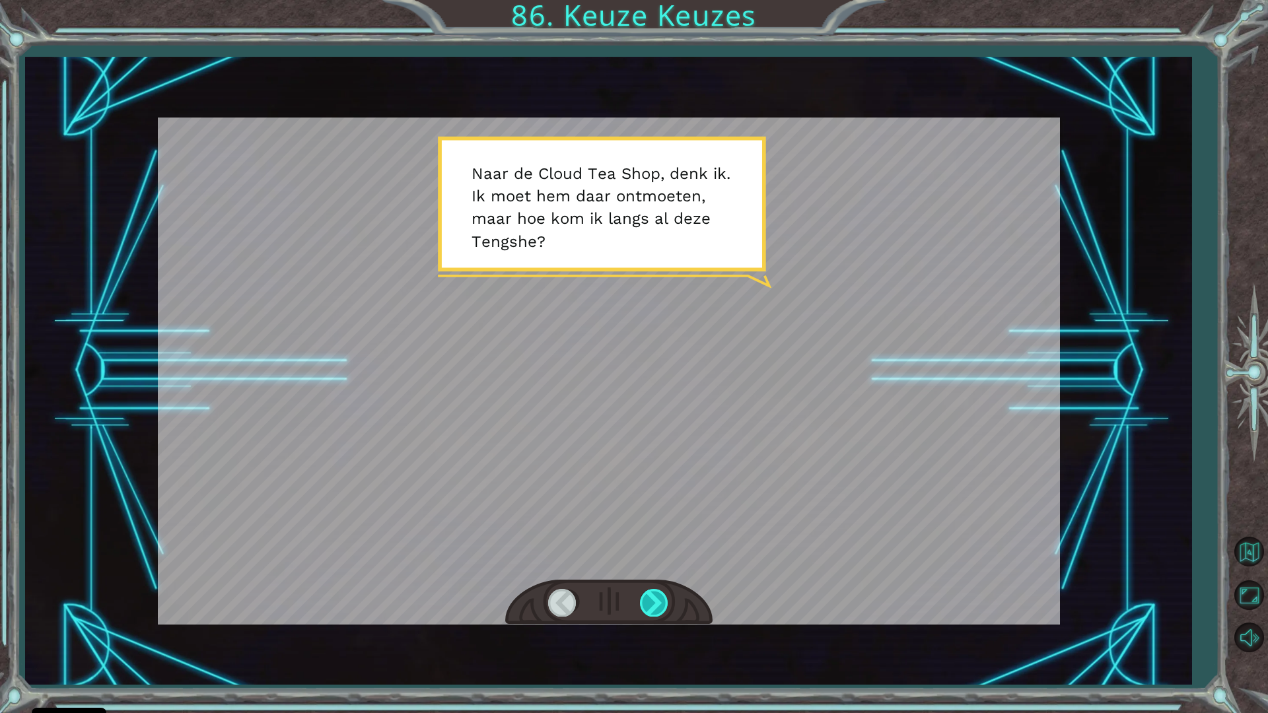
click at [648, 606] on div at bounding box center [655, 602] width 30 height 27
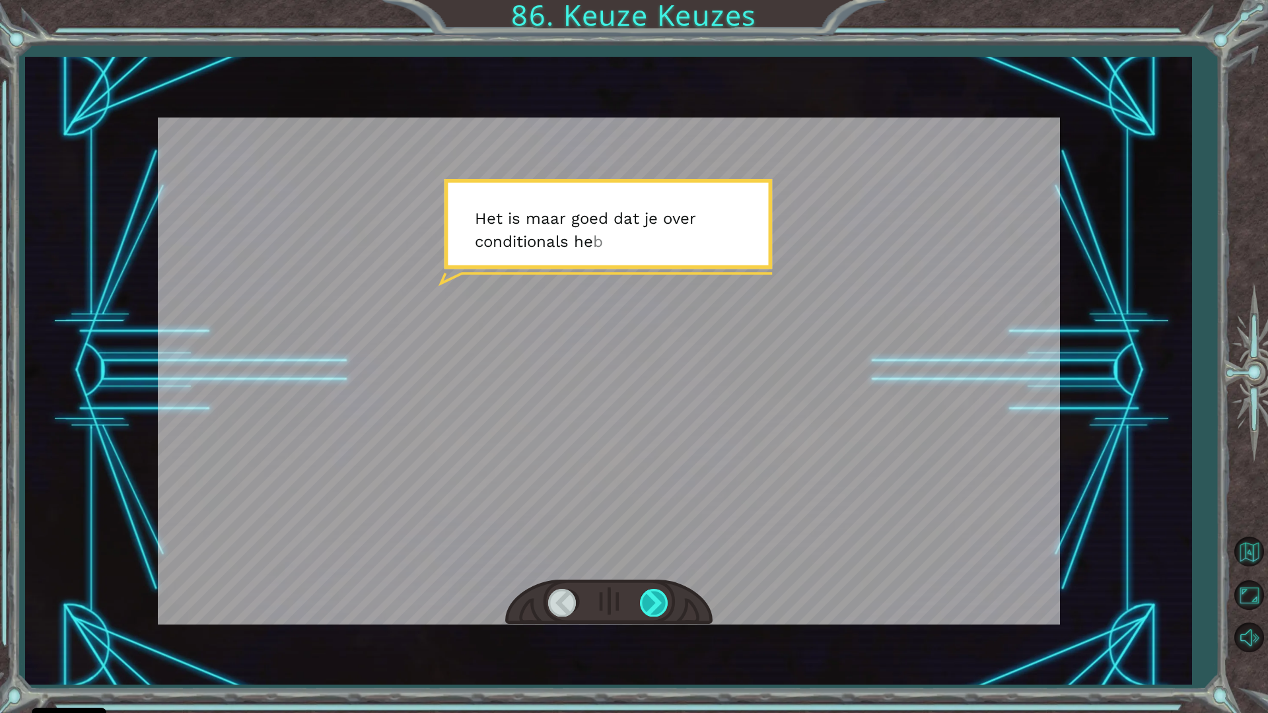
click at [648, 606] on div at bounding box center [655, 602] width 30 height 27
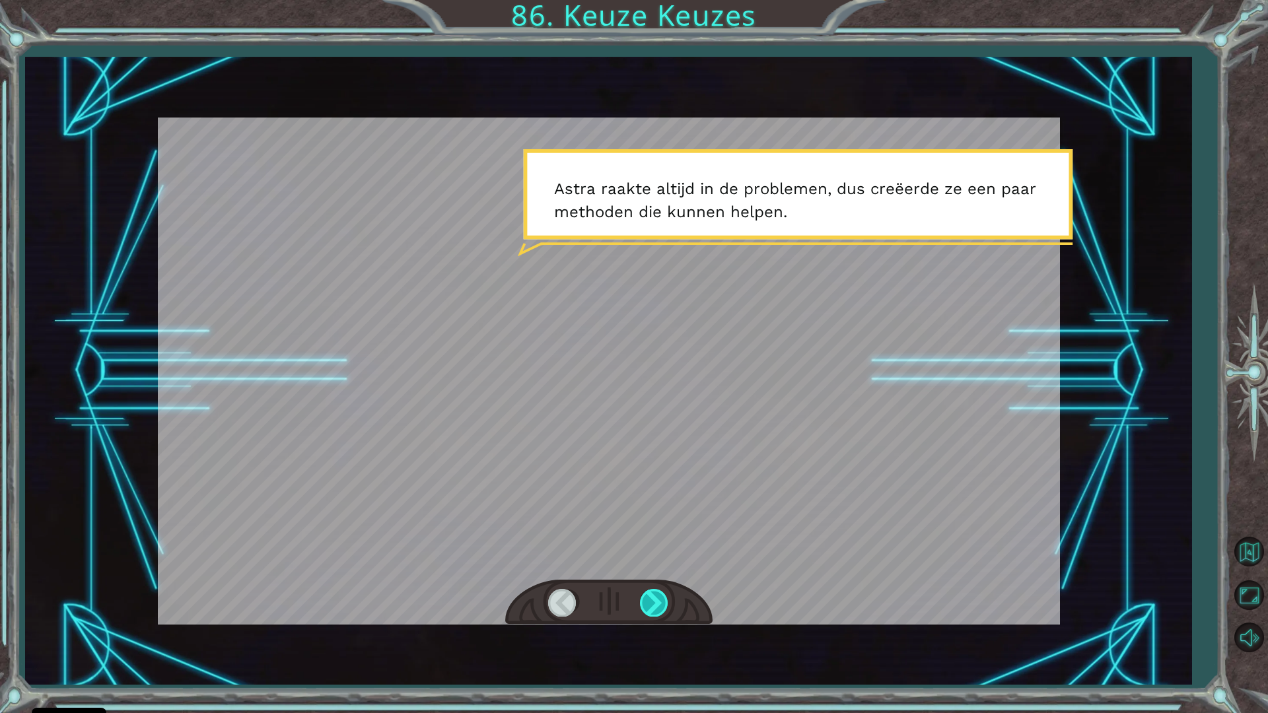
click at [652, 606] on div at bounding box center [655, 602] width 30 height 27
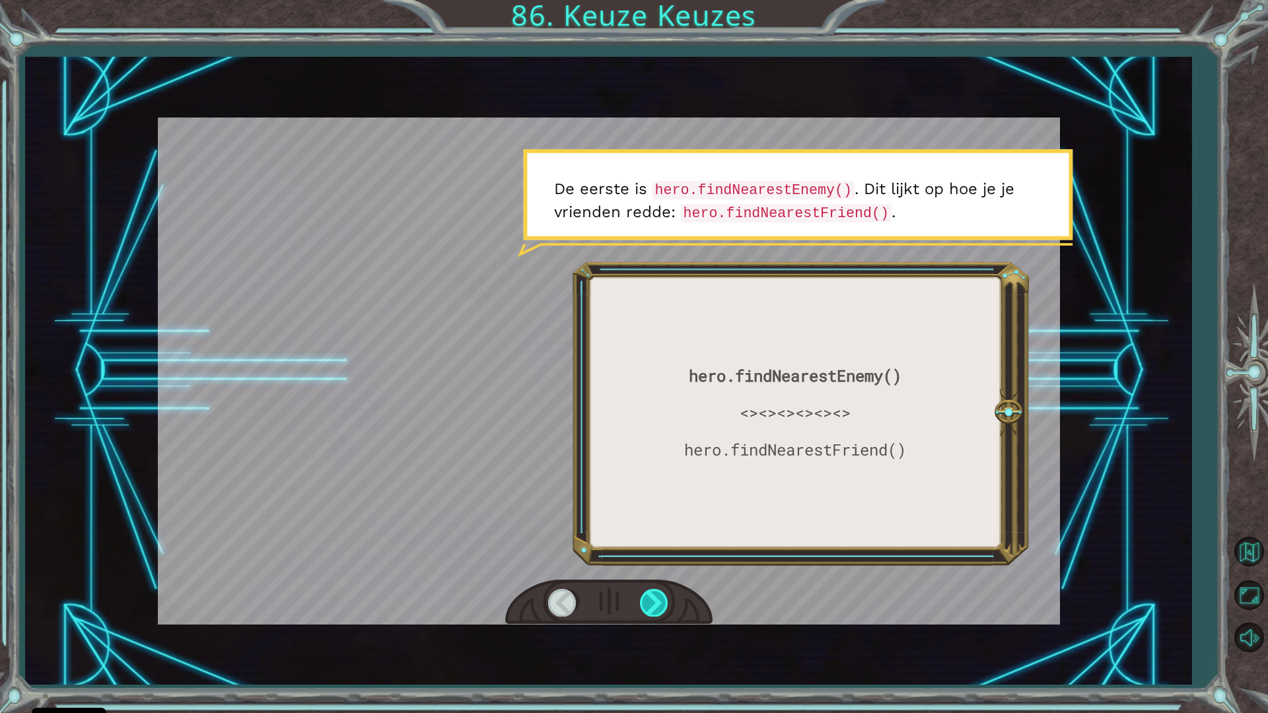
click at [652, 606] on div at bounding box center [655, 602] width 30 height 27
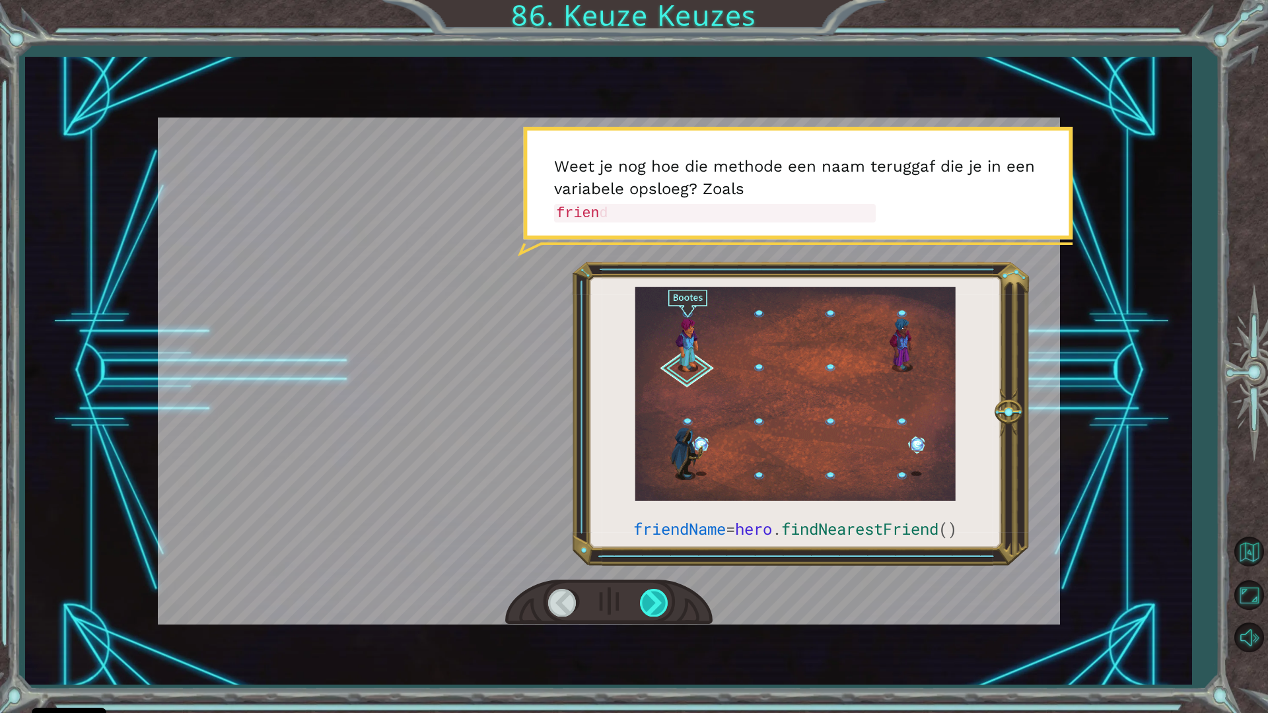
click at [652, 606] on div at bounding box center [655, 602] width 30 height 27
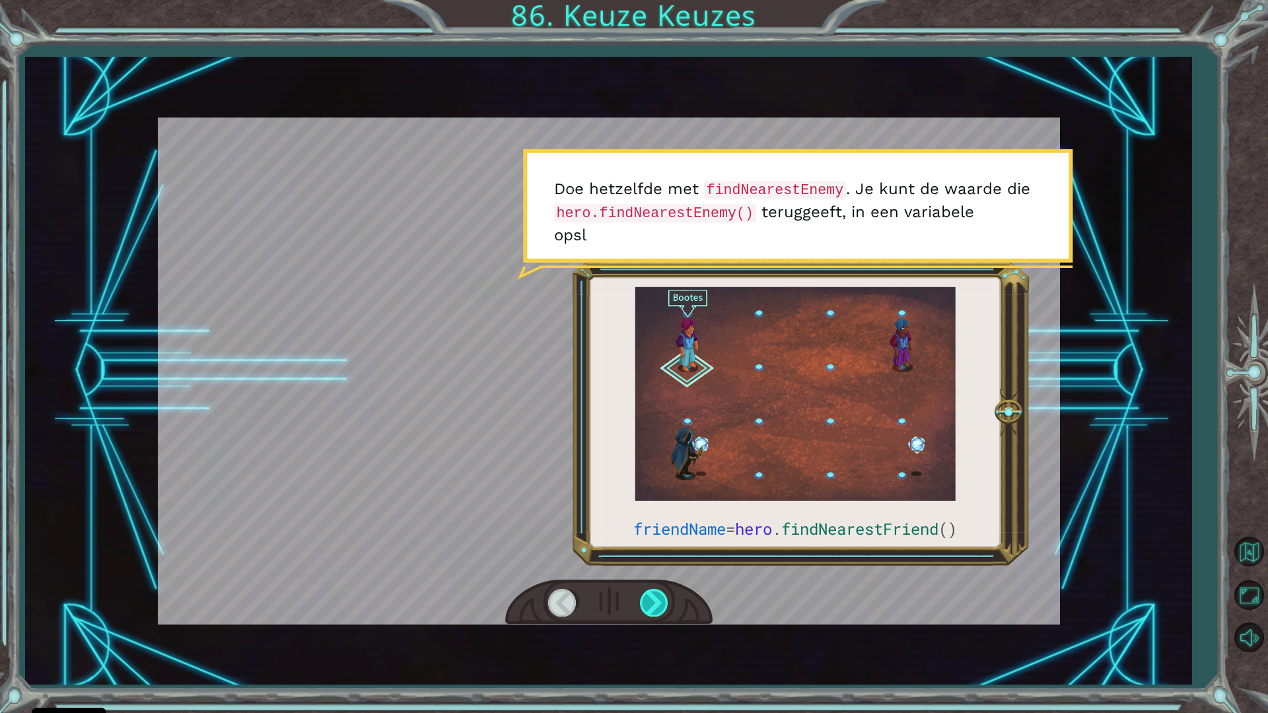
click at [652, 606] on div at bounding box center [655, 602] width 30 height 27
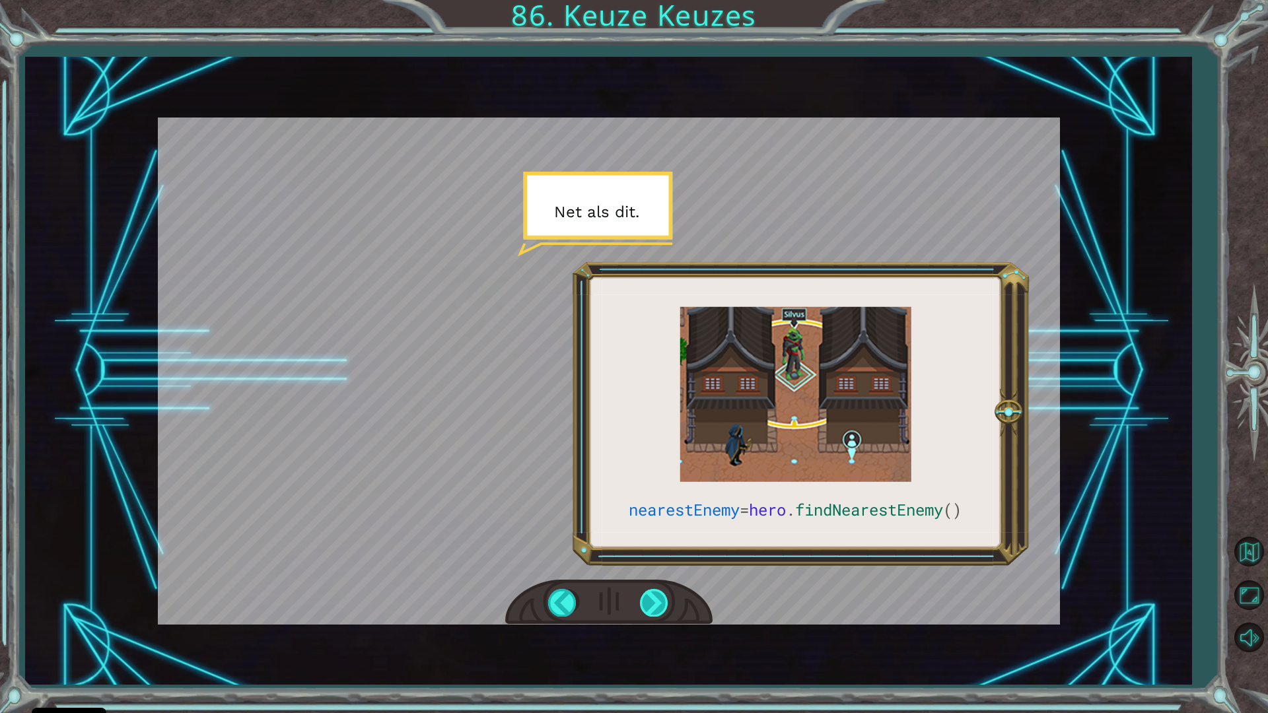
click at [645, 612] on div at bounding box center [655, 602] width 30 height 27
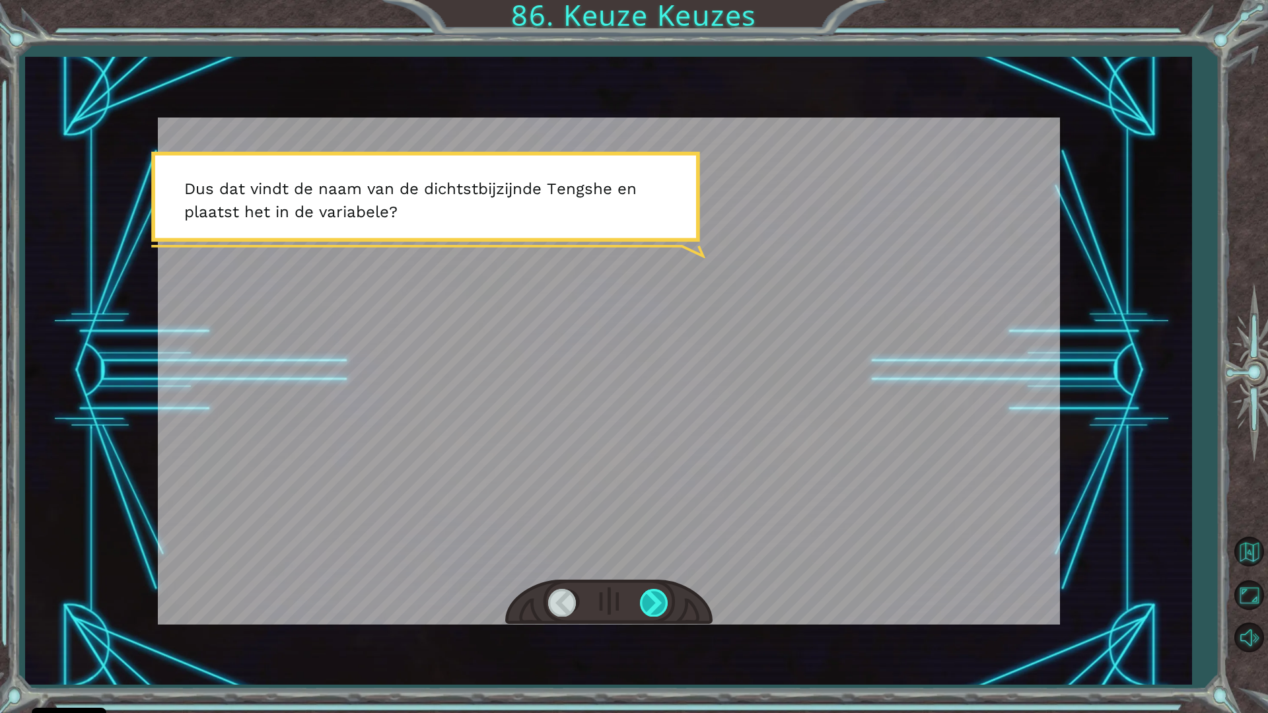
click at [645, 611] on div at bounding box center [655, 602] width 30 height 27
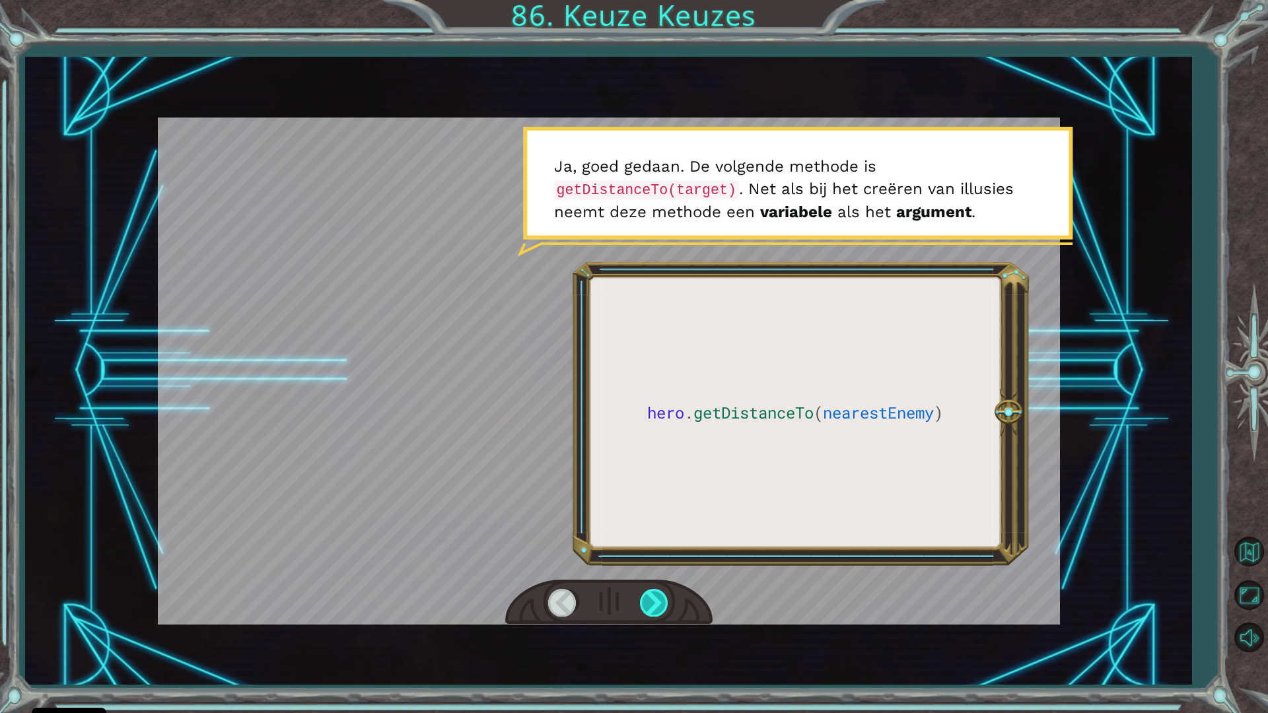
click at [645, 598] on div at bounding box center [655, 602] width 30 height 27
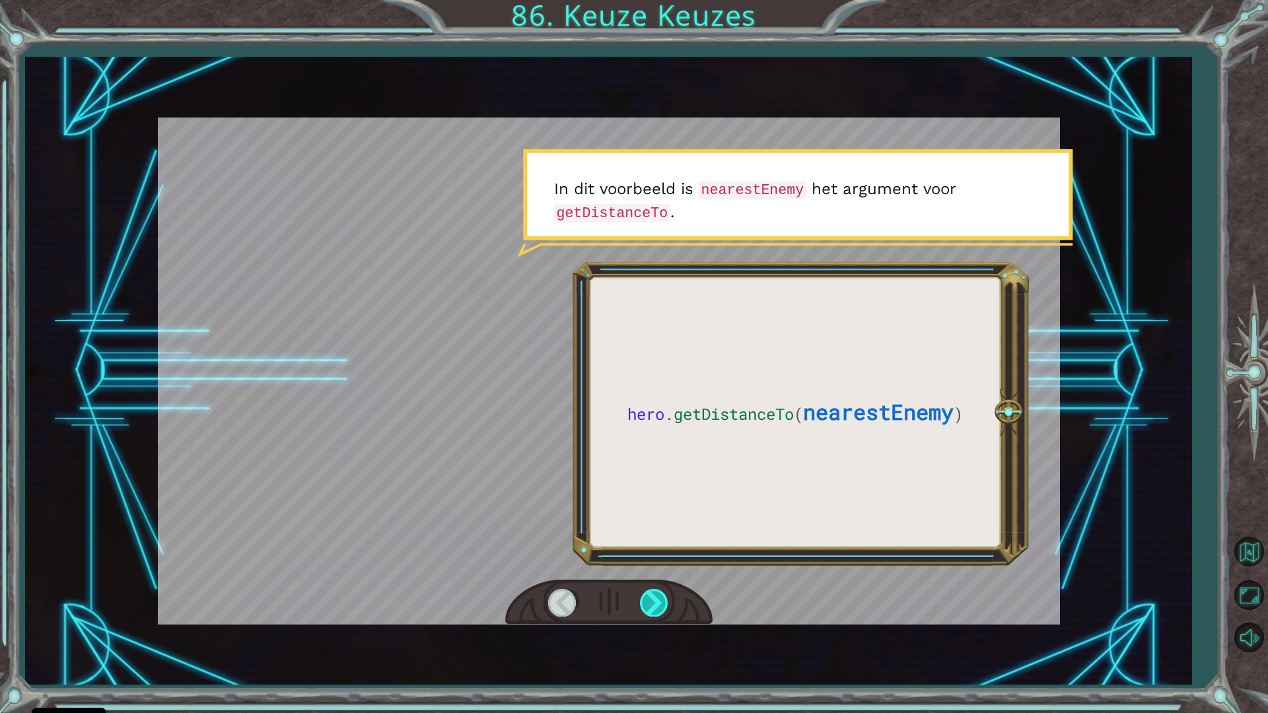
click at [645, 598] on div at bounding box center [655, 602] width 30 height 27
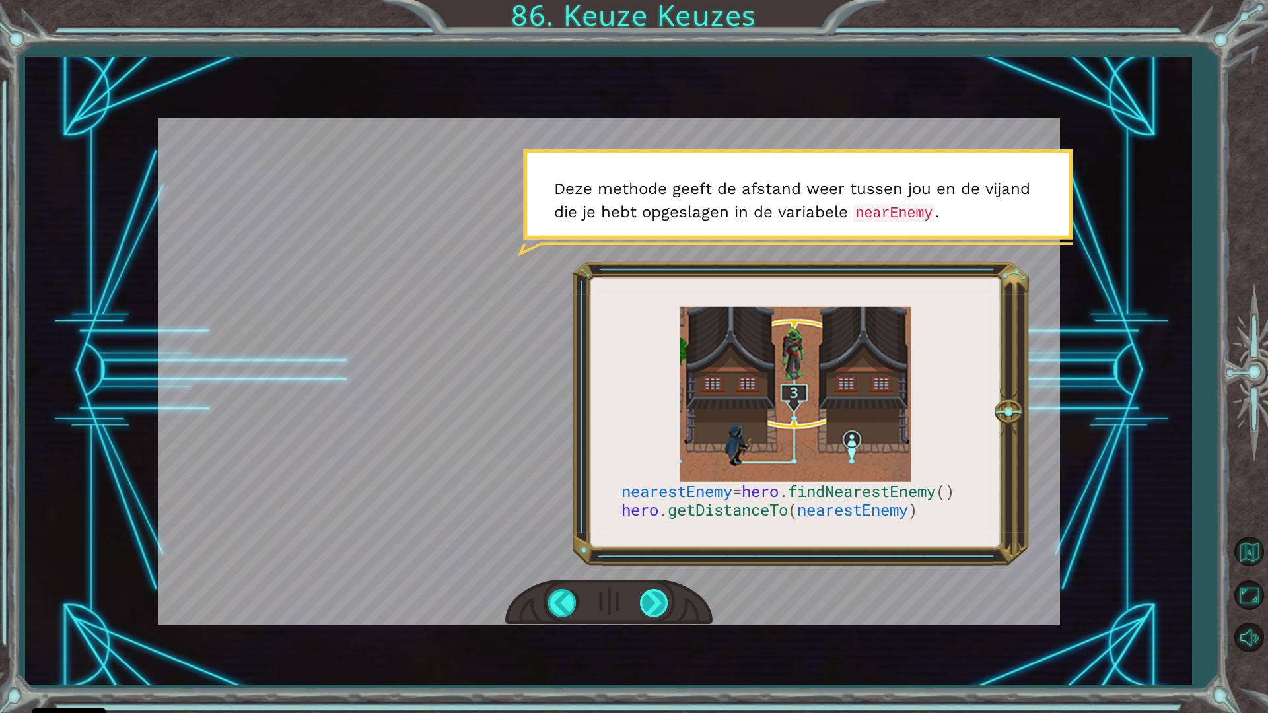
click at [661, 599] on div at bounding box center [655, 602] width 30 height 27
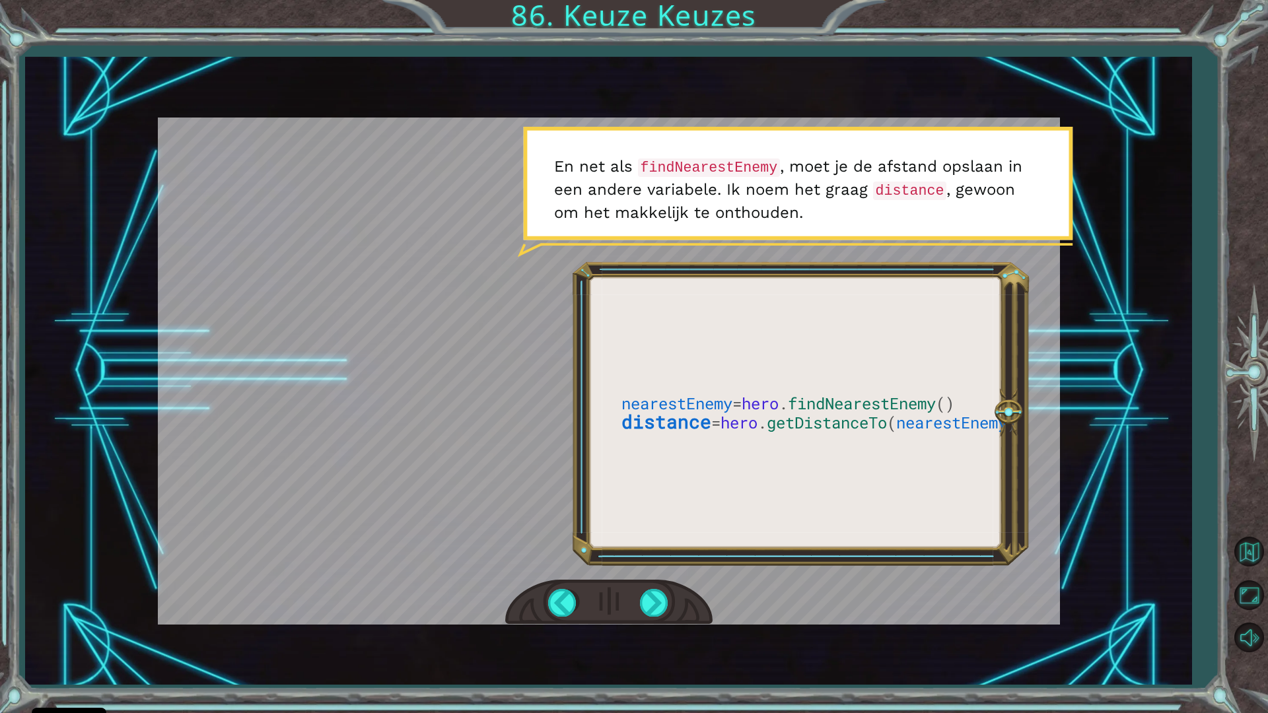
click at [662, 584] on div at bounding box center [608, 603] width 207 height 46
click at [666, 608] on div at bounding box center [655, 602] width 30 height 27
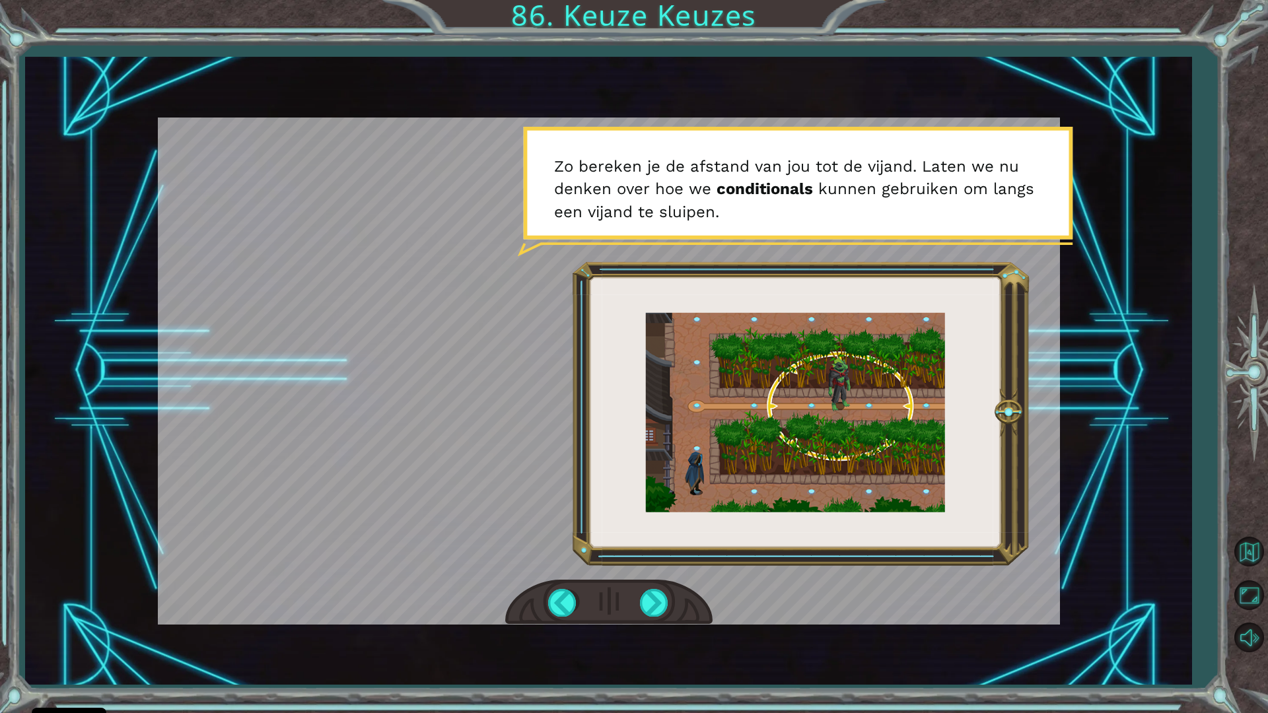
drag, startPoint x: 657, startPoint y: 600, endPoint x: 687, endPoint y: 613, distance: 33.1
click at [666, 603] on div at bounding box center [655, 602] width 30 height 27
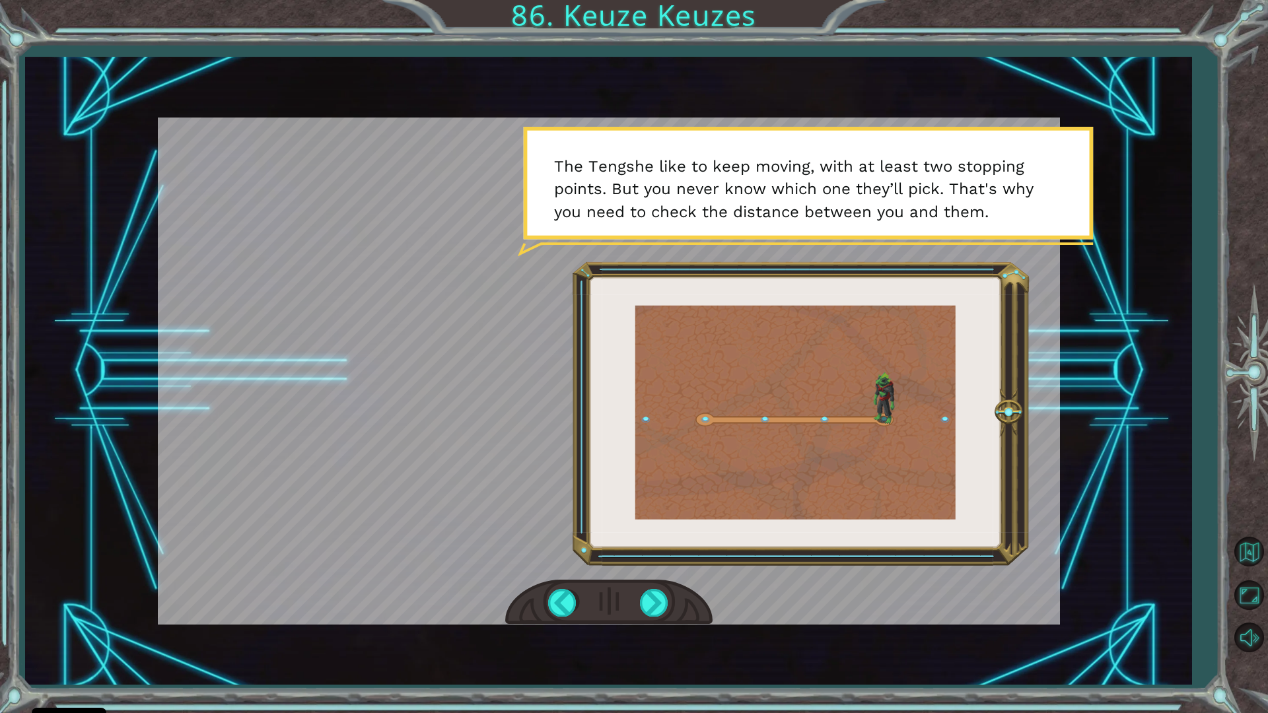
drag, startPoint x: 666, startPoint y: 164, endPoint x: 848, endPoint y: 155, distance: 181.8
click at [848, 155] on div at bounding box center [609, 371] width 902 height 507
click at [656, 602] on div at bounding box center [655, 602] width 30 height 27
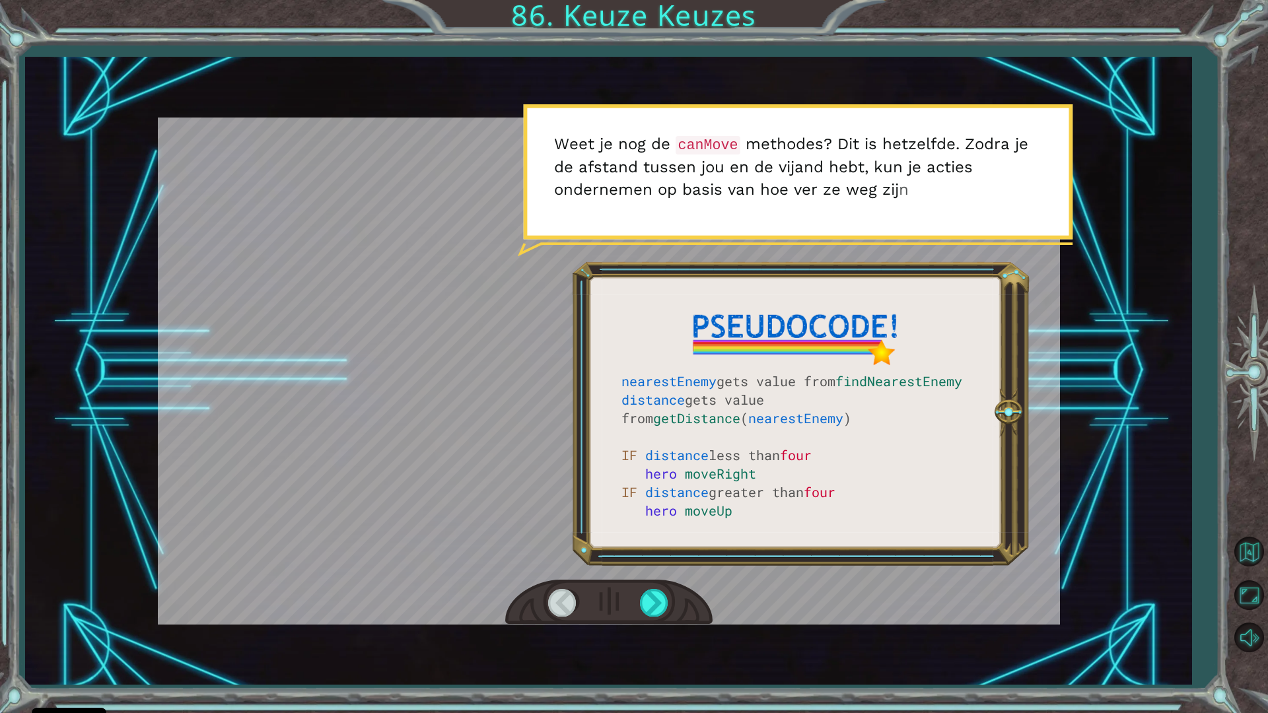
click at [643, 591] on div at bounding box center [655, 602] width 30 height 27
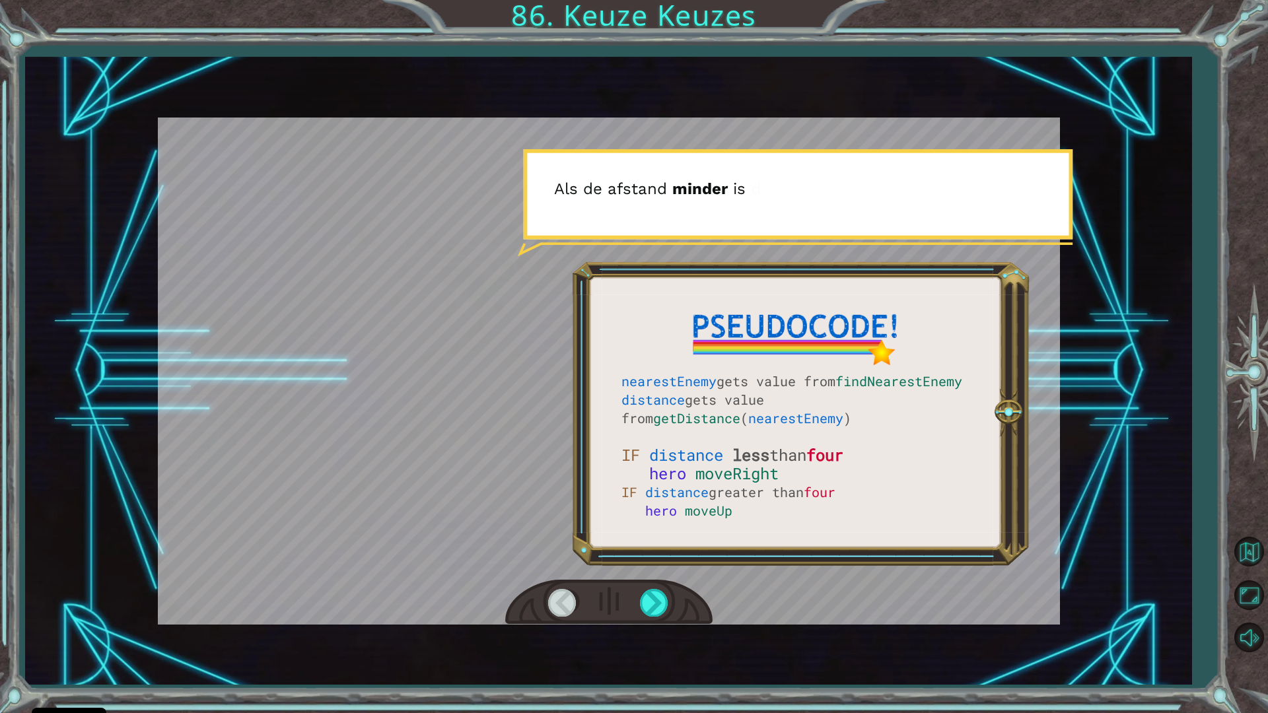
click at [639, 605] on div at bounding box center [608, 603] width 207 height 46
click at [653, 604] on div at bounding box center [655, 602] width 30 height 27
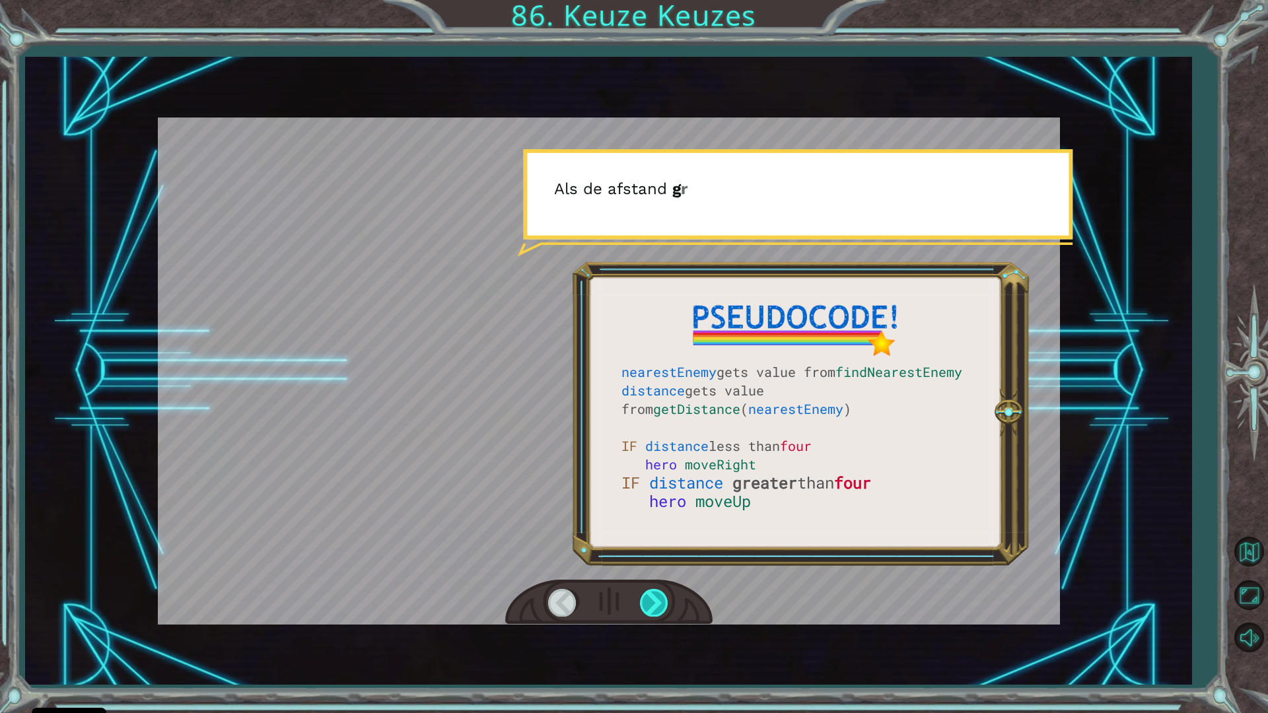
click at [650, 614] on div at bounding box center [655, 602] width 30 height 27
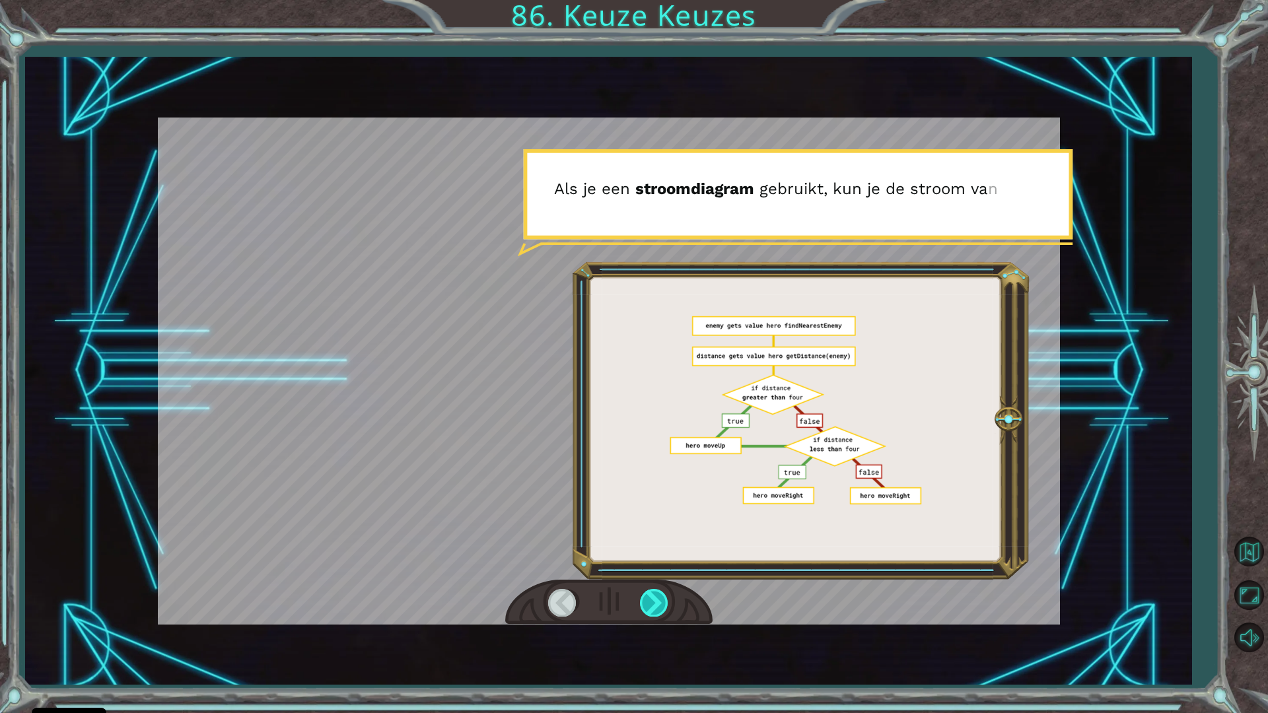
click at [652, 615] on div at bounding box center [655, 602] width 30 height 27
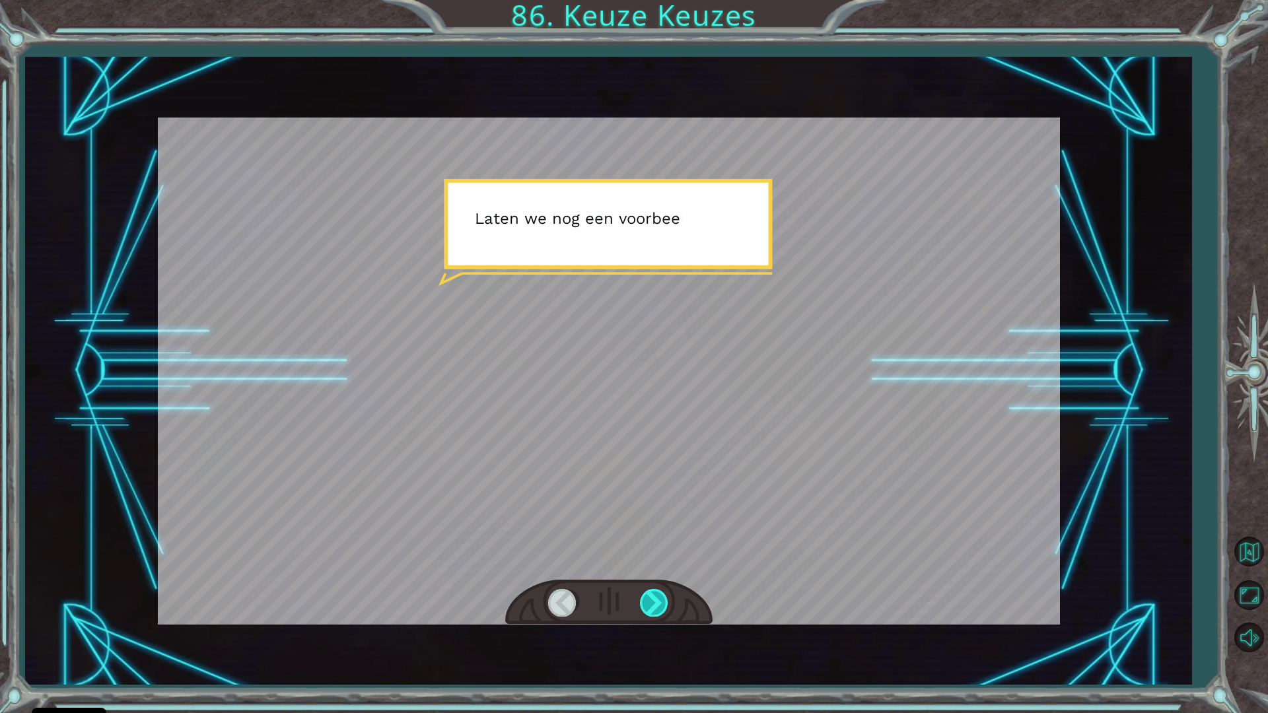
click at [647, 606] on div at bounding box center [655, 602] width 30 height 27
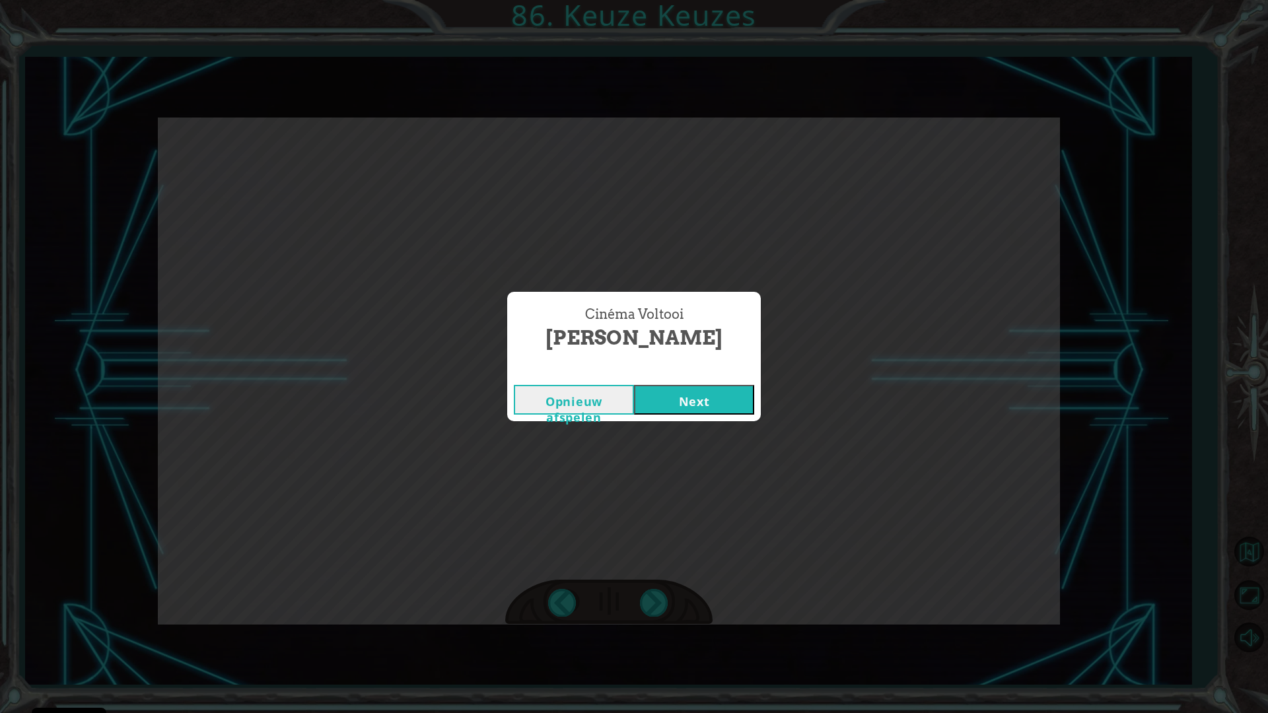
drag, startPoint x: 695, startPoint y: 410, endPoint x: 691, endPoint y: 416, distance: 7.1
click at [695, 413] on button "Next" at bounding box center [694, 400] width 120 height 30
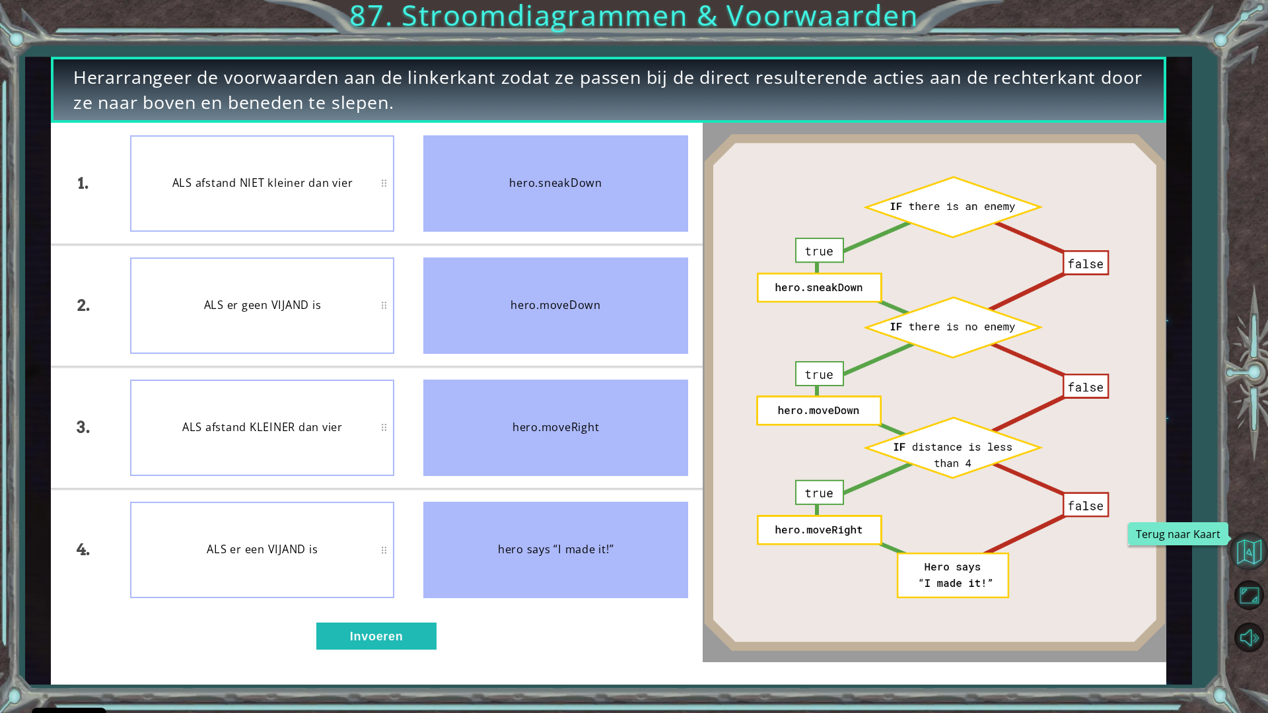
click at [1241, 541] on button "Terug naar Kaart" at bounding box center [1249, 551] width 38 height 38
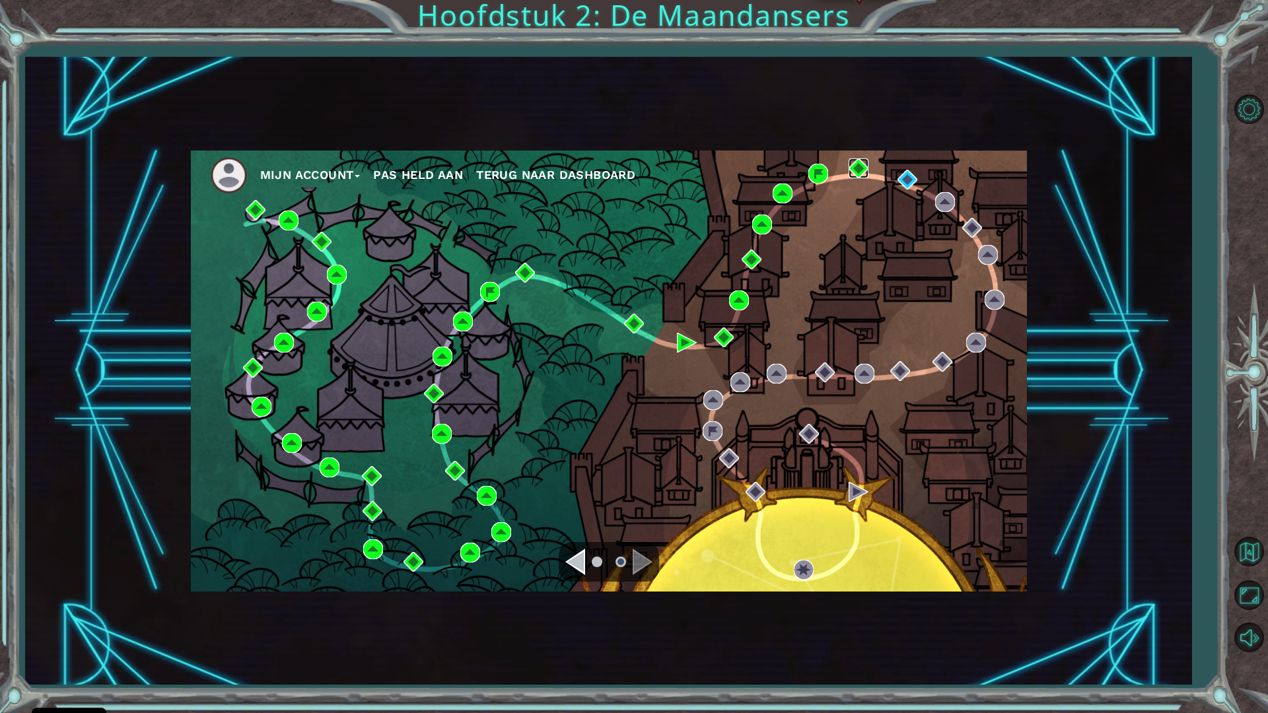
click at [854, 170] on img at bounding box center [859, 168] width 20 height 20
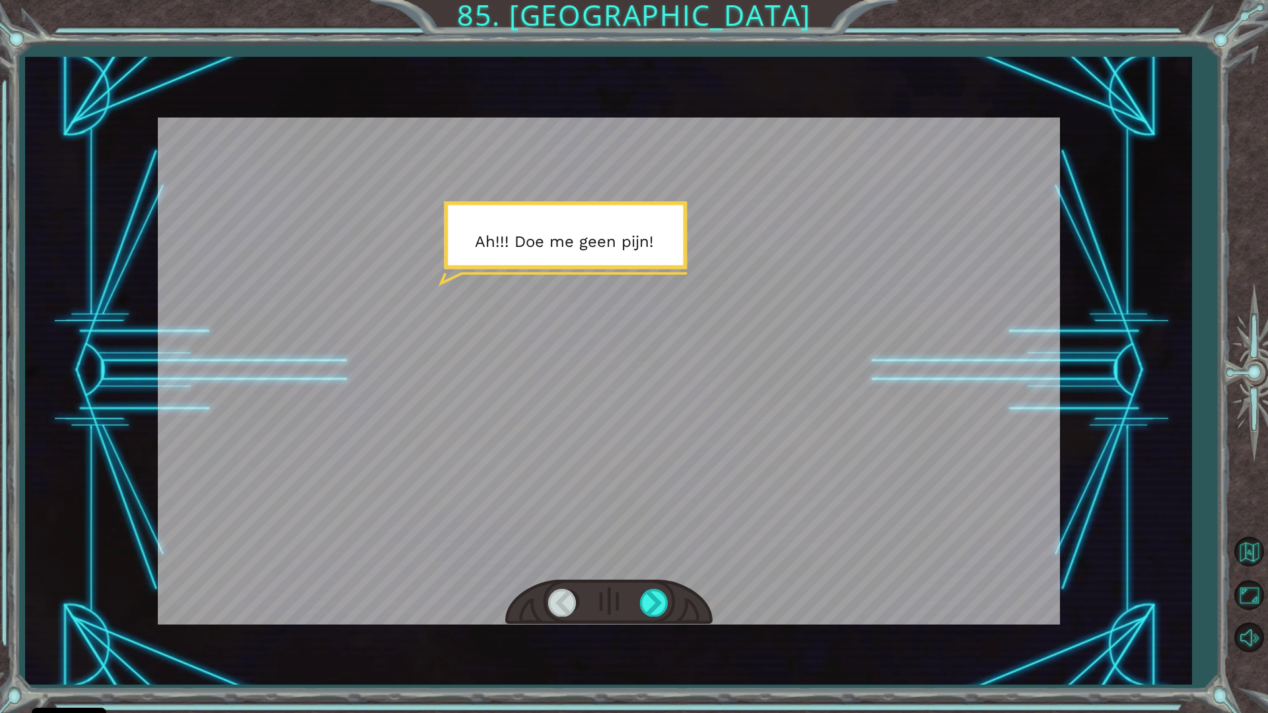
click at [679, 608] on div at bounding box center [608, 603] width 207 height 46
click at [571, 611] on div at bounding box center [563, 602] width 30 height 27
click at [1247, 547] on button "Terug naar Kaart" at bounding box center [1249, 551] width 38 height 38
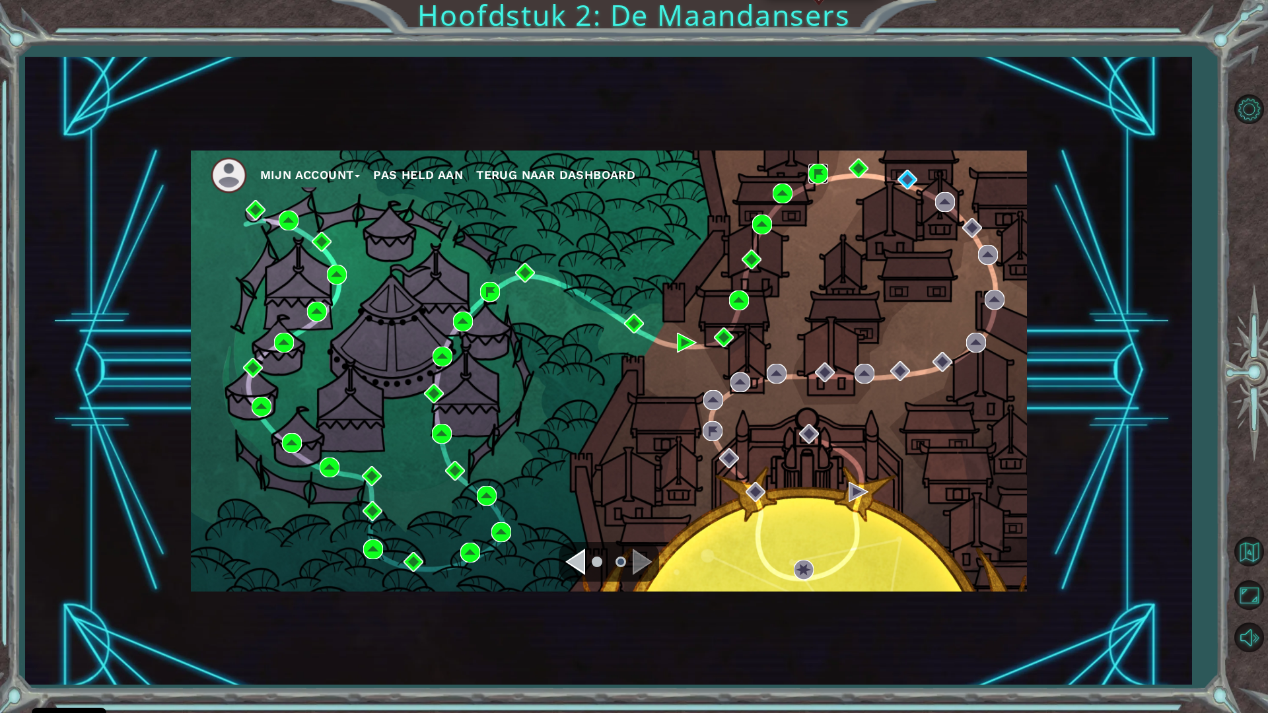
click at [817, 174] on img at bounding box center [818, 174] width 20 height 20
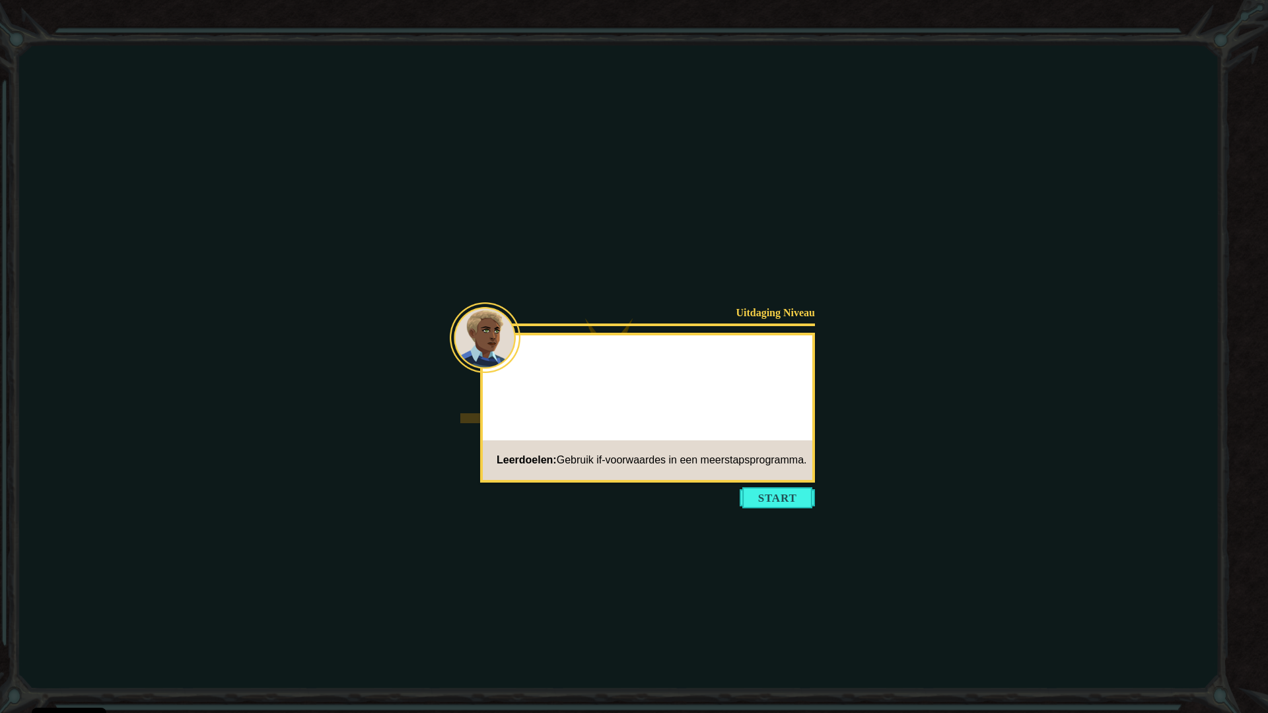
click at [771, 511] on icon at bounding box center [634, 356] width 1268 height 713
click at [771, 506] on button "Start" at bounding box center [777, 497] width 75 height 21
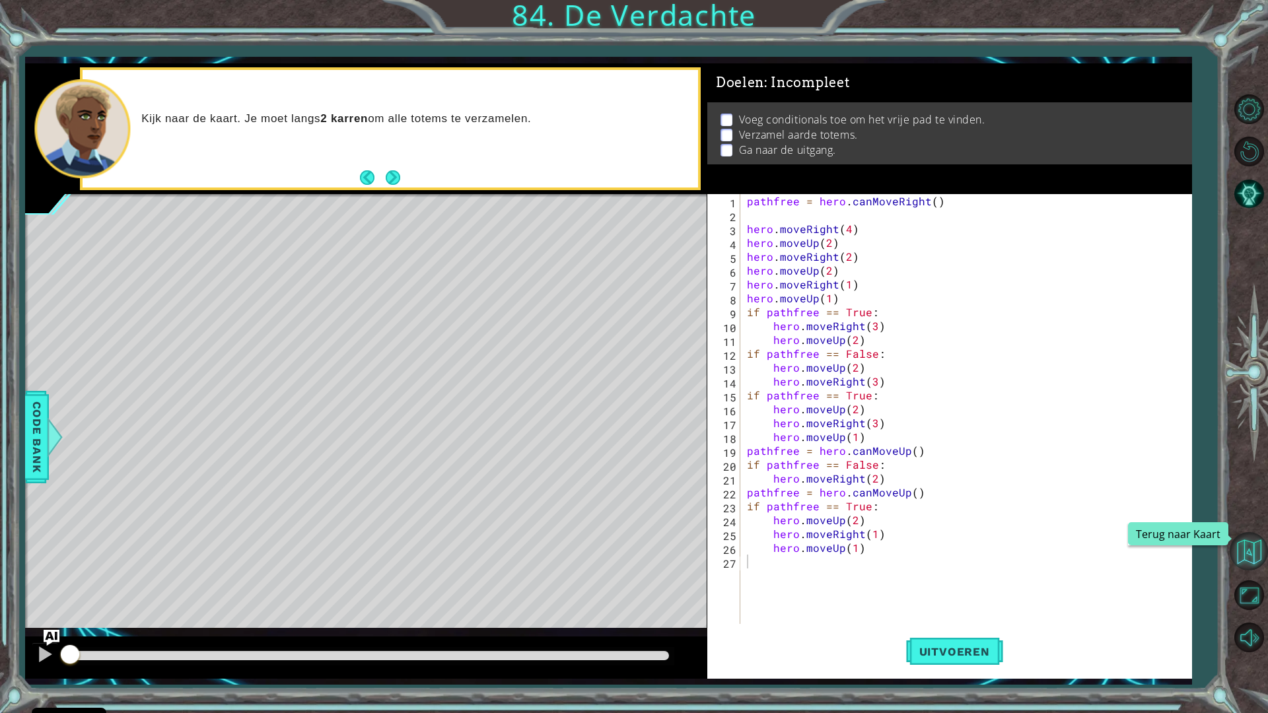
click at [1252, 552] on button "Terug naar Kaart" at bounding box center [1249, 551] width 38 height 38
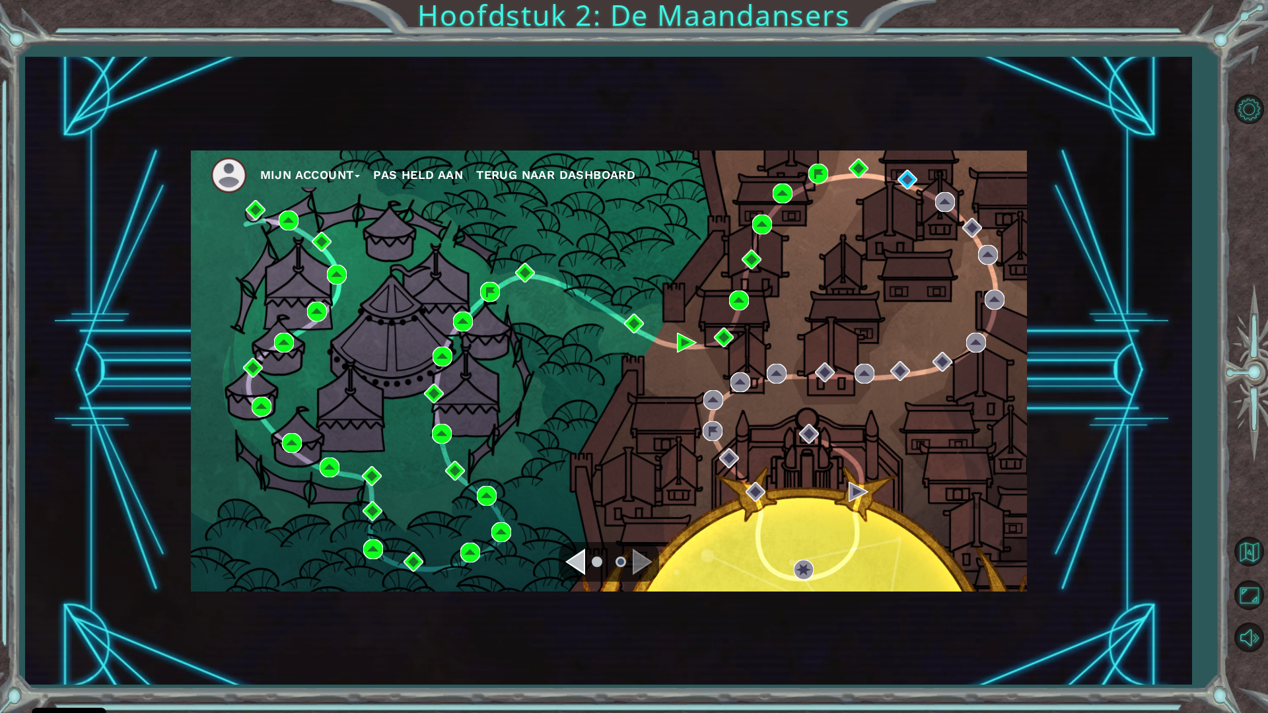
click at [909, 191] on ul "Mijn Account Pas Held aan Terug naar Dashboard" at bounding box center [619, 175] width 816 height 36
click at [907, 186] on img at bounding box center [907, 180] width 20 height 20
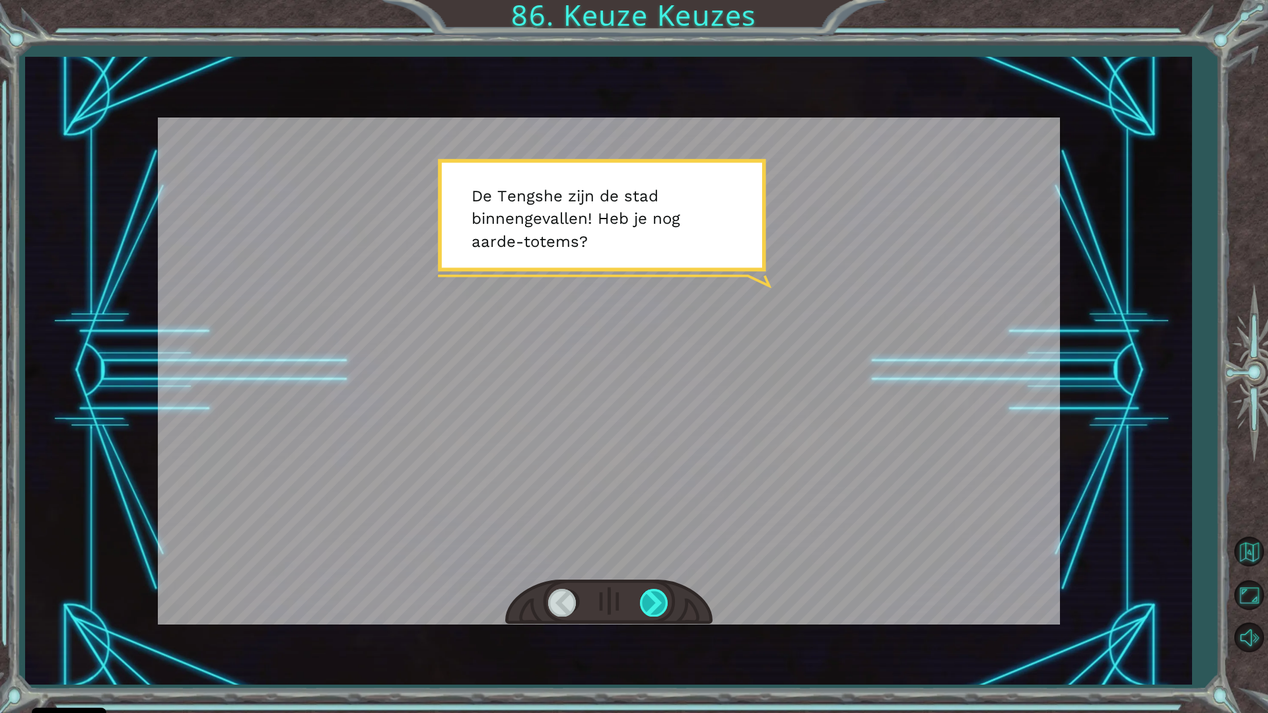
click at [660, 611] on div at bounding box center [655, 602] width 30 height 27
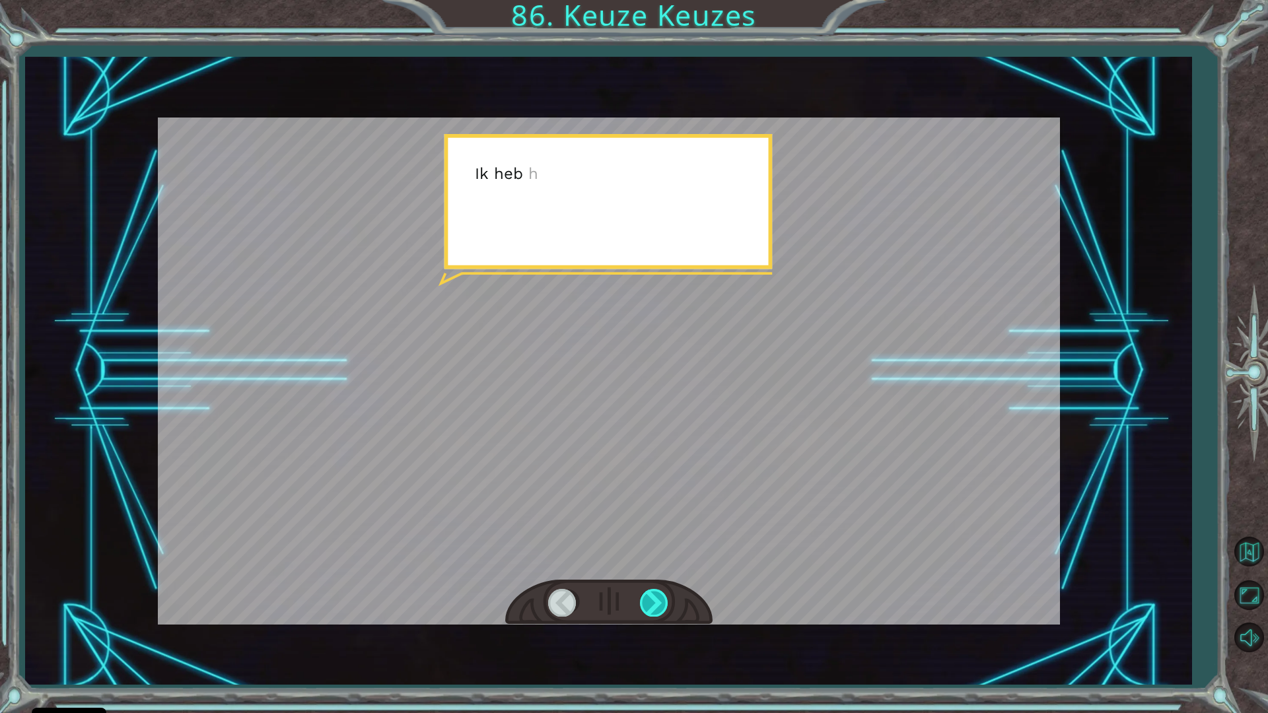
click at [660, 611] on div at bounding box center [655, 602] width 30 height 27
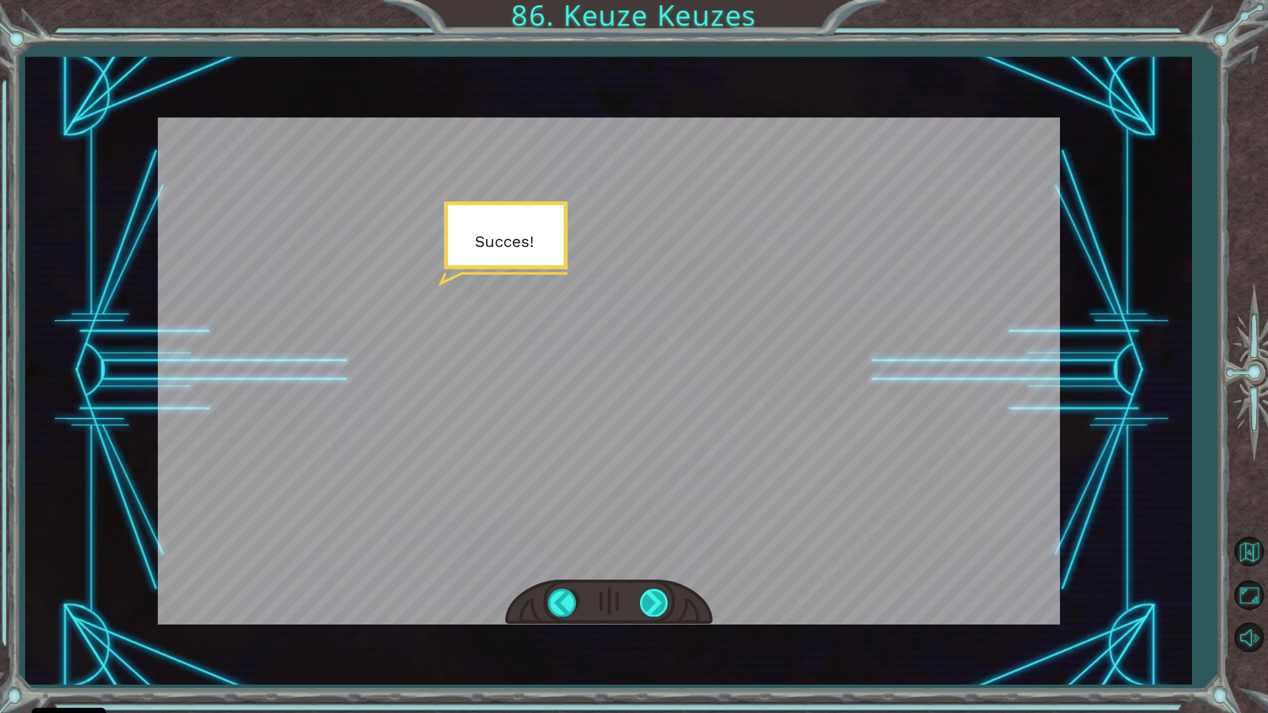
click at [660, 611] on div at bounding box center [655, 602] width 30 height 27
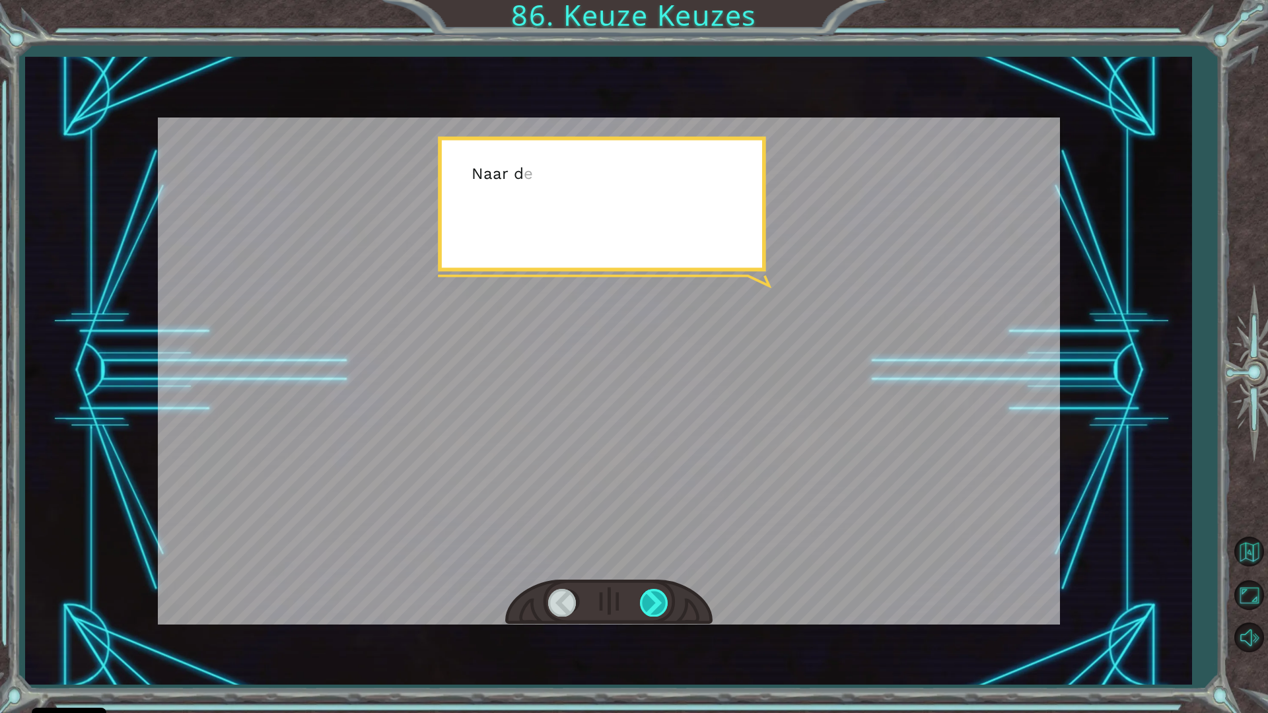
click at [660, 611] on div at bounding box center [655, 602] width 30 height 27
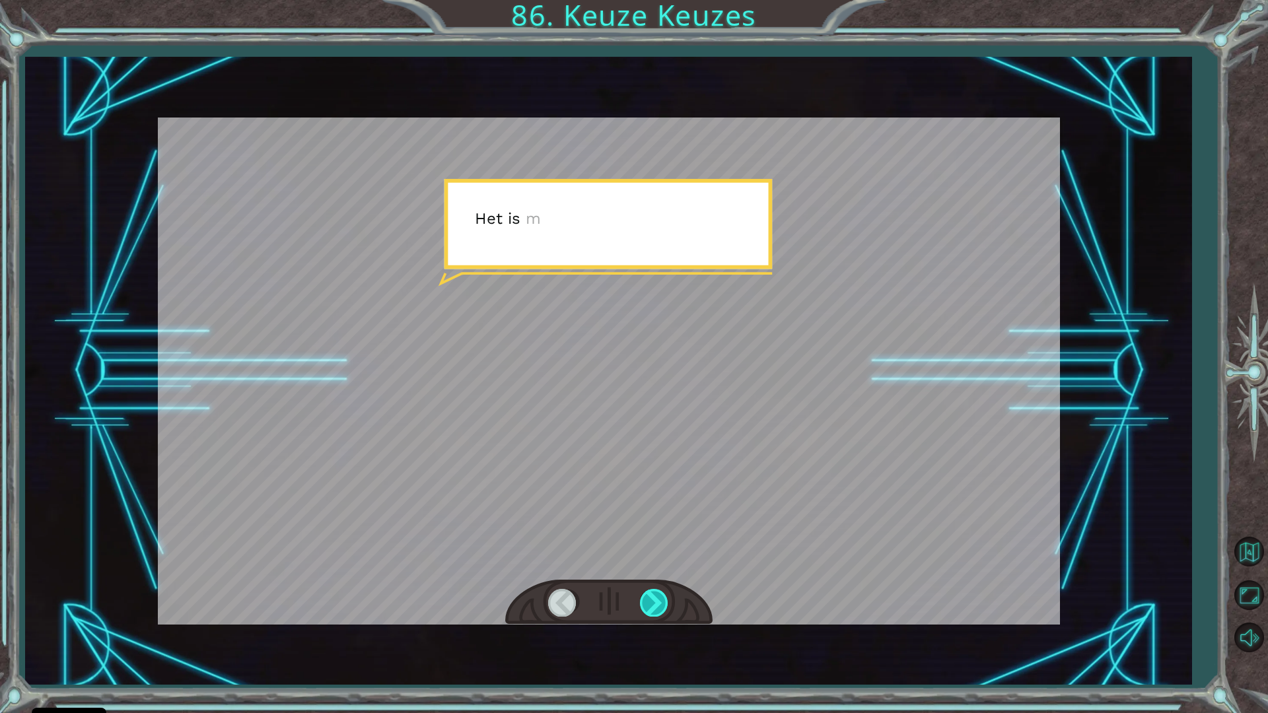
click at [660, 611] on div at bounding box center [655, 602] width 30 height 27
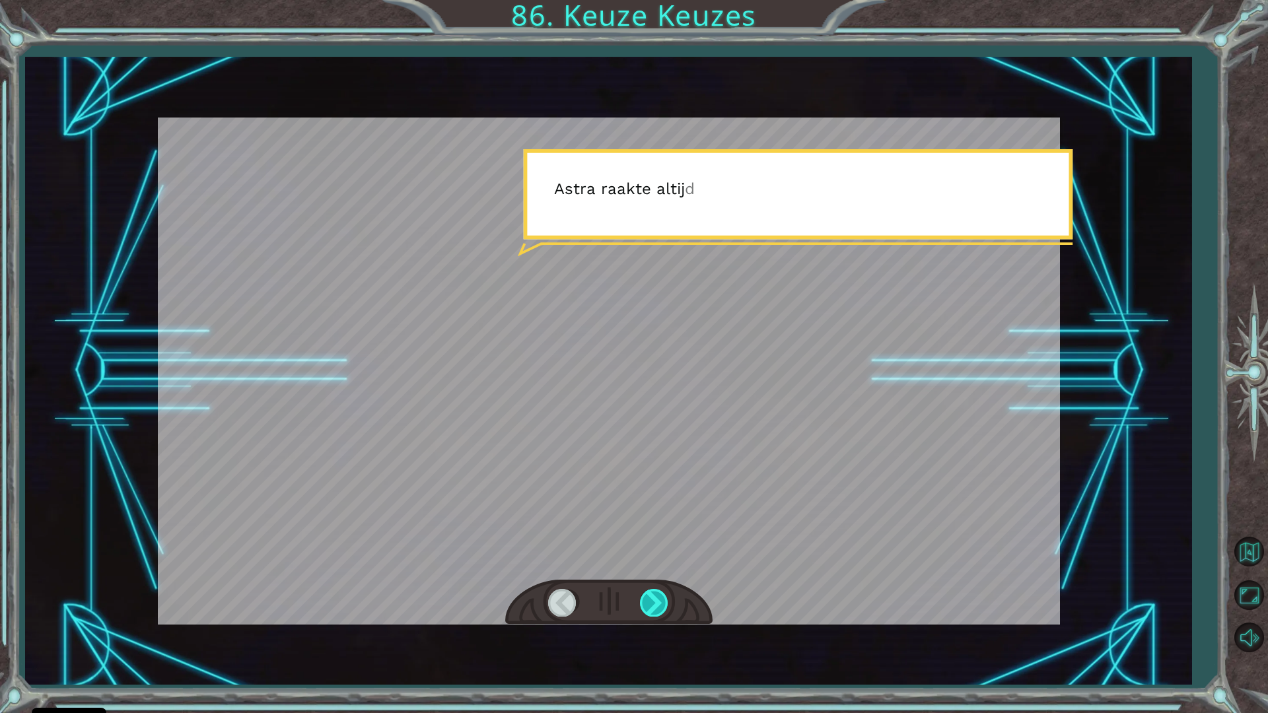
click at [660, 611] on div at bounding box center [655, 602] width 30 height 27
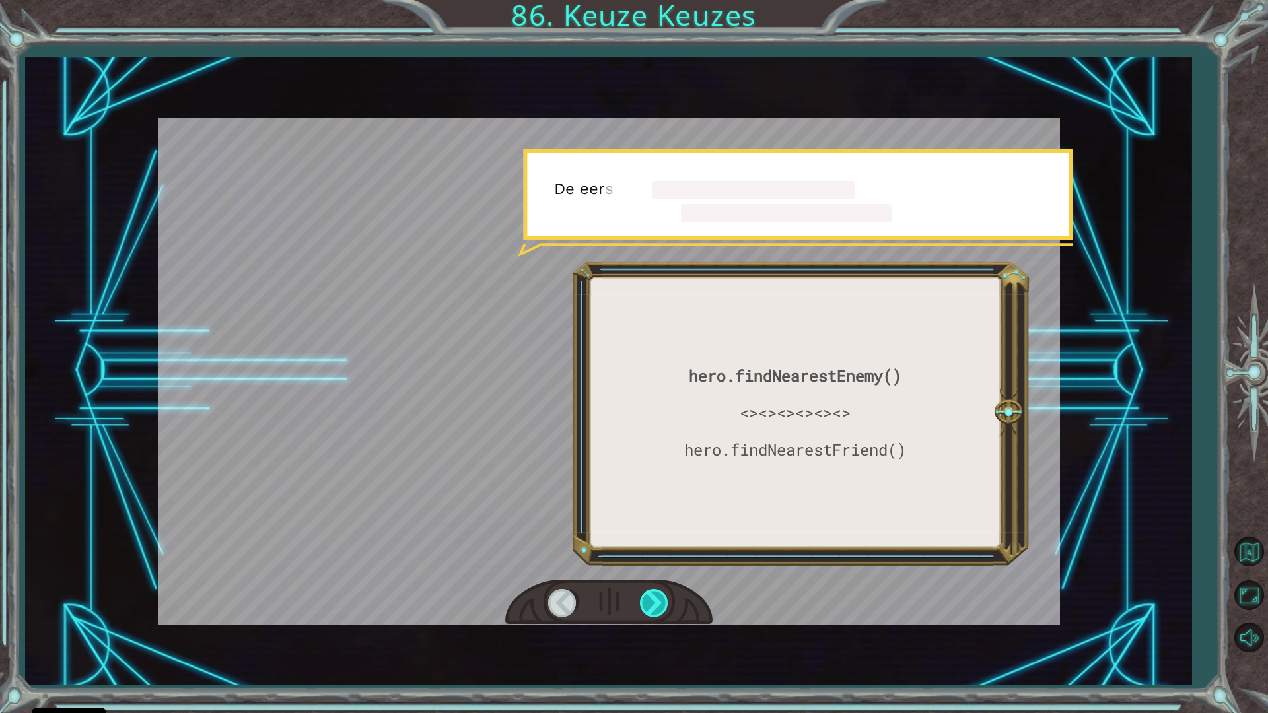
click at [660, 611] on div at bounding box center [655, 602] width 30 height 27
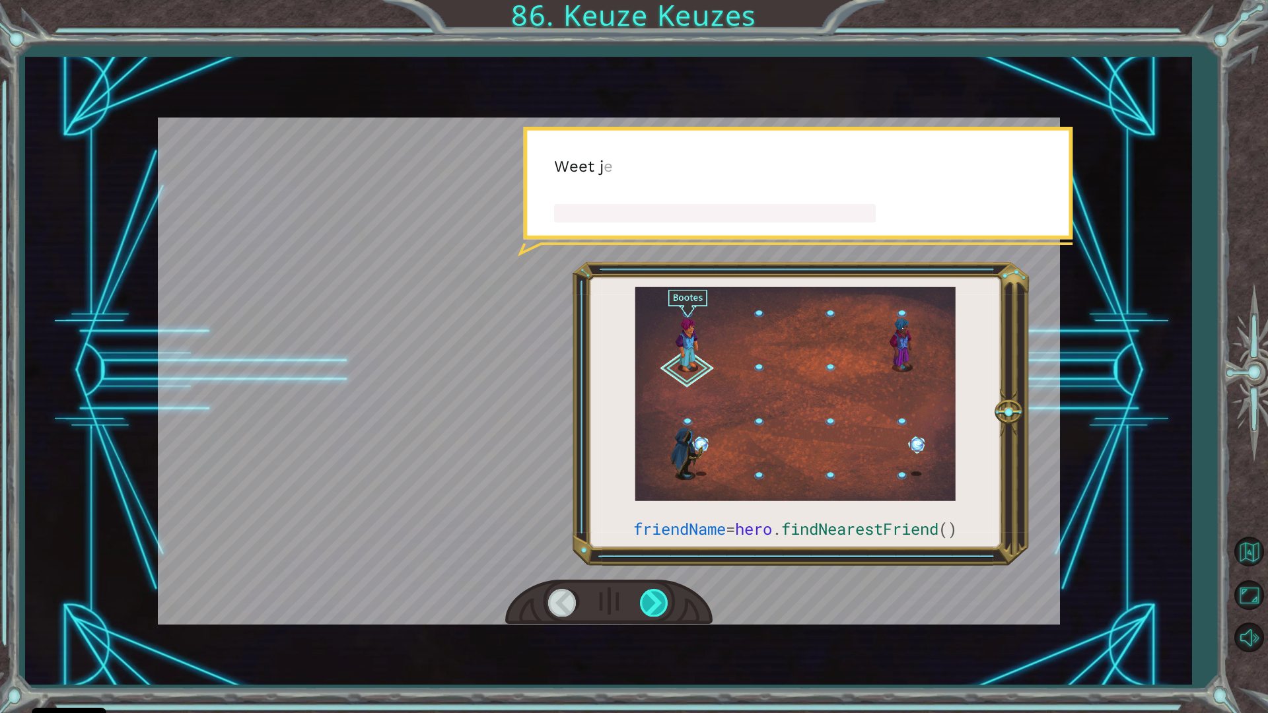
click at [660, 611] on div at bounding box center [655, 602] width 30 height 27
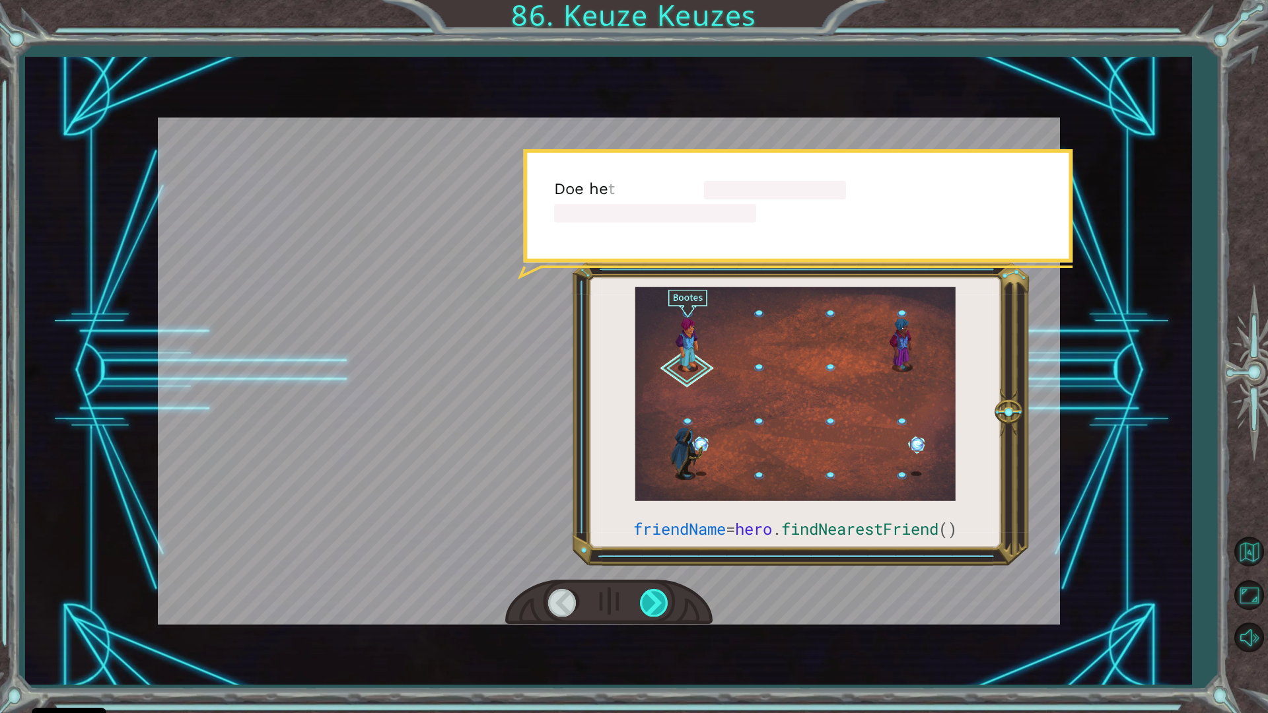
click at [660, 611] on div at bounding box center [655, 602] width 30 height 27
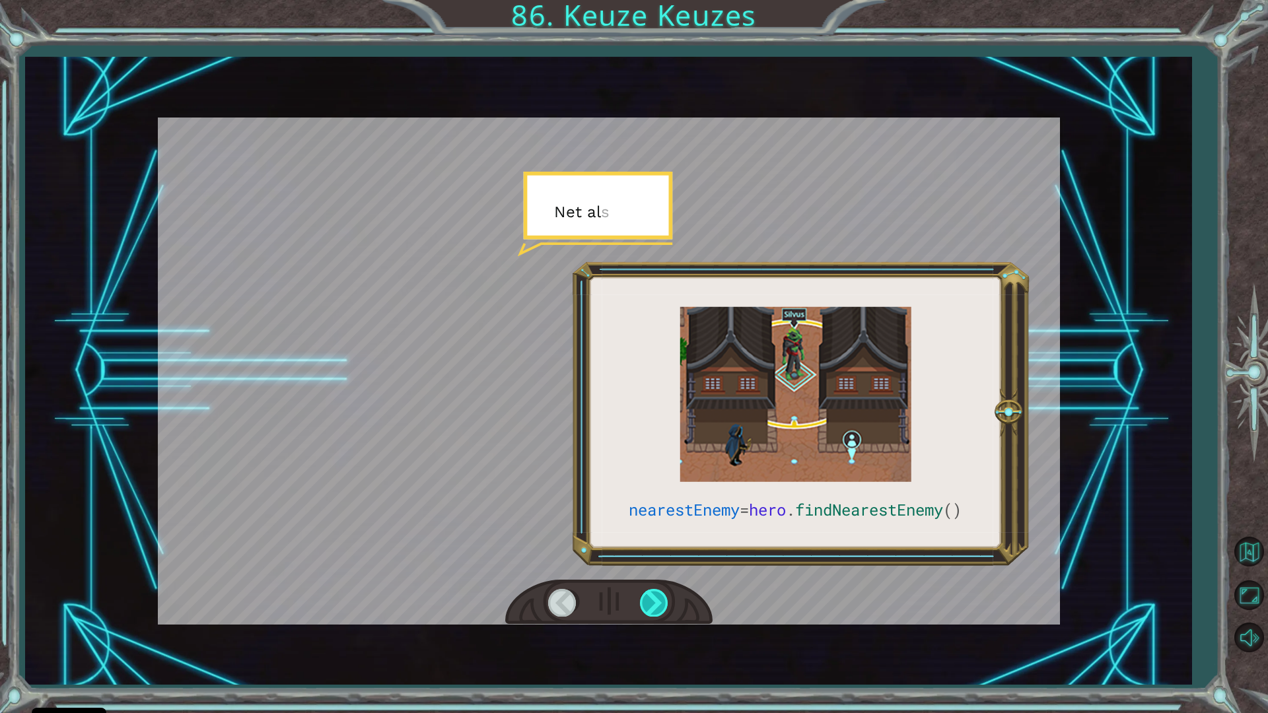
click at [660, 611] on div at bounding box center [655, 602] width 30 height 27
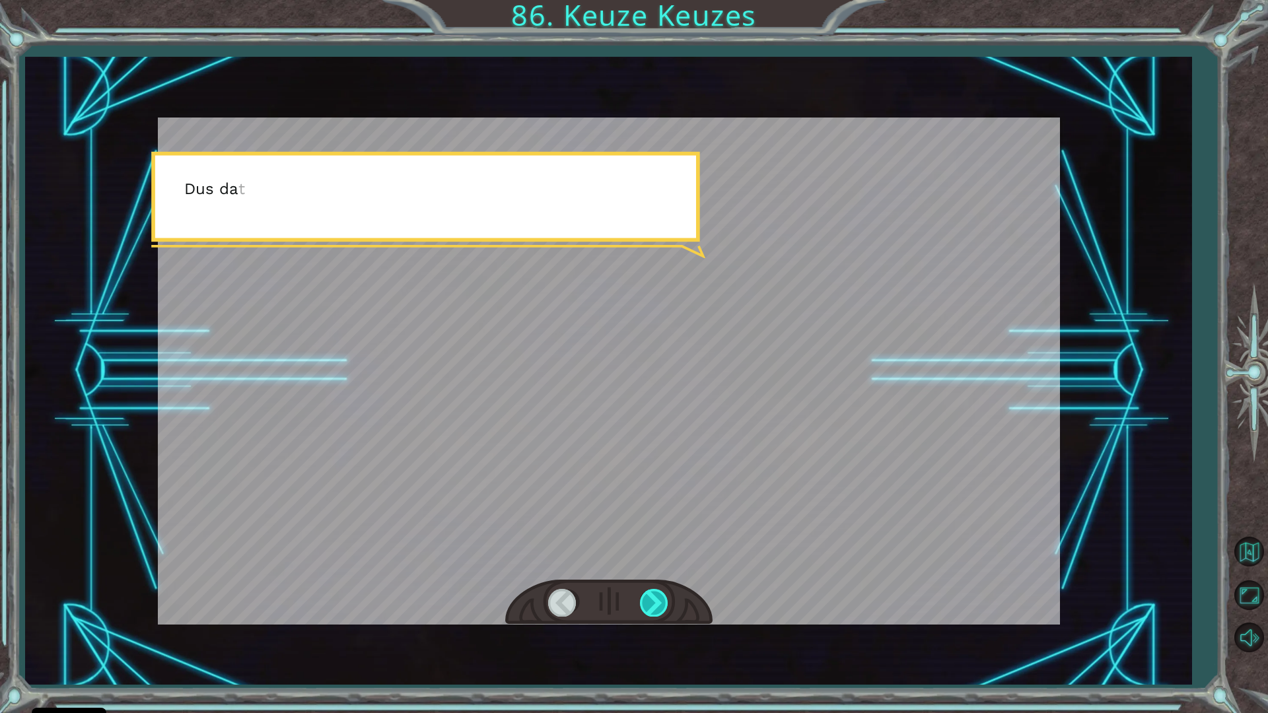
click at [660, 611] on div at bounding box center [655, 602] width 30 height 27
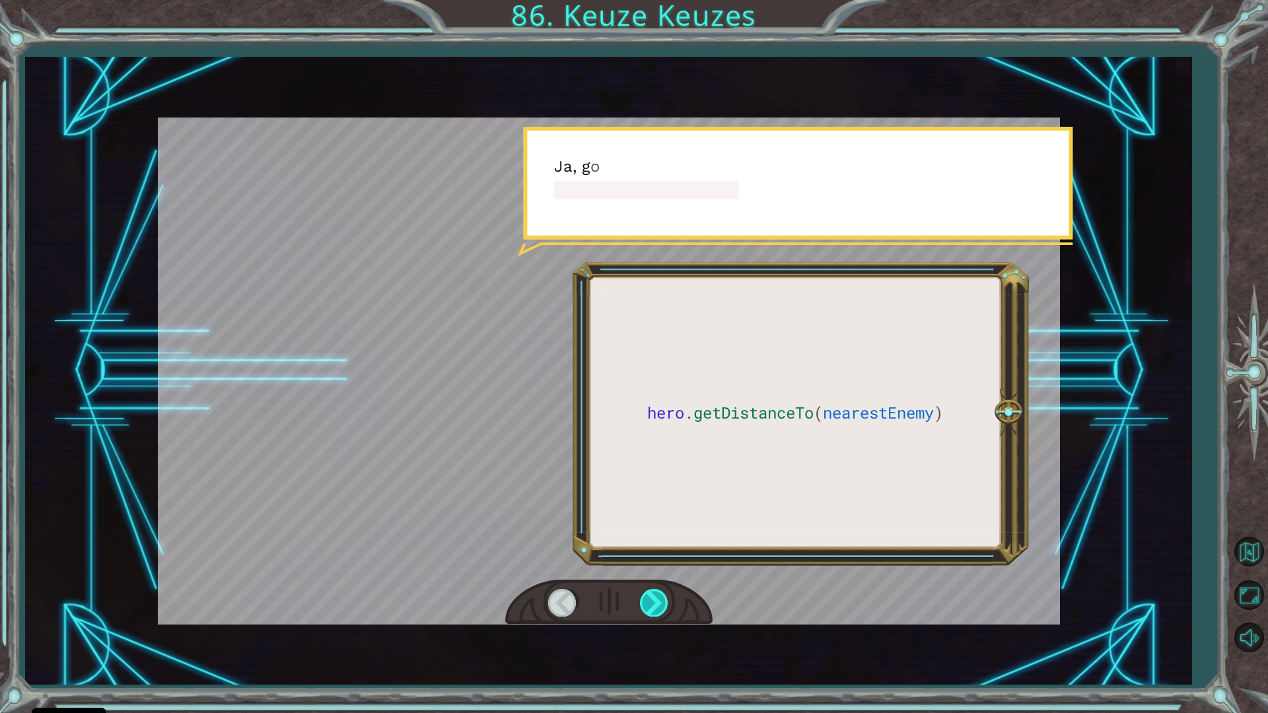
click at [660, 611] on div at bounding box center [655, 602] width 30 height 27
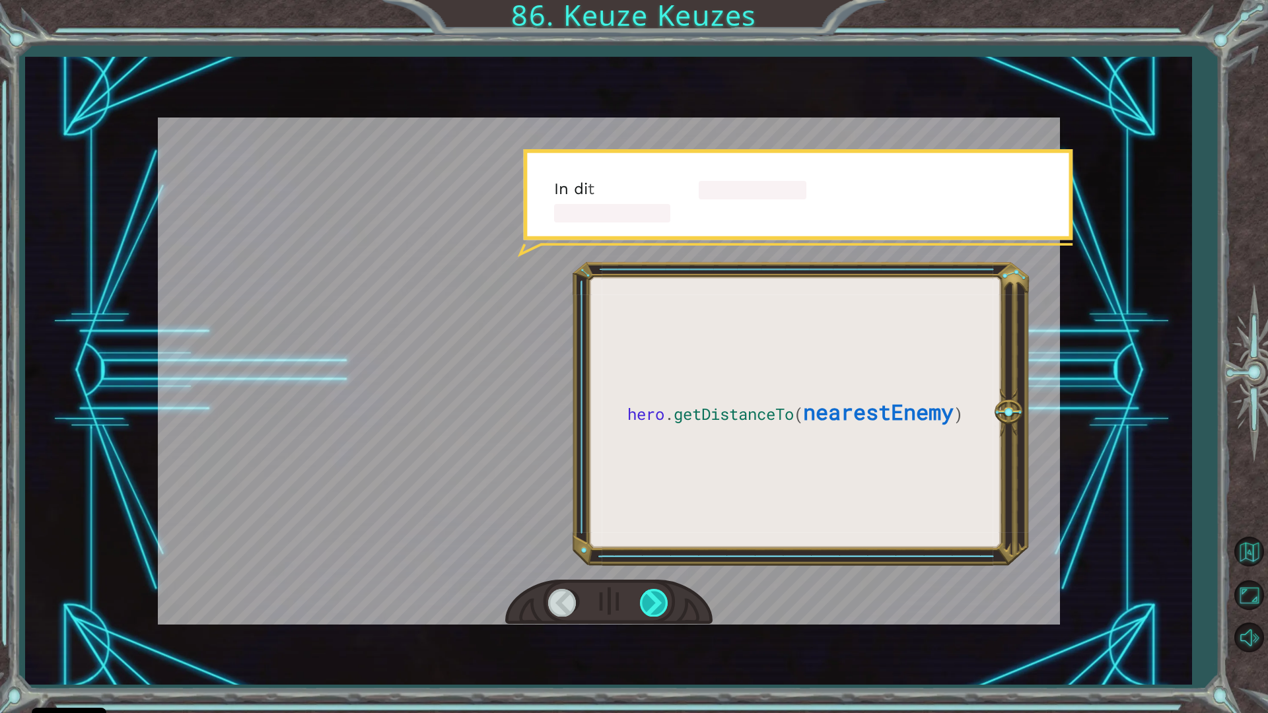
click at [660, 611] on div at bounding box center [655, 602] width 30 height 27
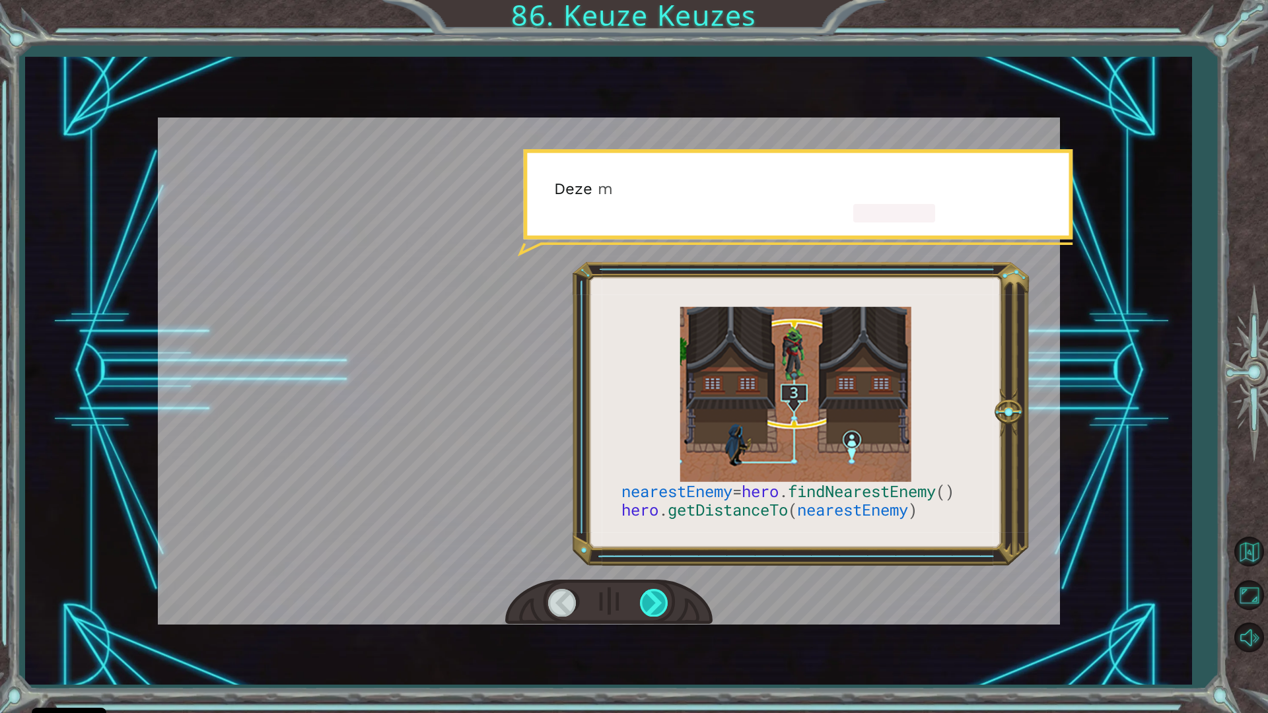
click at [660, 611] on div at bounding box center [655, 602] width 30 height 27
click at [660, 608] on div at bounding box center [655, 602] width 30 height 27
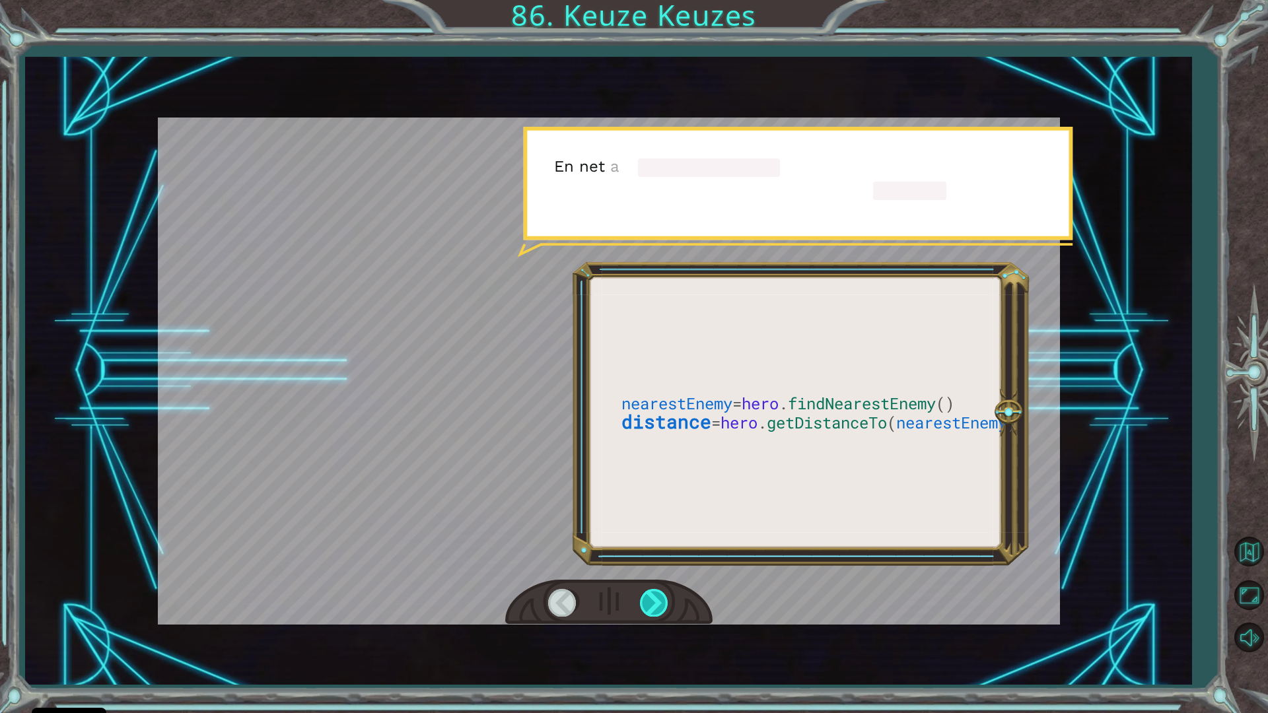
click at [661, 607] on div at bounding box center [655, 602] width 30 height 27
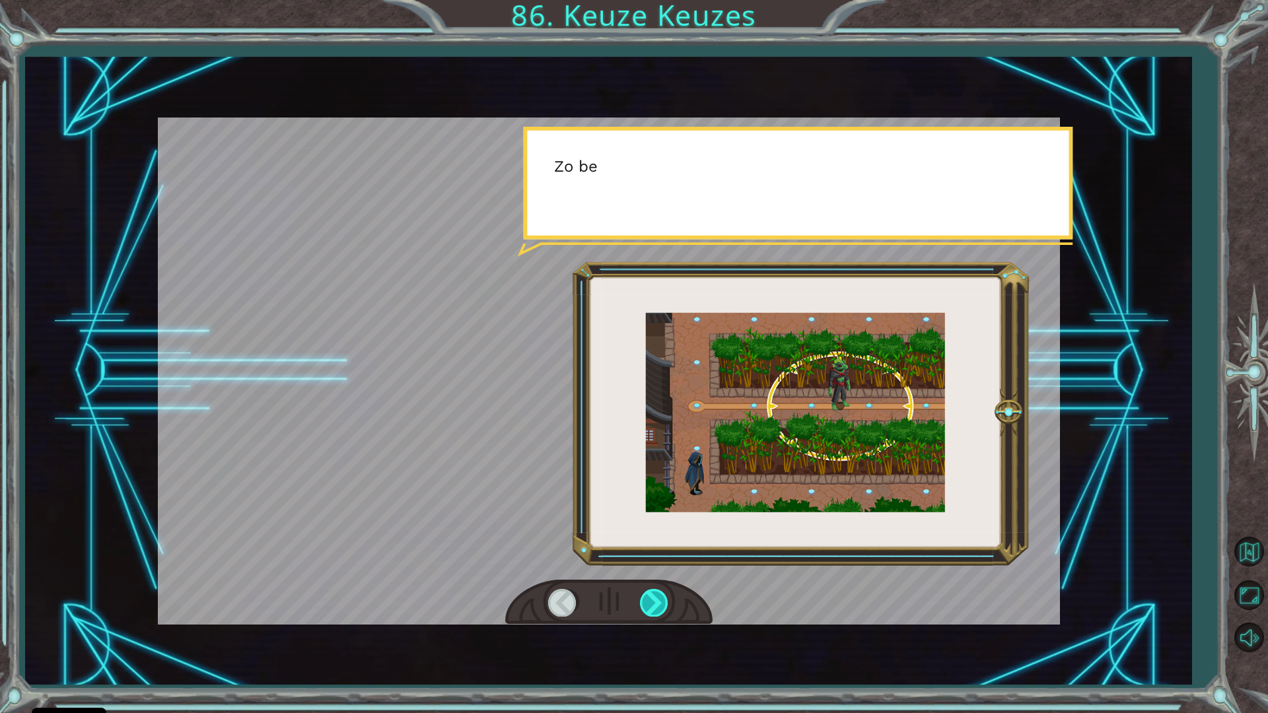
click at [661, 607] on div at bounding box center [655, 602] width 30 height 27
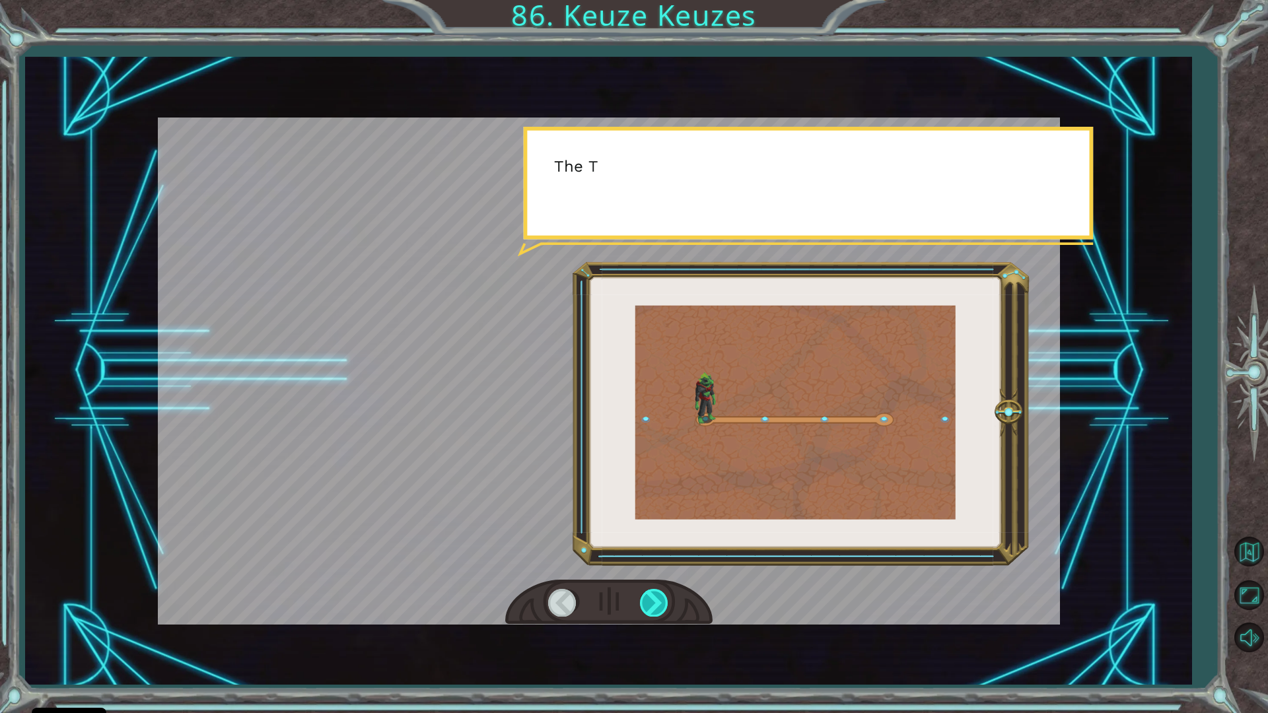
click at [661, 607] on div at bounding box center [655, 602] width 30 height 27
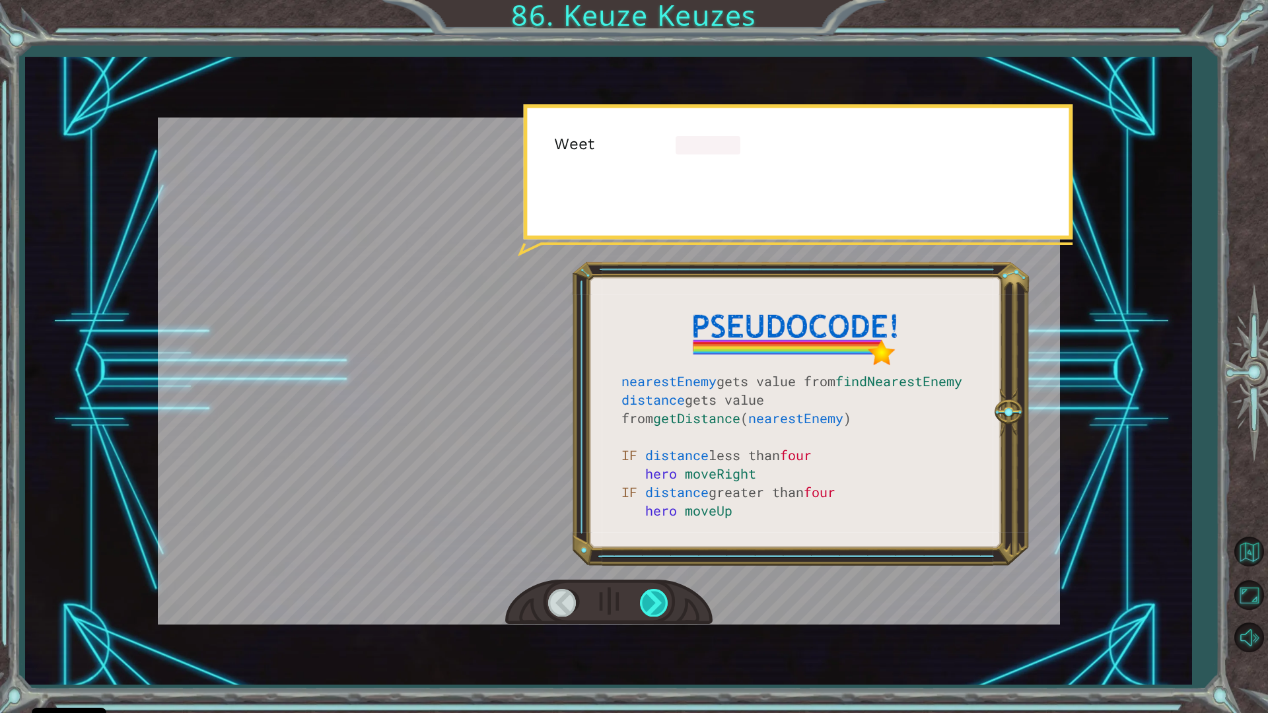
click at [661, 607] on div at bounding box center [655, 602] width 30 height 27
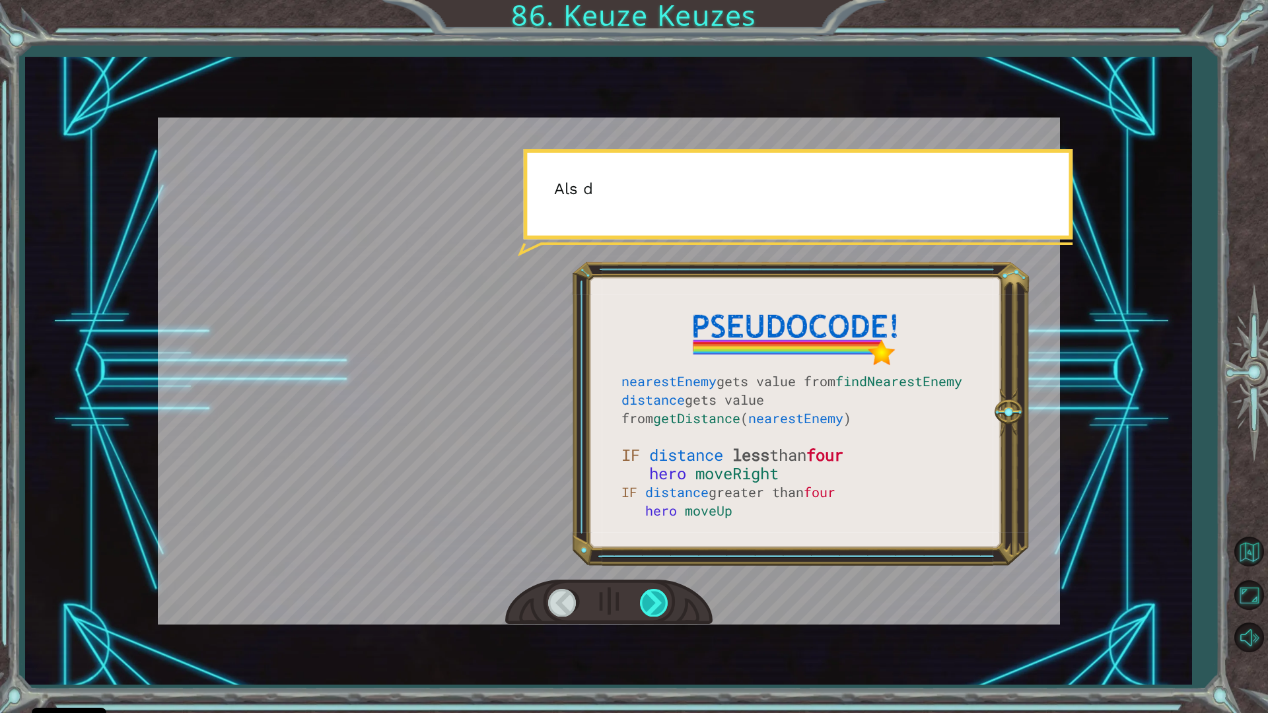
click at [661, 607] on div at bounding box center [655, 602] width 30 height 27
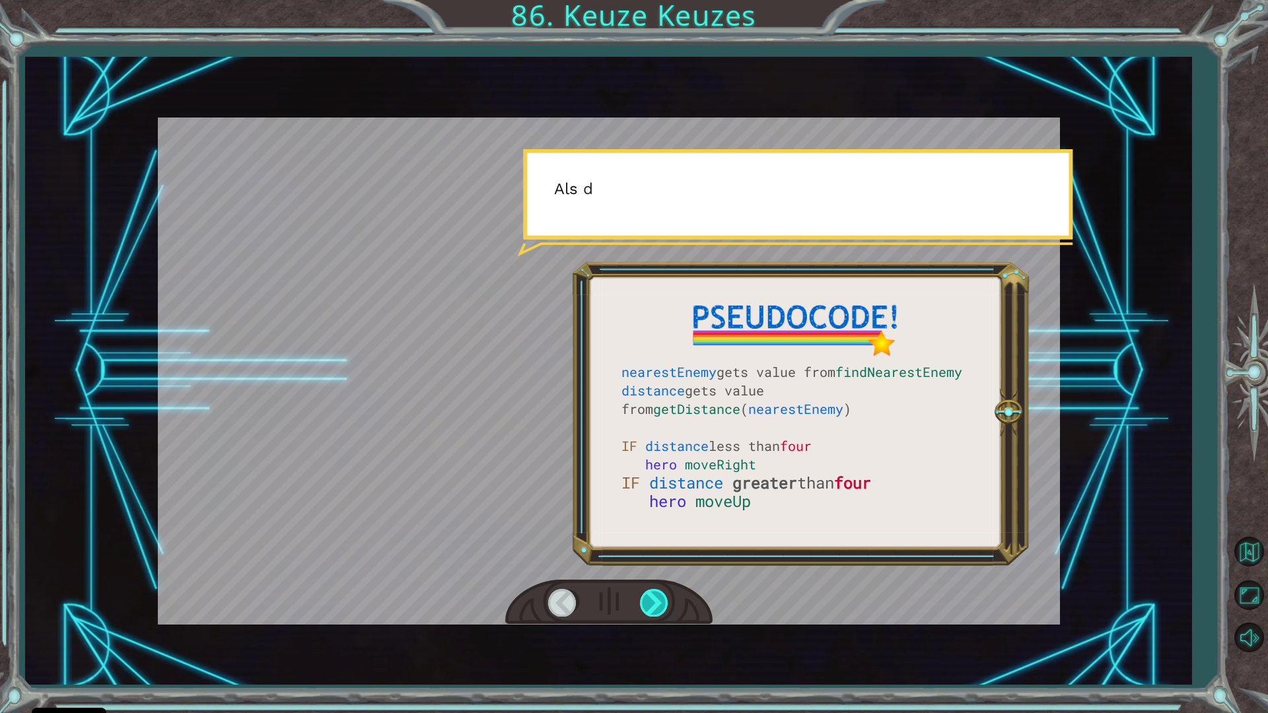
click at [661, 607] on div at bounding box center [655, 602] width 30 height 27
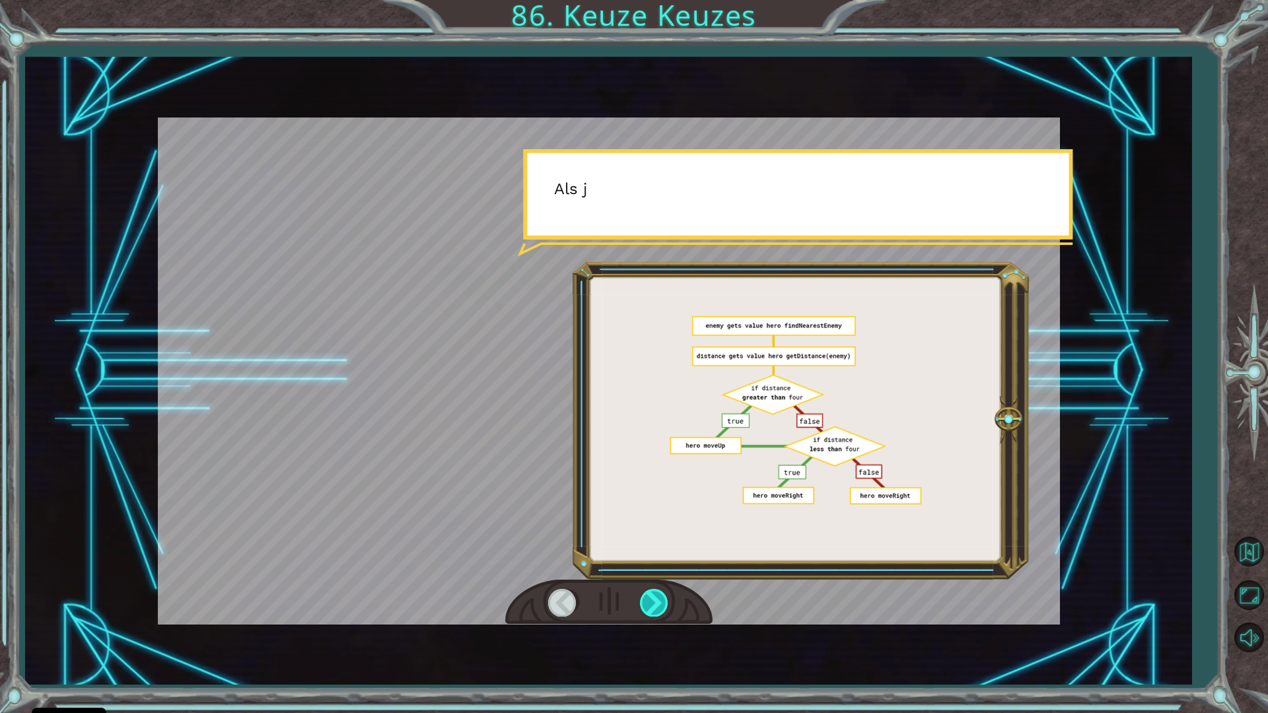
click at [661, 607] on div at bounding box center [655, 602] width 30 height 27
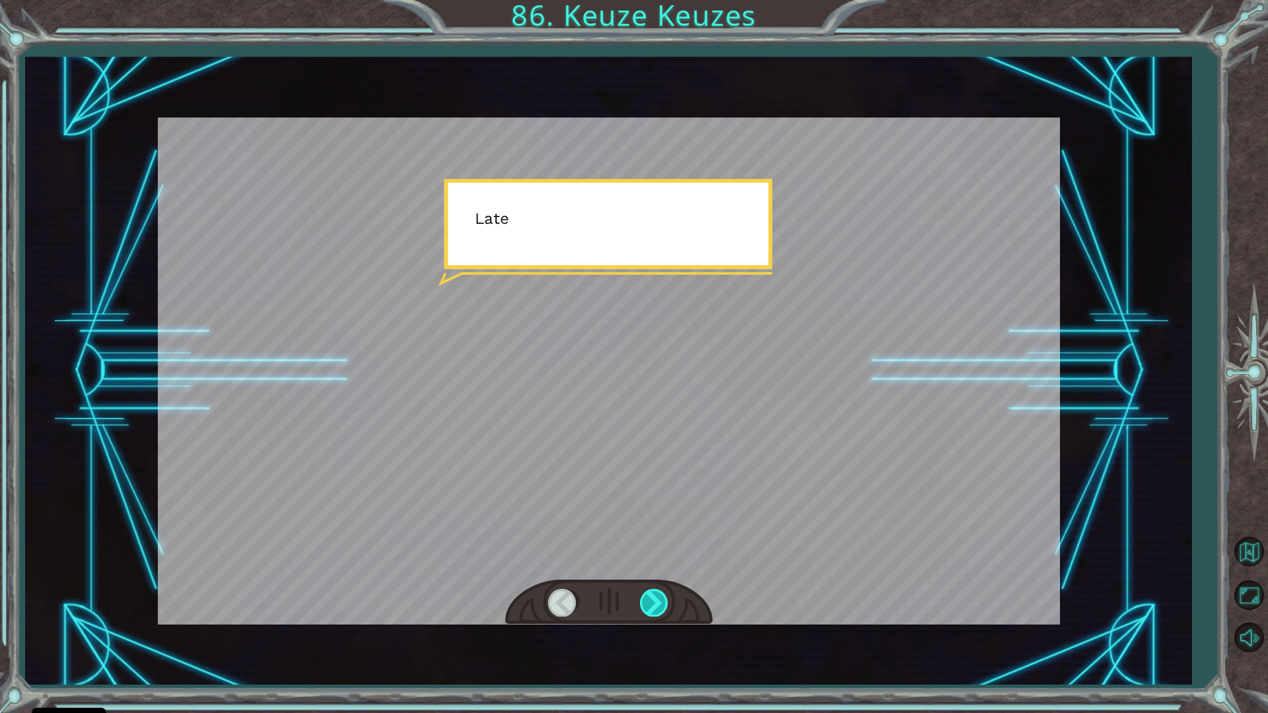
click at [662, 607] on div at bounding box center [655, 602] width 30 height 27
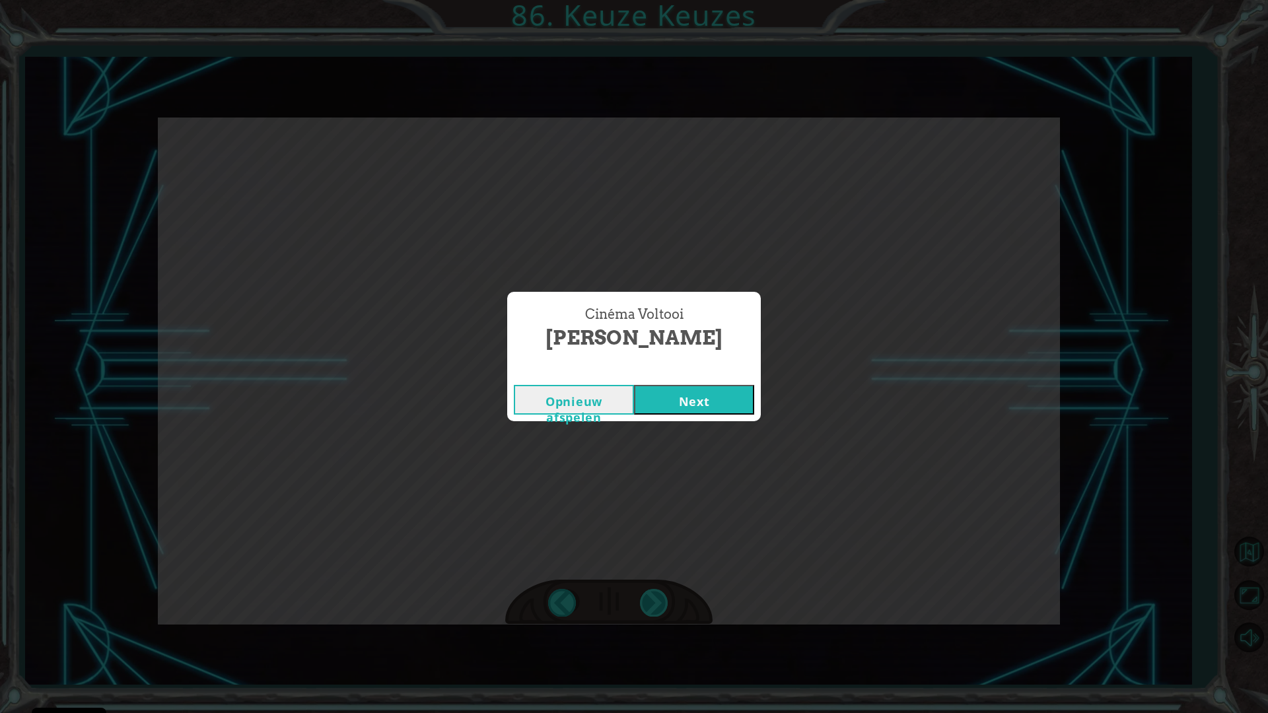
click at [662, 607] on div "Cinéma Voltooi Keuze Keuzes Opnieuw afspelen Next" at bounding box center [634, 356] width 1268 height 713
drag, startPoint x: 662, startPoint y: 607, endPoint x: 709, endPoint y: 395, distance: 217.9
click at [709, 395] on button "Next" at bounding box center [694, 400] width 120 height 30
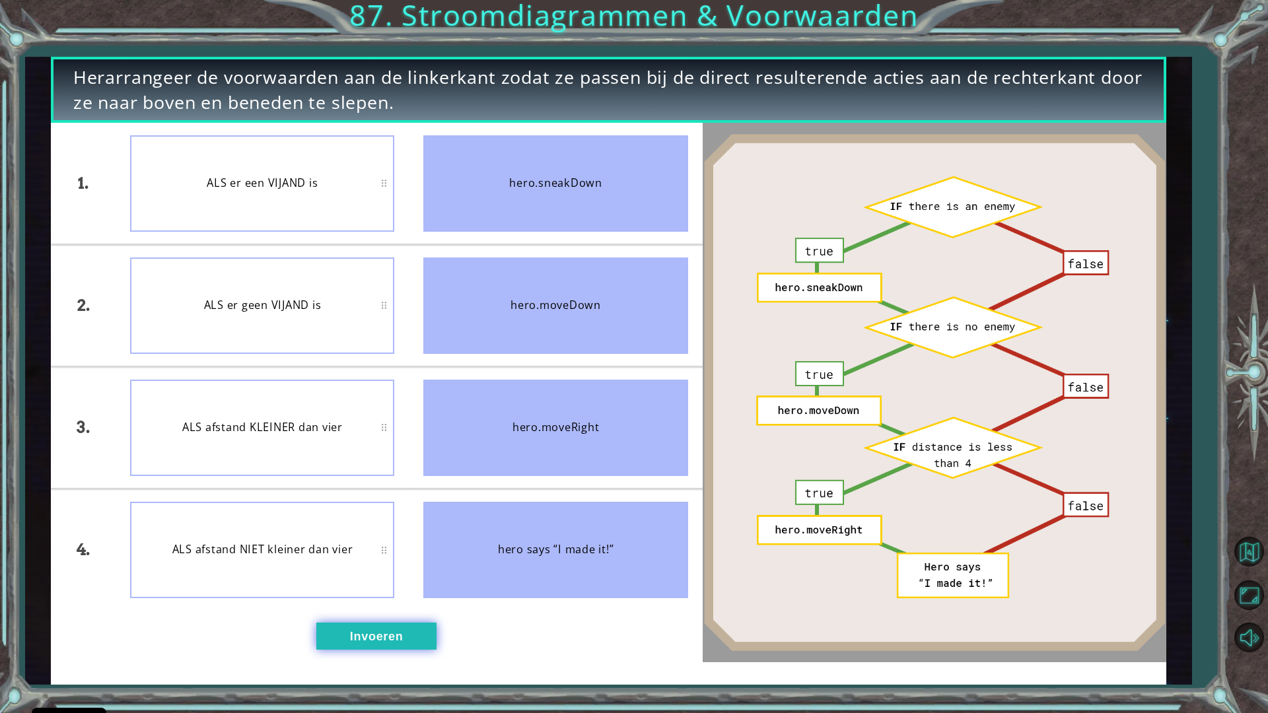
click at [323, 623] on button "Invoeren" at bounding box center [376, 636] width 120 height 27
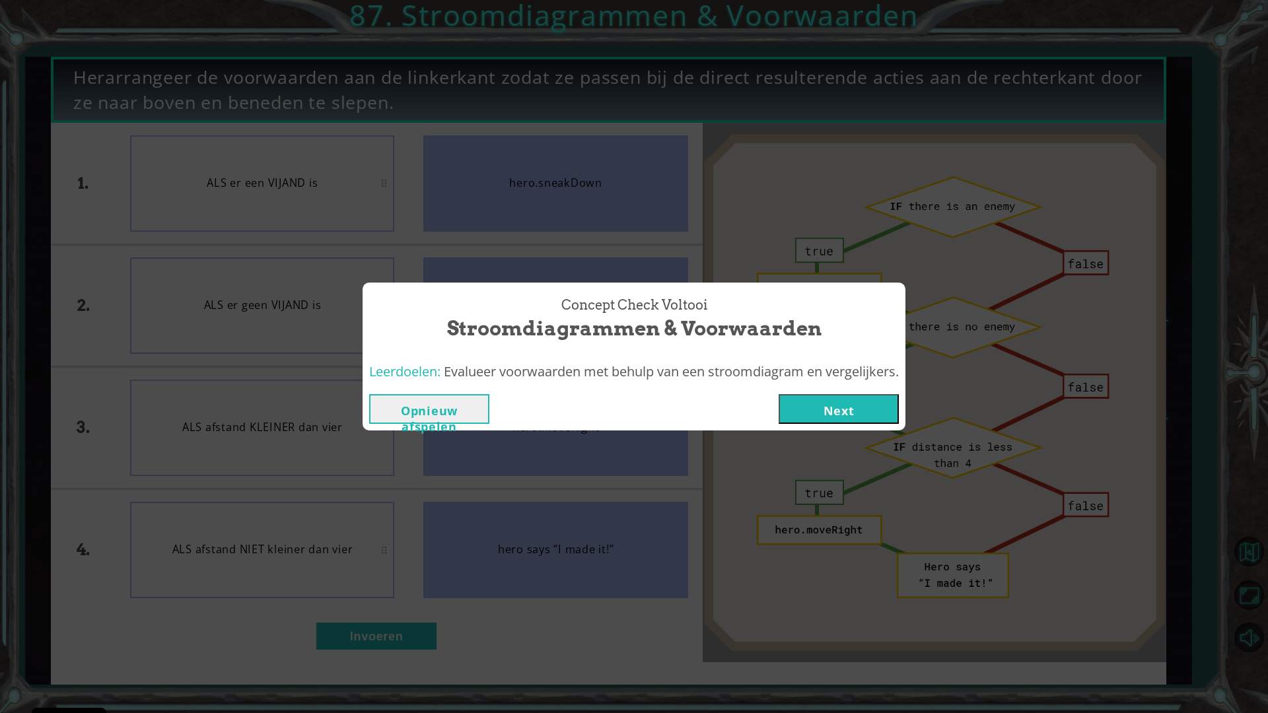
click at [832, 394] on button "Next" at bounding box center [839, 409] width 120 height 30
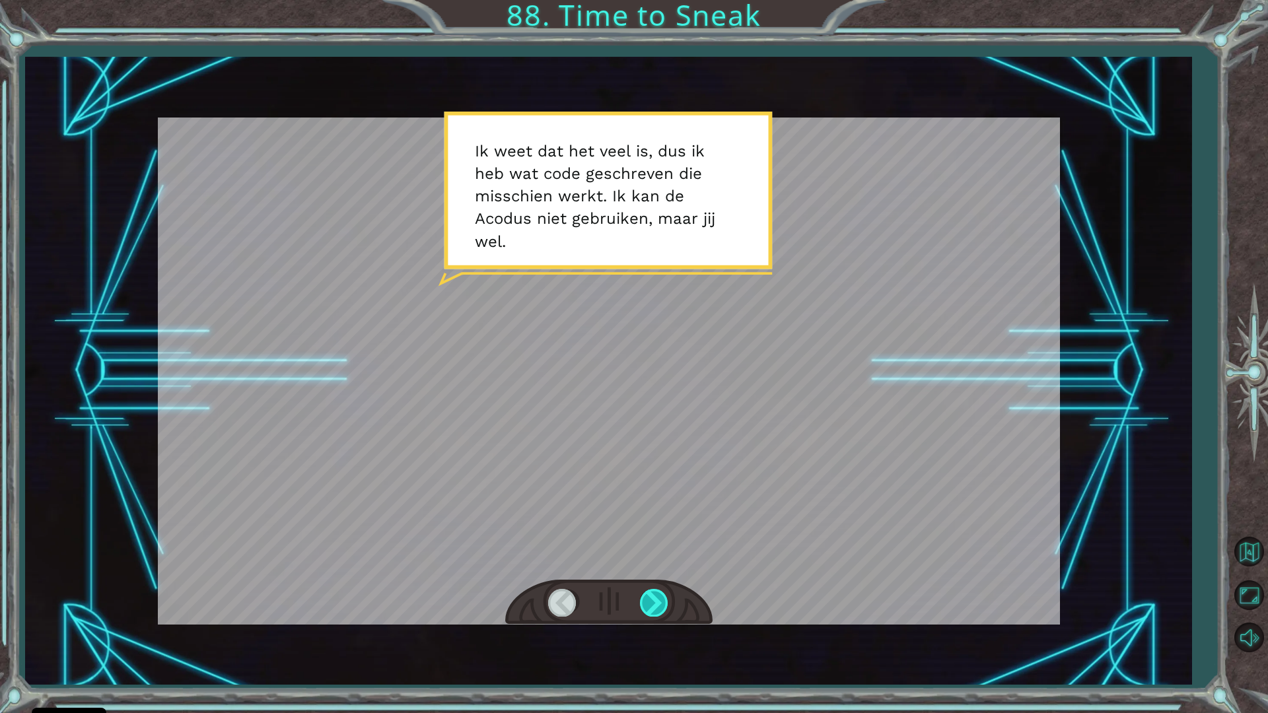
click at [656, 603] on div at bounding box center [655, 602] width 30 height 27
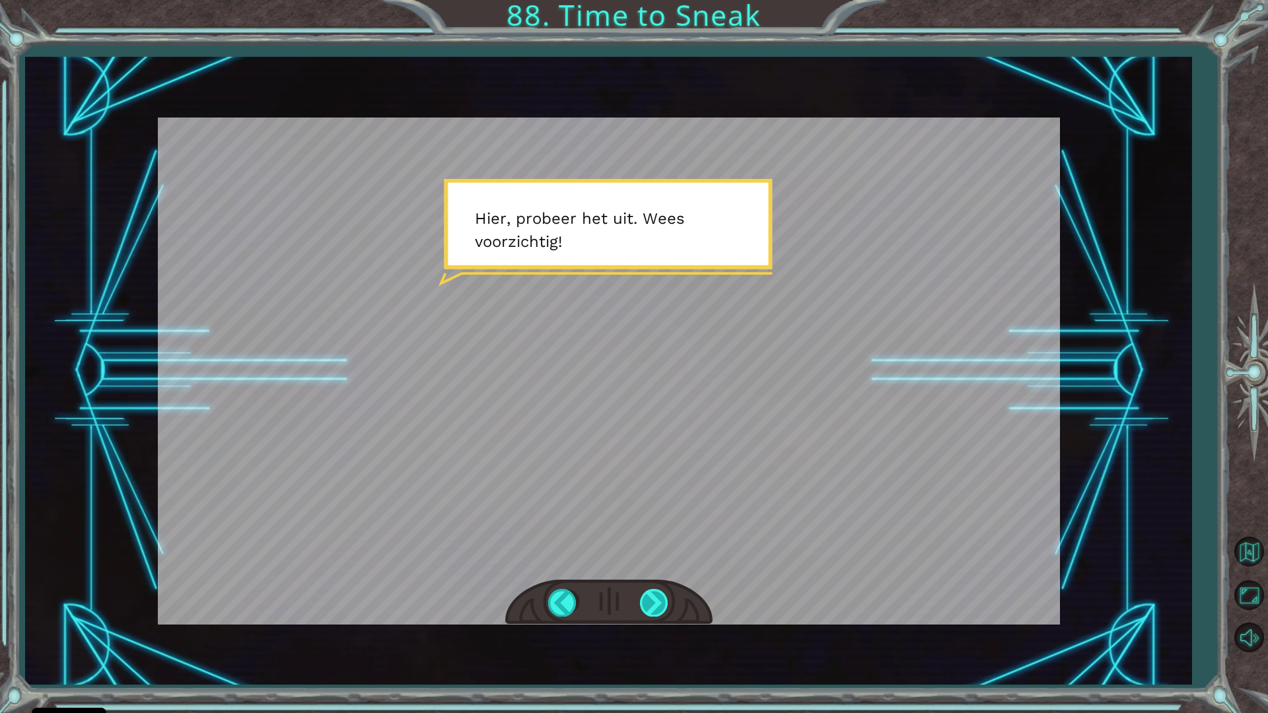
click at [658, 592] on div at bounding box center [655, 602] width 30 height 27
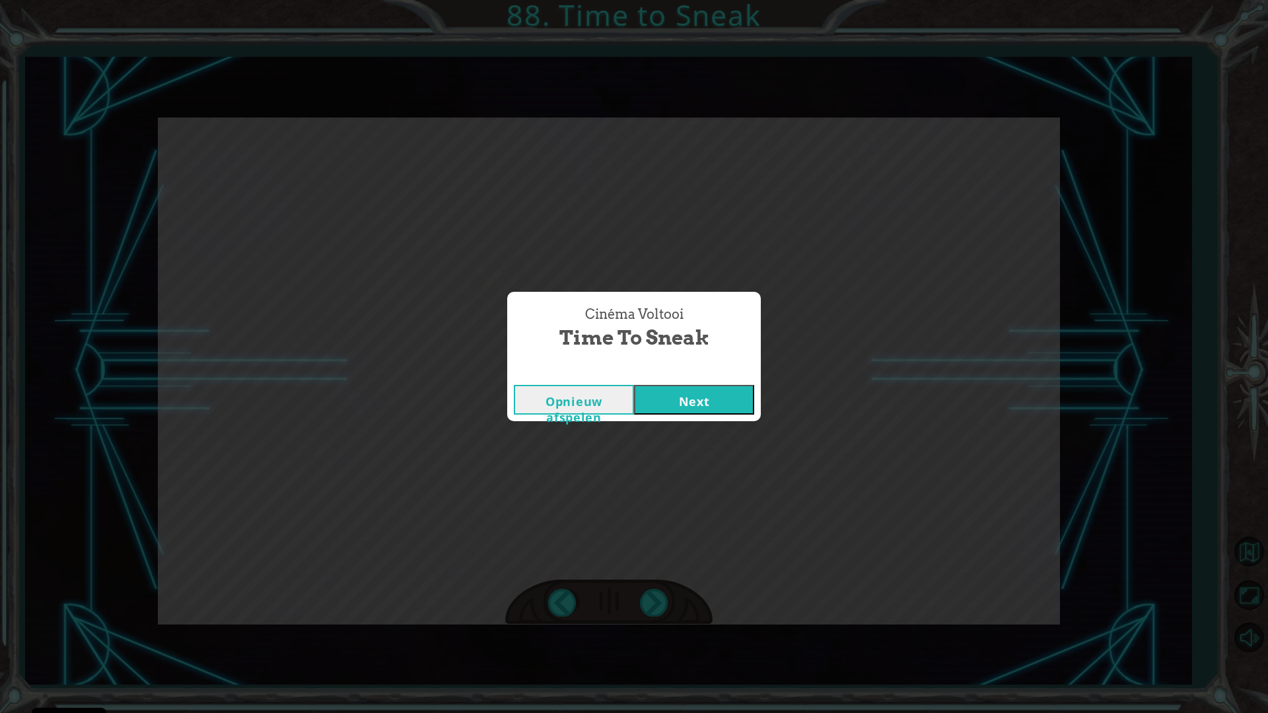
click at [693, 379] on div "Opnieuw afspelen Next" at bounding box center [634, 399] width 254 height 43
click at [697, 397] on button "Next" at bounding box center [694, 400] width 120 height 30
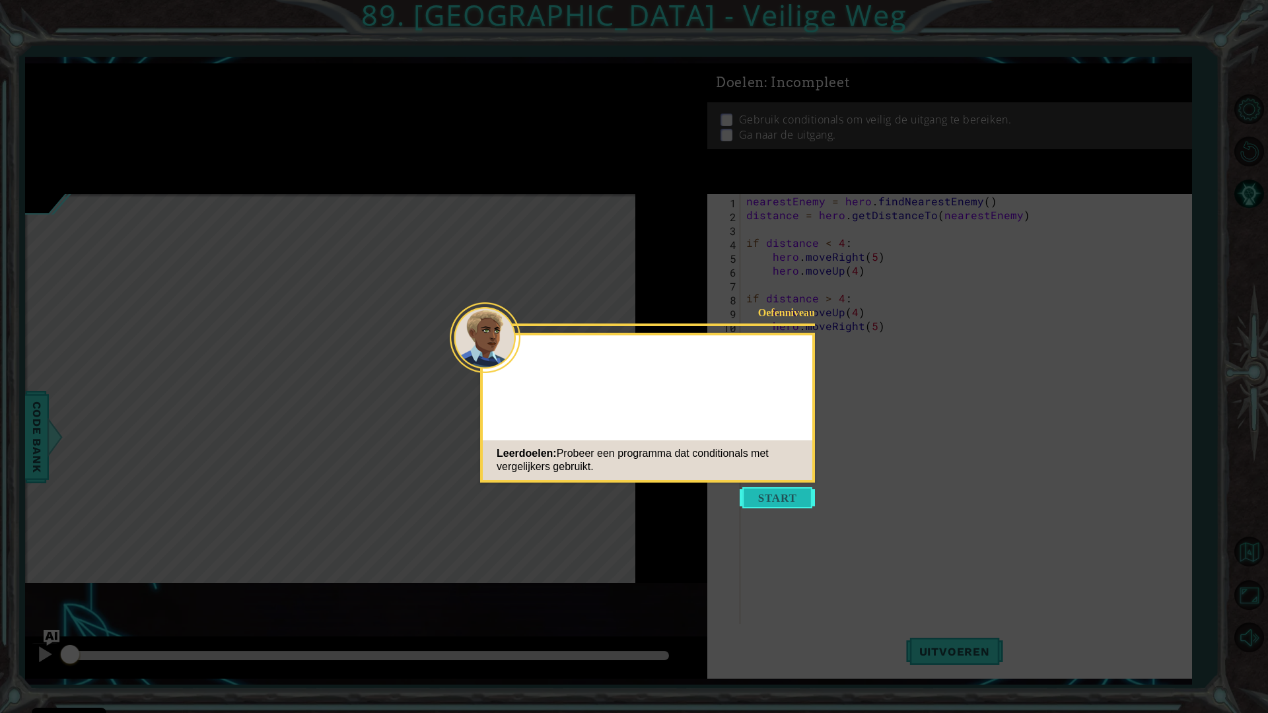
click at [782, 495] on button "Start" at bounding box center [777, 497] width 75 height 21
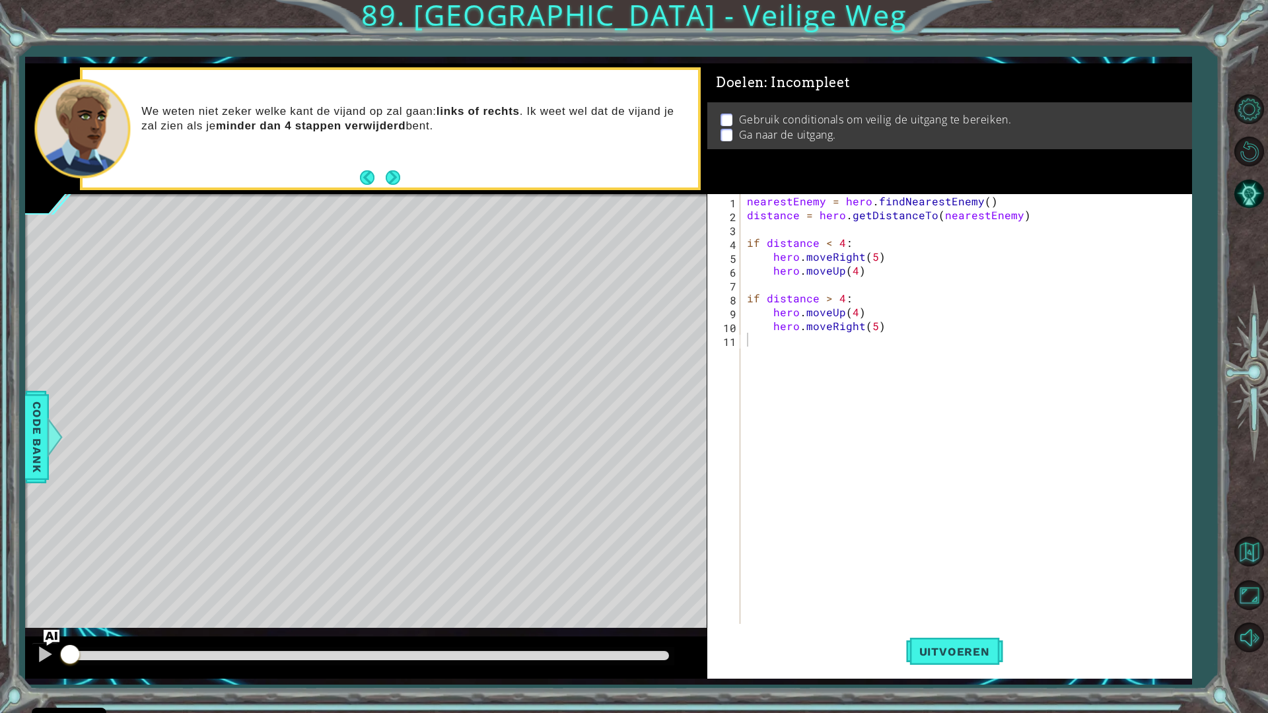
drag, startPoint x: 279, startPoint y: 103, endPoint x: 306, endPoint y: 57, distance: 53.9
click at [306, 57] on div "1 ההההההההההההההההההההההההההההההההההההההההההההההההההההההההההההההההההההההההההההה…" at bounding box center [608, 370] width 1166 height 627
